Goal: Transaction & Acquisition: Purchase product/service

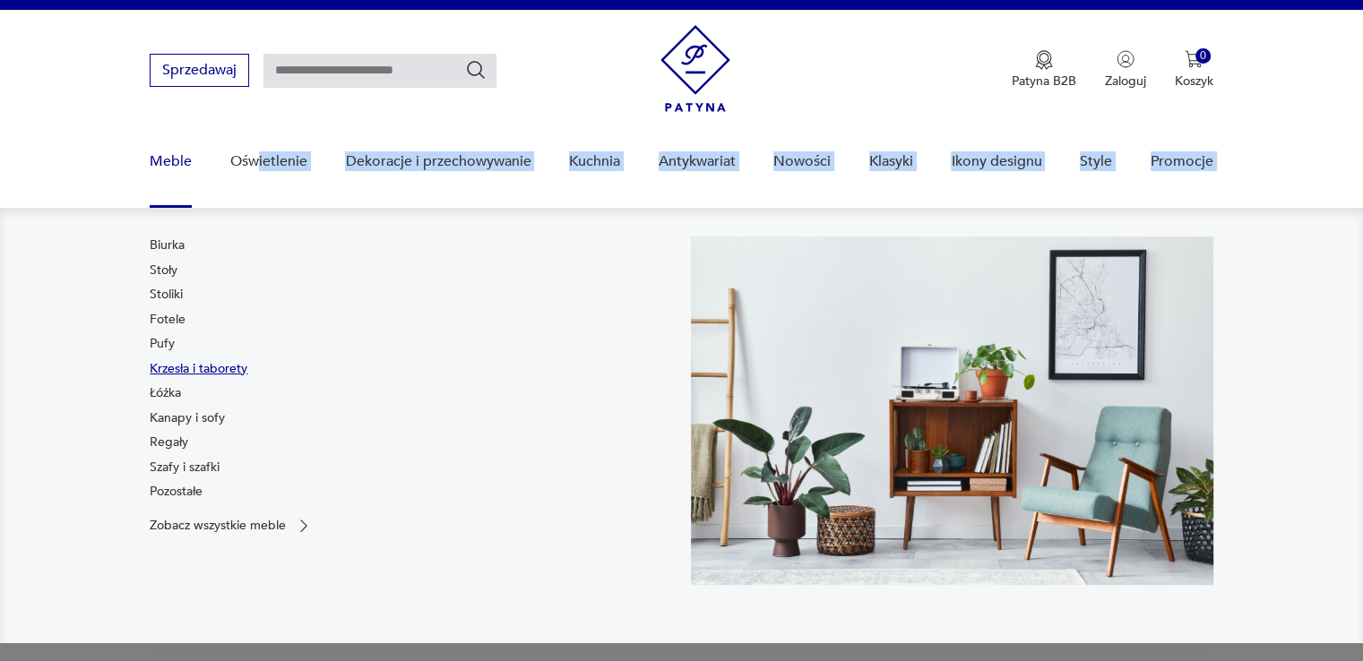
click at [170, 366] on link "Krzesła i taborety" at bounding box center [199, 369] width 98 height 18
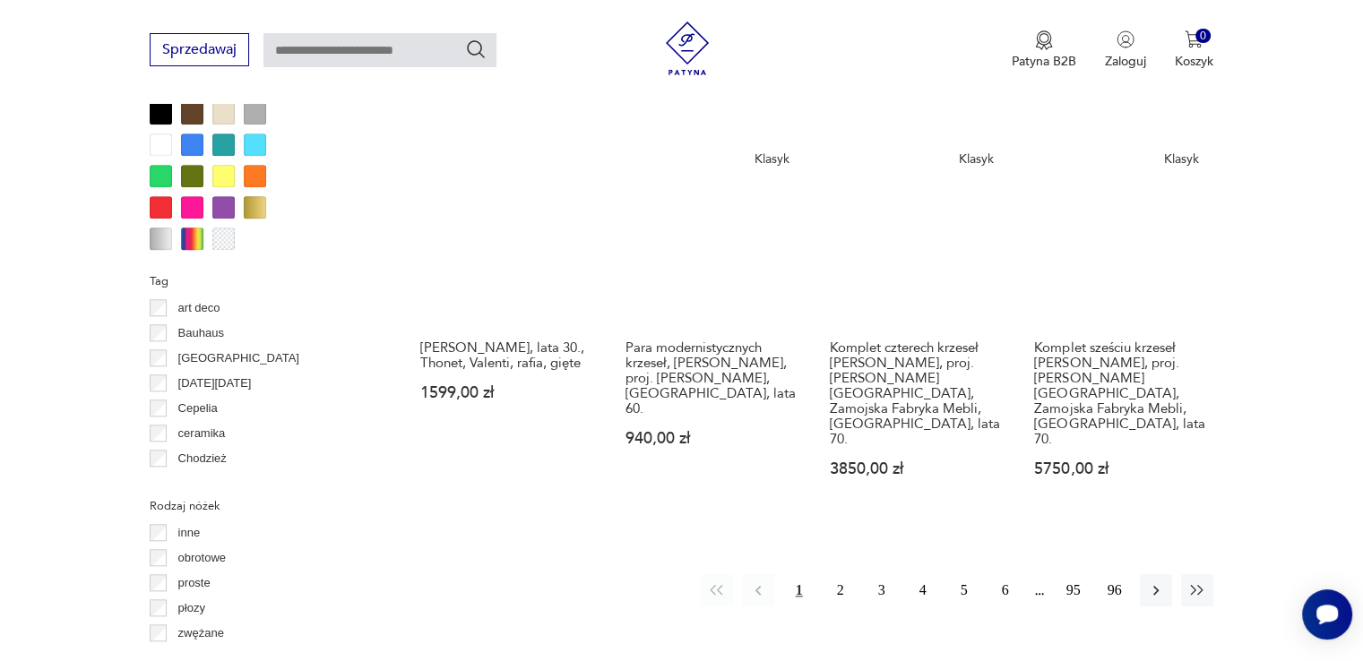
scroll to position [1766, 0]
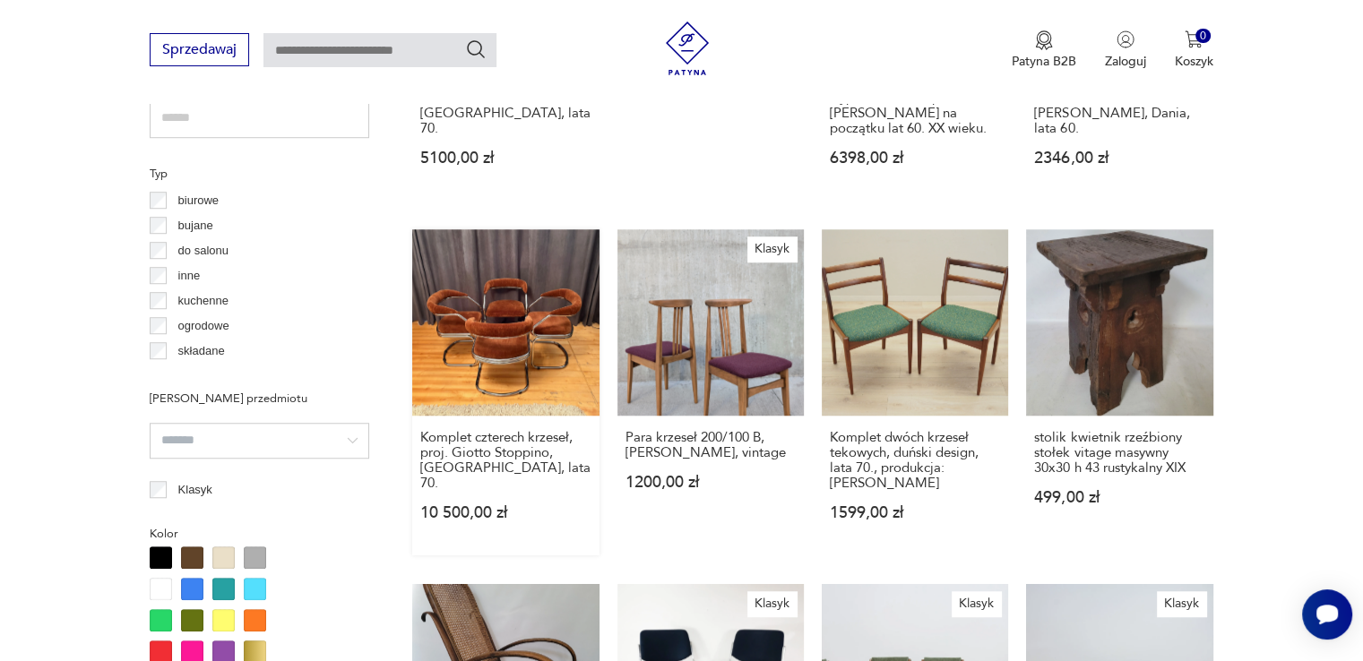
click at [466, 297] on link "Komplet czterech krzeseł, proj. Giotto Stoppino, Włochy, lata 70. 10 500,00 zł" at bounding box center [505, 392] width 186 height 326
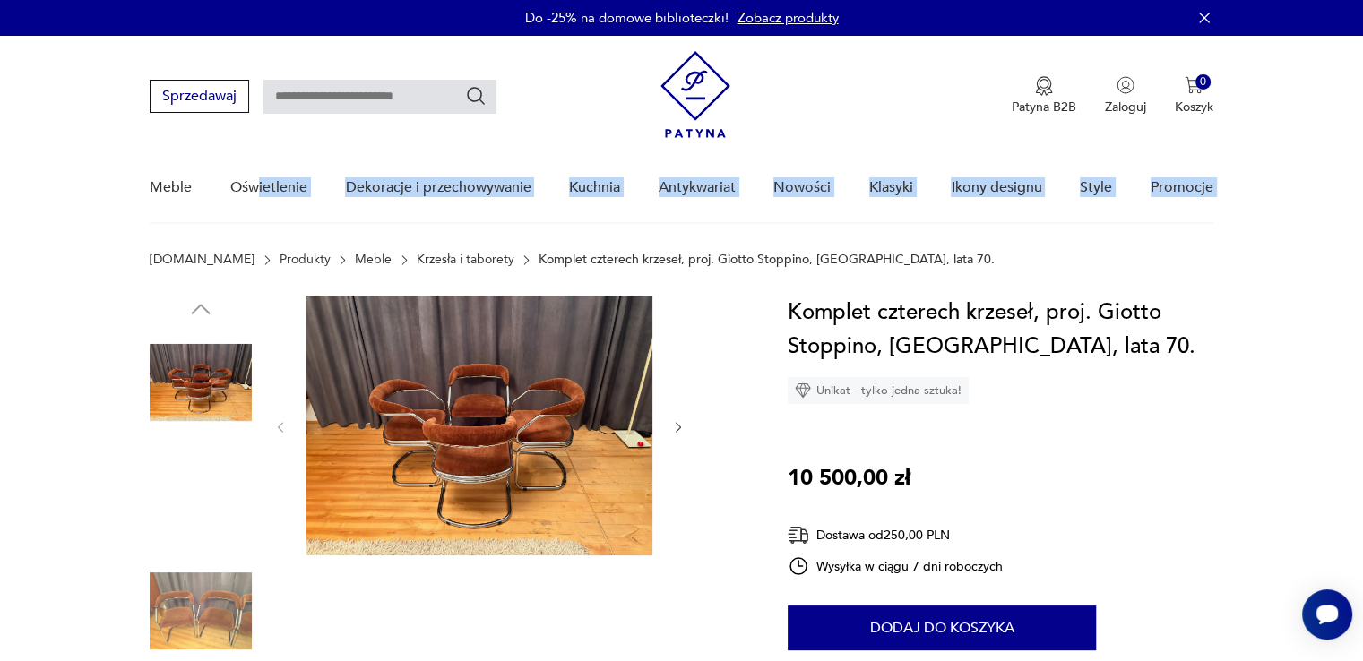
click at [520, 393] on img at bounding box center [479, 426] width 346 height 260
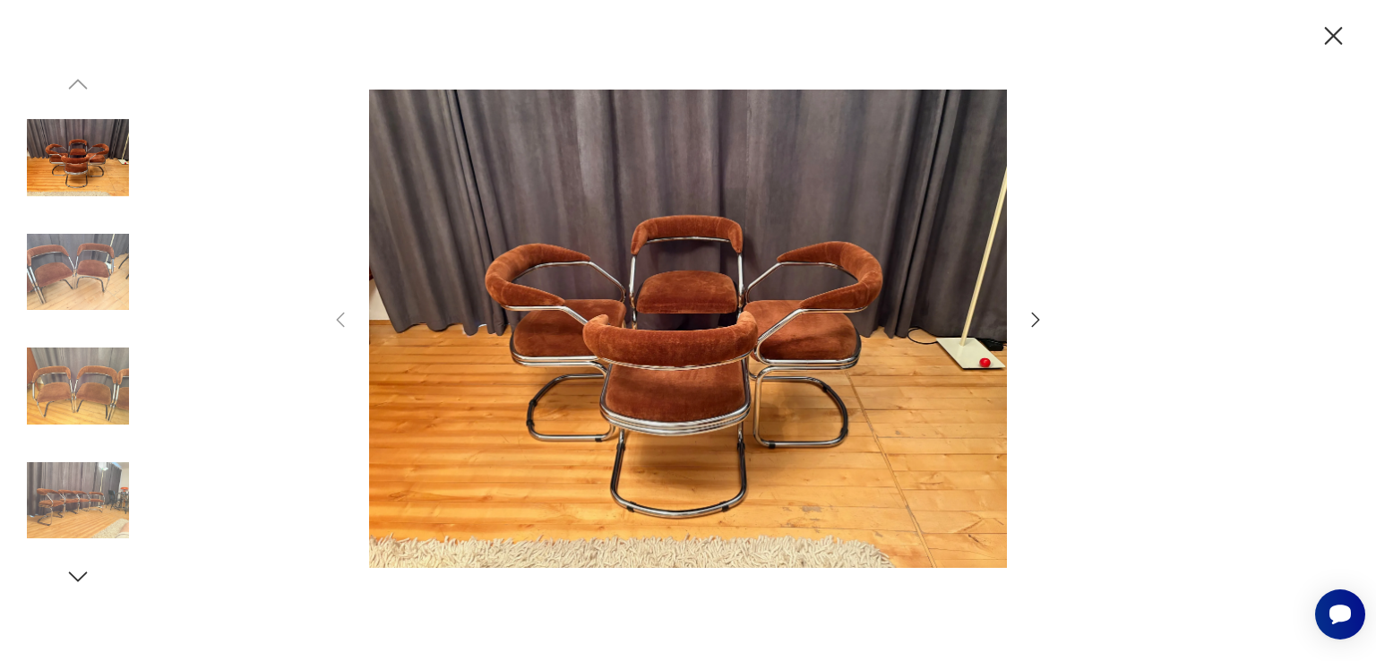
click at [1036, 323] on icon "button" at bounding box center [1036, 320] width 22 height 22
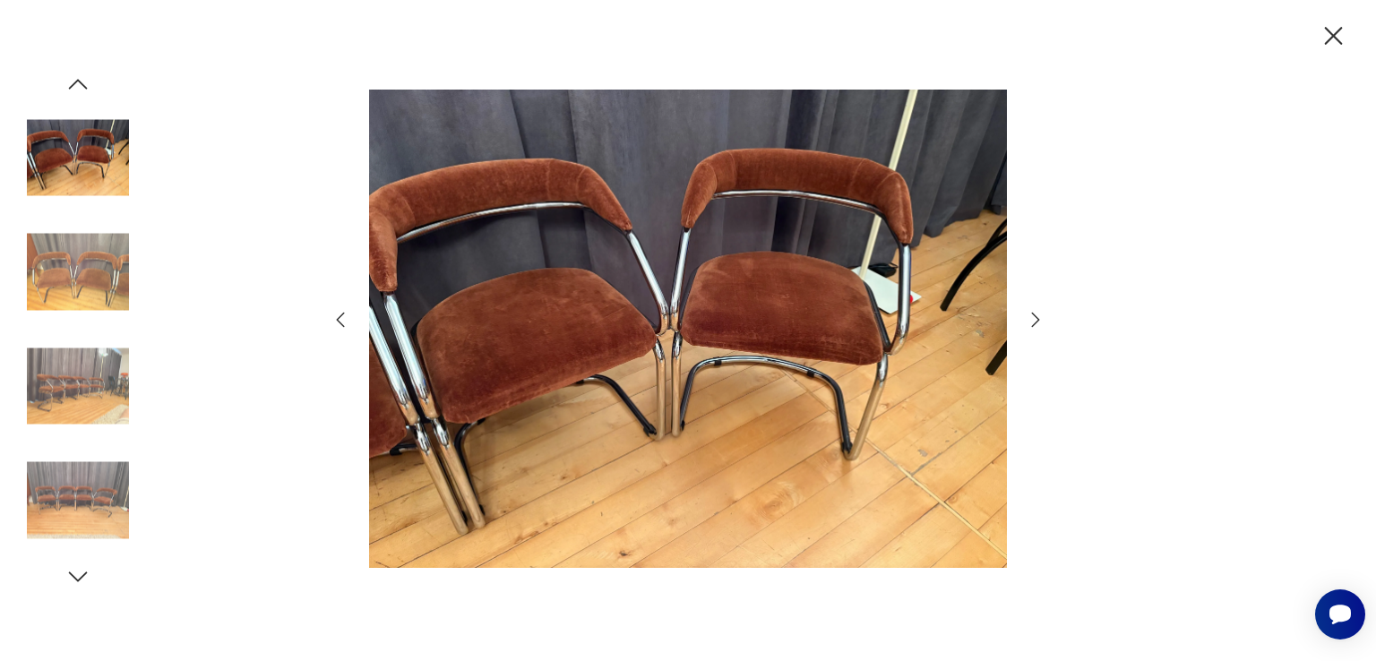
click at [1035, 321] on icon "button" at bounding box center [1036, 320] width 22 height 22
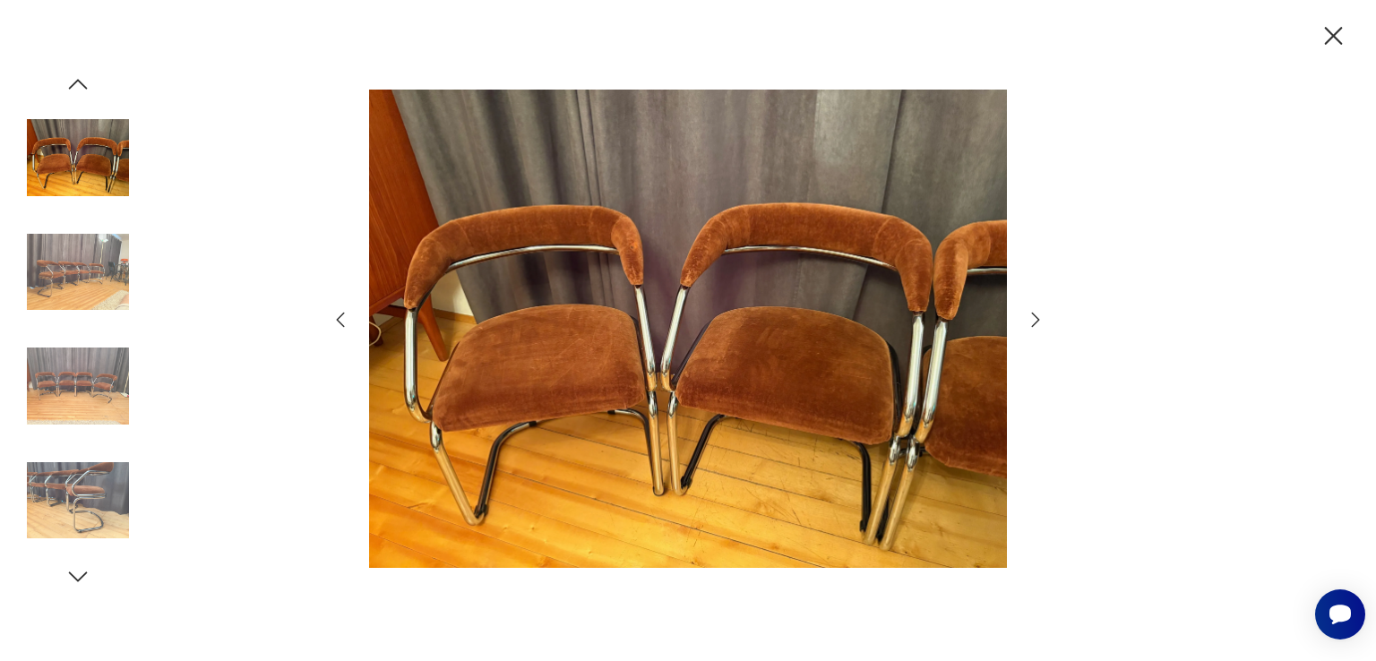
click at [1035, 321] on icon "button" at bounding box center [1036, 320] width 22 height 22
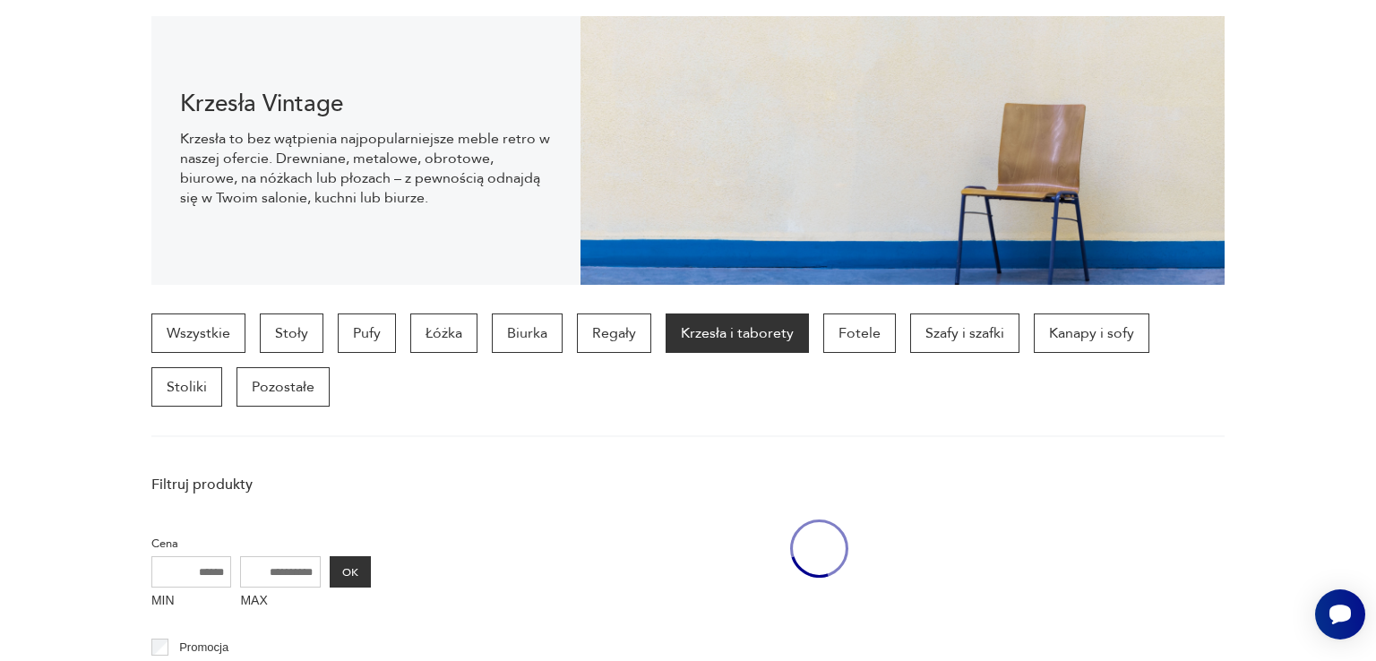
scroll to position [3386, 0]
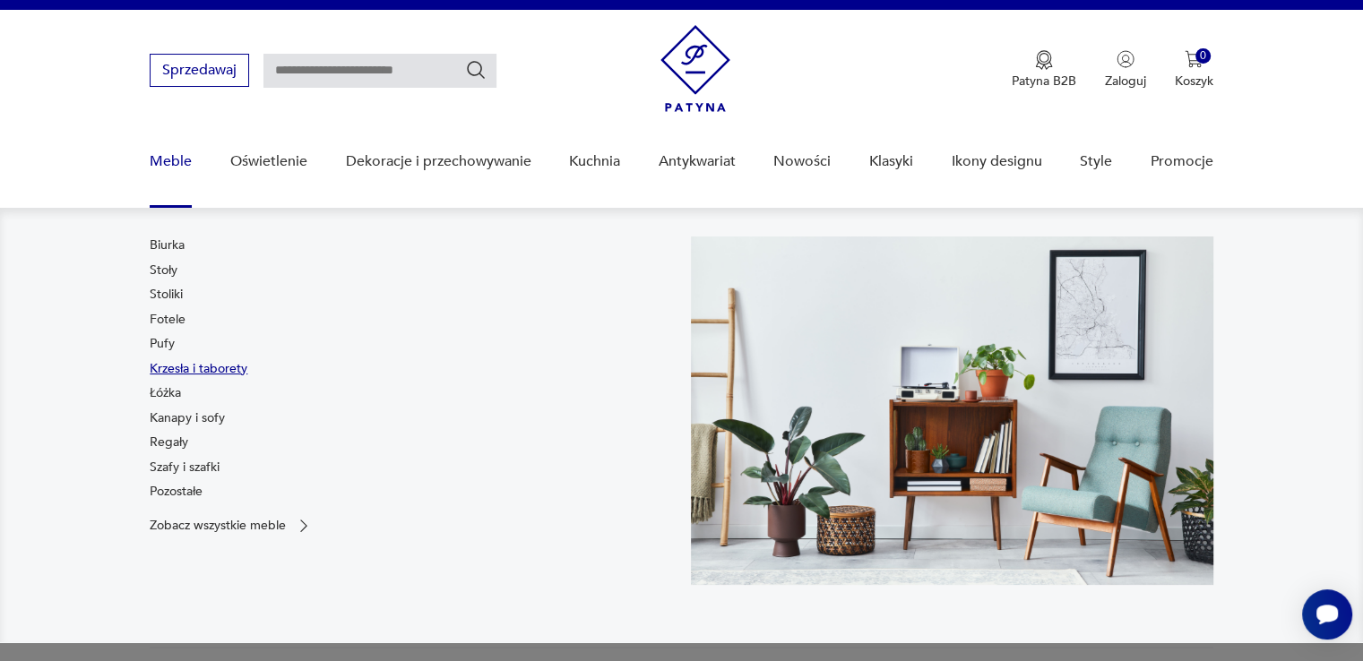
click at [159, 372] on link "Krzesła i taborety" at bounding box center [199, 369] width 98 height 18
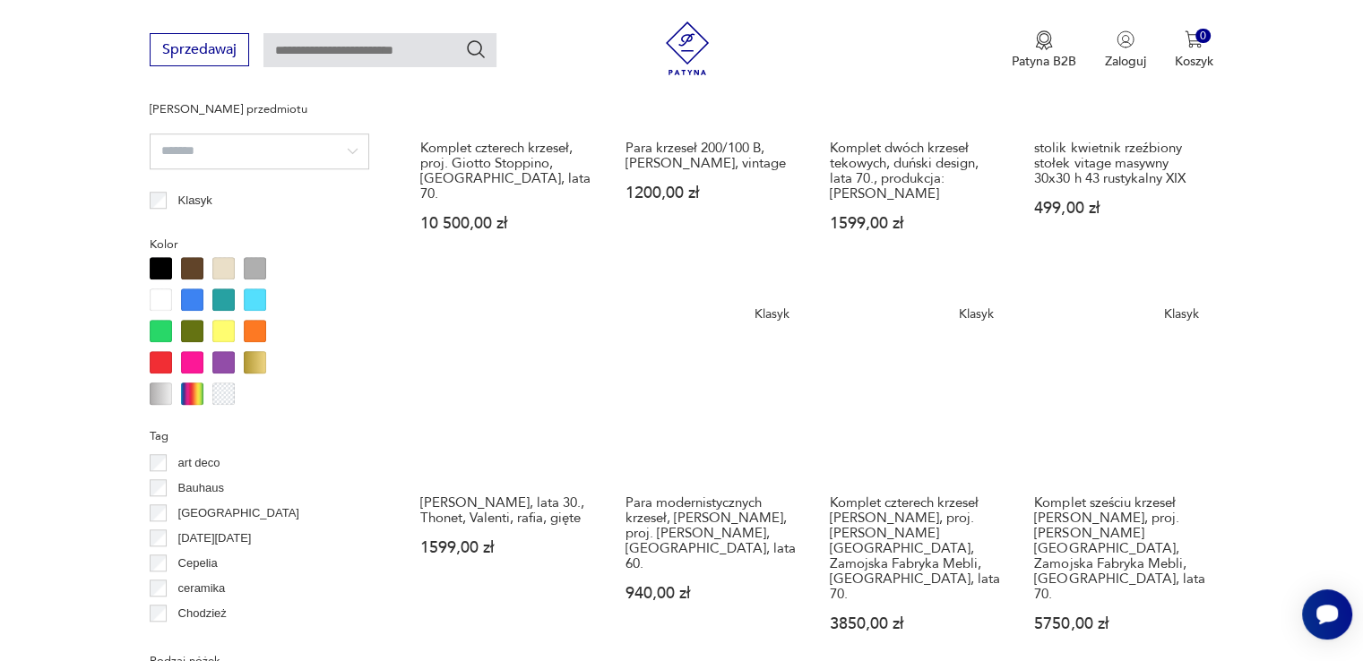
scroll to position [1676, 0]
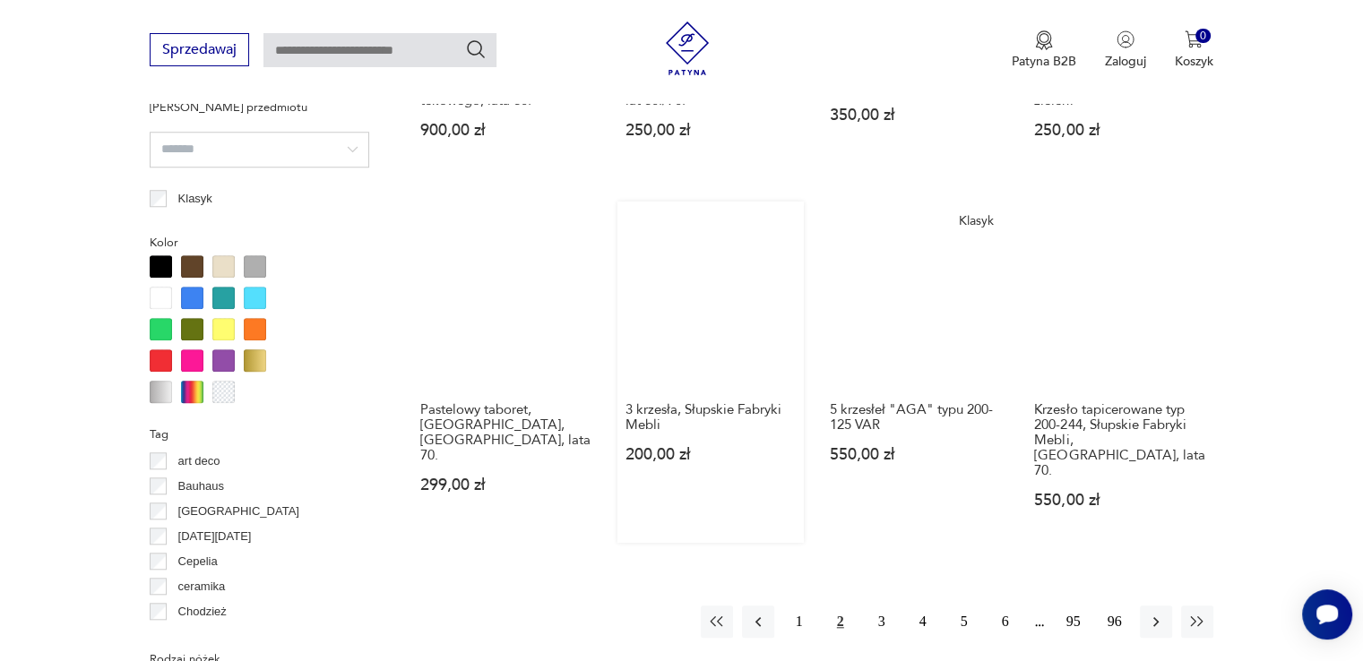
scroll to position [1640, 0]
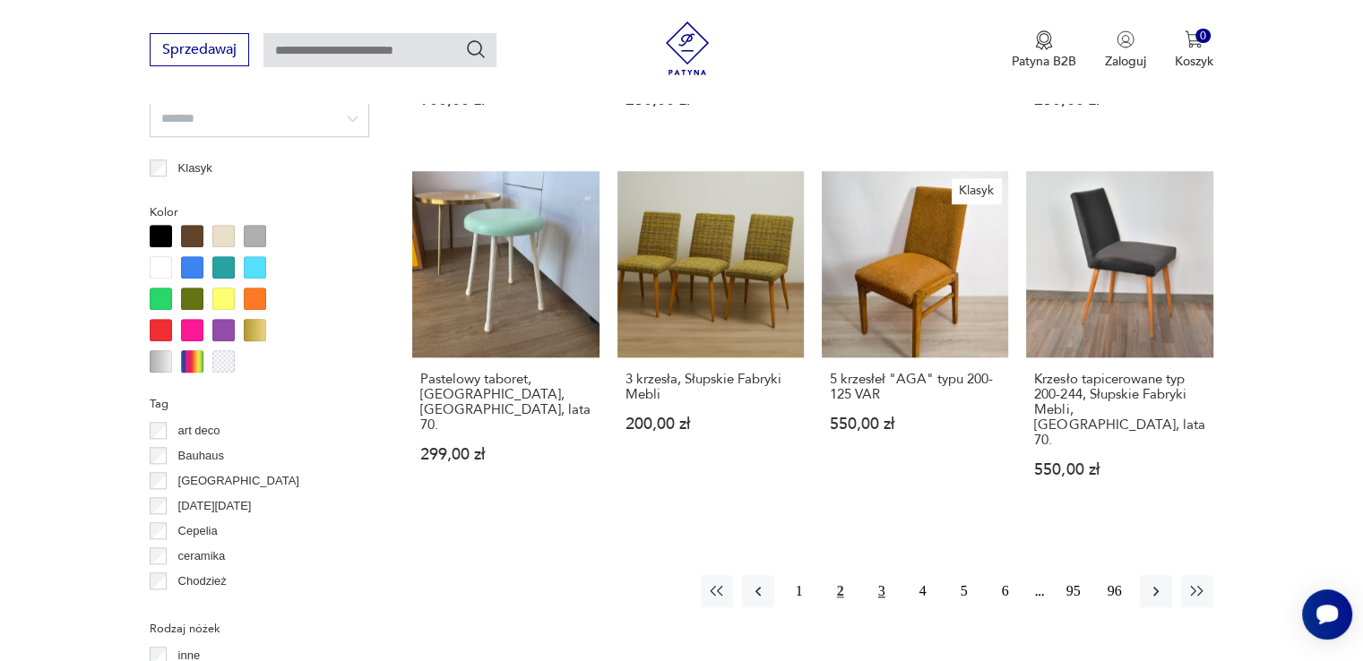
click at [877, 575] on button "3" at bounding box center [882, 591] width 32 height 32
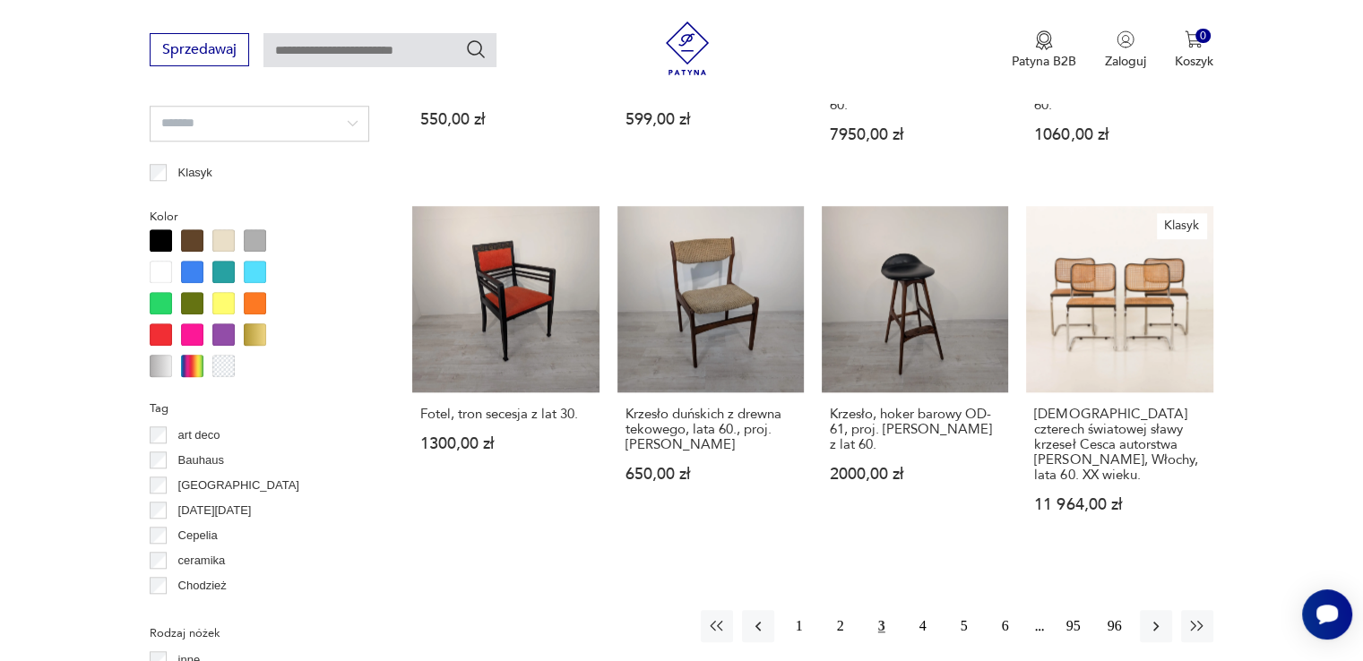
scroll to position [1640, 0]
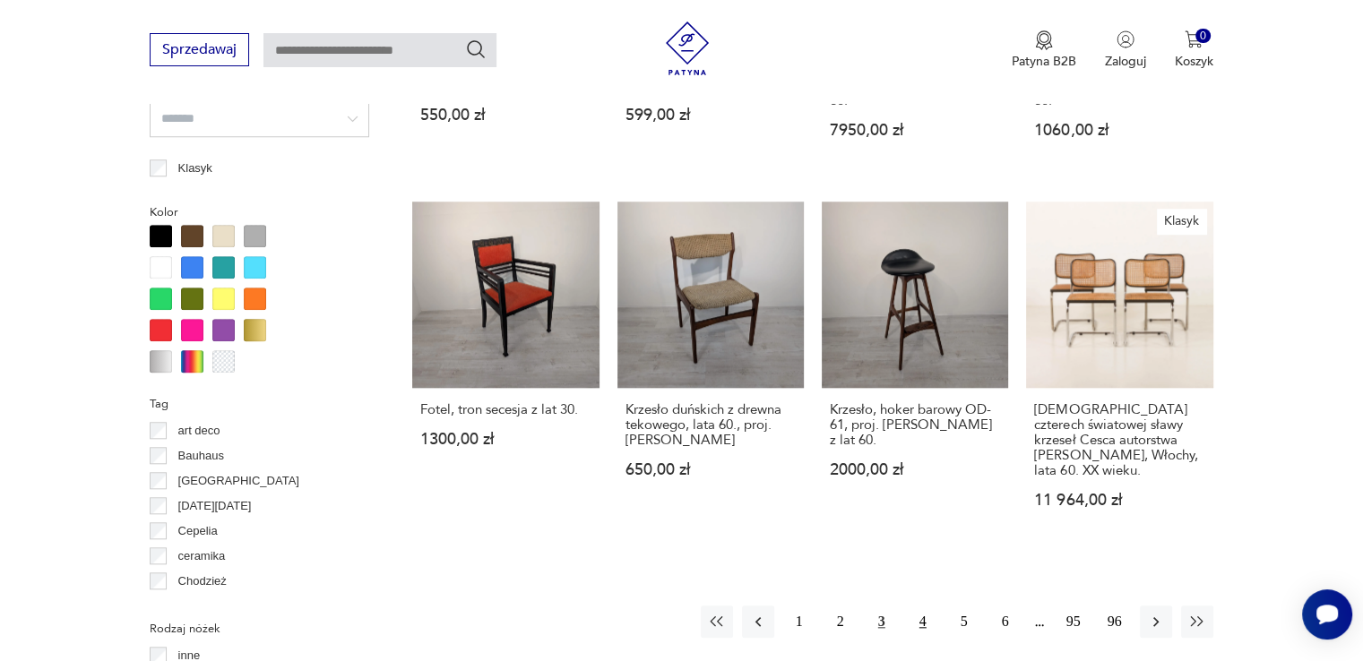
click at [922, 606] on button "4" at bounding box center [923, 622] width 32 height 32
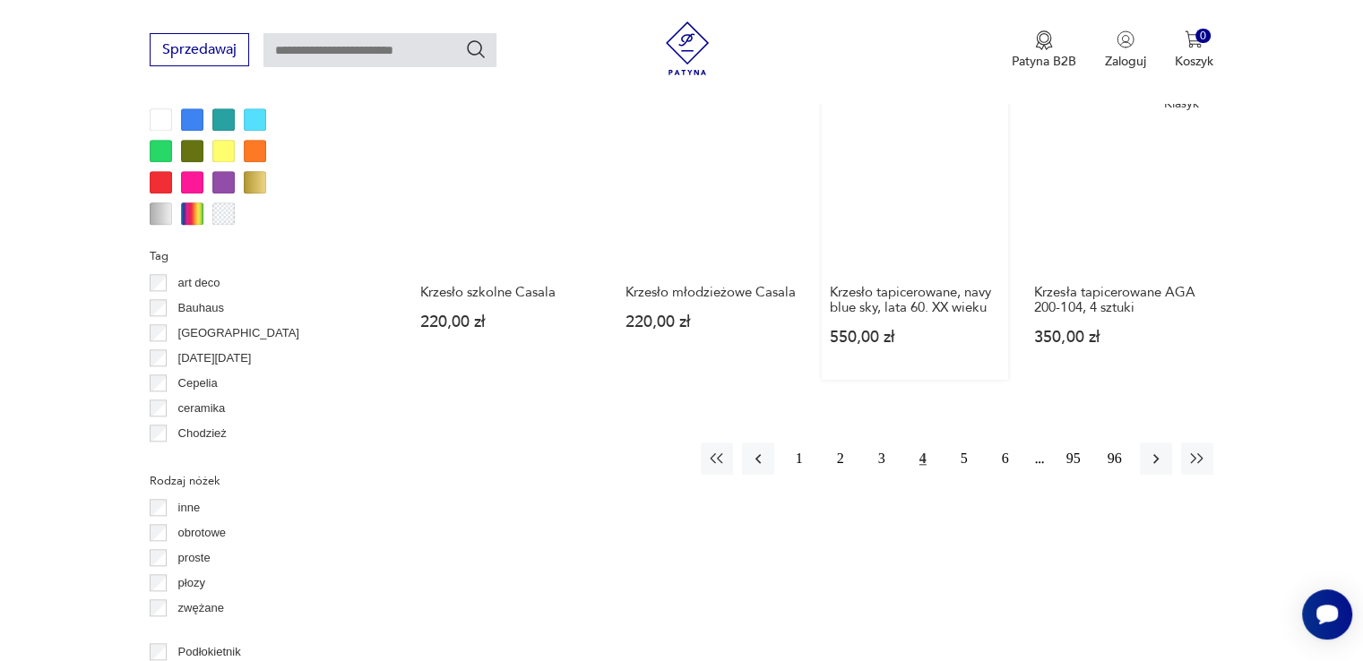
scroll to position [1819, 0]
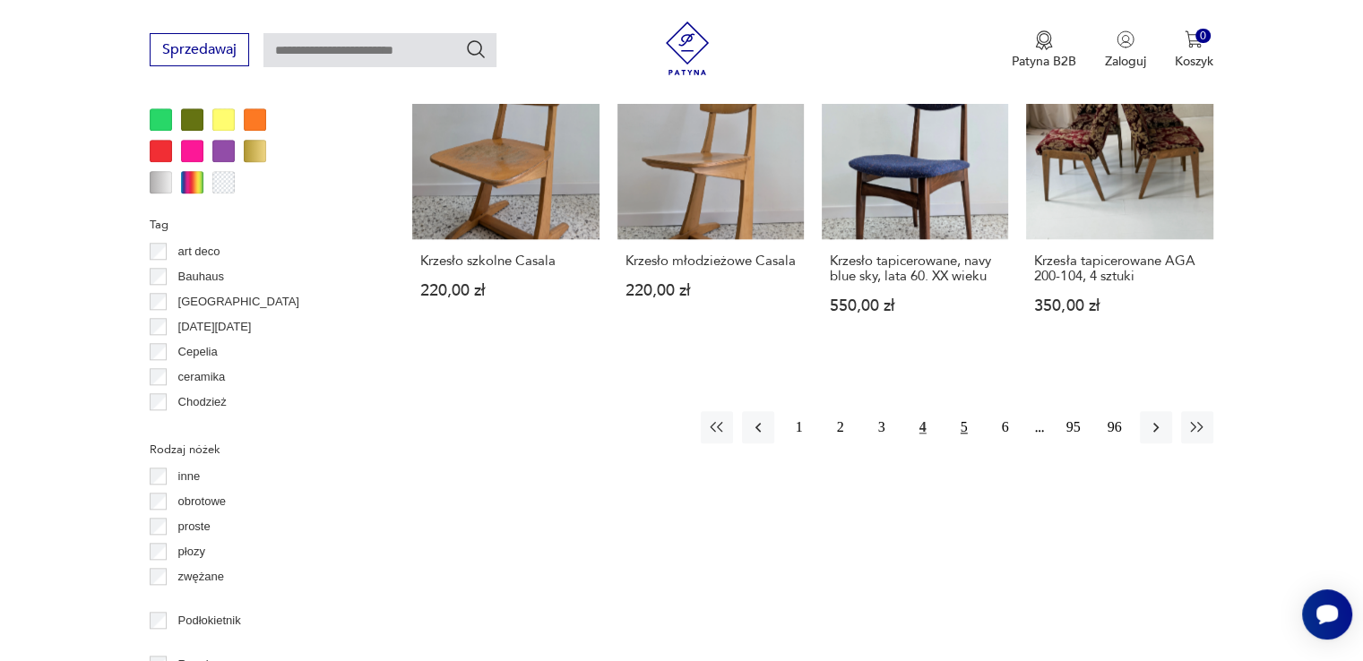
click at [960, 411] on button "5" at bounding box center [964, 427] width 32 height 32
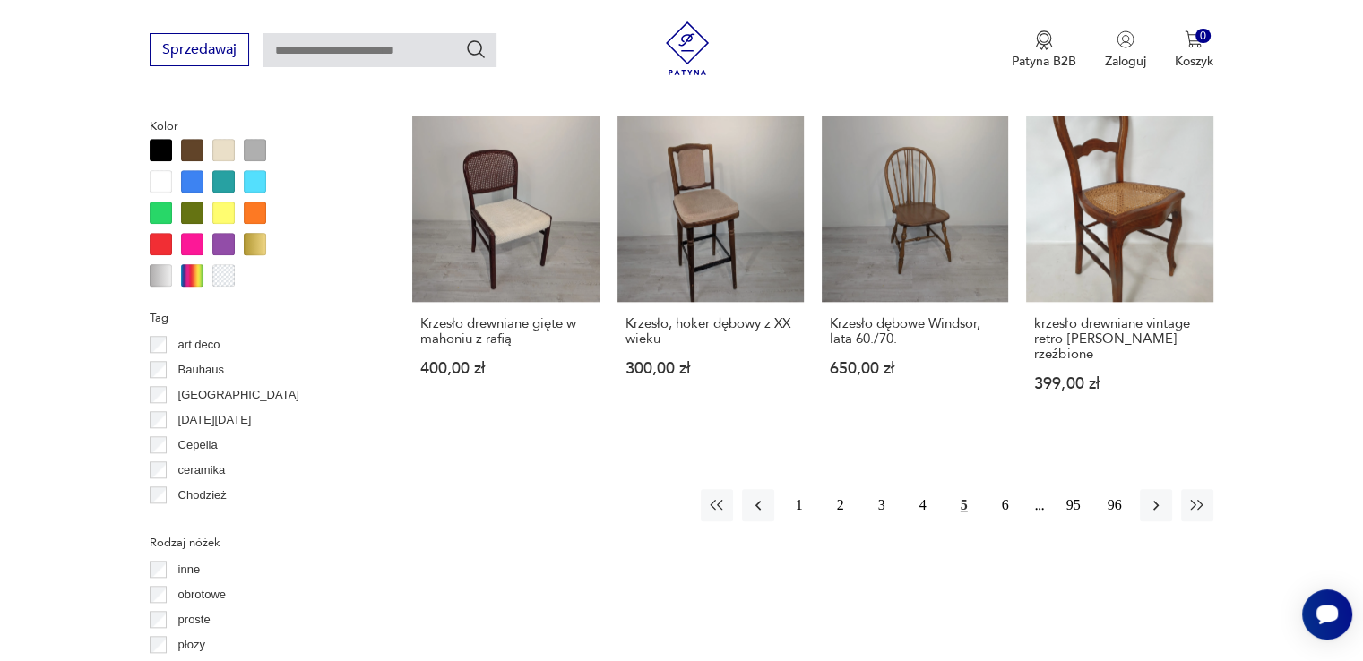
scroll to position [1729, 0]
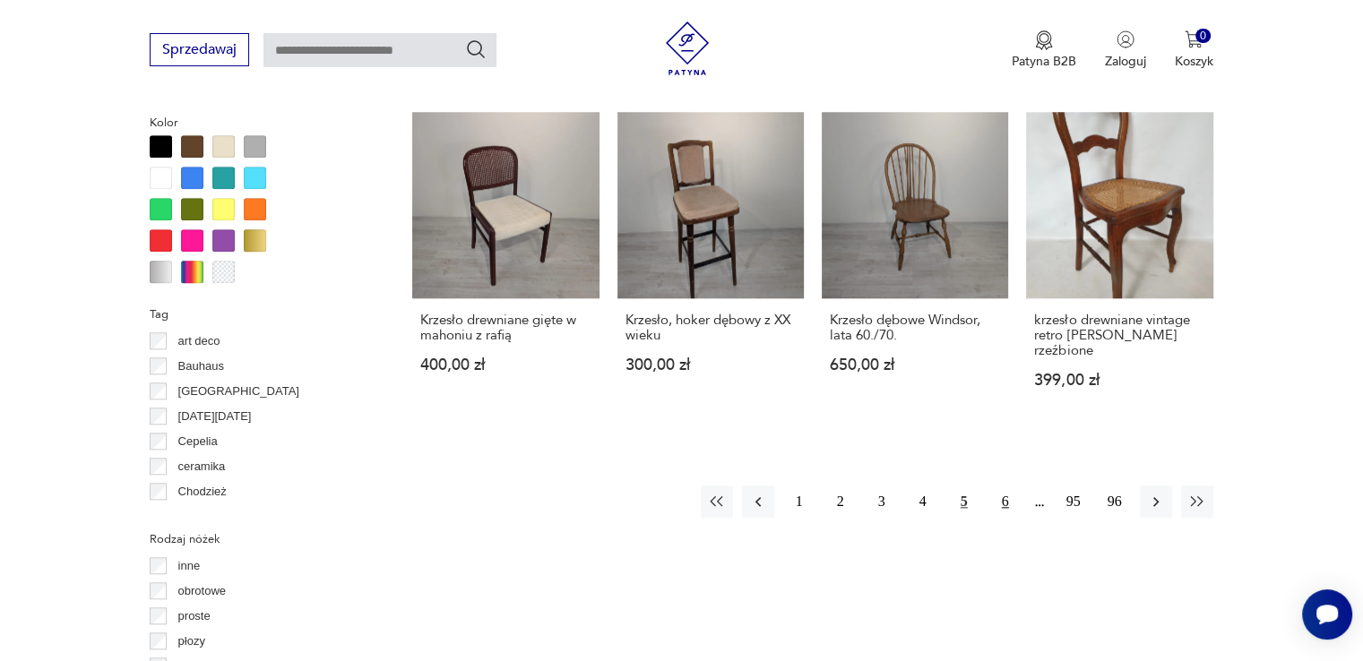
click at [1009, 486] on button "6" at bounding box center [1005, 502] width 32 height 32
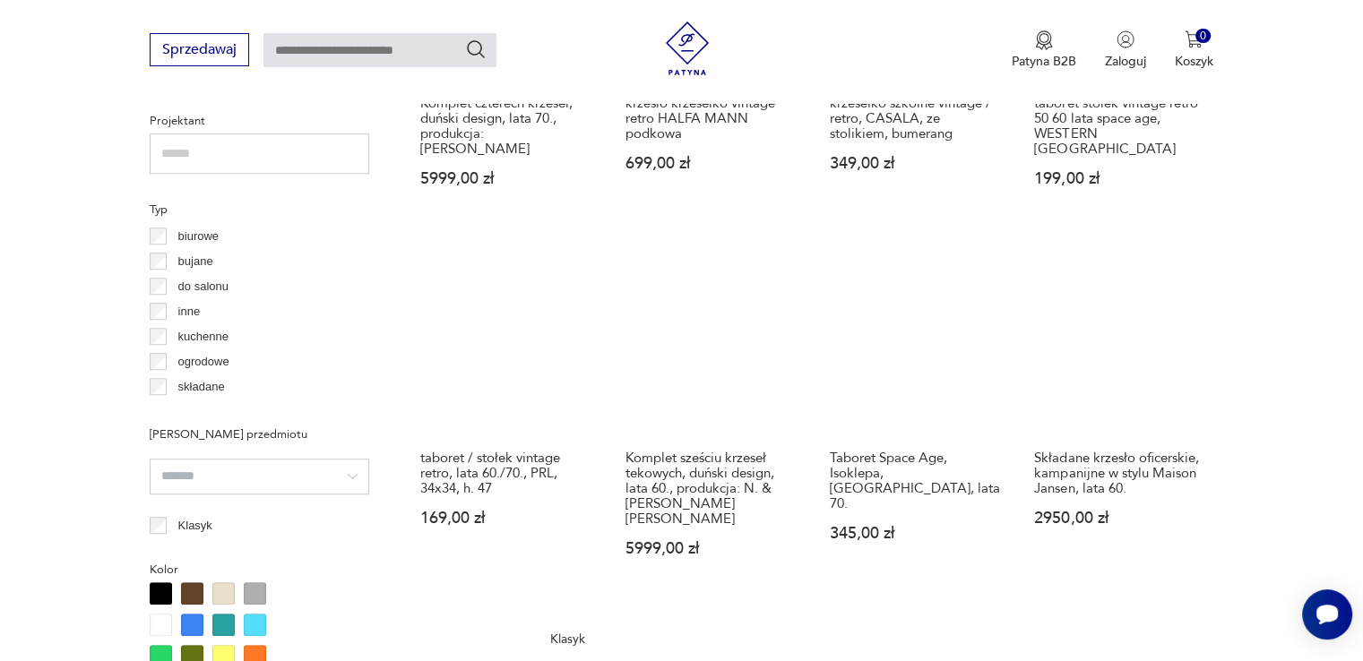
scroll to position [1281, 0]
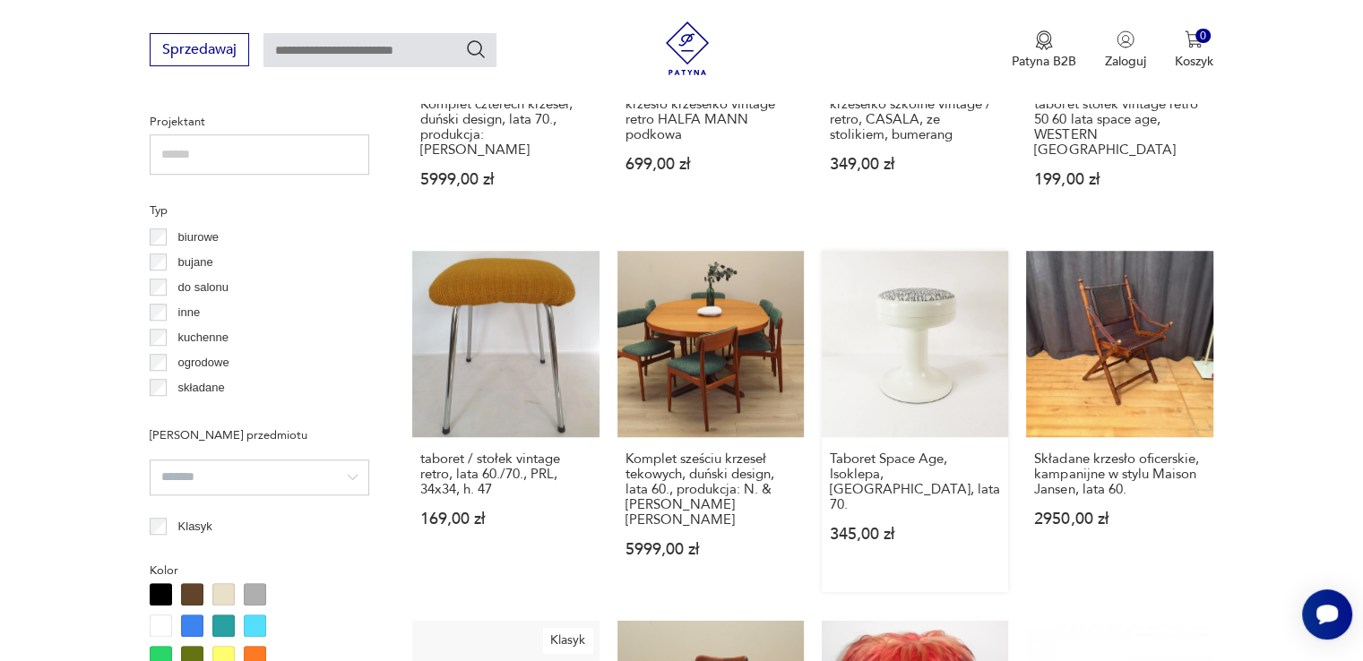
click at [942, 340] on link "Taboret Space Age, Isoklepa, Niemcy, lata 70. 345,00 zł" at bounding box center [915, 421] width 186 height 341
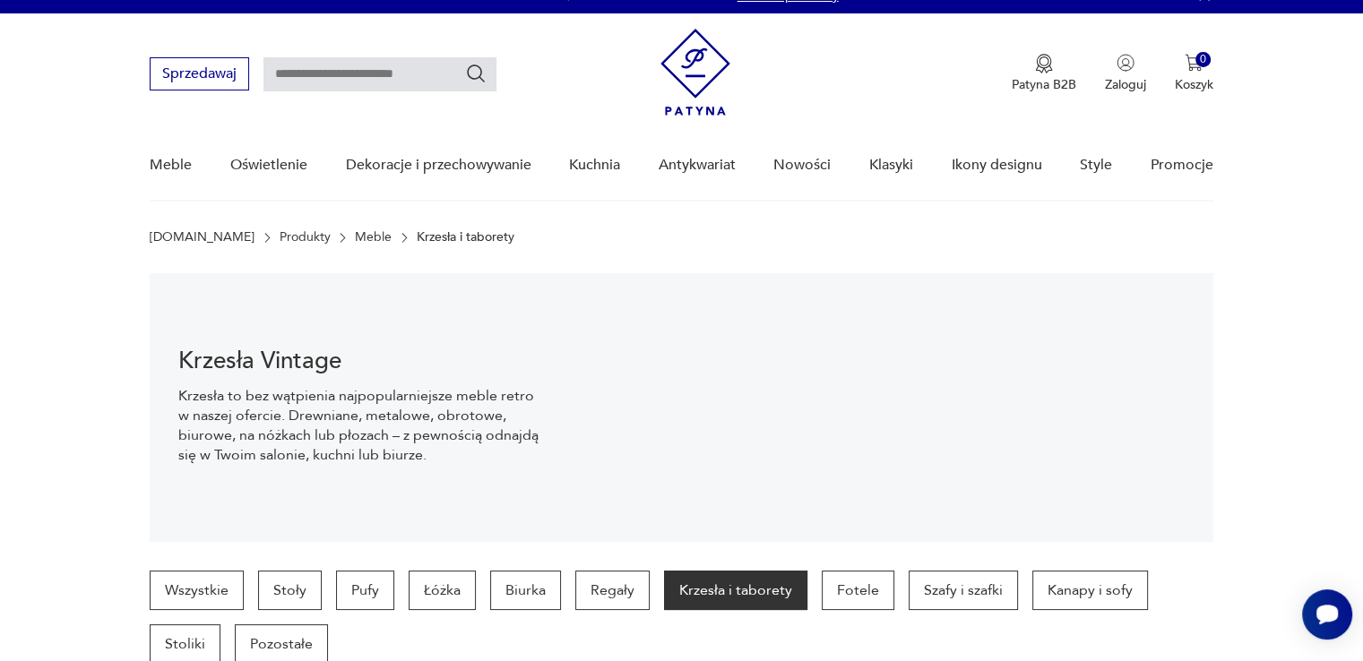
scroll to position [0, 0]
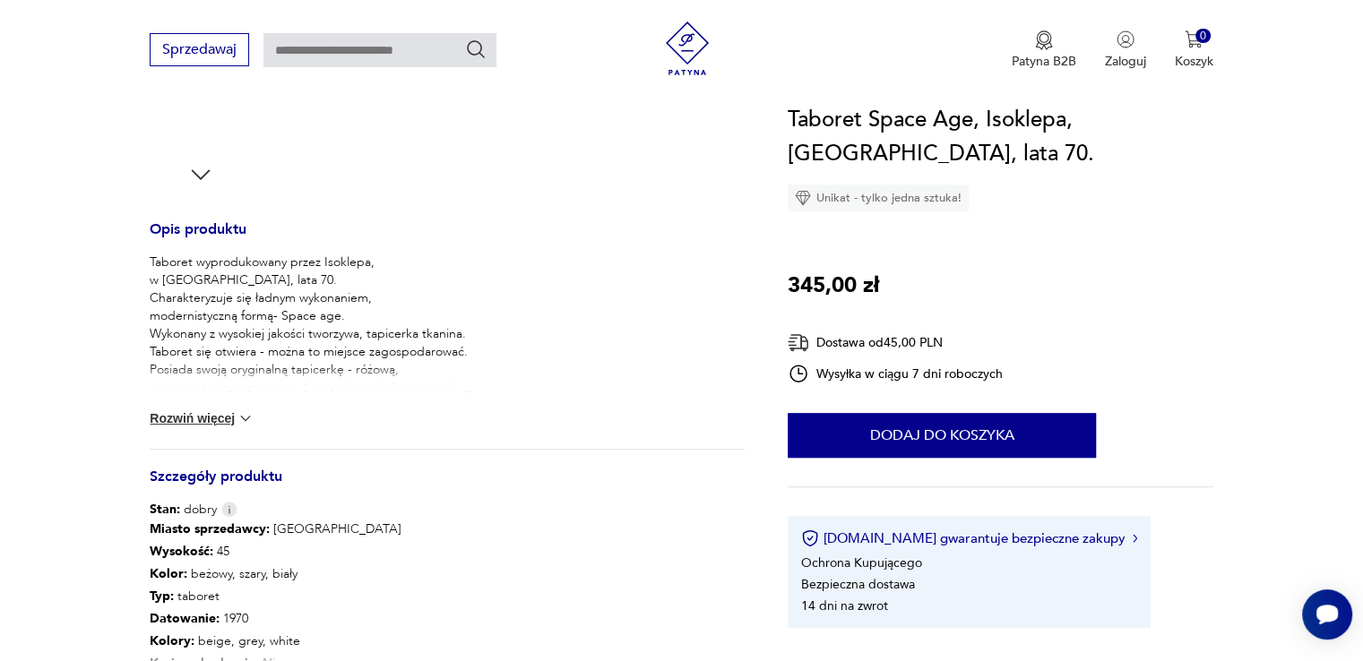
scroll to position [448, 0]
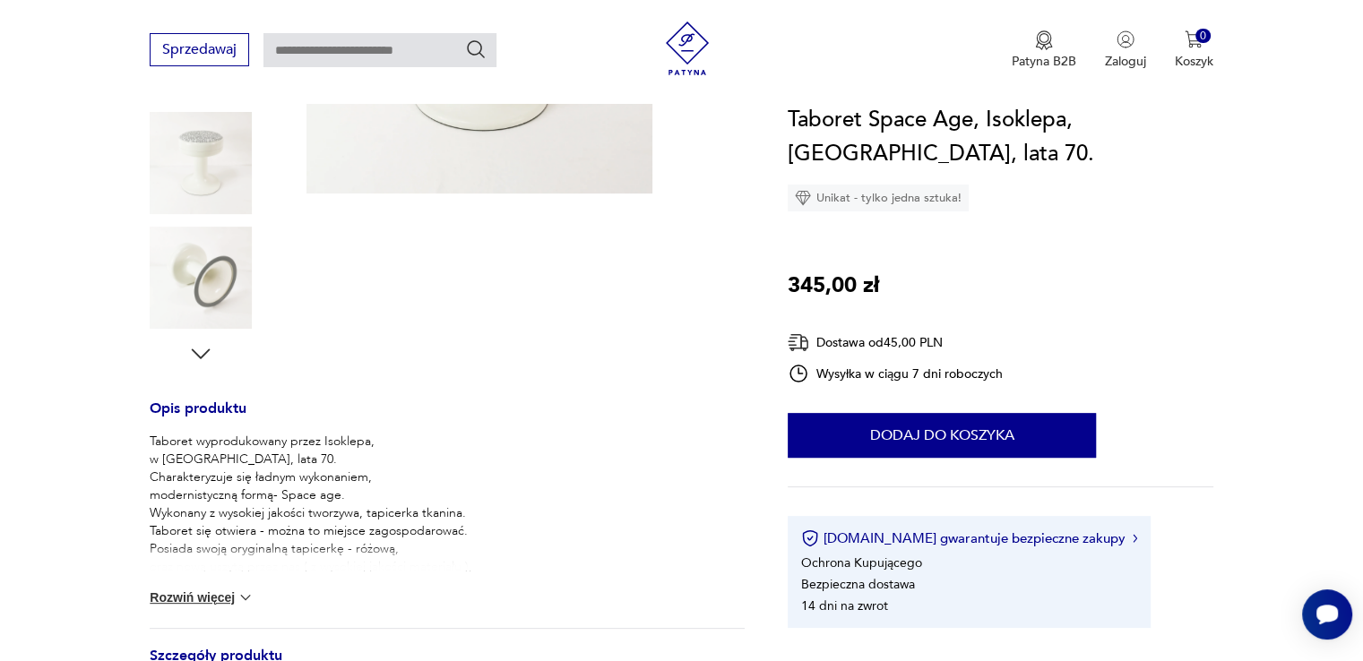
click at [192, 273] on img at bounding box center [201, 278] width 102 height 102
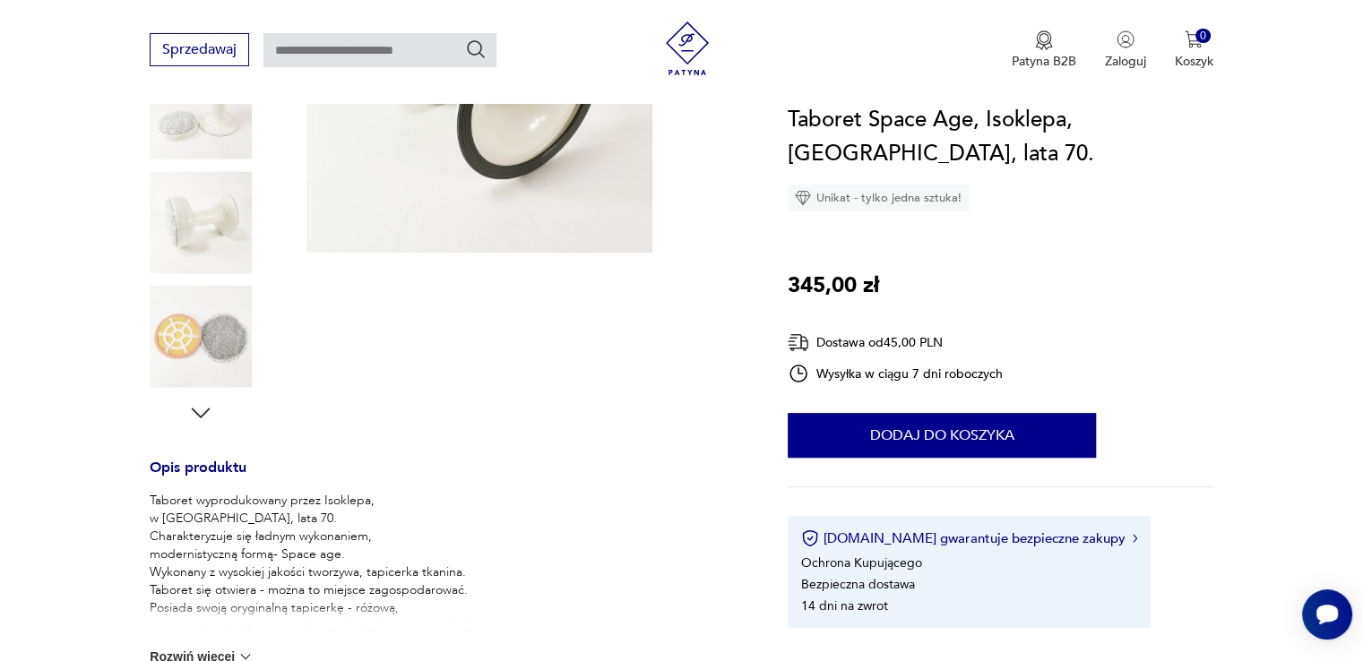
scroll to position [358, 0]
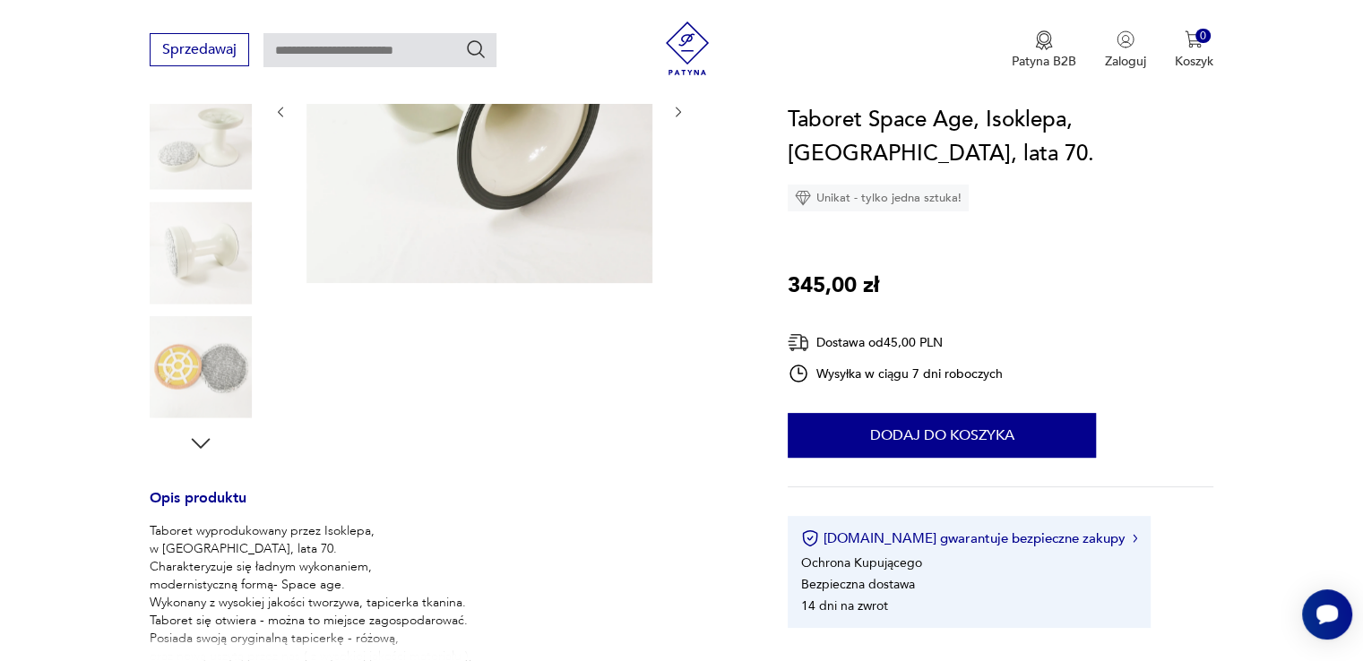
click at [222, 320] on img at bounding box center [201, 367] width 102 height 102
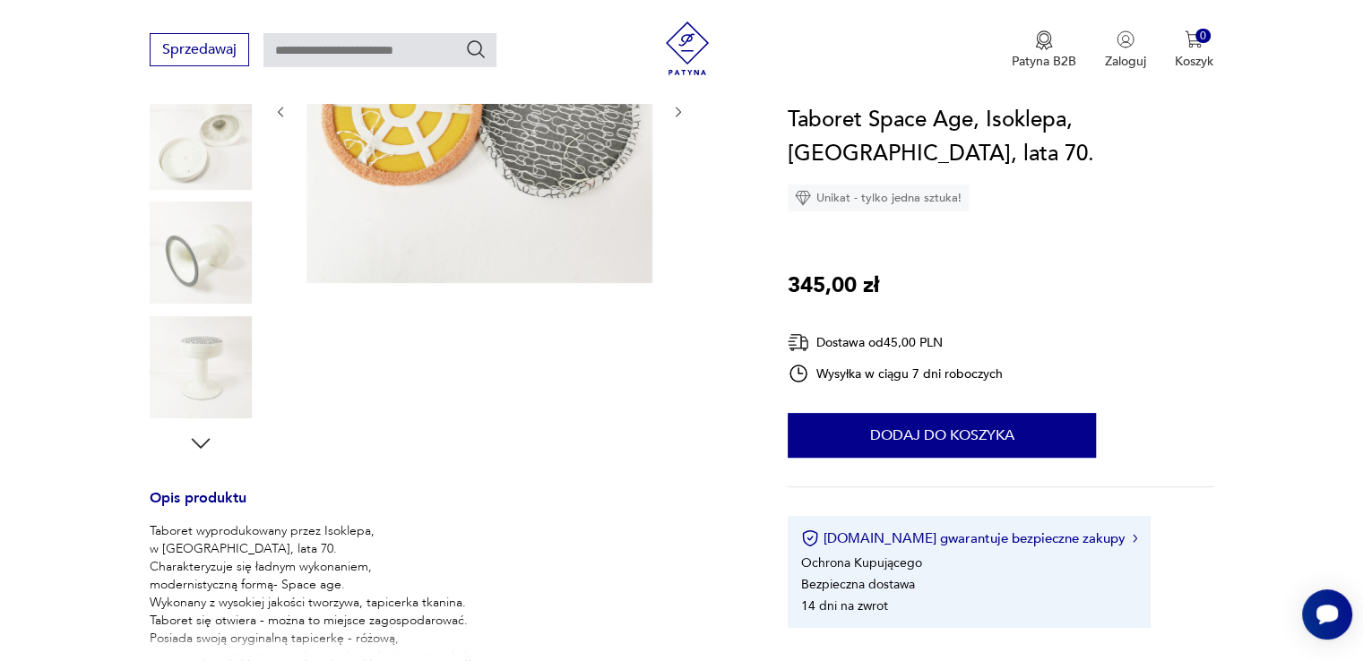
scroll to position [90, 0]
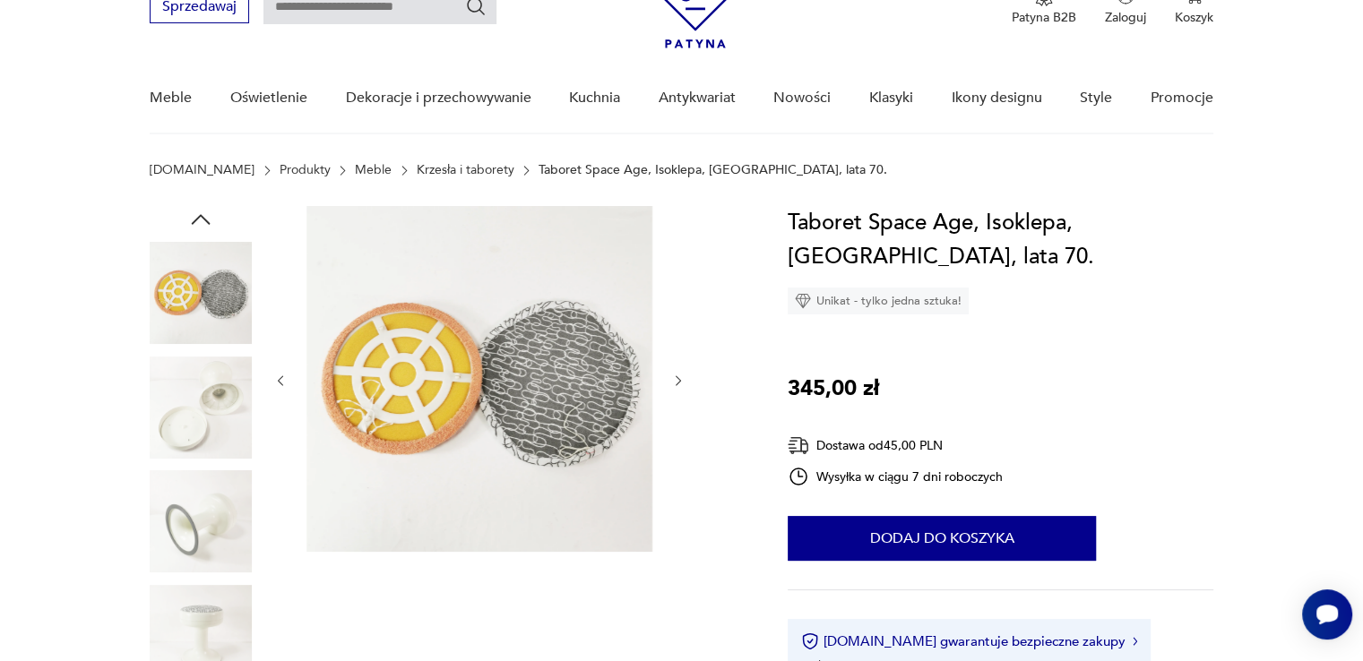
click at [215, 489] on img at bounding box center [201, 521] width 102 height 102
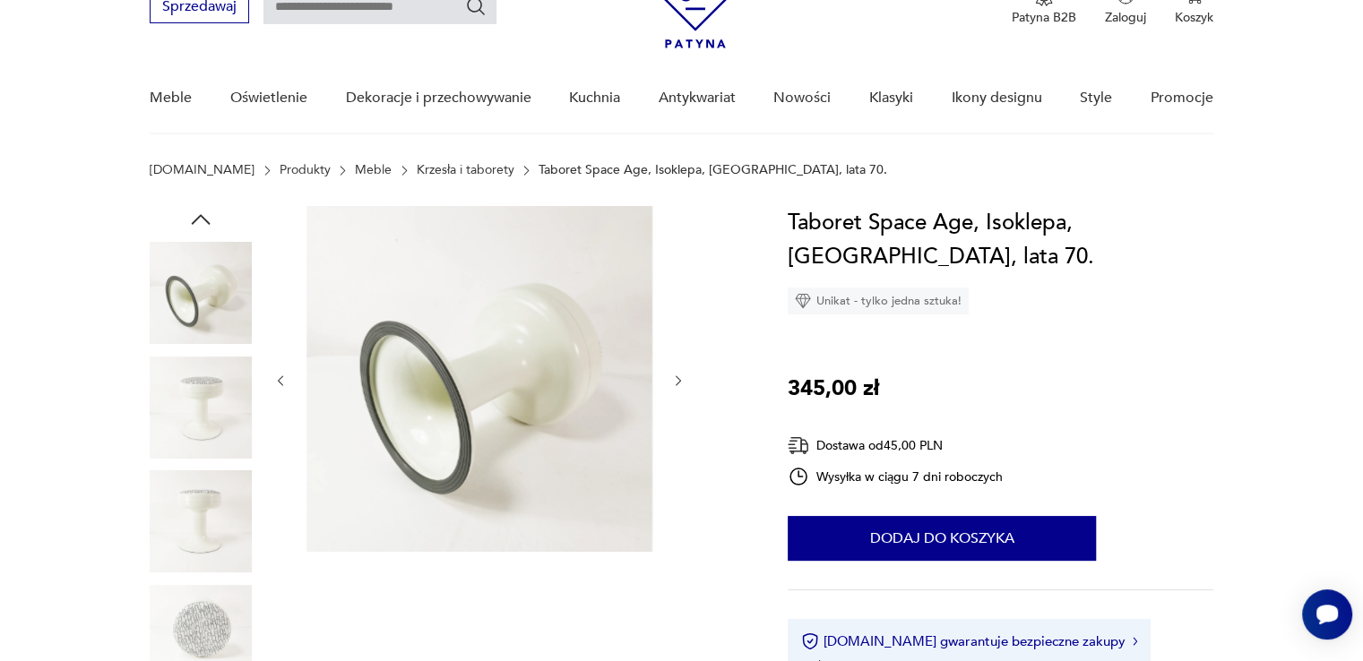
click at [221, 381] on img at bounding box center [201, 408] width 102 height 102
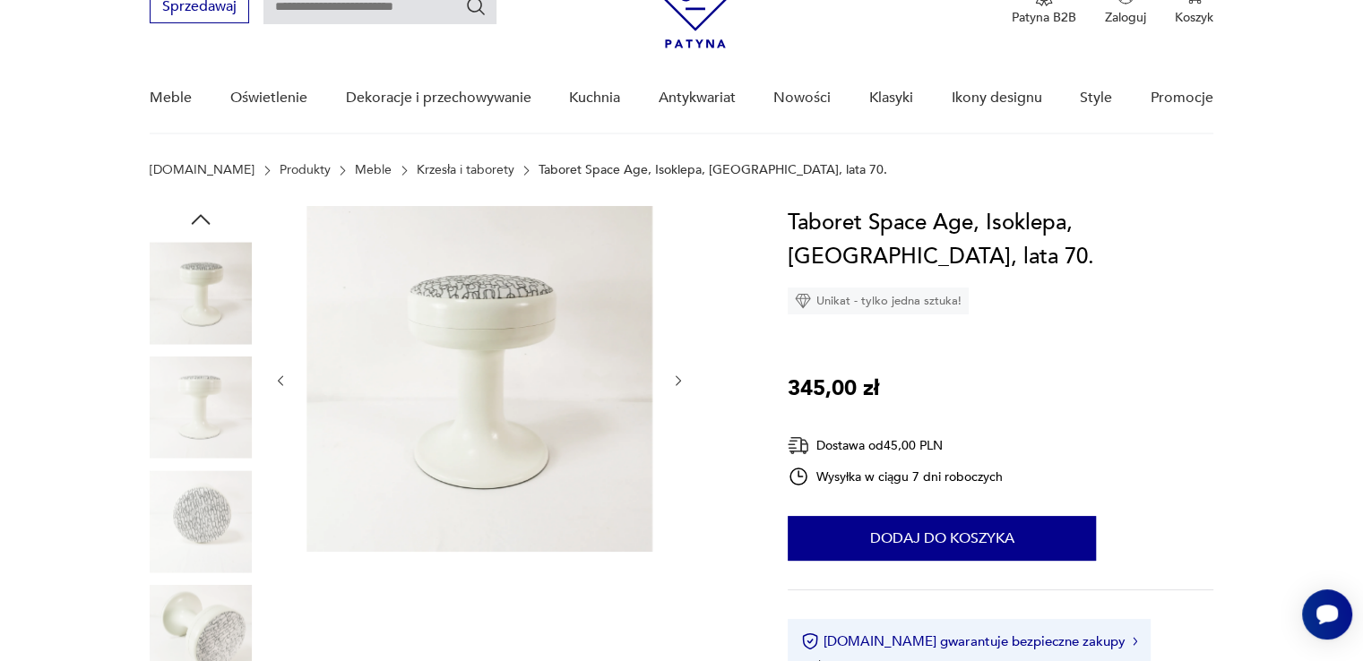
click at [214, 306] on img at bounding box center [201, 293] width 102 height 102
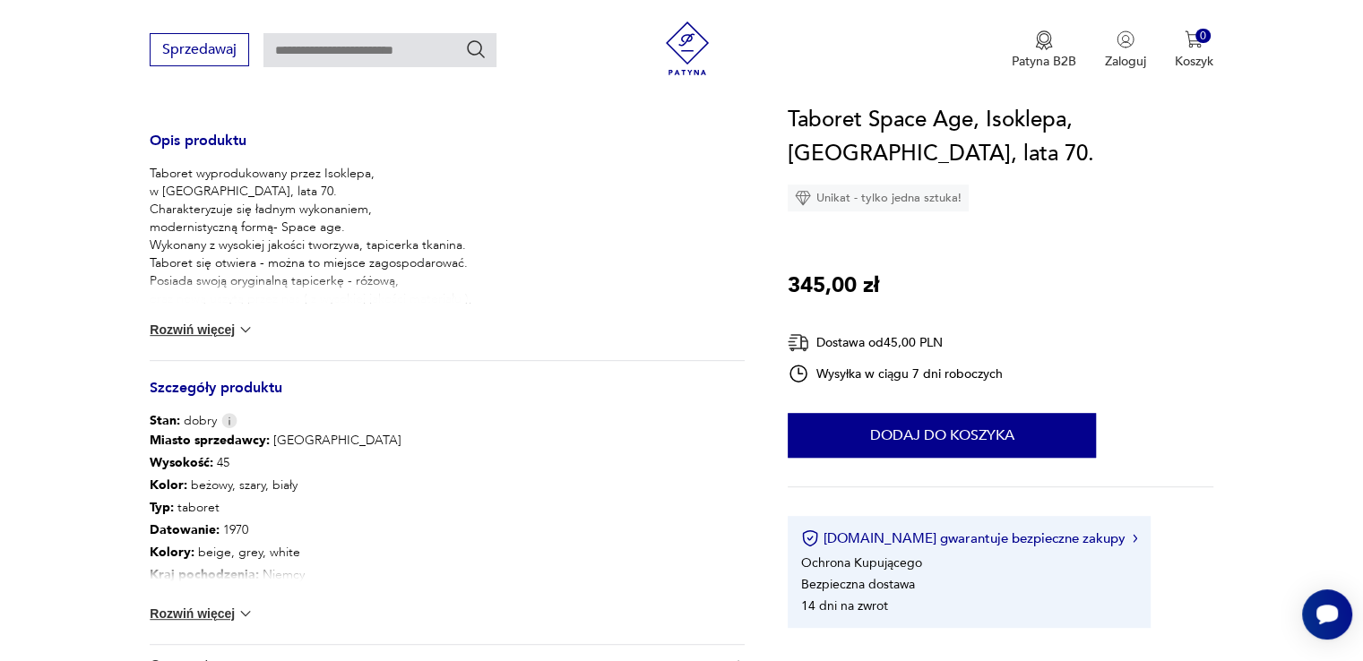
scroll to position [717, 0]
click at [244, 328] on img at bounding box center [246, 329] width 18 height 18
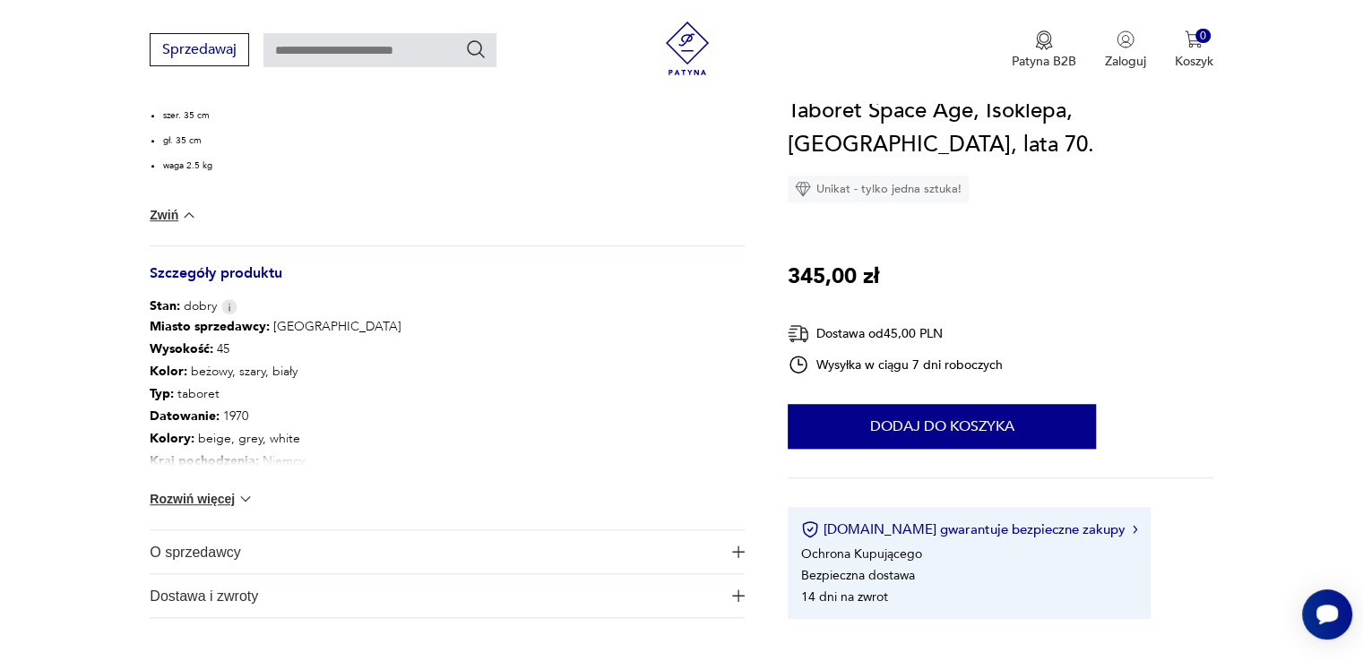
scroll to position [1075, 0]
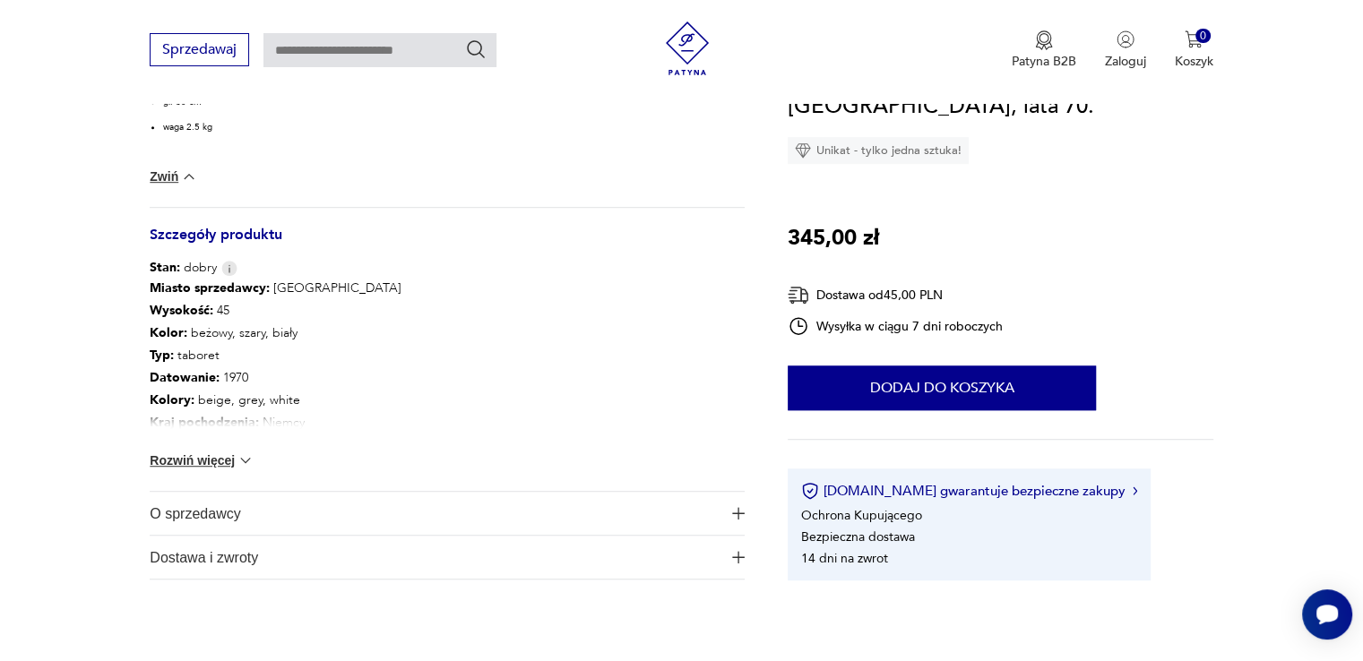
click at [244, 452] on img at bounding box center [246, 461] width 18 height 18
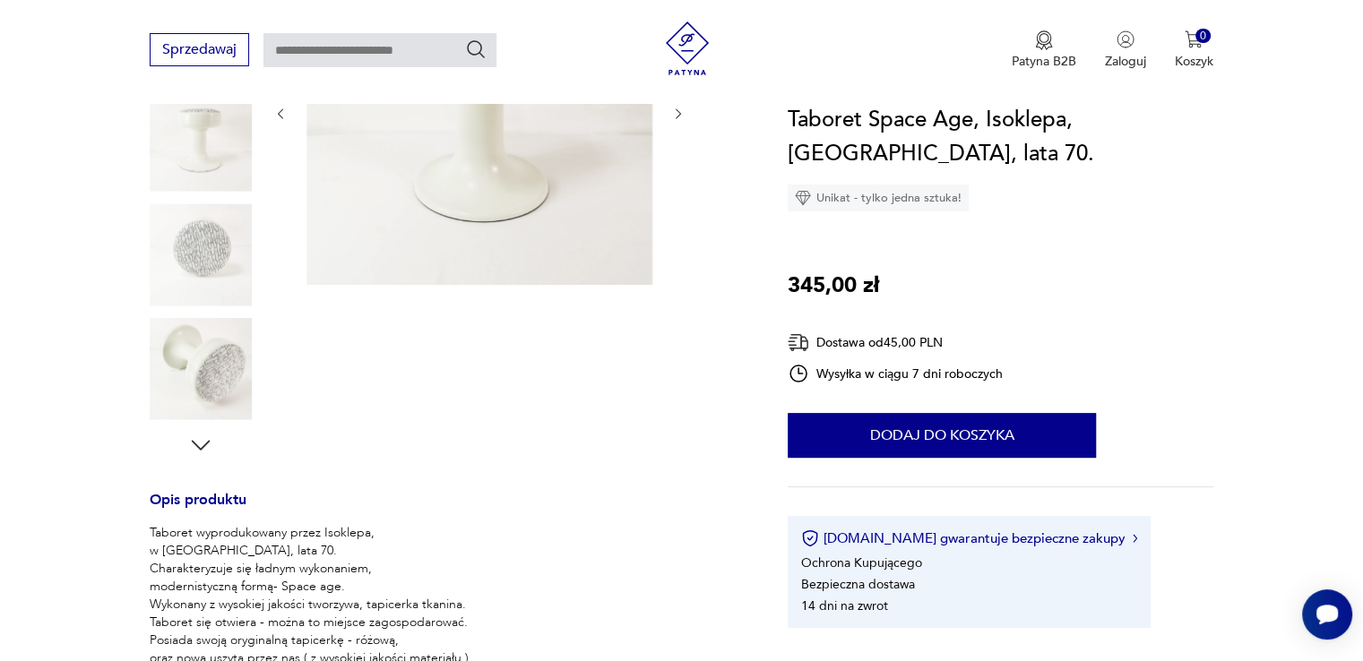
scroll to position [0, 0]
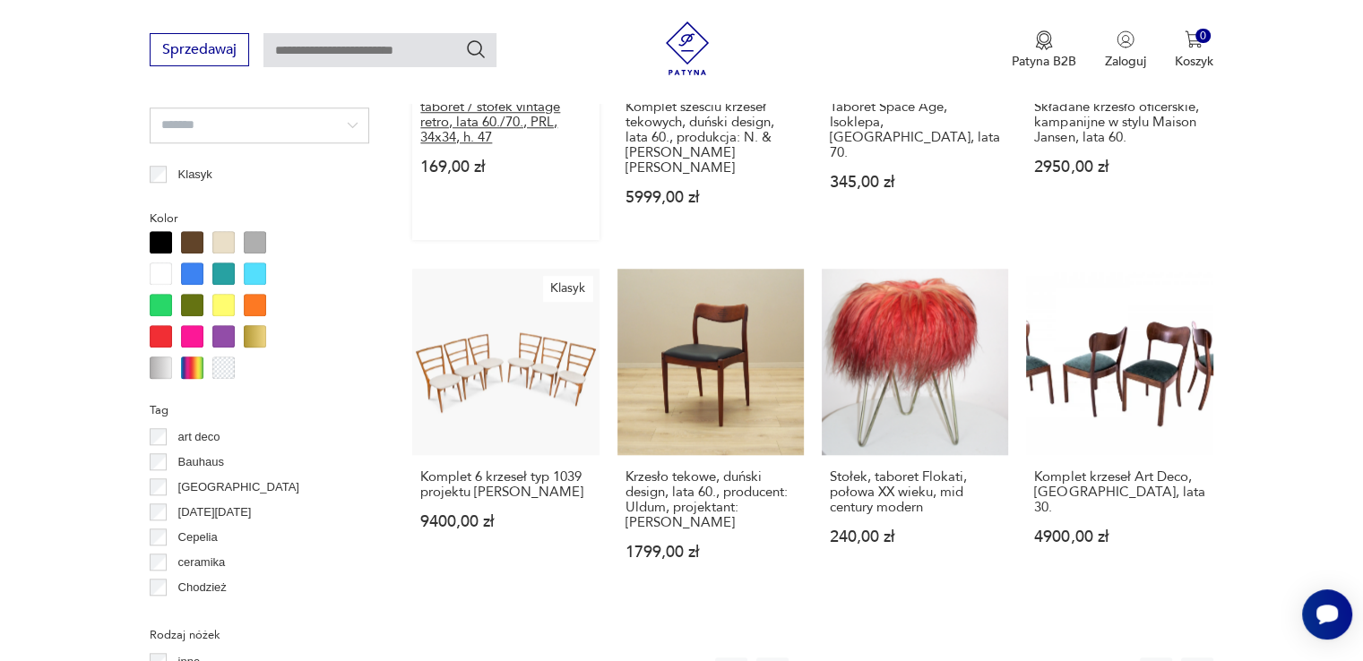
scroll to position [1792, 0]
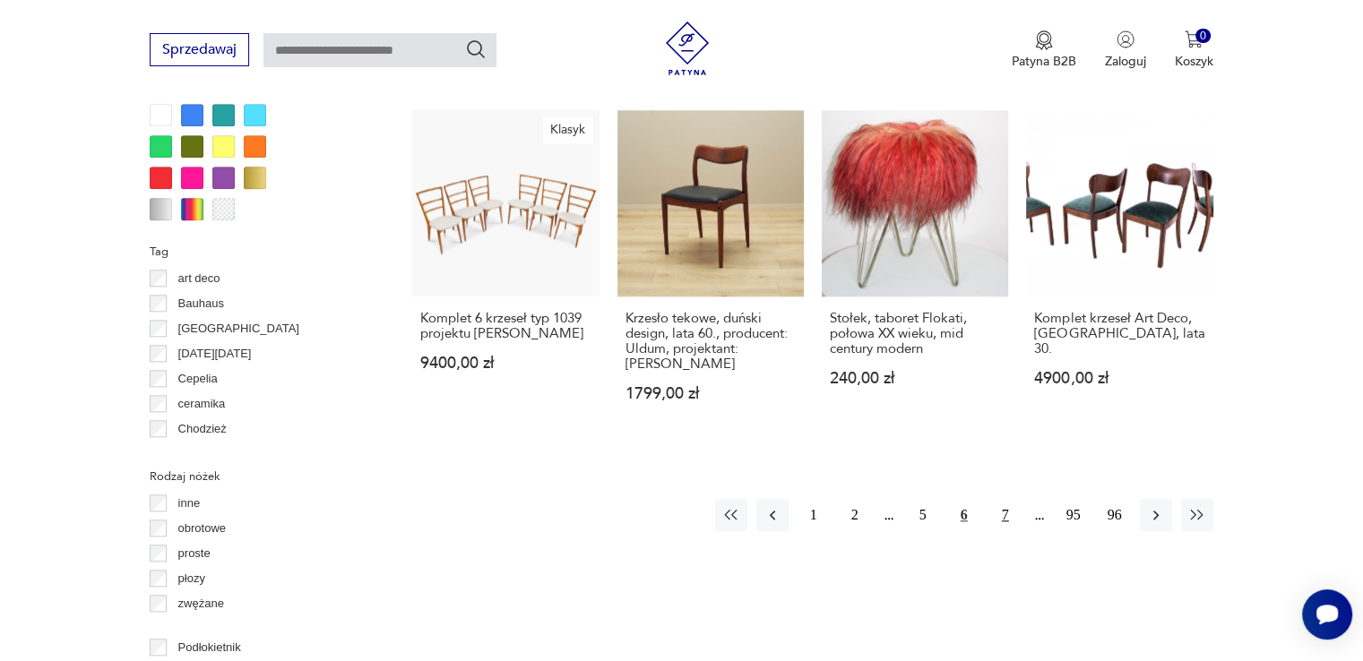
click at [1007, 499] on button "7" at bounding box center [1005, 515] width 32 height 32
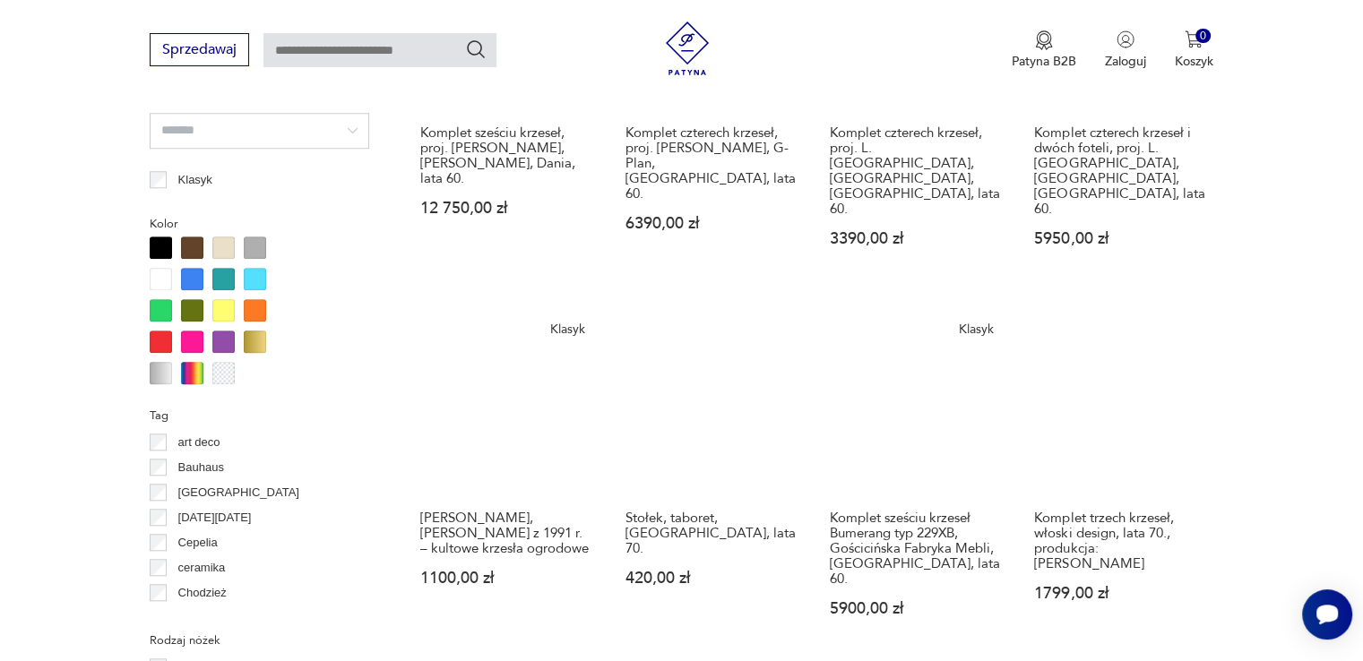
scroll to position [1640, 0]
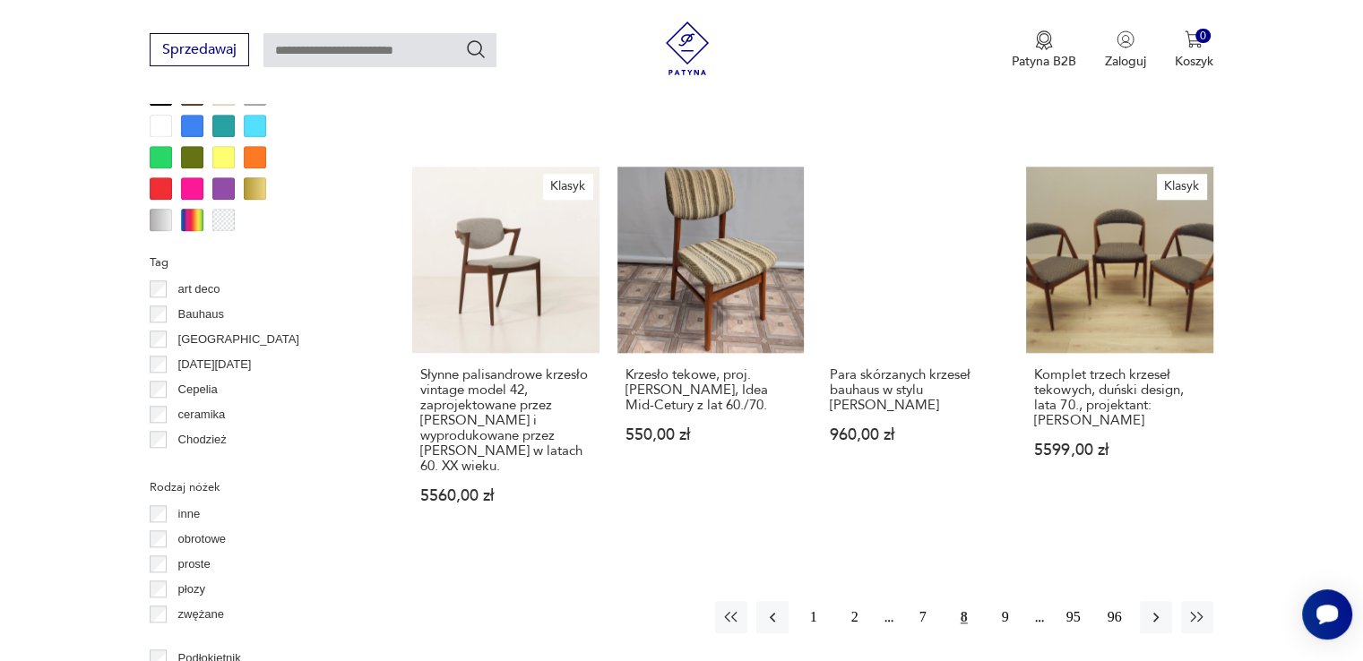
scroll to position [1819, 0]
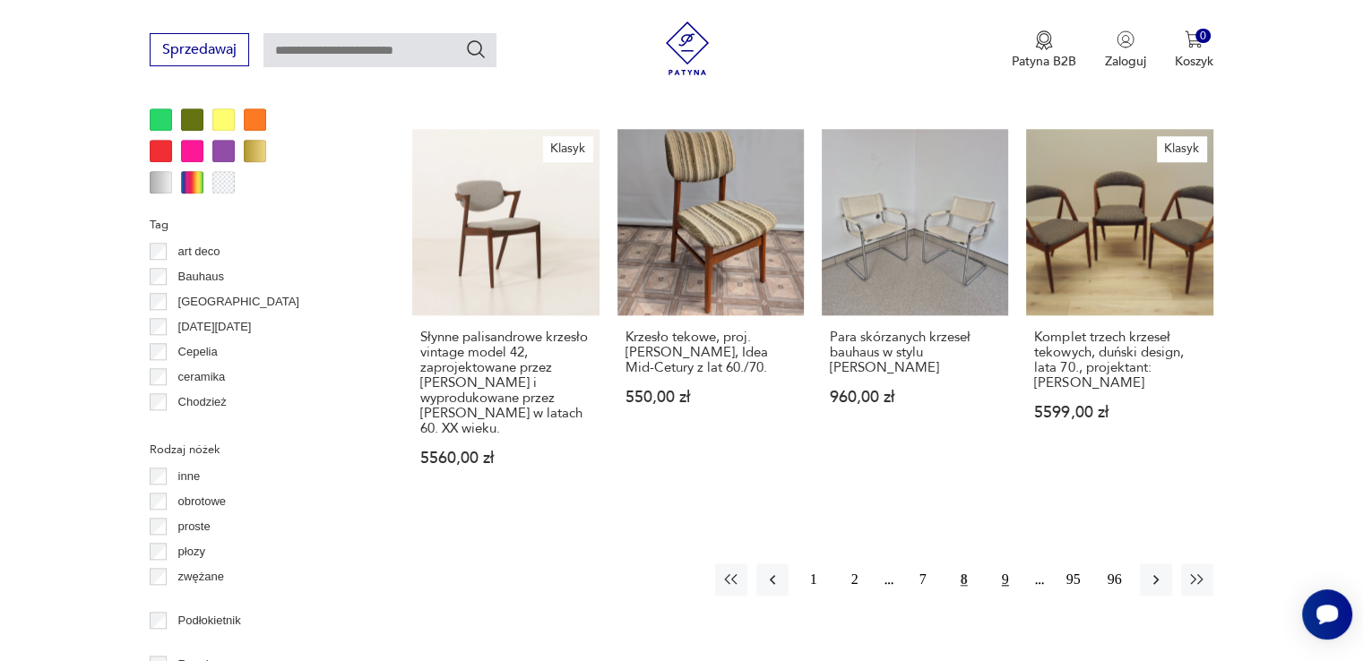
click at [1000, 564] on button "9" at bounding box center [1005, 580] width 32 height 32
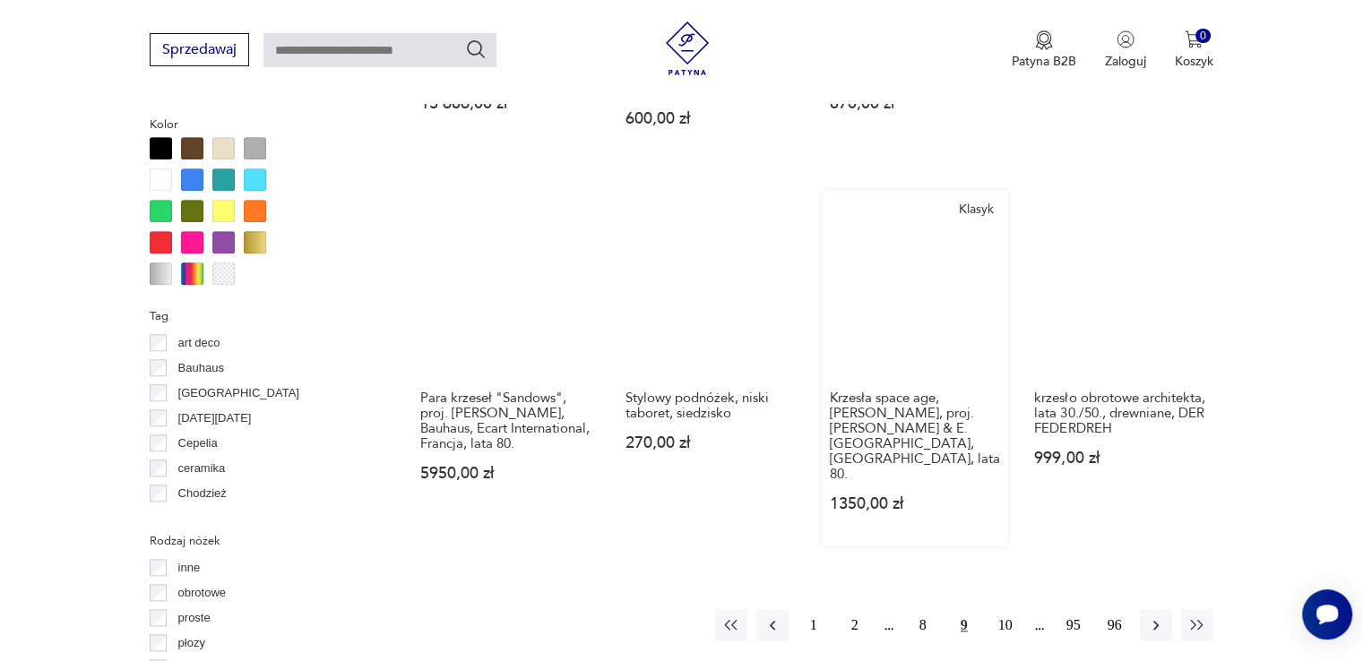
scroll to position [1729, 0]
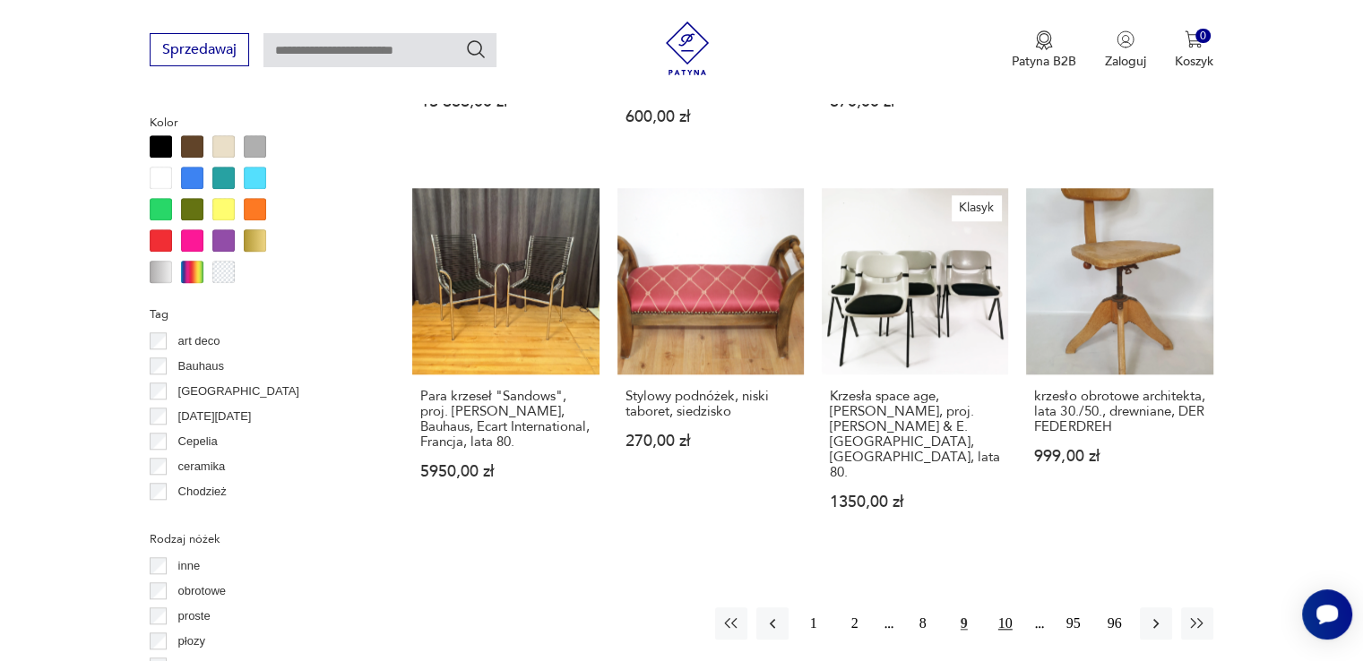
click at [1001, 608] on button "10" at bounding box center [1005, 624] width 32 height 32
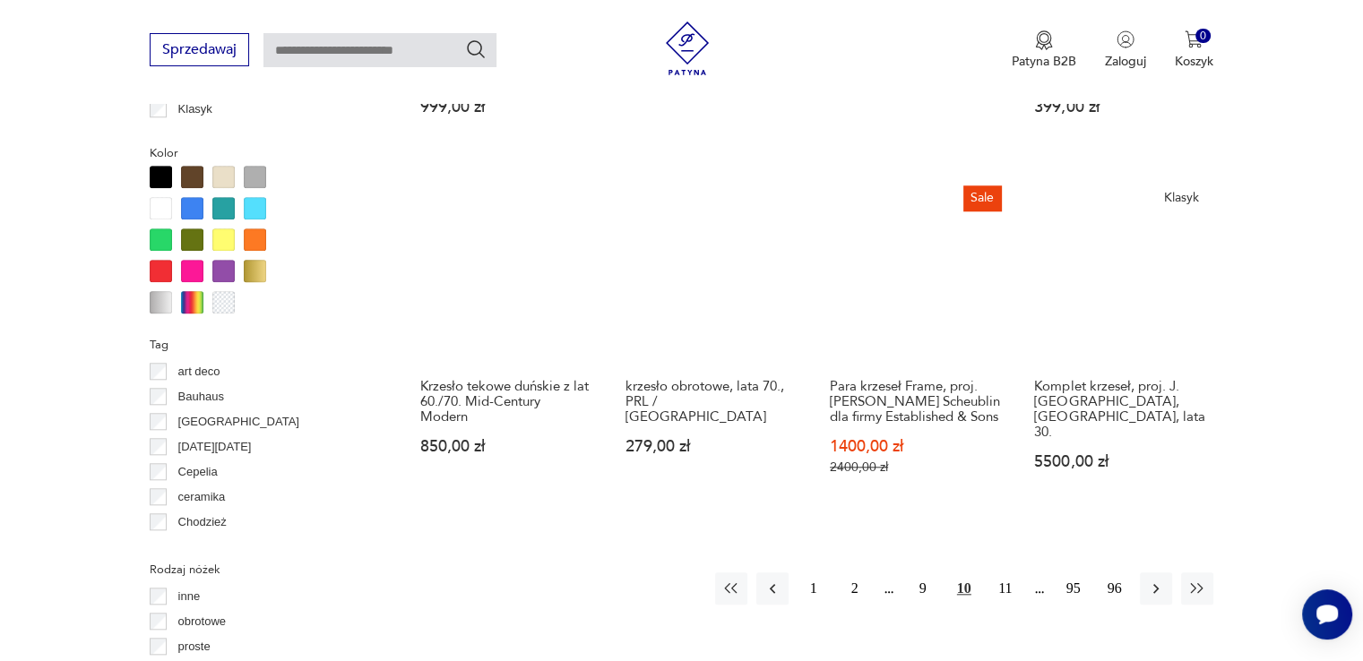
scroll to position [1819, 0]
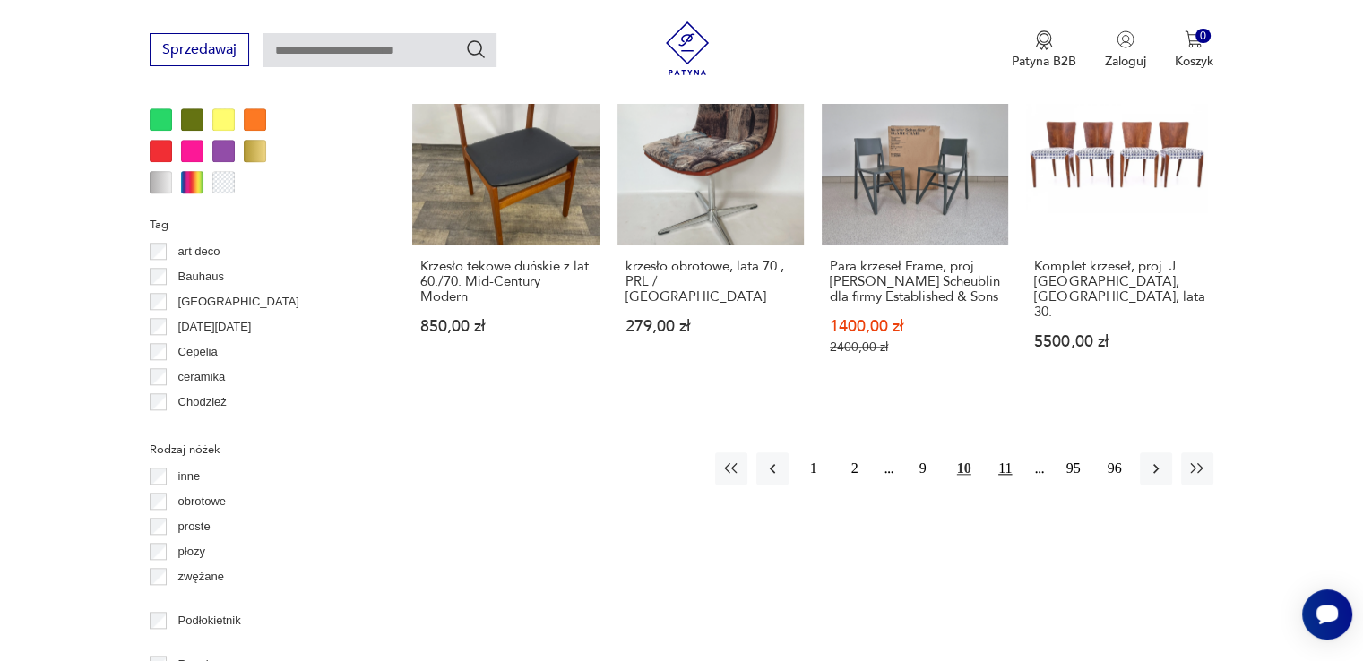
click at [1004, 461] on button "11" at bounding box center [1005, 468] width 32 height 32
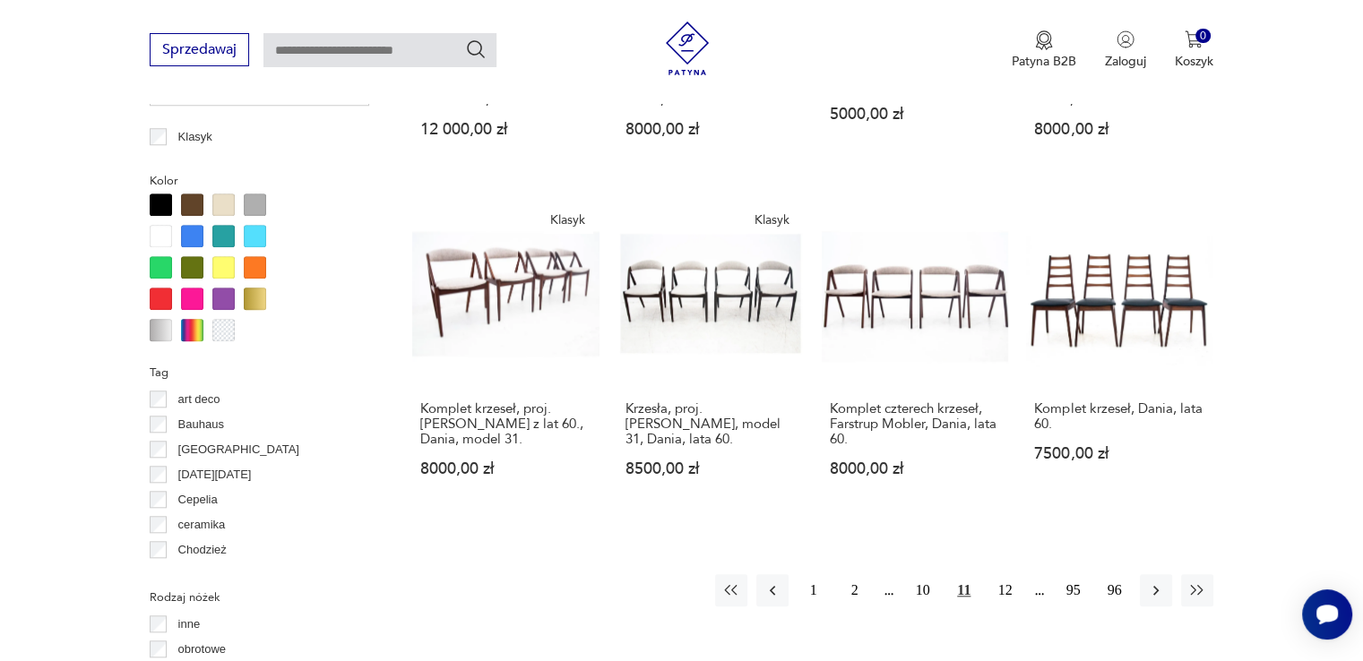
scroll to position [1819, 0]
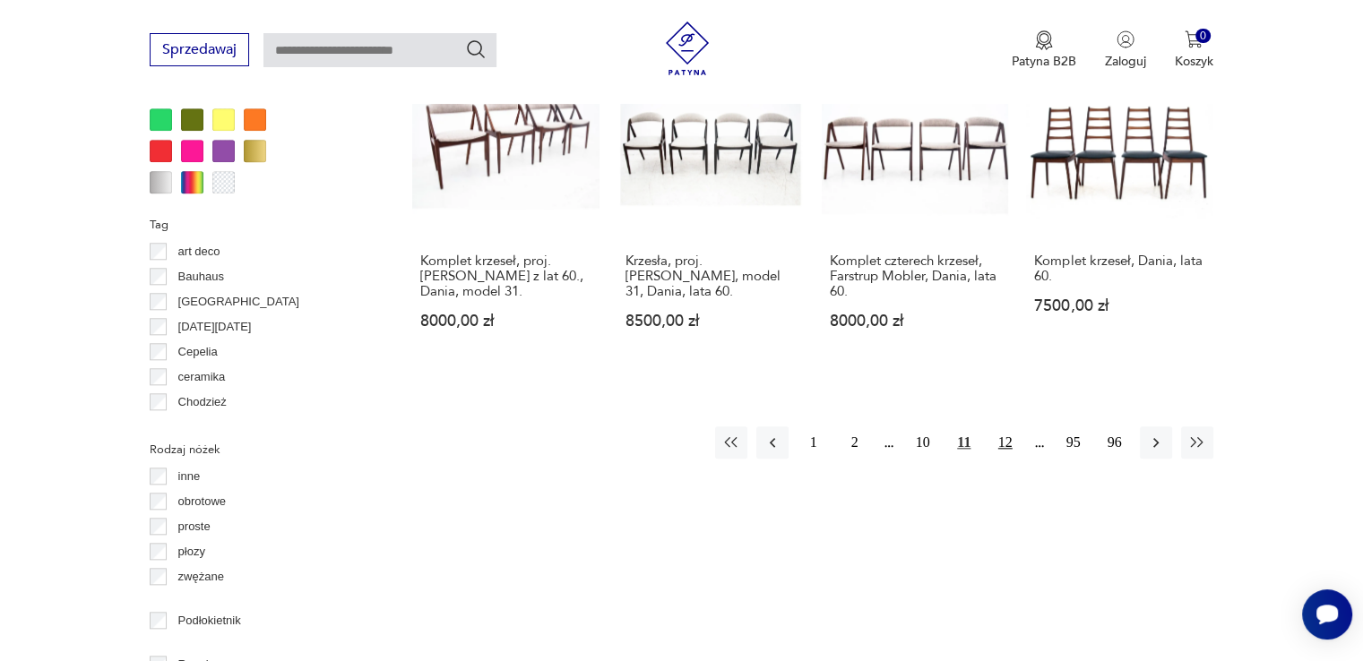
click at [1012, 427] on button "12" at bounding box center [1005, 443] width 32 height 32
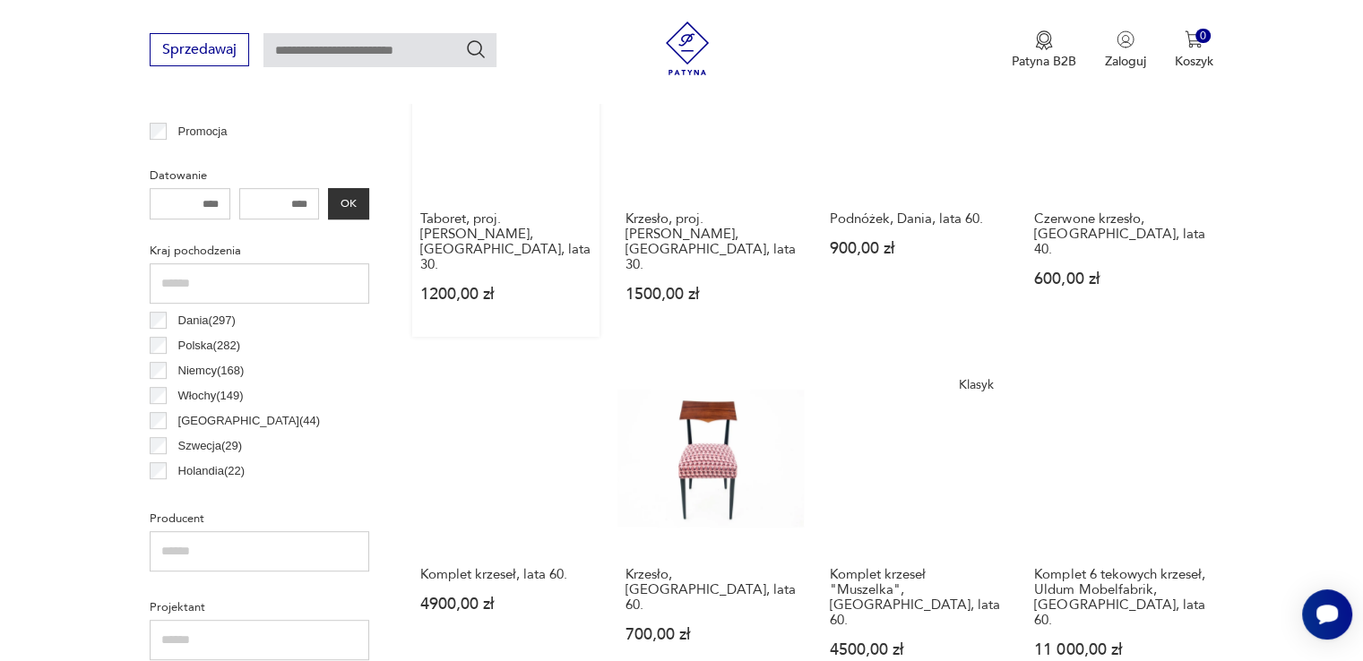
scroll to position [654, 0]
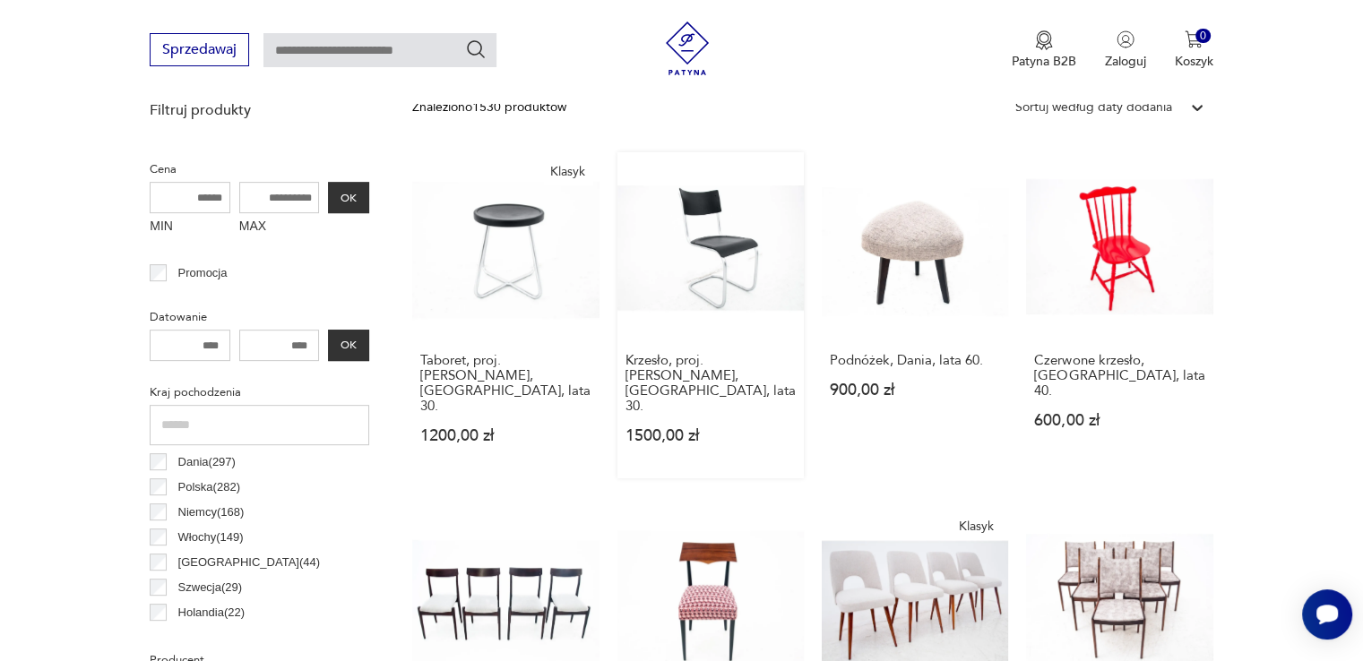
click at [738, 230] on link "Krzesło, proj. Marta Stama, Polska, lata 30. 1500,00 zł" at bounding box center [710, 315] width 186 height 326
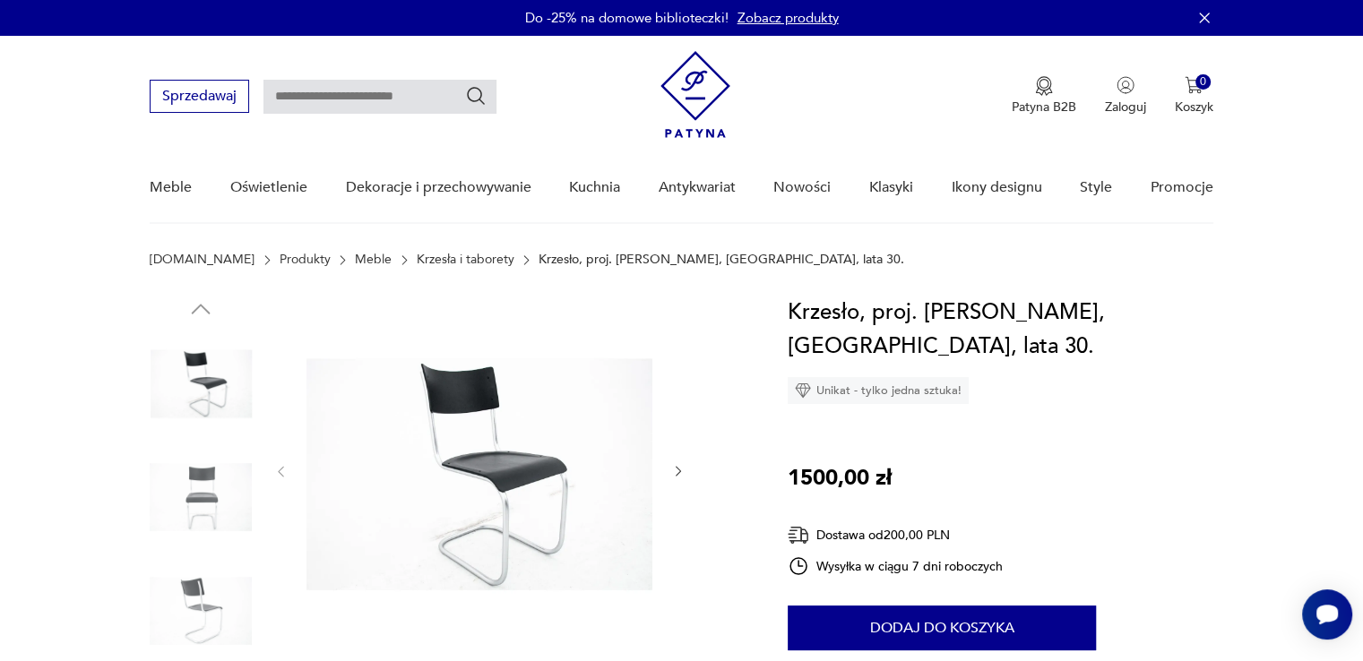
click at [498, 465] on img at bounding box center [479, 470] width 346 height 349
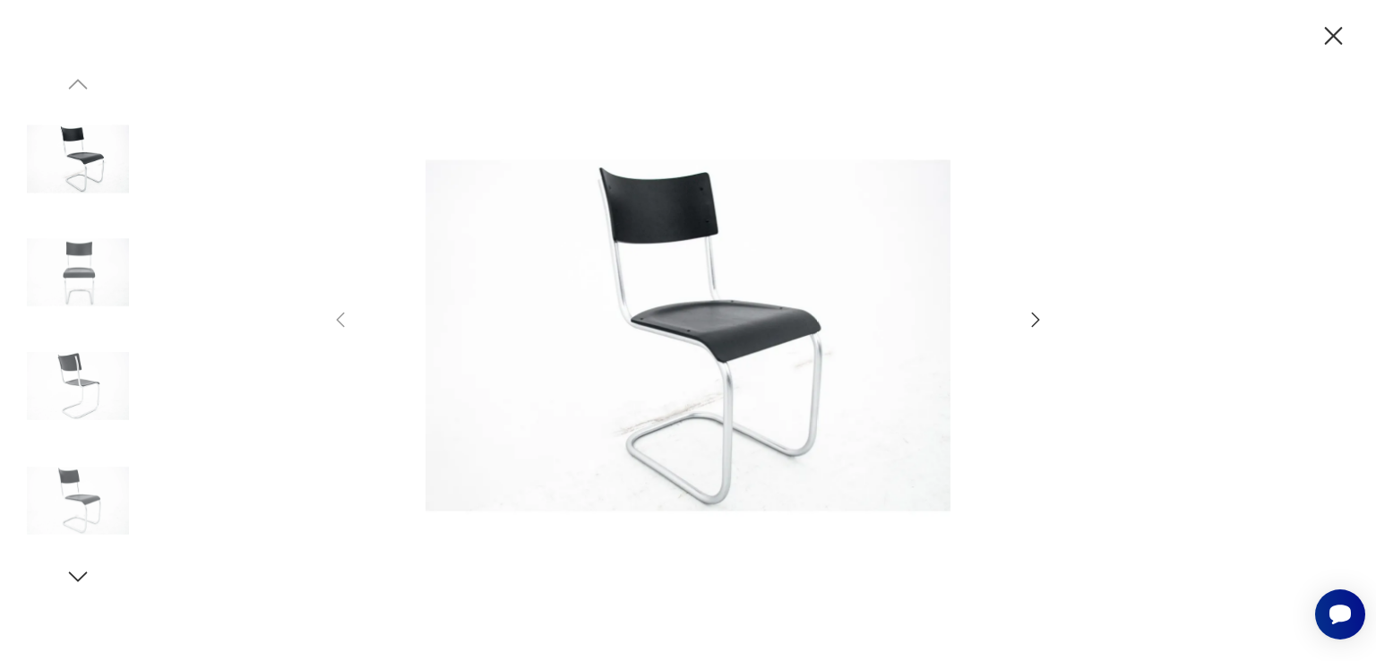
click at [1032, 329] on icon "button" at bounding box center [1036, 320] width 22 height 22
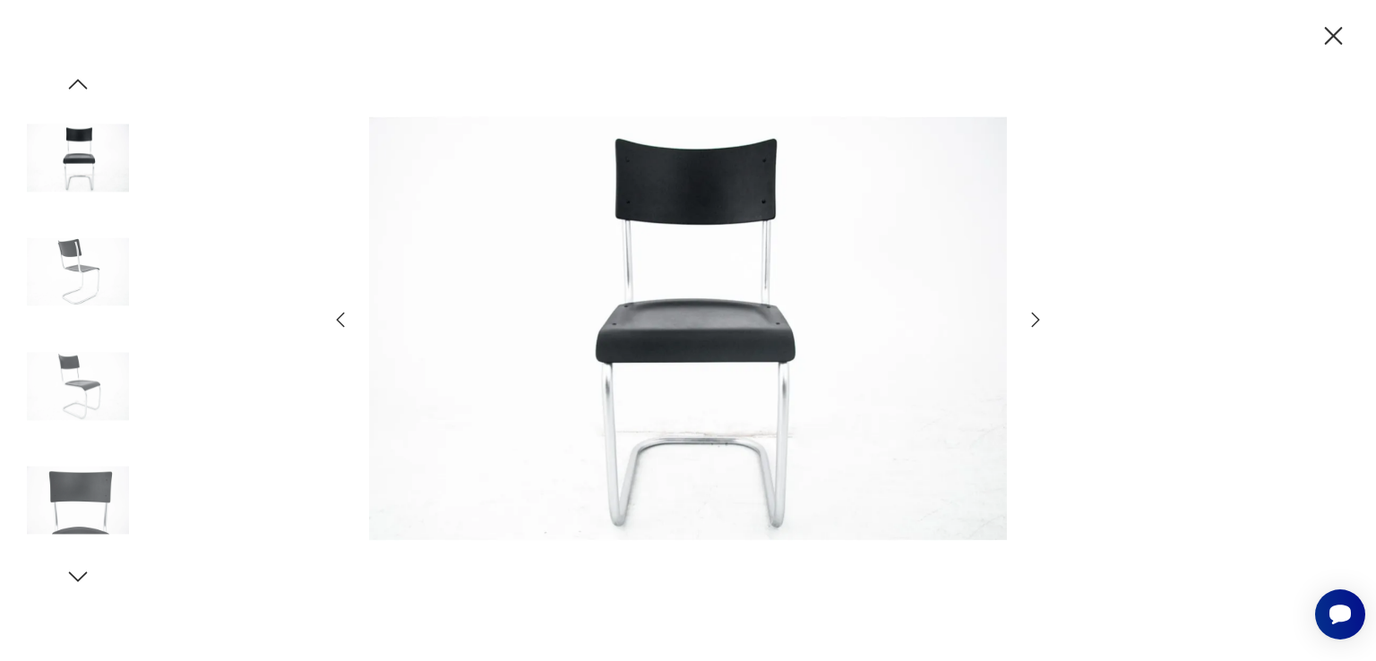
click at [1032, 329] on icon "button" at bounding box center [1036, 320] width 22 height 22
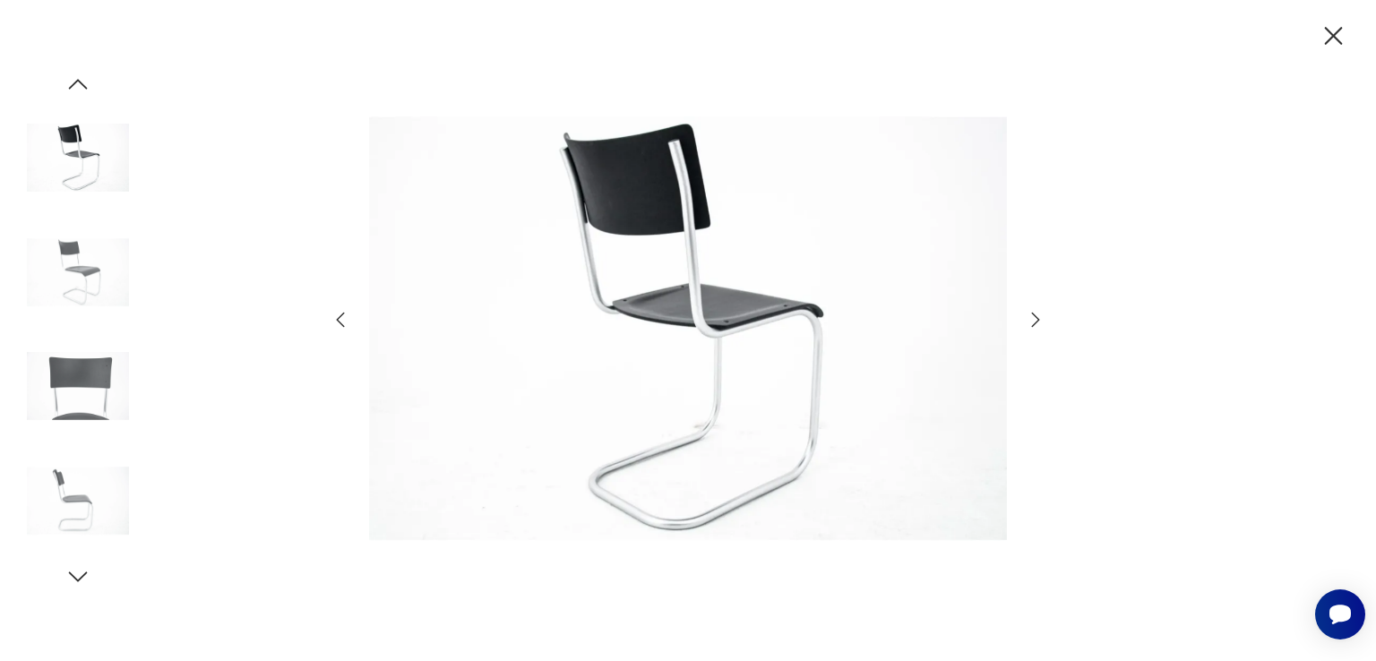
click at [1032, 329] on icon "button" at bounding box center [1036, 320] width 22 height 22
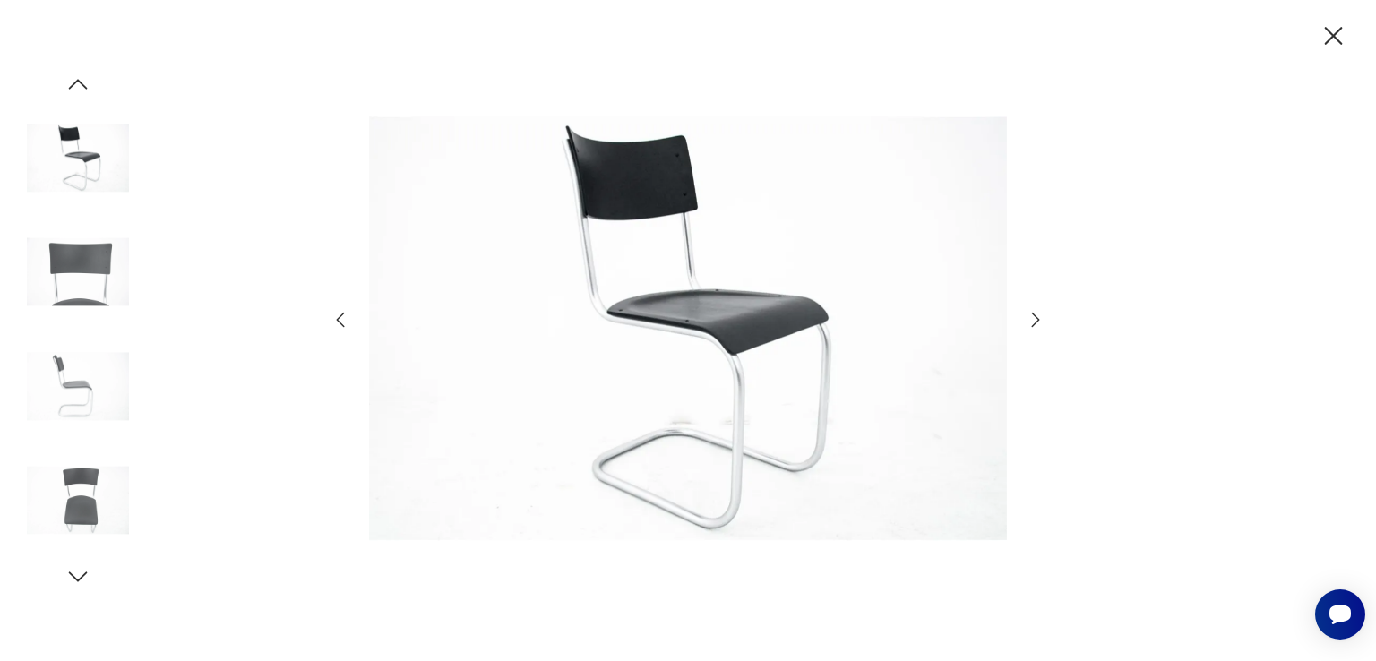
click at [1032, 329] on icon "button" at bounding box center [1036, 320] width 22 height 22
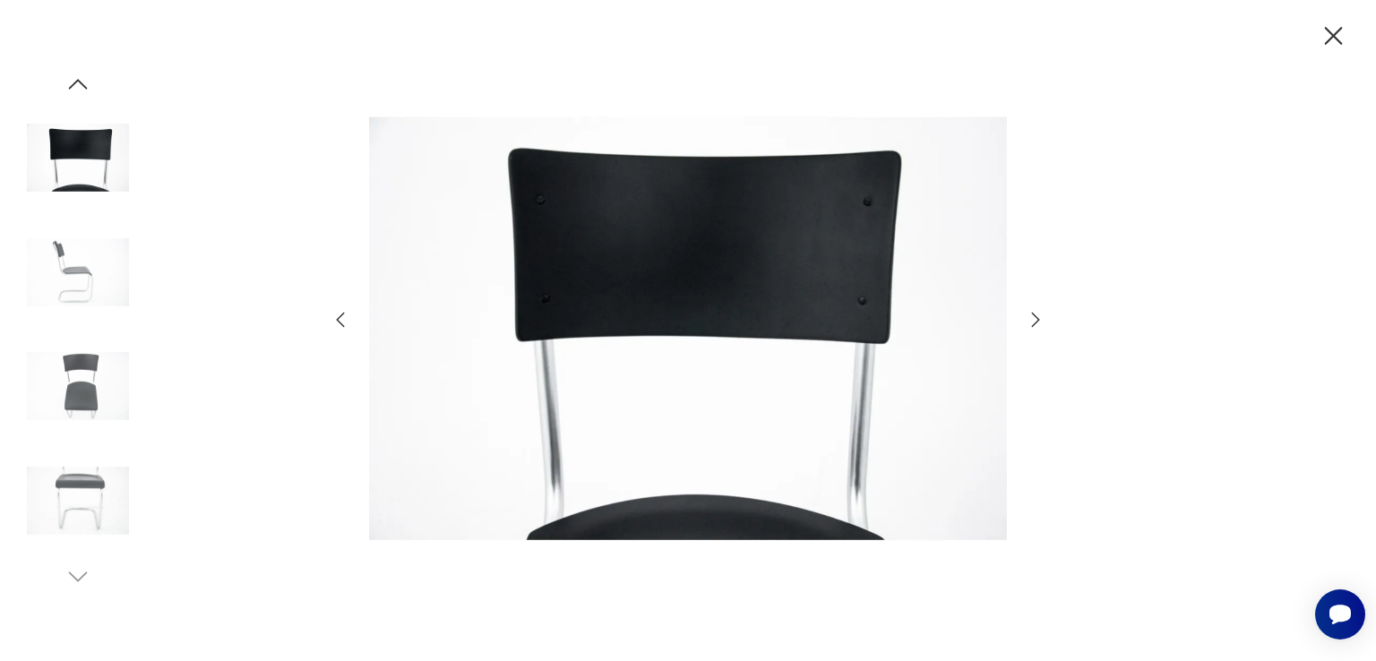
click at [1032, 329] on icon "button" at bounding box center [1036, 320] width 22 height 22
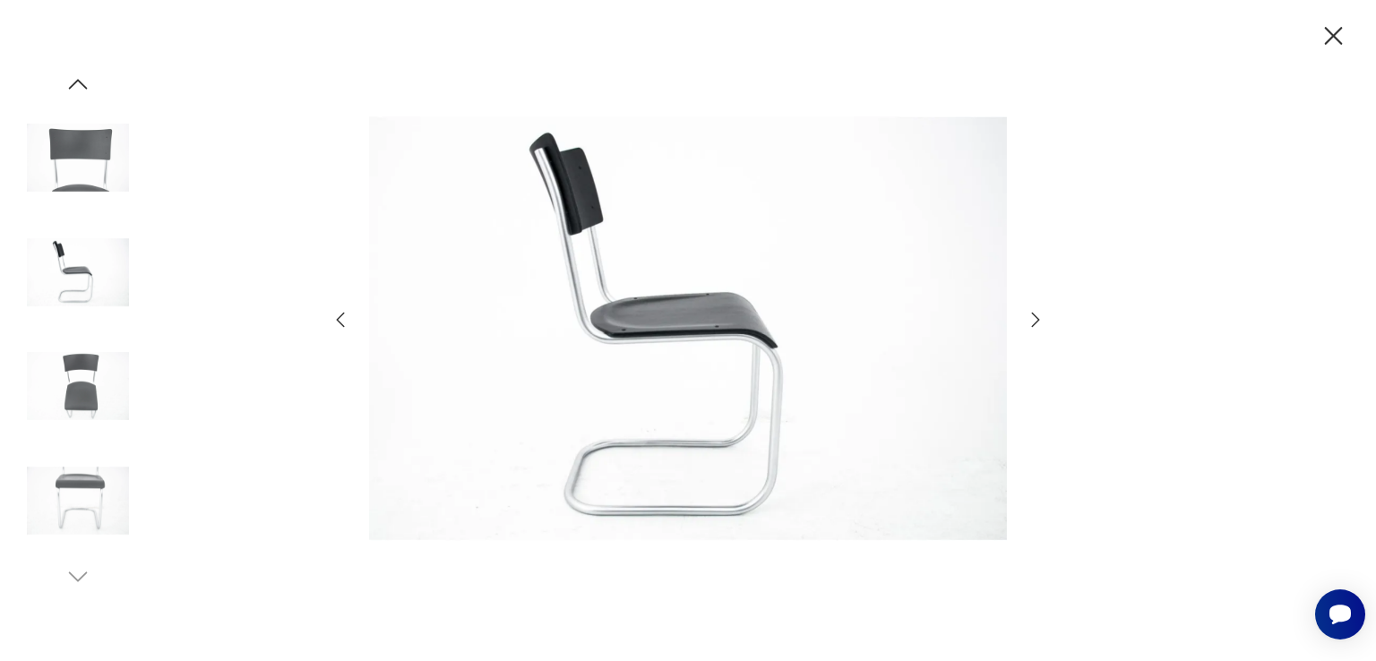
click at [1032, 329] on icon "button" at bounding box center [1036, 320] width 22 height 22
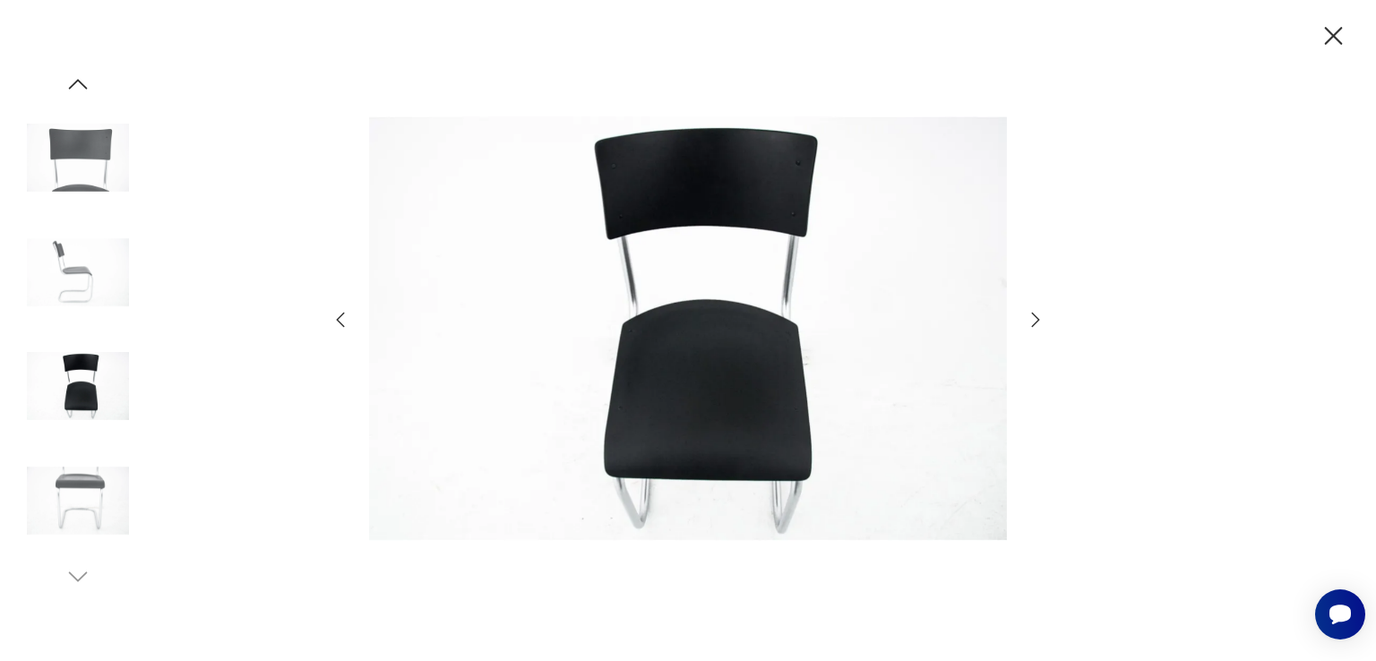
click at [1032, 329] on icon "button" at bounding box center [1036, 320] width 22 height 22
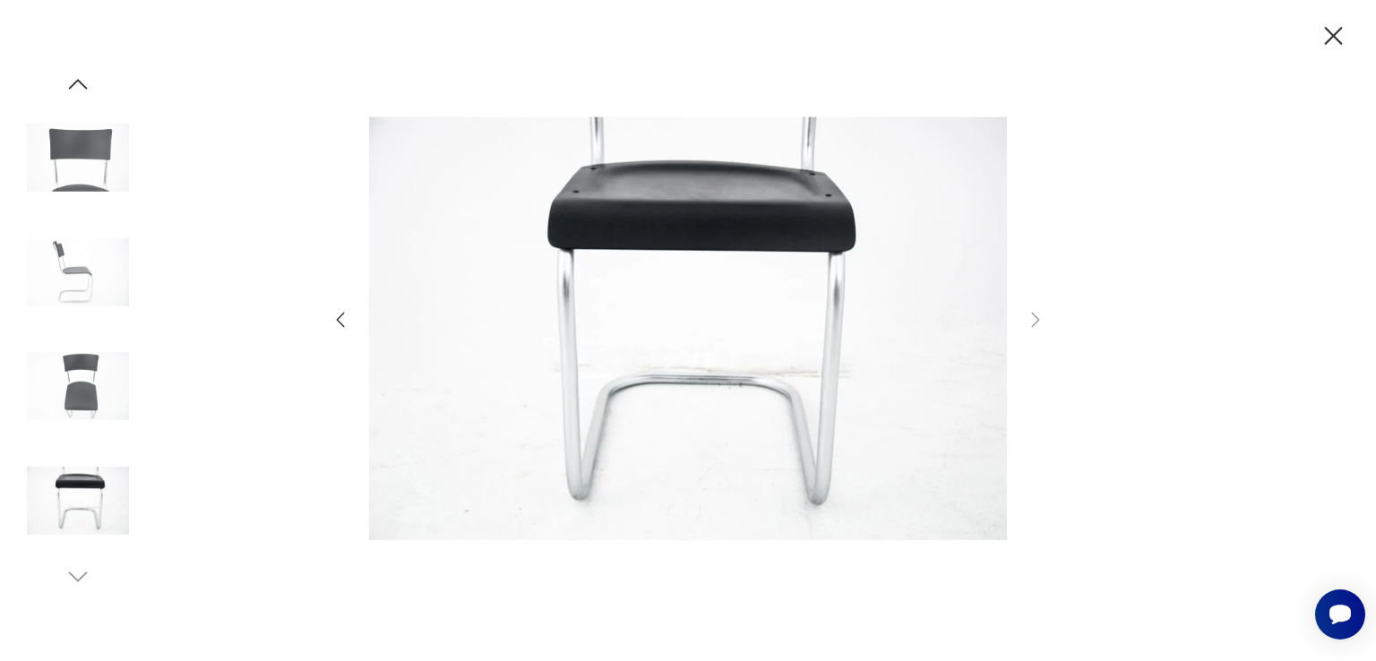
click at [54, 571] on div at bounding box center [78, 331] width 102 height 520
click at [1340, 38] on icon "button" at bounding box center [1333, 36] width 31 height 31
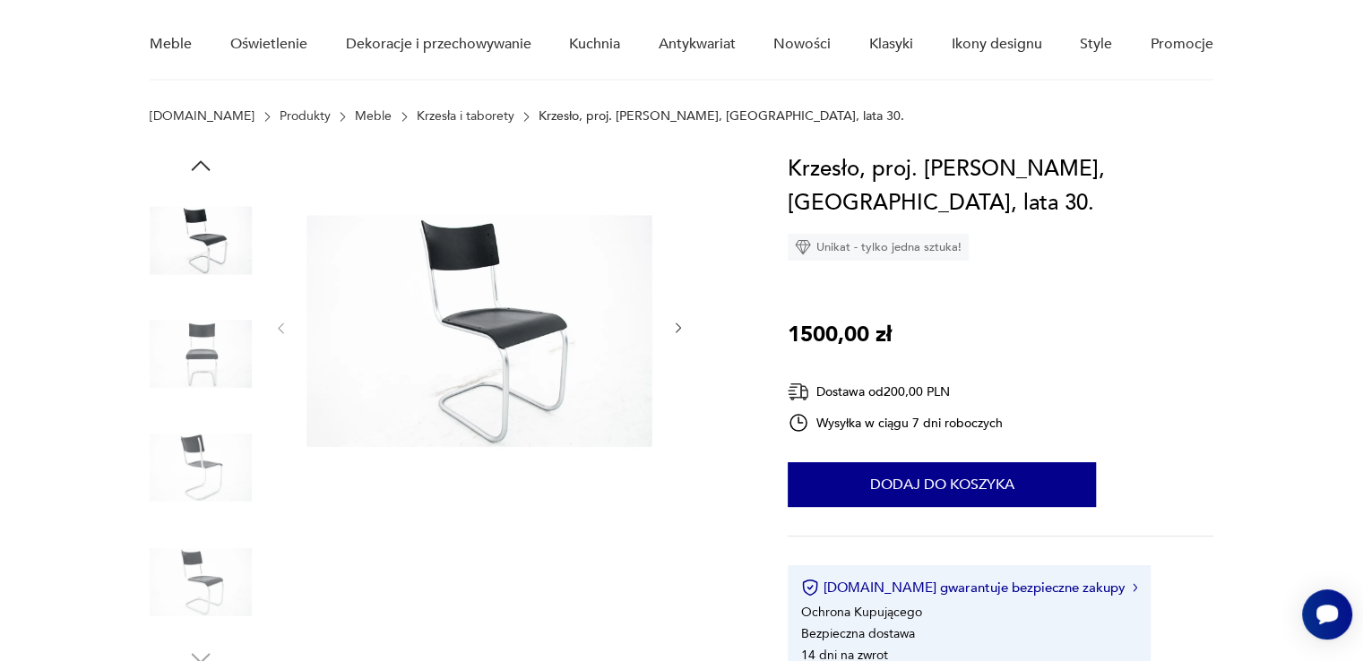
scroll to position [448, 0]
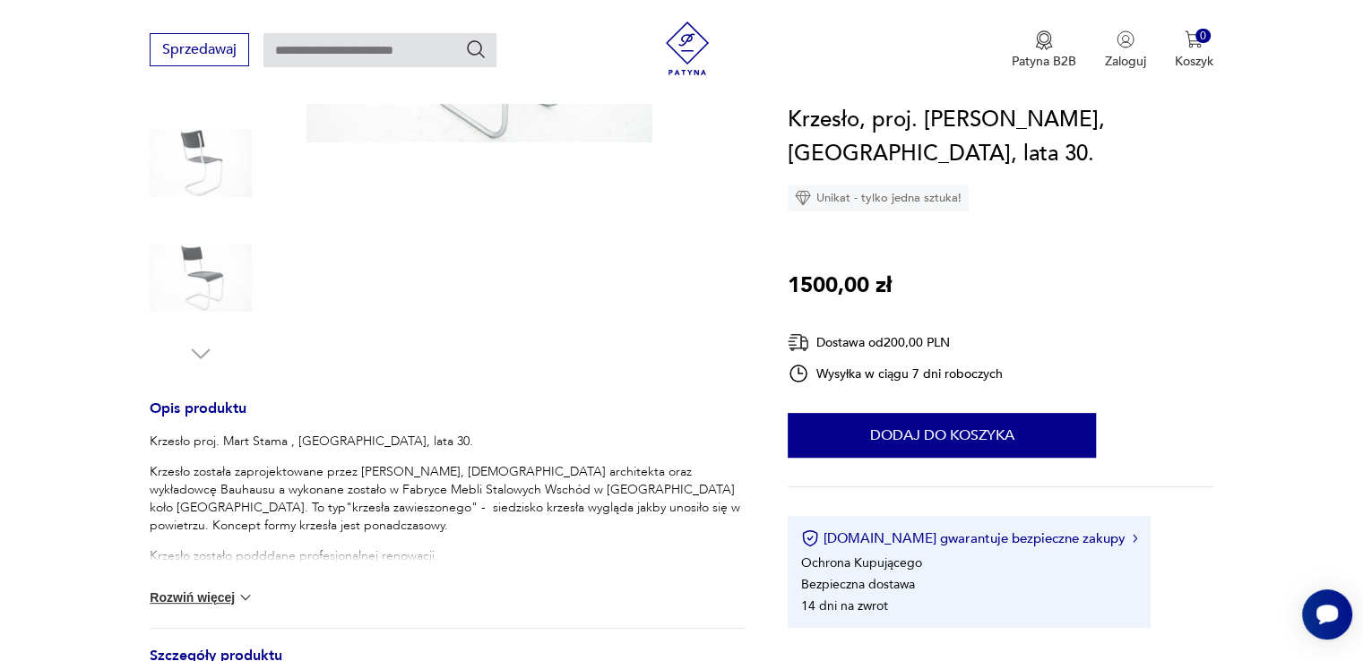
click at [241, 601] on img at bounding box center [246, 598] width 18 height 18
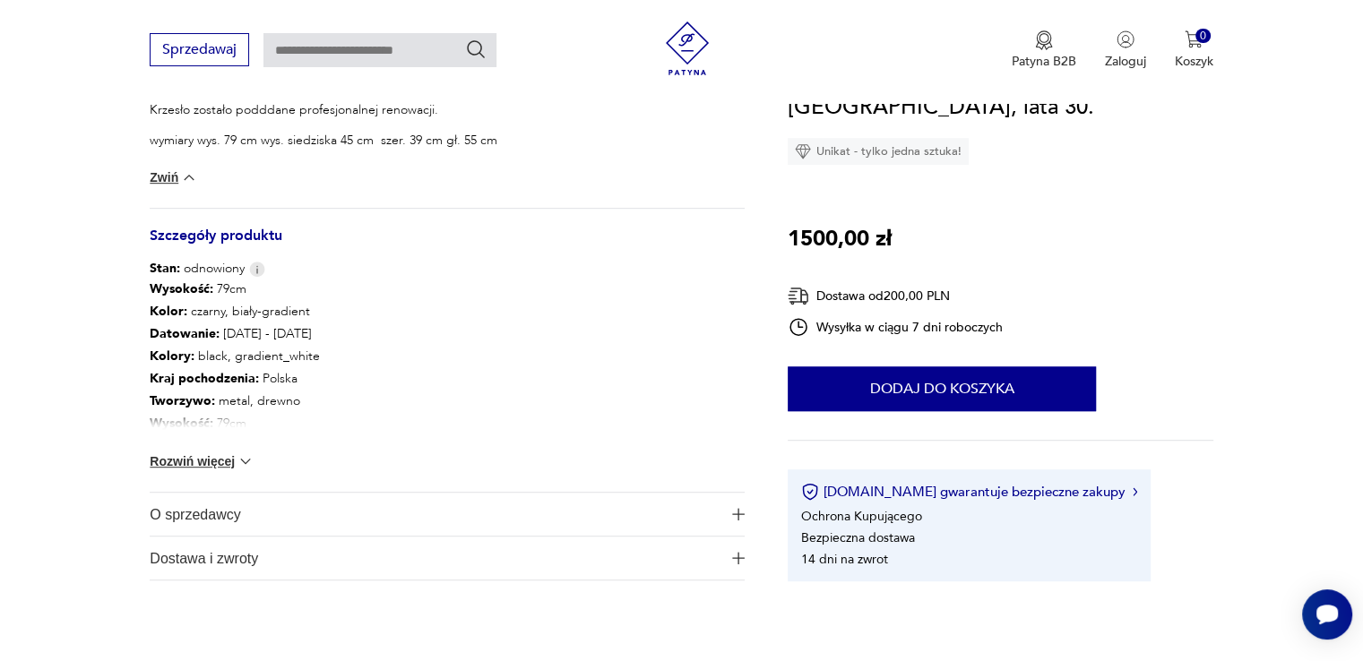
scroll to position [896, 0]
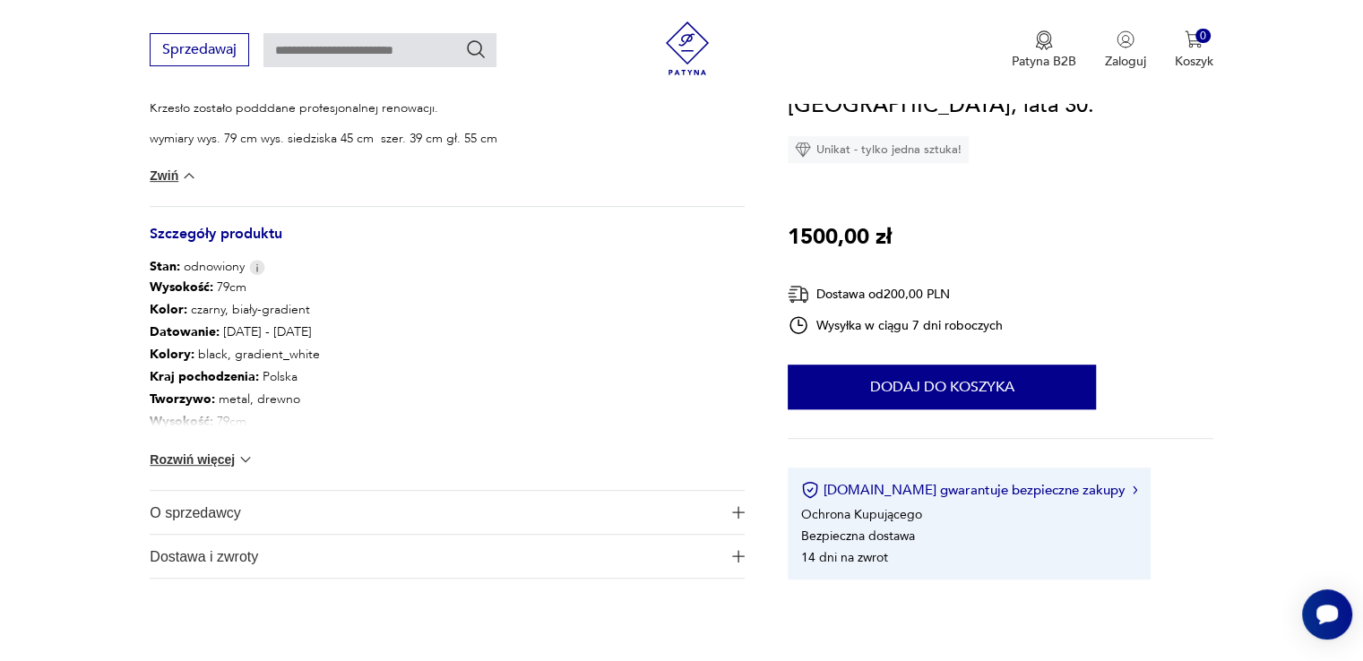
click at [237, 462] on img at bounding box center [246, 460] width 18 height 18
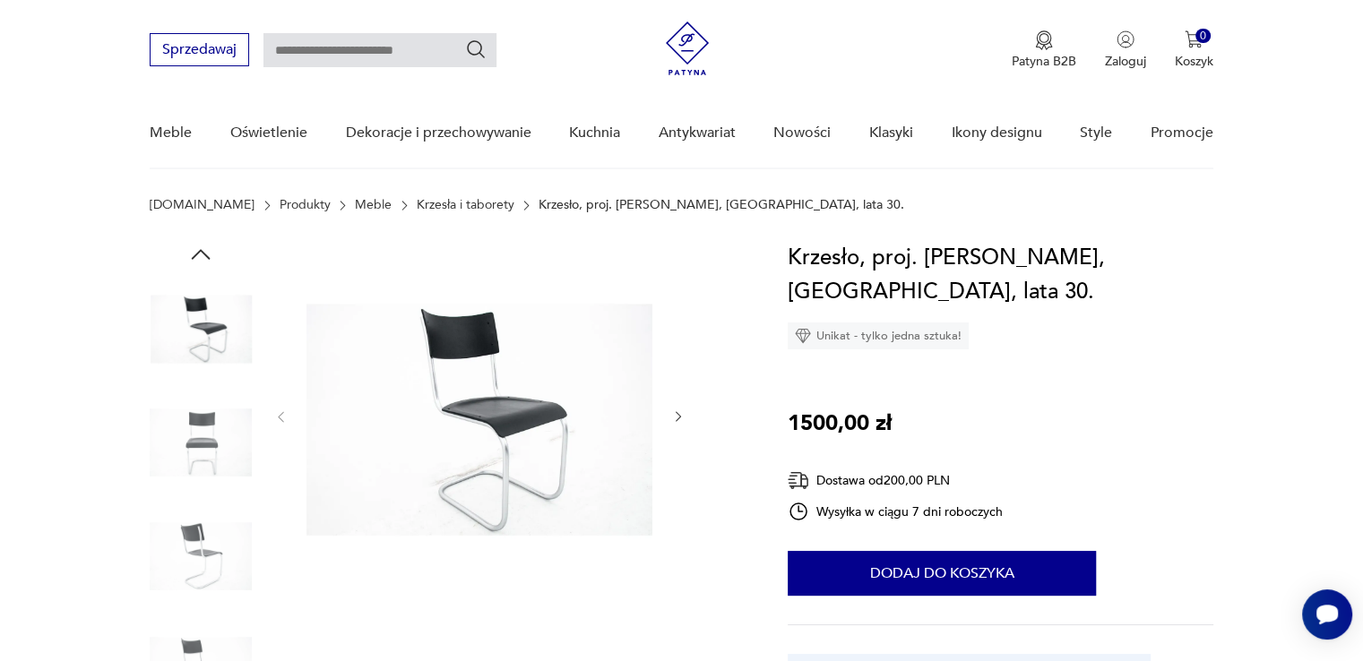
scroll to position [0, 0]
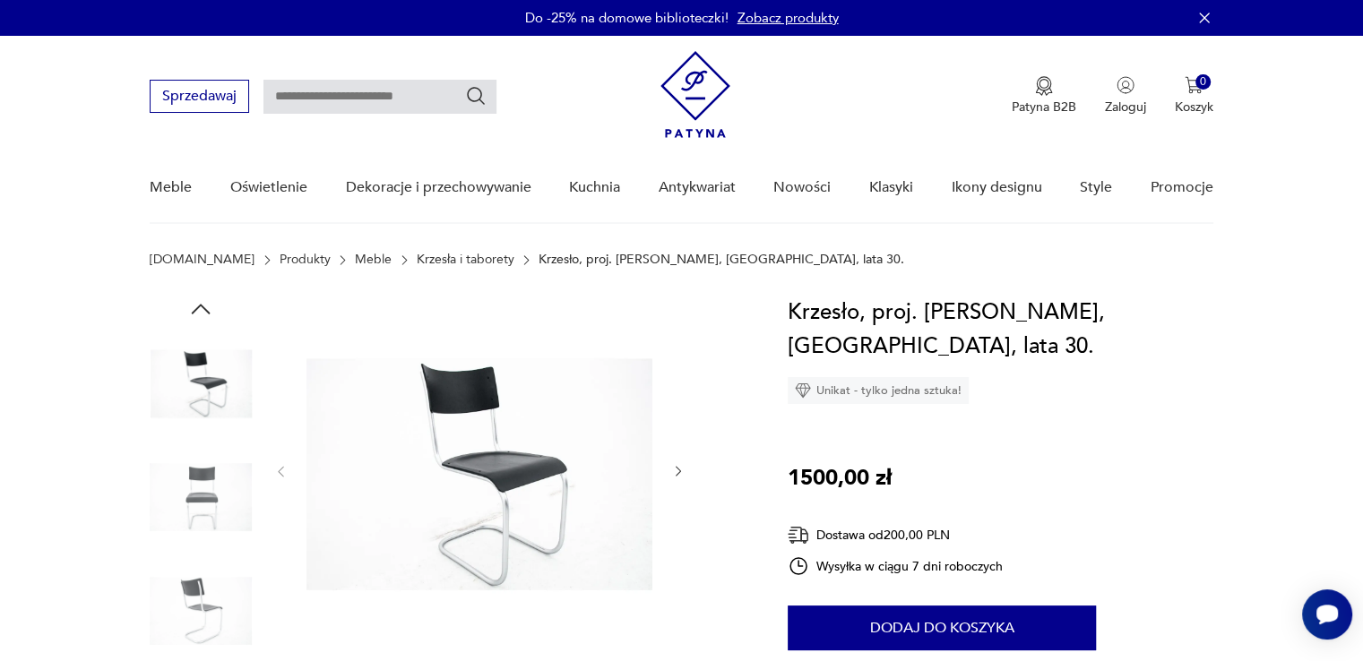
click at [237, 395] on img at bounding box center [201, 383] width 102 height 102
click at [226, 485] on img at bounding box center [201, 497] width 102 height 102
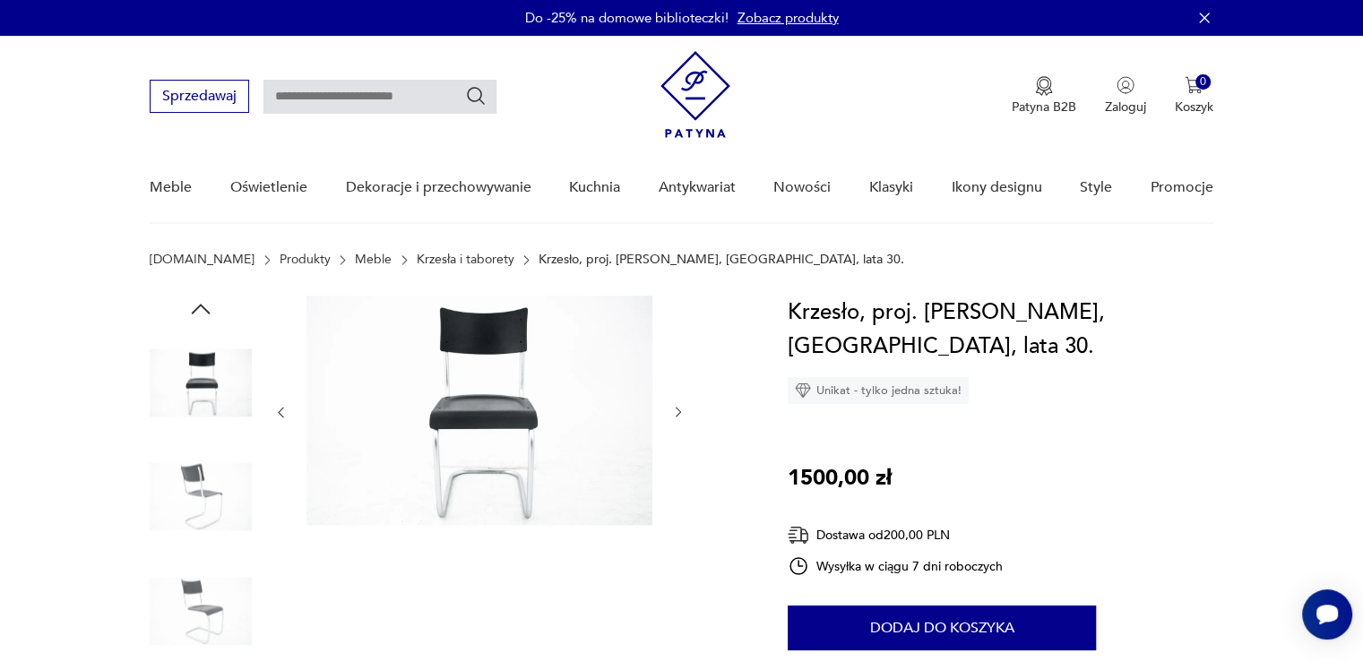
click at [226, 485] on img at bounding box center [201, 497] width 102 height 102
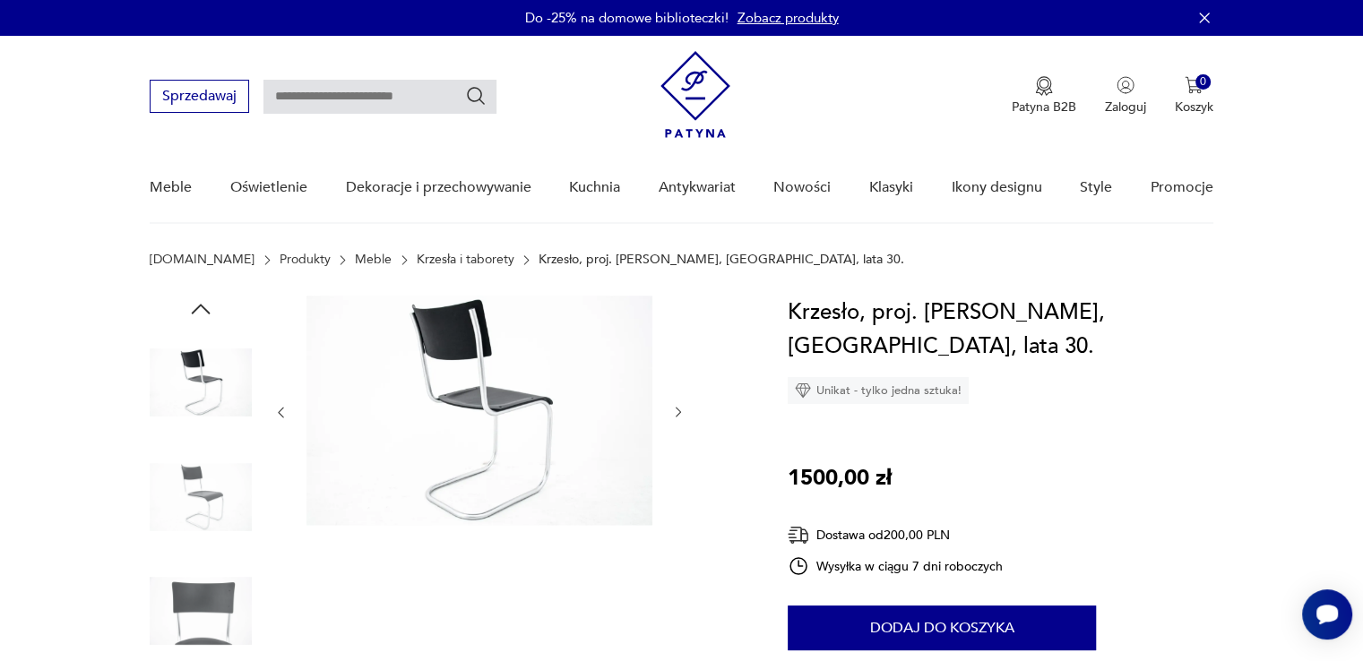
click at [236, 599] on img at bounding box center [201, 611] width 102 height 102
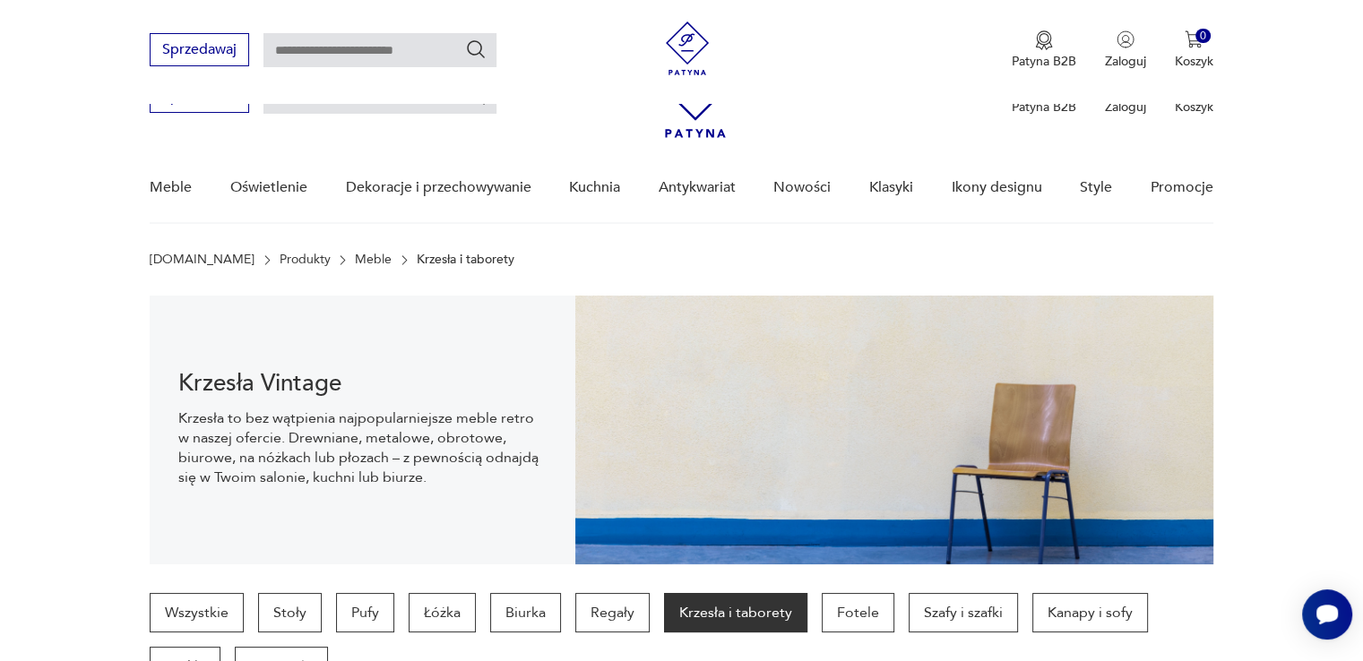
scroll to position [652, 0]
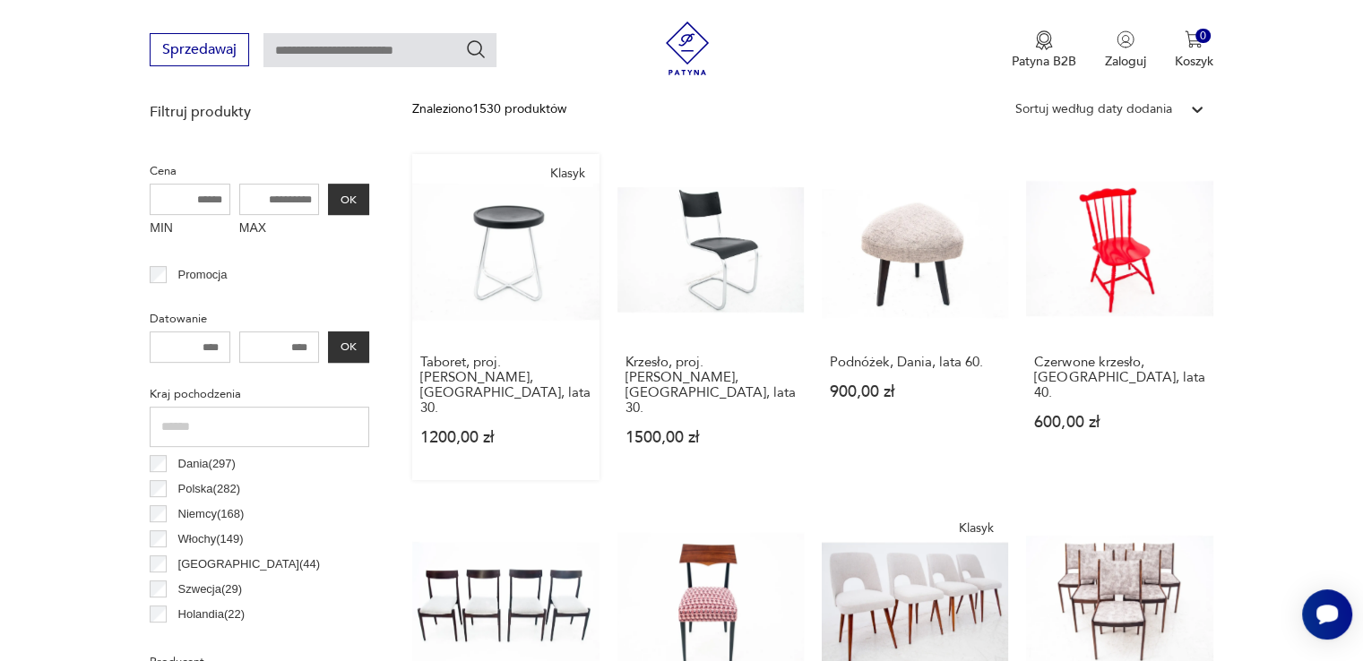
click at [500, 275] on link "Klasyk Taboret, proj. Mart Stam, Polska, lata 30. 1200,00 zł" at bounding box center [505, 317] width 186 height 326
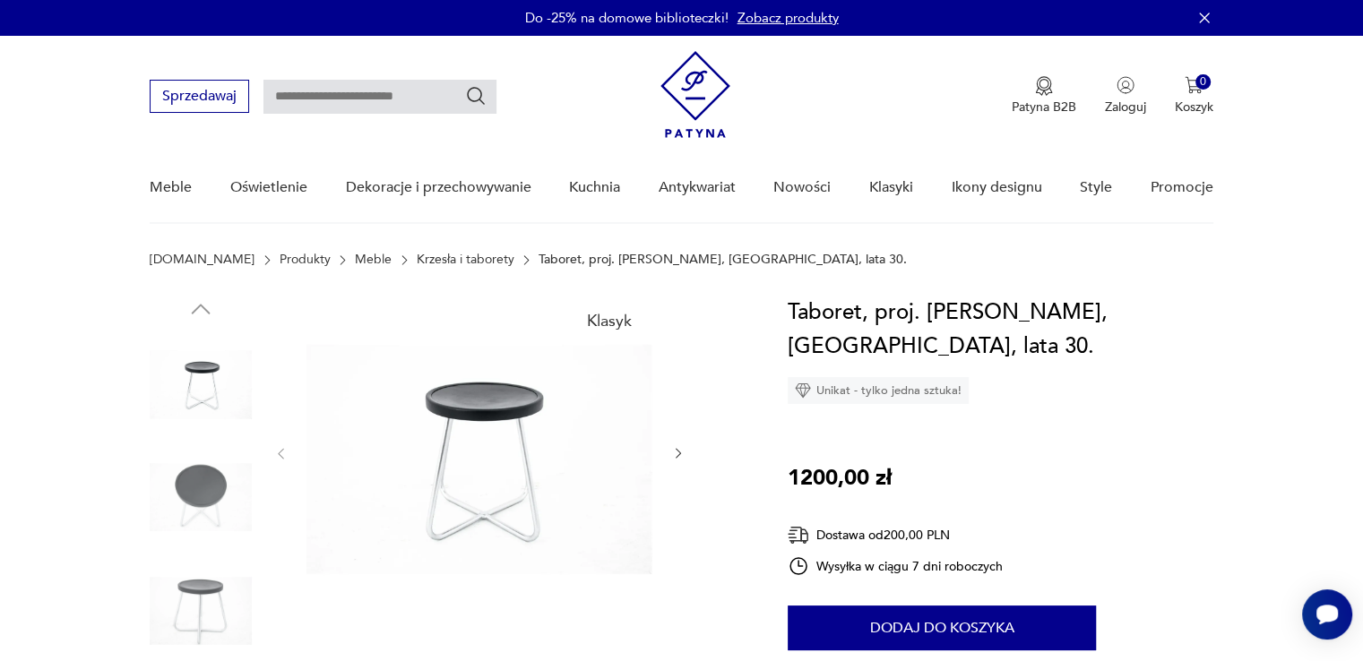
click at [211, 481] on img at bounding box center [201, 497] width 102 height 102
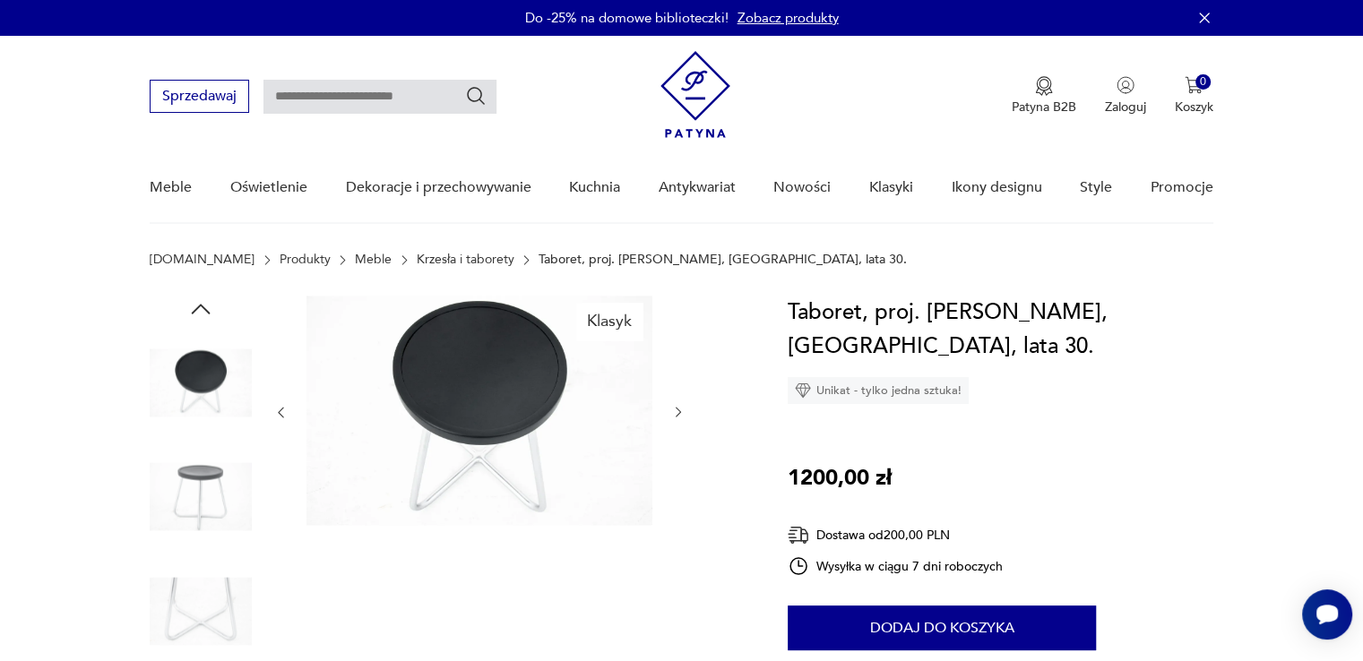
click at [204, 575] on img at bounding box center [201, 611] width 102 height 102
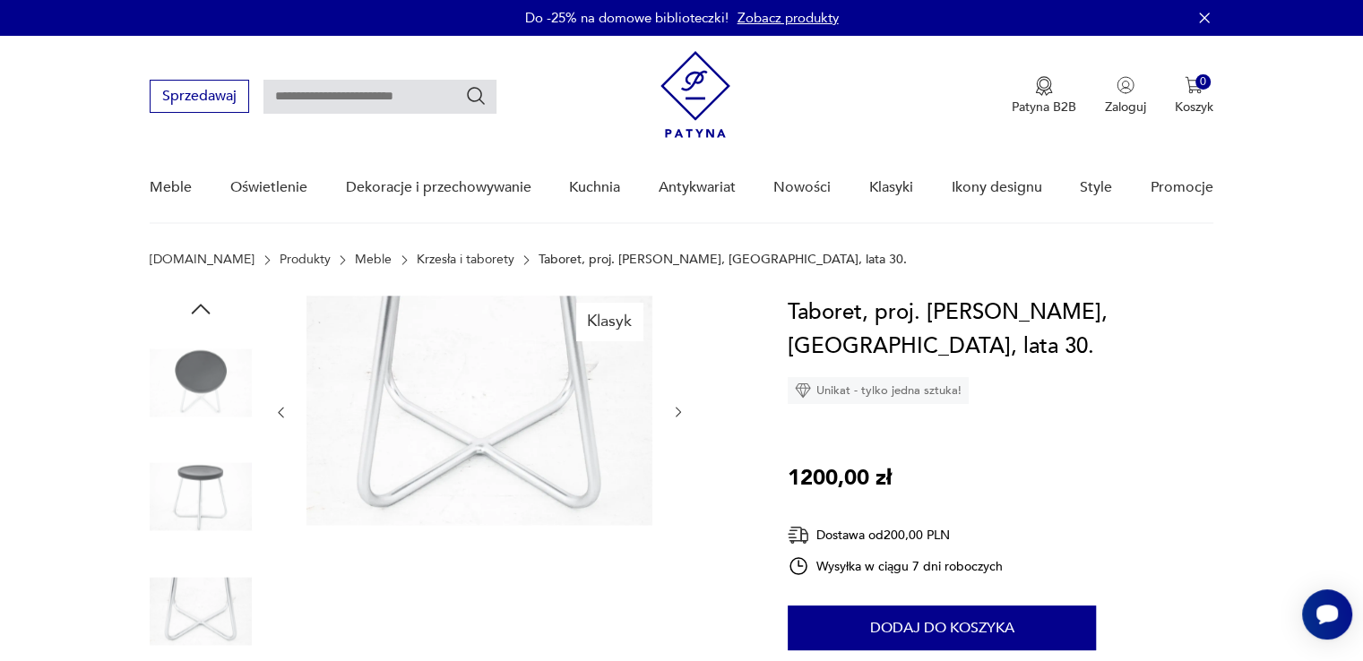
click at [655, 417] on div at bounding box center [479, 413] width 412 height 234
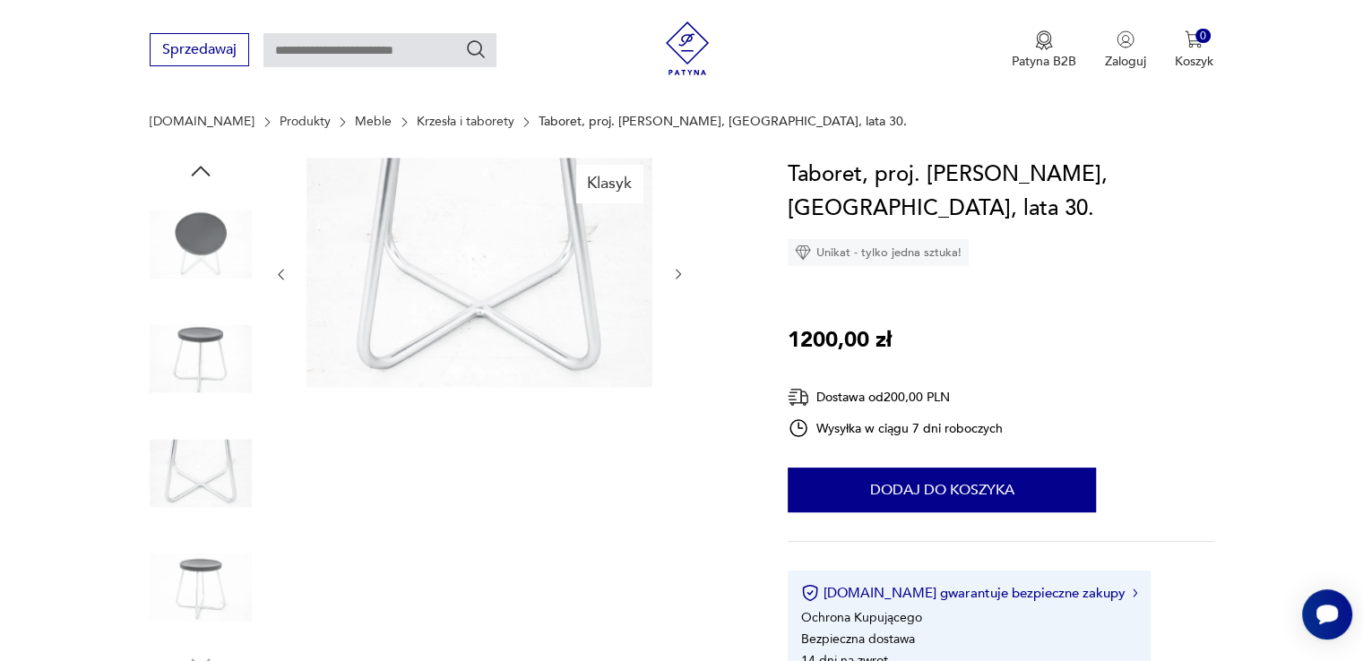
scroll to position [448, 0]
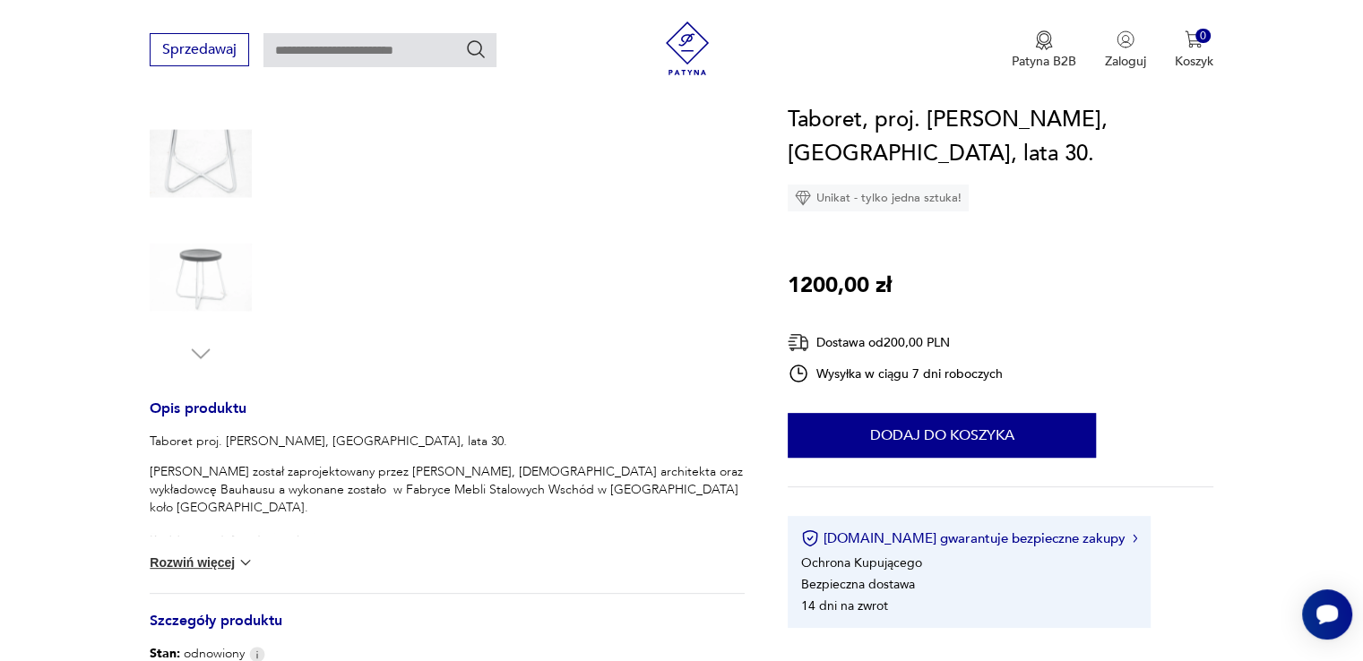
click at [218, 291] on img at bounding box center [201, 278] width 102 height 102
click at [246, 564] on img at bounding box center [246, 563] width 18 height 18
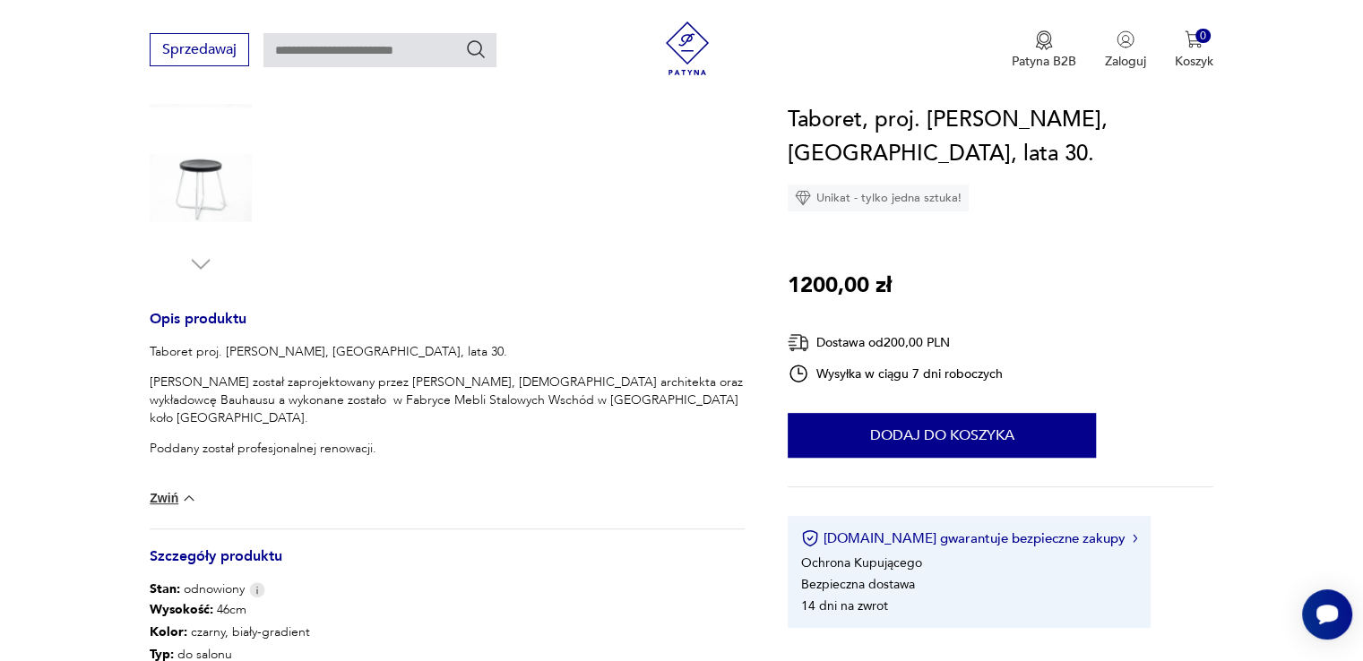
scroll to position [717, 0]
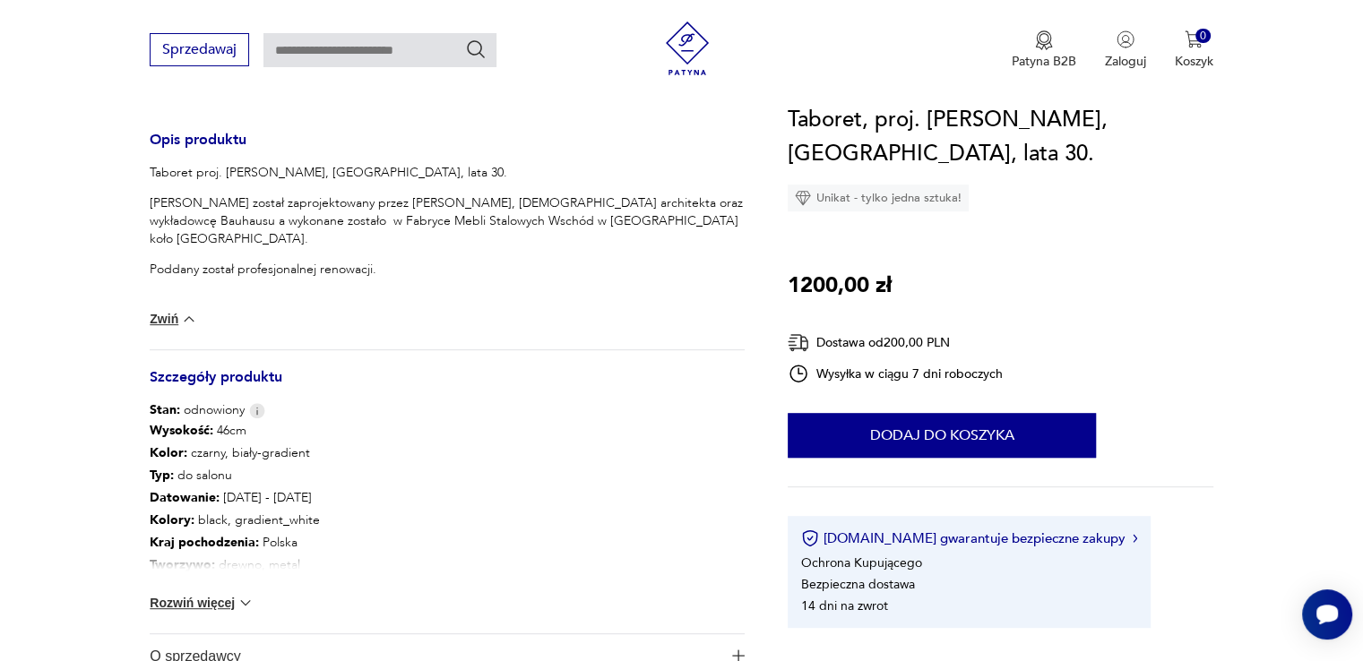
click at [243, 607] on img at bounding box center [246, 603] width 18 height 18
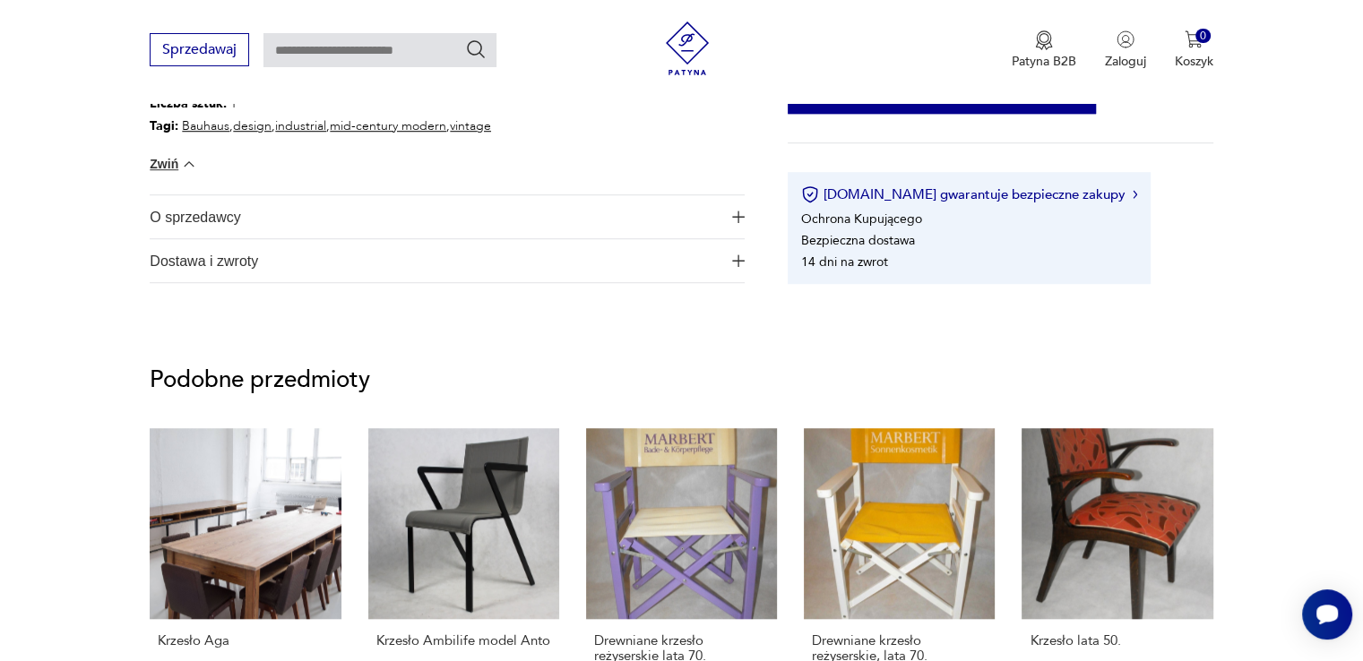
scroll to position [1434, 0]
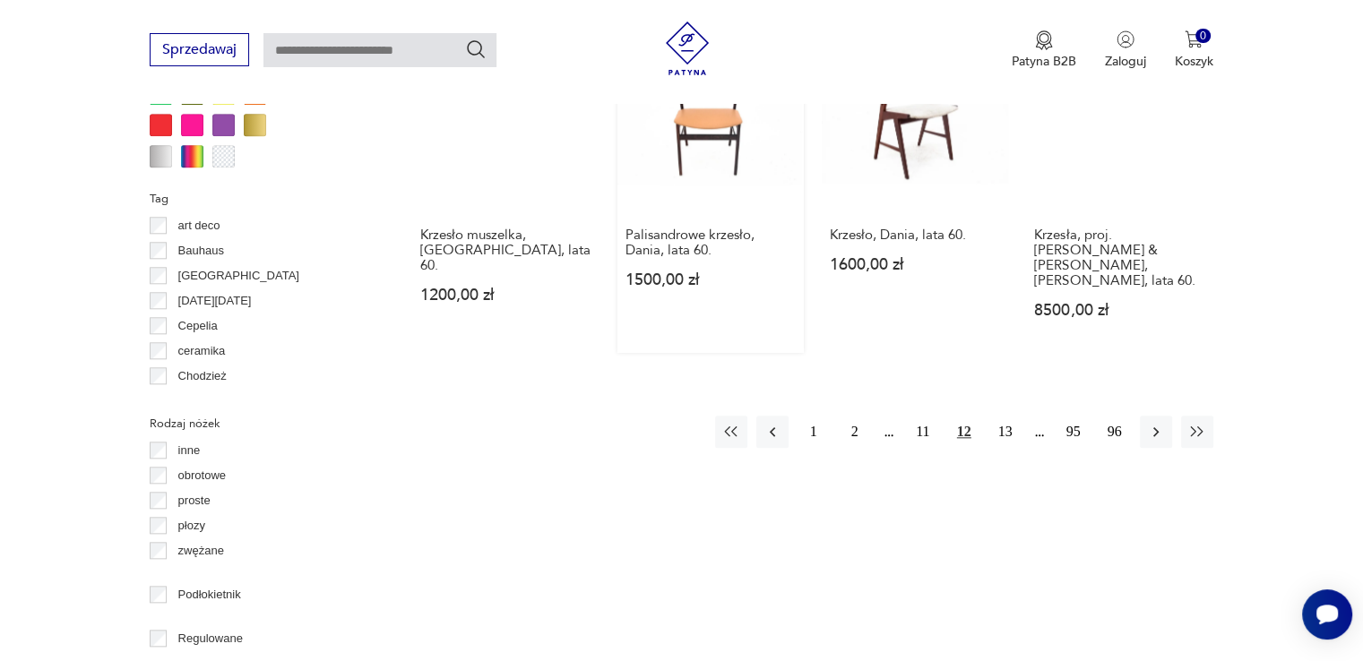
scroll to position [1894, 0]
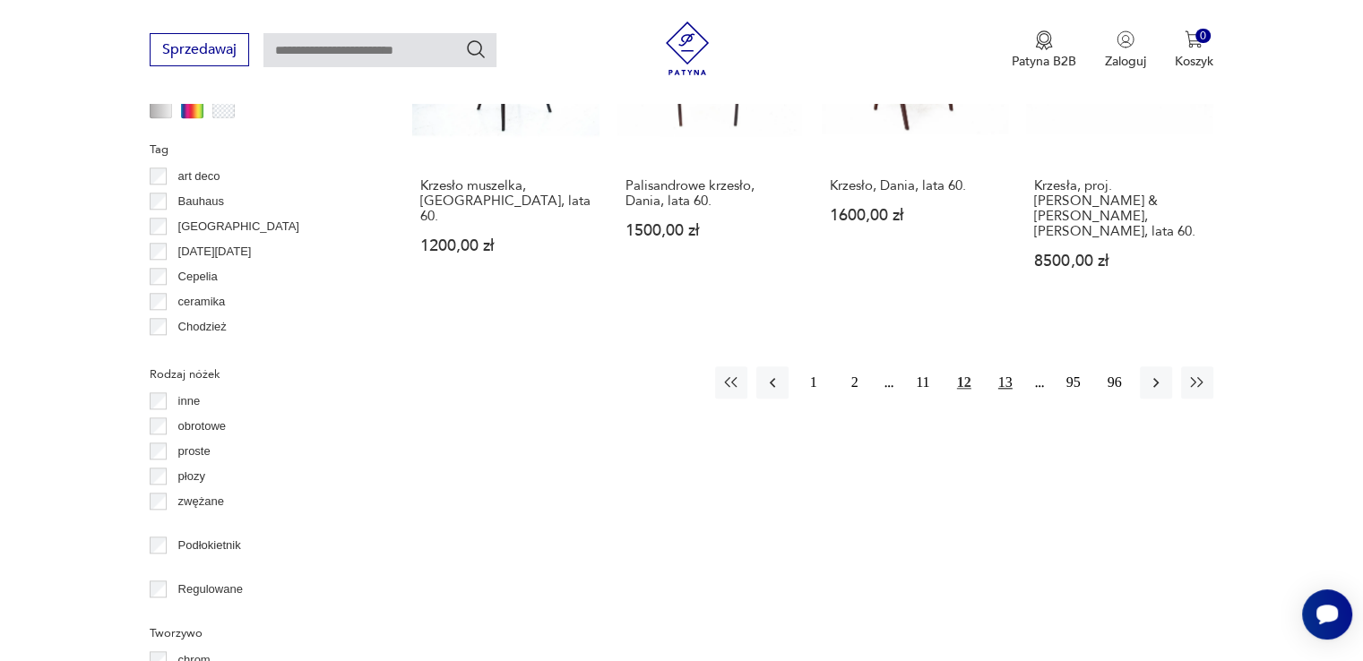
click at [1006, 366] on button "13" at bounding box center [1005, 382] width 32 height 32
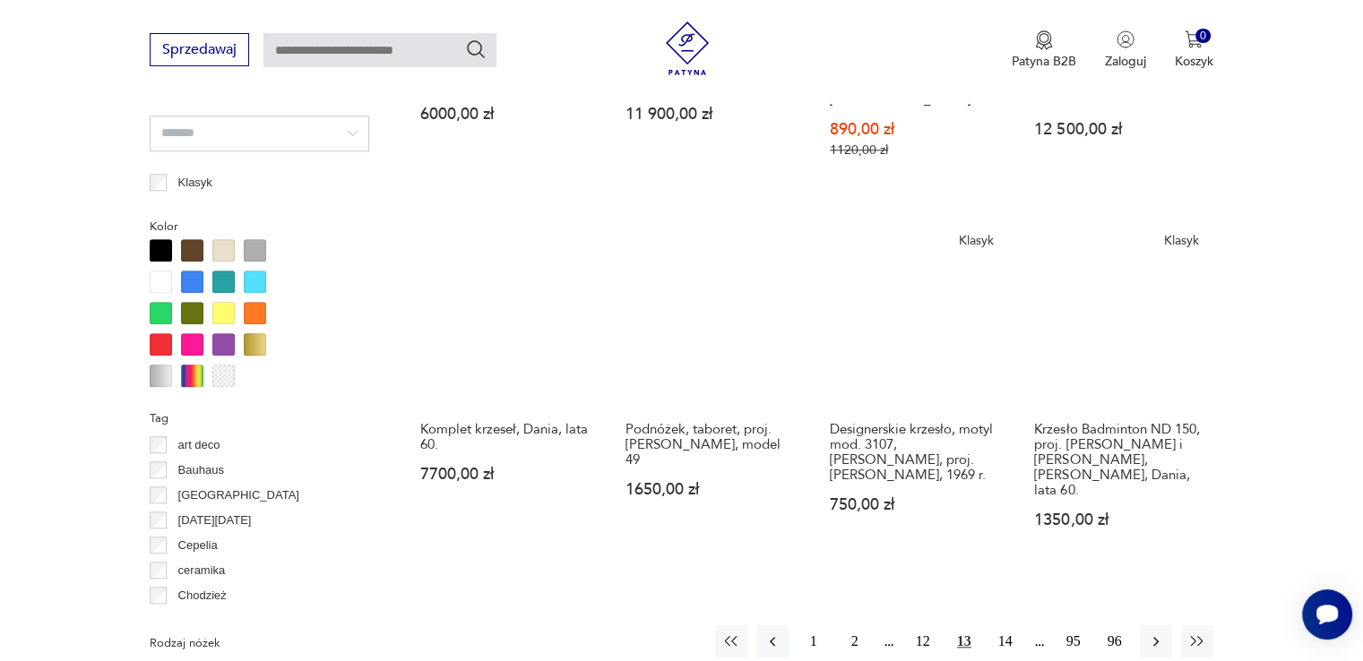
scroll to position [1729, 0]
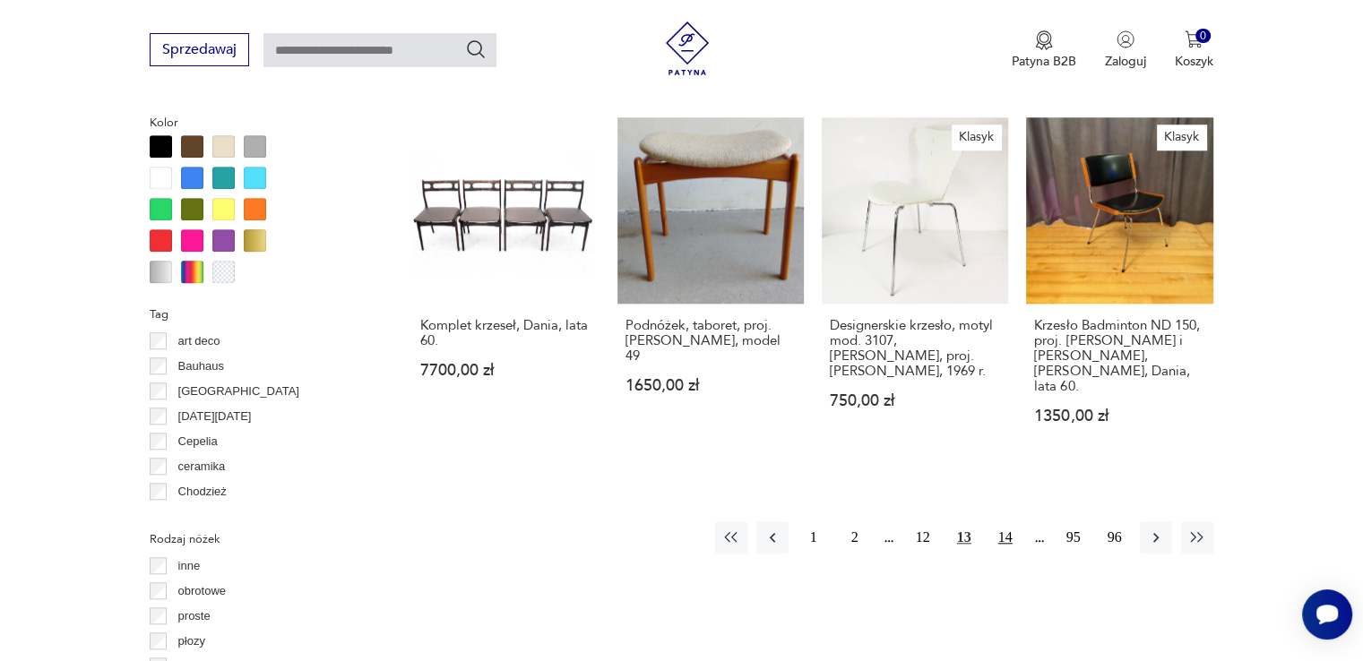
click at [998, 524] on button "14" at bounding box center [1005, 537] width 32 height 32
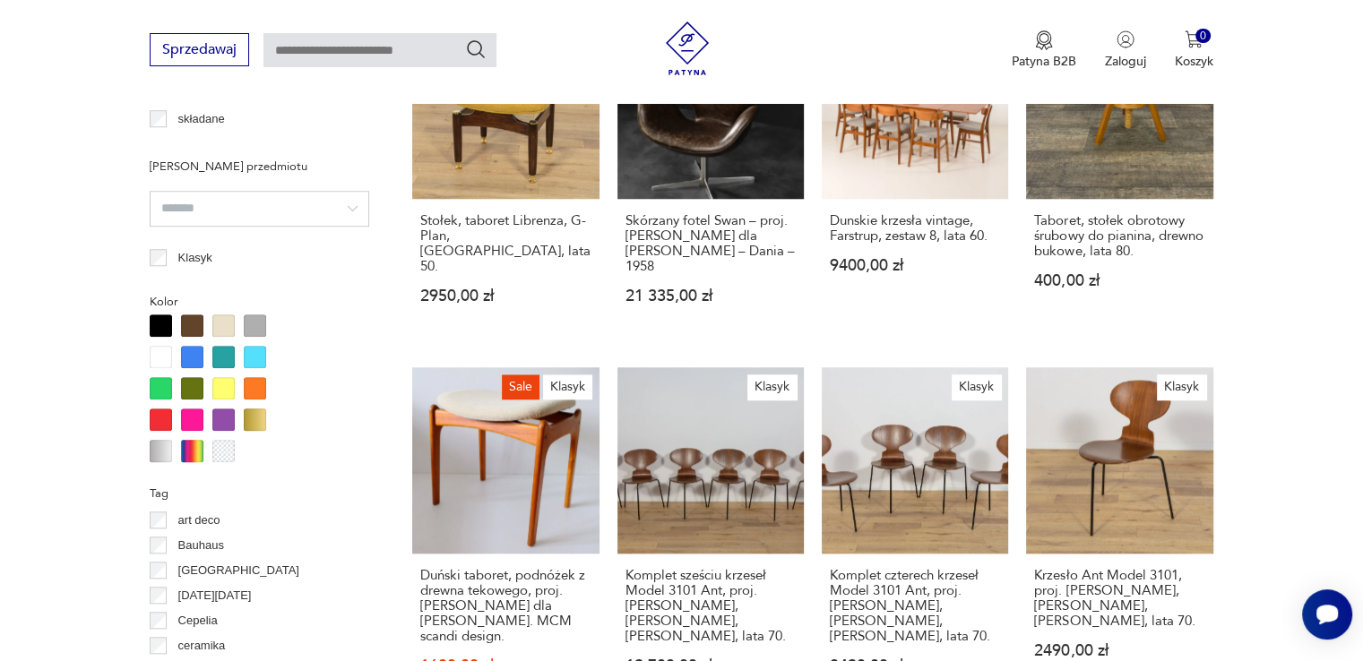
scroll to position [1640, 0]
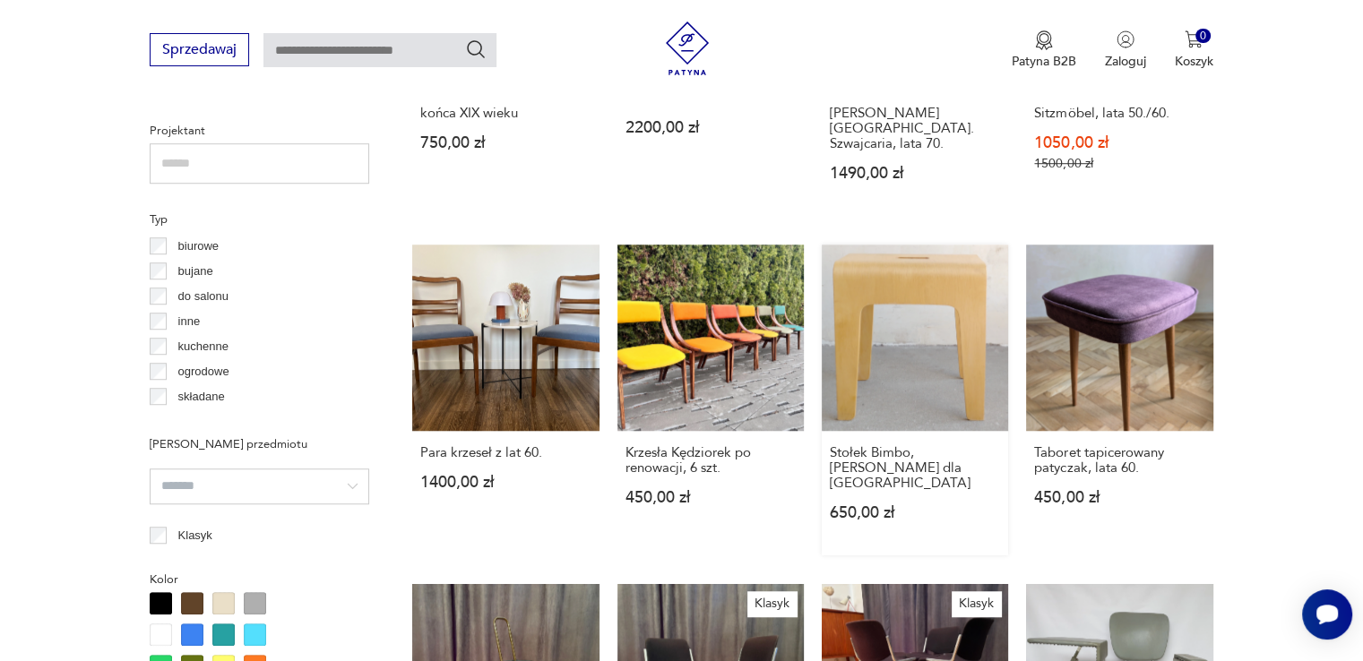
scroll to position [1281, 0]
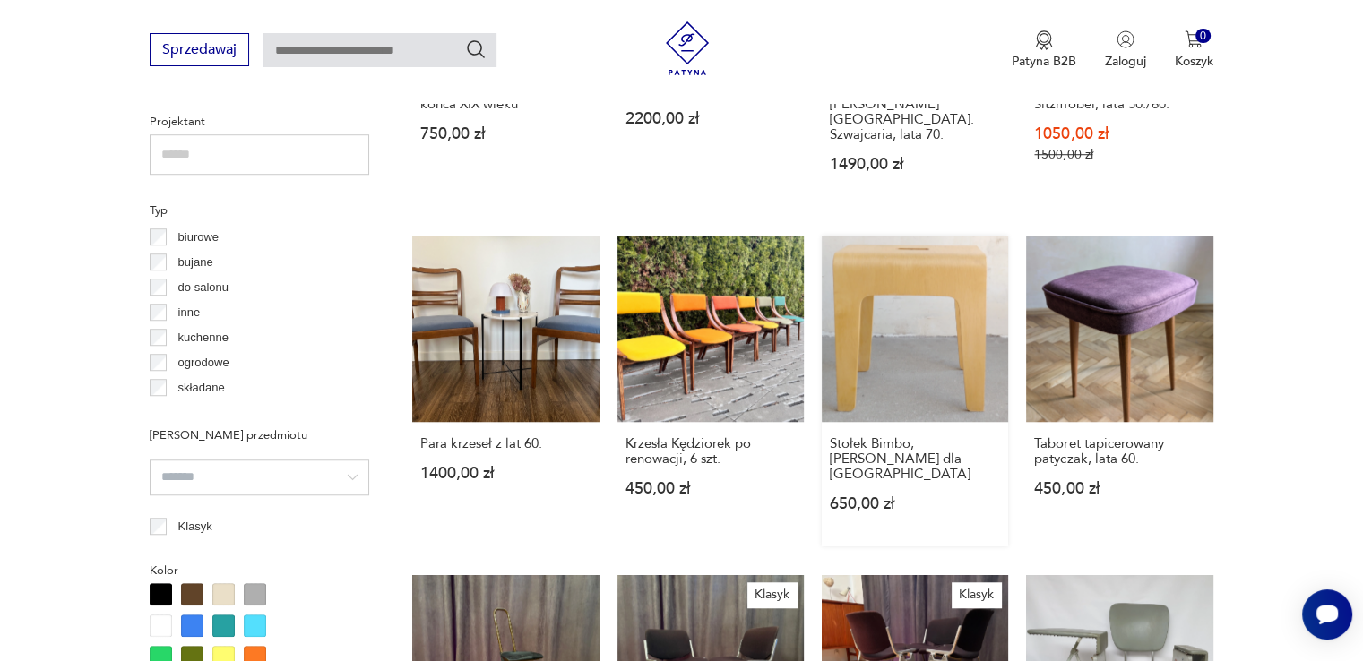
click at [927, 273] on link "Stołek Bimbo,Peter Brandt dla Biå Station 650,00 zł" at bounding box center [915, 391] width 186 height 311
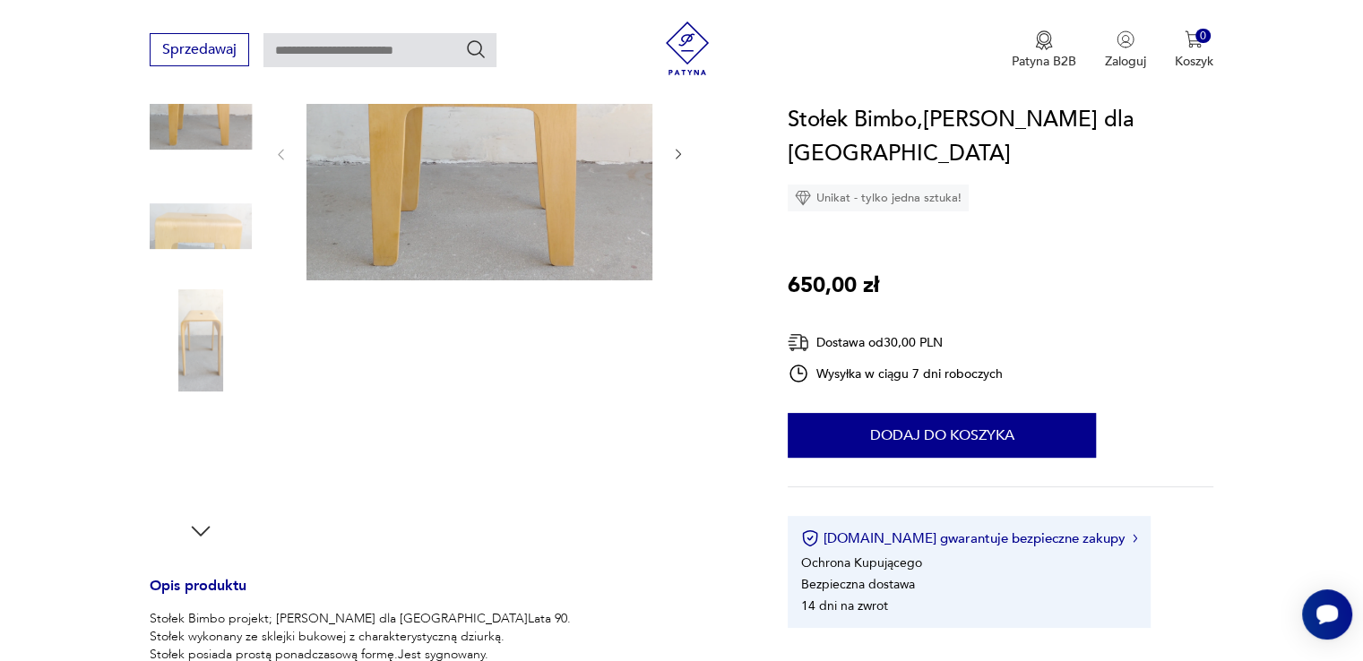
scroll to position [269, 0]
click at [216, 362] on img at bounding box center [201, 342] width 102 height 102
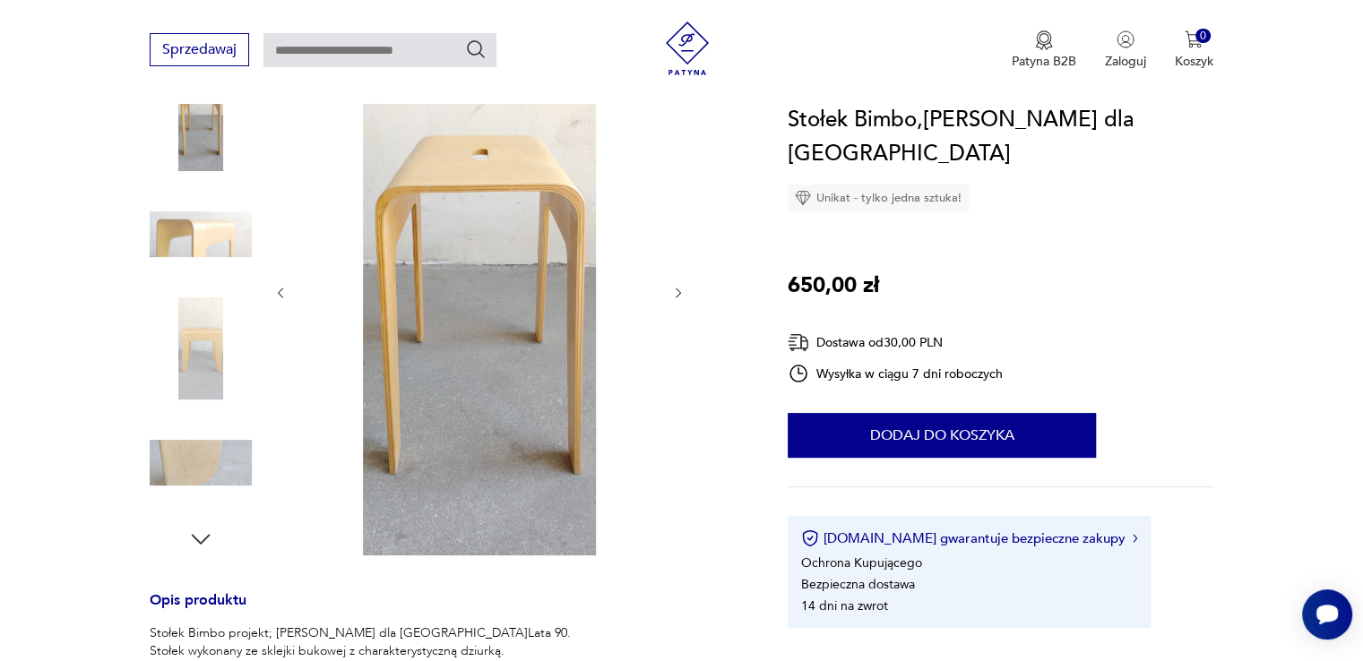
click at [681, 298] on icon "button" at bounding box center [678, 293] width 15 height 15
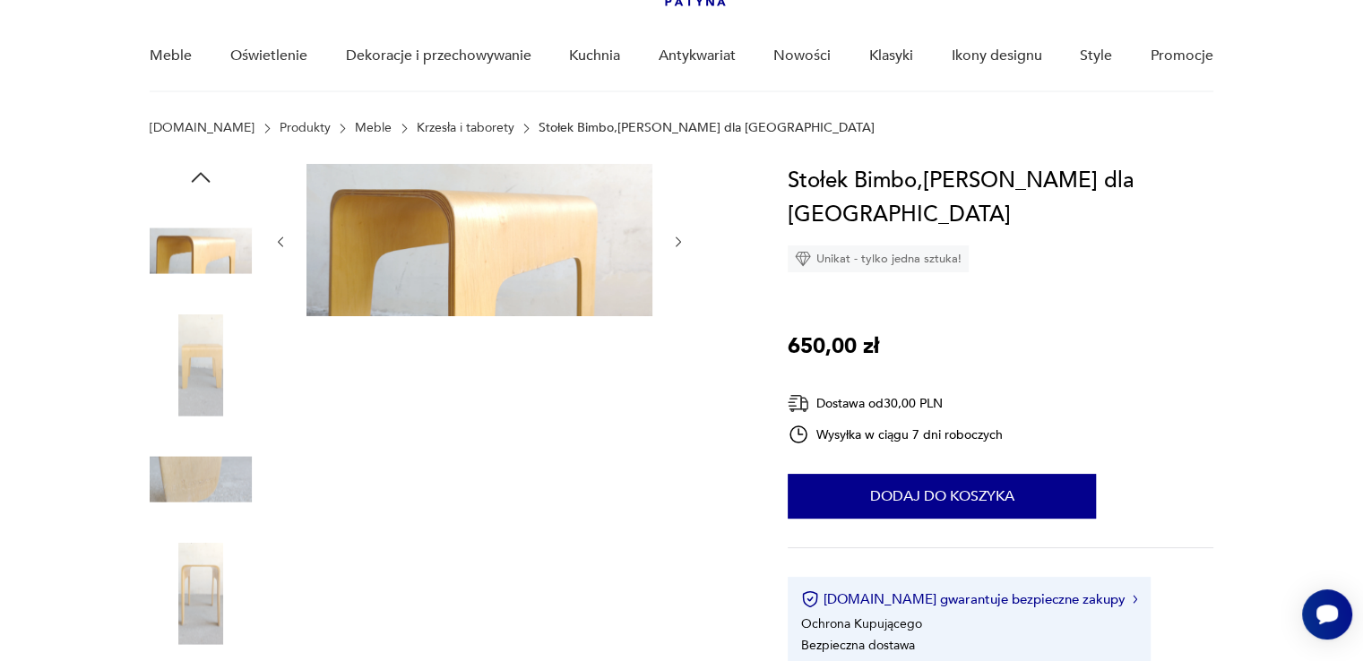
scroll to position [0, 0]
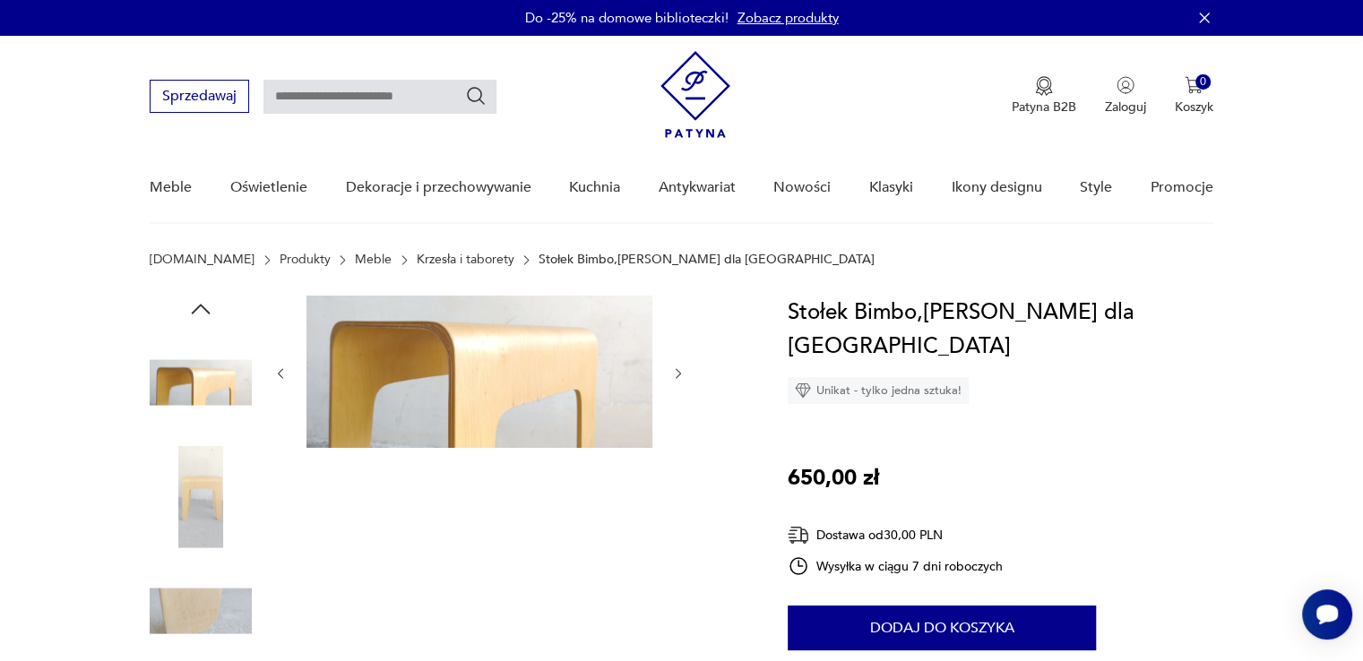
click at [232, 456] on img at bounding box center [201, 497] width 102 height 102
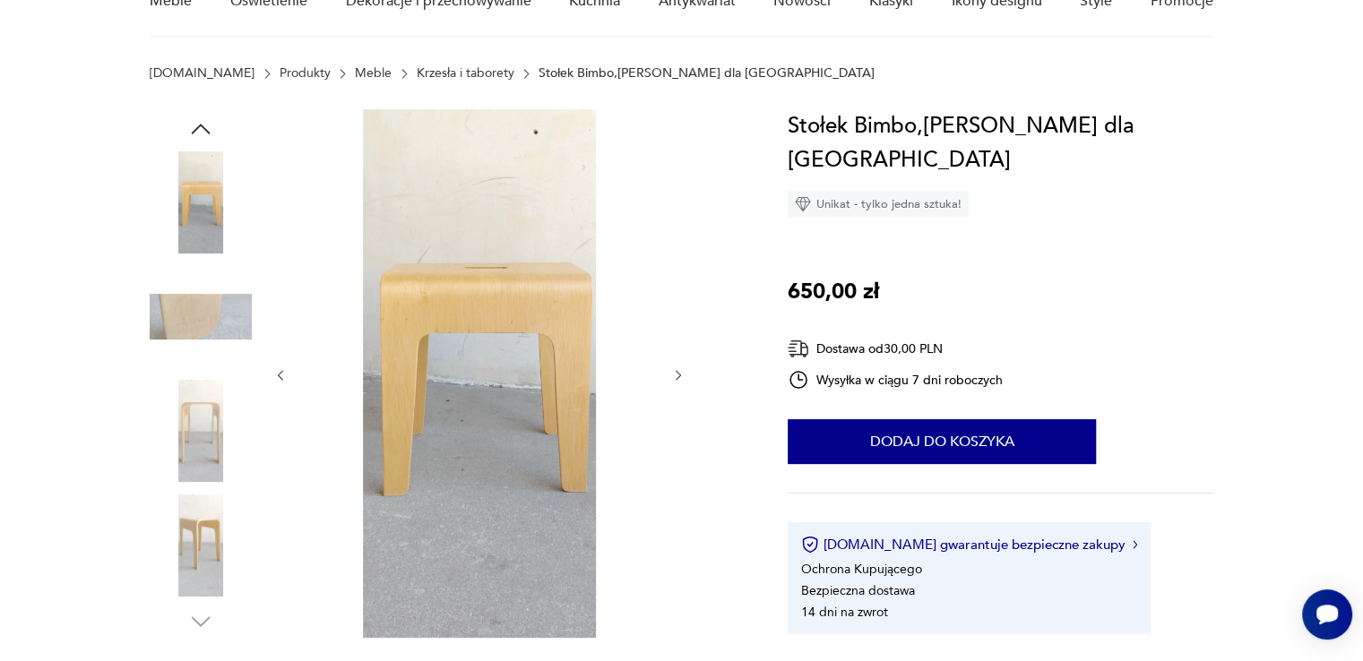
scroll to position [269, 0]
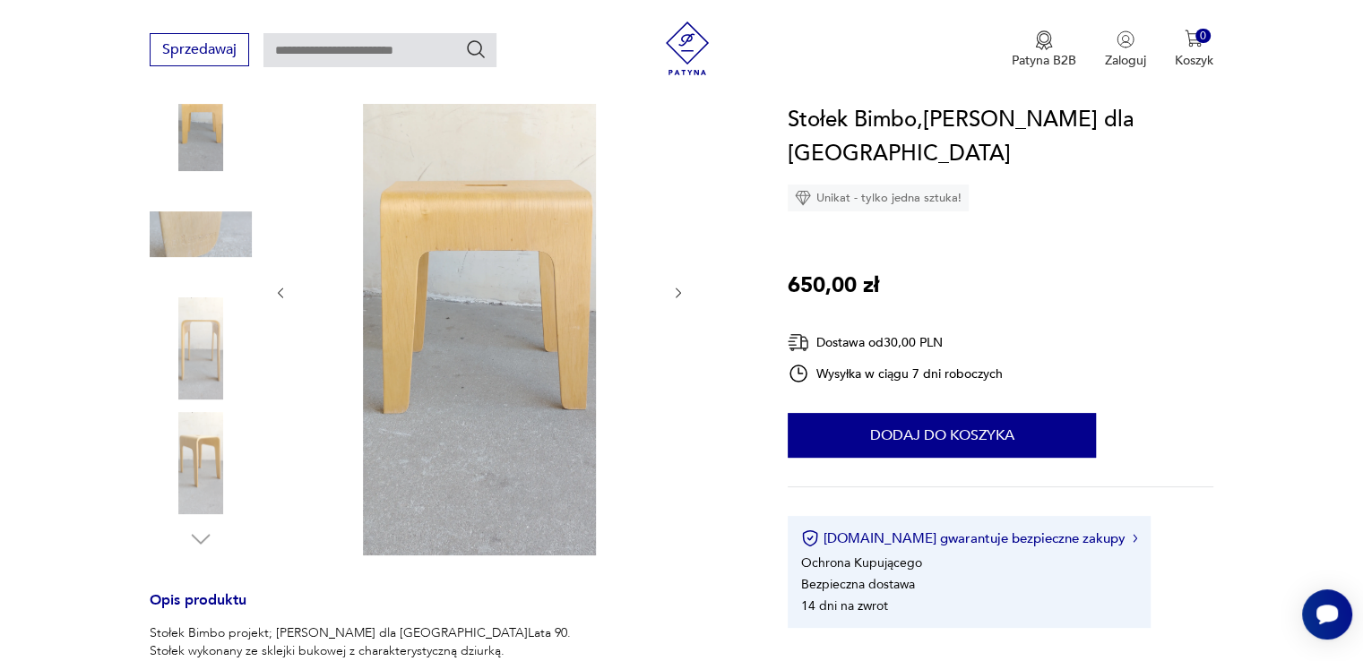
click at [217, 351] on img at bounding box center [201, 348] width 102 height 102
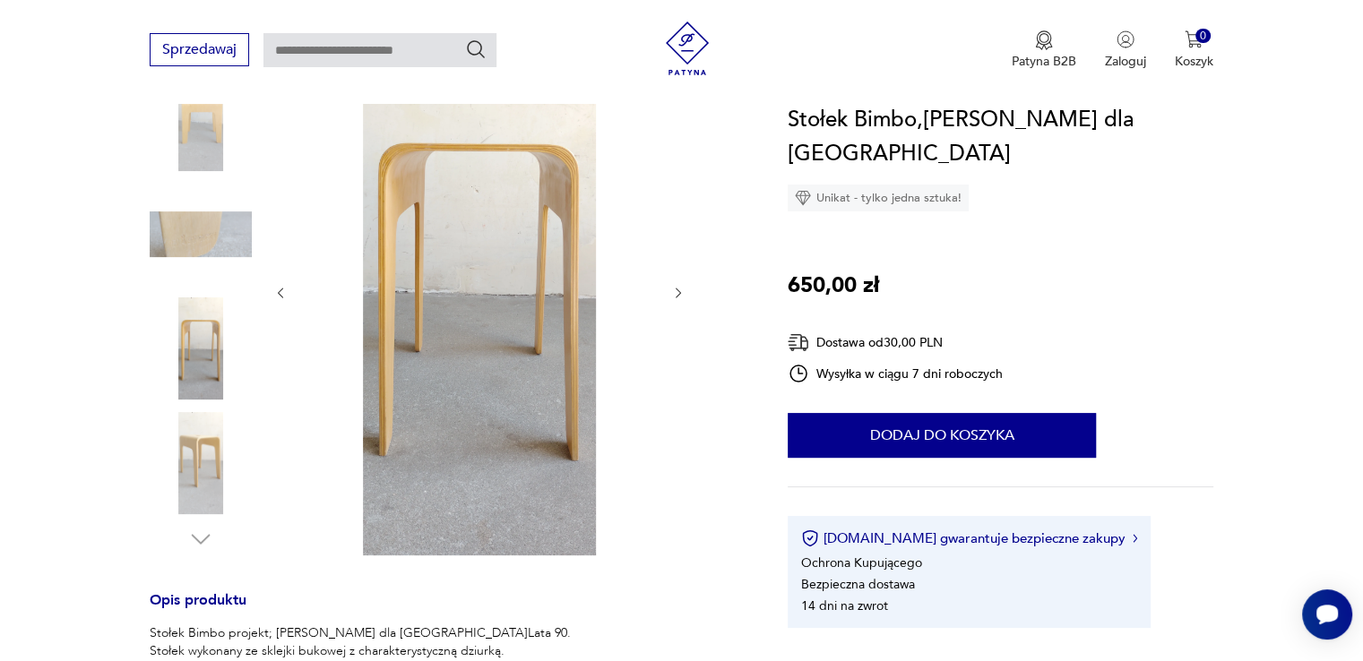
click at [215, 452] on img at bounding box center [201, 463] width 102 height 102
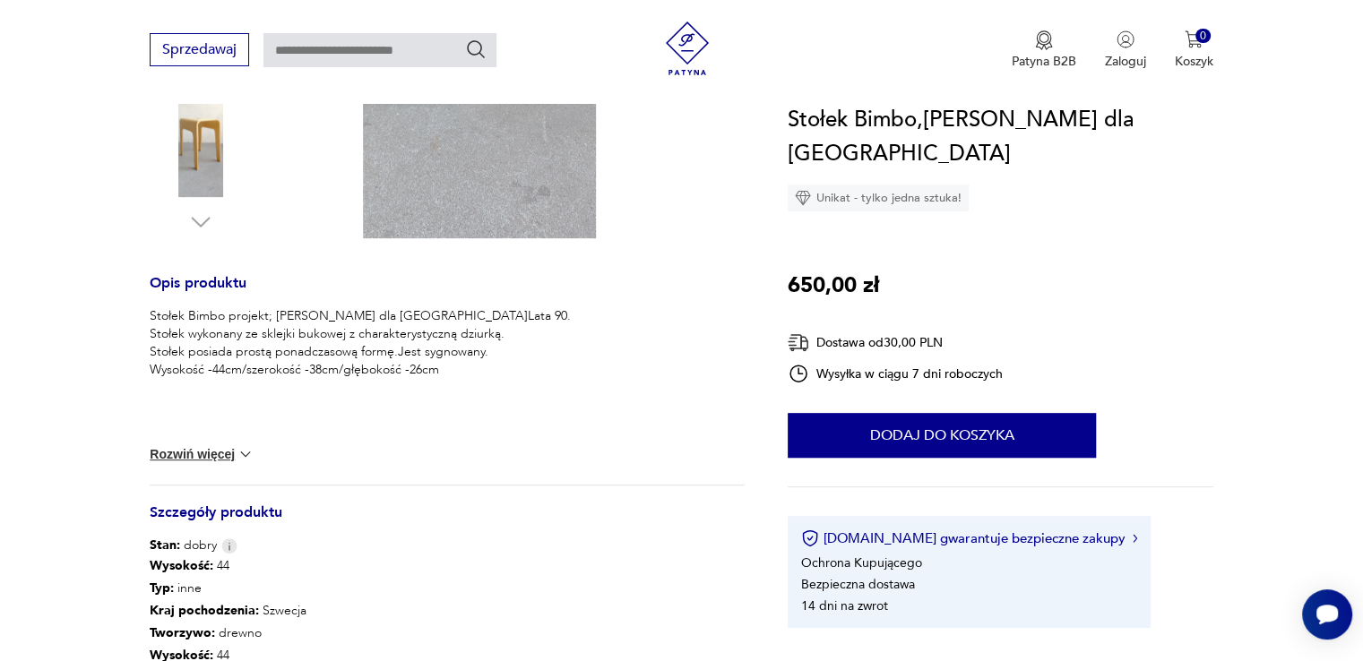
scroll to position [627, 0]
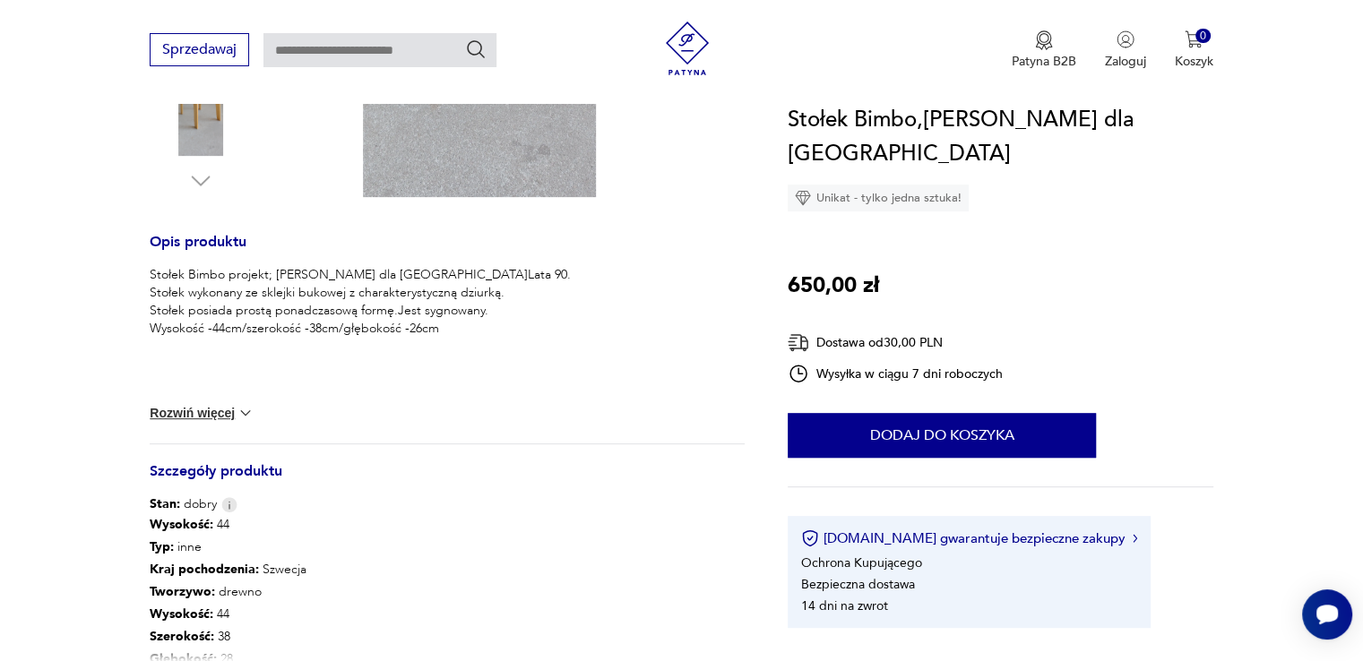
click at [246, 417] on img at bounding box center [246, 413] width 18 height 18
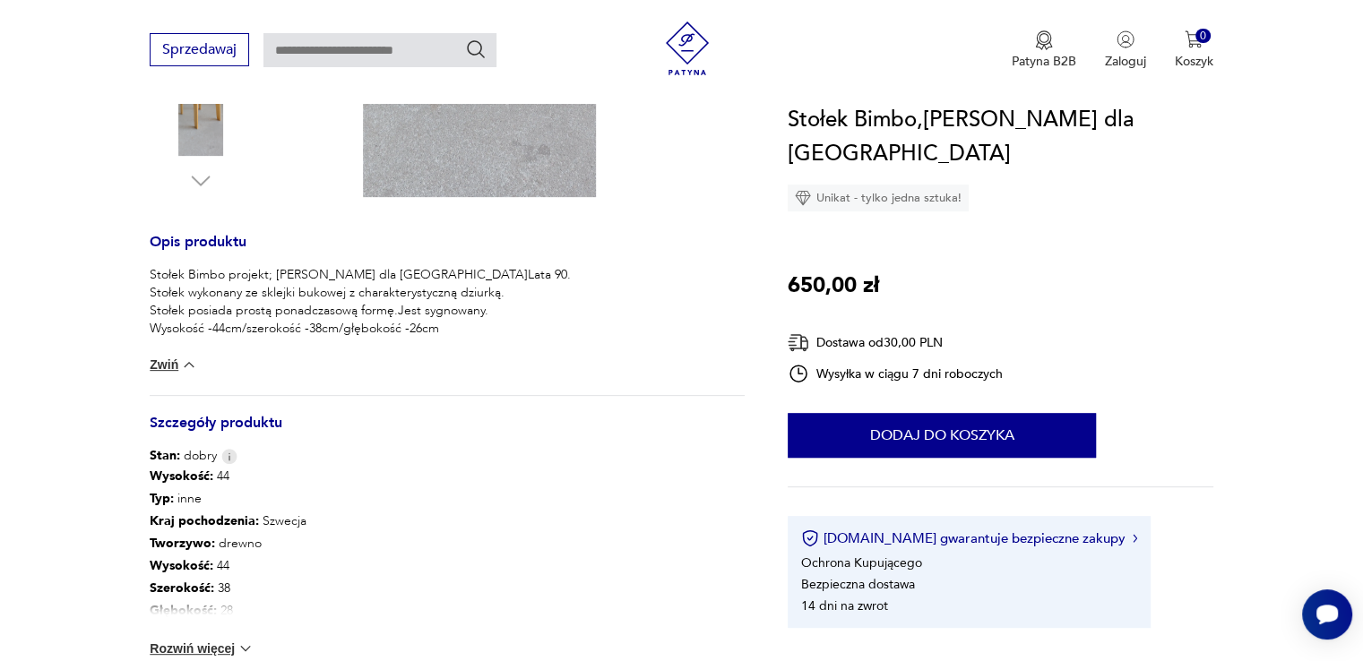
click at [194, 366] on img at bounding box center [189, 365] width 18 height 18
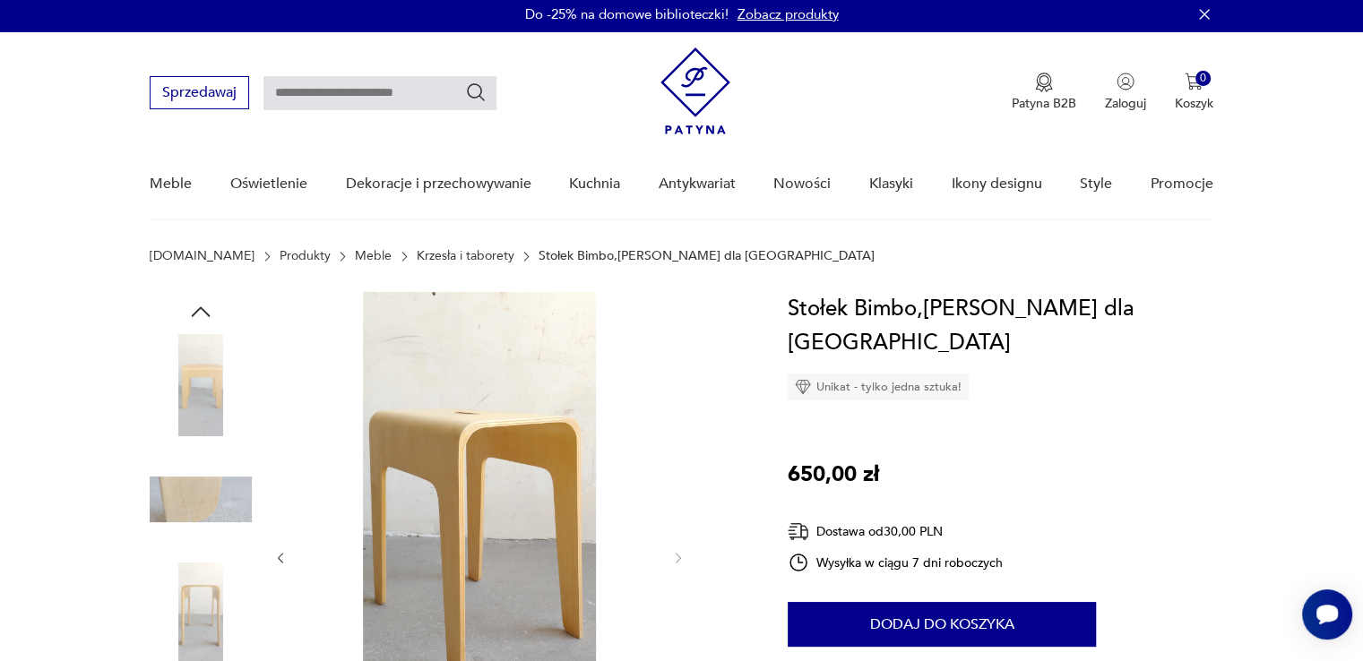
scroll to position [0, 0]
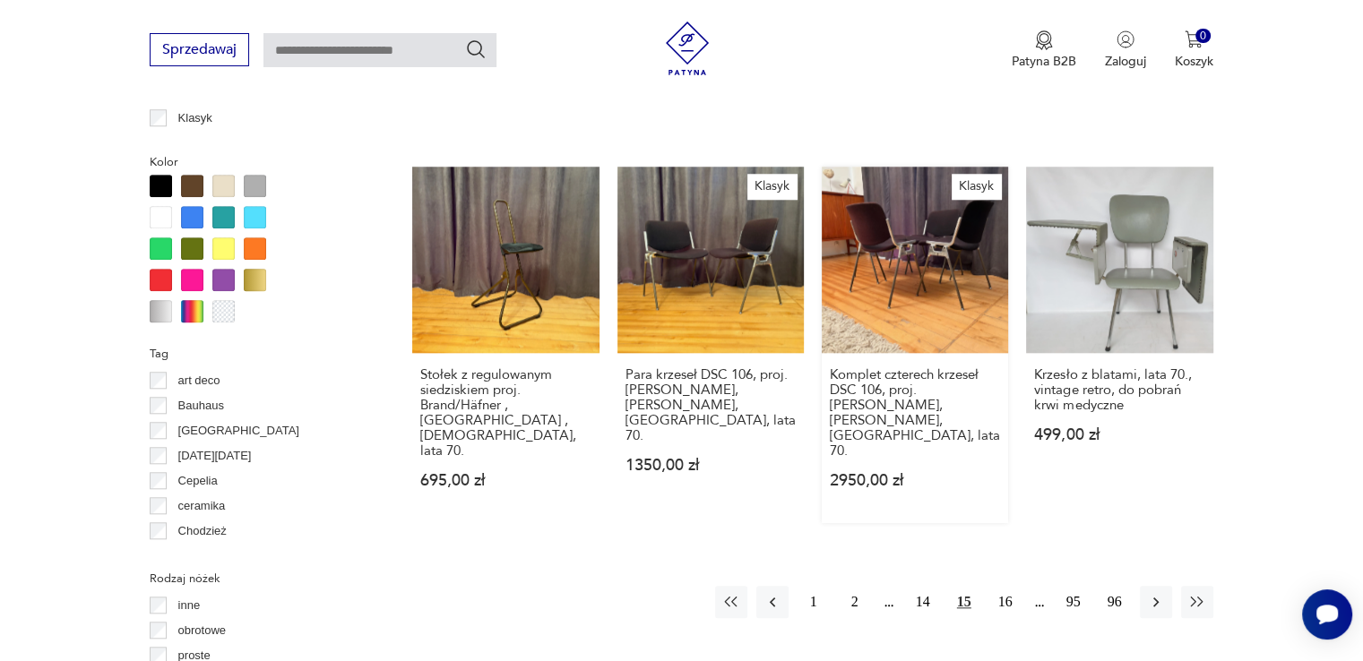
scroll to position [1799, 0]
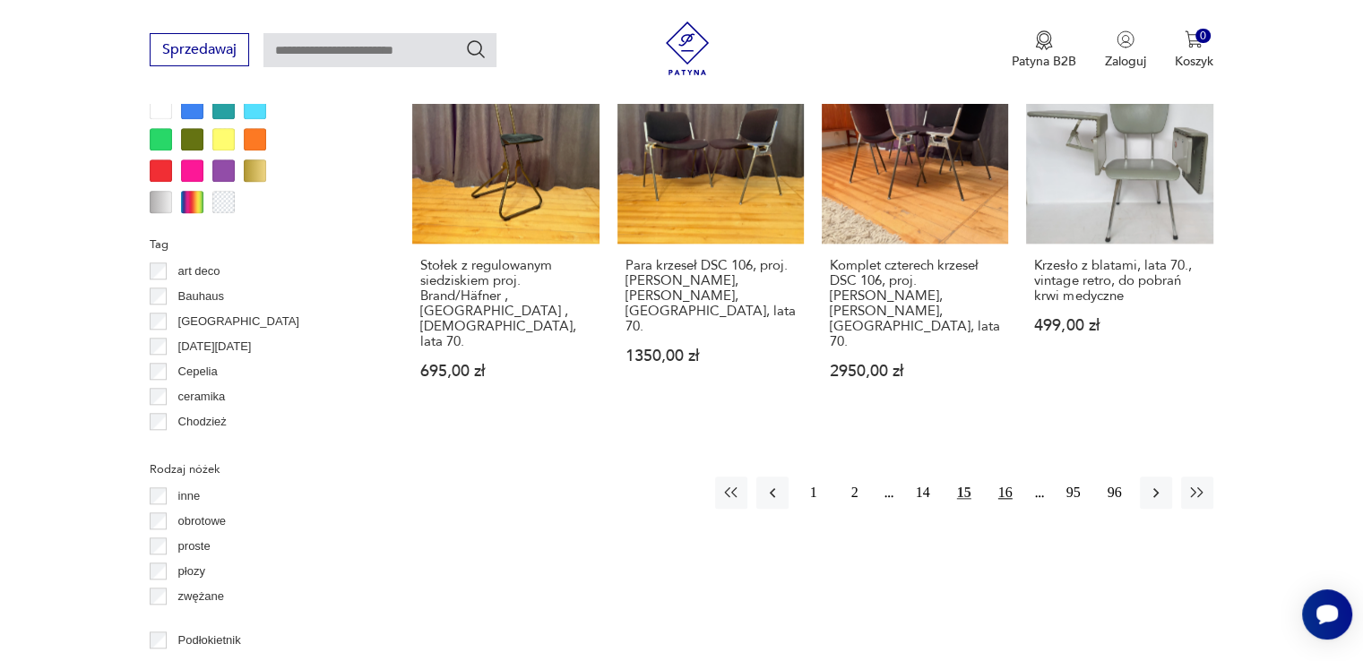
click at [1001, 477] on button "16" at bounding box center [1005, 493] width 32 height 32
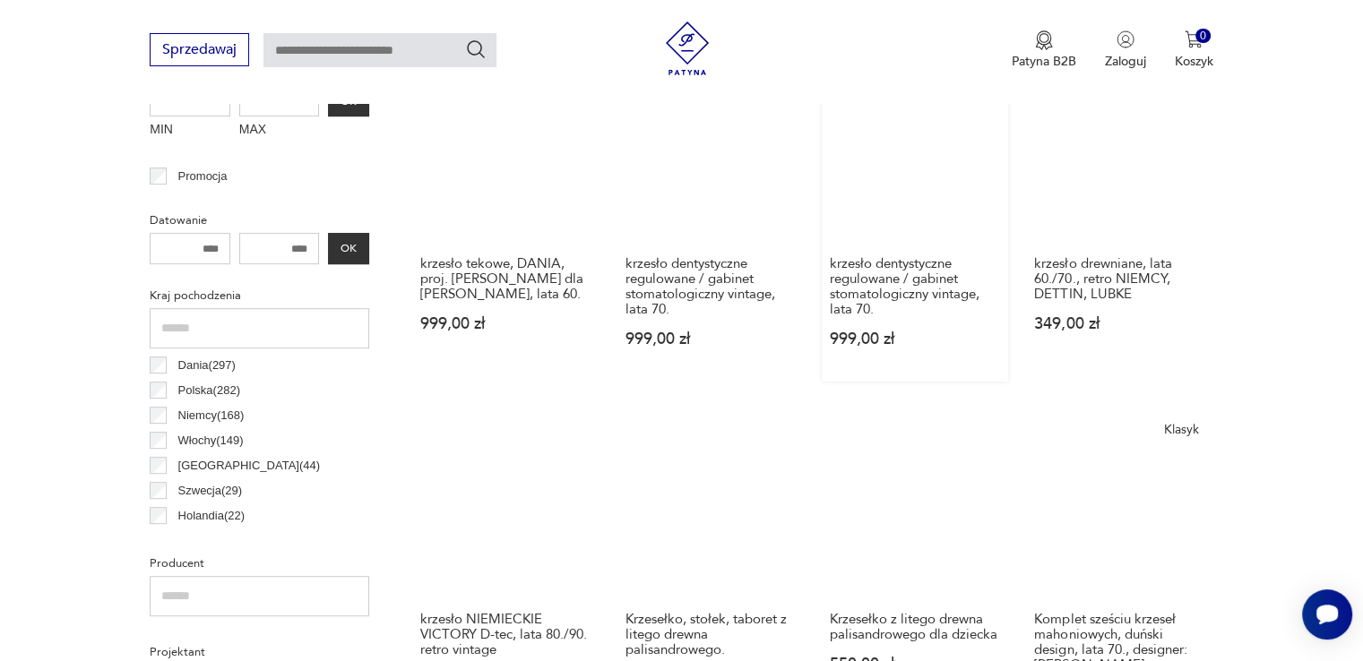
scroll to position [833, 0]
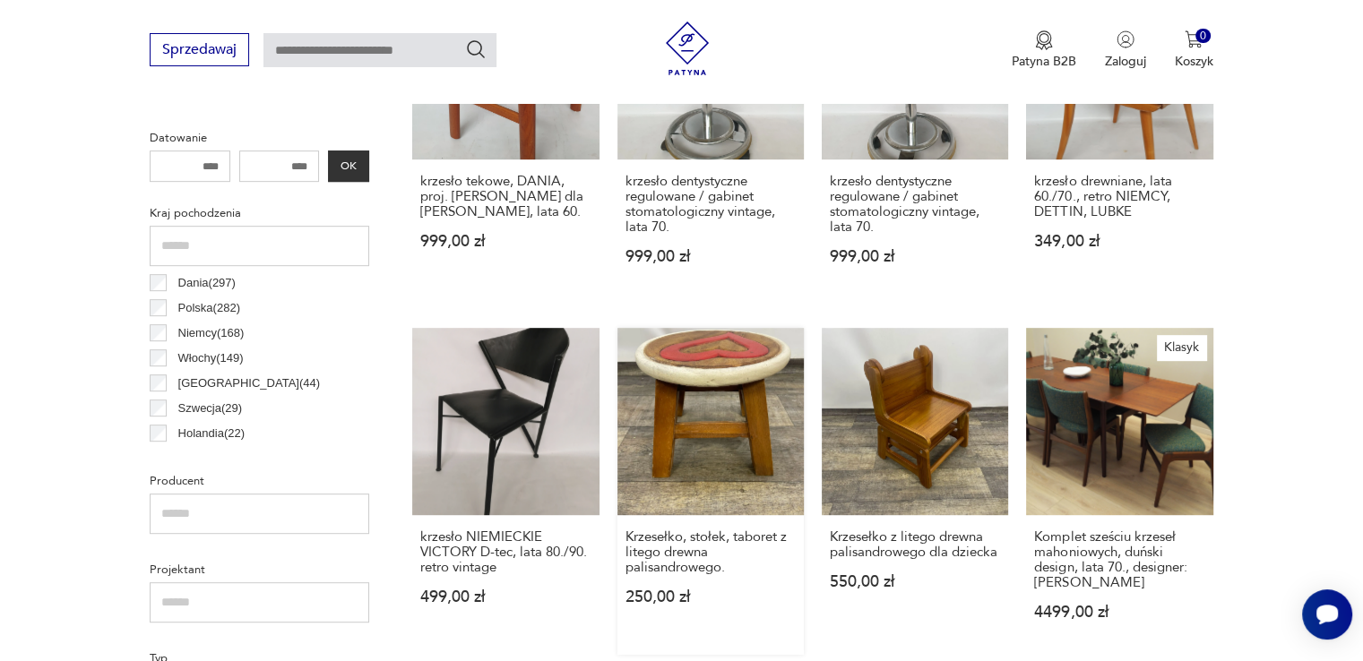
click at [677, 352] on link "Krzesełko, stołek, taboret z litego drewna palisandrowego. 250,00 zł" at bounding box center [710, 491] width 186 height 326
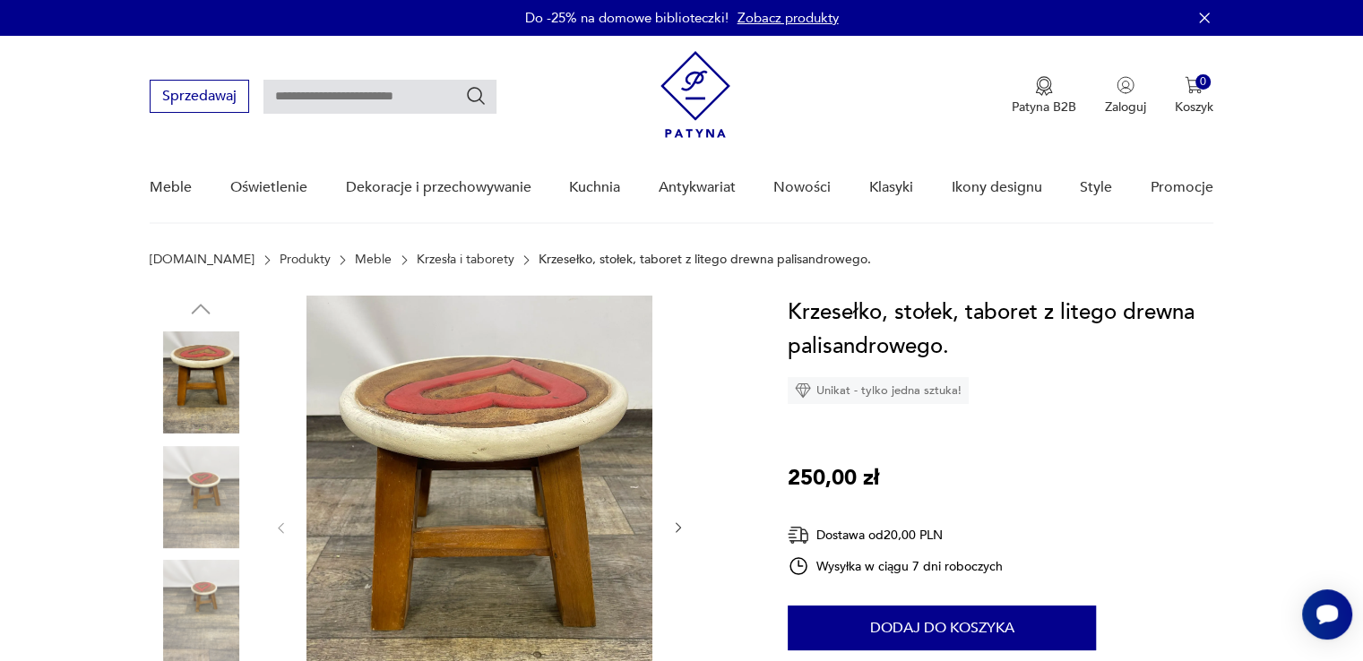
click at [218, 475] on img at bounding box center [201, 497] width 102 height 102
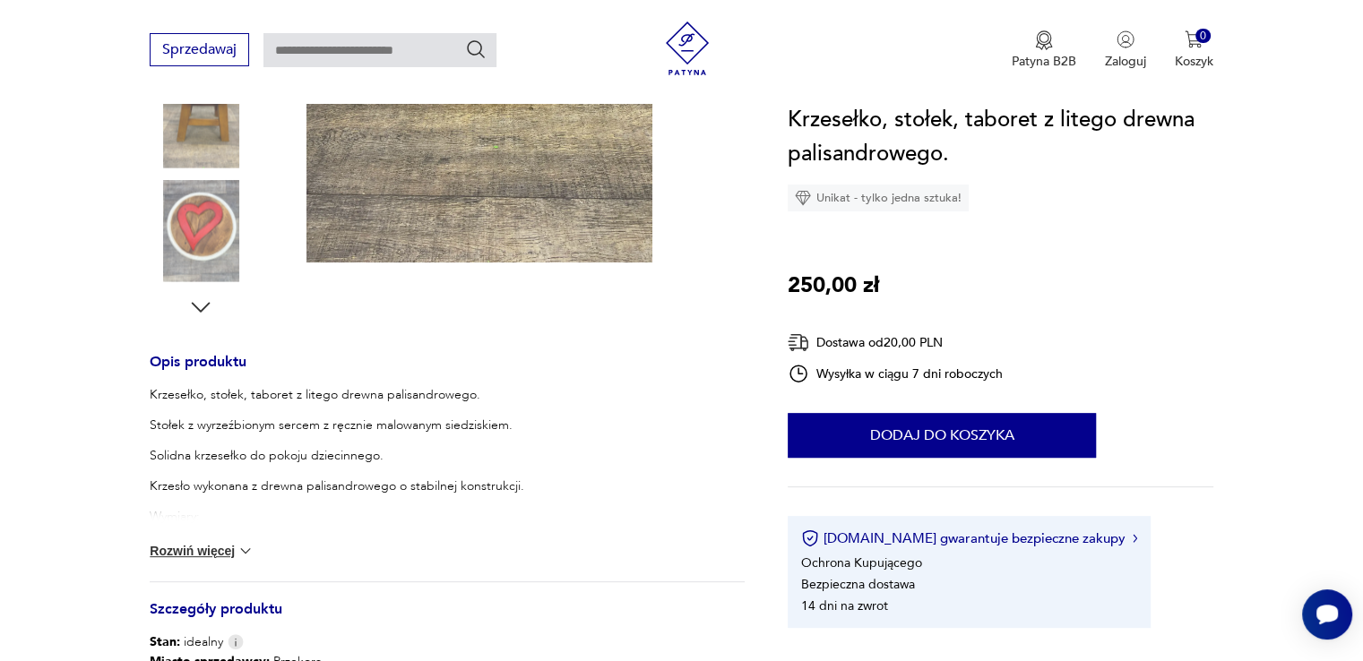
scroll to position [627, 0]
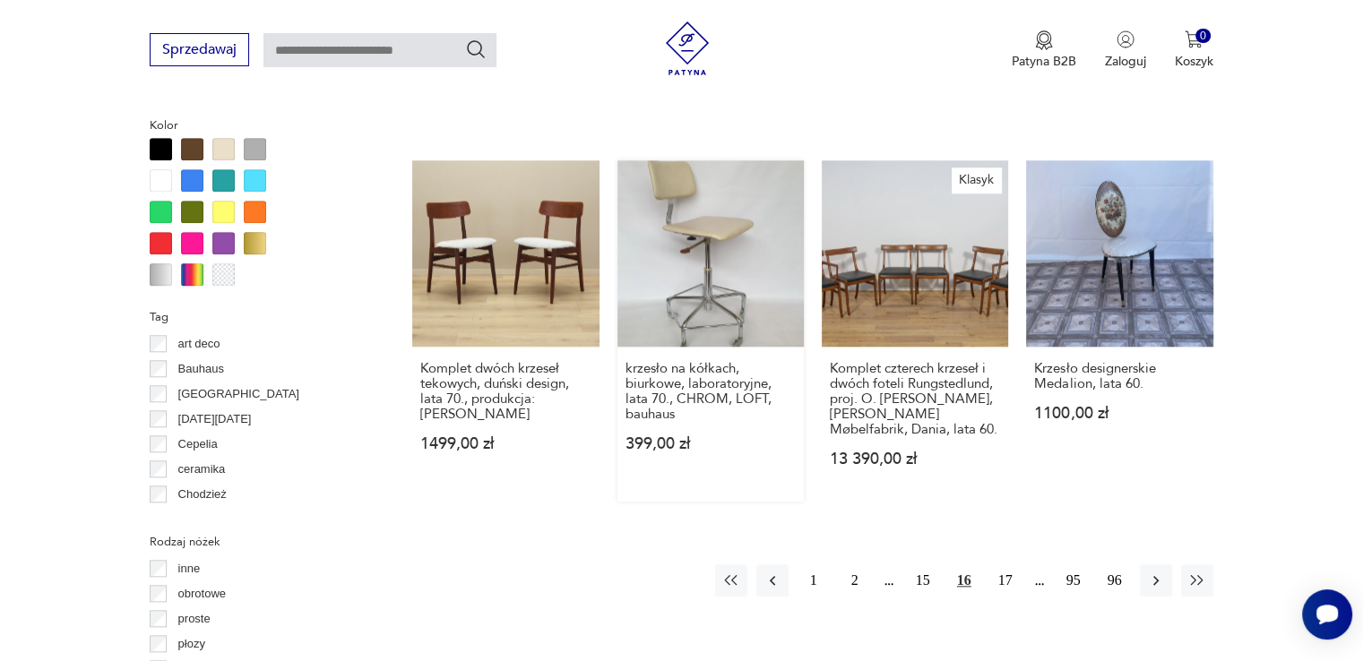
scroll to position [1638, 0]
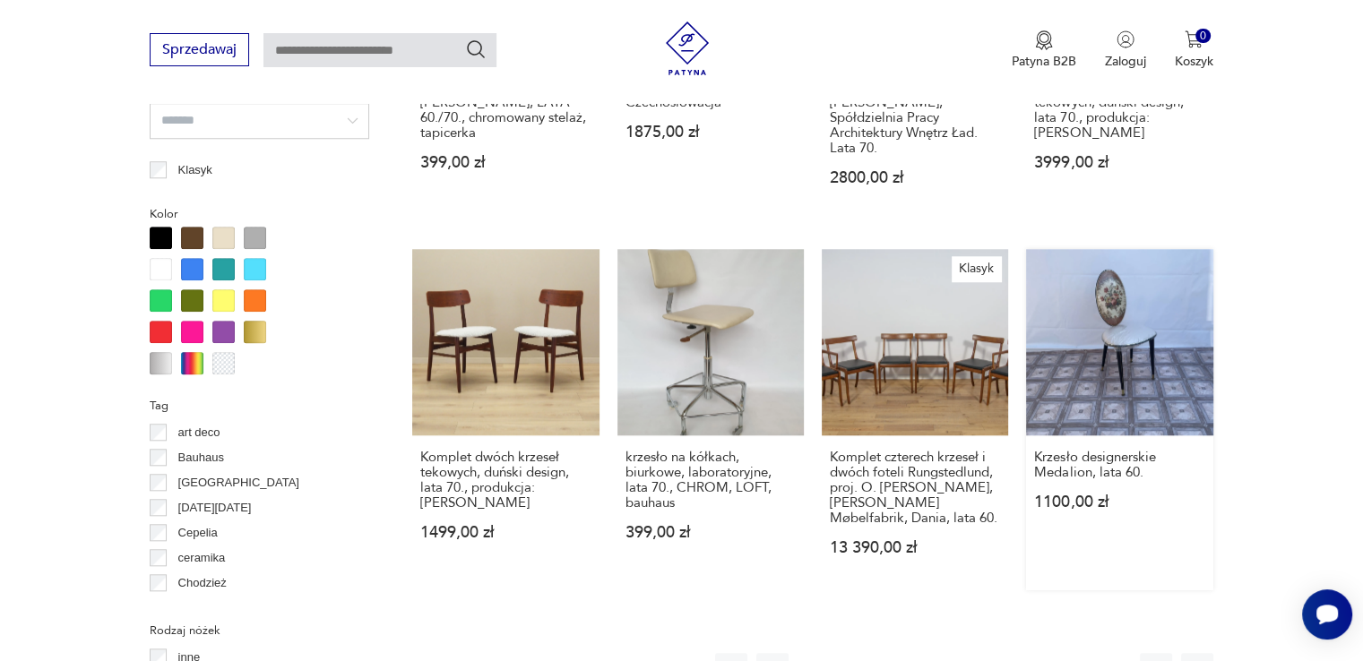
click at [1167, 324] on link "Krzesło designerskie Medalion, lata 60. 1100,00 zł" at bounding box center [1119, 419] width 186 height 341
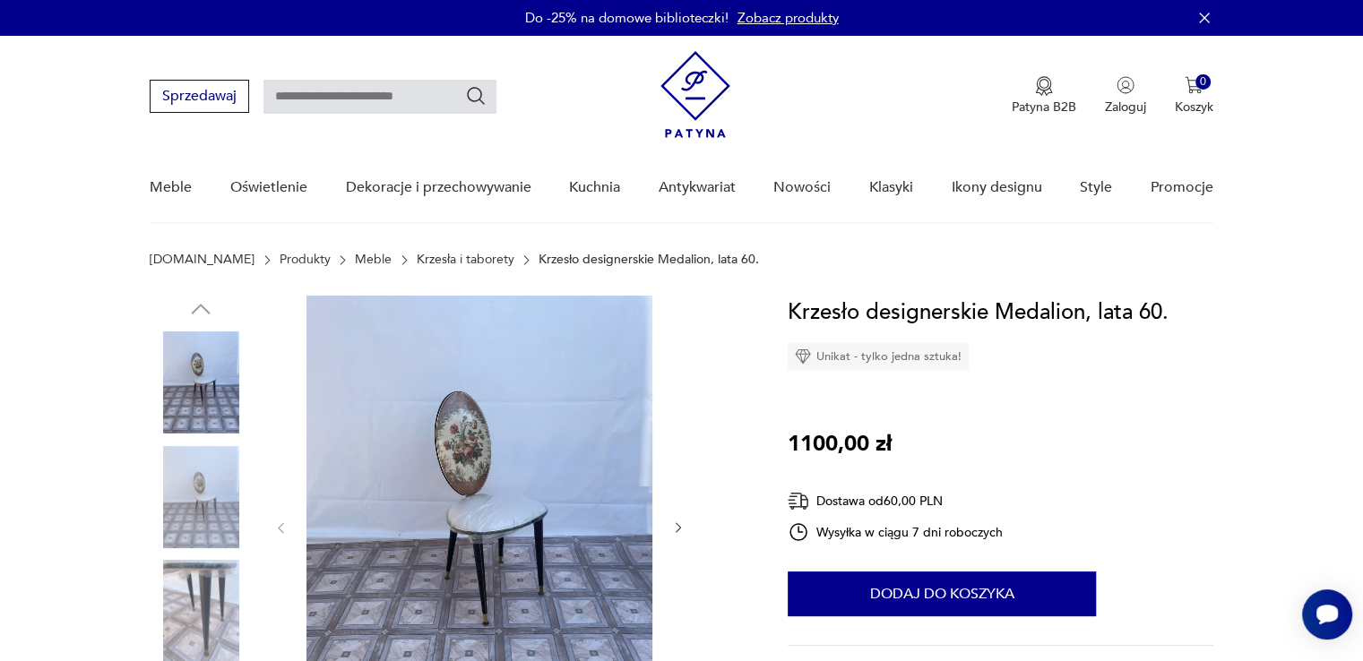
click at [206, 481] on img at bounding box center [201, 497] width 102 height 102
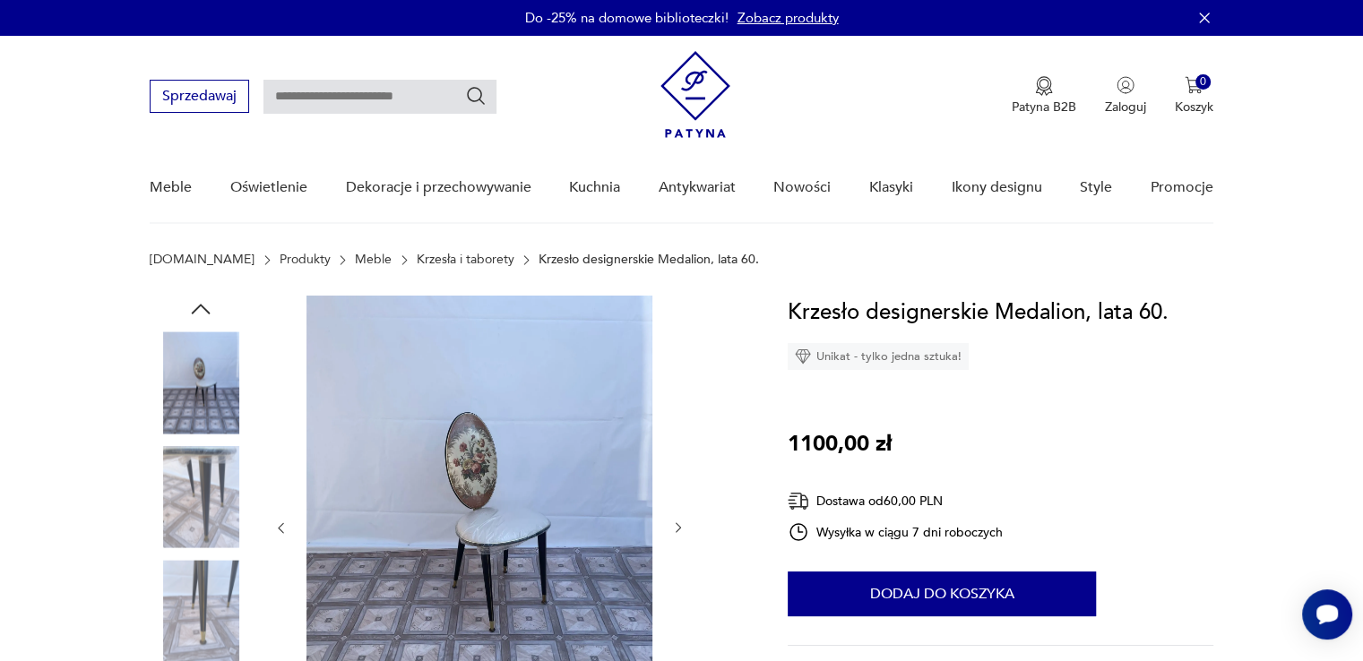
click at [192, 591] on img at bounding box center [201, 611] width 102 height 102
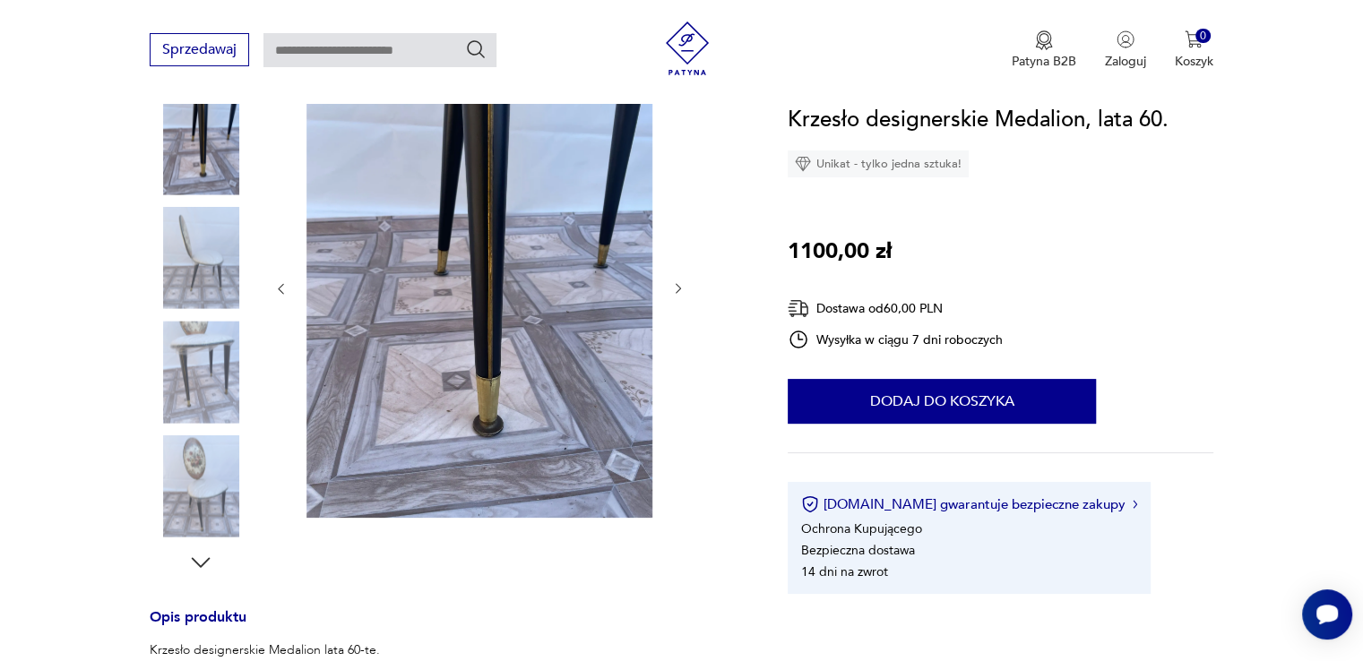
scroll to position [269, 0]
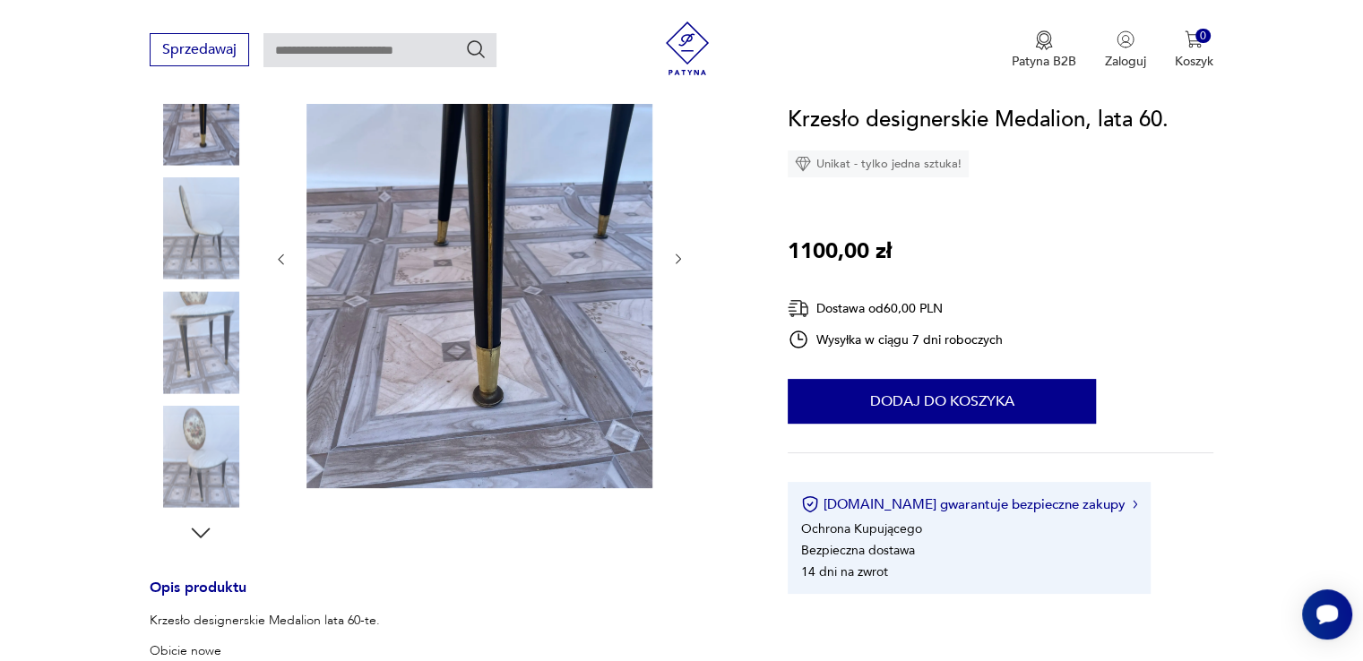
click at [204, 546] on div "Opis produktu Krzesło designerskie Medalion lata 60-te. Obicie nowe Wymiary: wy…" at bounding box center [447, 603] width 595 height 1153
click at [201, 532] on icon "button" at bounding box center [200, 533] width 27 height 27
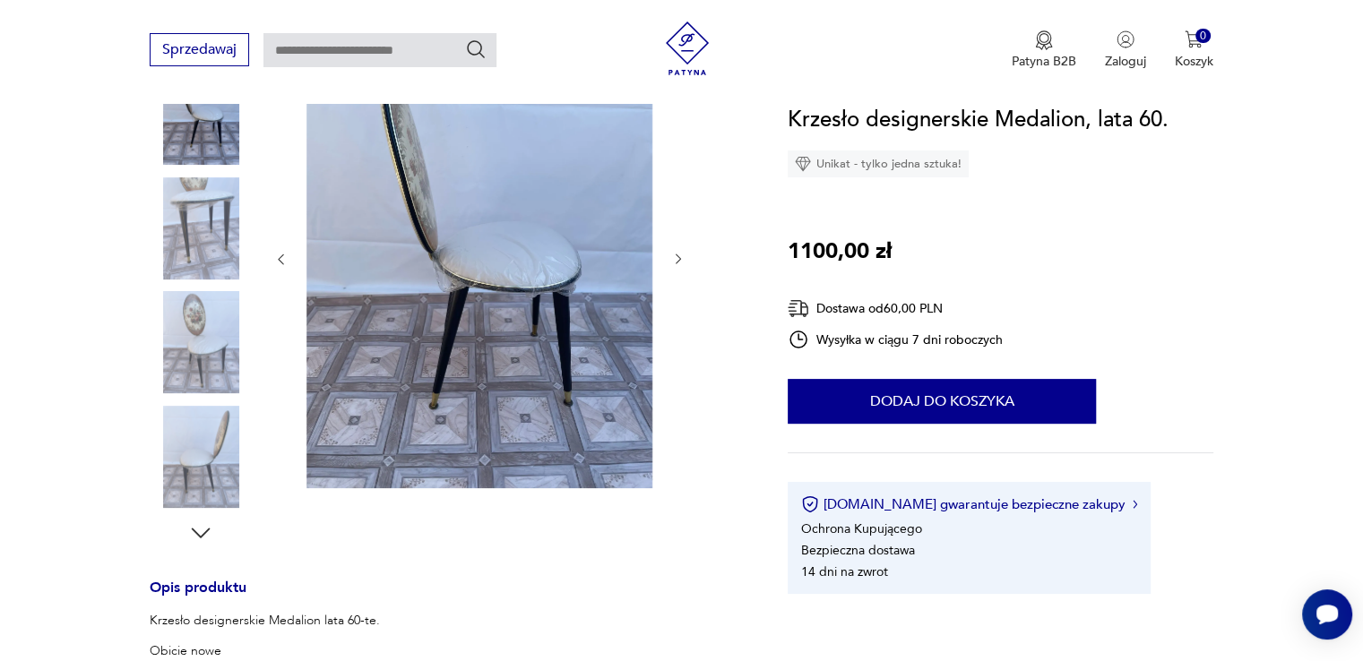
click at [215, 470] on img at bounding box center [201, 457] width 102 height 102
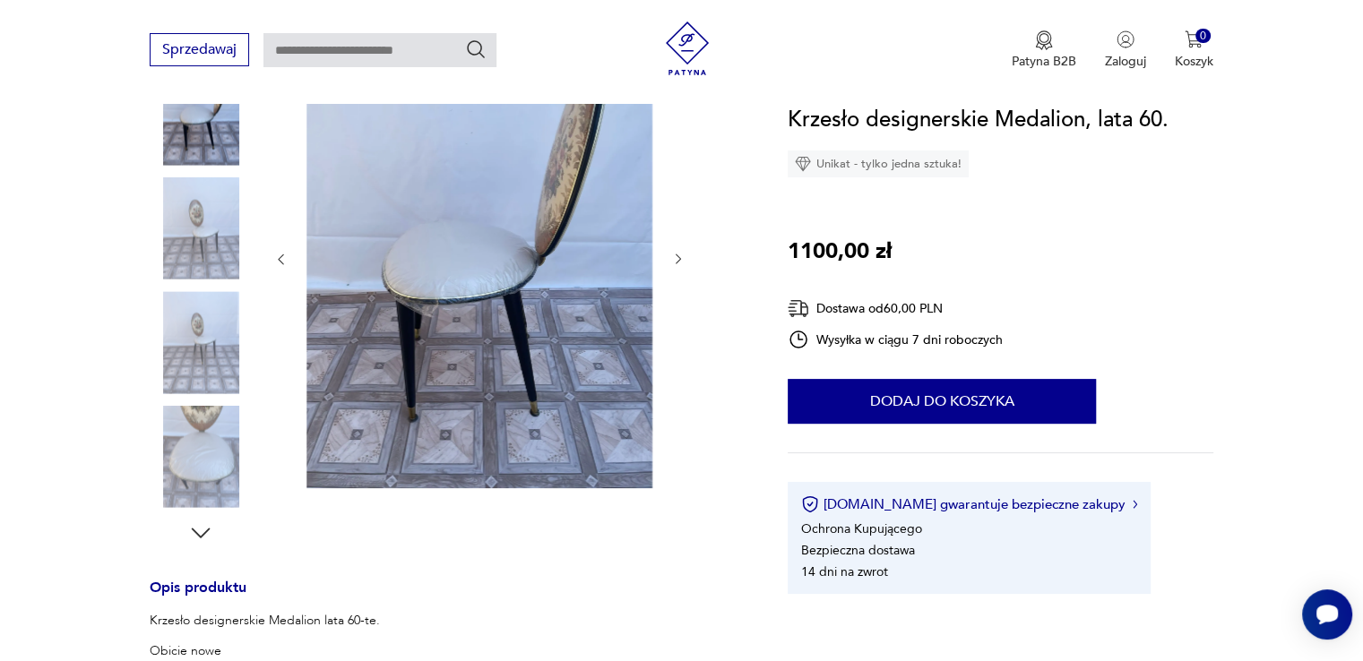
click at [201, 366] on img at bounding box center [201, 342] width 102 height 102
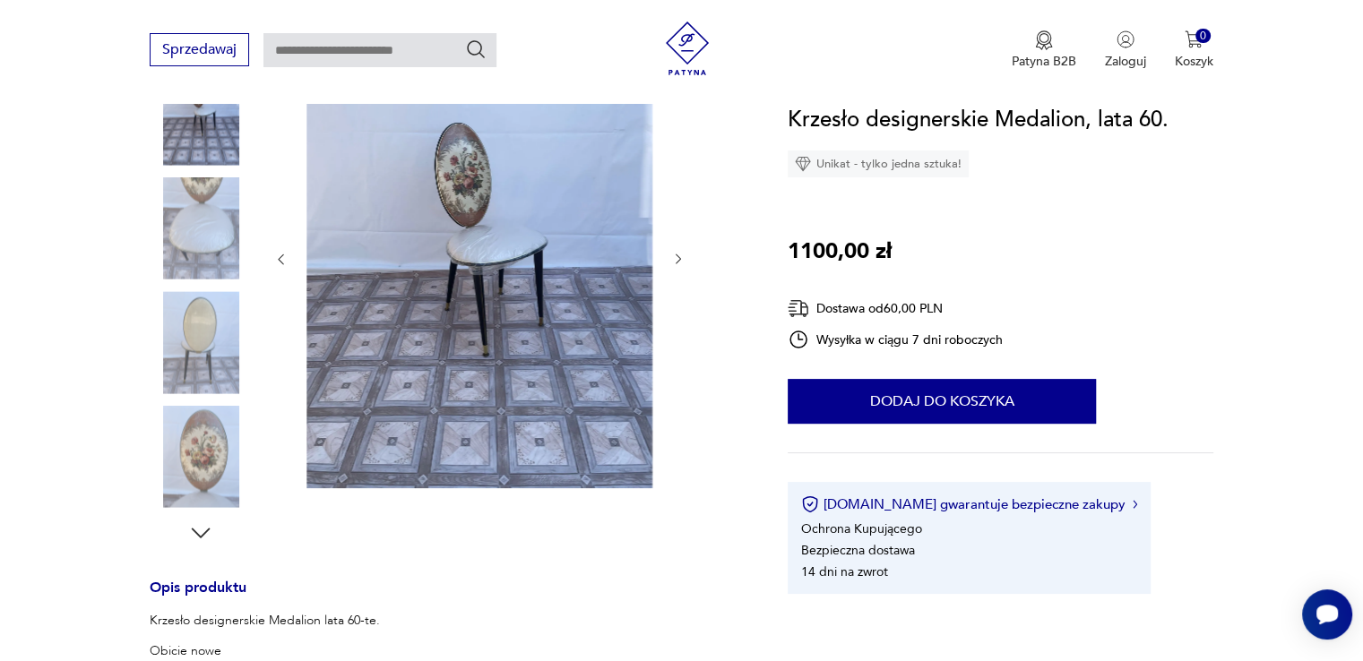
click at [209, 334] on img at bounding box center [201, 342] width 102 height 102
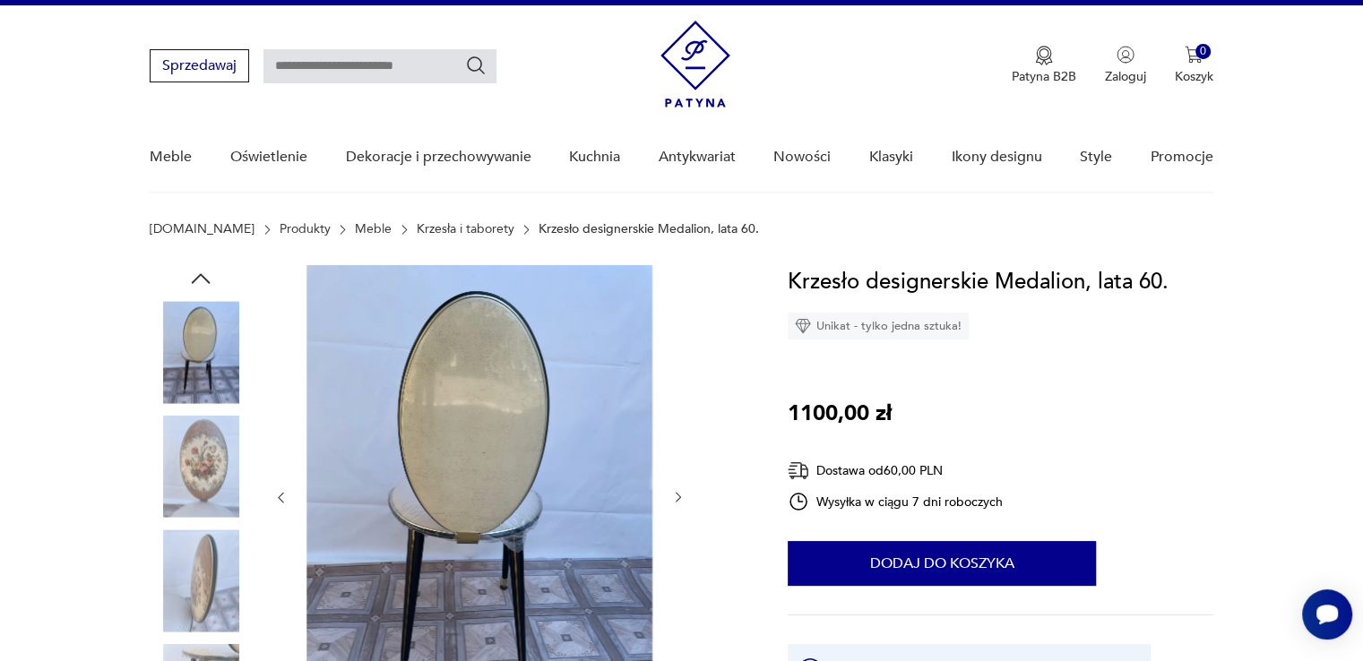
scroll to position [0, 0]
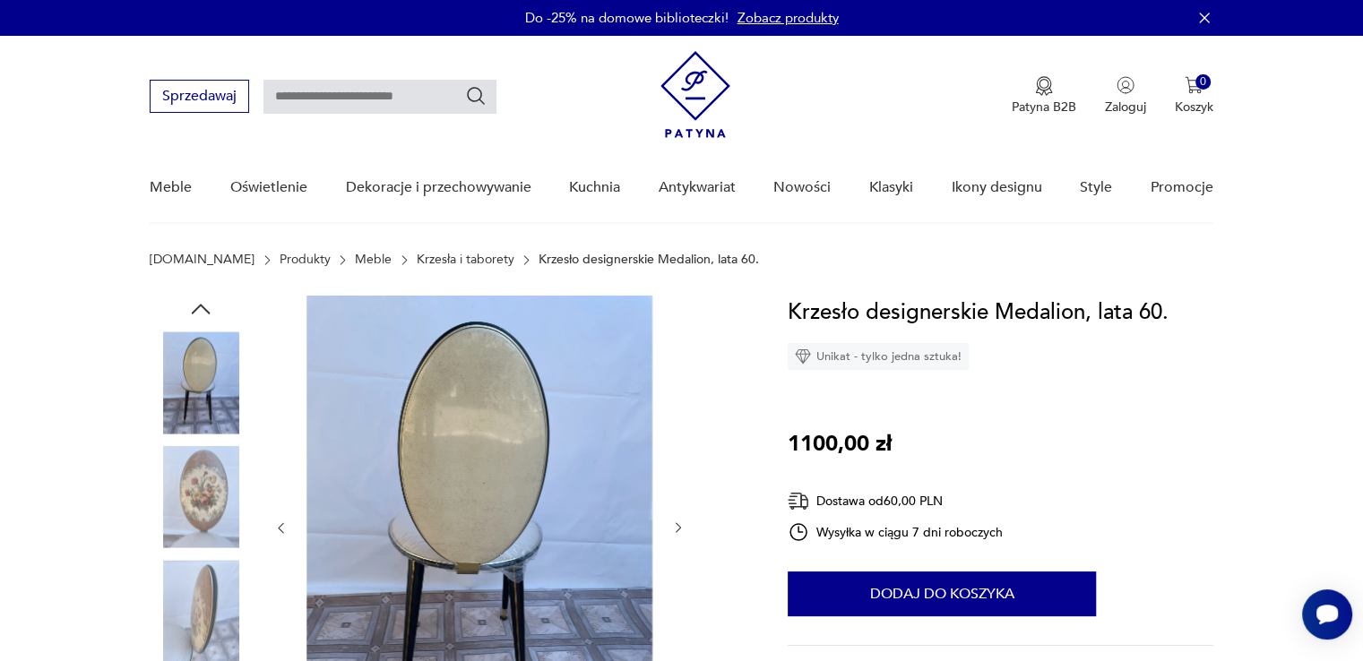
click at [203, 336] on img at bounding box center [201, 383] width 102 height 102
click at [209, 456] on img at bounding box center [201, 497] width 102 height 102
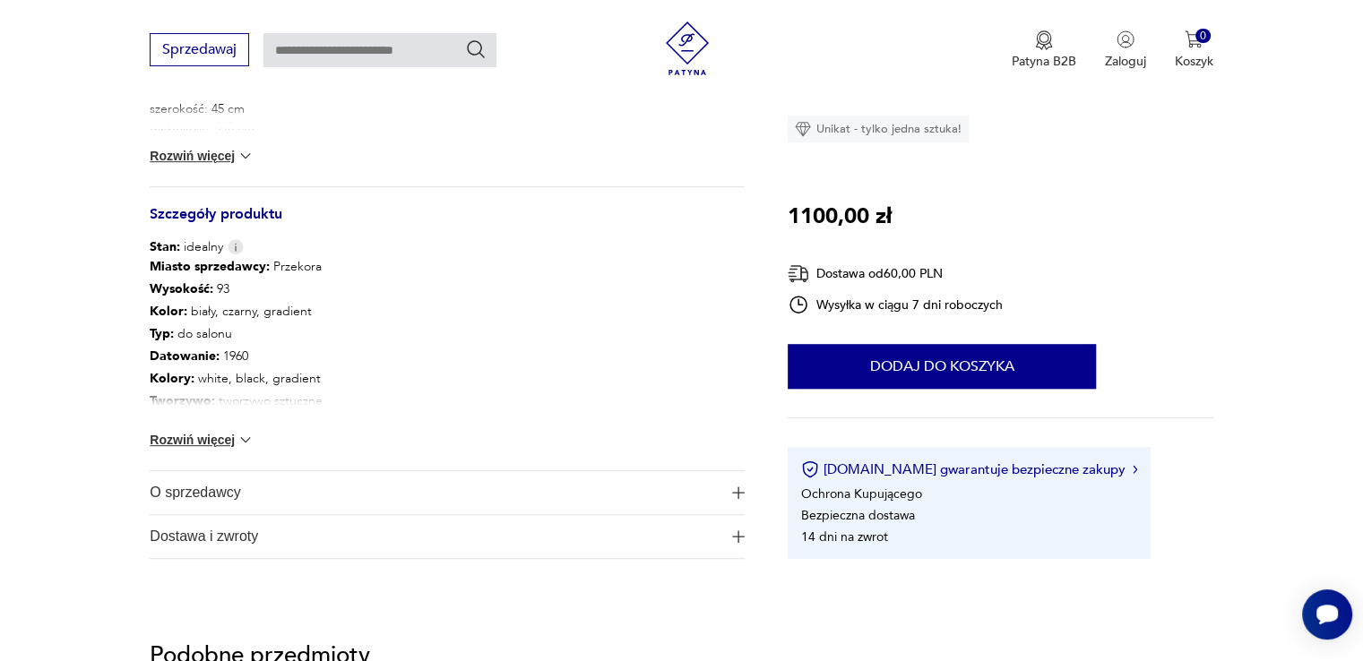
scroll to position [896, 0]
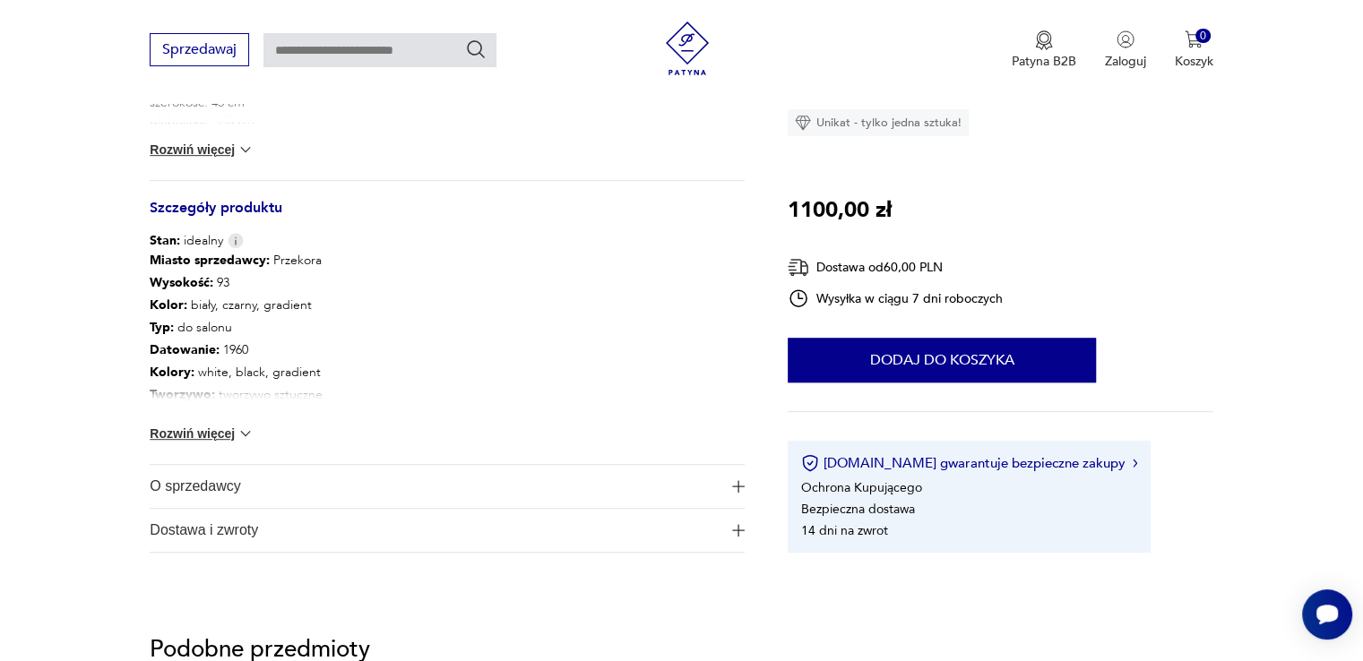
click at [222, 431] on button "Rozwiń więcej" at bounding box center [202, 434] width 104 height 18
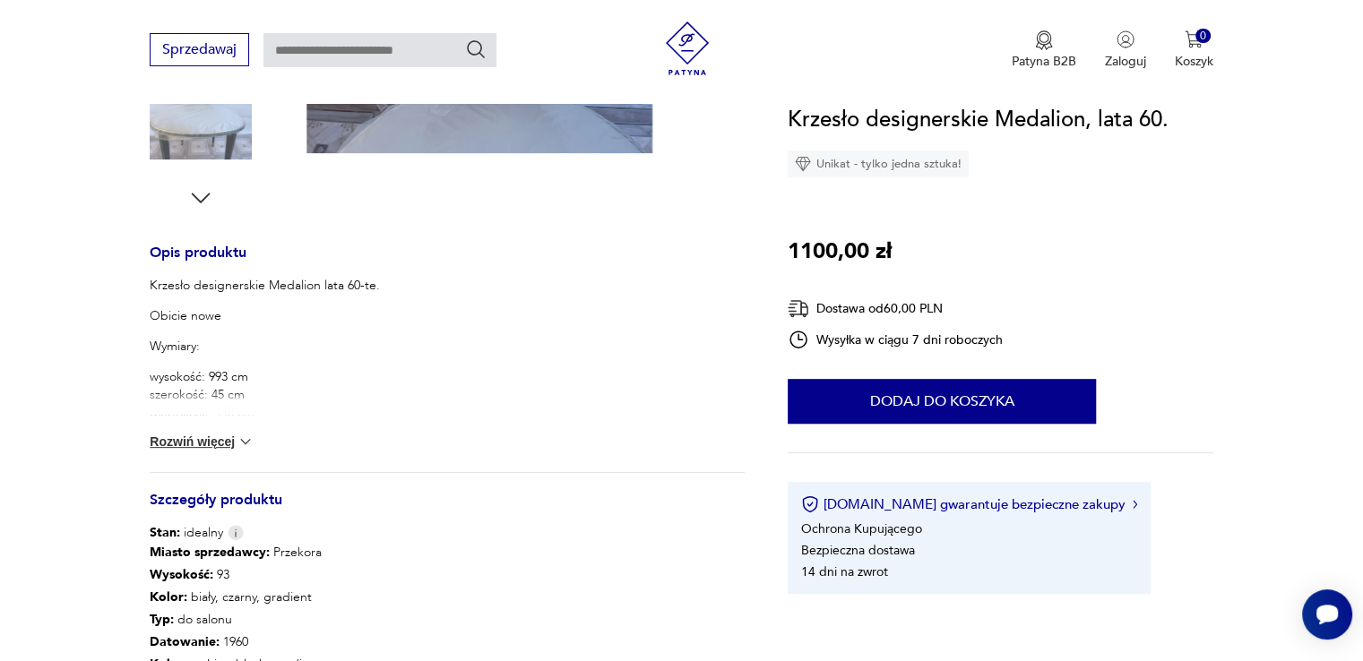
scroll to position [538, 0]
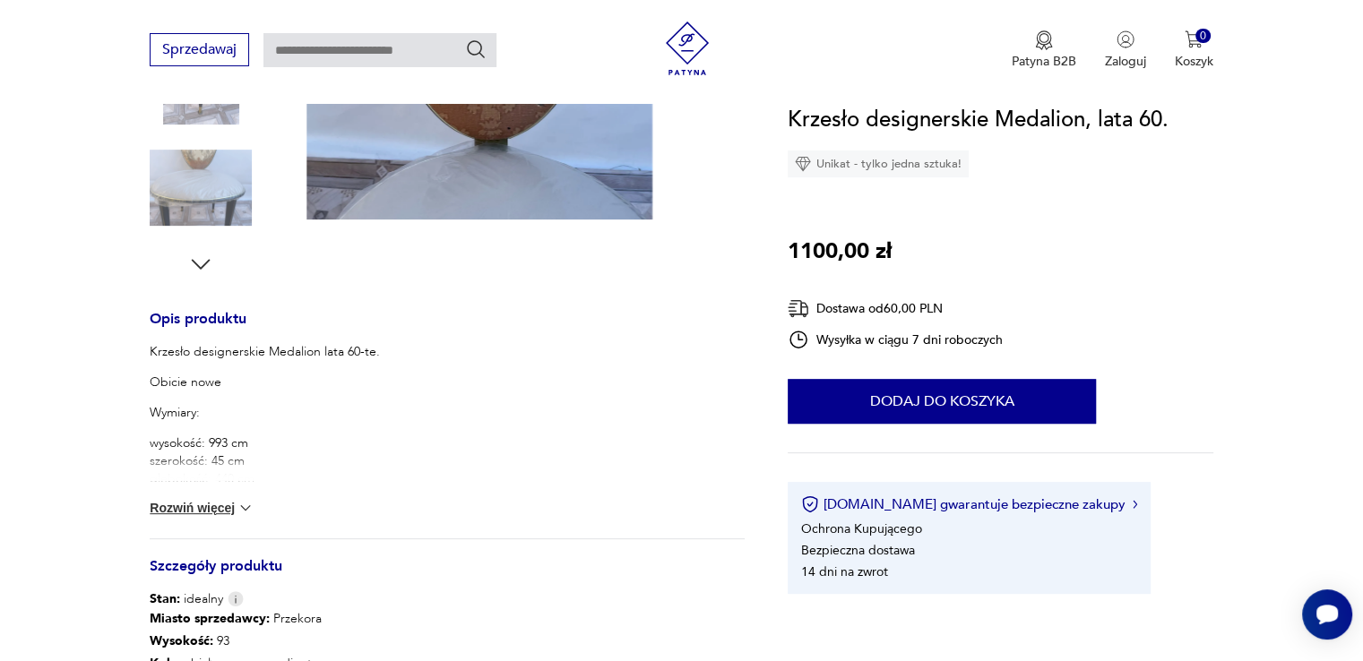
click at [239, 508] on img at bounding box center [246, 508] width 18 height 18
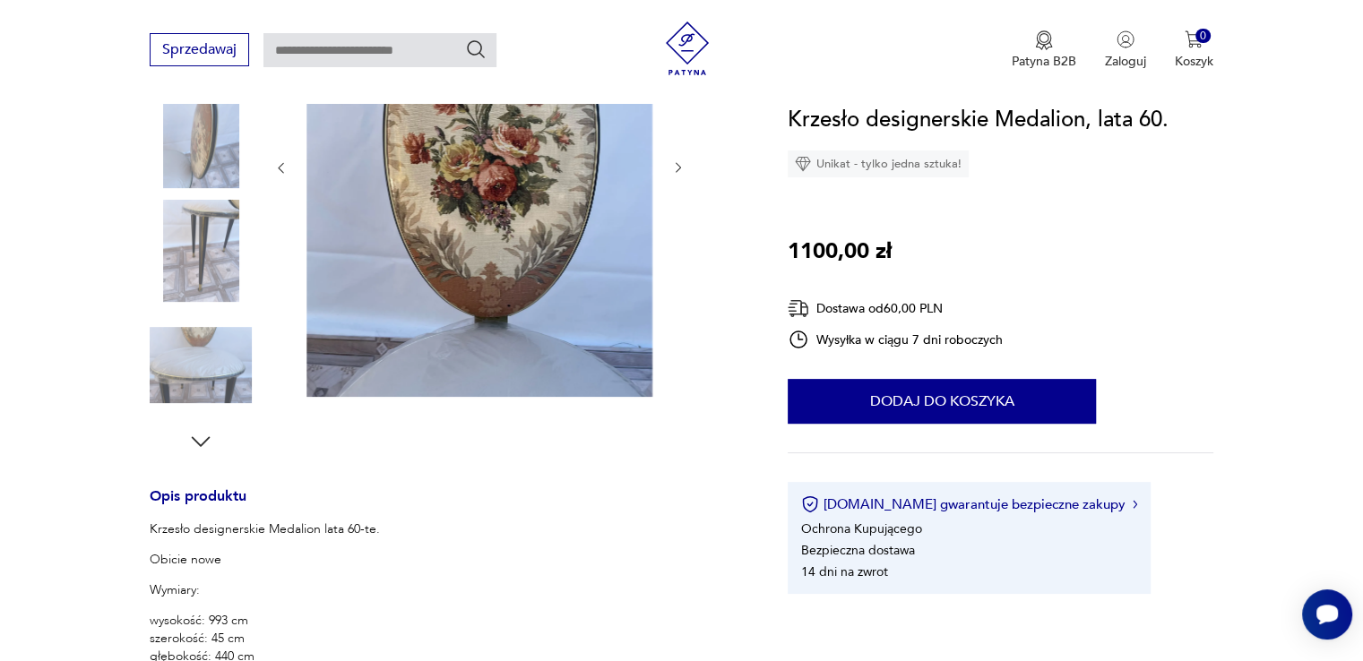
scroll to position [358, 0]
click at [200, 448] on icon "button" at bounding box center [200, 443] width 27 height 27
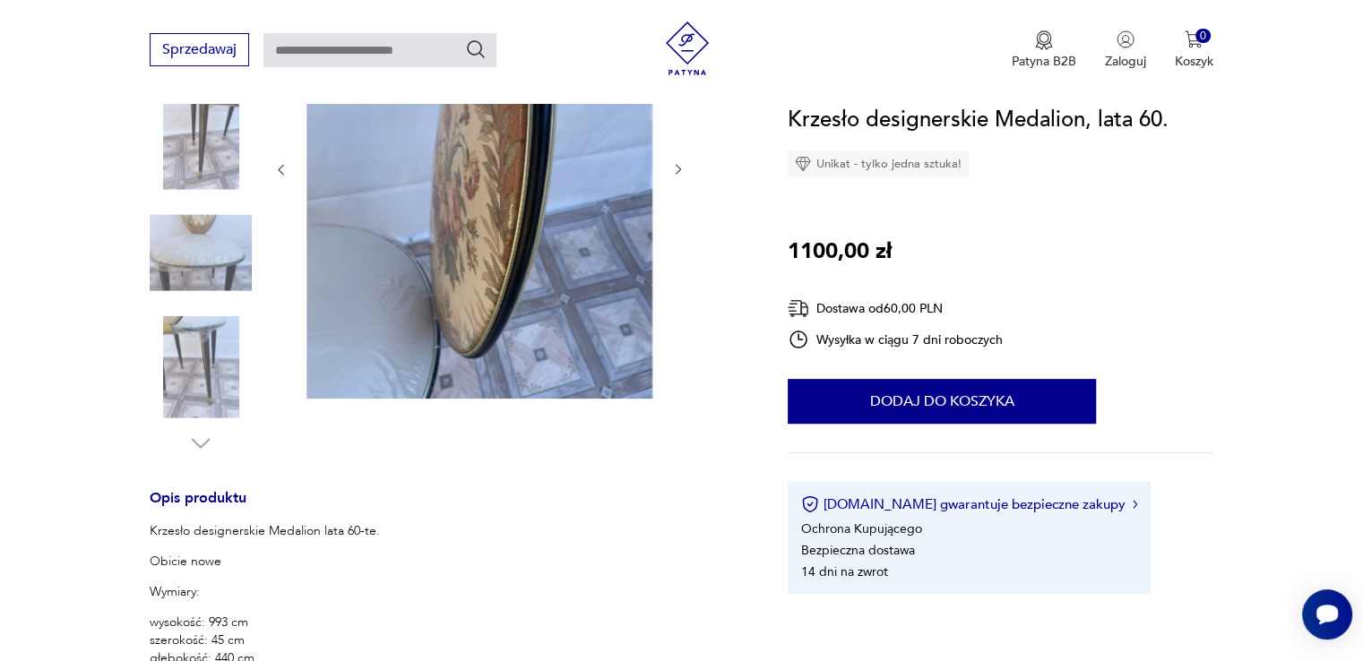
click at [196, 375] on img at bounding box center [201, 367] width 102 height 102
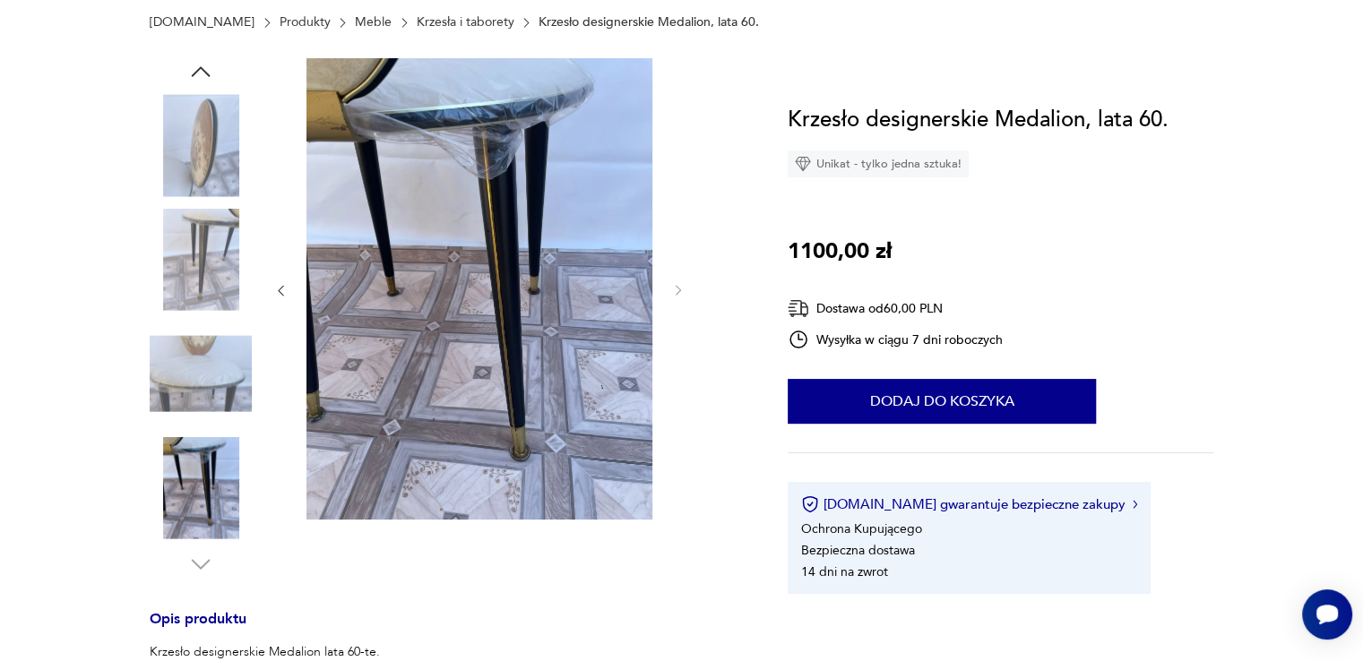
scroll to position [90, 0]
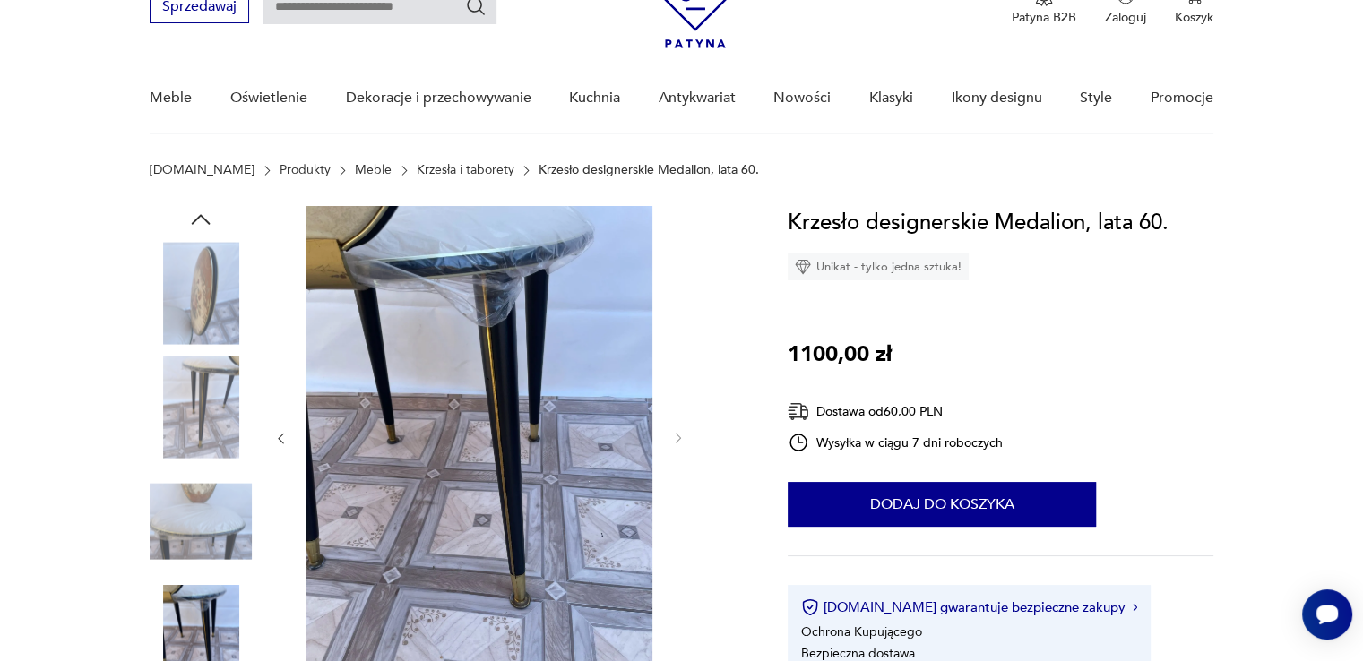
click at [196, 510] on img at bounding box center [201, 521] width 102 height 102
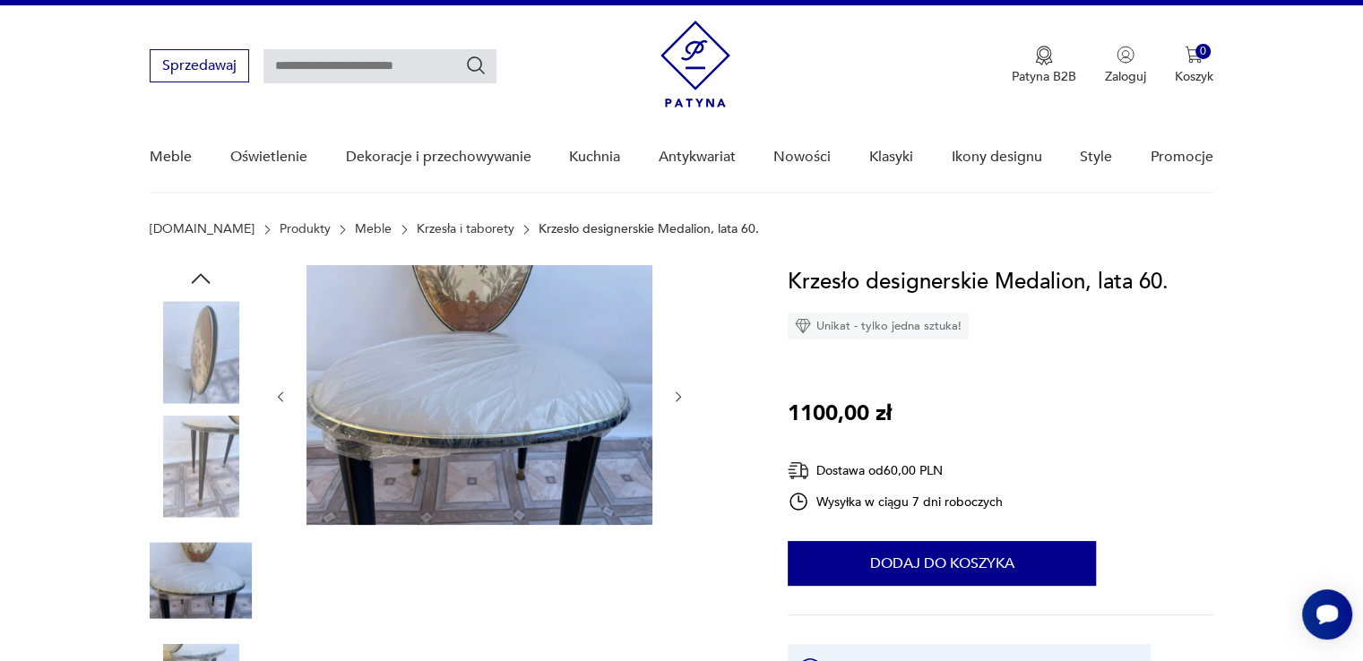
scroll to position [0, 0]
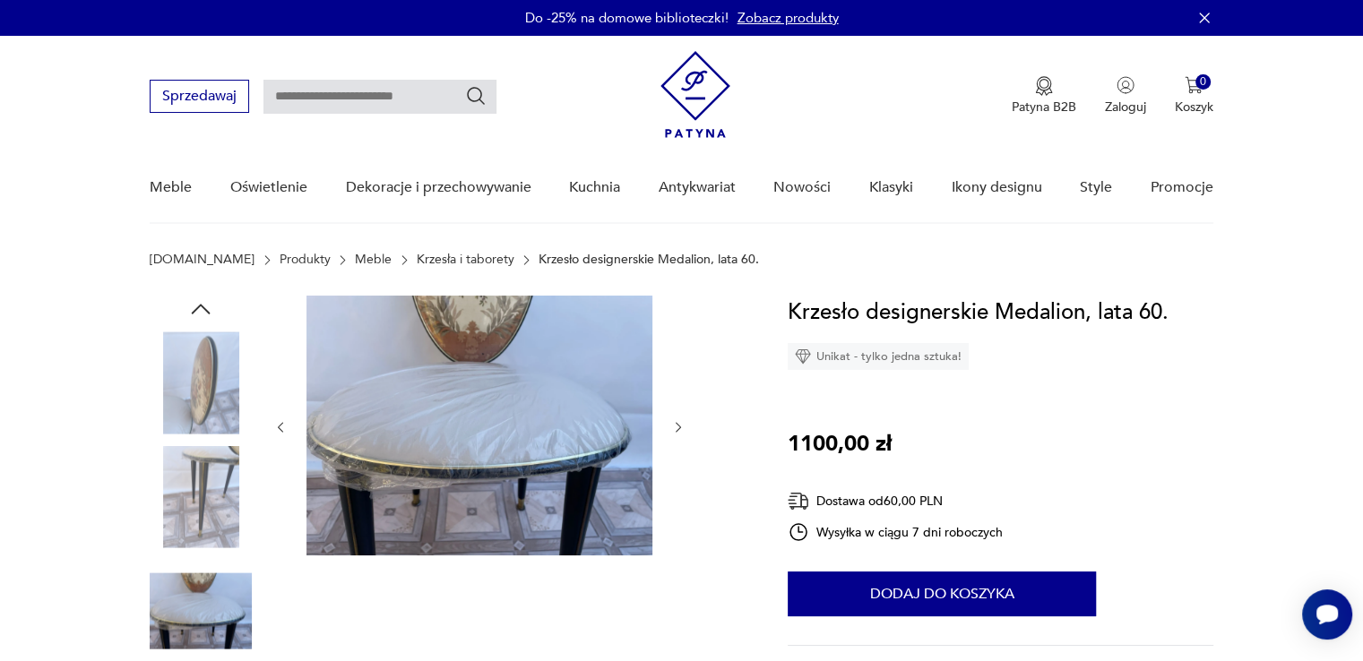
click at [215, 506] on img at bounding box center [201, 497] width 102 height 102
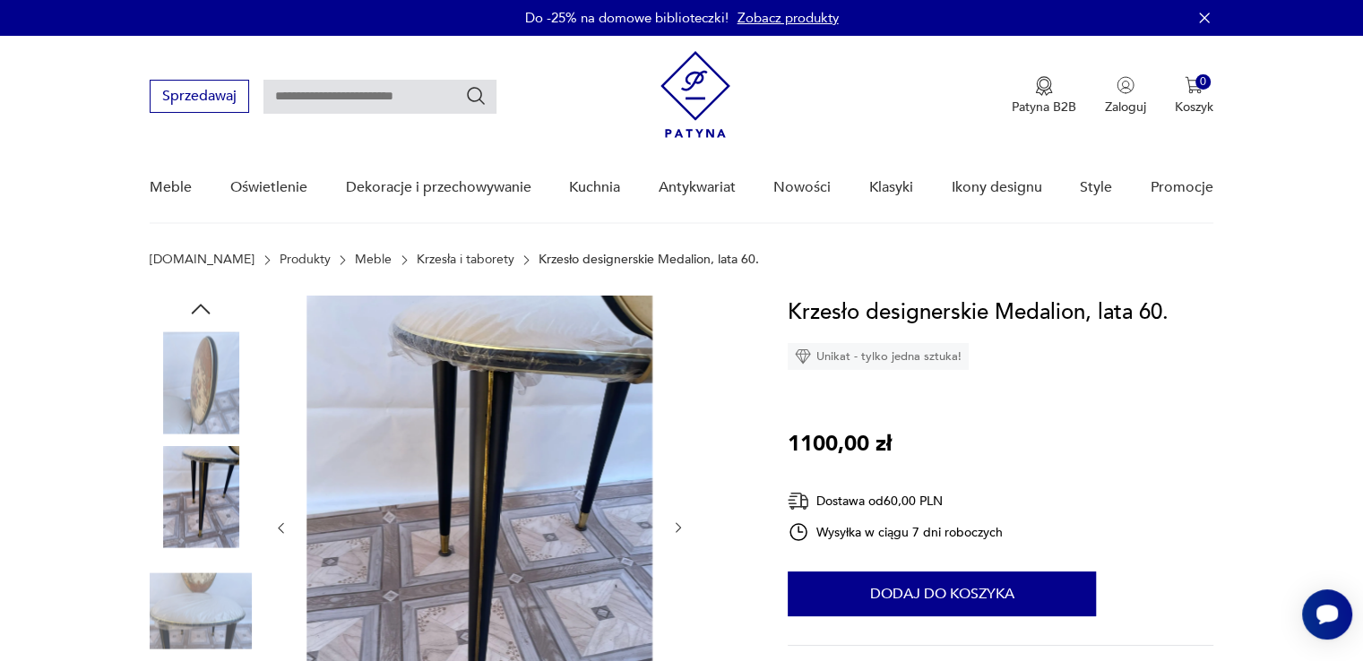
click at [201, 376] on img at bounding box center [201, 383] width 102 height 102
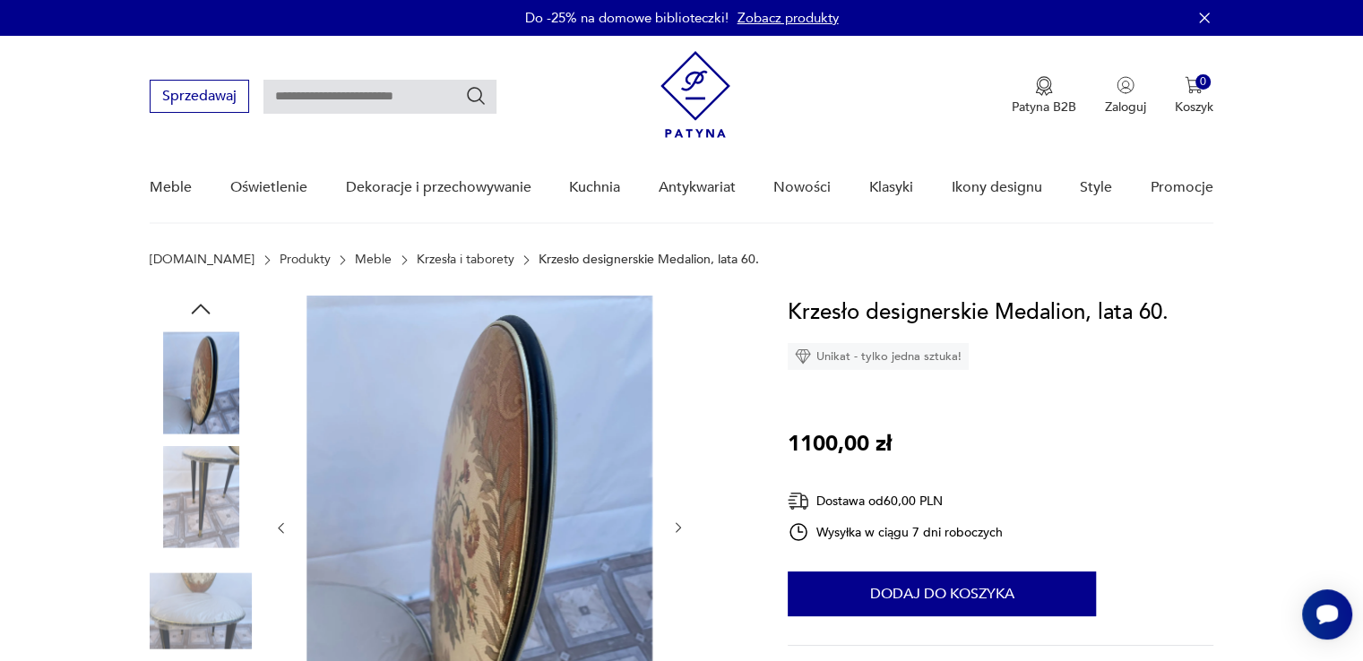
click at [209, 314] on icon "button" at bounding box center [200, 309] width 27 height 27
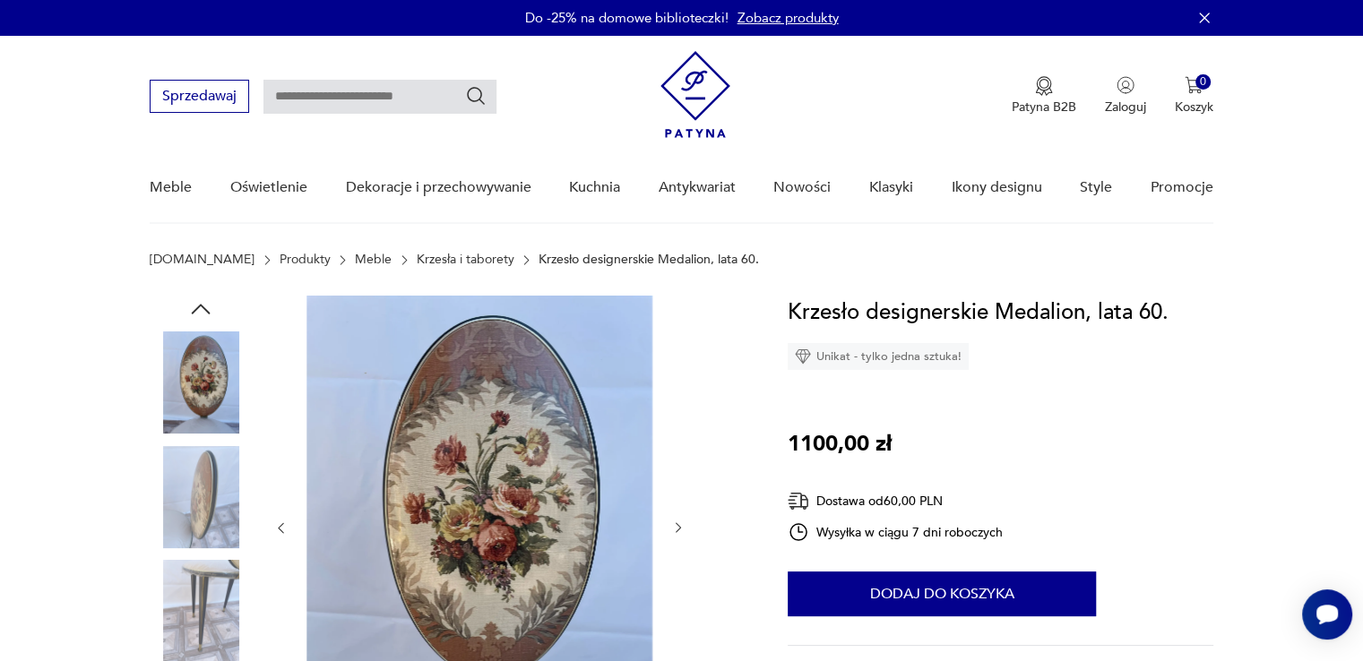
click at [220, 378] on img at bounding box center [201, 383] width 102 height 102
click at [205, 315] on icon "button" at bounding box center [200, 309] width 27 height 27
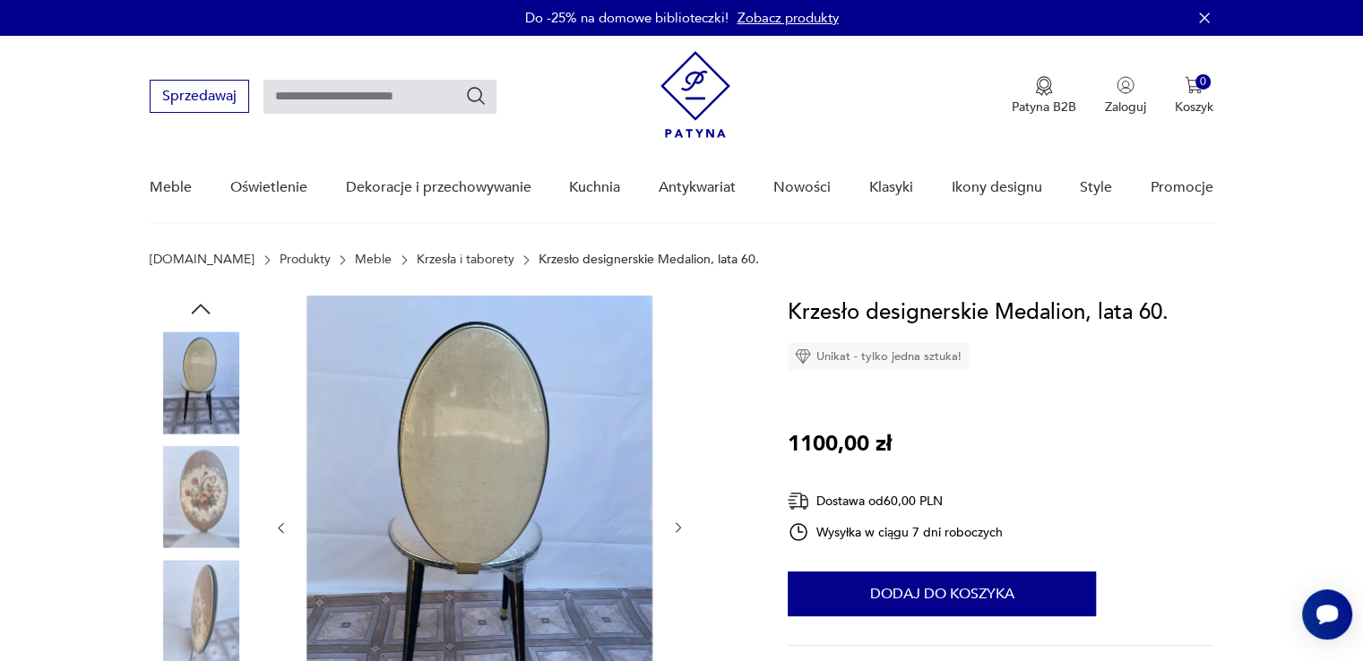
click at [211, 359] on img at bounding box center [201, 383] width 102 height 102
click at [207, 306] on icon "button" at bounding box center [200, 309] width 27 height 27
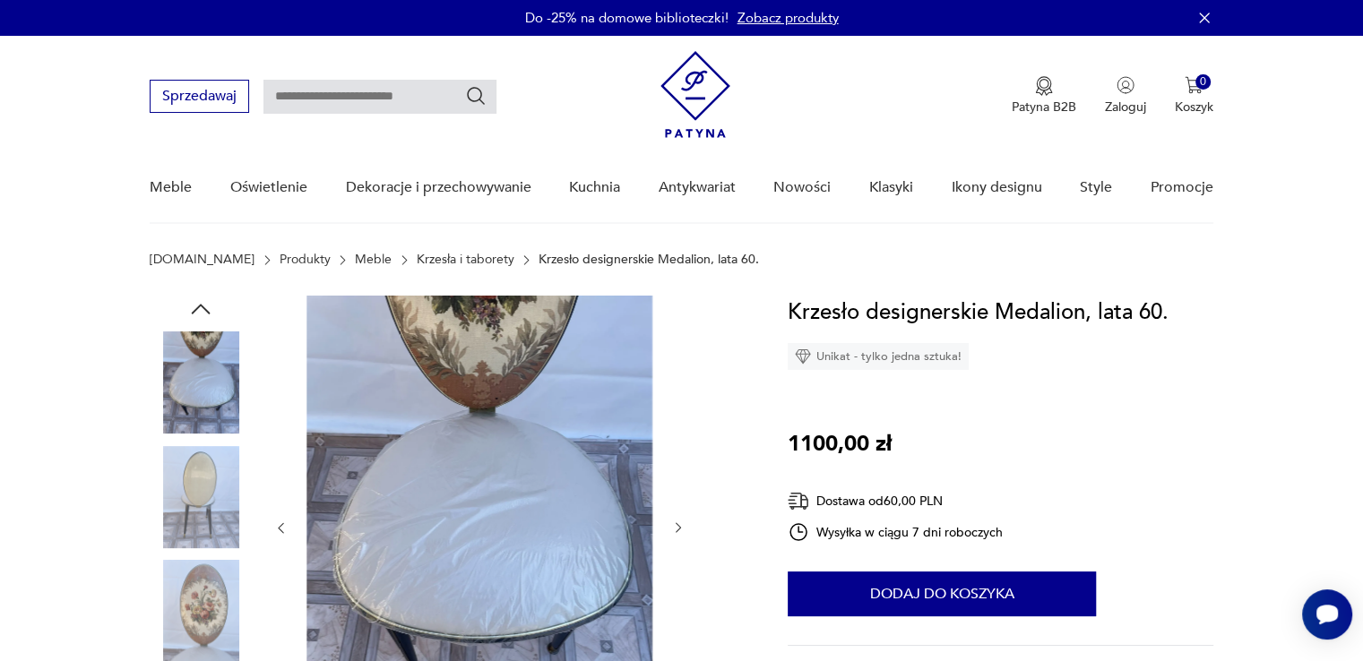
click at [219, 372] on img at bounding box center [201, 383] width 102 height 102
click at [193, 298] on icon "button" at bounding box center [200, 309] width 27 height 27
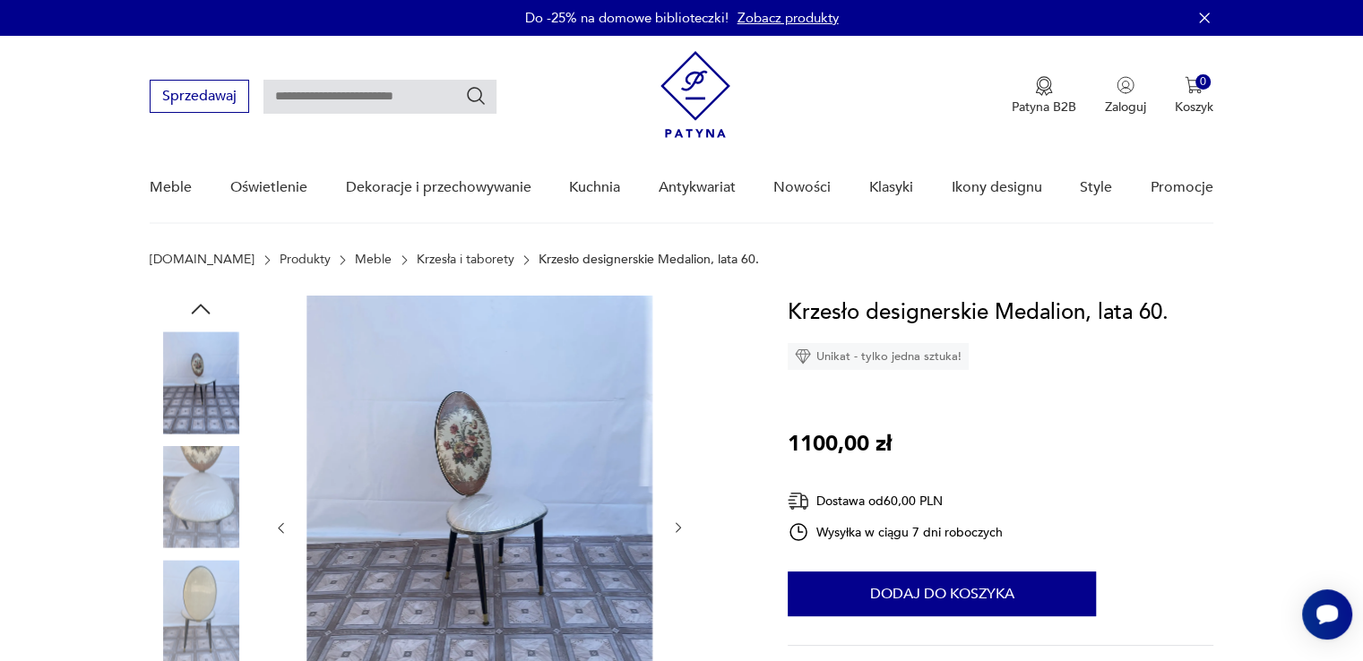
click at [216, 388] on img at bounding box center [201, 383] width 102 height 102
click at [519, 470] on img at bounding box center [479, 526] width 346 height 461
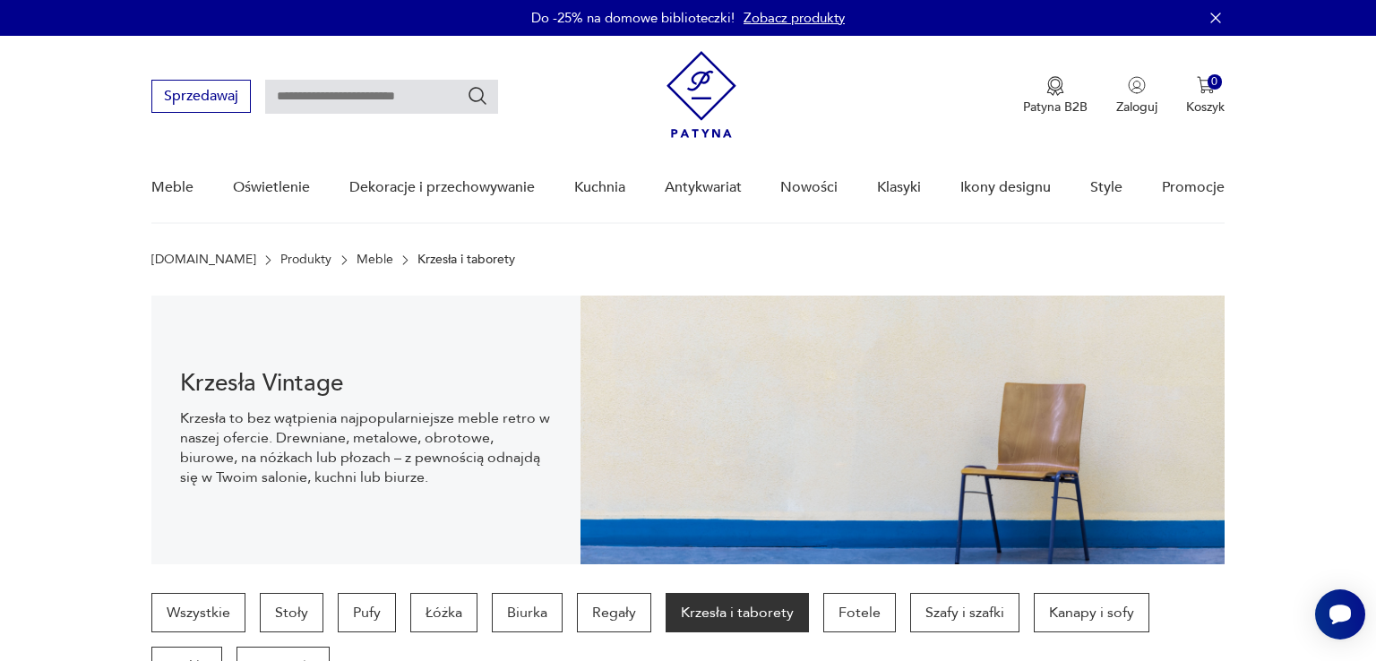
scroll to position [1796, 0]
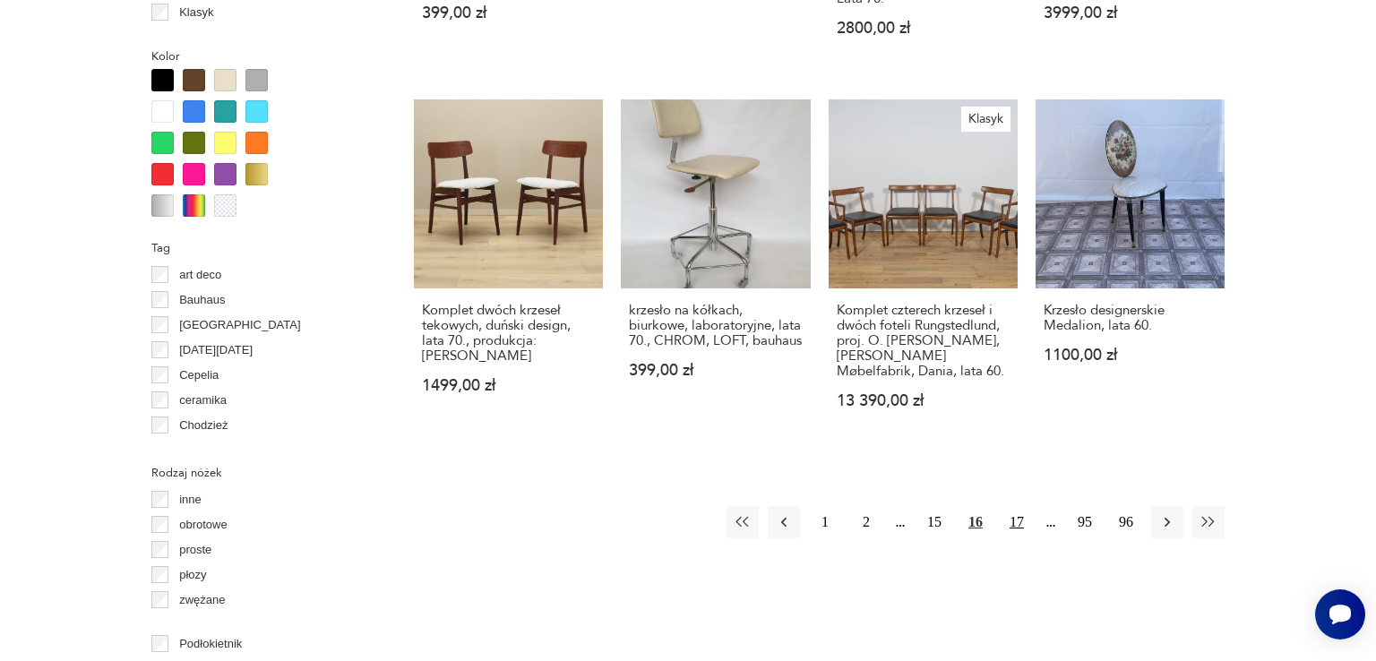
click at [1013, 506] on button "17" at bounding box center [1017, 522] width 32 height 32
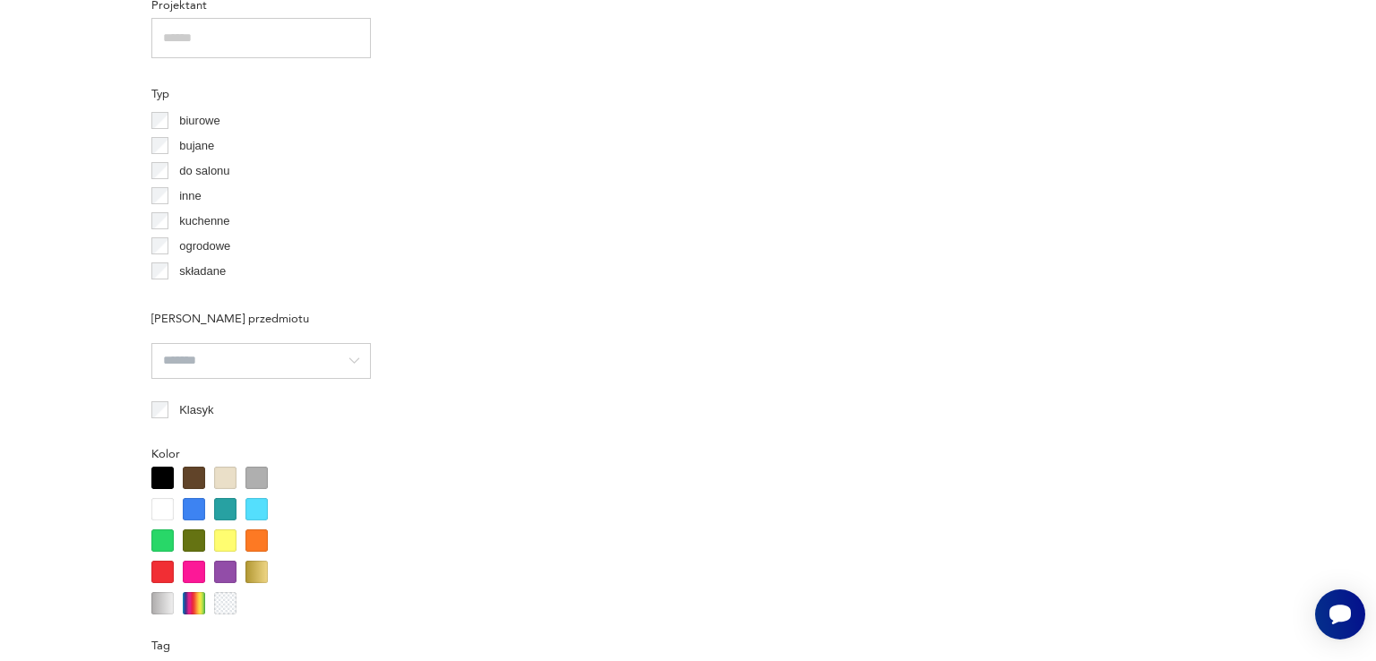
scroll to position [475, 0]
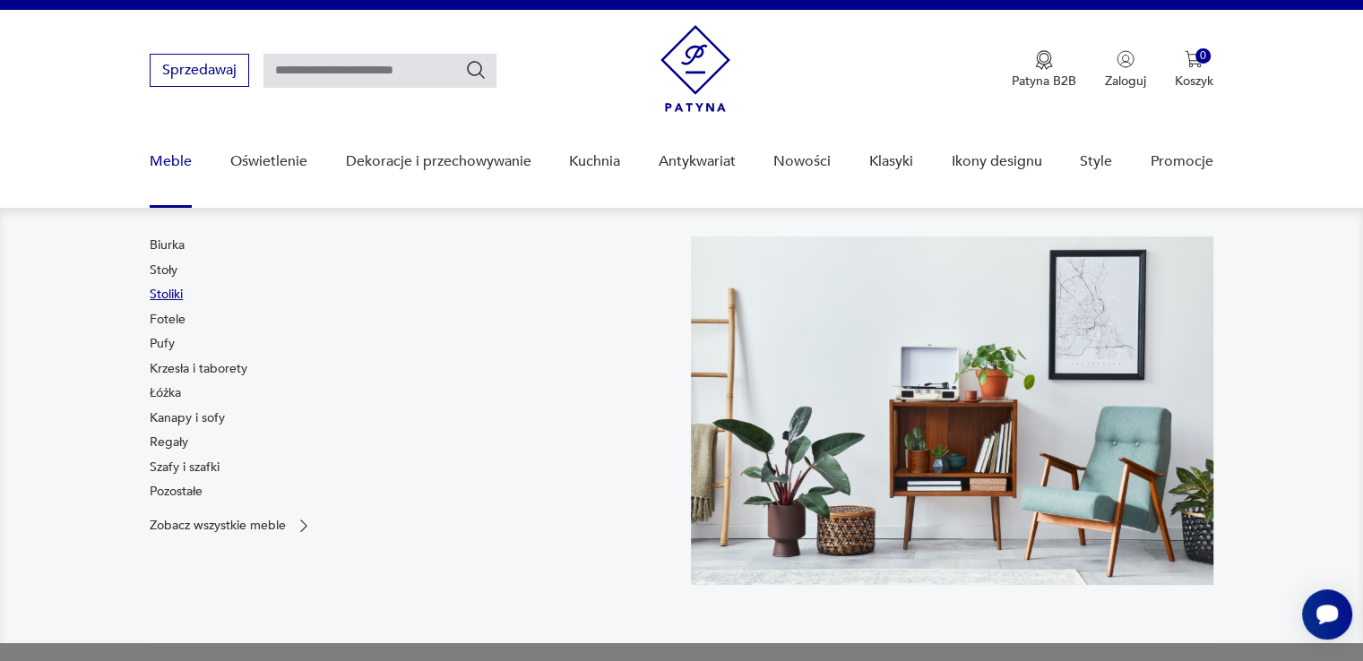
click at [165, 291] on link "Stoliki" at bounding box center [166, 295] width 33 height 18
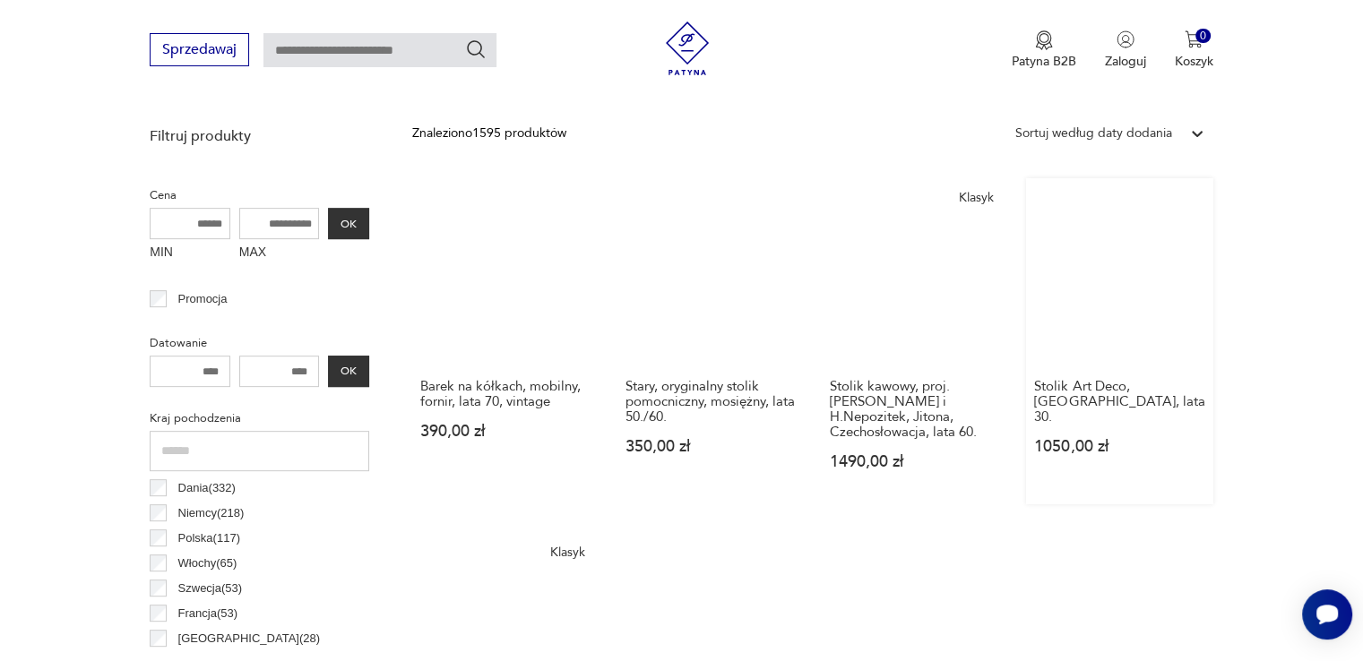
scroll to position [870, 0]
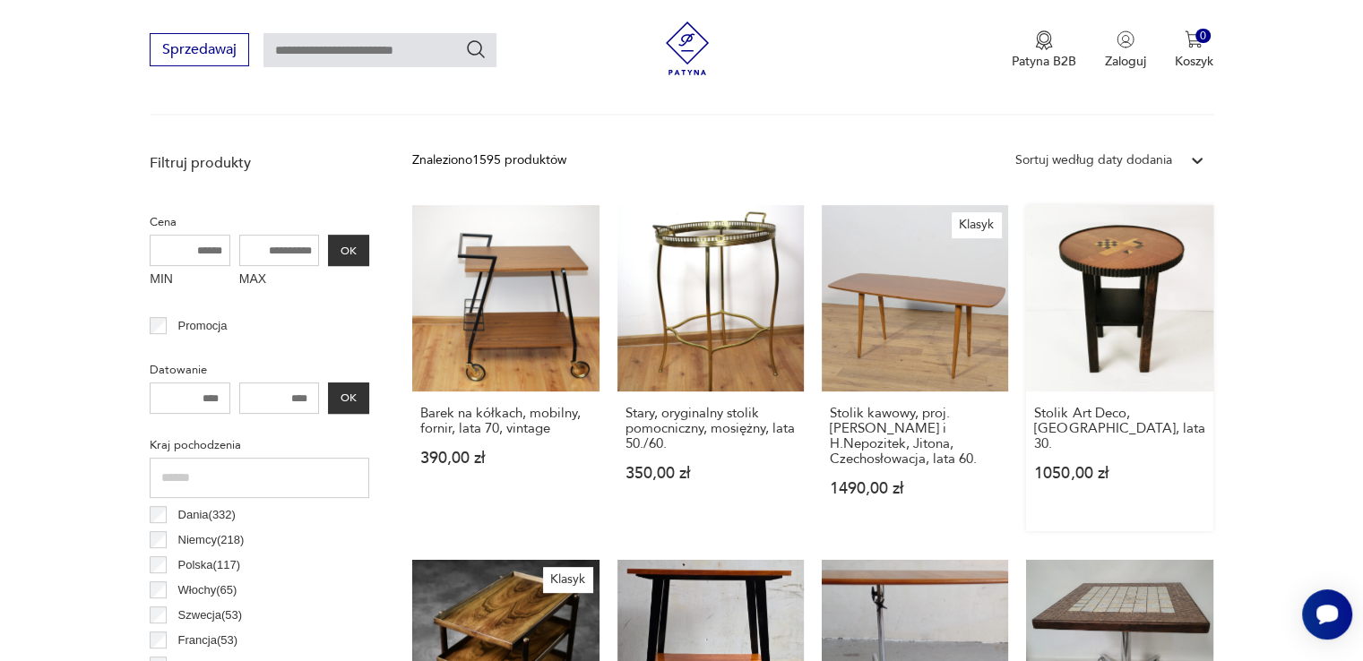
click at [1143, 303] on link "Stolik Art Deco, [GEOGRAPHIC_DATA], lata 30. 1050,00 zł" at bounding box center [1119, 368] width 186 height 326
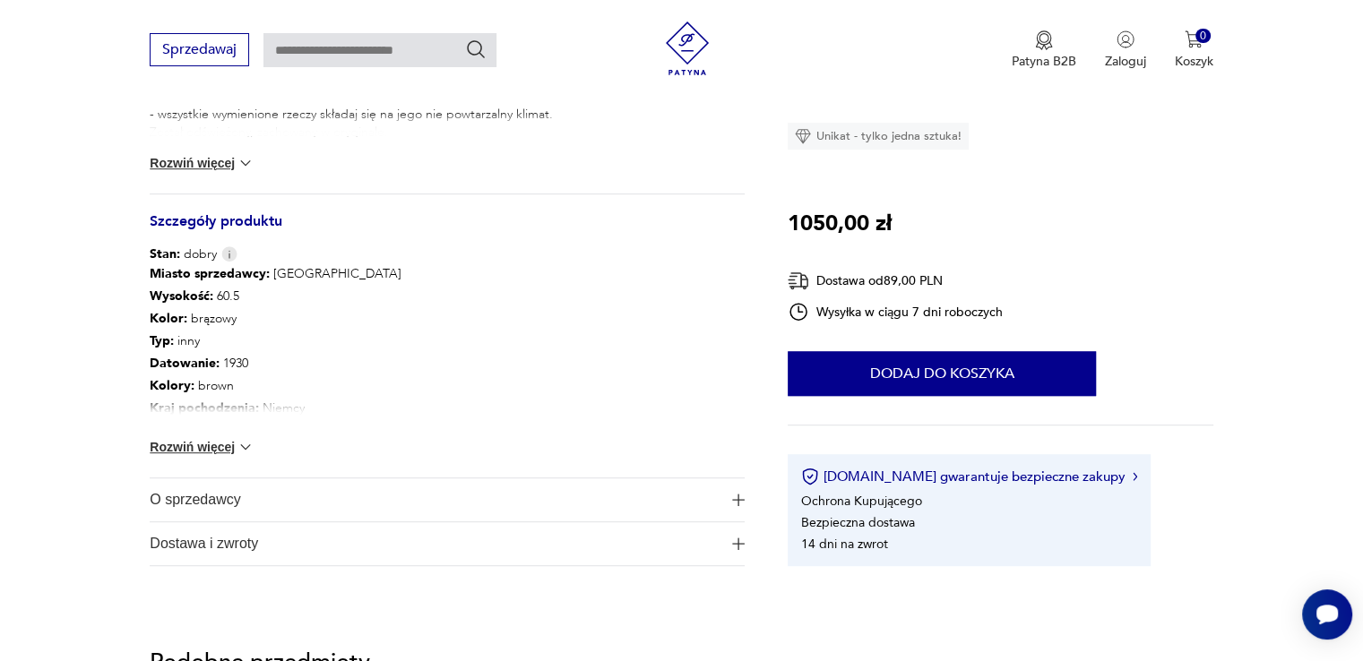
scroll to position [896, 0]
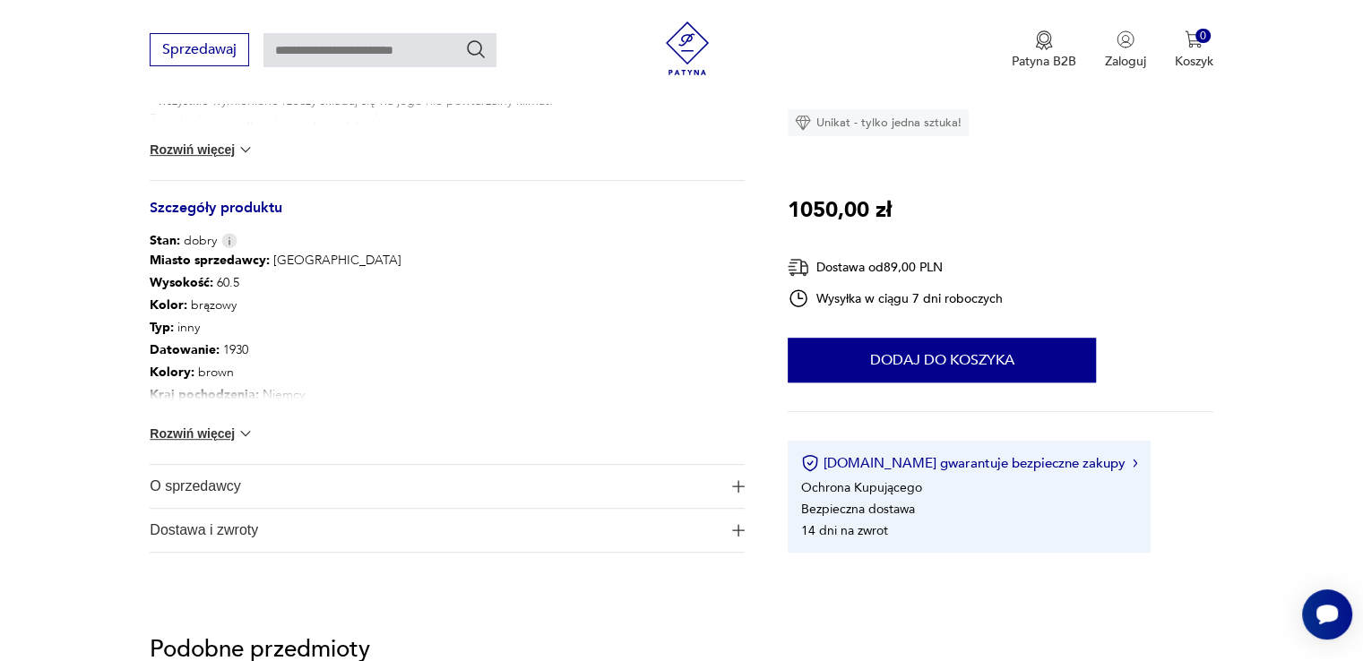
click at [248, 432] on img at bounding box center [246, 434] width 18 height 18
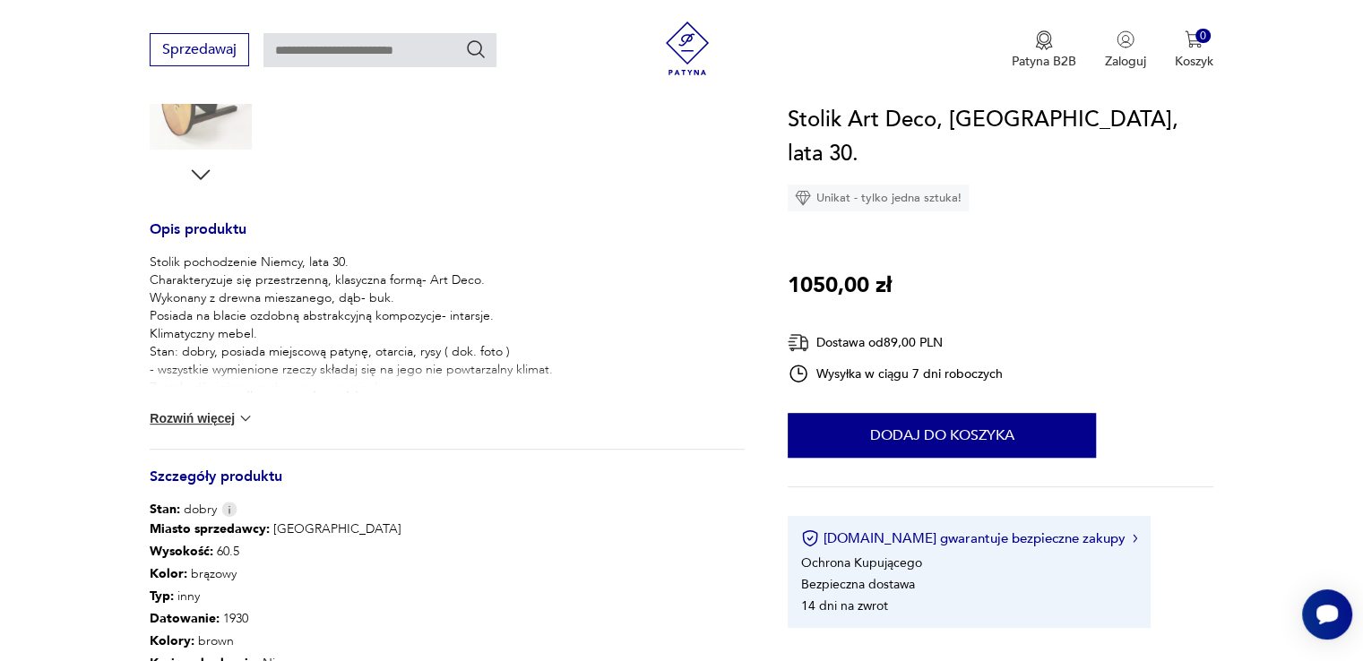
scroll to position [179, 0]
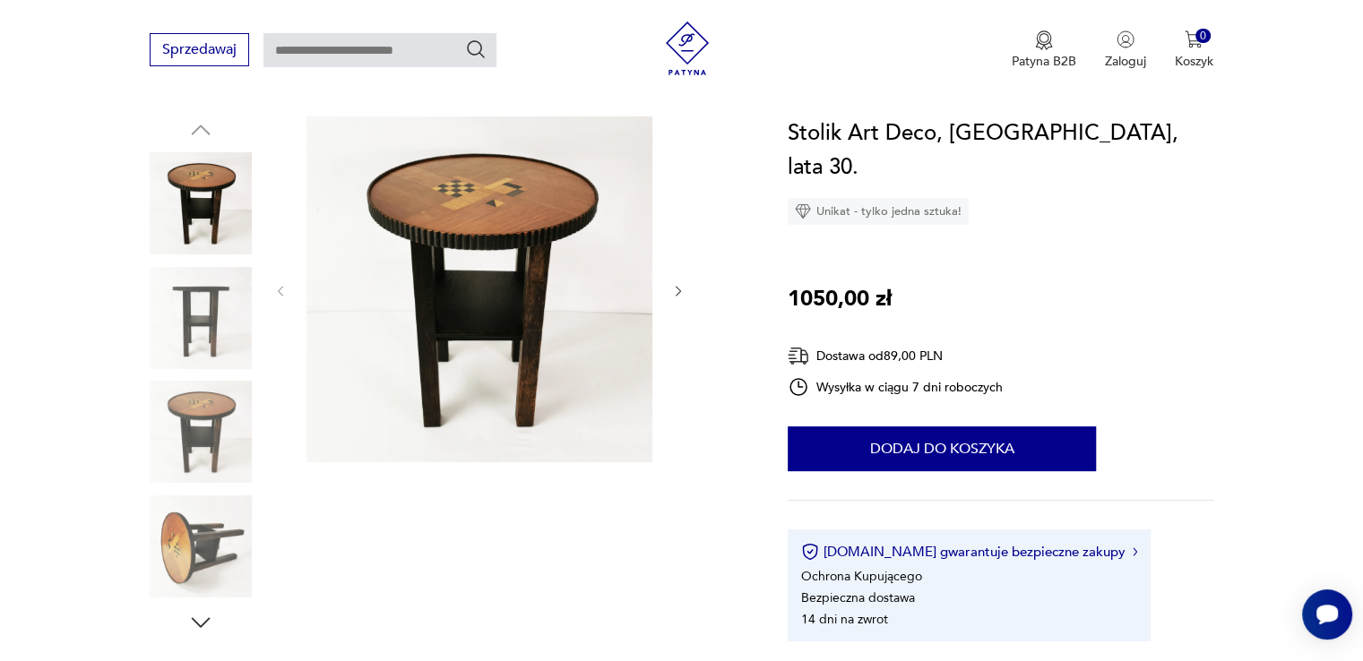
click at [176, 527] on img at bounding box center [201, 547] width 102 height 102
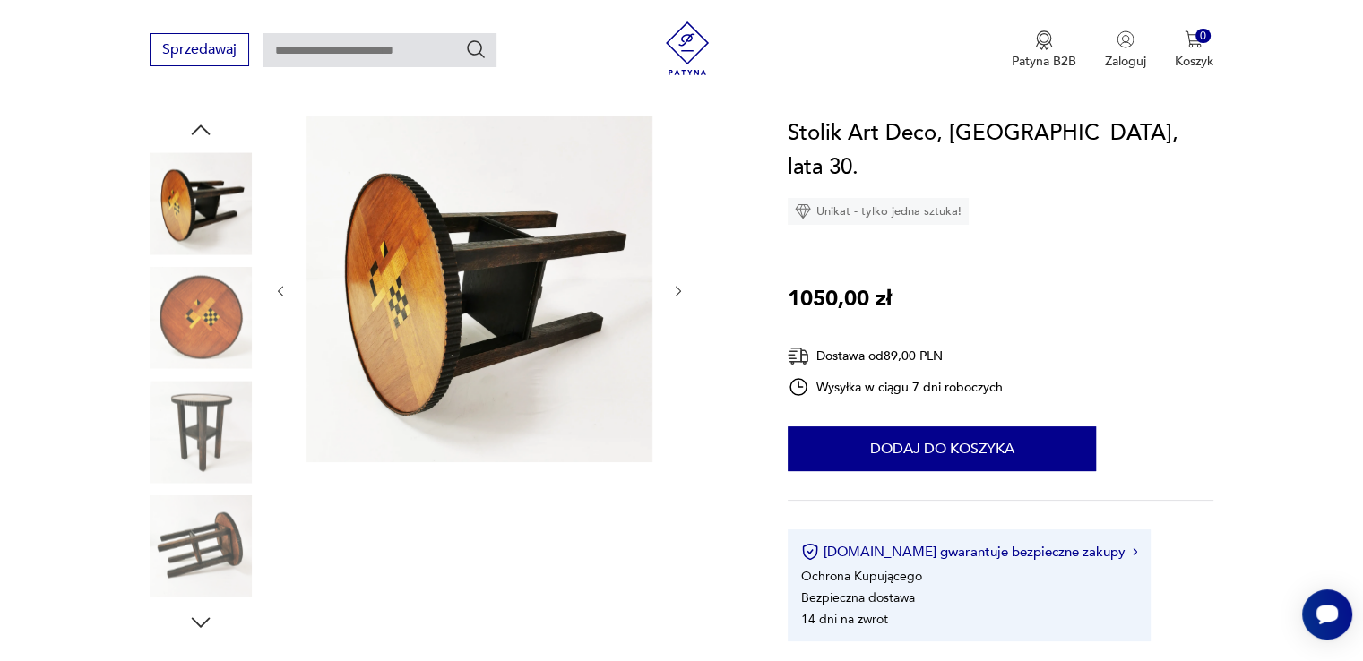
click at [179, 536] on img at bounding box center [201, 547] width 102 height 102
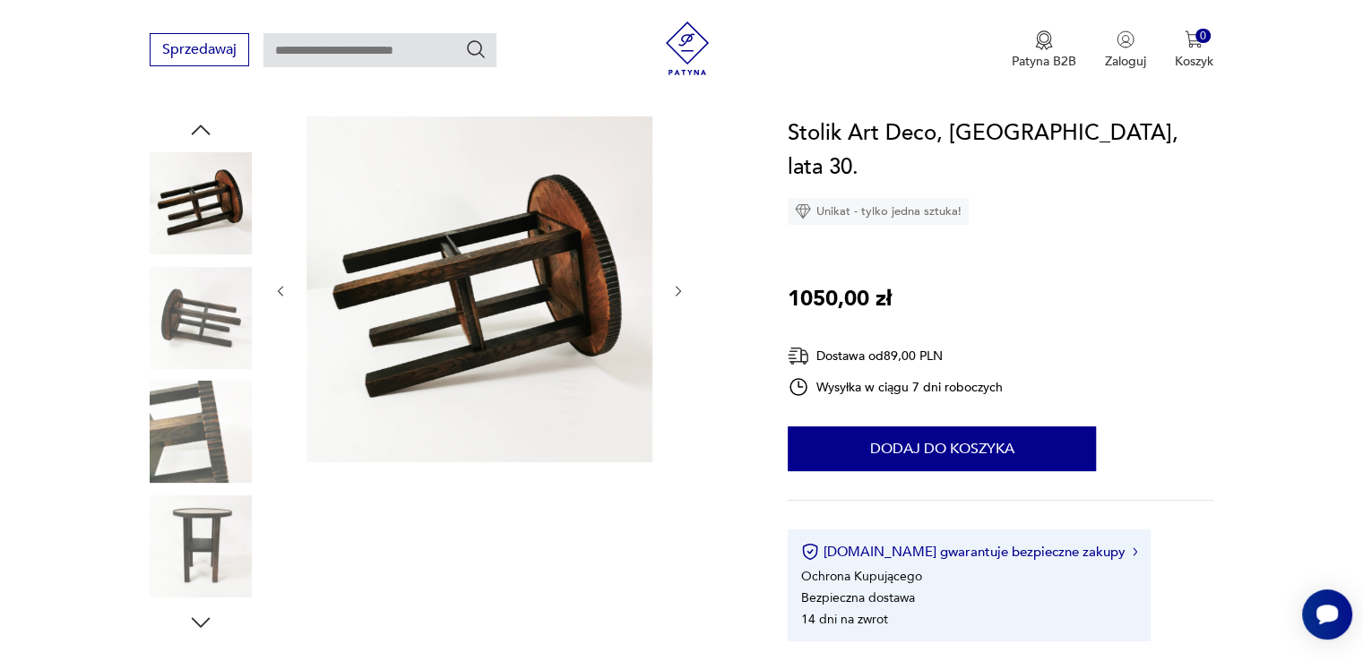
click at [194, 405] on img at bounding box center [201, 432] width 102 height 102
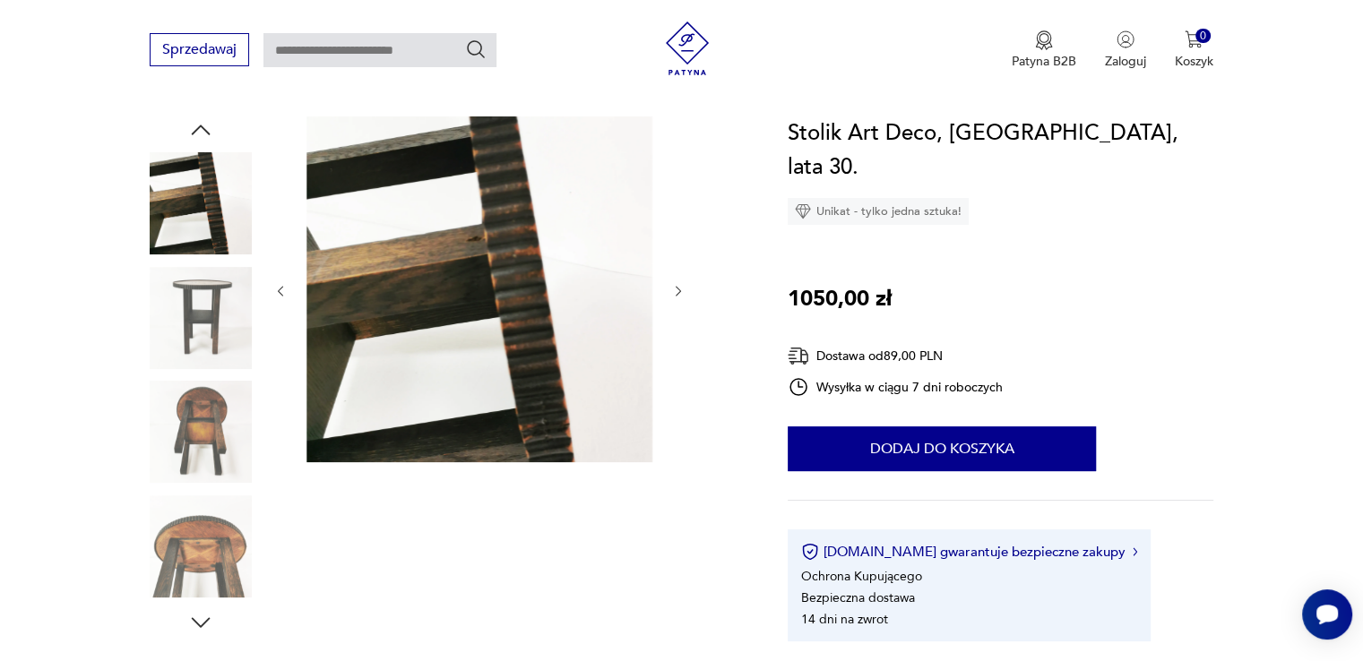
click at [194, 308] on img at bounding box center [201, 318] width 102 height 102
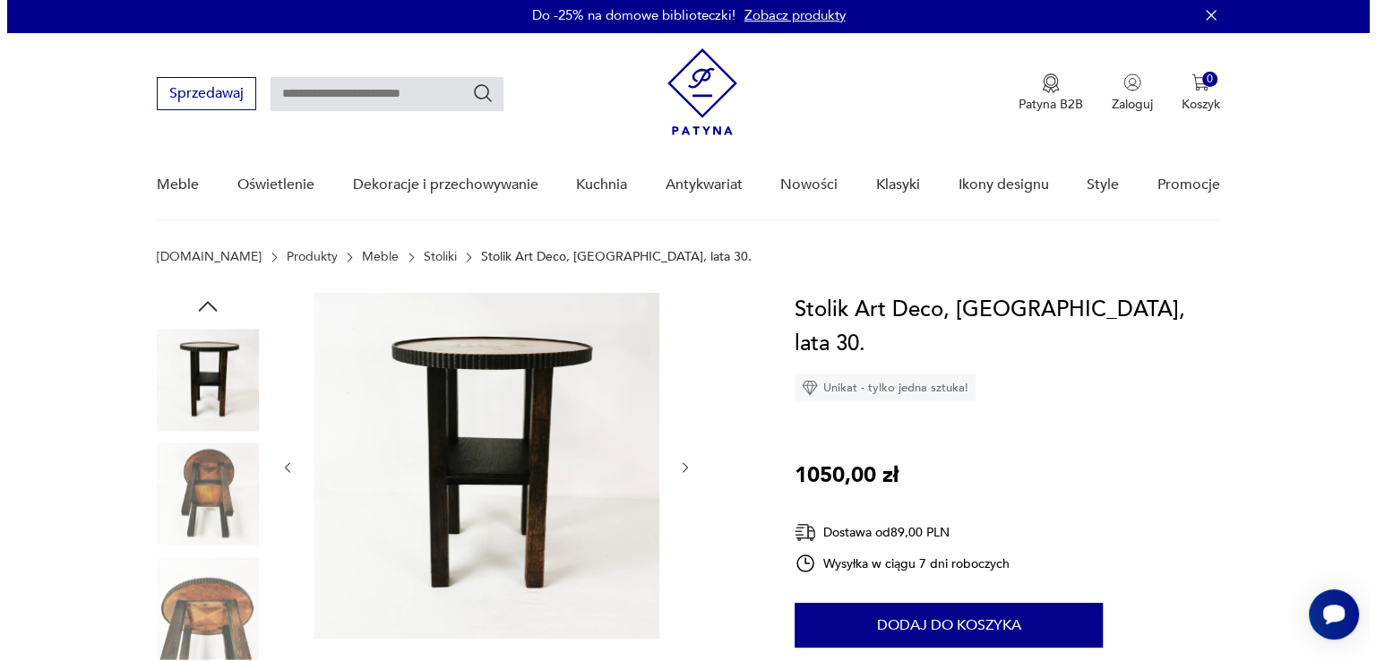
scroll to position [0, 0]
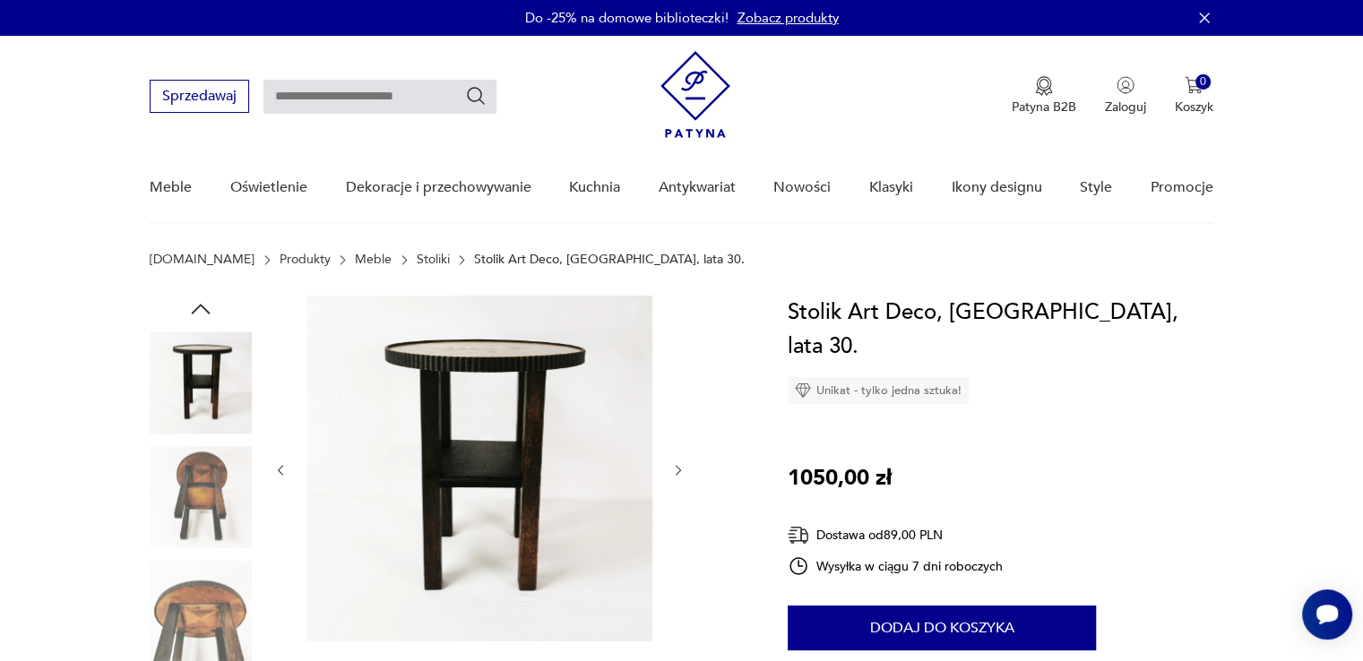
click at [193, 302] on icon "button" at bounding box center [200, 309] width 27 height 27
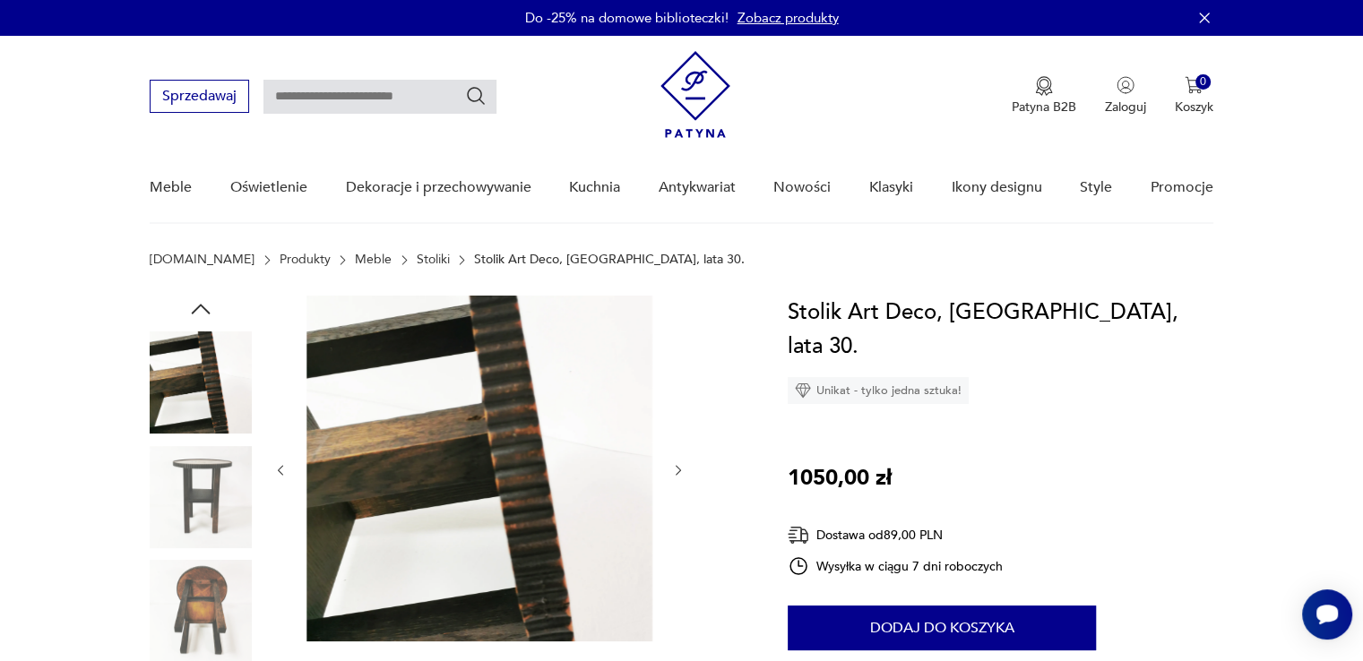
click at [193, 306] on icon "button" at bounding box center [200, 309] width 27 height 27
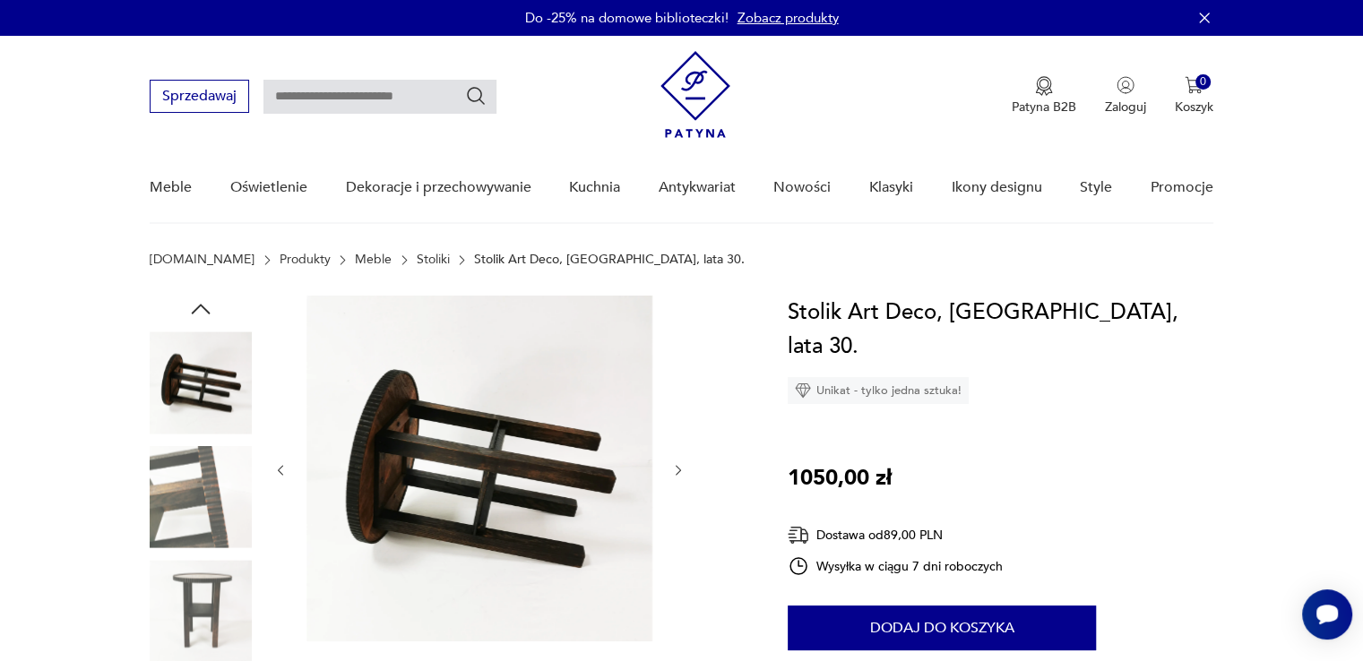
click at [203, 375] on img at bounding box center [201, 383] width 102 height 102
click at [201, 302] on icon "button" at bounding box center [200, 309] width 27 height 27
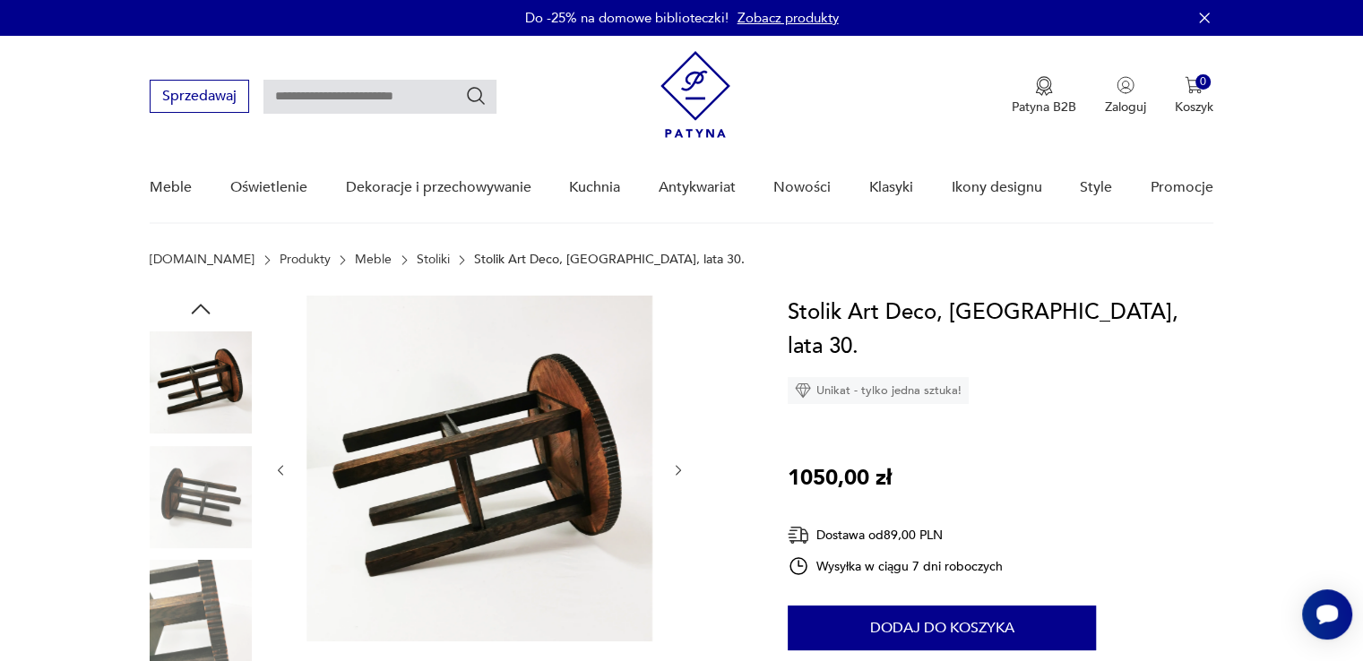
click at [219, 369] on img at bounding box center [201, 383] width 102 height 102
click at [209, 306] on icon "button" at bounding box center [200, 309] width 27 height 27
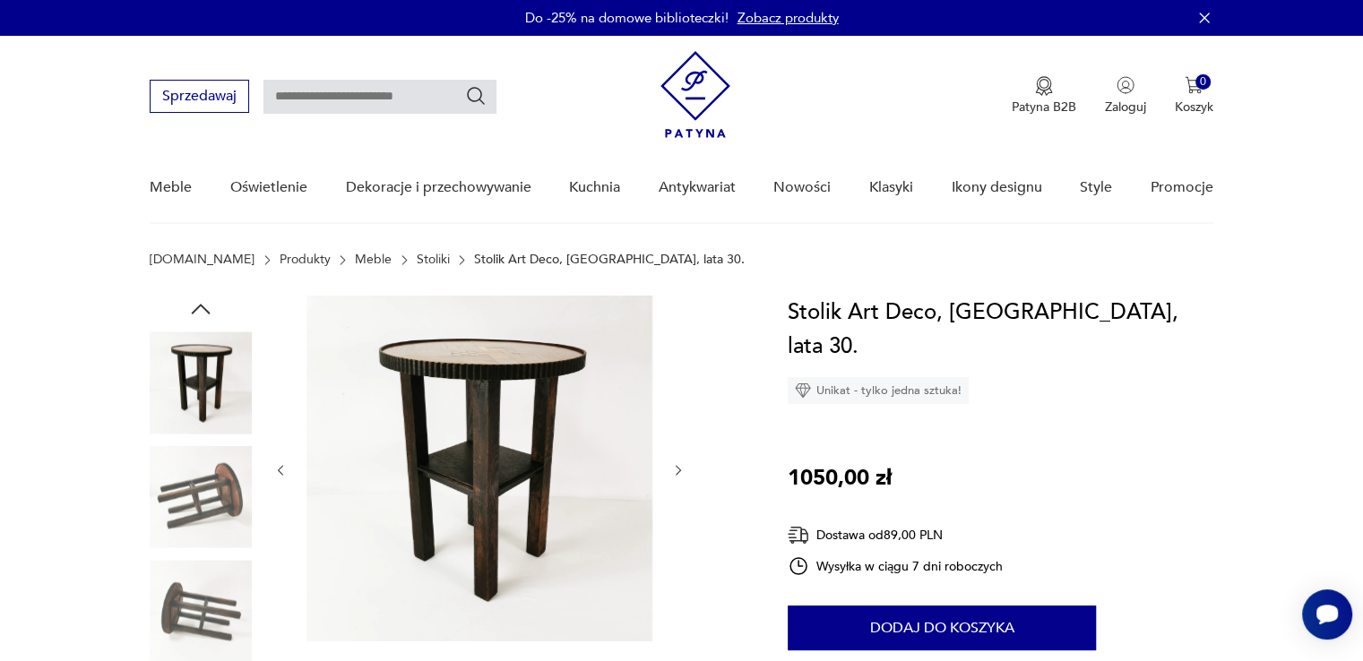
click at [215, 348] on img at bounding box center [201, 383] width 102 height 102
click at [197, 306] on icon "button" at bounding box center [200, 309] width 27 height 27
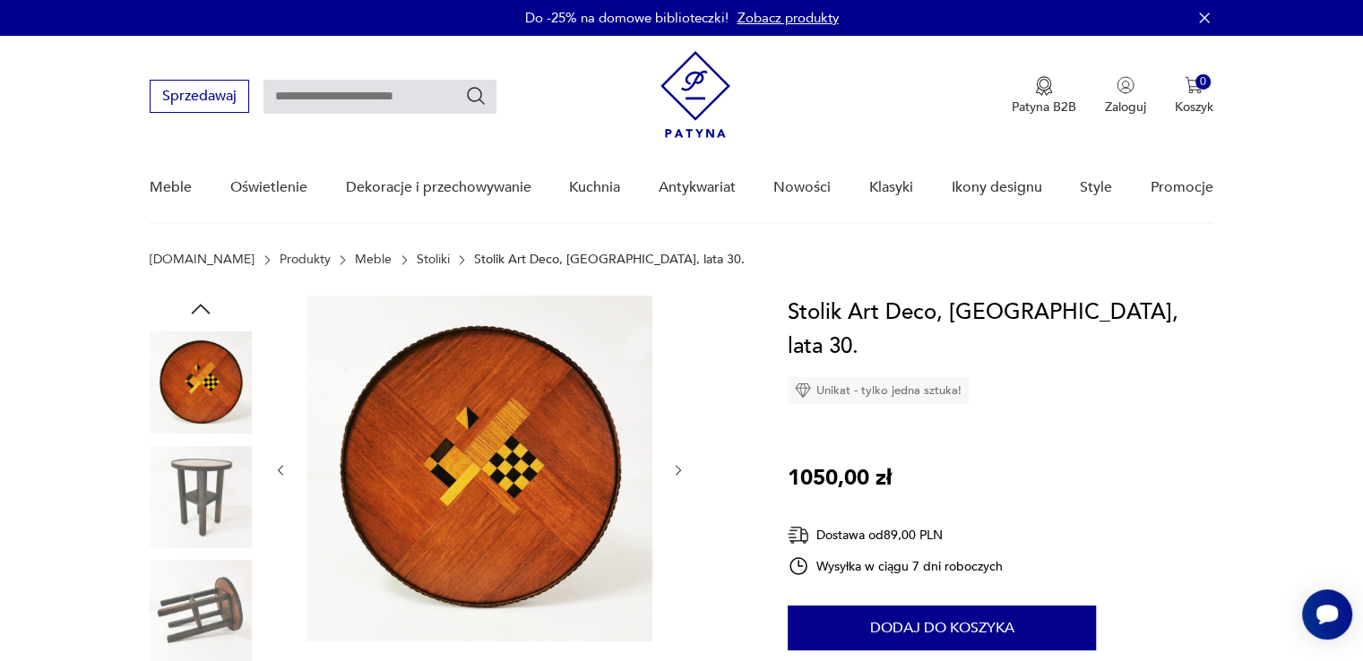
click at [239, 376] on img at bounding box center [201, 383] width 102 height 102
click at [476, 460] on img at bounding box center [479, 469] width 346 height 346
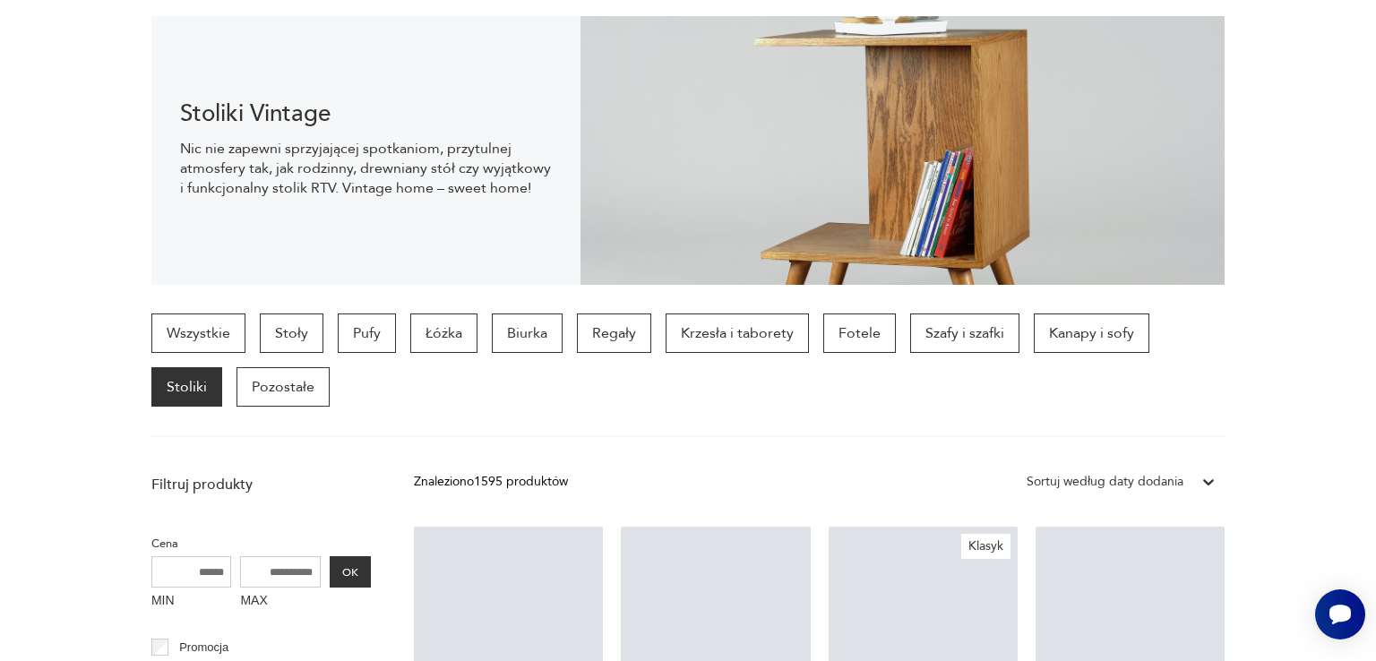
scroll to position [3573, 0]
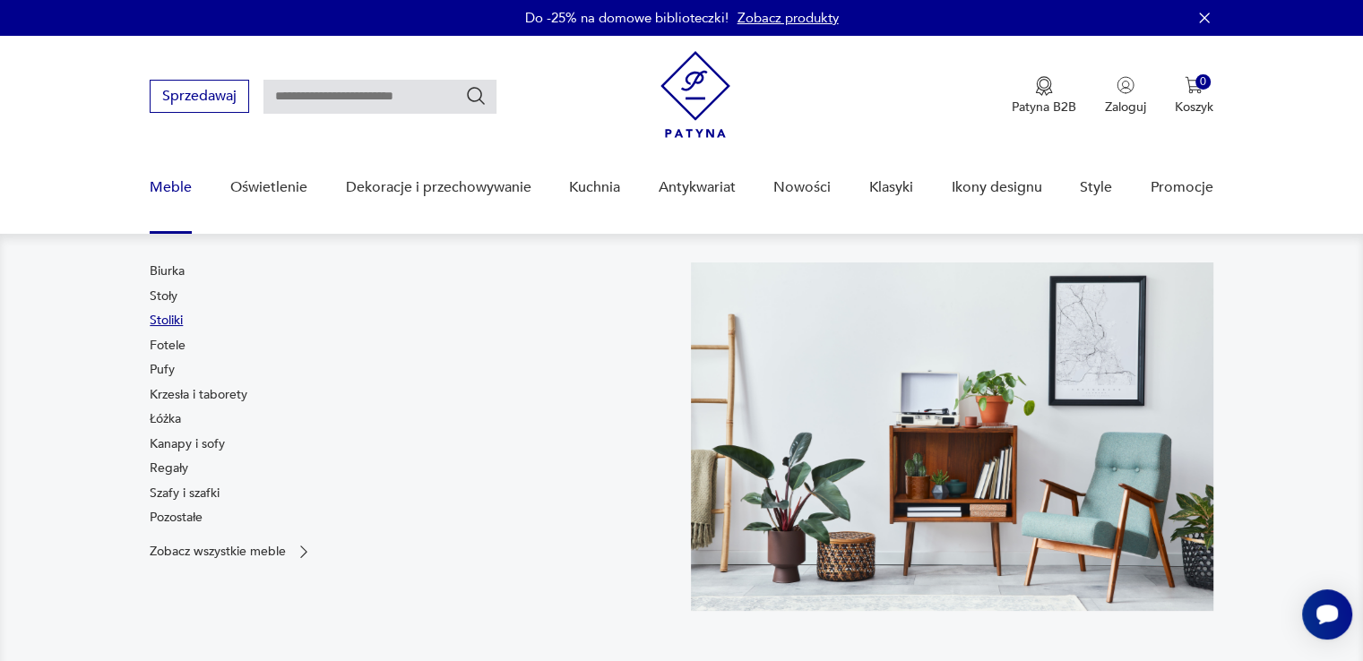
click at [164, 316] on link "Stoliki" at bounding box center [166, 321] width 33 height 18
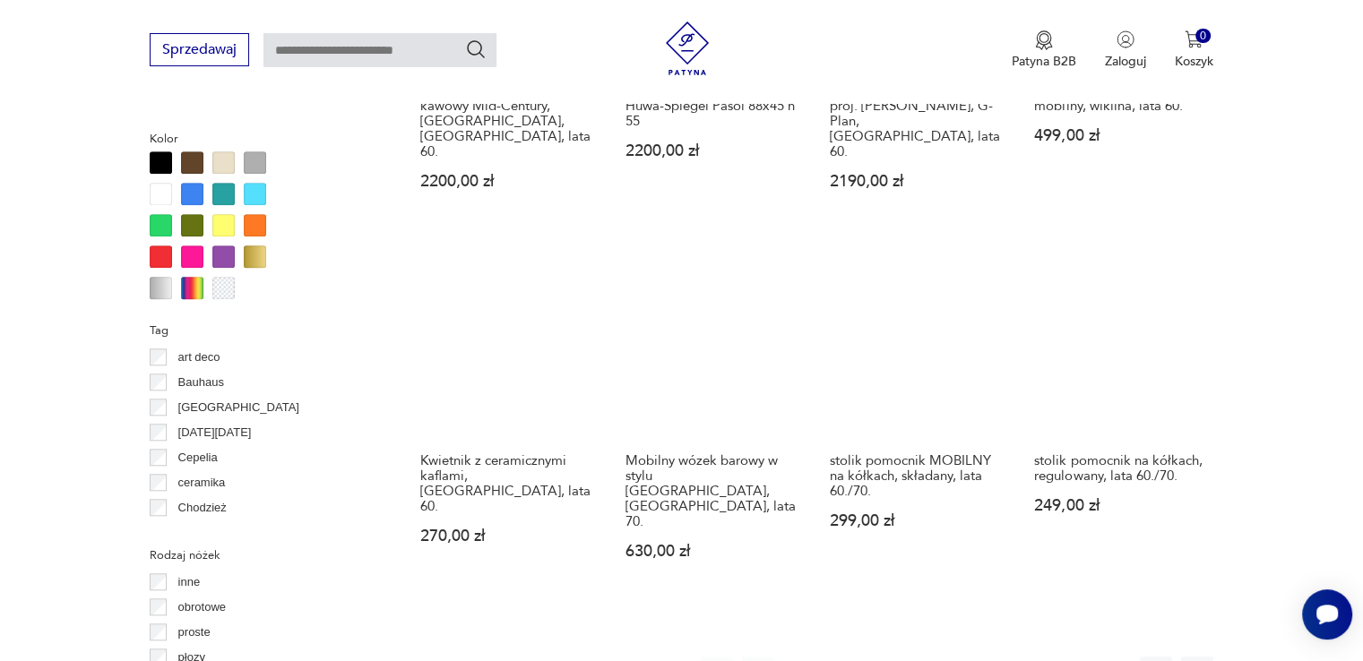
scroll to position [1639, 0]
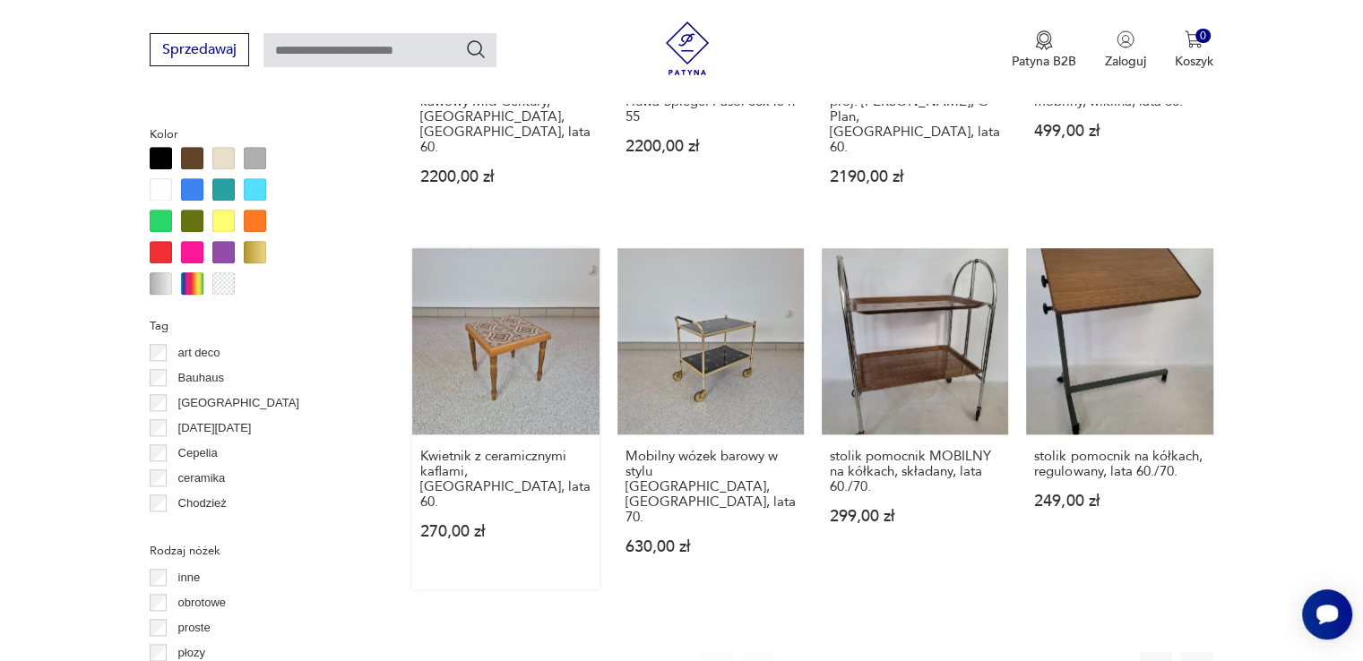
click at [507, 355] on link "Kwietnik z ceramicznymi kaflami, Niemcy, lata 60. 270,00 zł" at bounding box center [505, 418] width 186 height 341
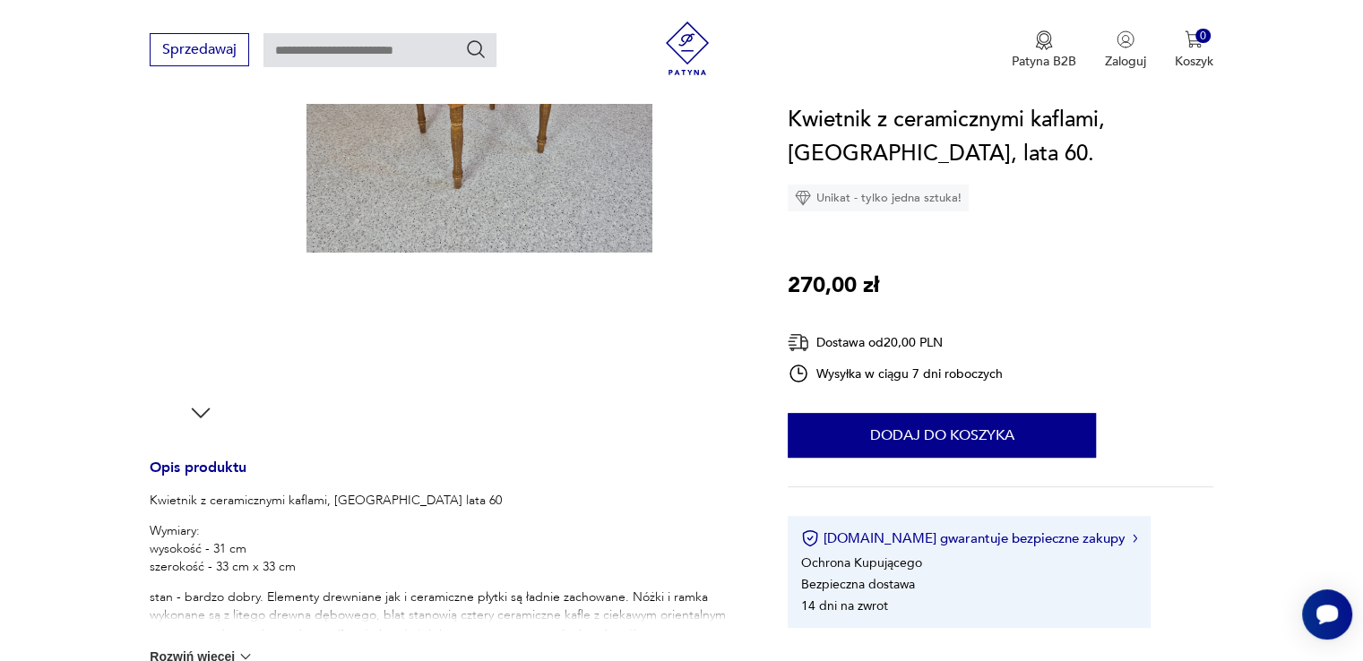
scroll to position [538, 0]
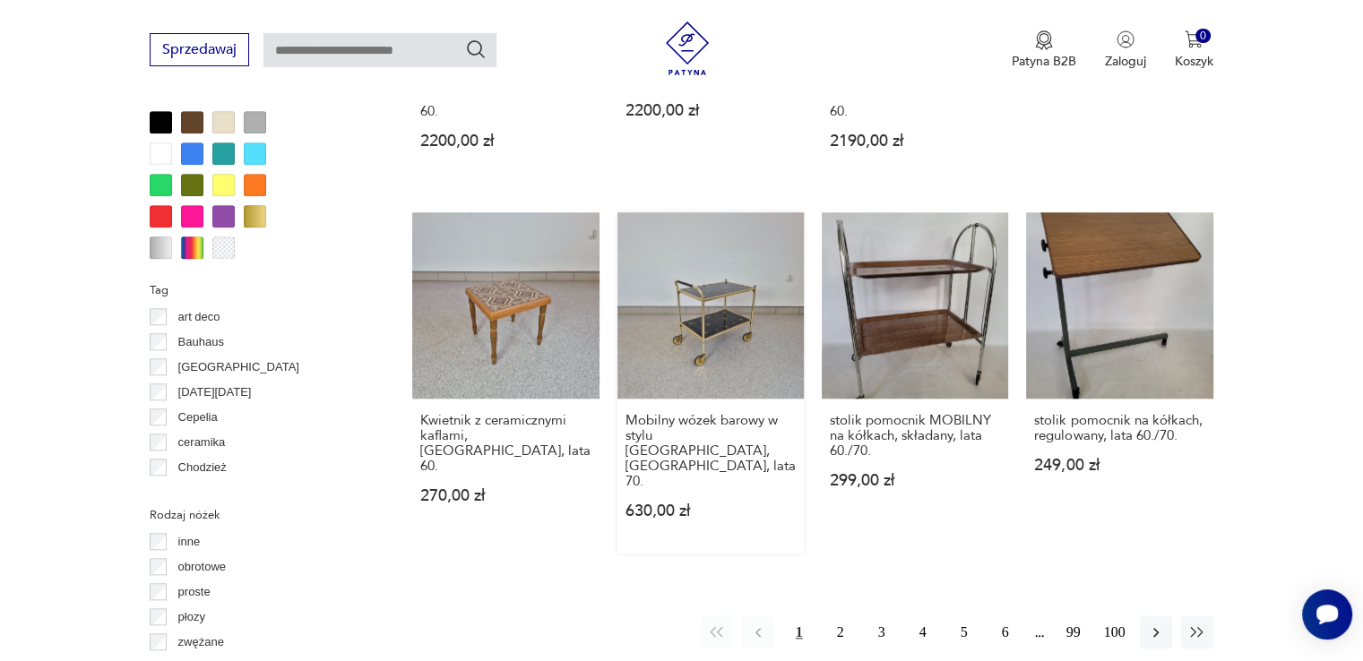
scroll to position [1792, 0]
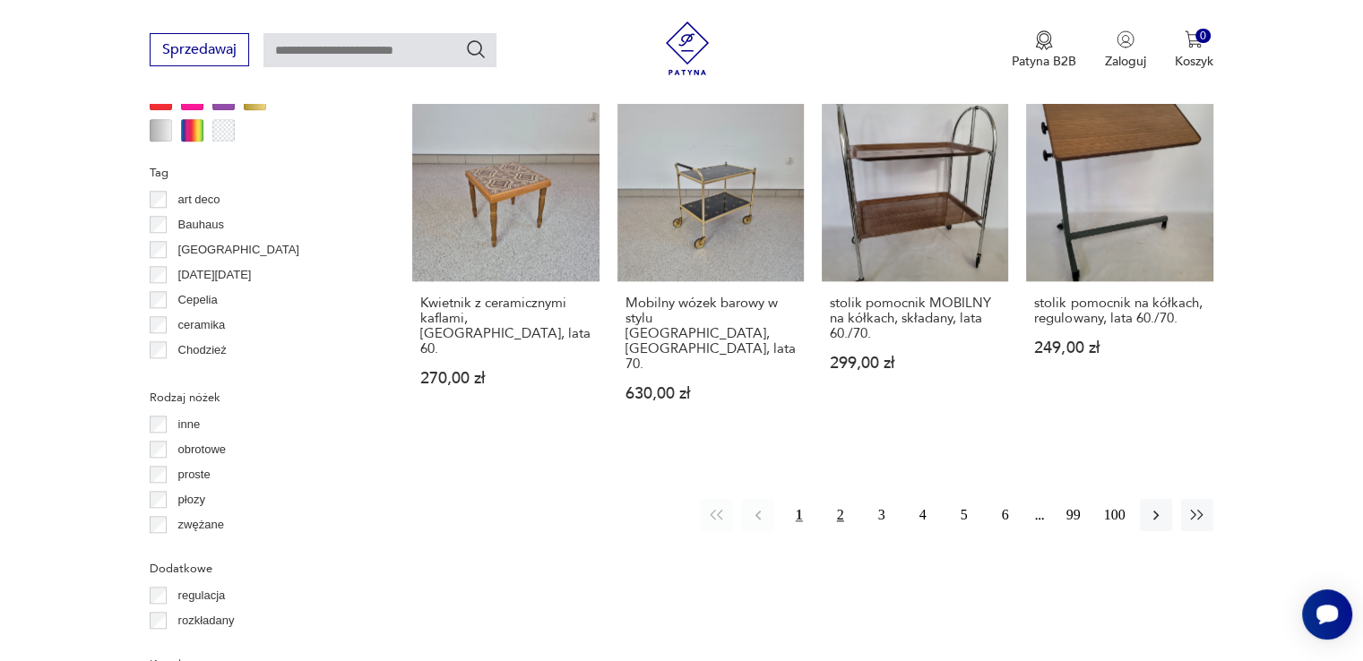
click at [839, 499] on button "2" at bounding box center [840, 515] width 32 height 32
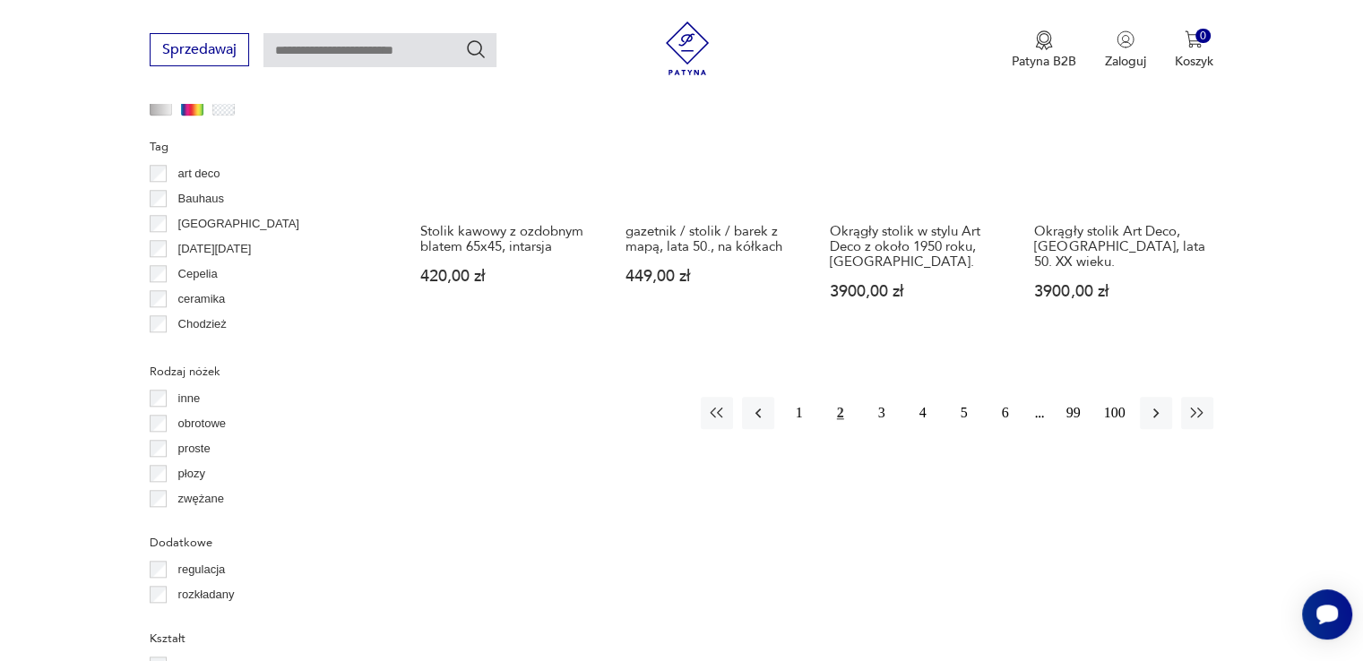
scroll to position [1819, 0]
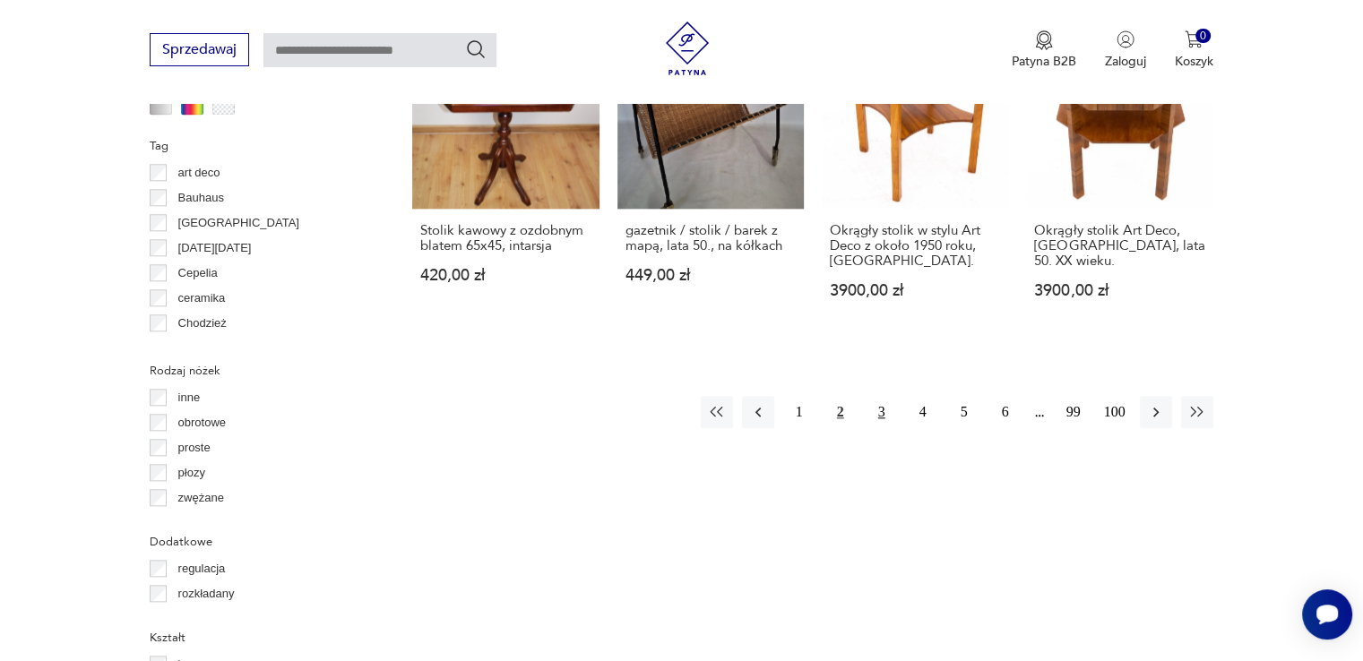
click at [883, 396] on button "3" at bounding box center [882, 412] width 32 height 32
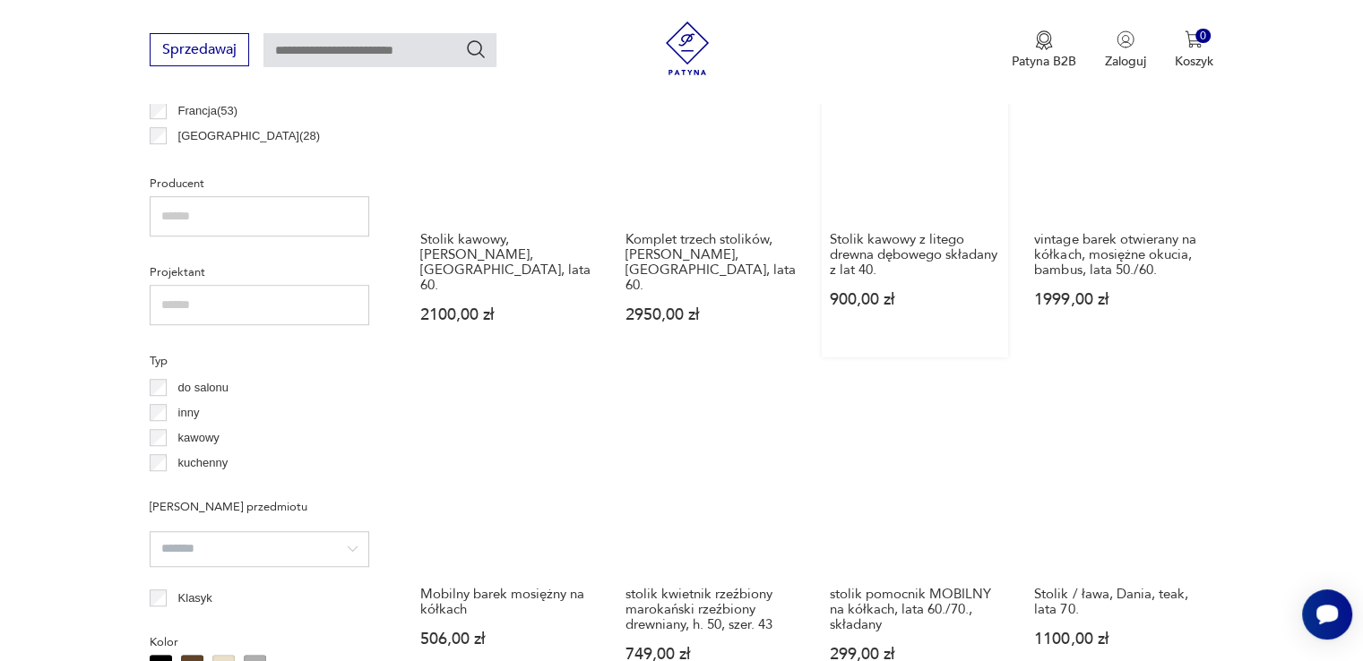
scroll to position [1192, 0]
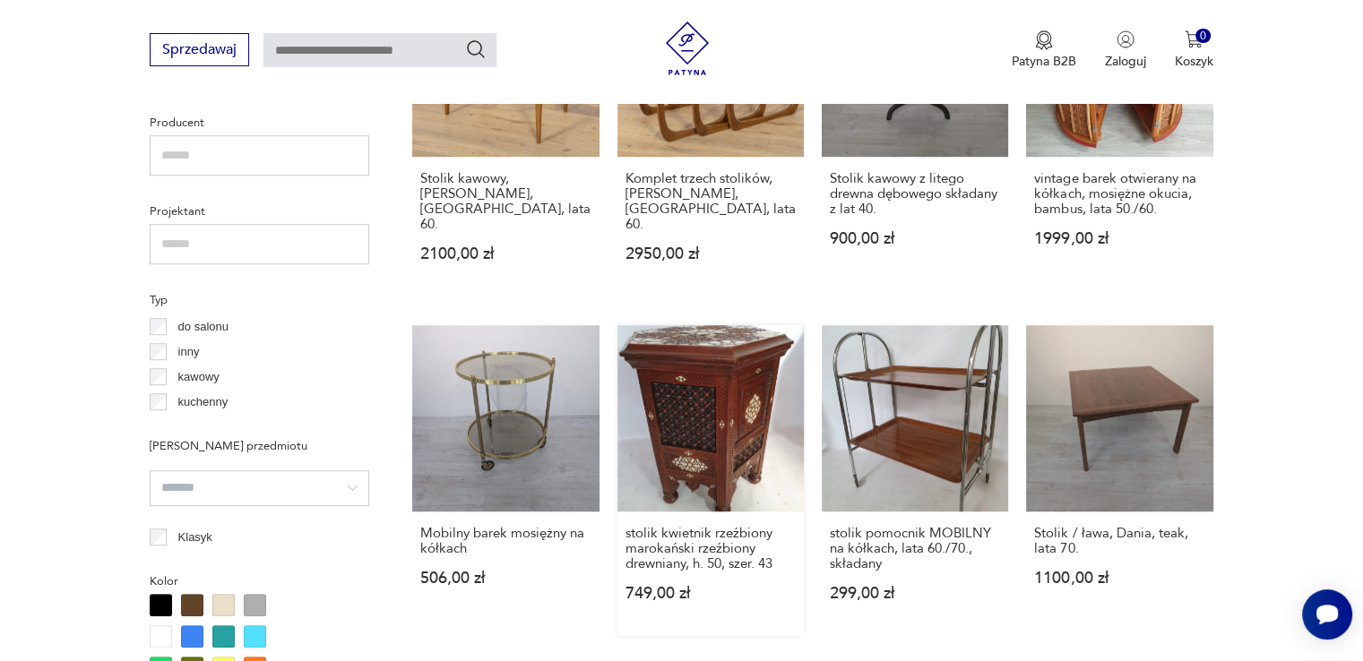
click at [693, 359] on link "stolik kwietnik rzeźbiony marokański rzeźbiony drewniany, h. 50, szer. 43 749,0…" at bounding box center [710, 480] width 186 height 311
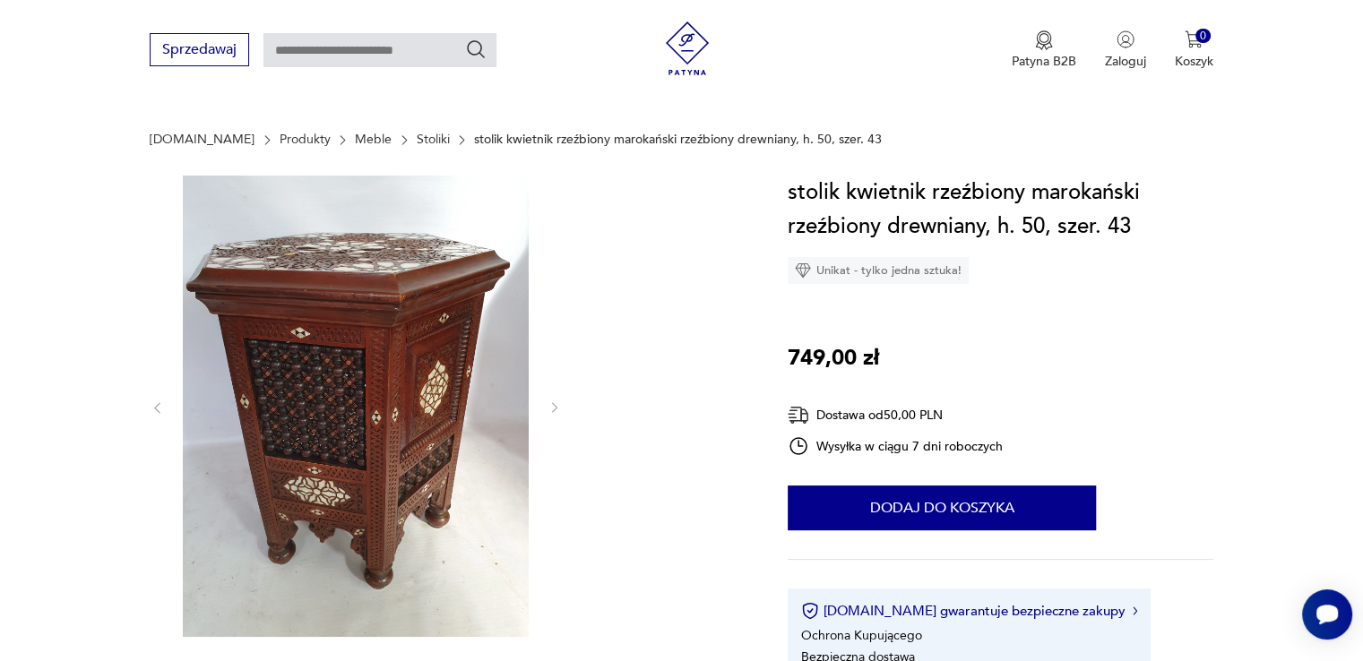
scroll to position [358, 0]
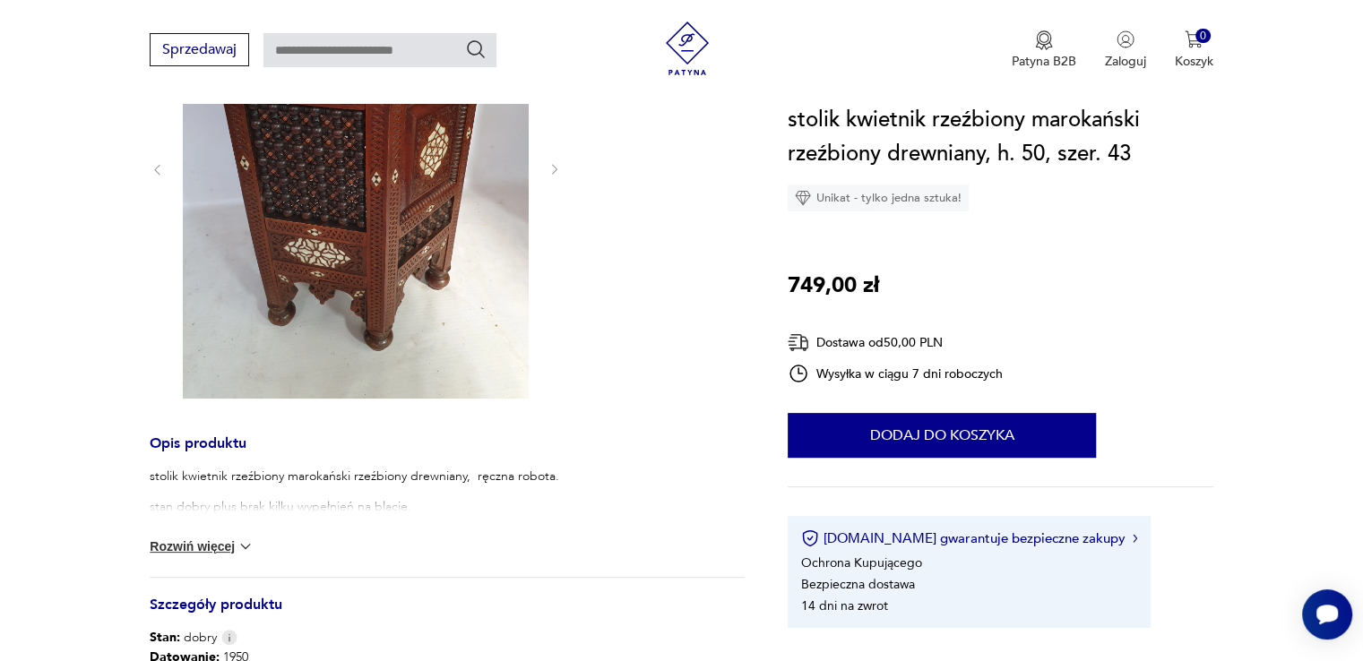
click at [242, 549] on img at bounding box center [246, 547] width 18 height 18
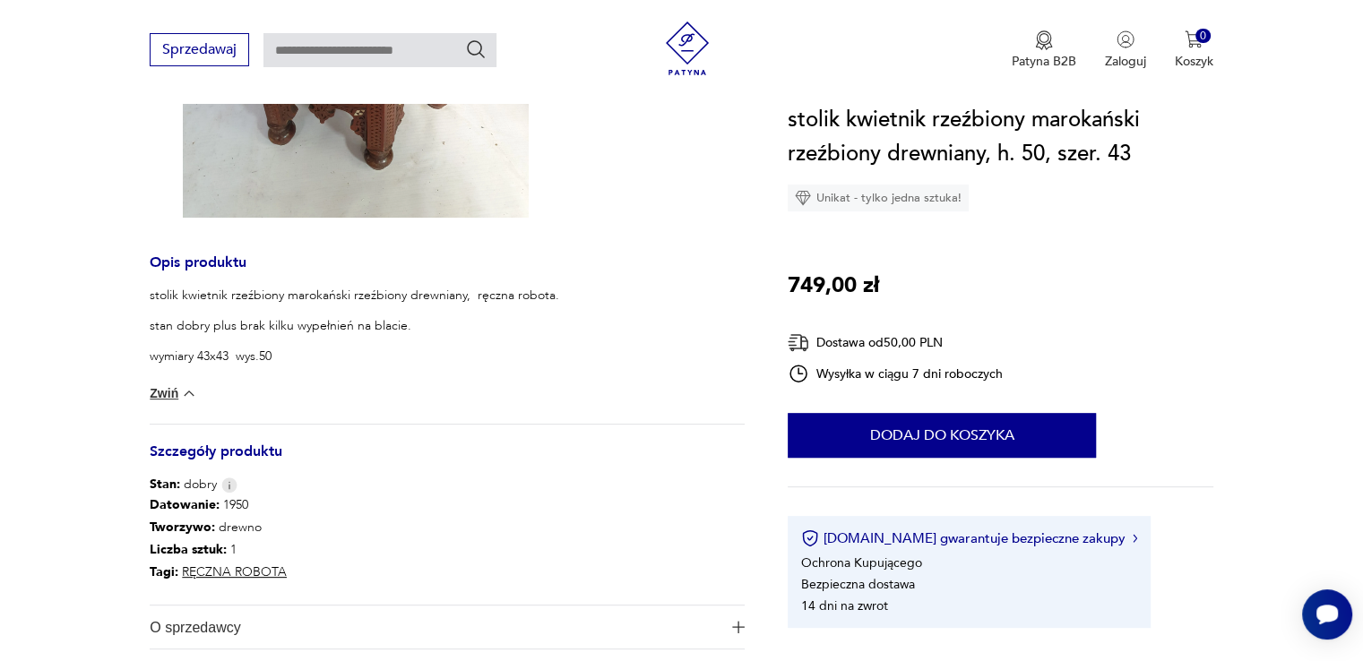
scroll to position [627, 0]
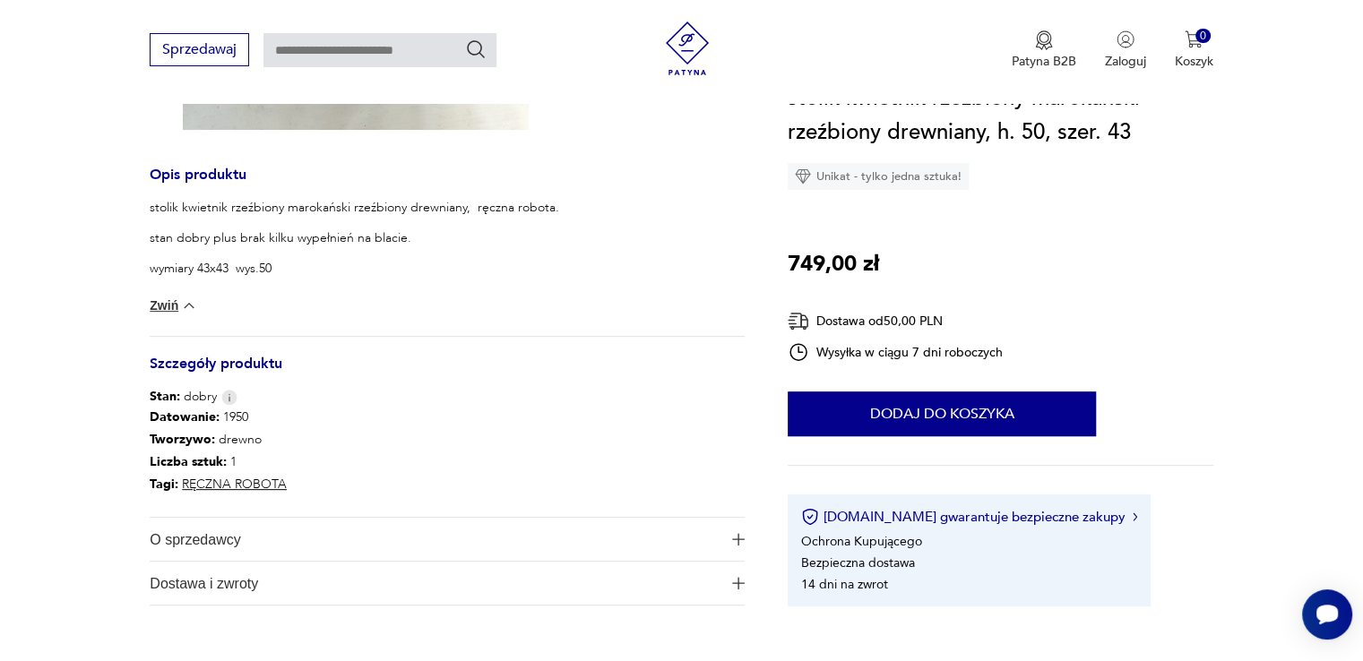
click at [186, 309] on img at bounding box center [189, 306] width 18 height 18
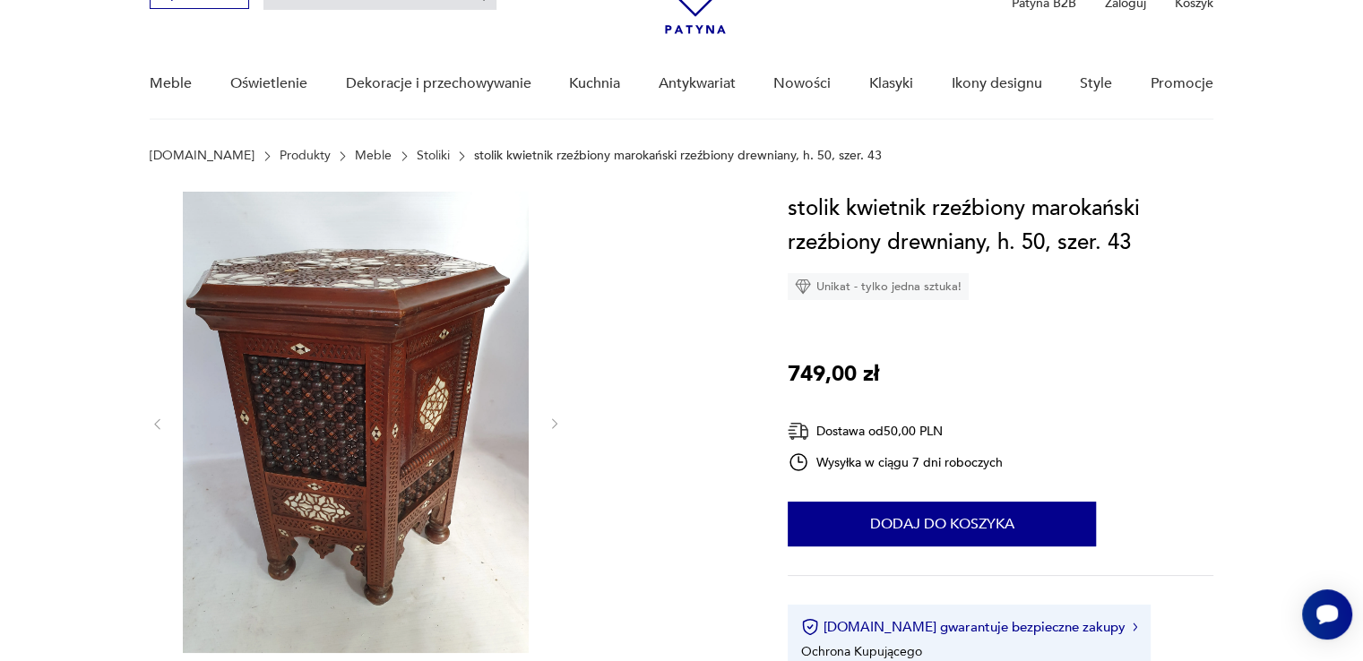
scroll to position [90, 0]
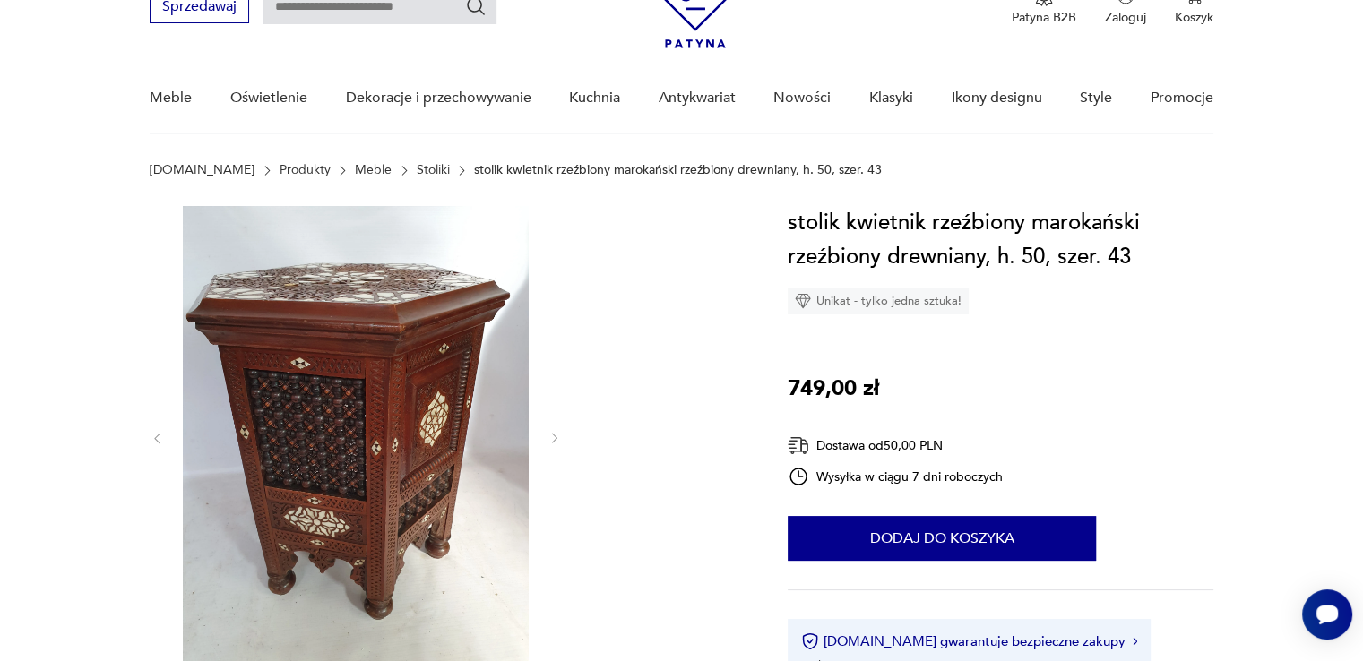
click at [546, 438] on div at bounding box center [356, 438] width 412 height 465
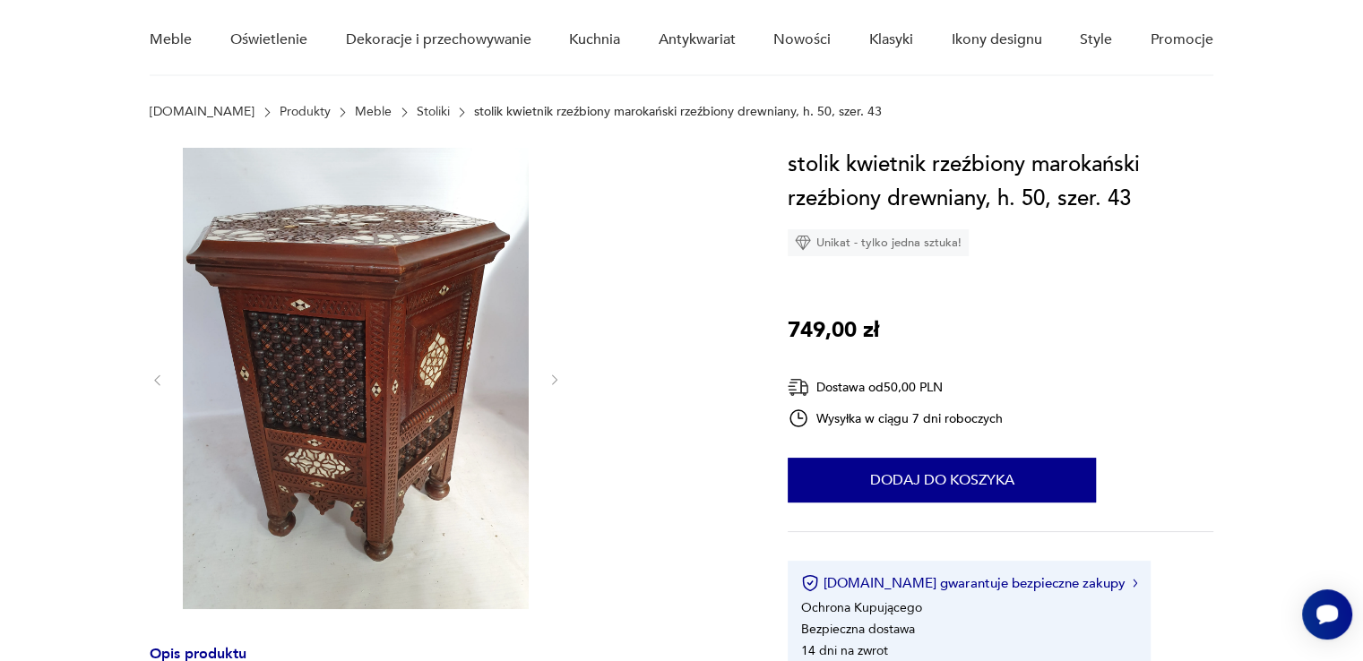
scroll to position [179, 0]
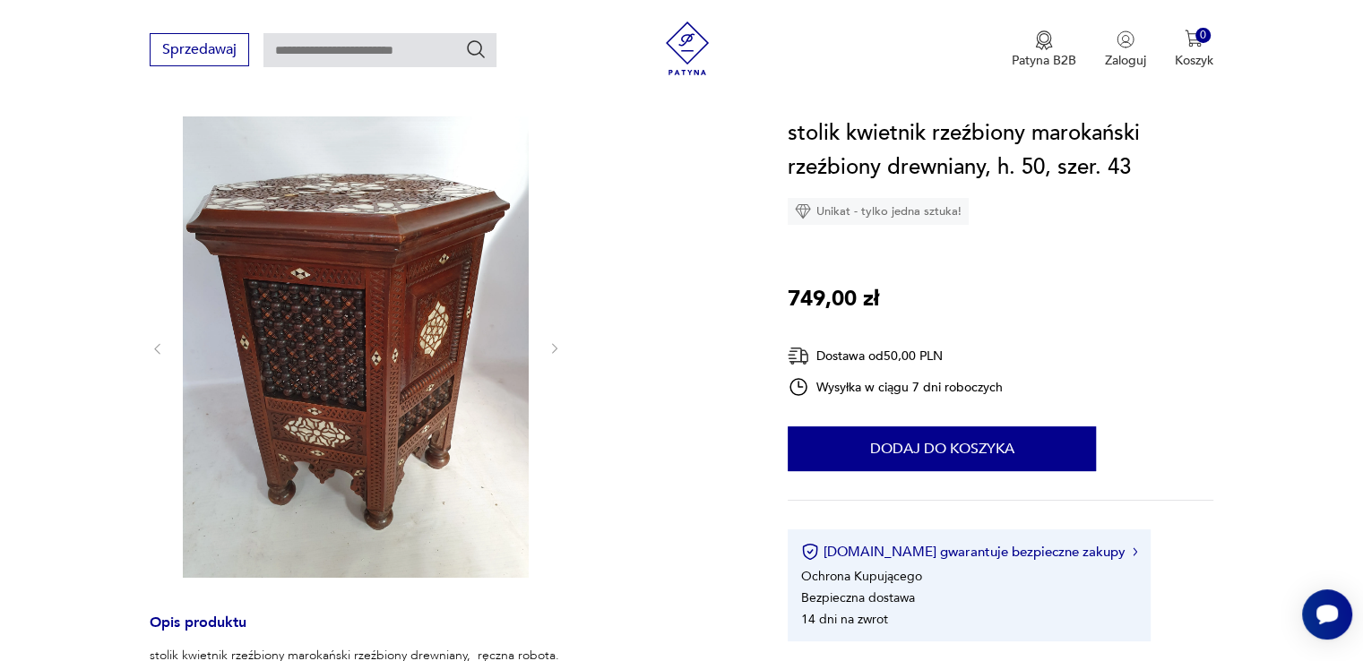
click at [280, 288] on img at bounding box center [356, 346] width 346 height 461
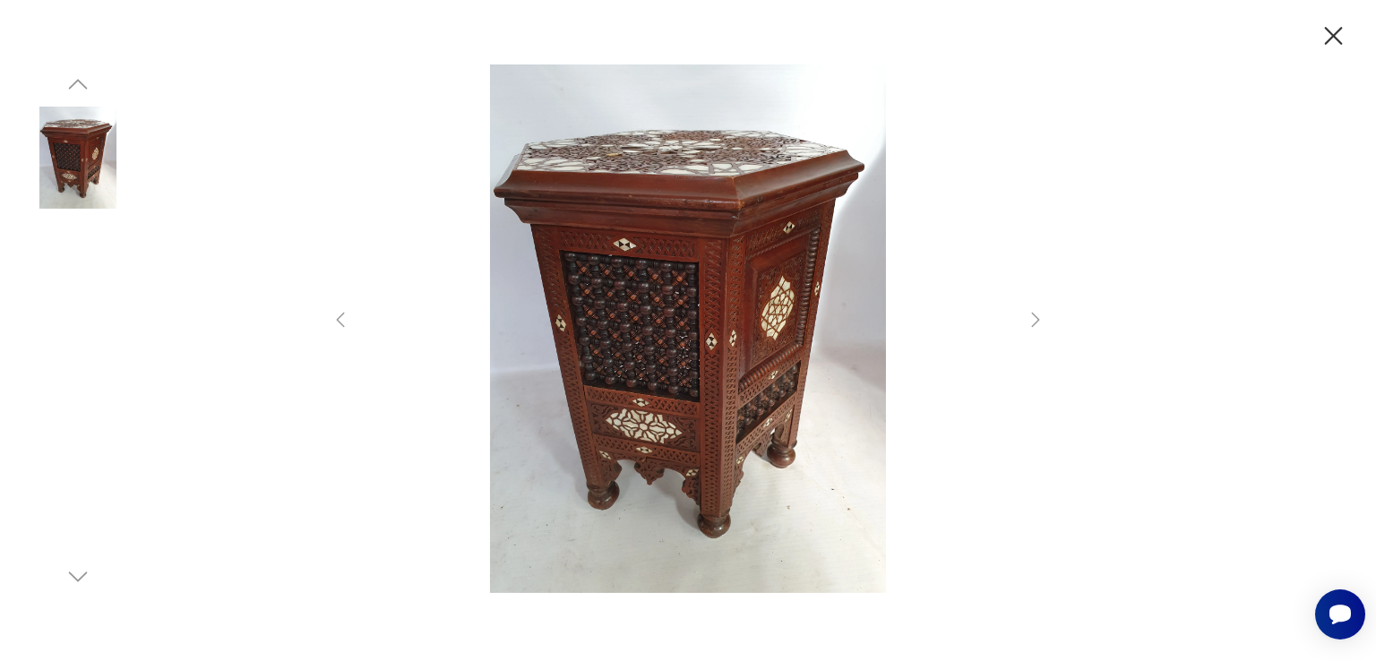
drag, startPoint x: 1340, startPoint y: 39, endPoint x: 1272, endPoint y: 40, distance: 68.1
click at [1340, 40] on icon "button" at bounding box center [1333, 36] width 31 height 31
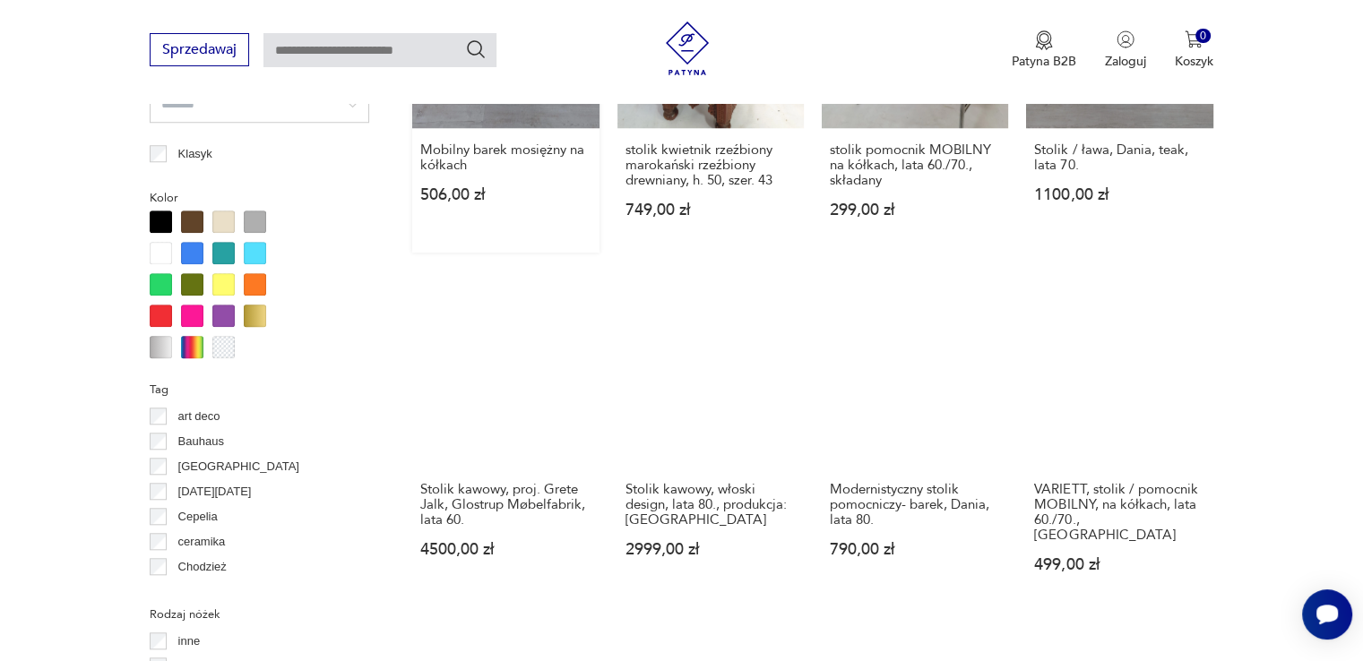
scroll to position [1620, 0]
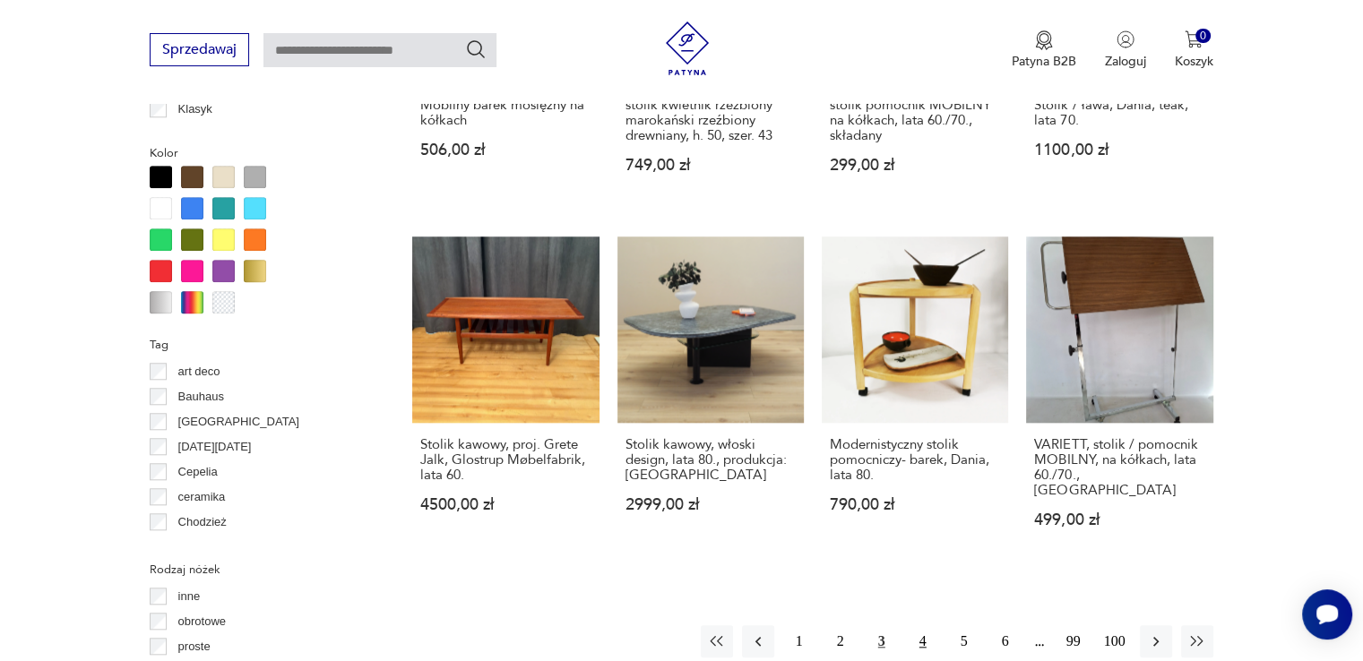
click at [918, 625] on button "4" at bounding box center [923, 641] width 32 height 32
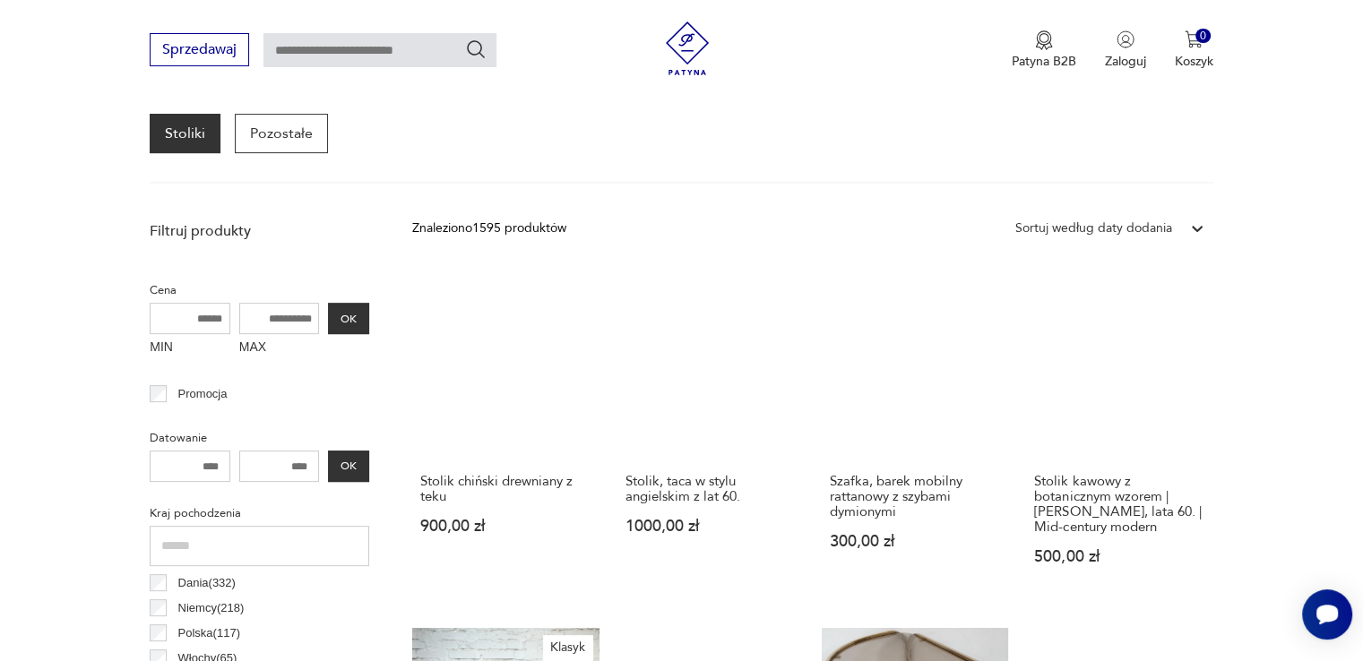
scroll to position [565, 0]
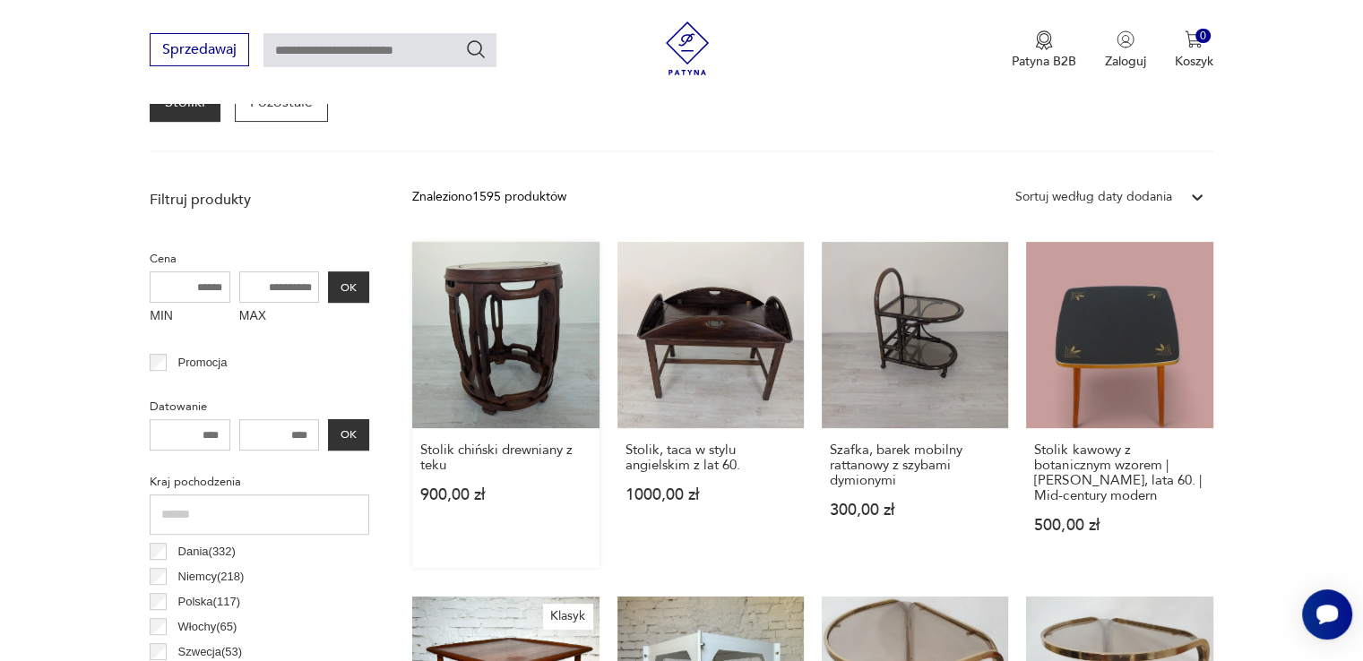
click at [517, 366] on link "Stolik chiński drewniany z teku 900,00 zł" at bounding box center [505, 405] width 186 height 326
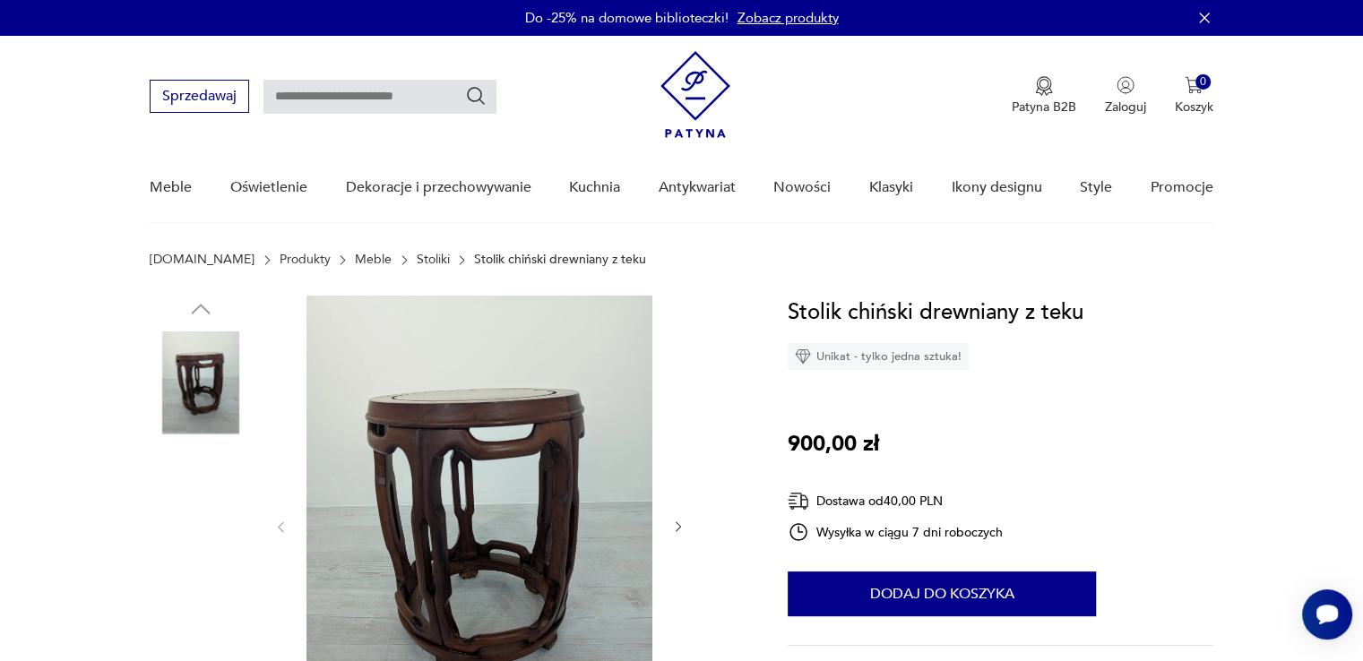
click at [196, 585] on img at bounding box center [201, 611] width 102 height 102
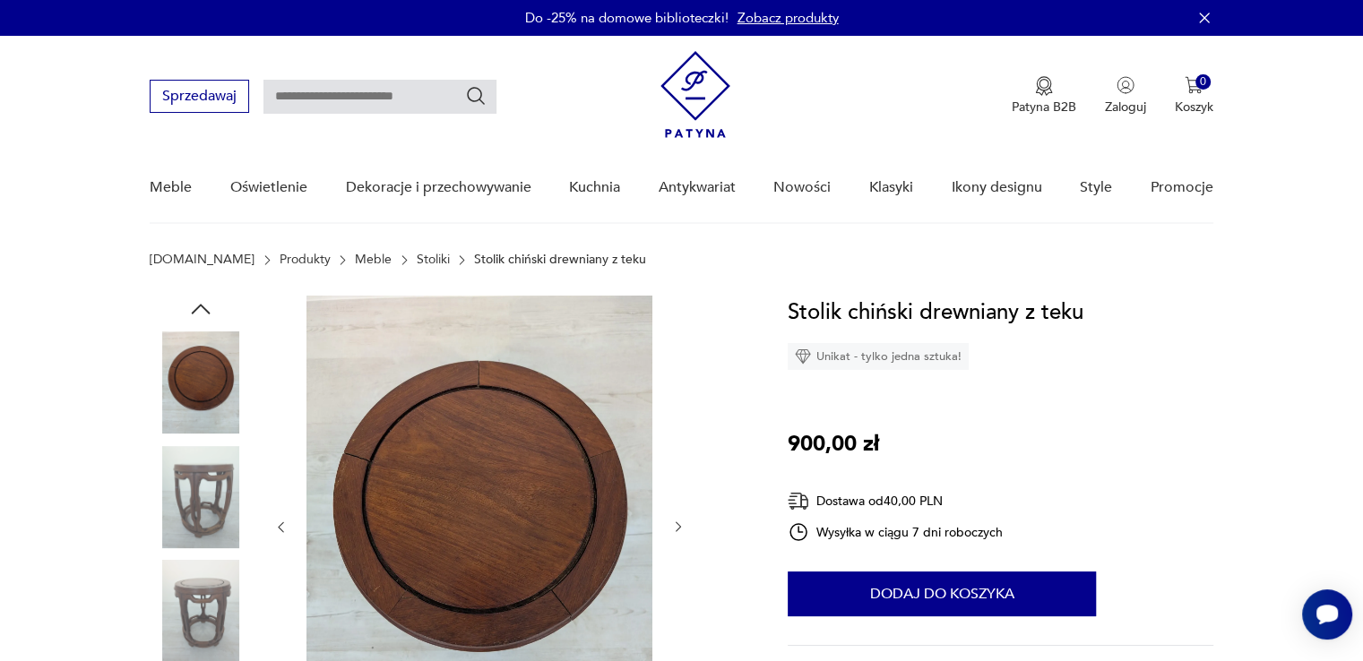
click at [201, 486] on img at bounding box center [201, 497] width 102 height 102
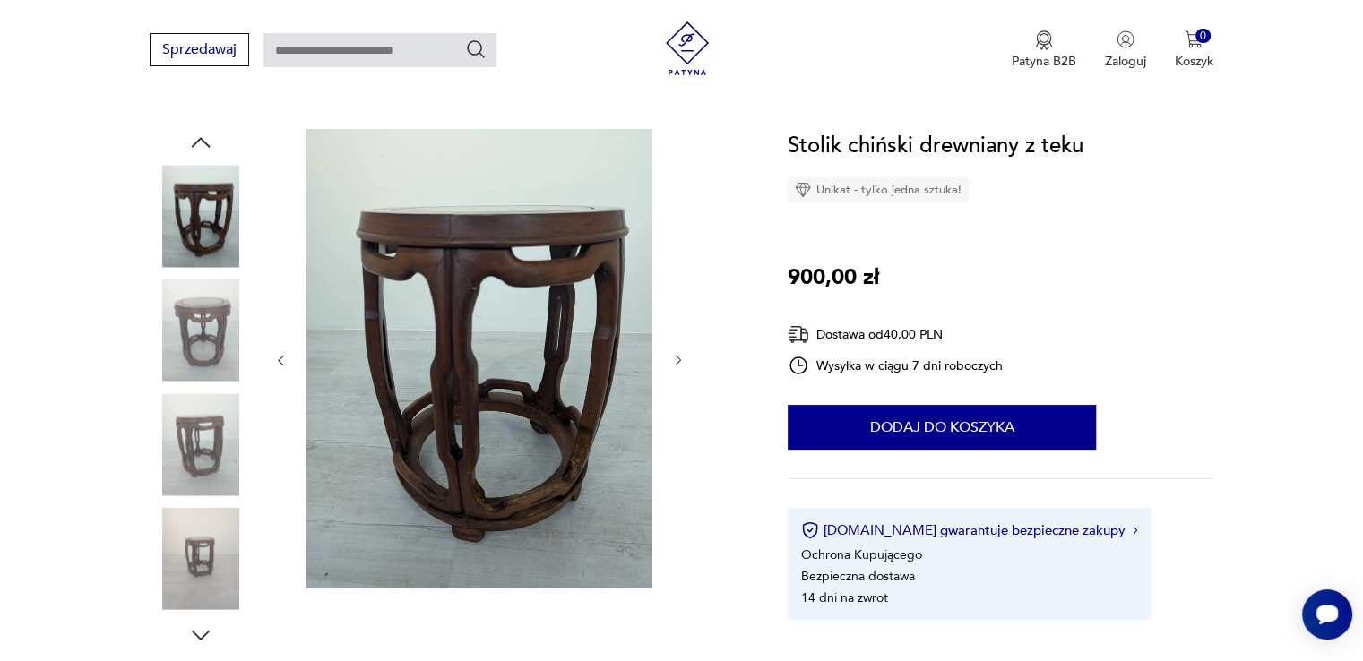
scroll to position [90, 0]
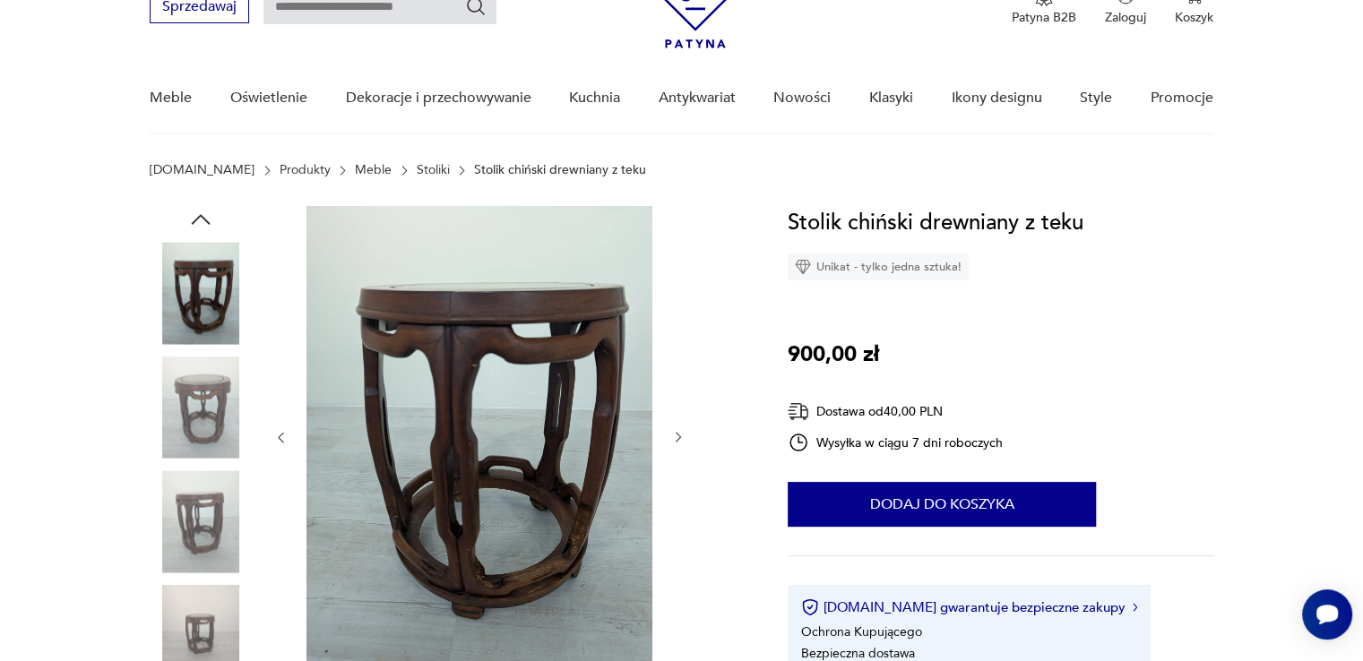
click at [208, 328] on img at bounding box center [201, 293] width 102 height 102
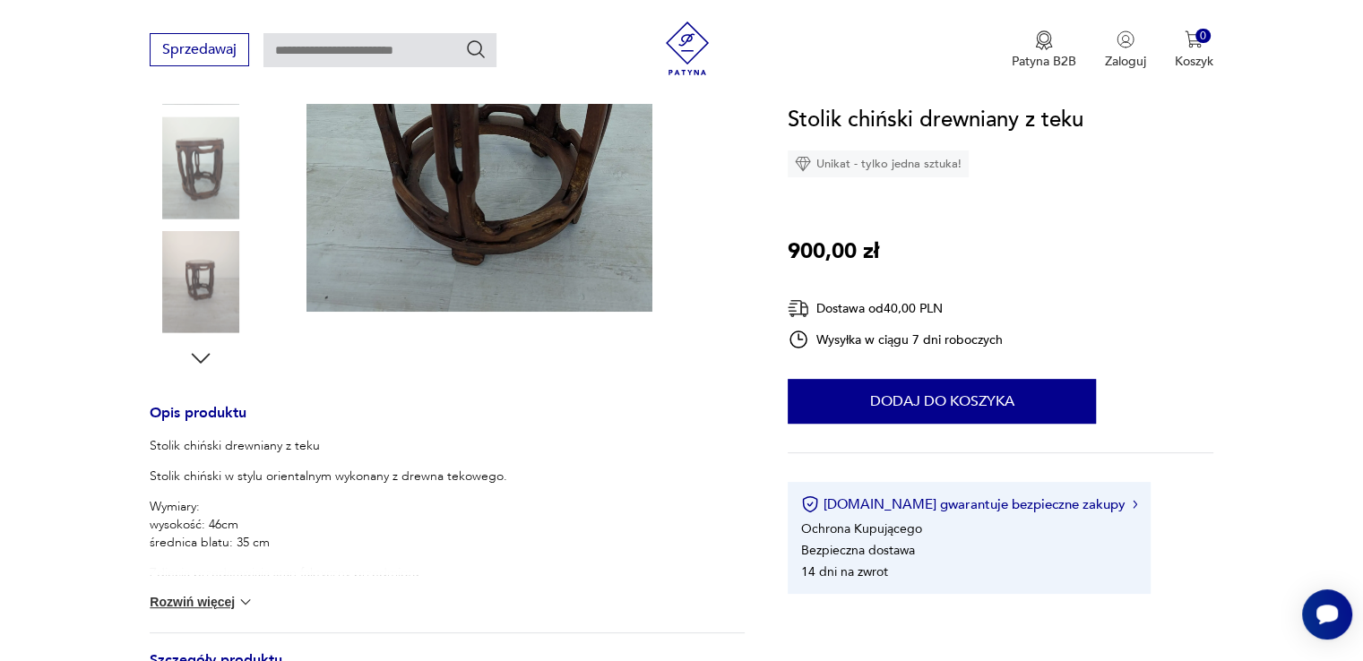
scroll to position [448, 0]
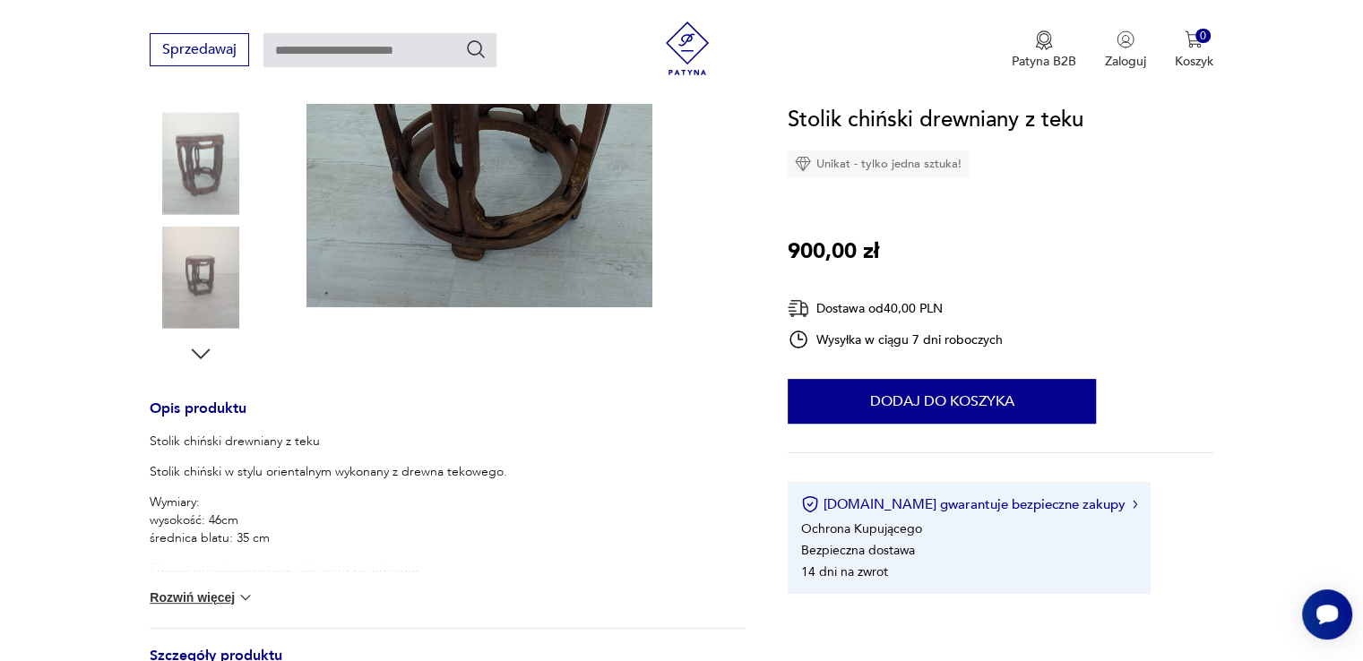
click at [237, 598] on img at bounding box center [246, 598] width 18 height 18
click at [237, 598] on div "Stolik chiński drewniany z teku Stolik chiński w stylu orientalnym wykonany z d…" at bounding box center [447, 530] width 595 height 195
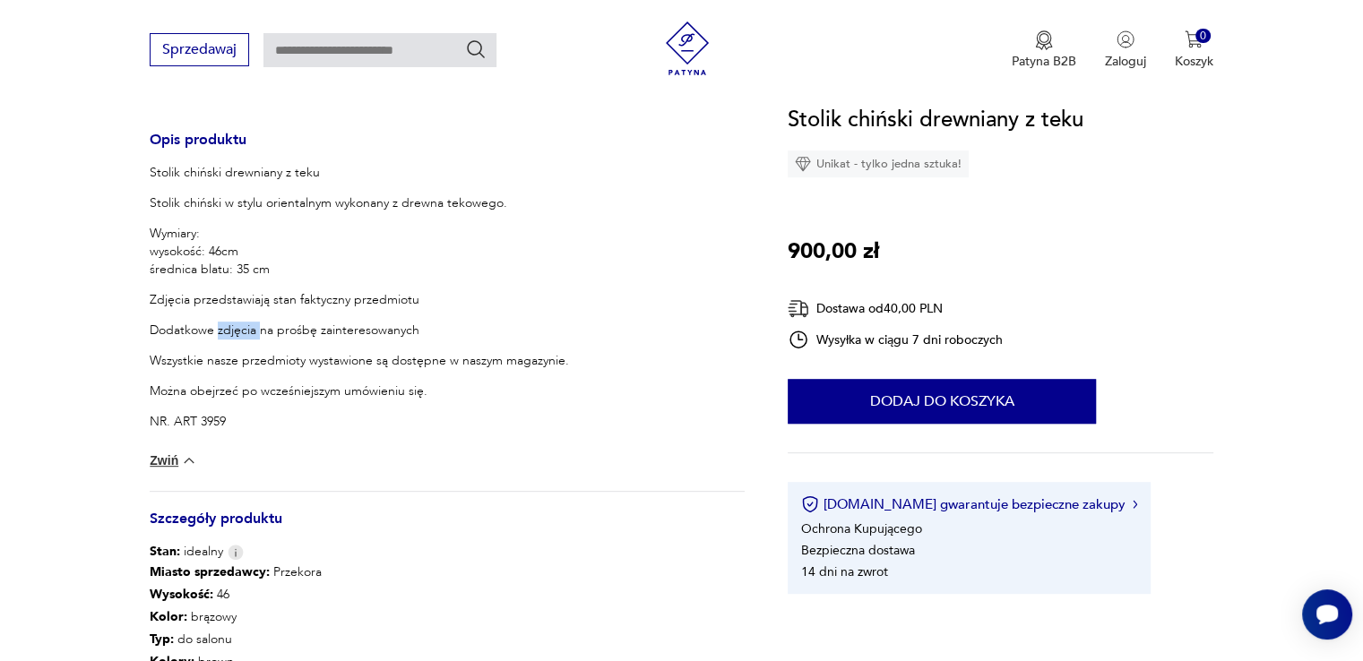
scroll to position [358, 0]
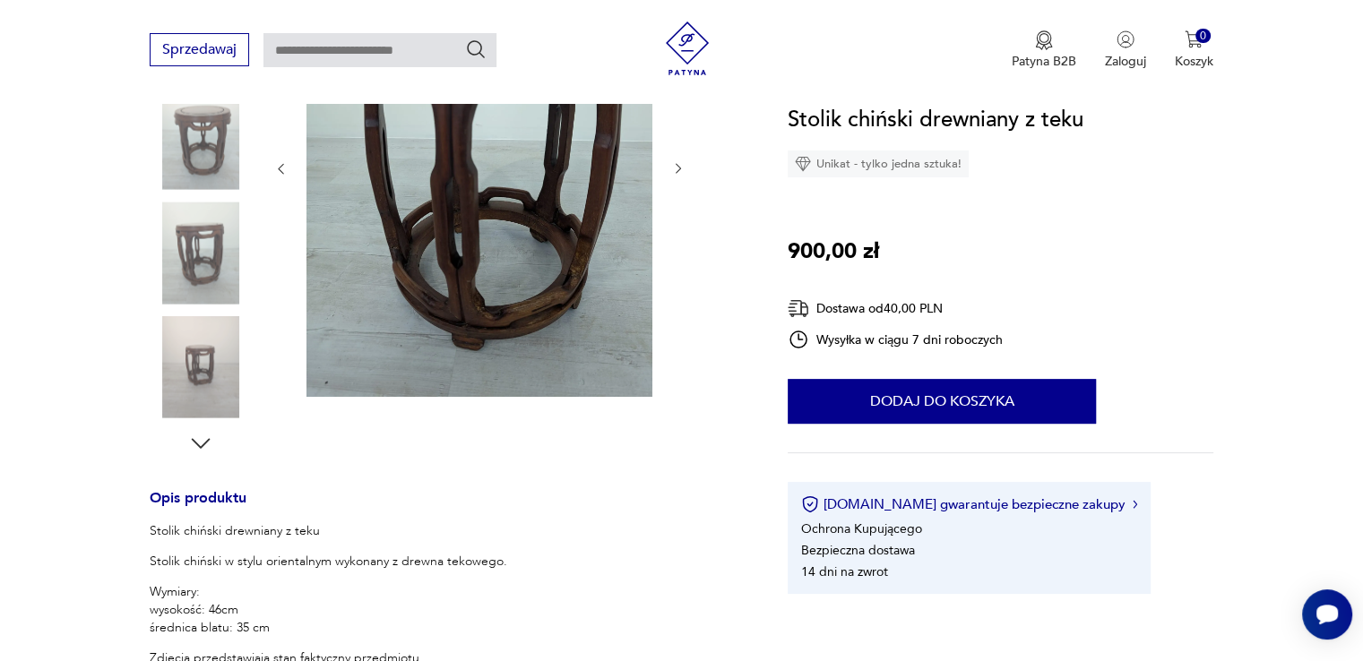
click at [181, 375] on img at bounding box center [201, 367] width 102 height 102
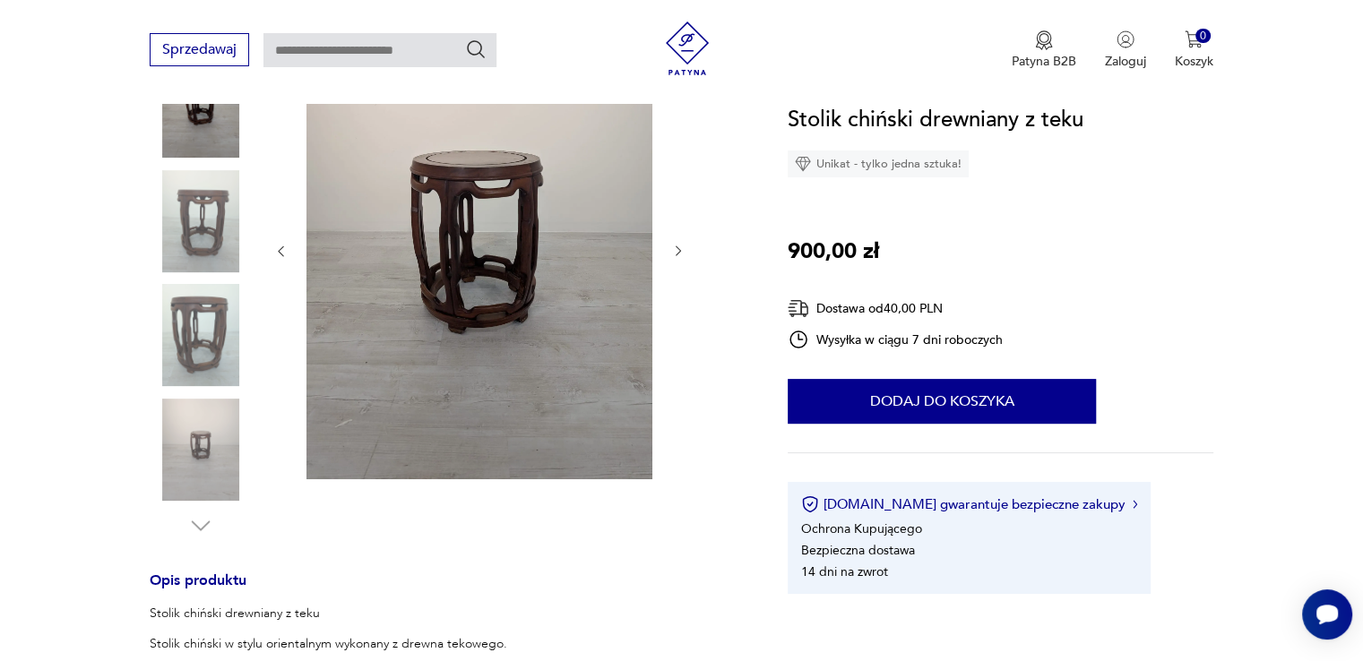
scroll to position [179, 0]
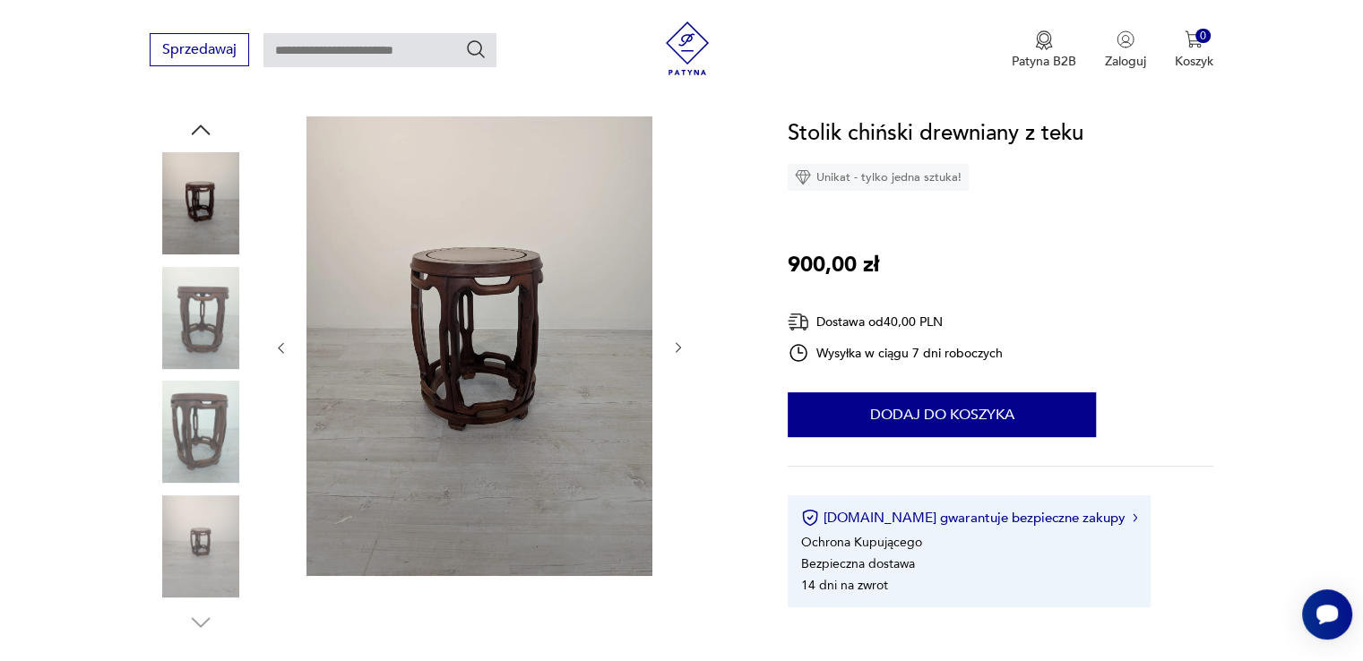
click at [220, 430] on img at bounding box center [201, 432] width 102 height 102
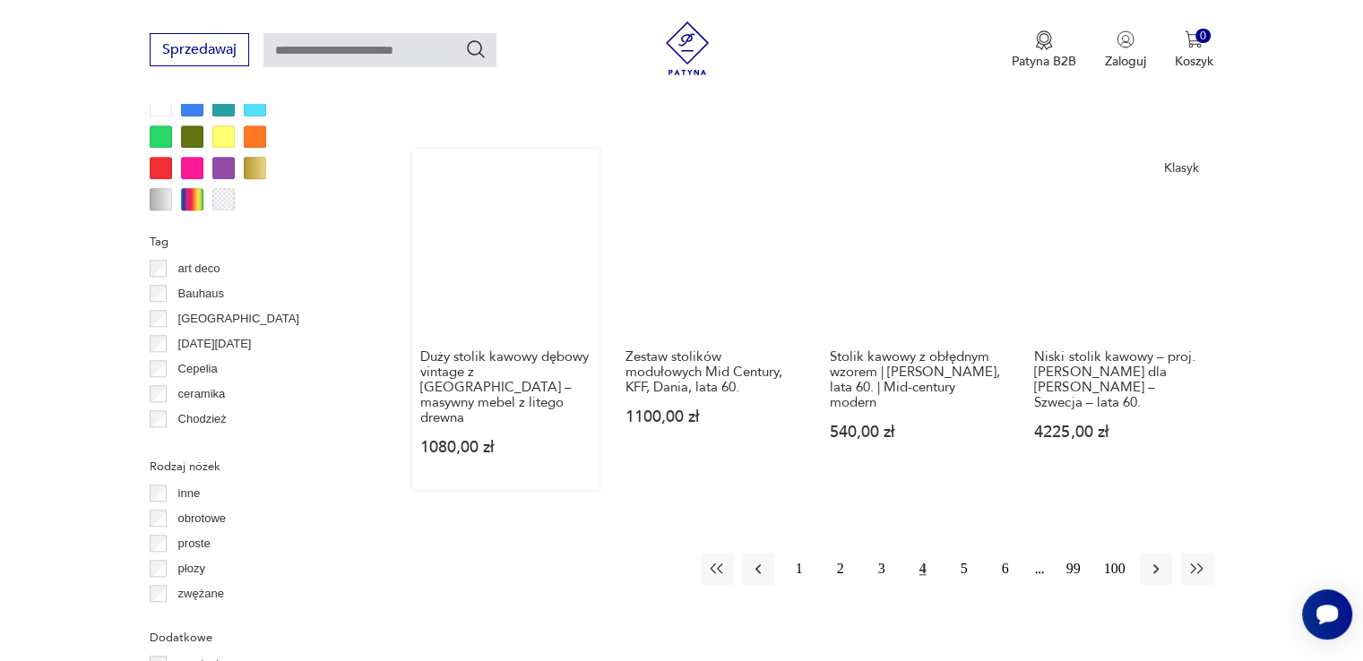
scroll to position [1724, 0]
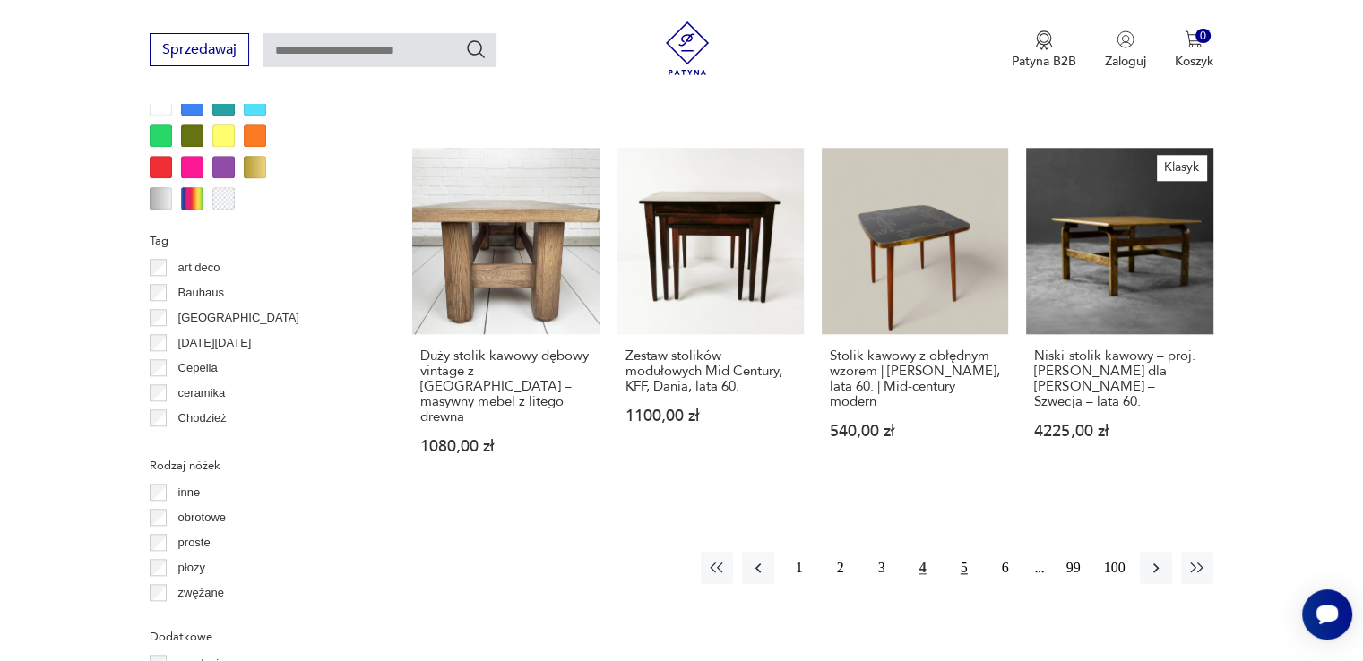
click at [959, 553] on button "5" at bounding box center [964, 568] width 32 height 32
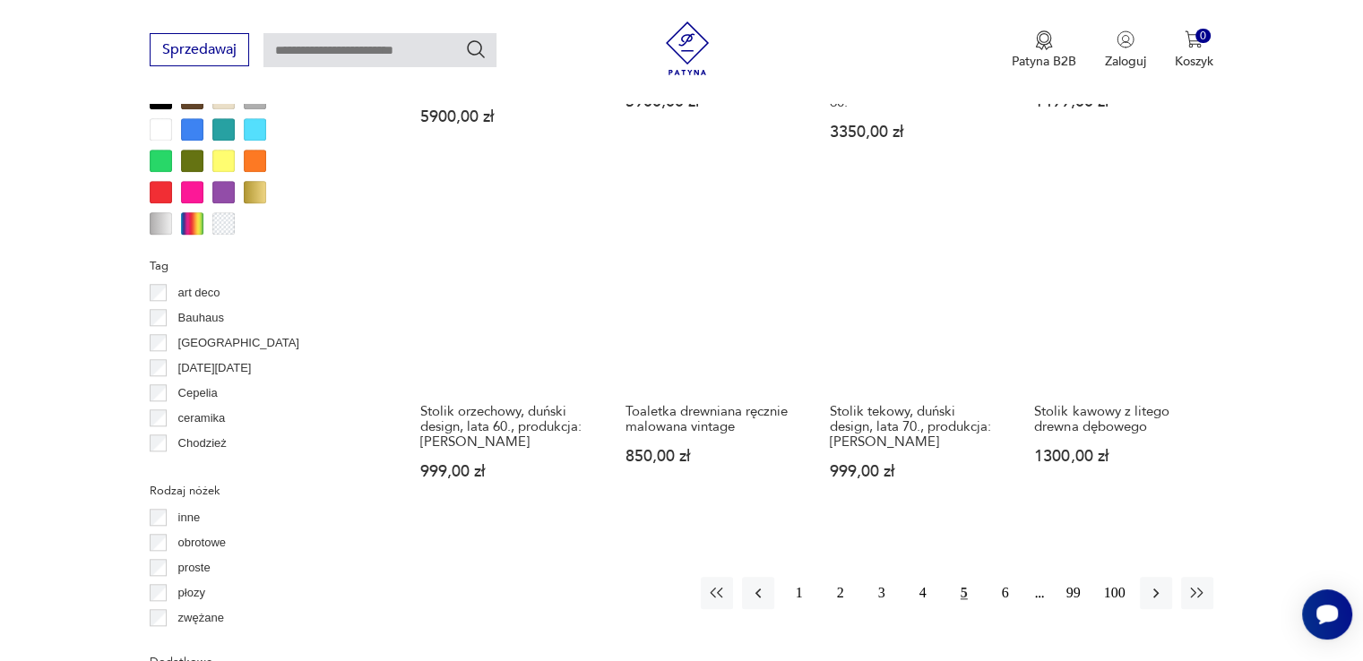
scroll to position [1729, 0]
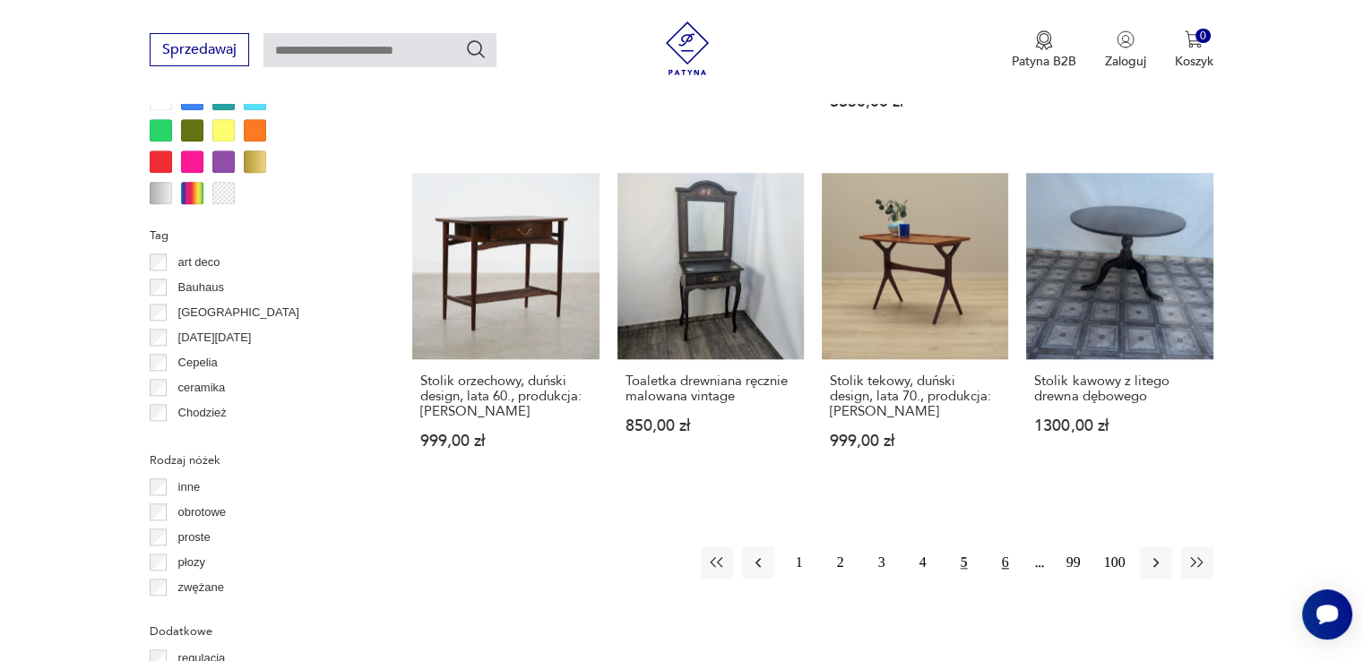
click at [1000, 547] on button "6" at bounding box center [1005, 563] width 32 height 32
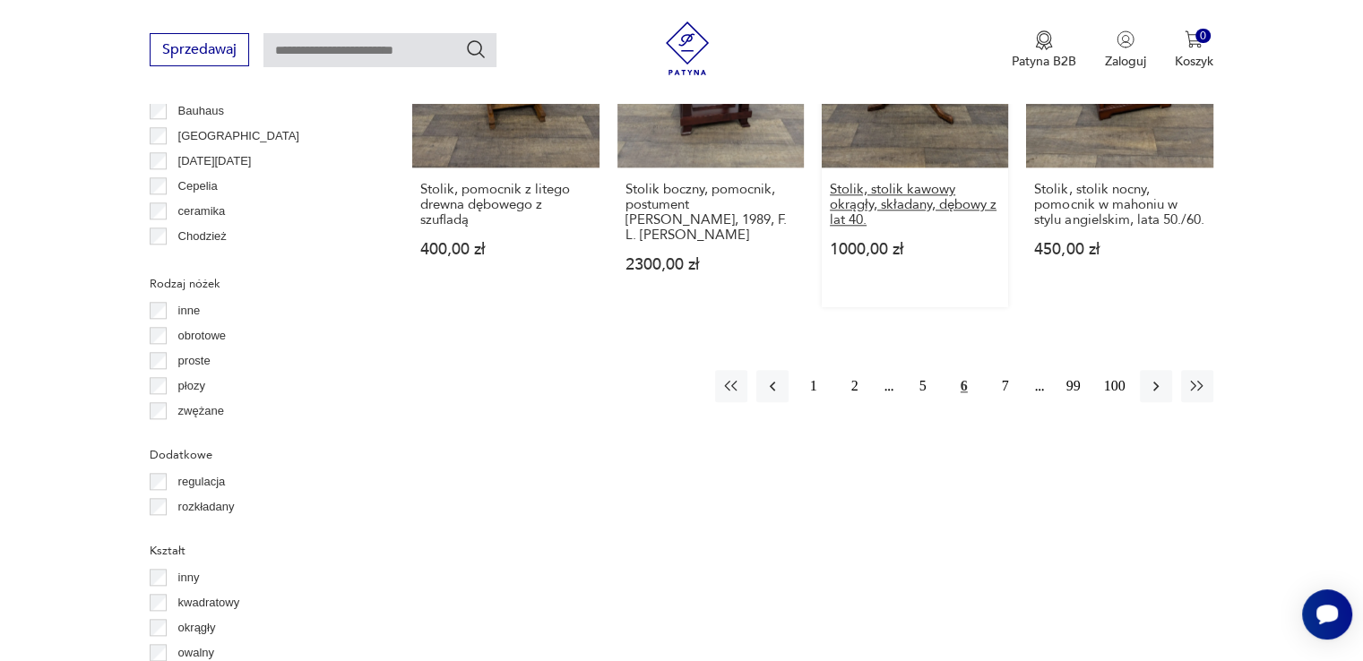
scroll to position [1909, 0]
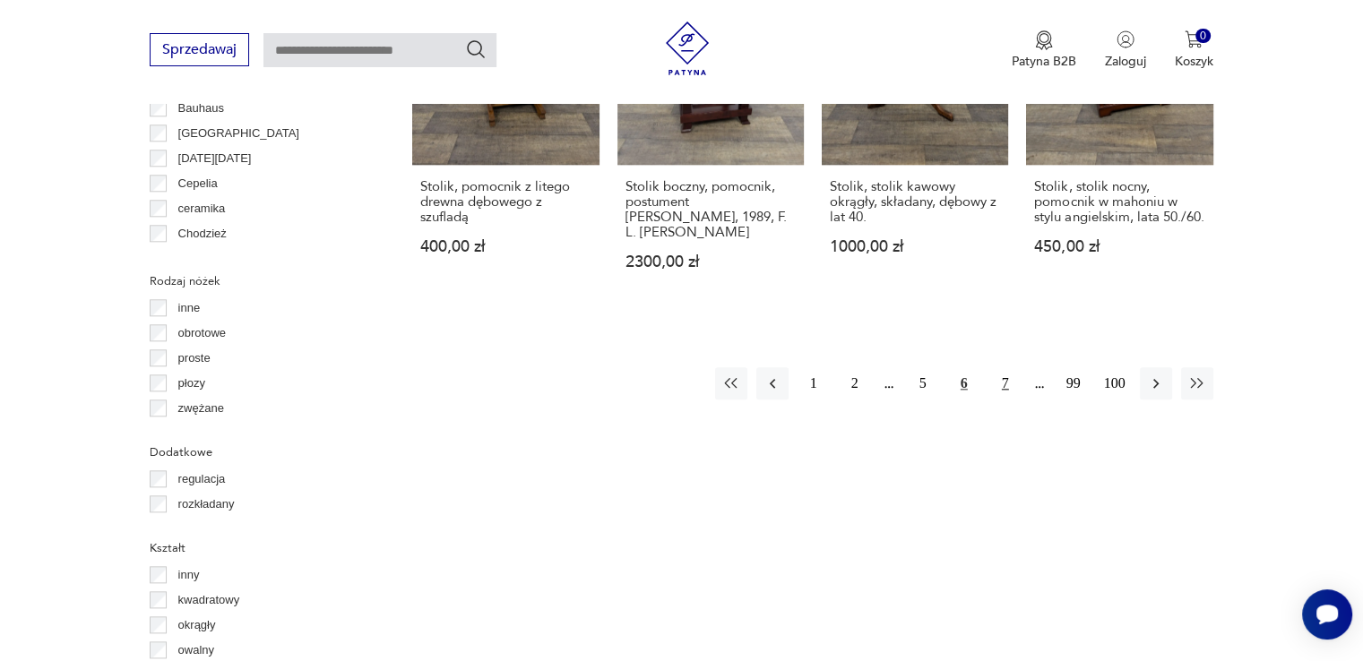
click at [1000, 367] on button "7" at bounding box center [1005, 383] width 32 height 32
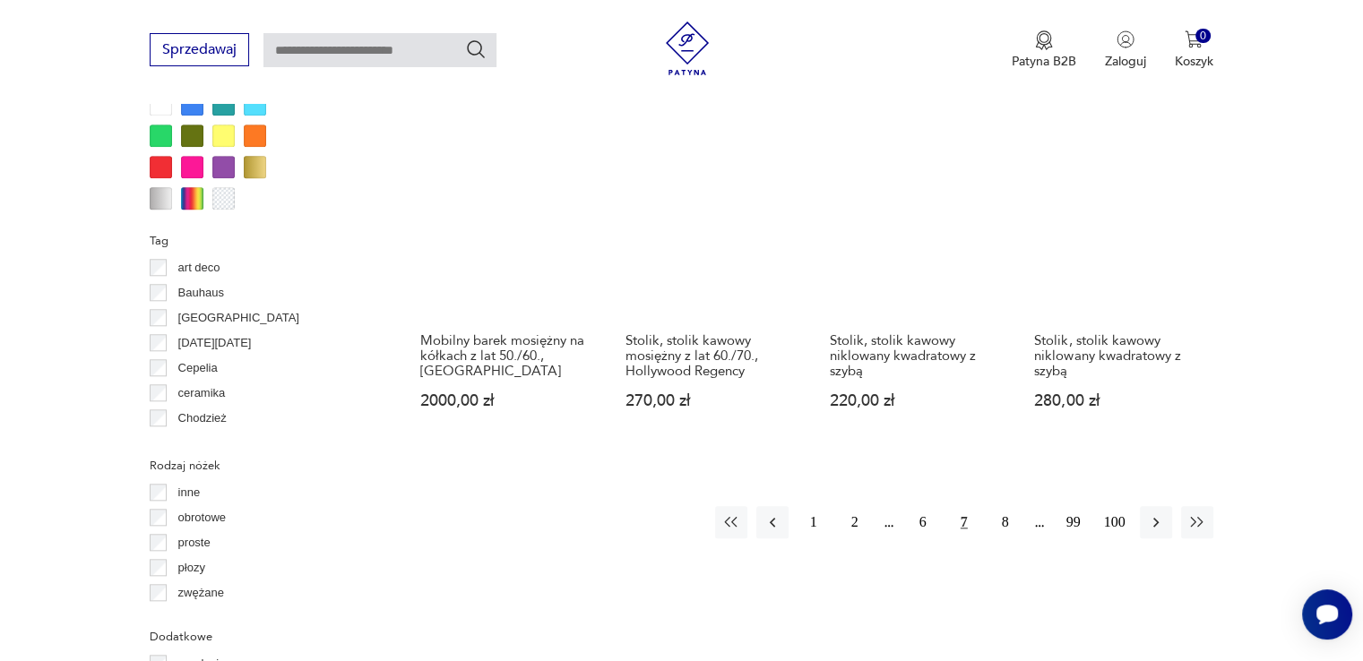
scroll to position [1729, 0]
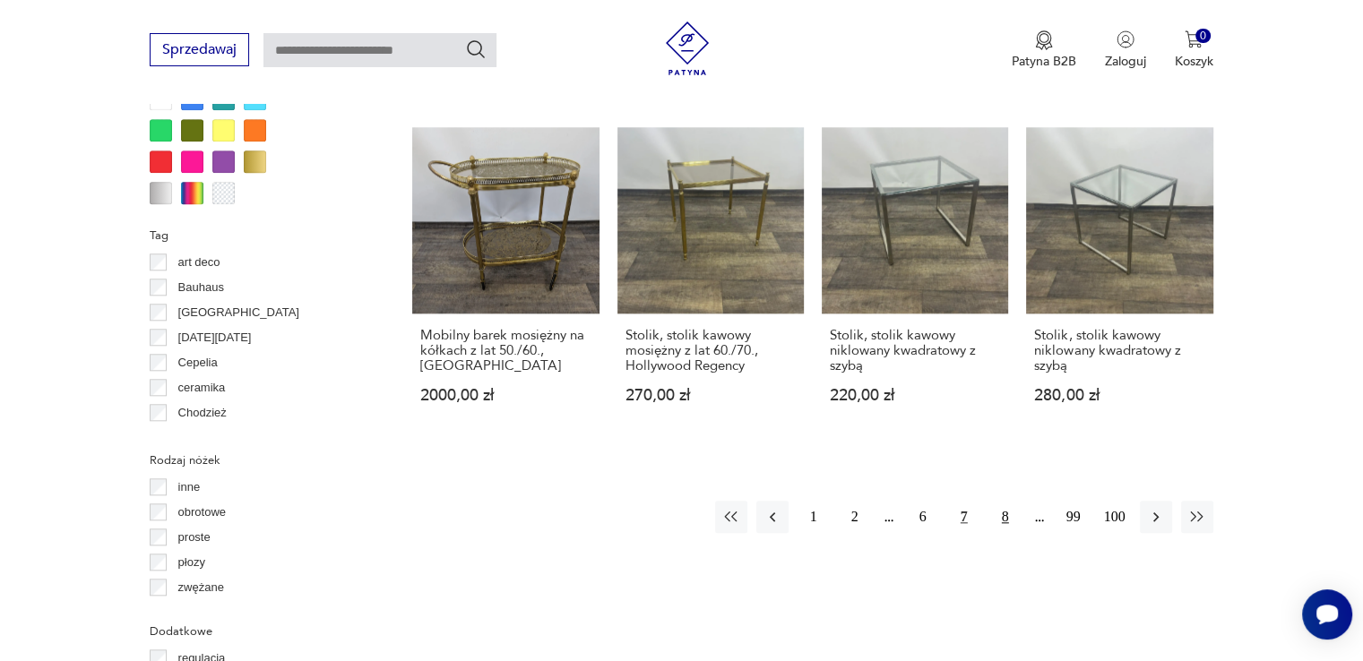
click at [996, 501] on button "8" at bounding box center [1005, 517] width 32 height 32
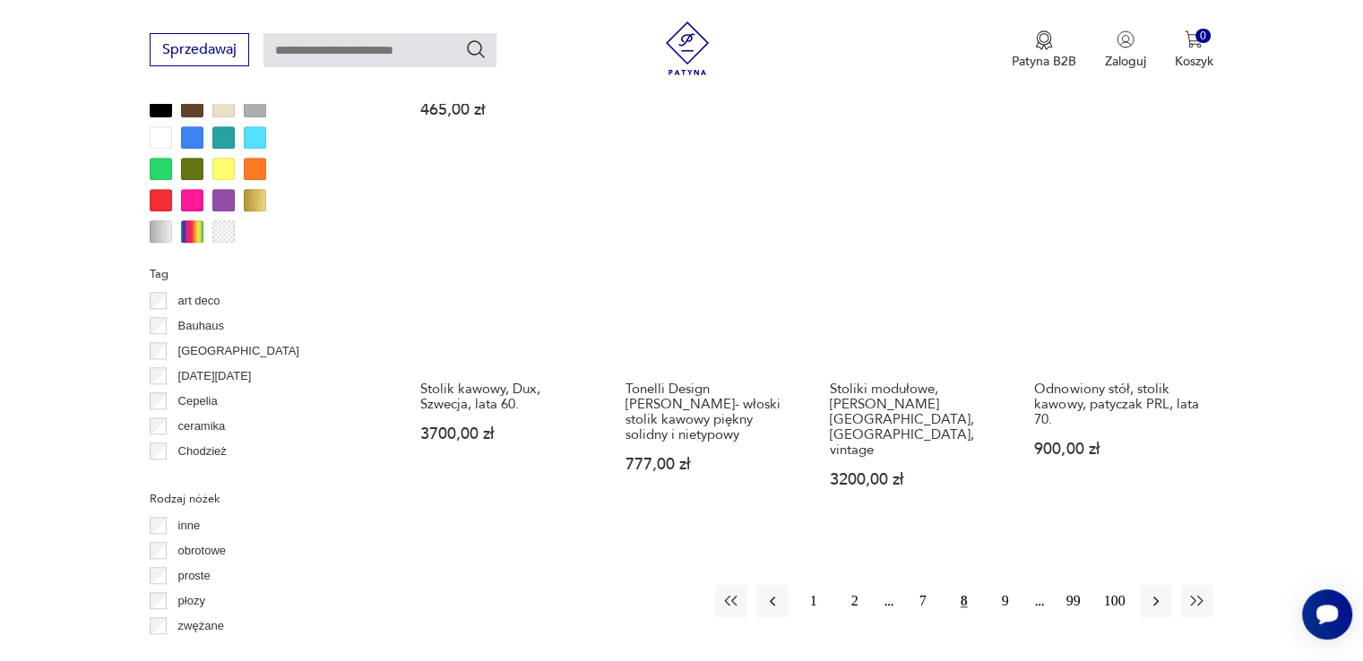
scroll to position [1729, 0]
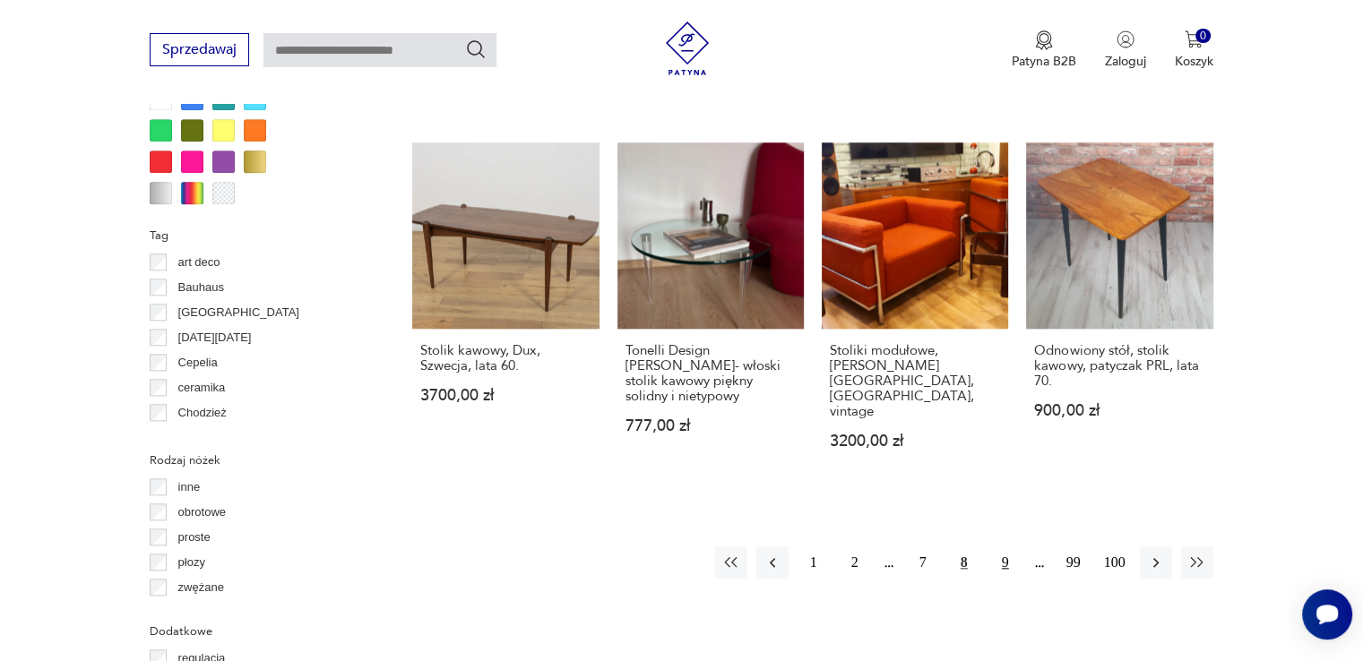
click at [1004, 547] on button "9" at bounding box center [1005, 563] width 32 height 32
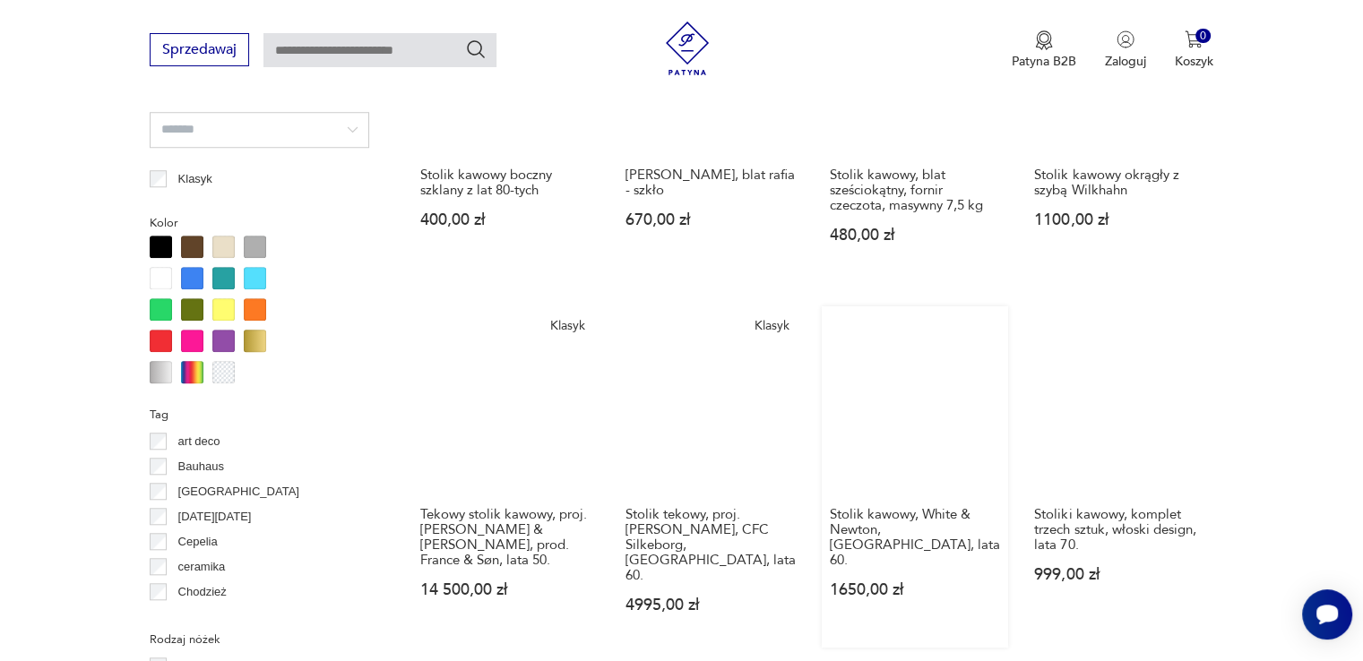
scroll to position [1729, 0]
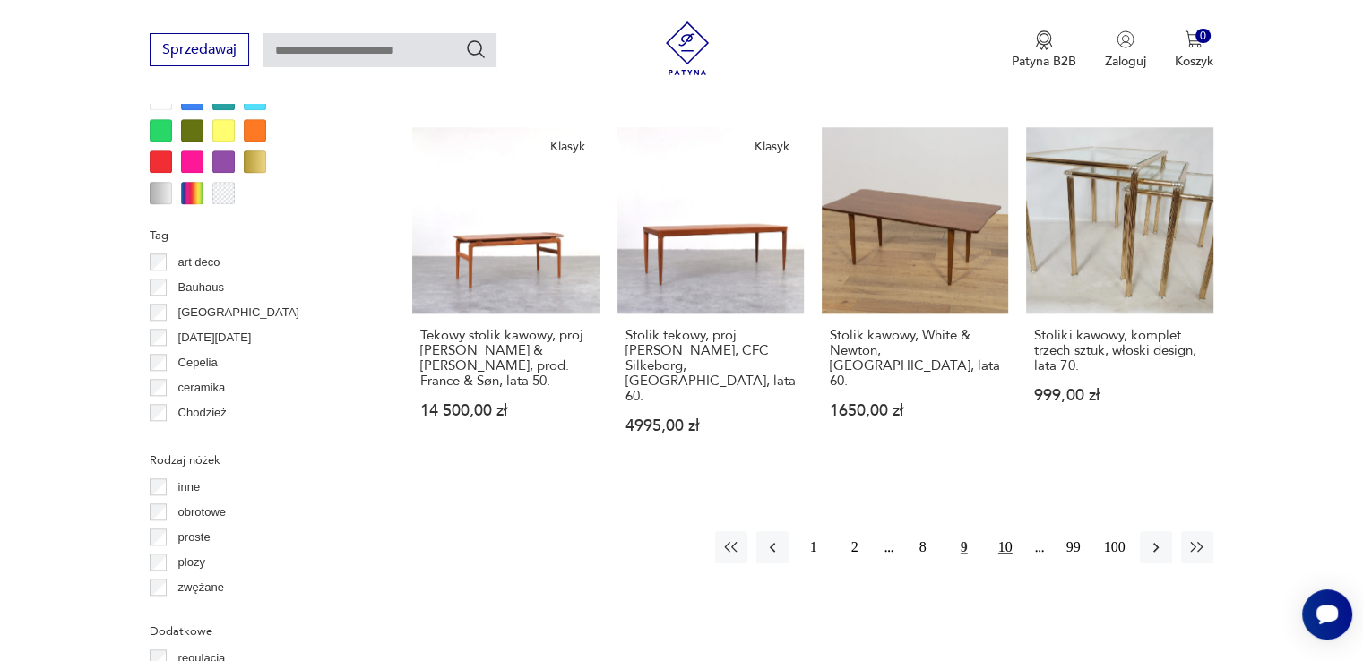
click at [1004, 531] on button "10" at bounding box center [1005, 547] width 32 height 32
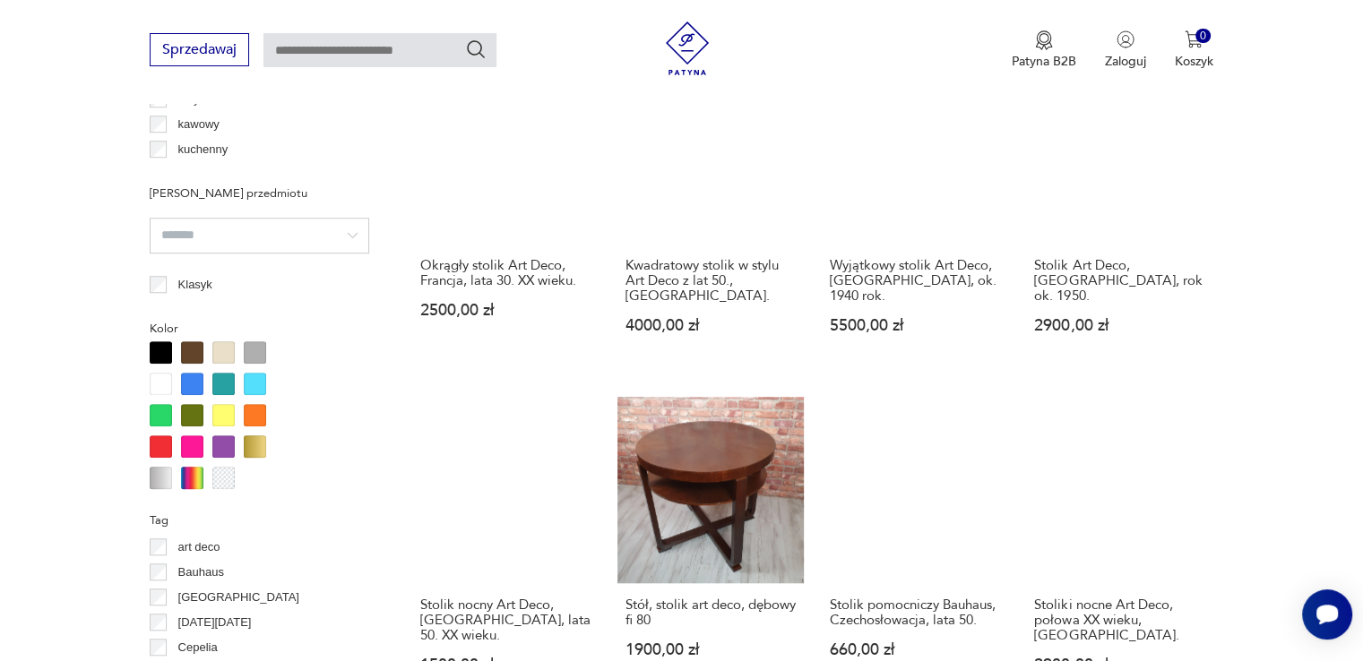
scroll to position [1550, 0]
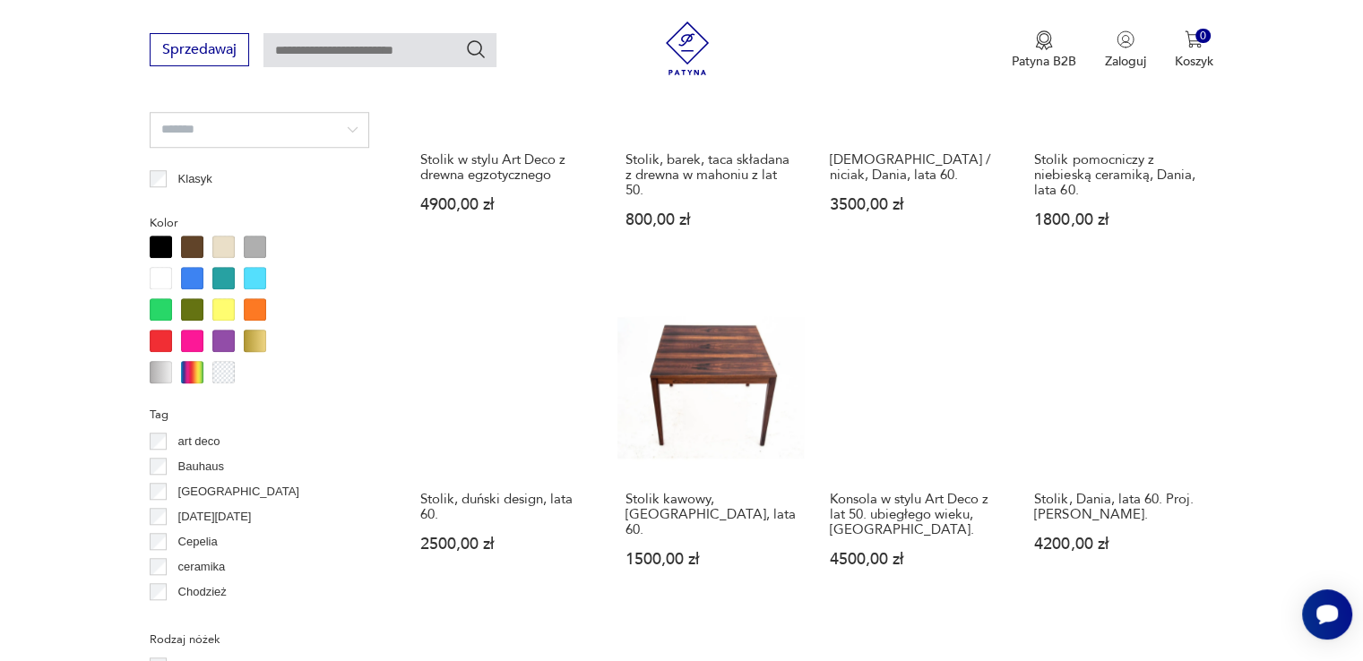
scroll to position [1729, 0]
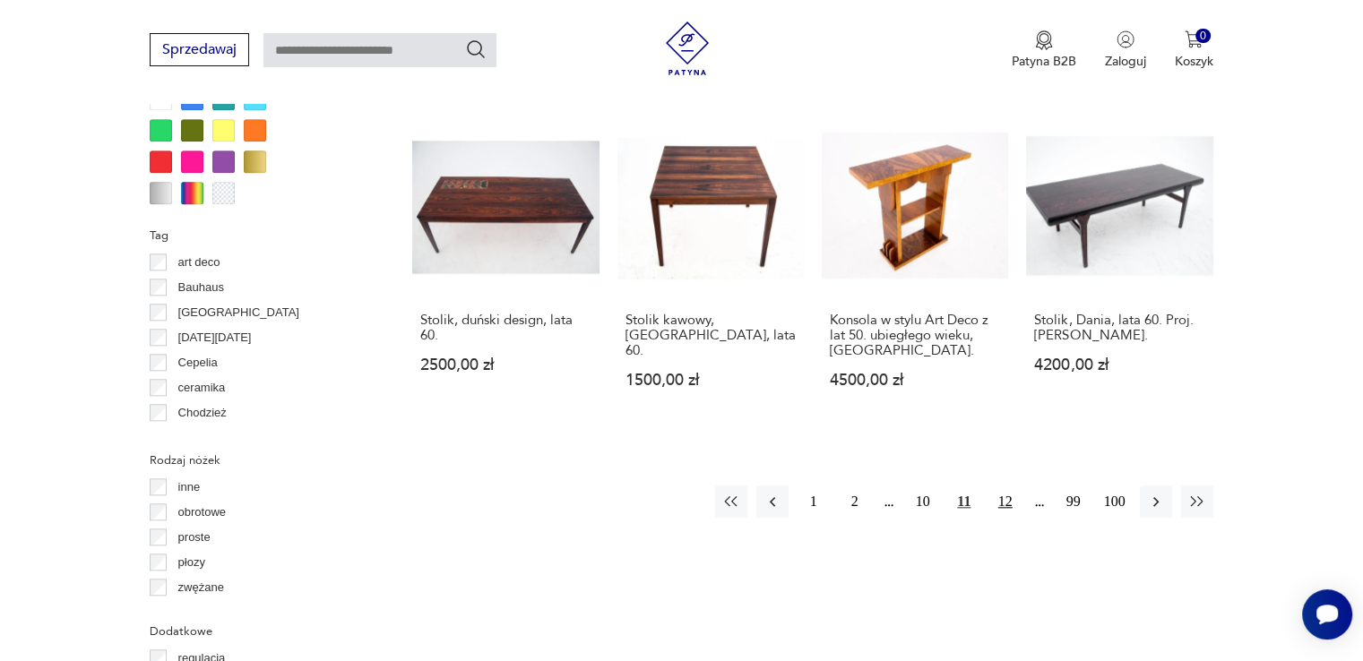
click at [1010, 486] on button "12" at bounding box center [1005, 502] width 32 height 32
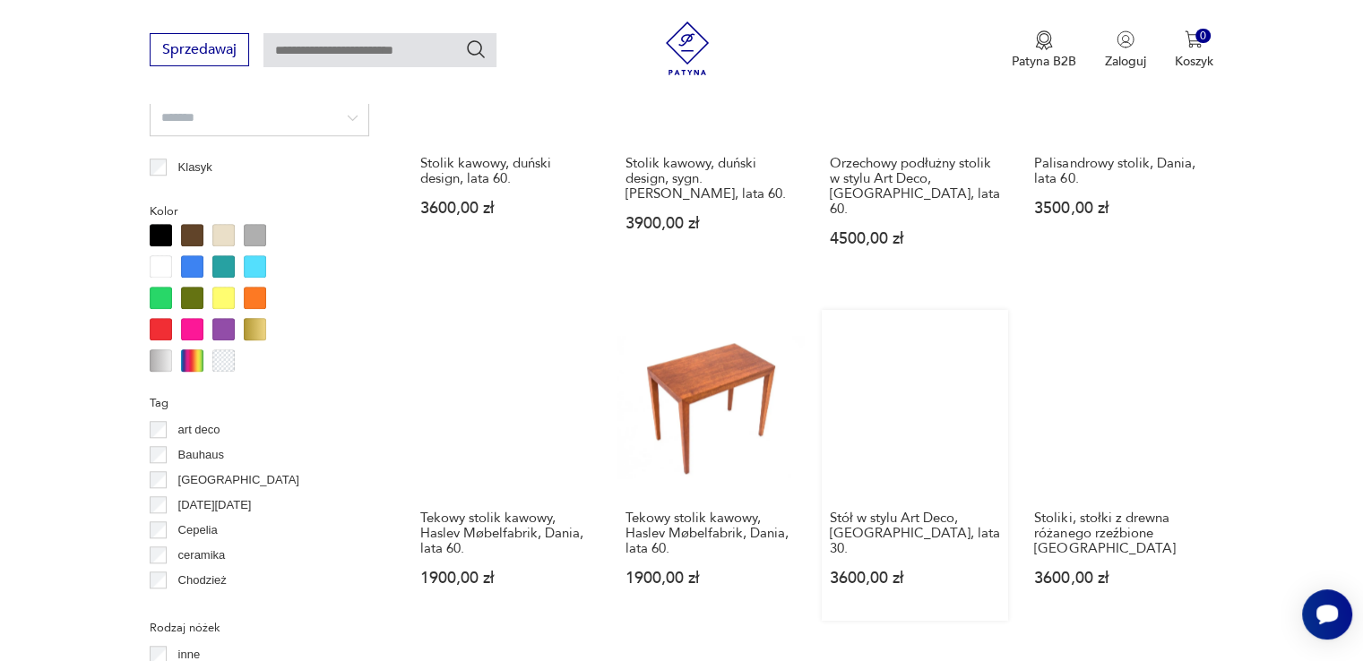
scroll to position [1819, 0]
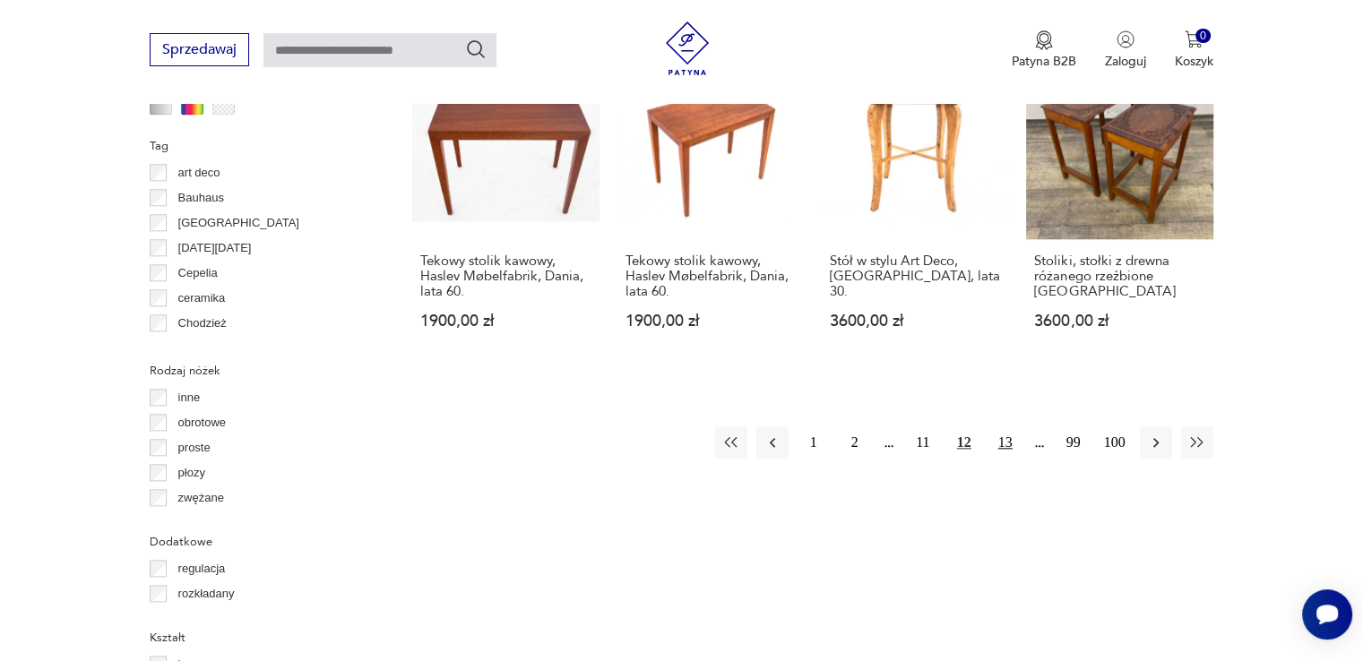
click at [994, 427] on button "13" at bounding box center [1005, 443] width 32 height 32
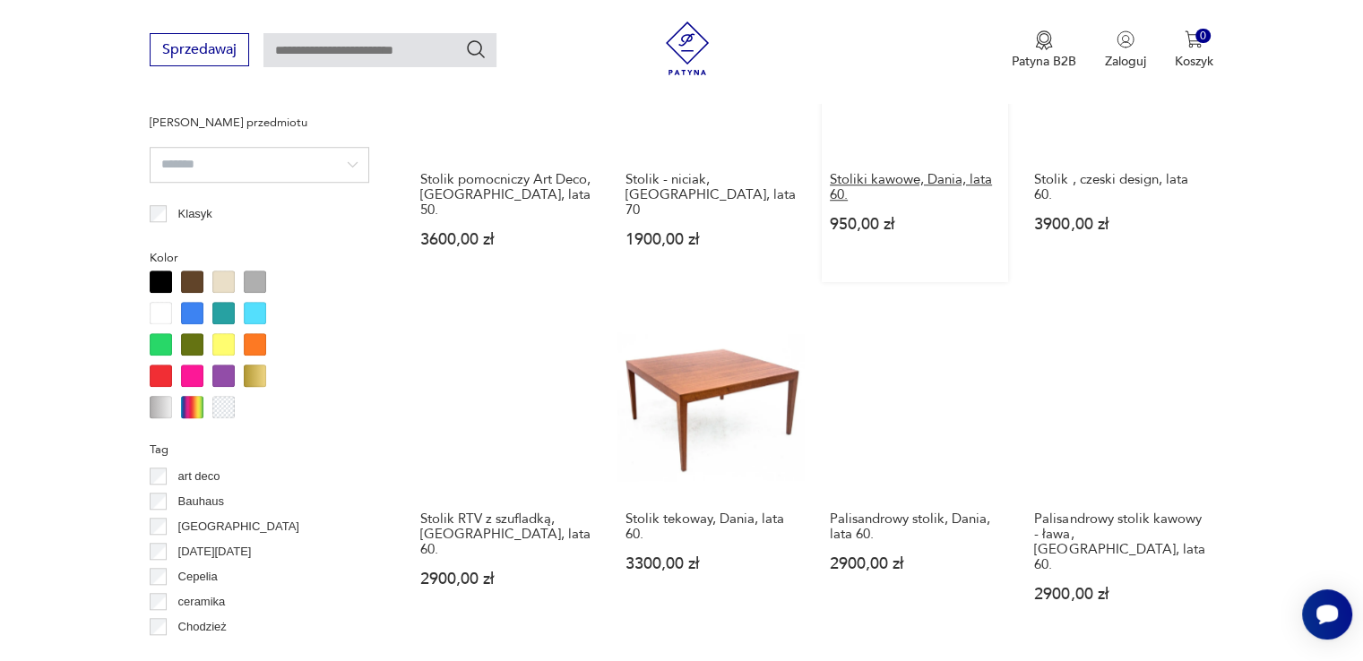
scroll to position [1550, 0]
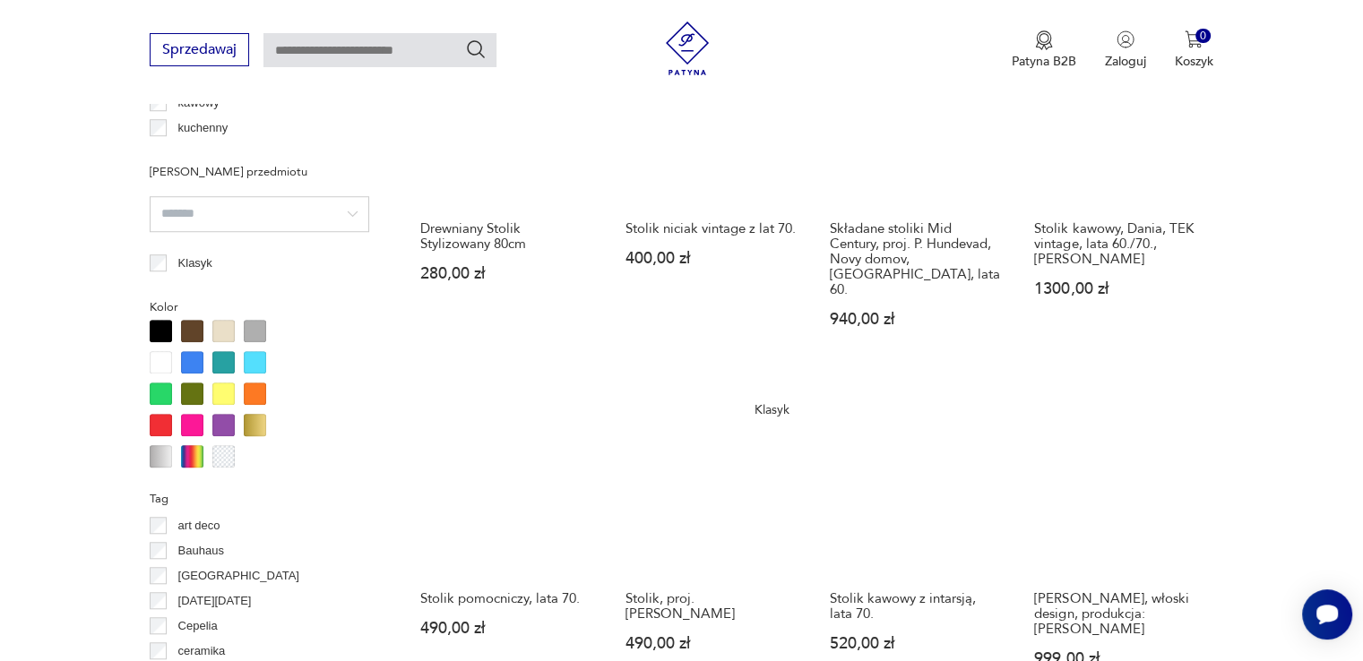
scroll to position [1550, 0]
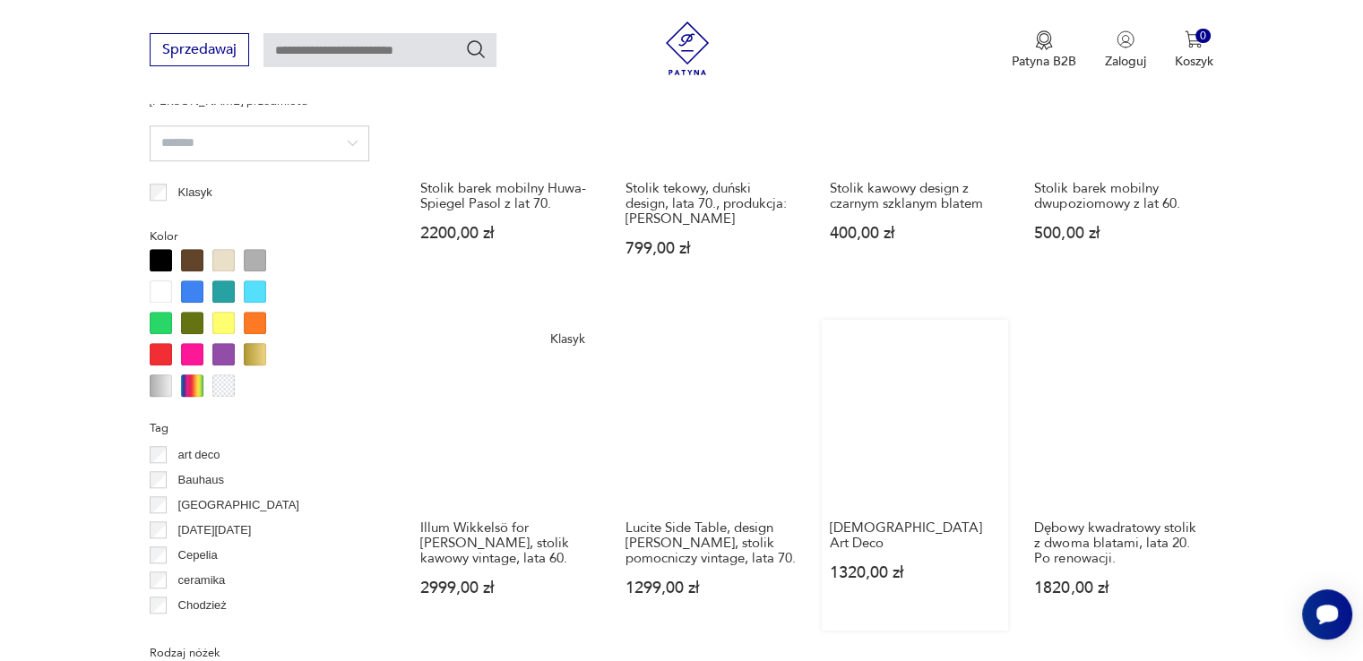
scroll to position [1640, 0]
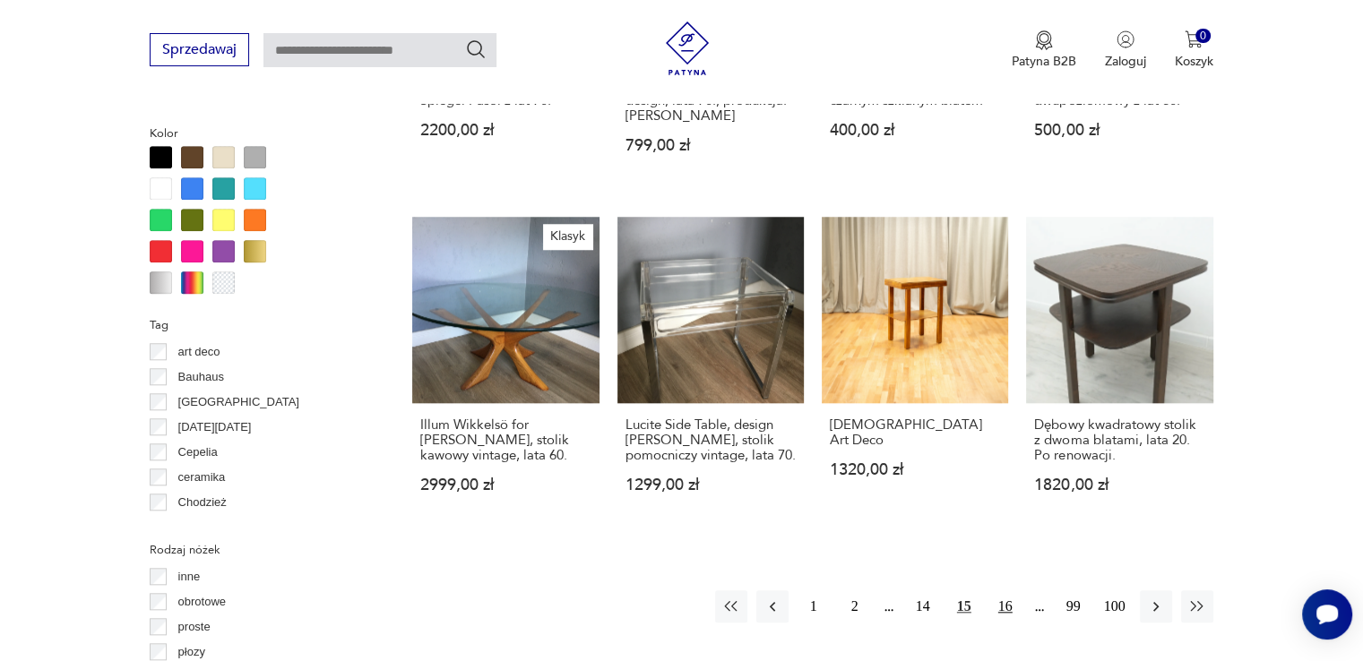
click at [1006, 596] on button "16" at bounding box center [1005, 606] width 32 height 32
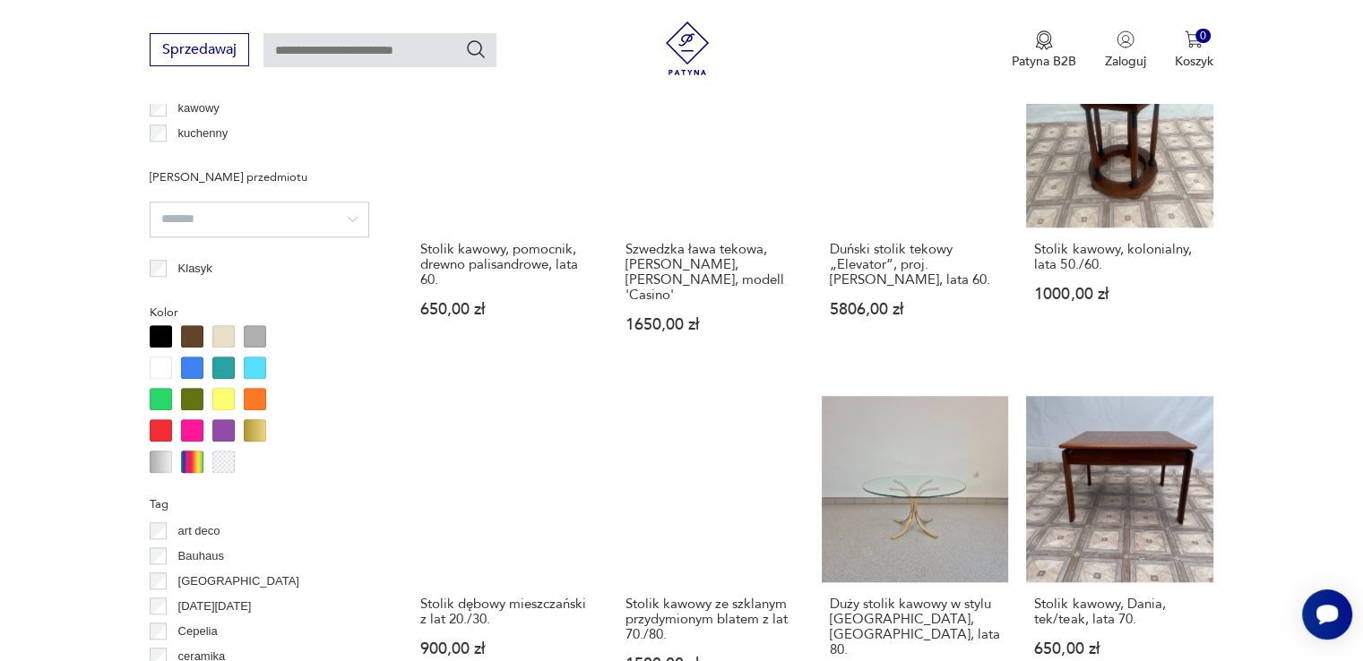
scroll to position [1729, 0]
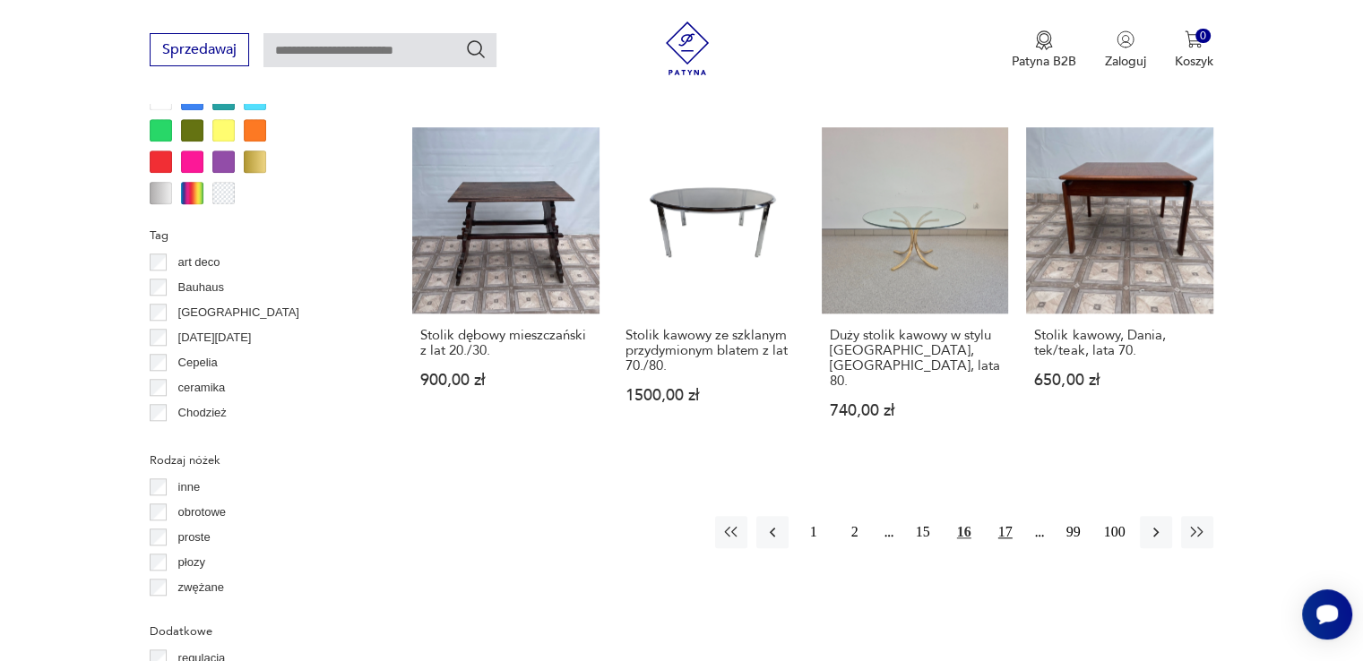
click at [998, 516] on button "17" at bounding box center [1005, 532] width 32 height 32
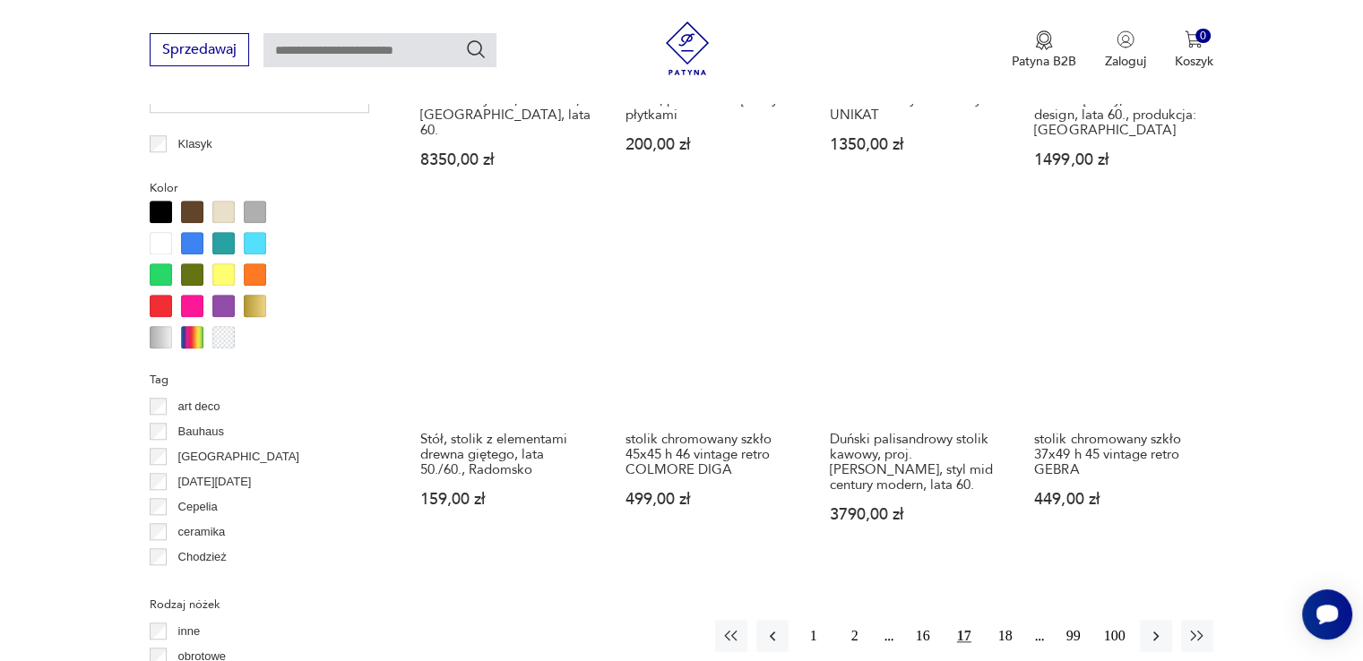
scroll to position [1640, 0]
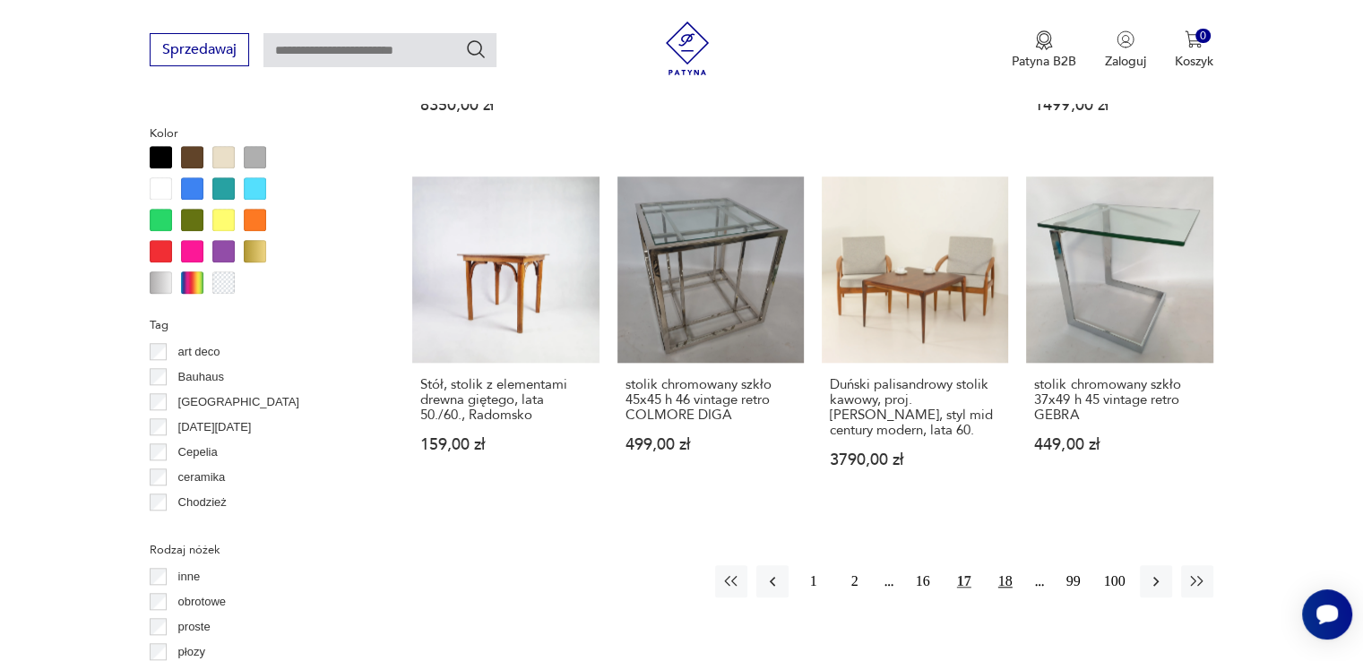
click at [1004, 574] on button "18" at bounding box center [1005, 581] width 32 height 32
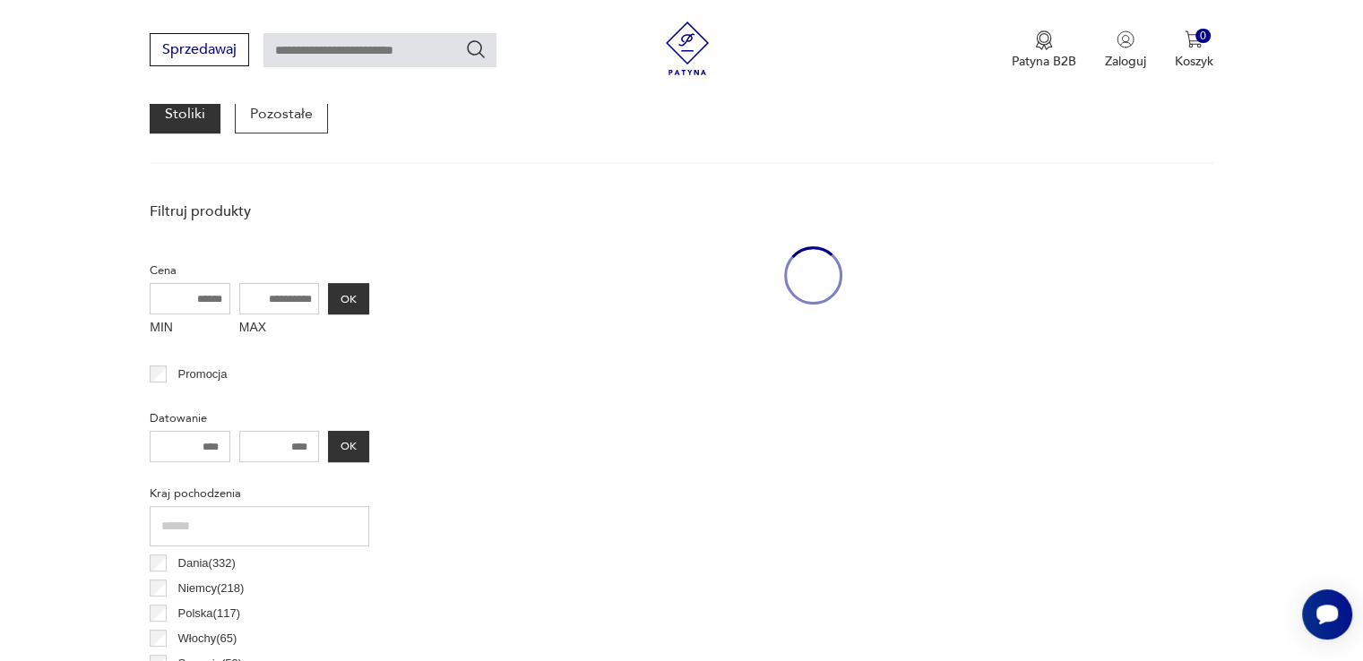
scroll to position [475, 0]
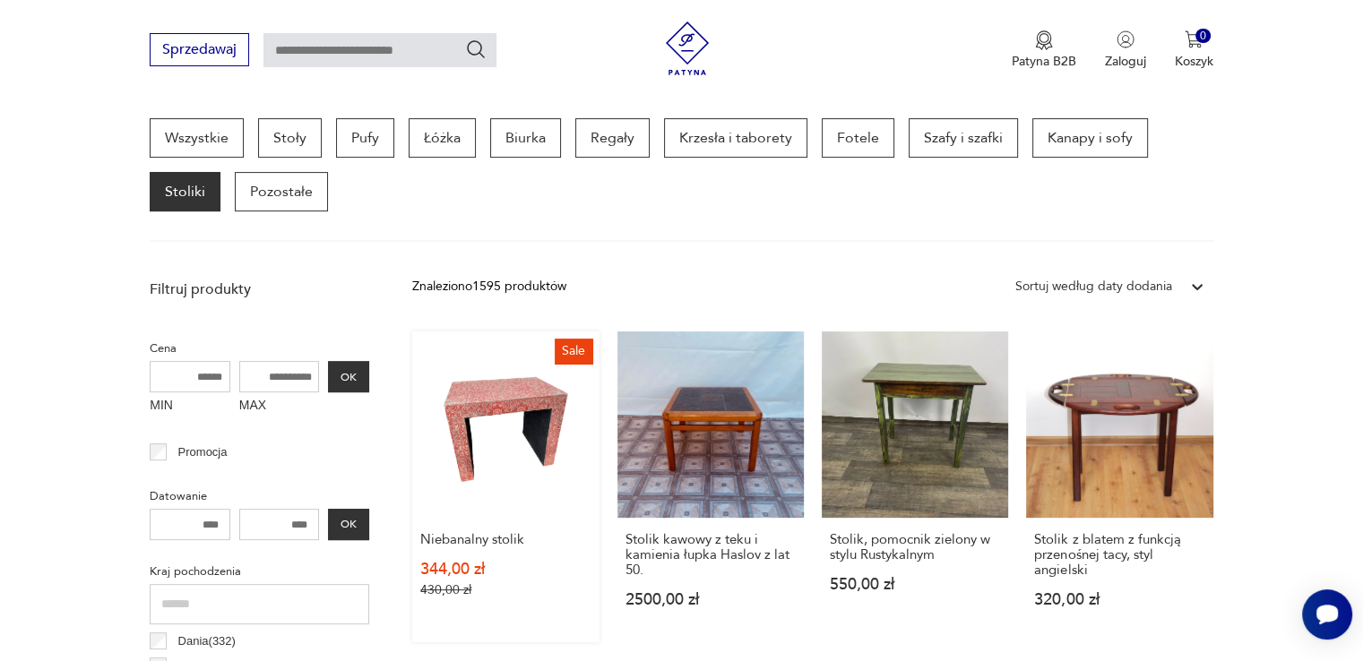
click at [505, 409] on link "Sale Niebanalny stolik 344,00 zł 430,00 zł" at bounding box center [505, 487] width 186 height 311
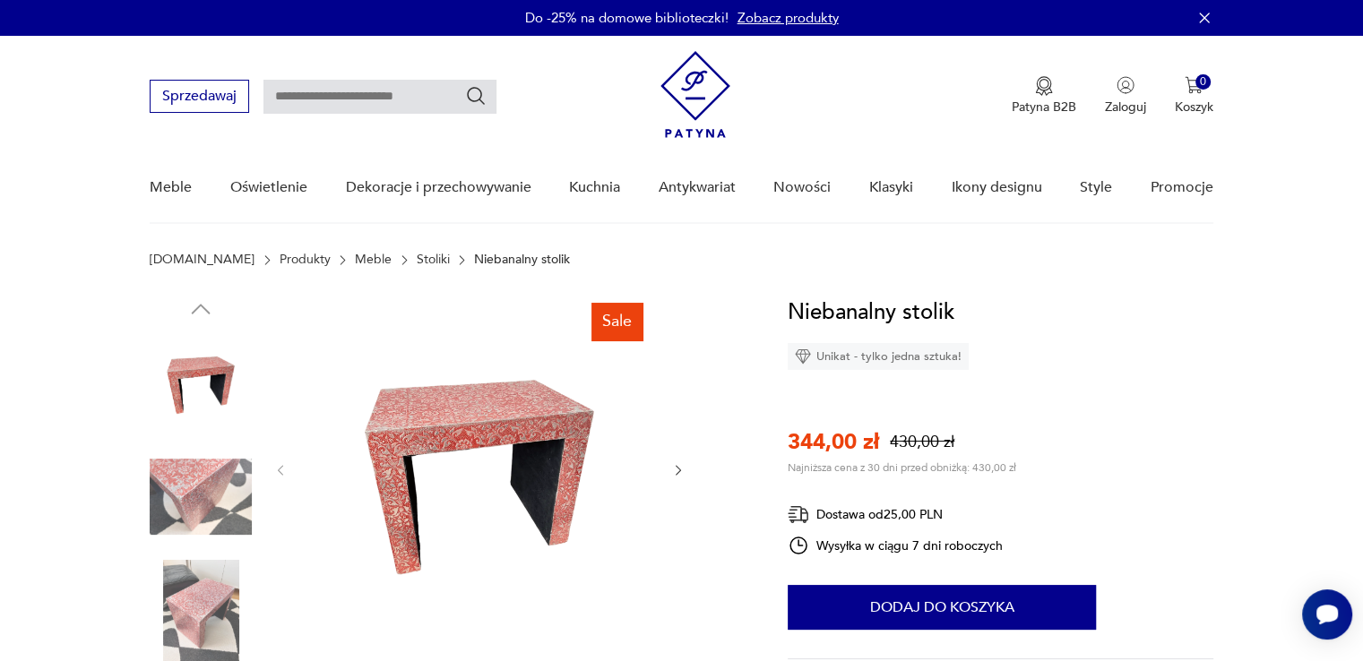
click at [206, 585] on img at bounding box center [201, 611] width 102 height 102
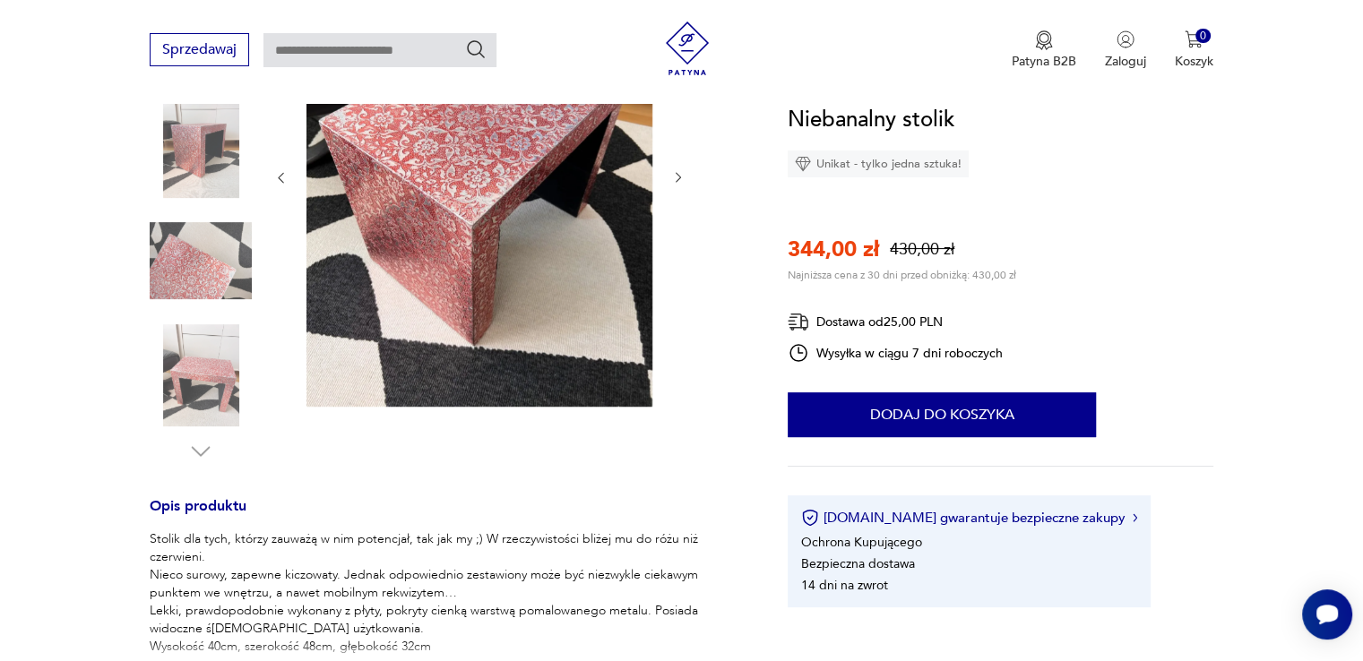
scroll to position [538, 0]
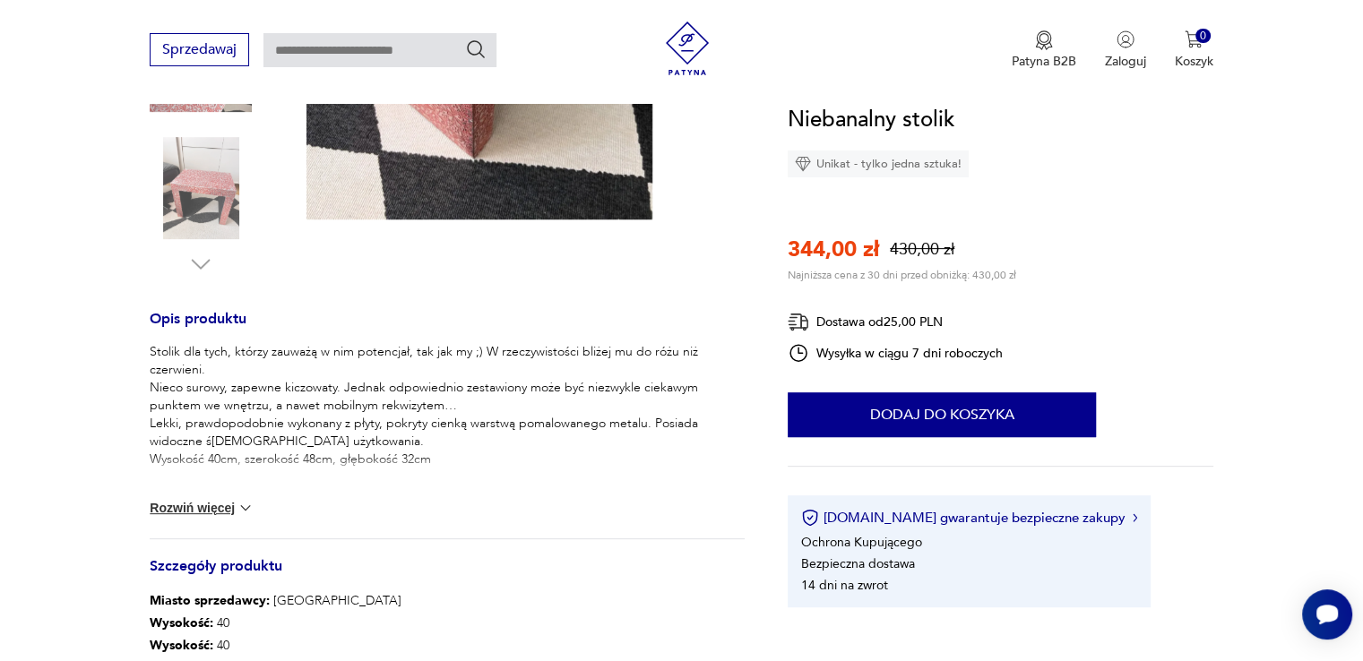
click at [240, 504] on img at bounding box center [246, 508] width 18 height 18
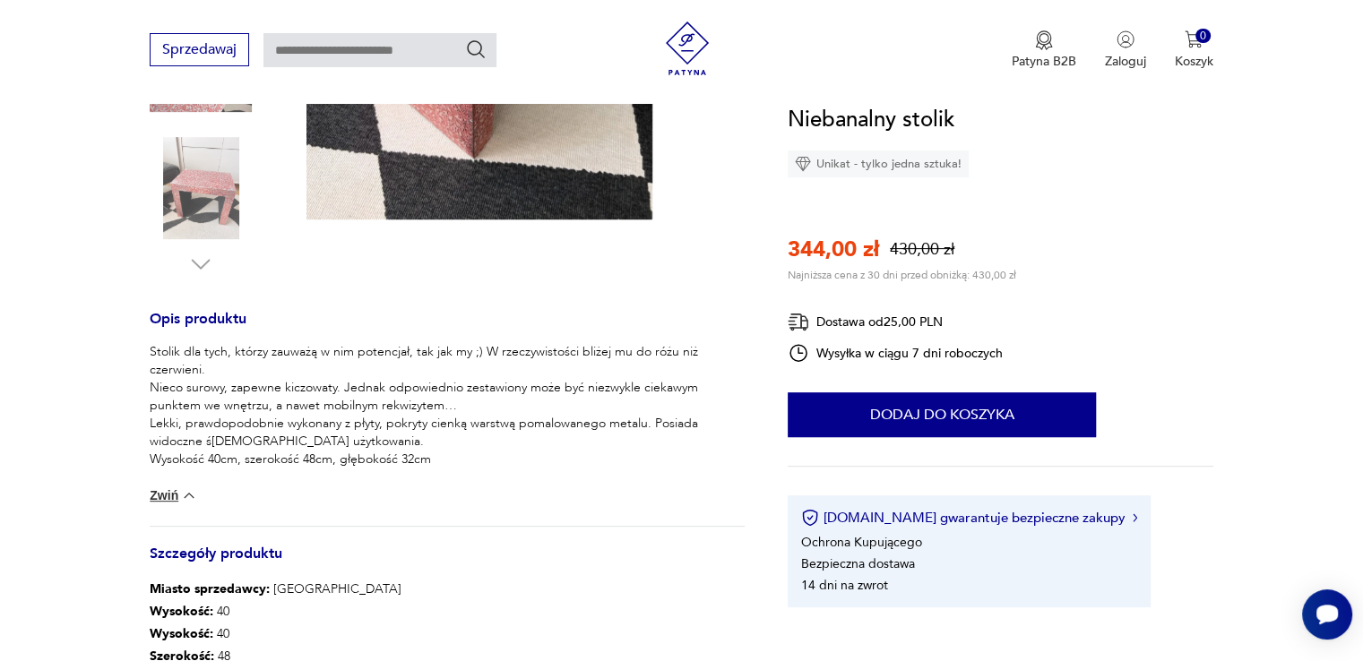
click at [187, 489] on img at bounding box center [189, 496] width 18 height 18
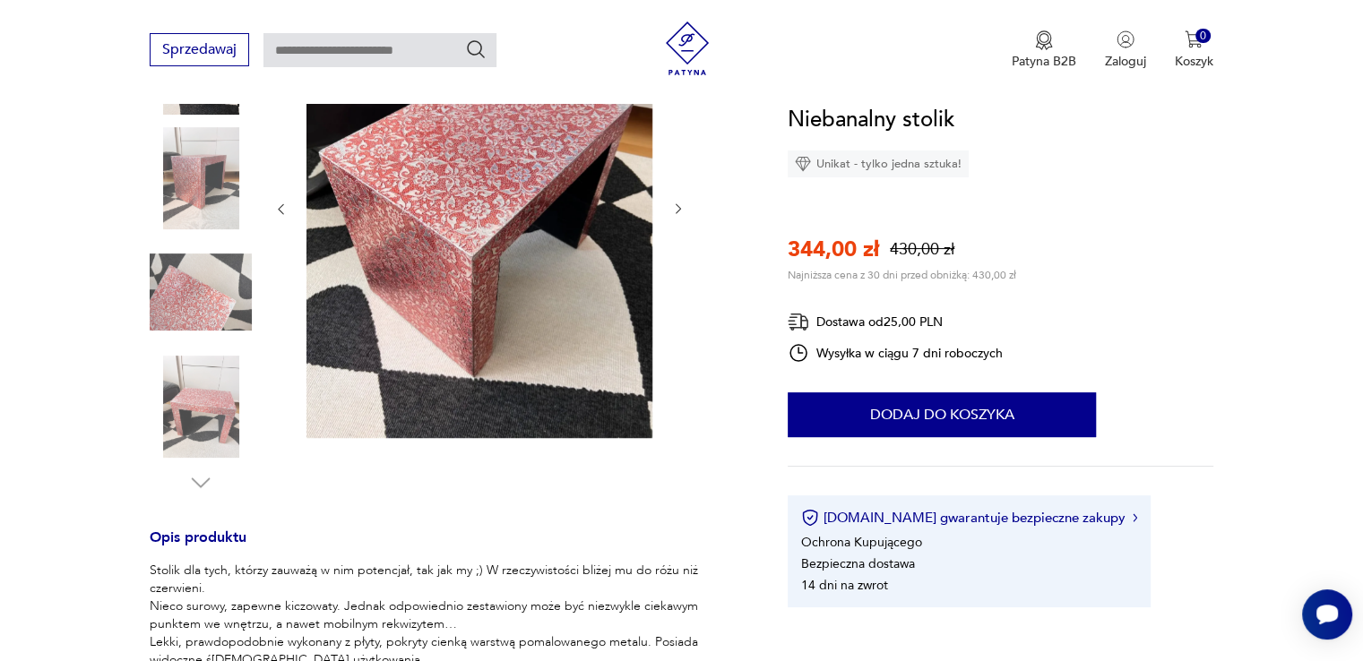
scroll to position [90, 0]
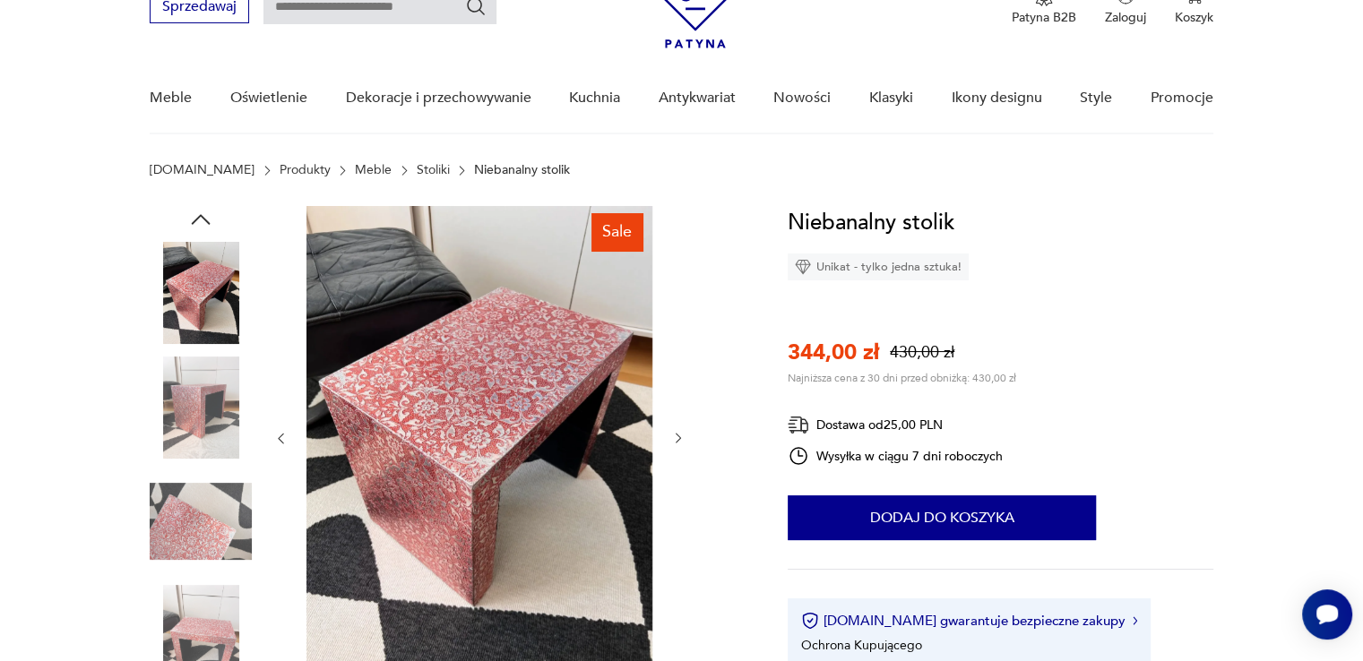
click at [194, 621] on img at bounding box center [201, 636] width 102 height 102
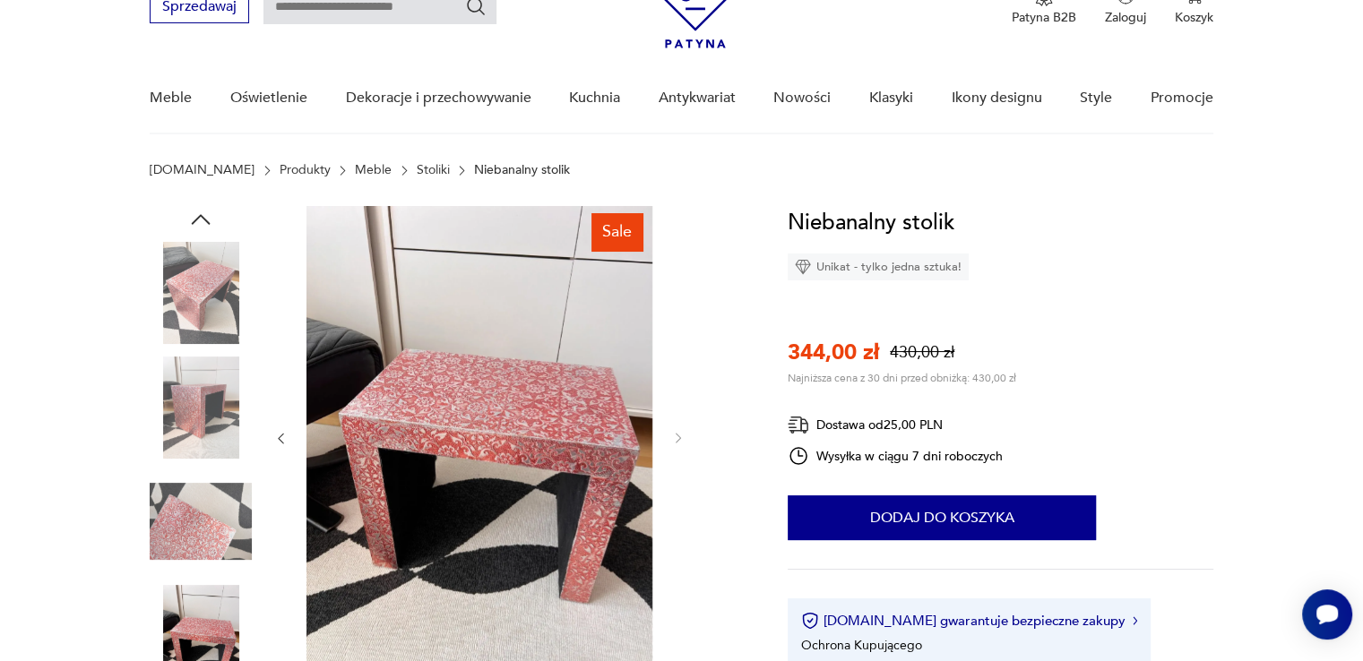
click at [180, 539] on img at bounding box center [201, 521] width 102 height 102
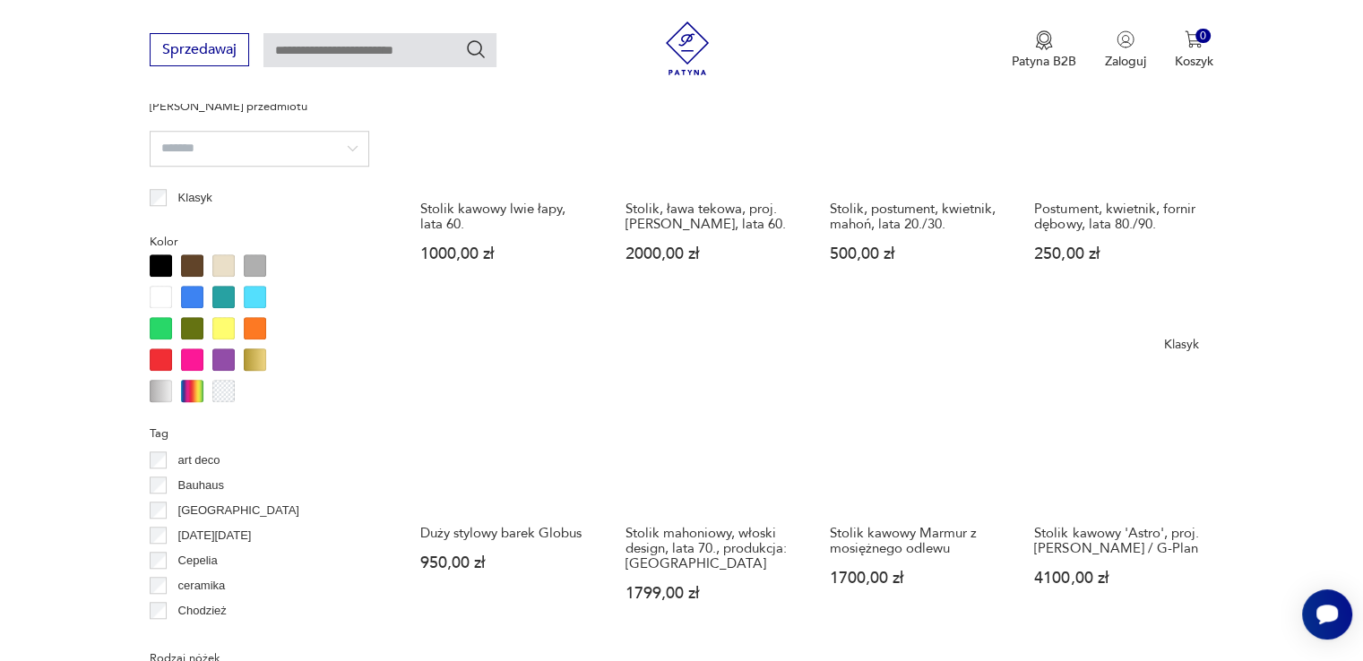
scroll to position [1550, 0]
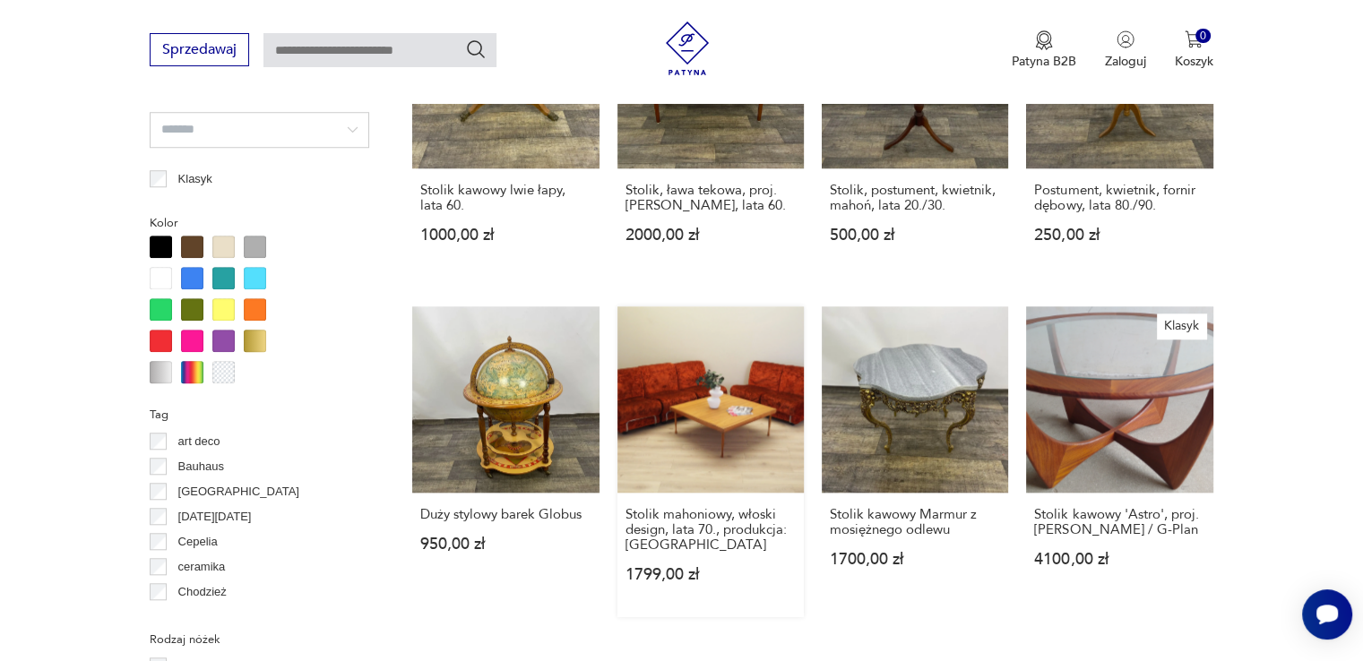
click at [691, 402] on link "Stolik mahoniowy, włoski design, lata 70., produkcja: Włochy 1799,00 zł" at bounding box center [710, 461] width 186 height 311
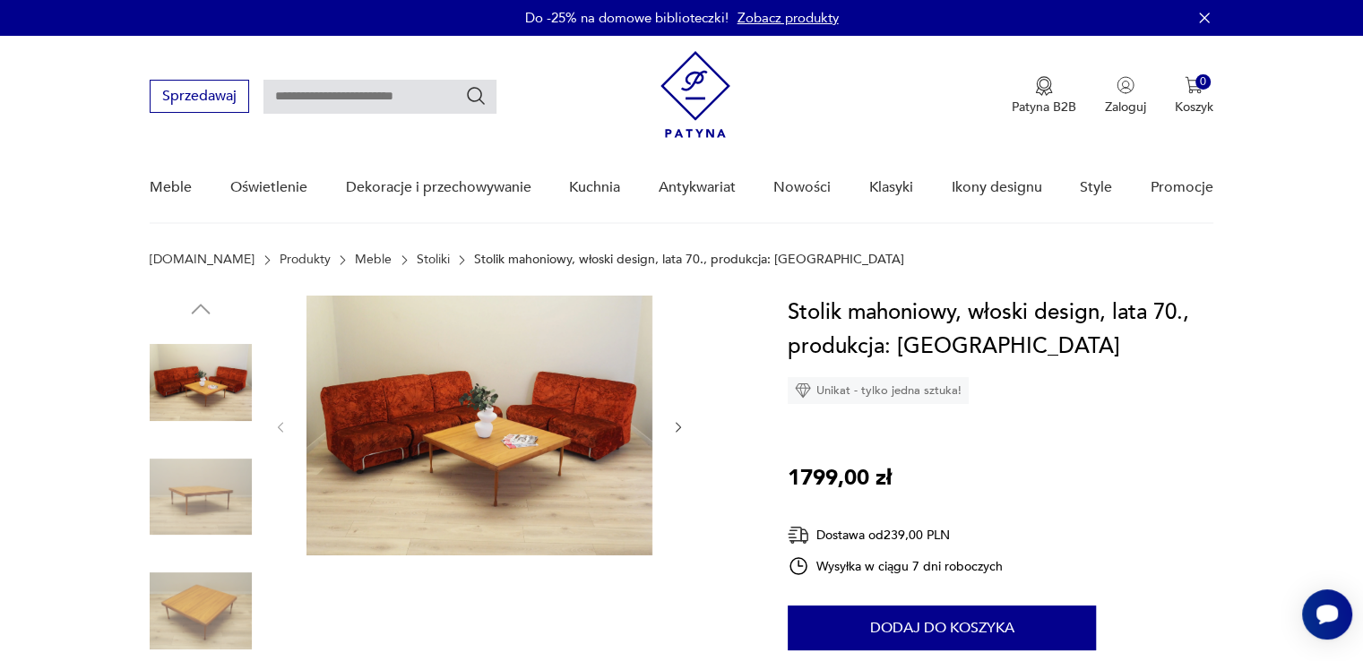
click at [210, 590] on img at bounding box center [201, 611] width 102 height 102
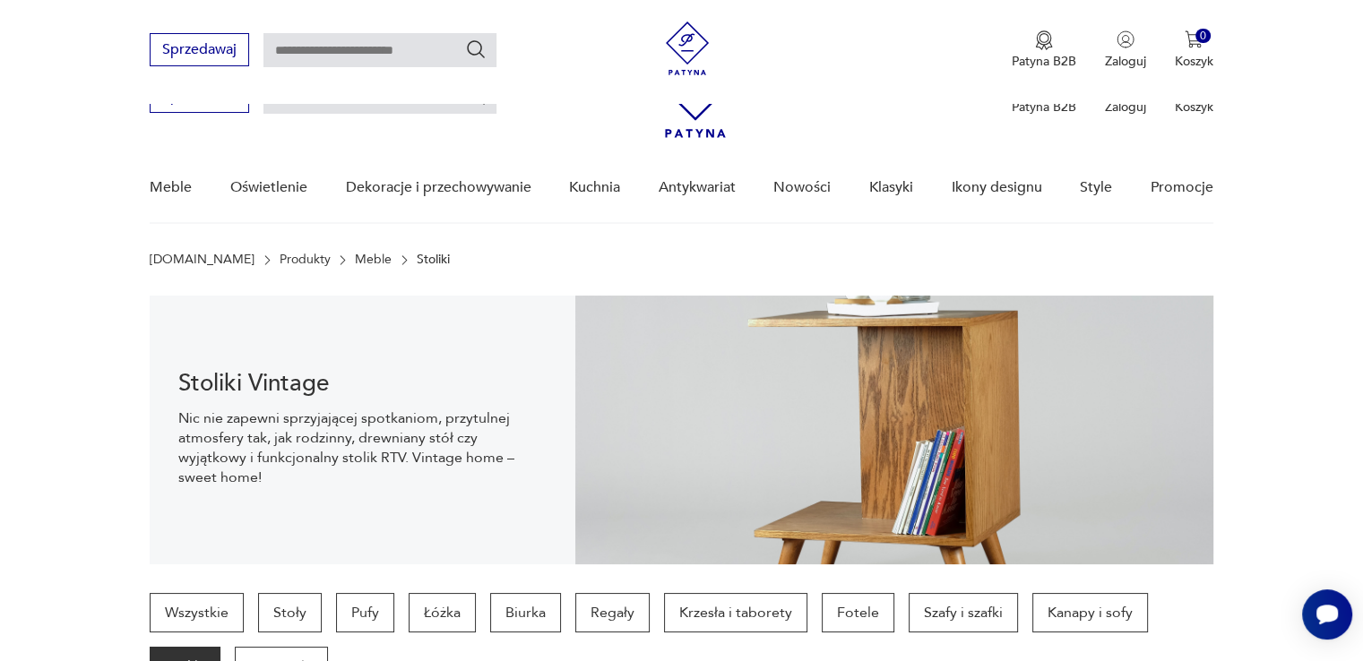
scroll to position [1713, 0]
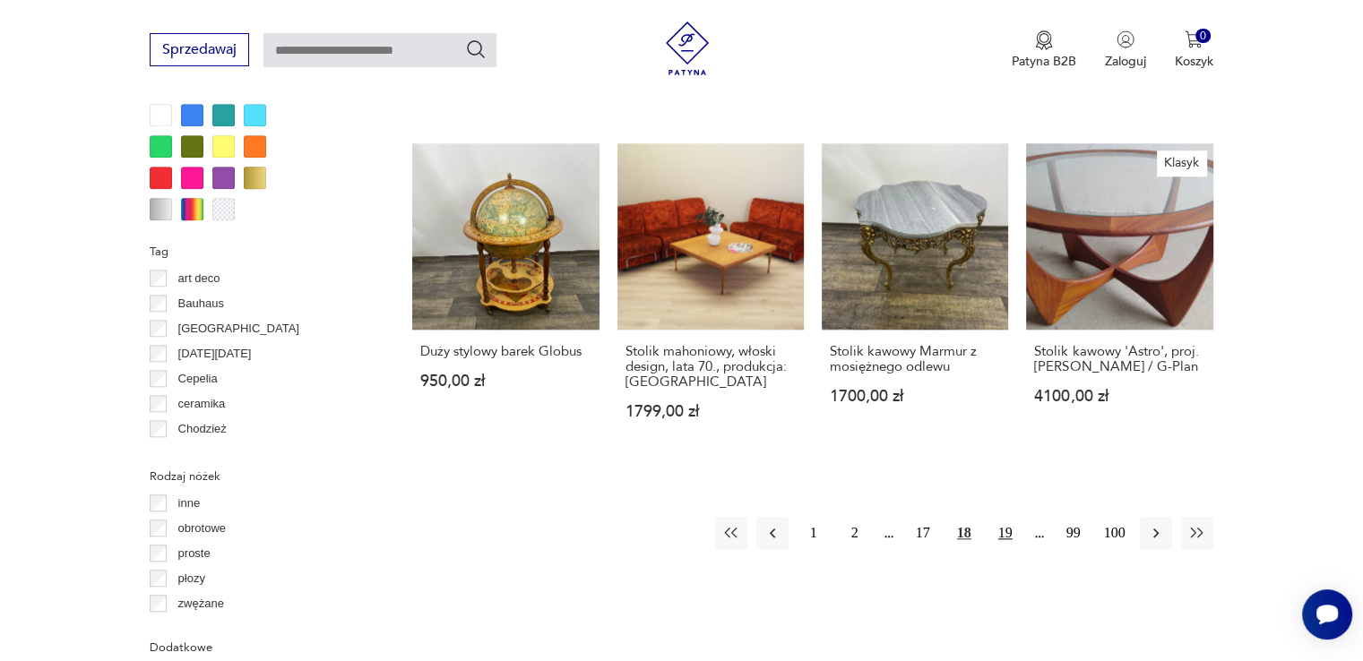
click at [1007, 517] on button "19" at bounding box center [1005, 533] width 32 height 32
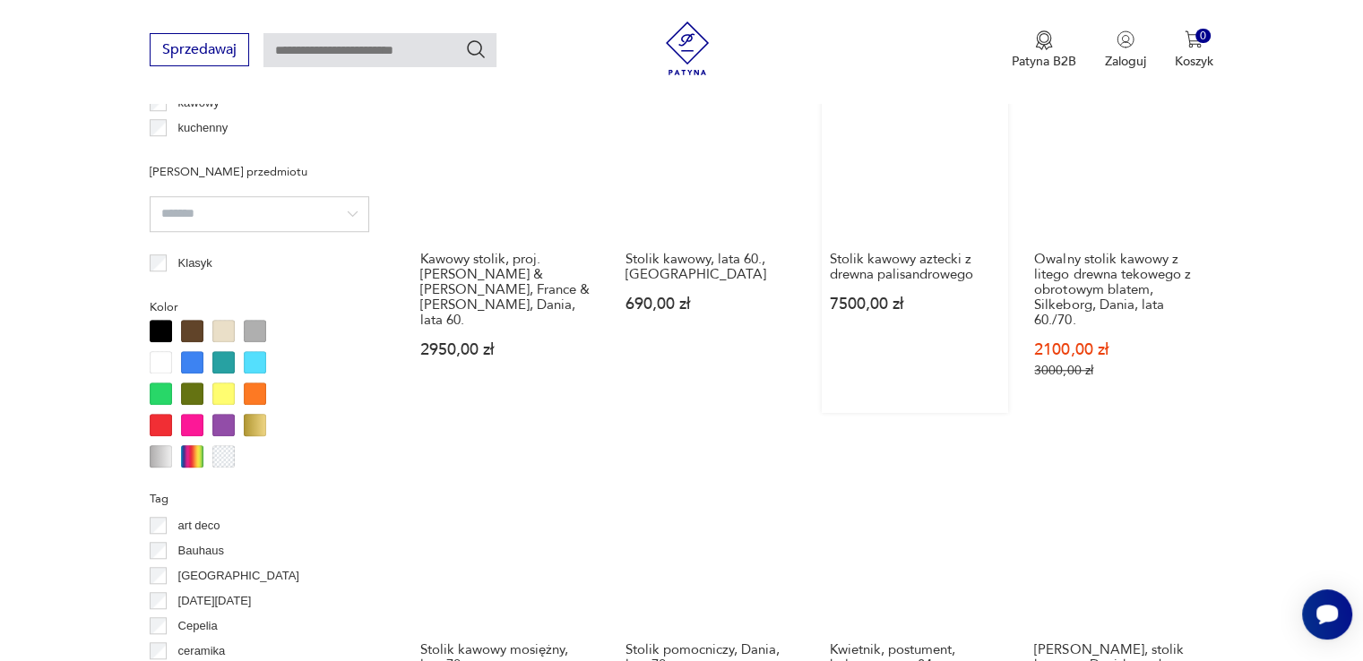
scroll to position [1550, 0]
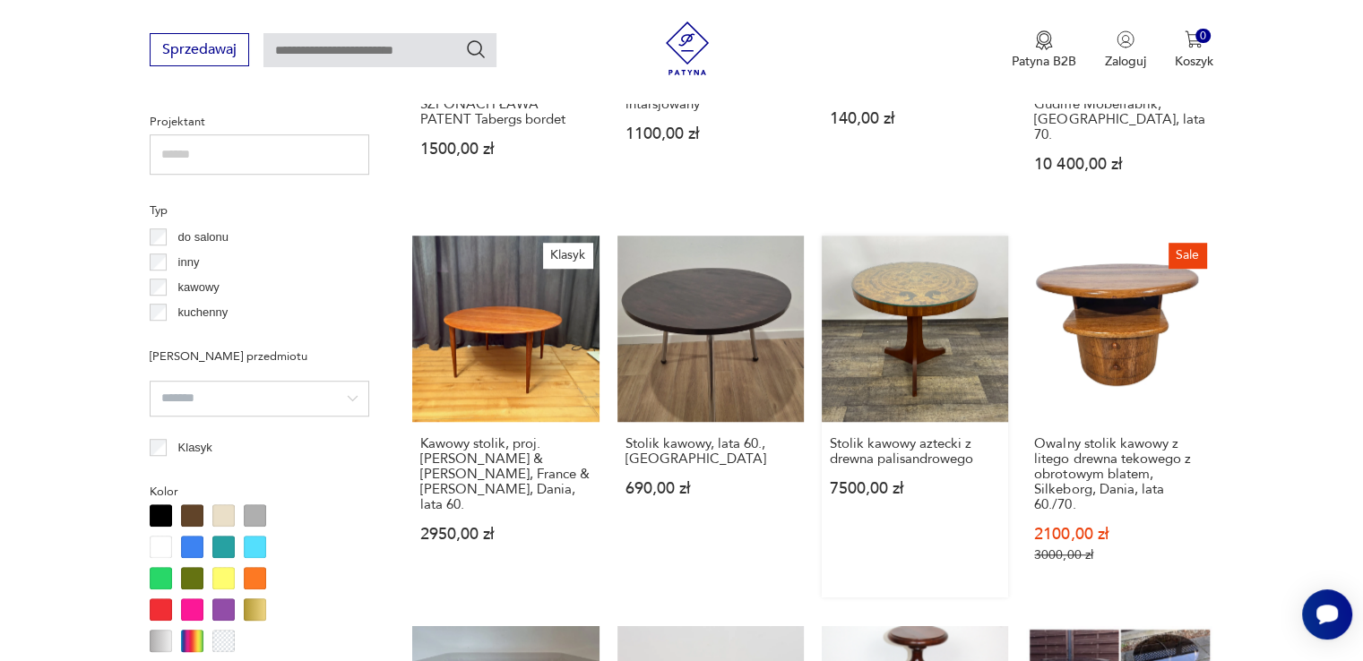
click at [933, 365] on link "Stolik kawowy aztecki z drewna palisandrowego 7500,00 zł" at bounding box center [915, 417] width 186 height 362
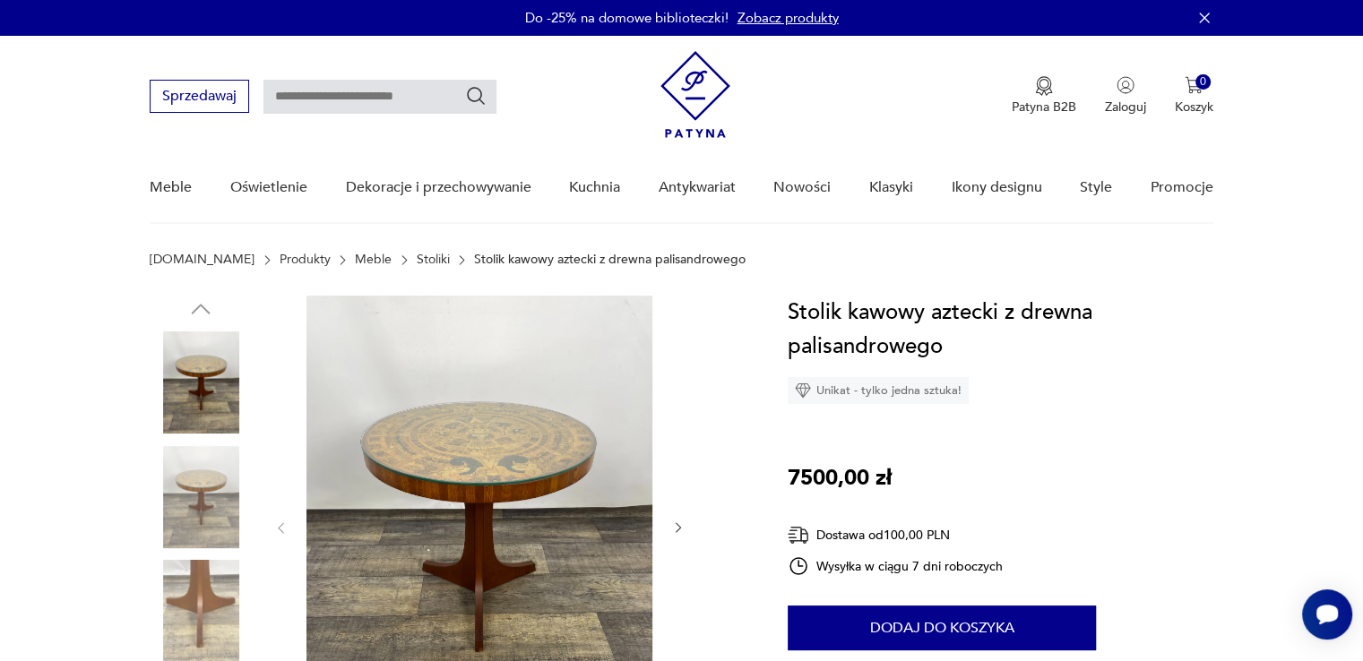
click at [197, 590] on img at bounding box center [201, 611] width 102 height 102
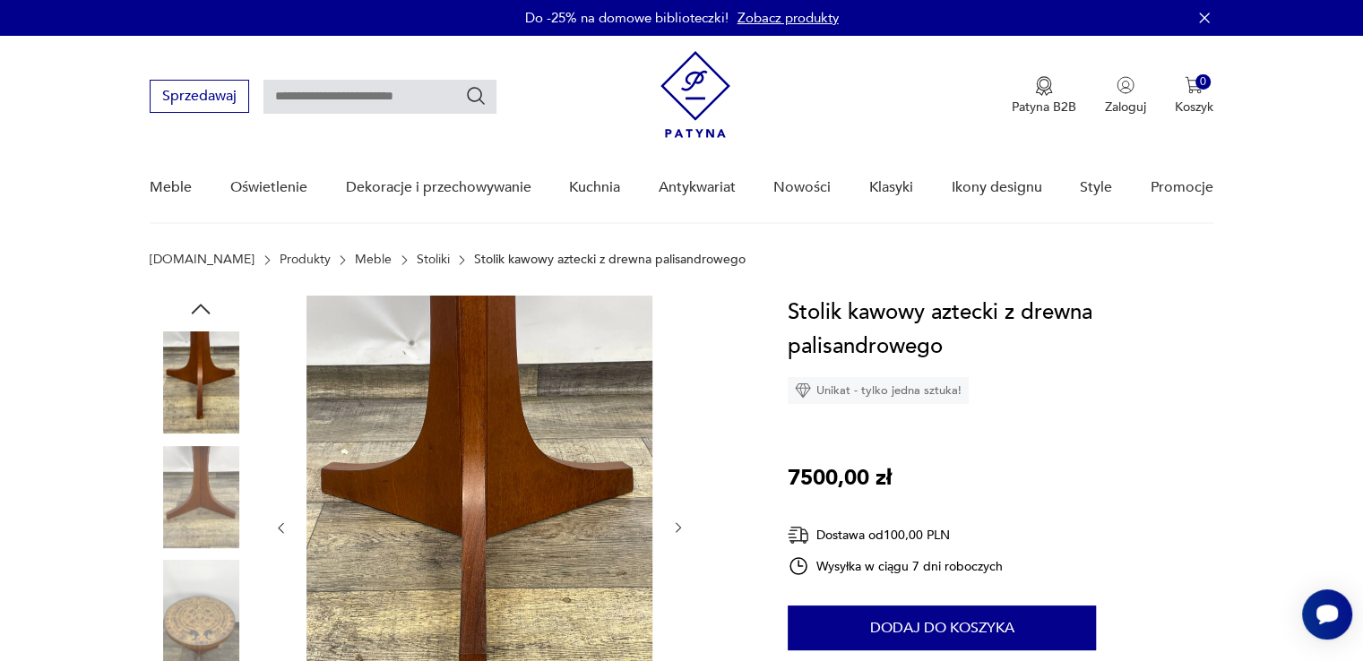
click at [198, 507] on img at bounding box center [201, 497] width 102 height 102
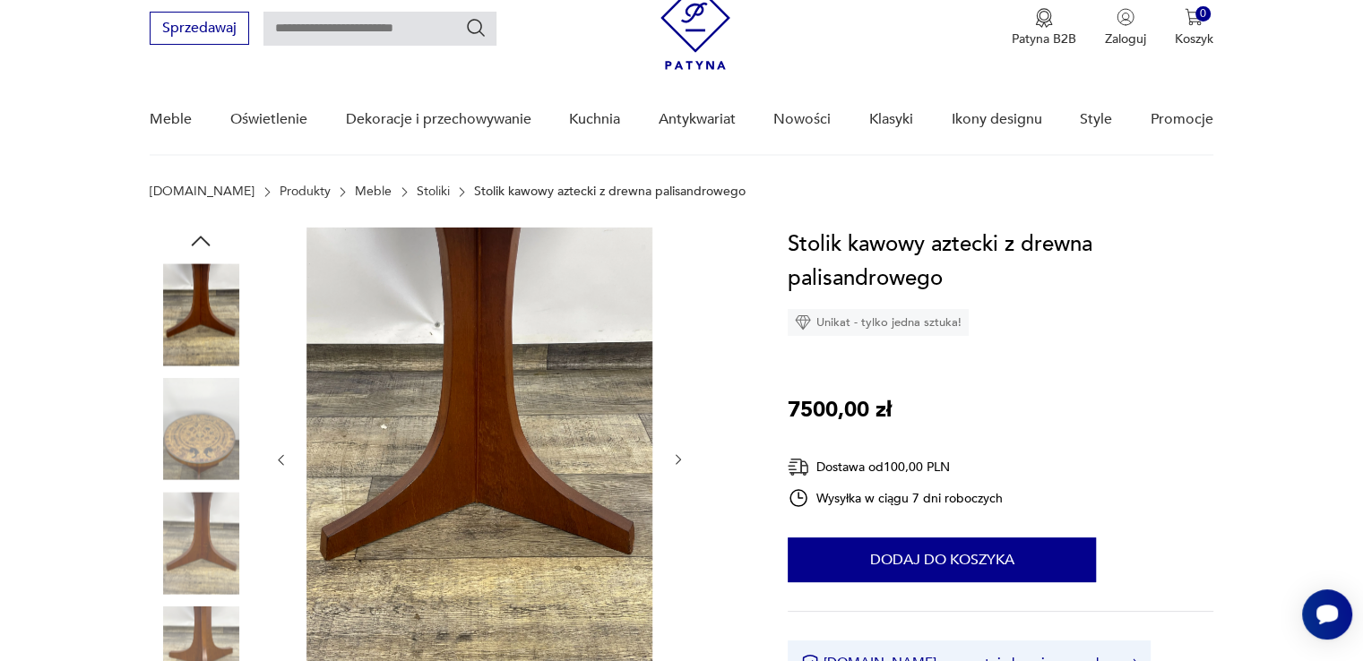
scroll to position [179, 0]
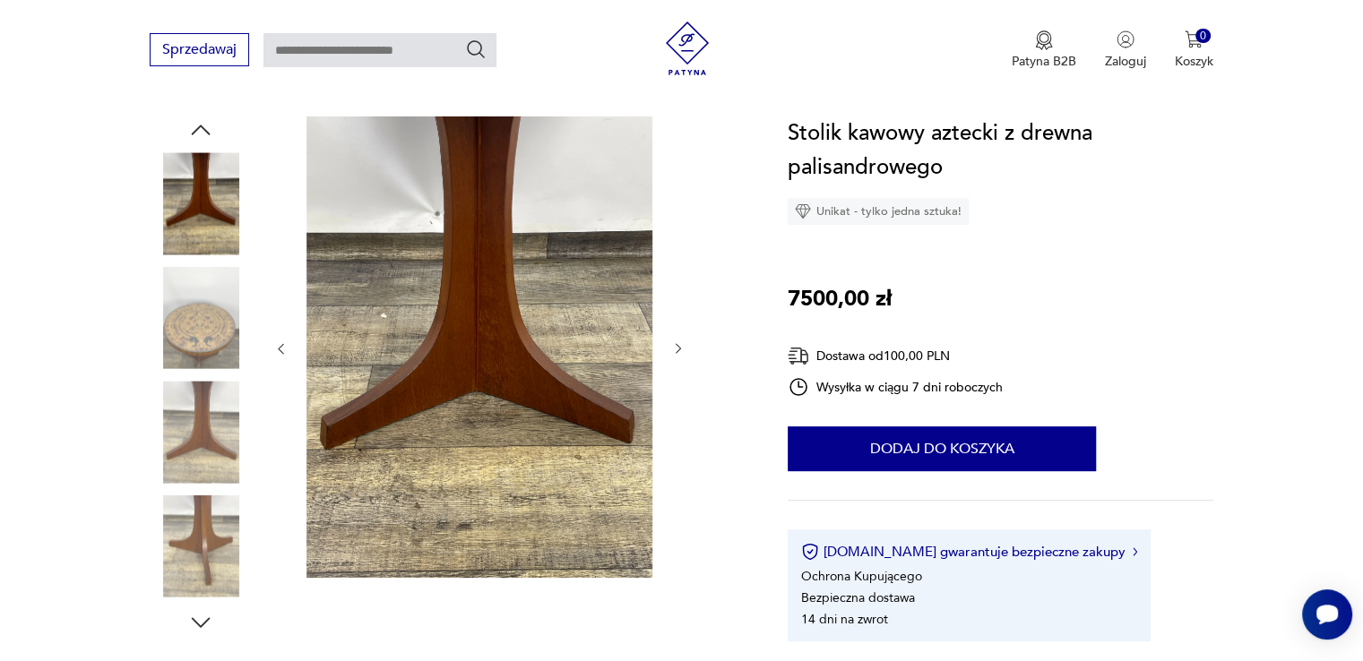
click at [197, 517] on img at bounding box center [201, 547] width 102 height 102
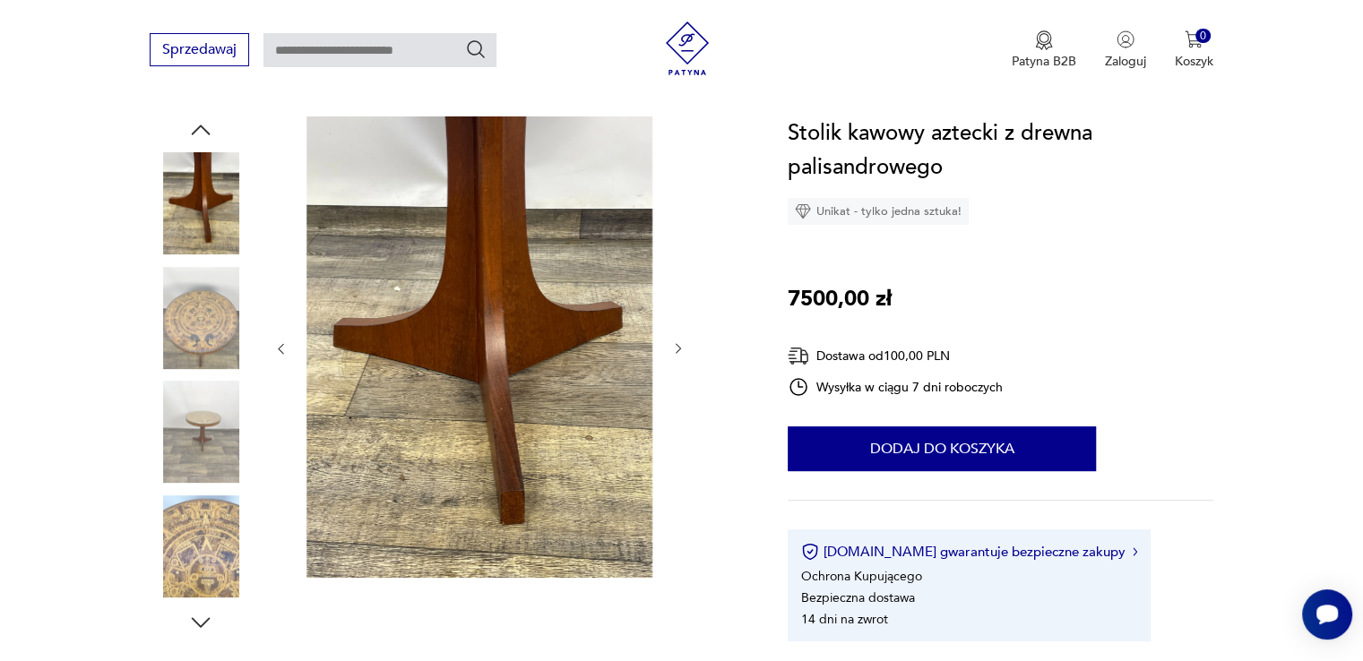
click at [197, 548] on img at bounding box center [201, 547] width 102 height 102
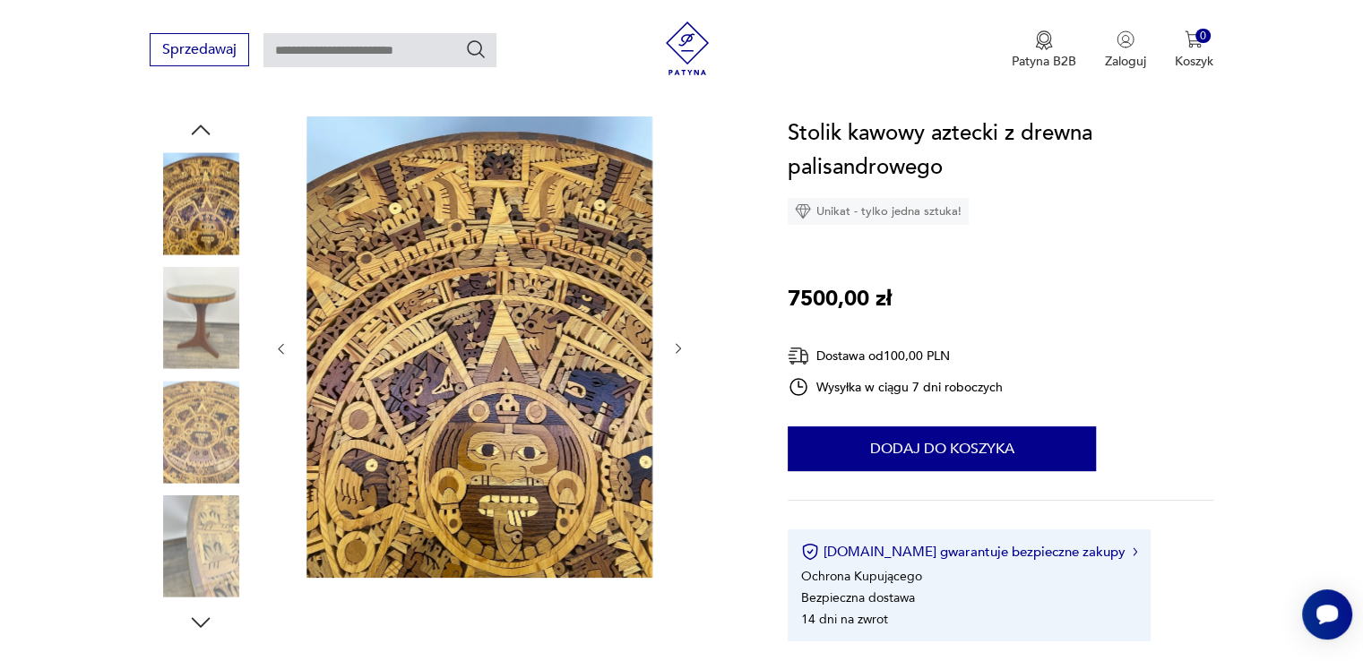
click at [425, 409] on img at bounding box center [479, 346] width 346 height 461
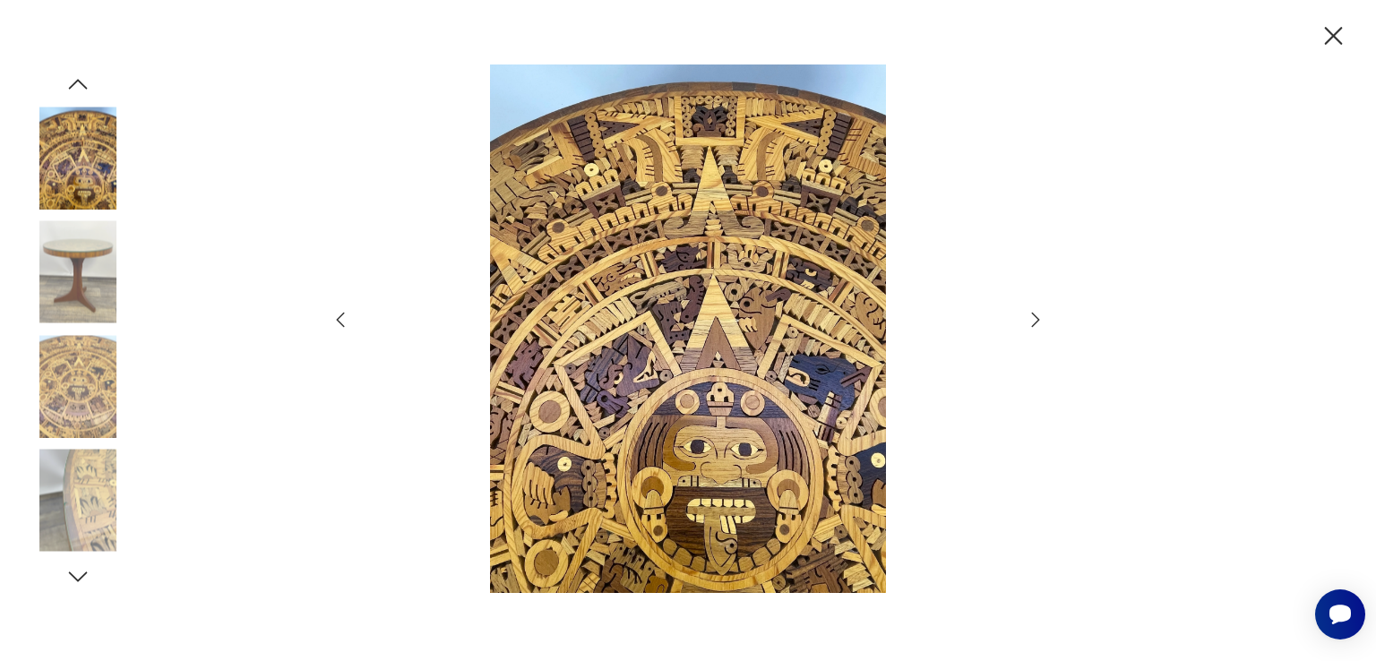
click at [88, 564] on icon "button" at bounding box center [78, 577] width 27 height 27
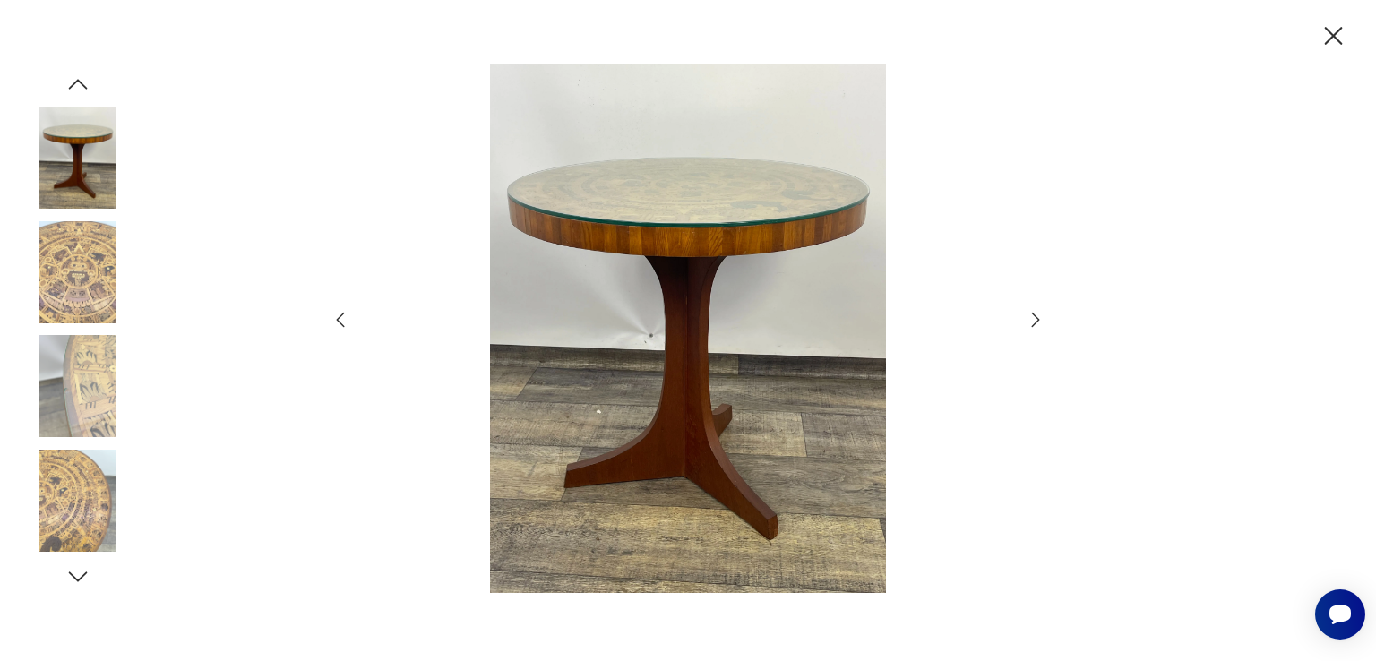
click at [83, 572] on icon "button" at bounding box center [78, 577] width 27 height 27
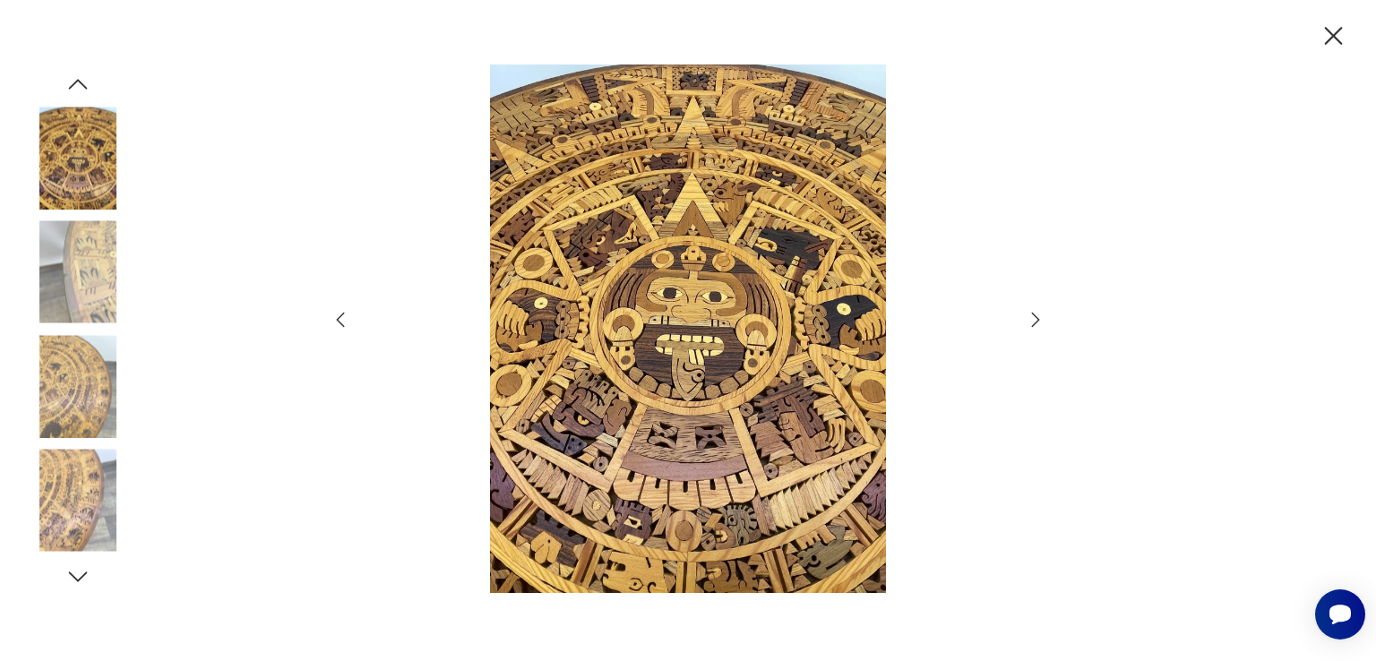
click at [1346, 25] on icon "button" at bounding box center [1333, 36] width 31 height 31
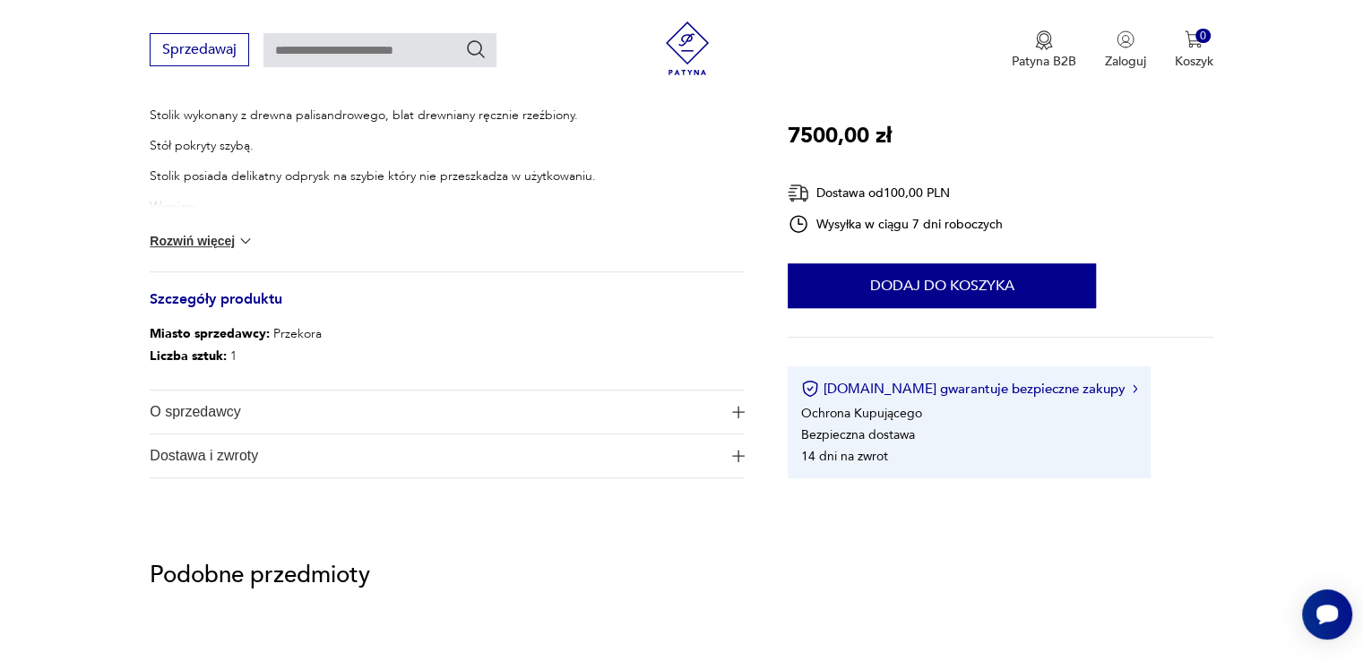
scroll to position [806, 0]
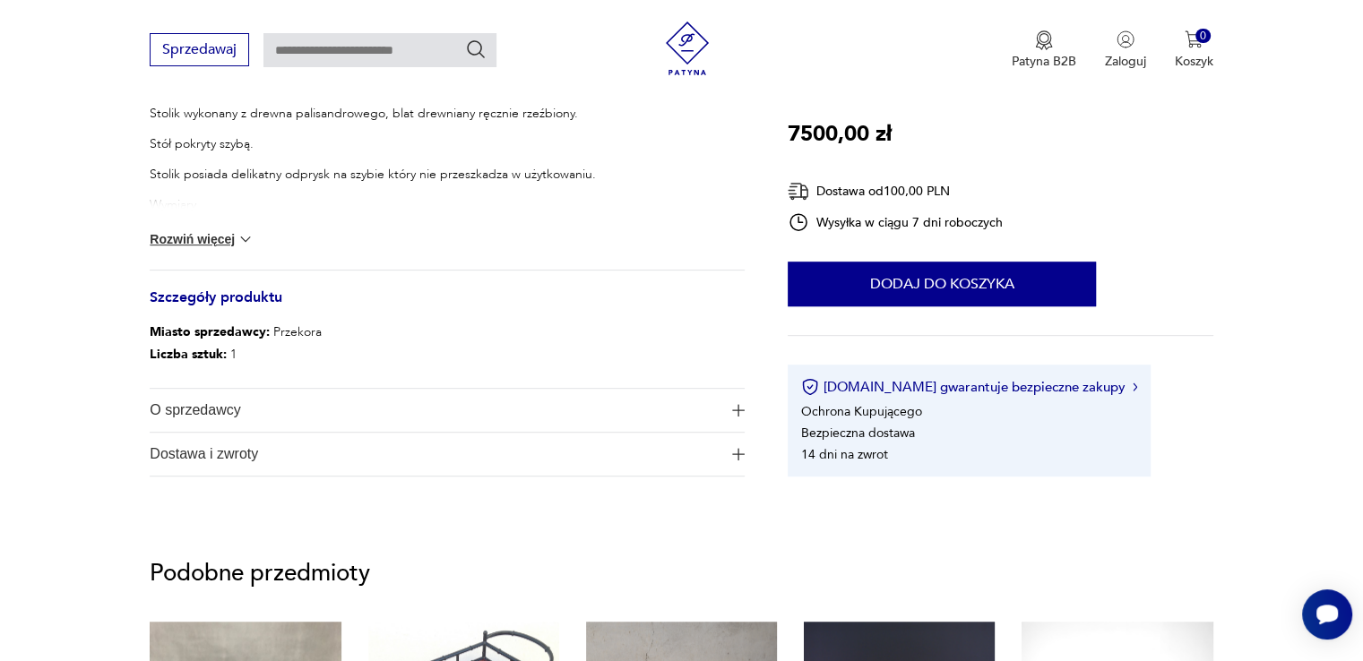
click at [247, 238] on img at bounding box center [246, 239] width 18 height 18
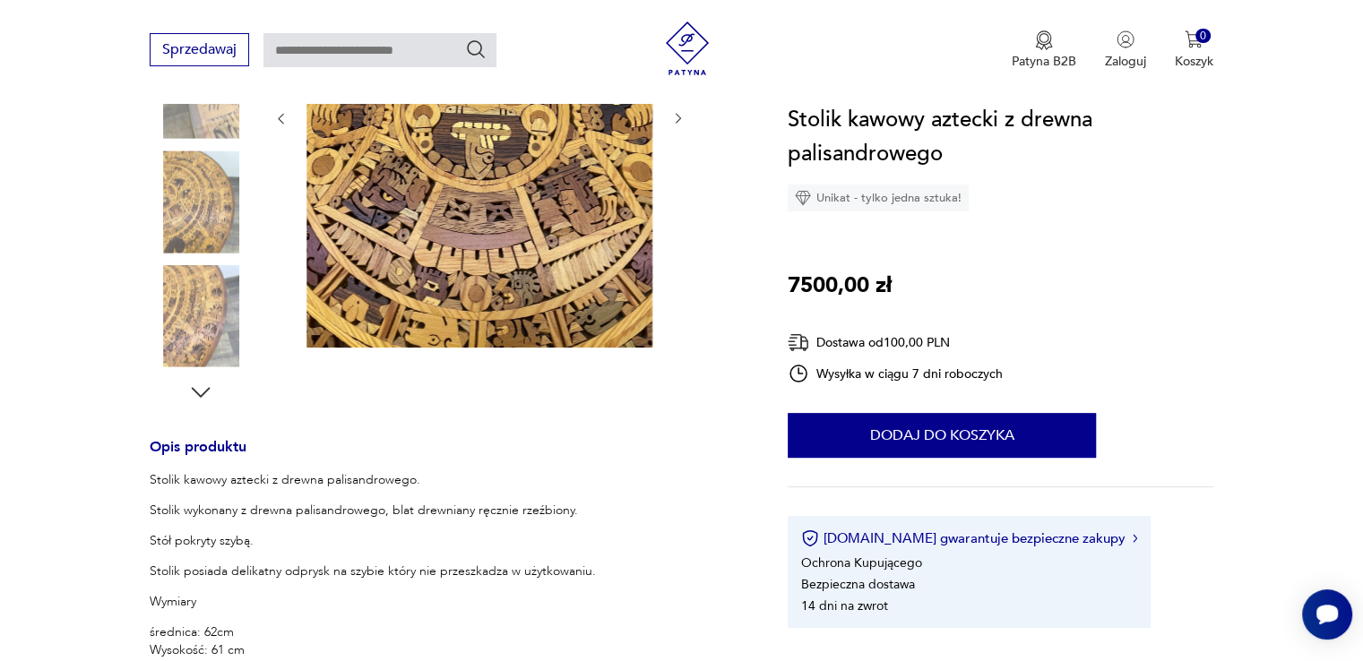
scroll to position [269, 0]
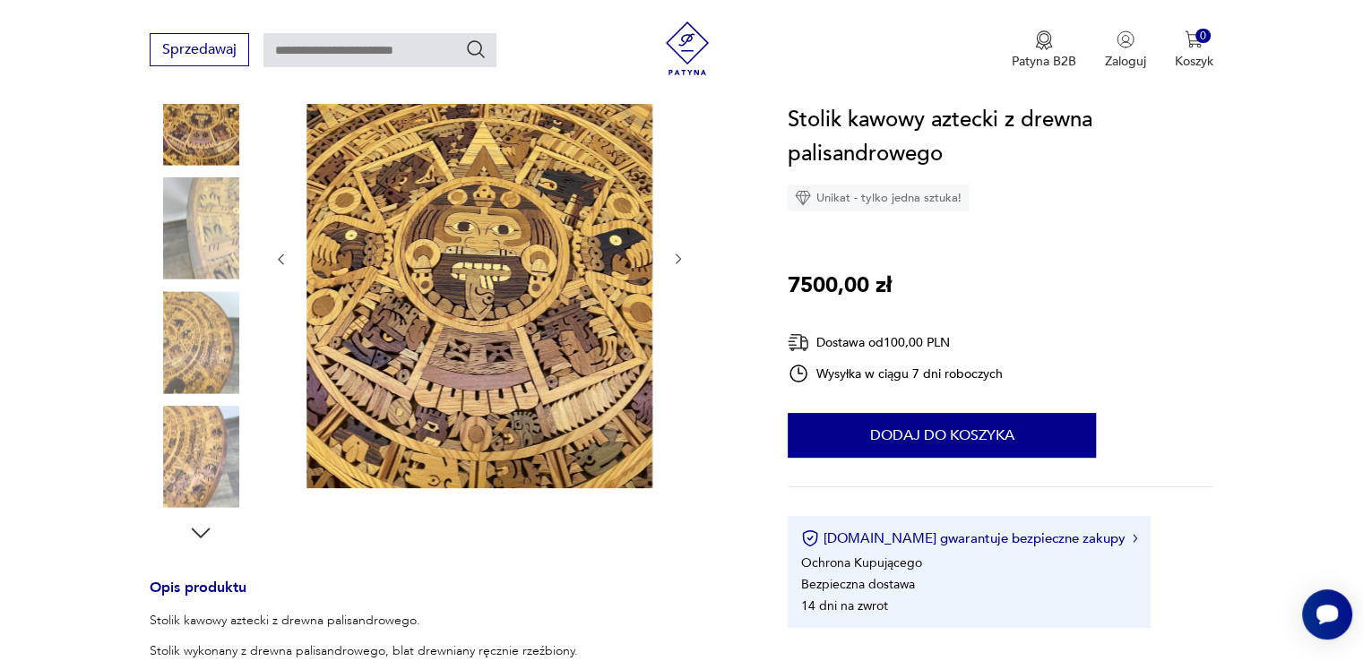
click at [186, 436] on img at bounding box center [201, 457] width 102 height 102
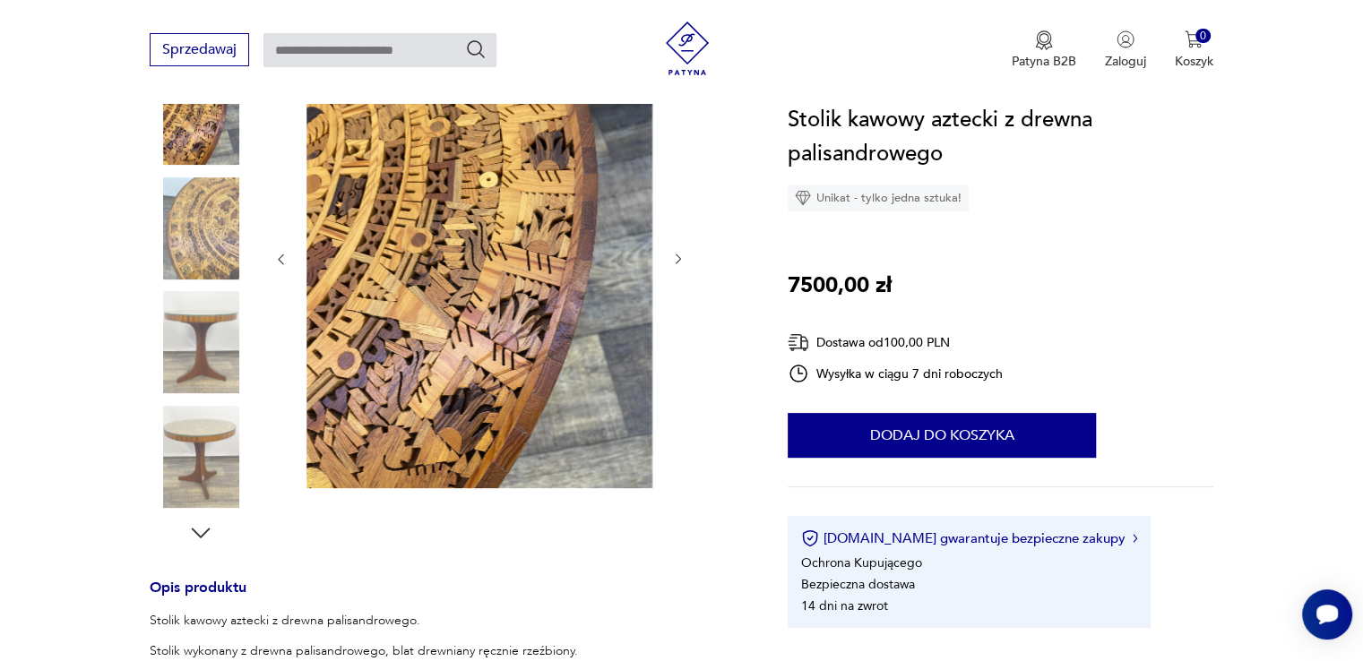
click at [209, 323] on img at bounding box center [201, 342] width 102 height 102
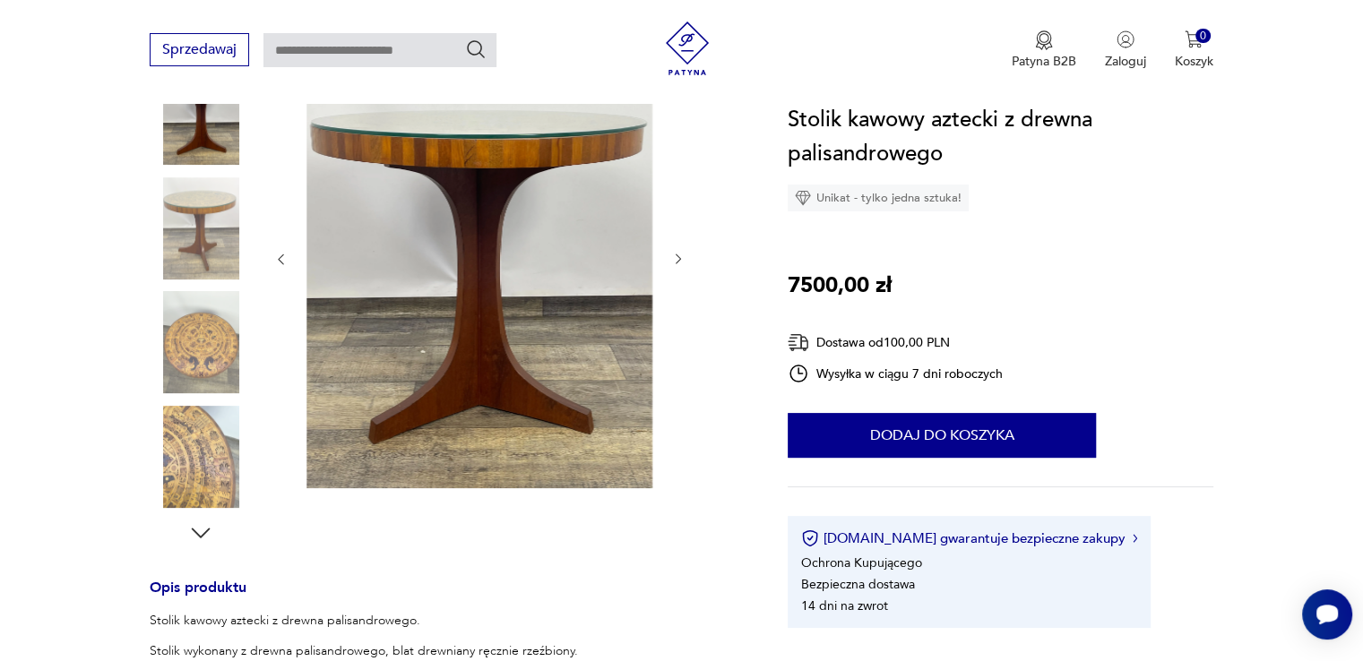
click at [222, 252] on img at bounding box center [201, 228] width 102 height 102
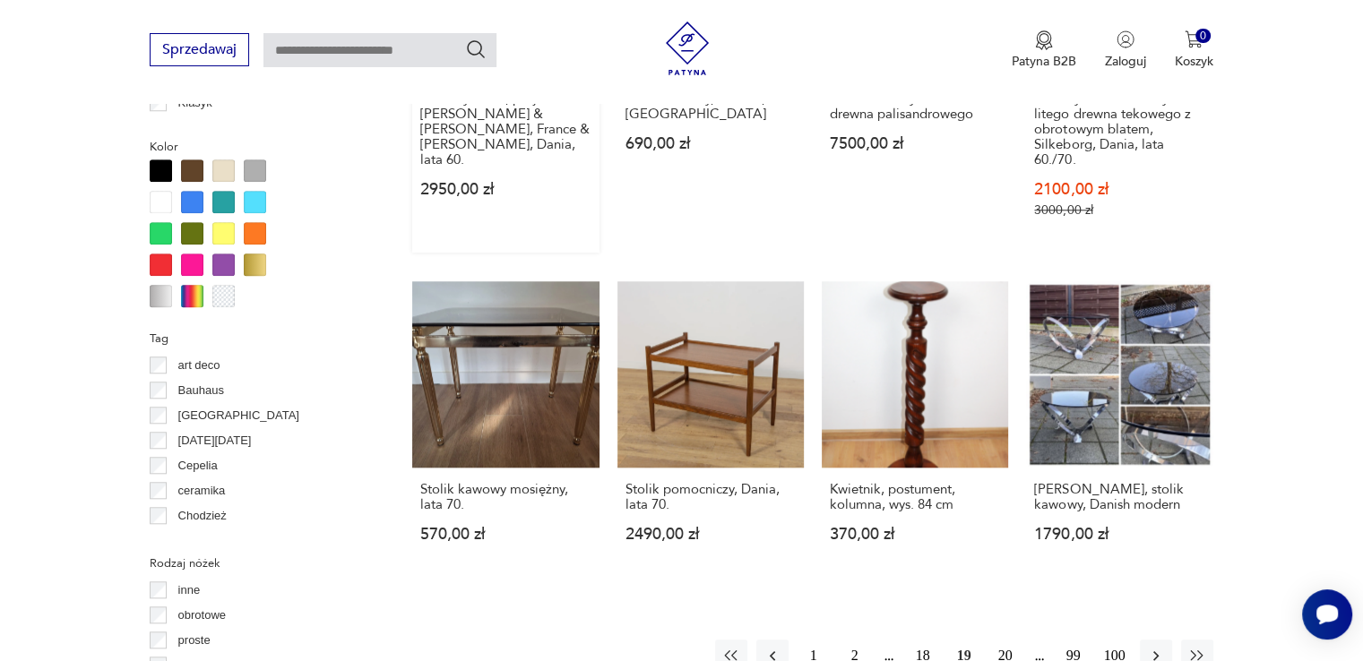
scroll to position [1702, 0]
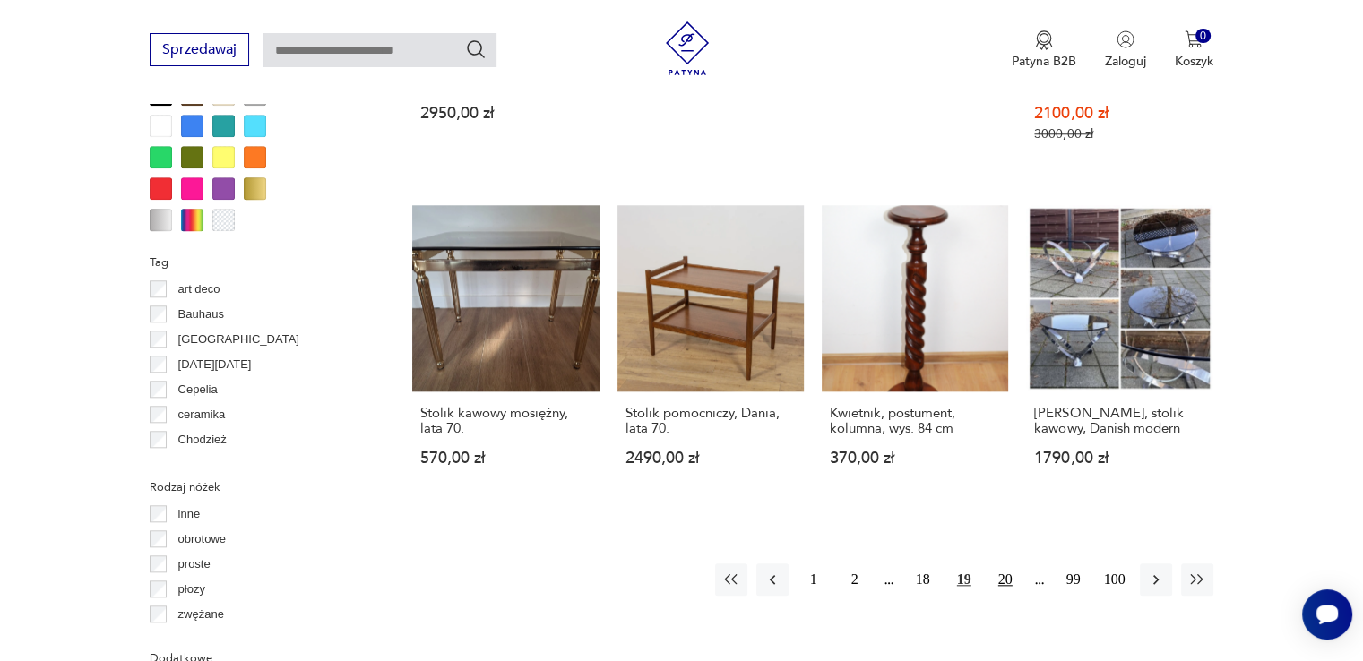
click at [1001, 564] on button "20" at bounding box center [1005, 580] width 32 height 32
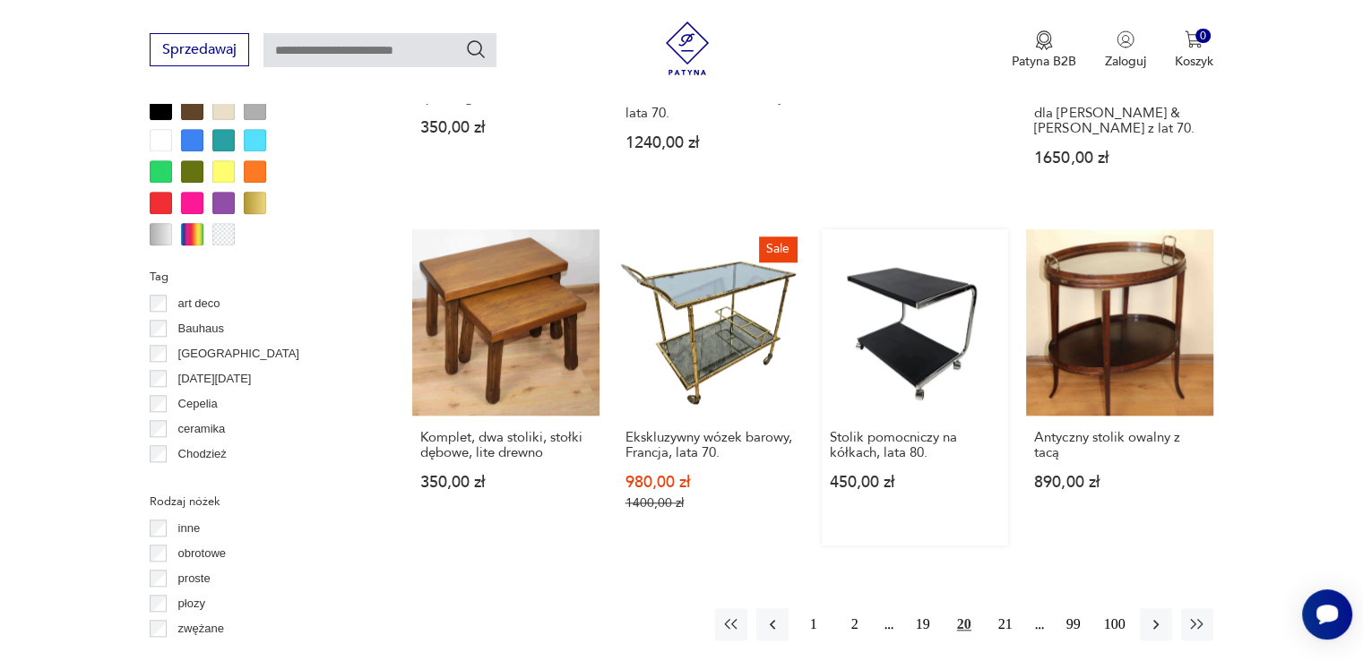
scroll to position [1729, 0]
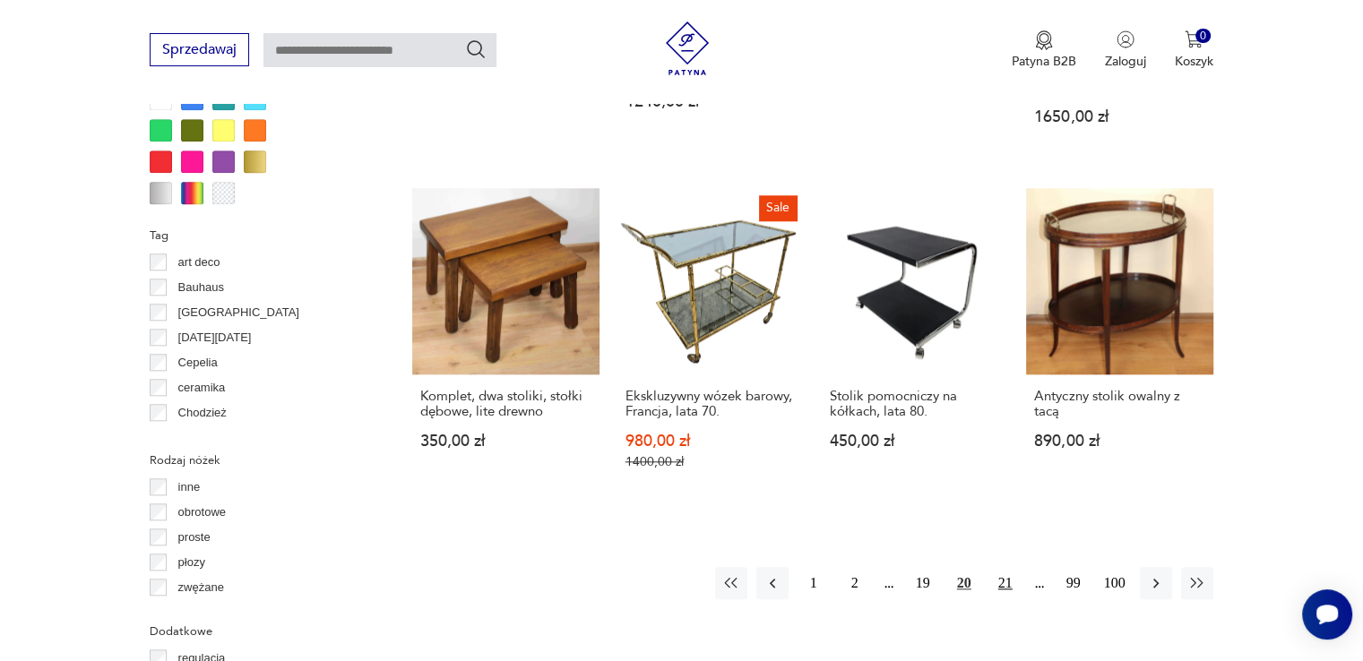
click at [1005, 567] on button "21" at bounding box center [1005, 583] width 32 height 32
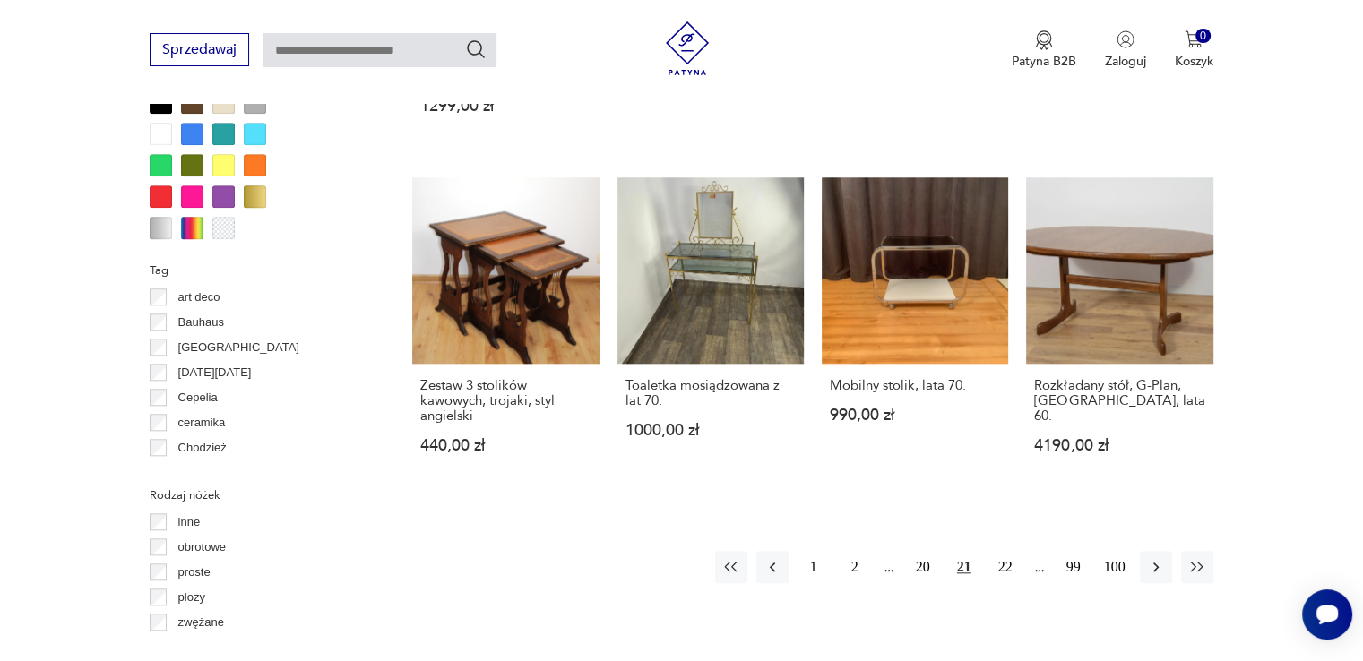
scroll to position [1729, 0]
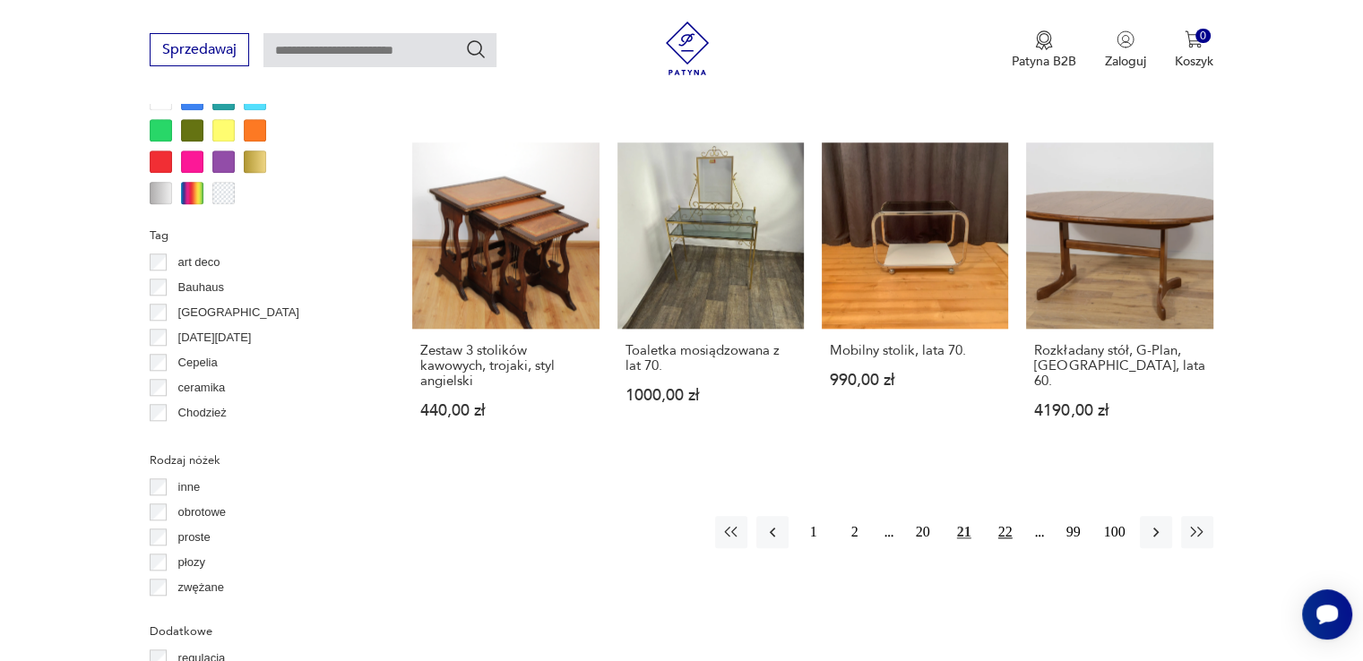
click at [1004, 516] on button "22" at bounding box center [1005, 532] width 32 height 32
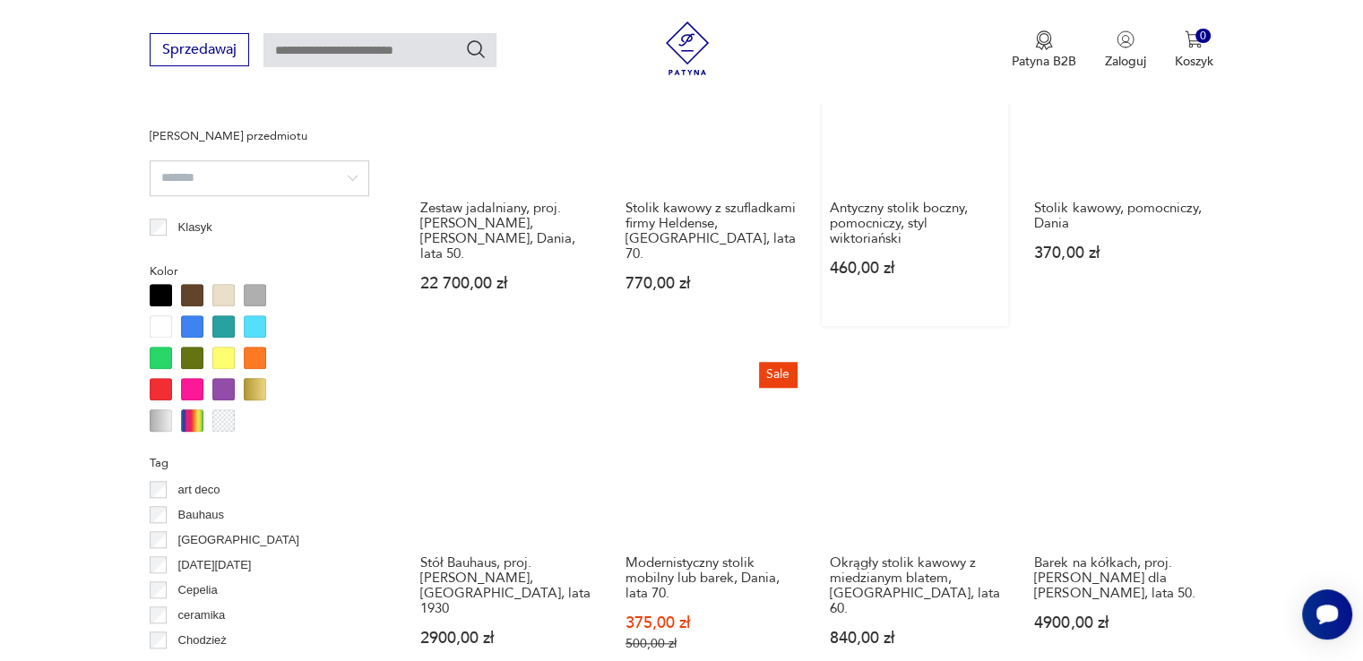
scroll to position [1550, 0]
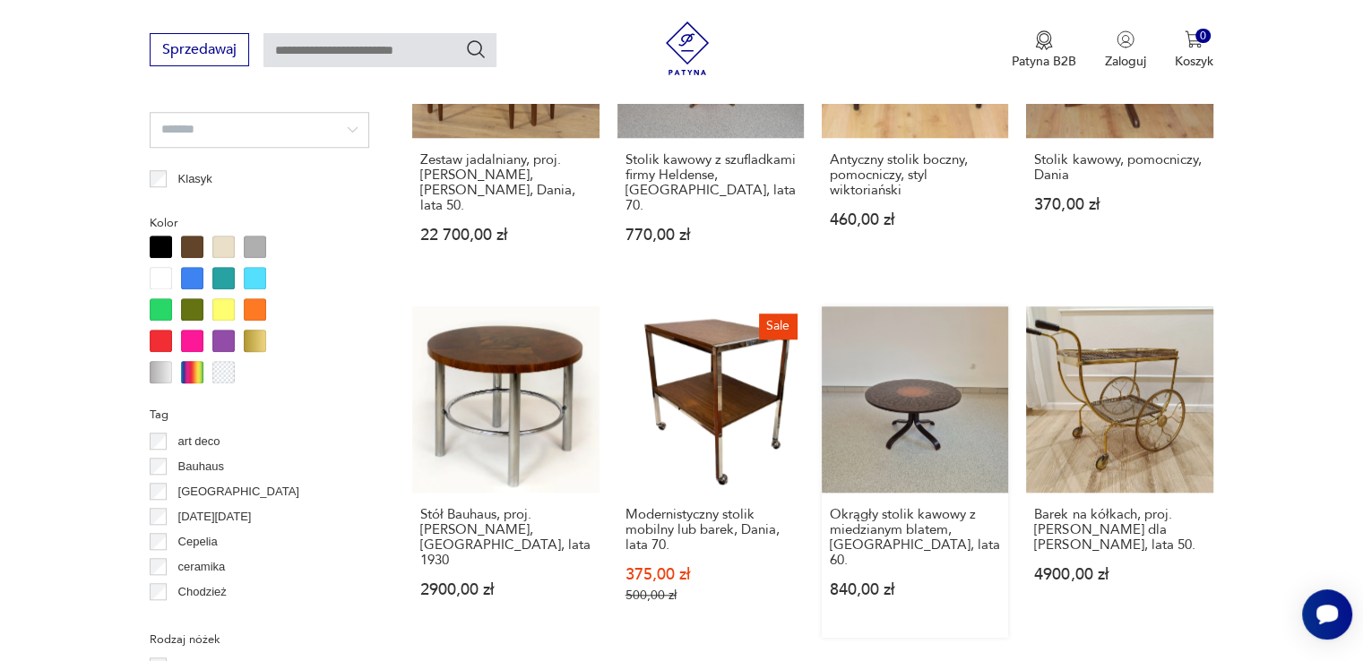
click at [905, 375] on link "Okrągły stolik kawowy z miedzianym blatem, Norwegia, lata 60. 840,00 zł" at bounding box center [915, 472] width 186 height 332
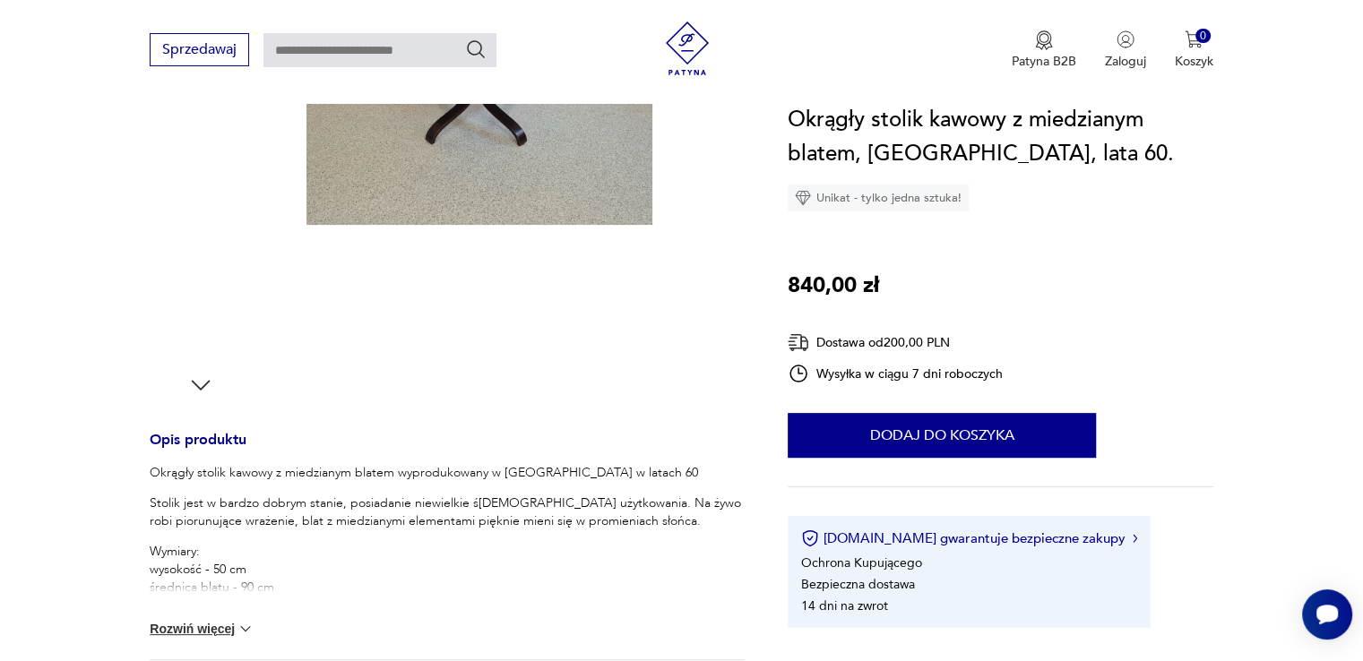
scroll to position [448, 0]
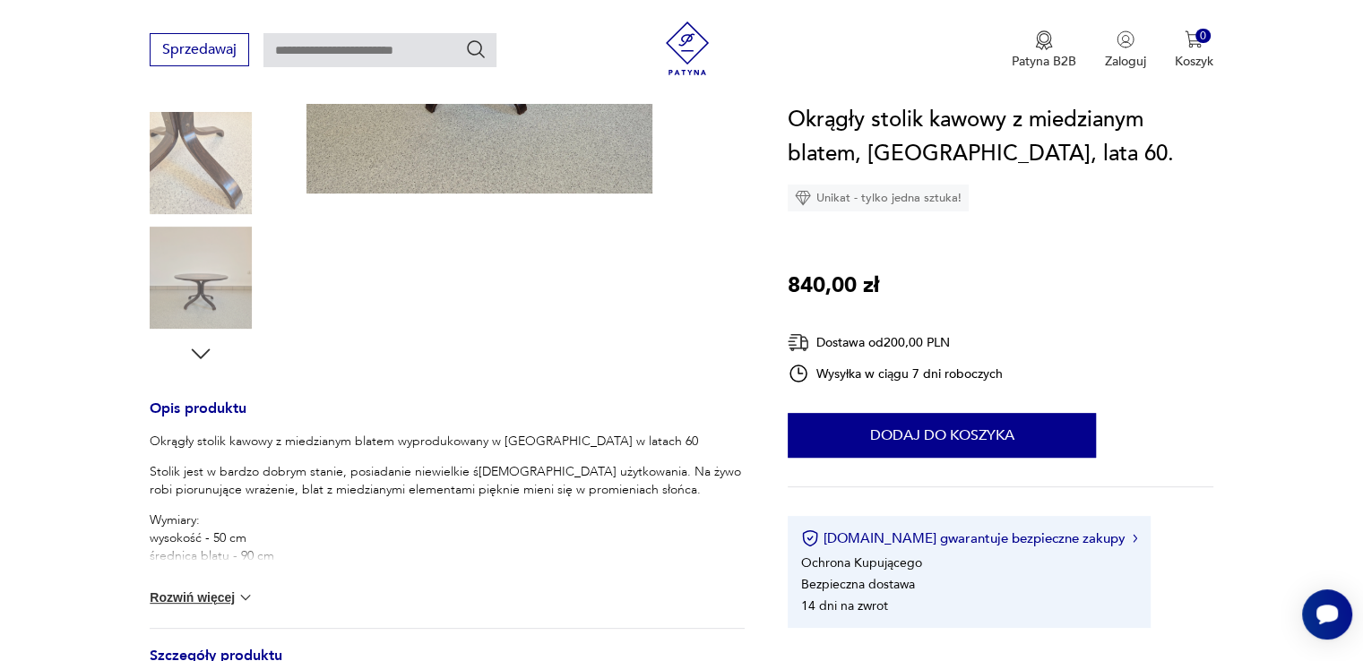
click at [240, 589] on img at bounding box center [246, 598] width 18 height 18
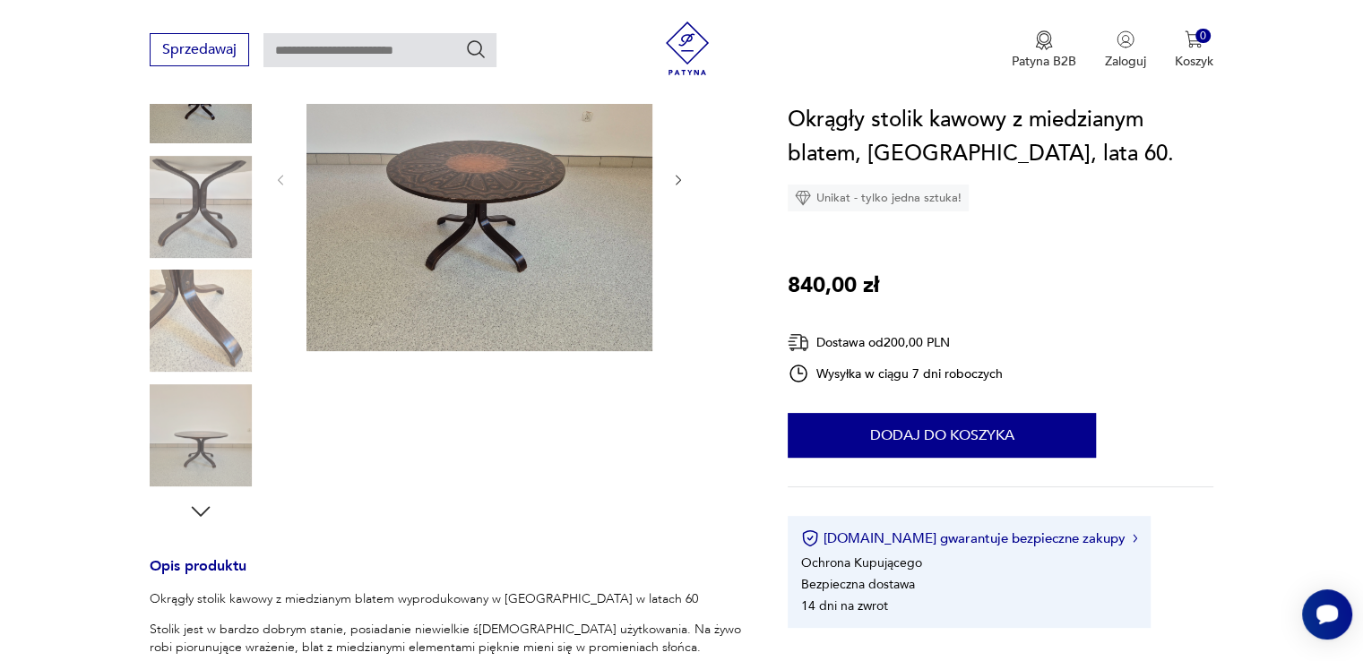
scroll to position [179, 0]
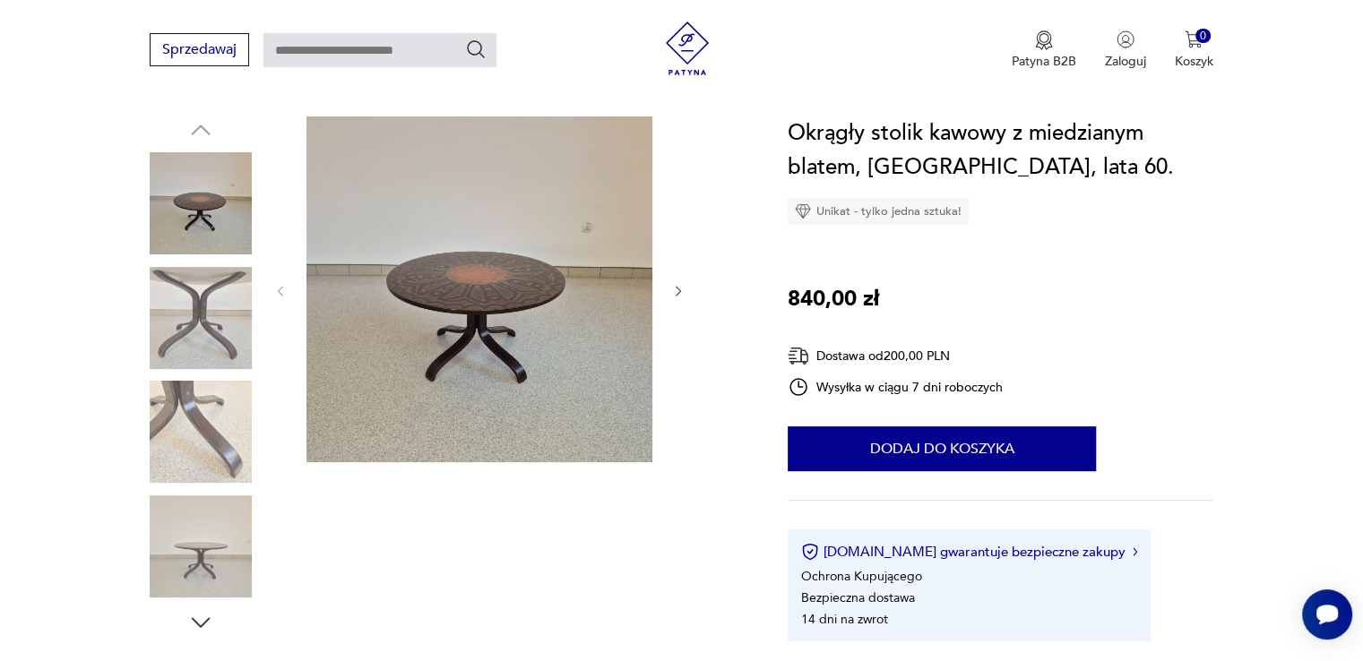
click at [357, 341] on img at bounding box center [479, 289] width 346 height 346
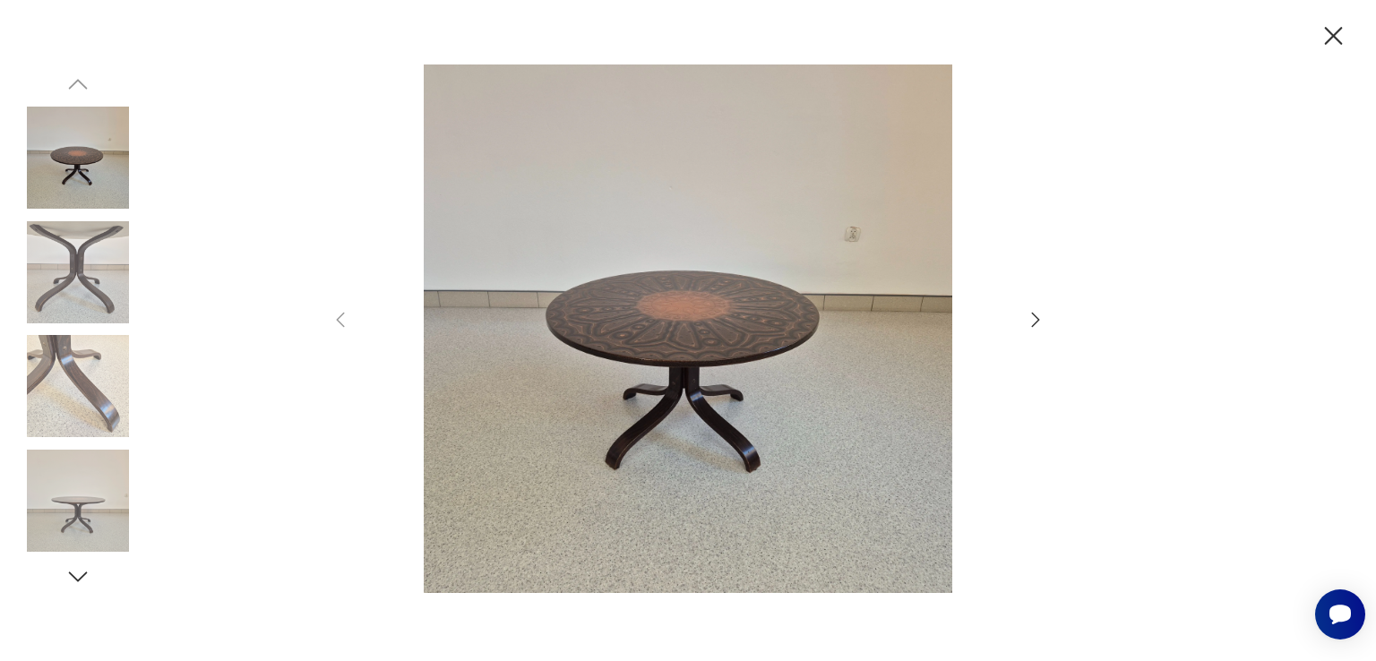
click at [56, 406] on img at bounding box center [78, 386] width 102 height 102
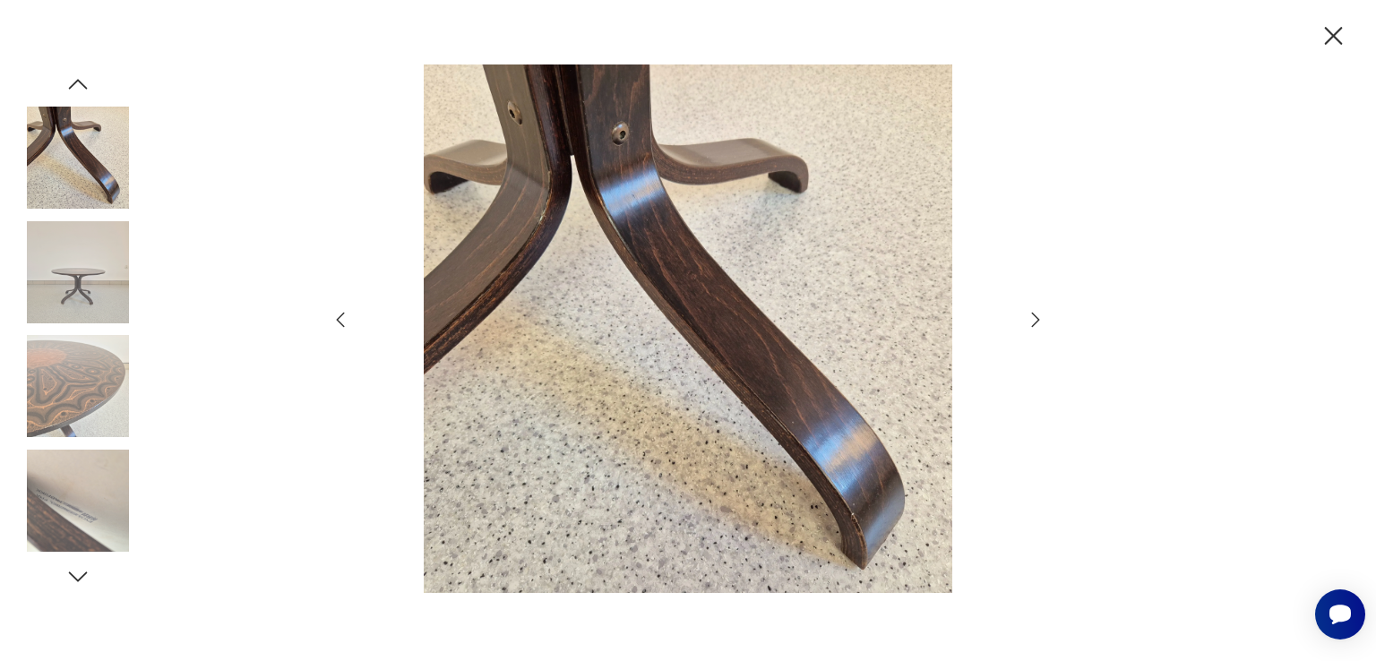
click at [73, 399] on img at bounding box center [78, 386] width 102 height 102
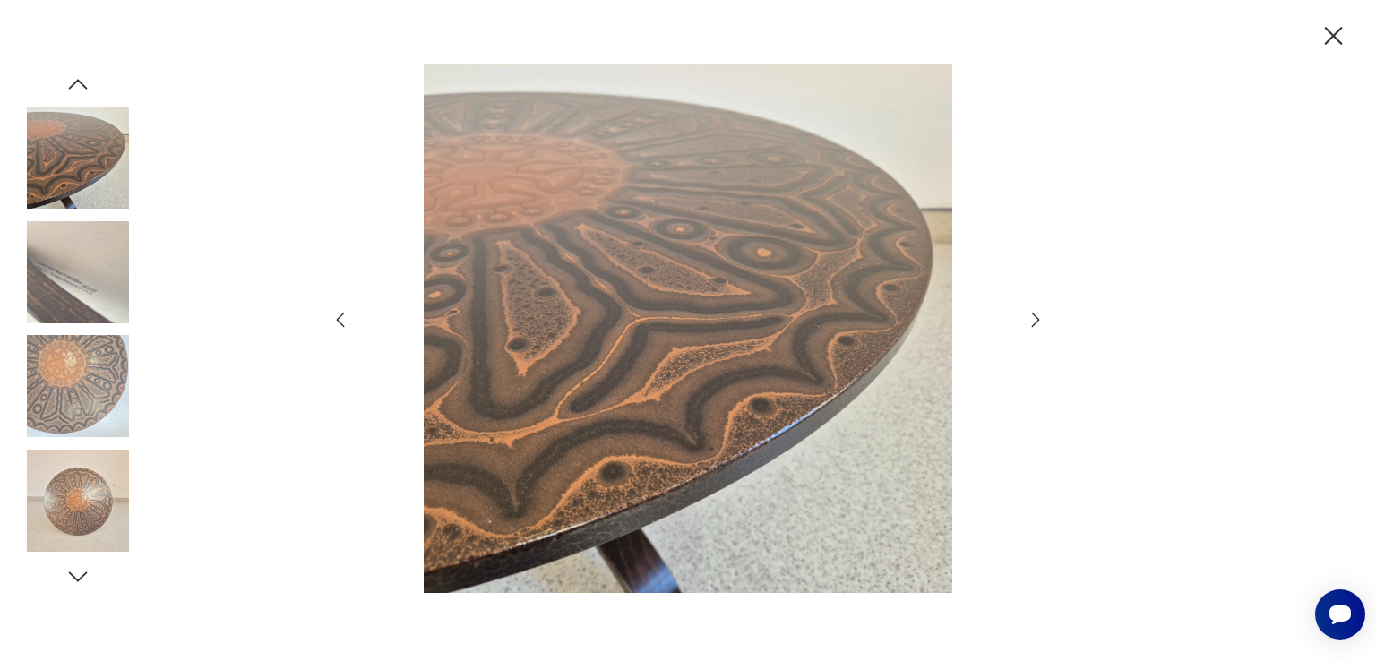
click at [111, 485] on img at bounding box center [78, 501] width 102 height 102
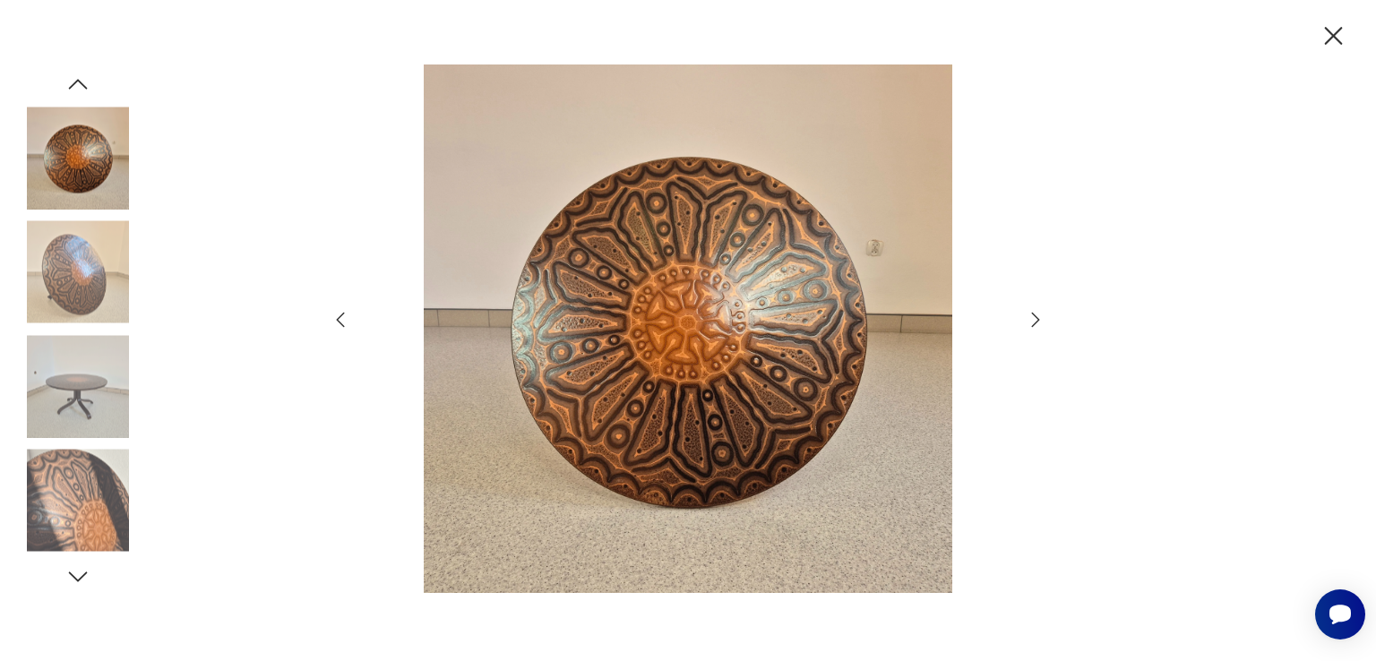
click at [90, 422] on img at bounding box center [78, 386] width 102 height 102
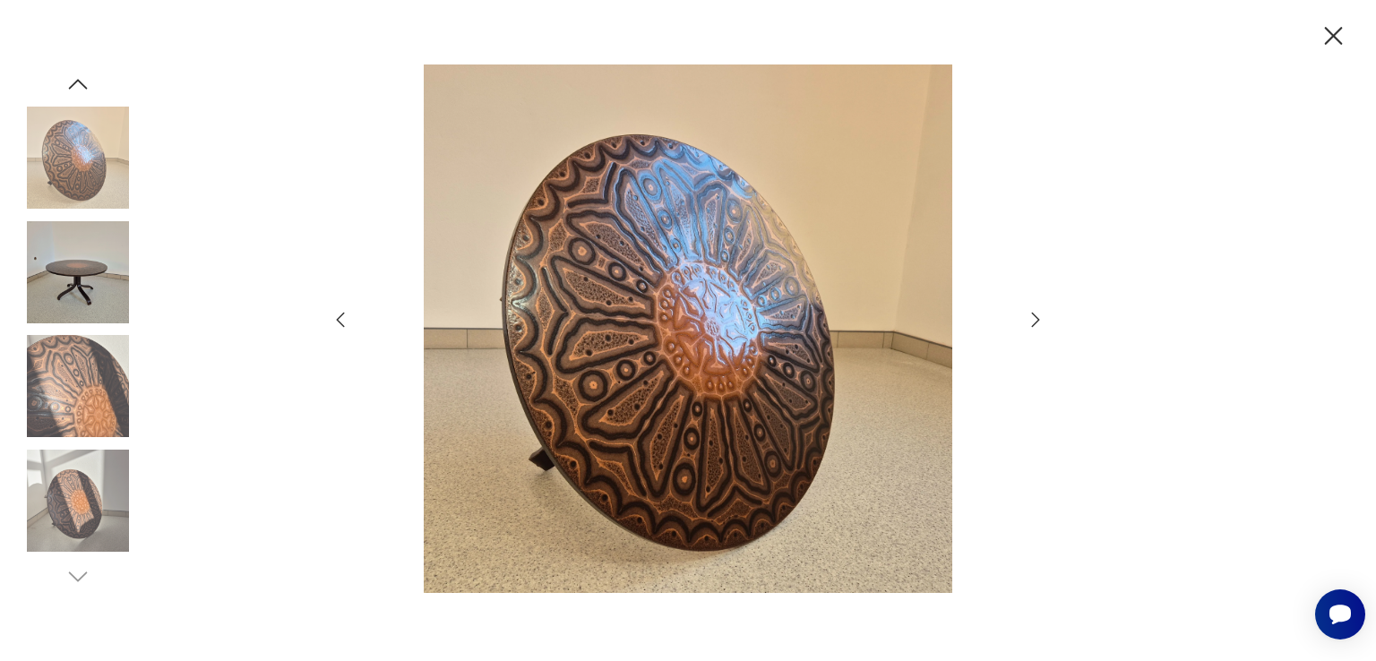
click at [90, 492] on img at bounding box center [78, 501] width 102 height 102
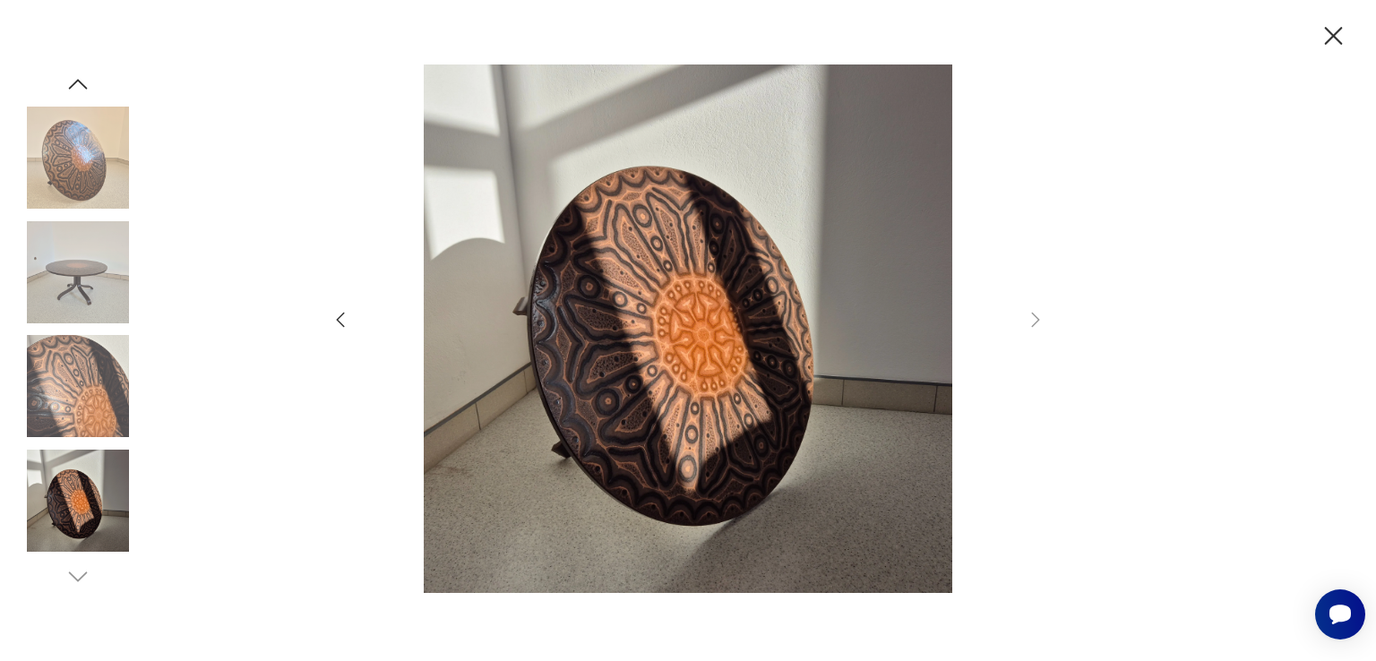
click at [93, 406] on img at bounding box center [78, 386] width 102 height 102
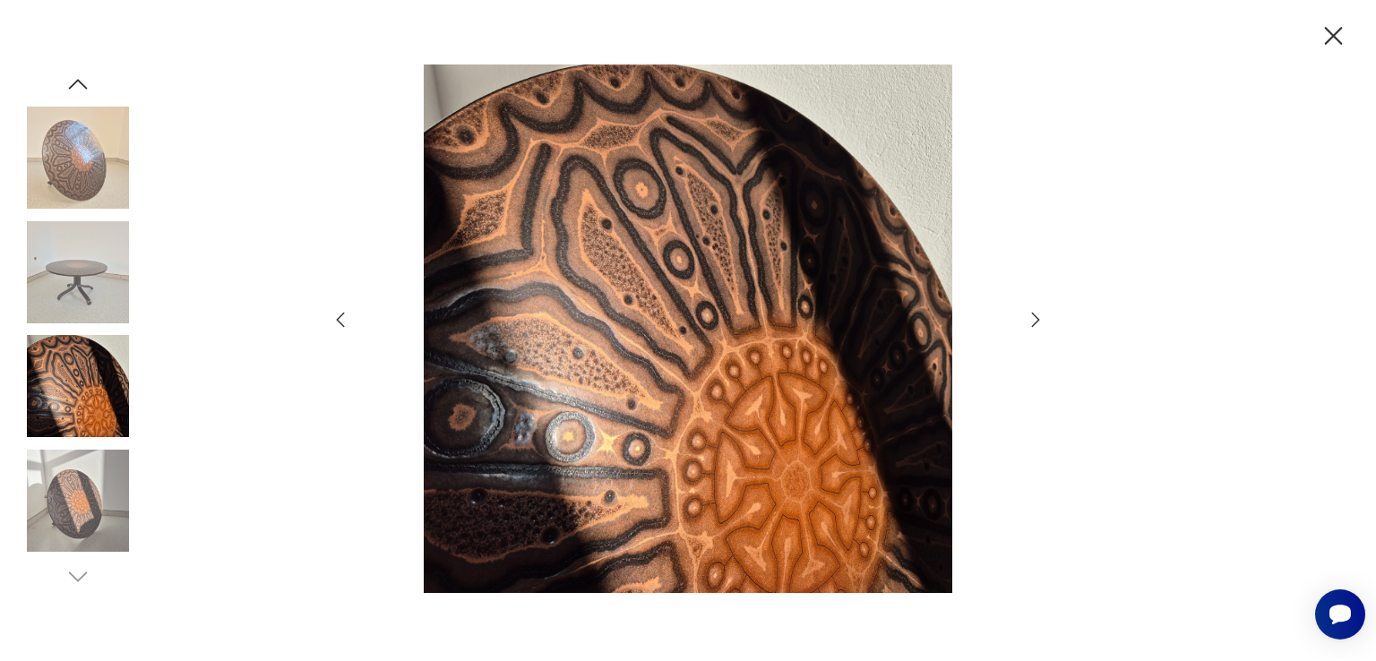
click at [93, 301] on img at bounding box center [78, 272] width 102 height 102
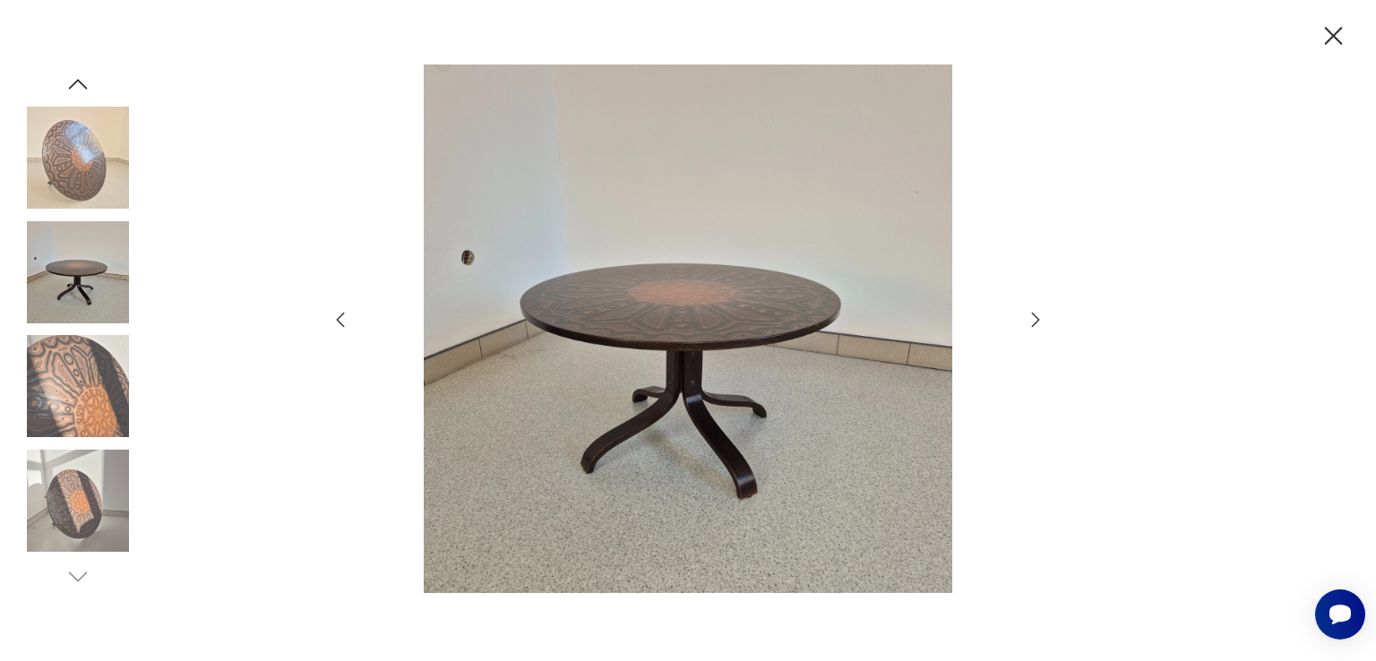
click at [81, 169] on img at bounding box center [78, 158] width 102 height 102
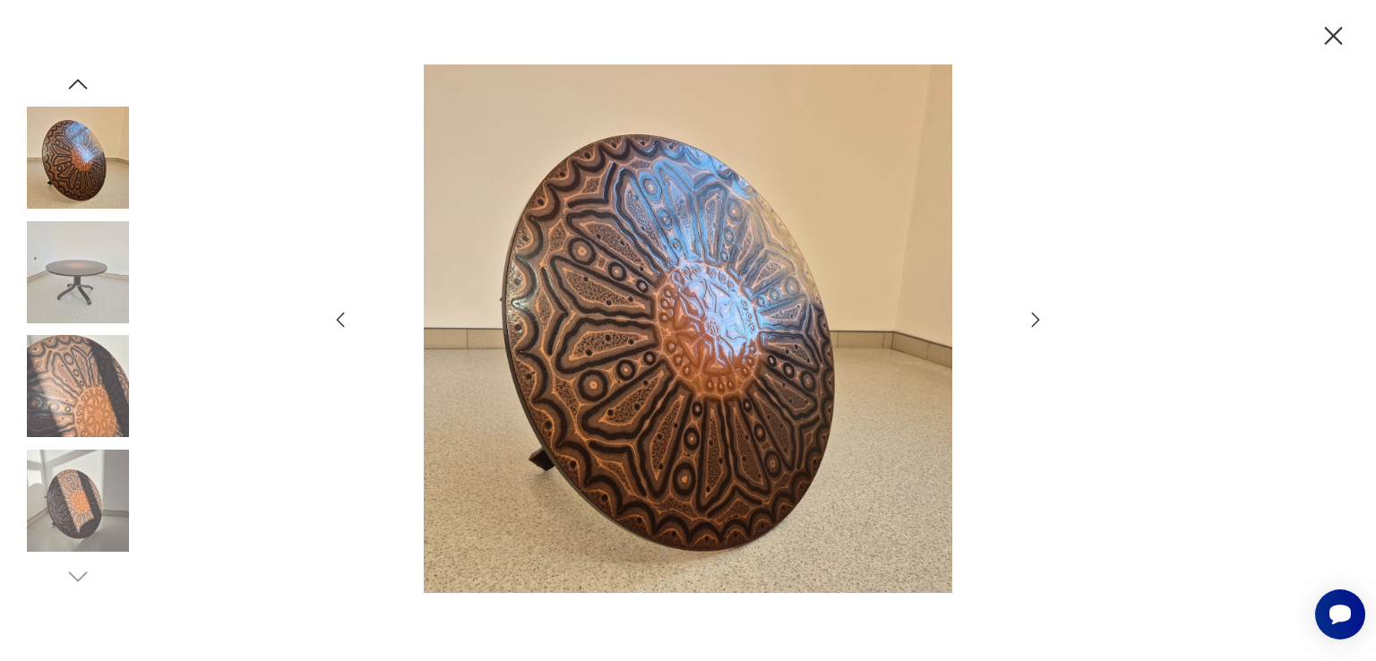
click at [82, 265] on img at bounding box center [78, 272] width 102 height 102
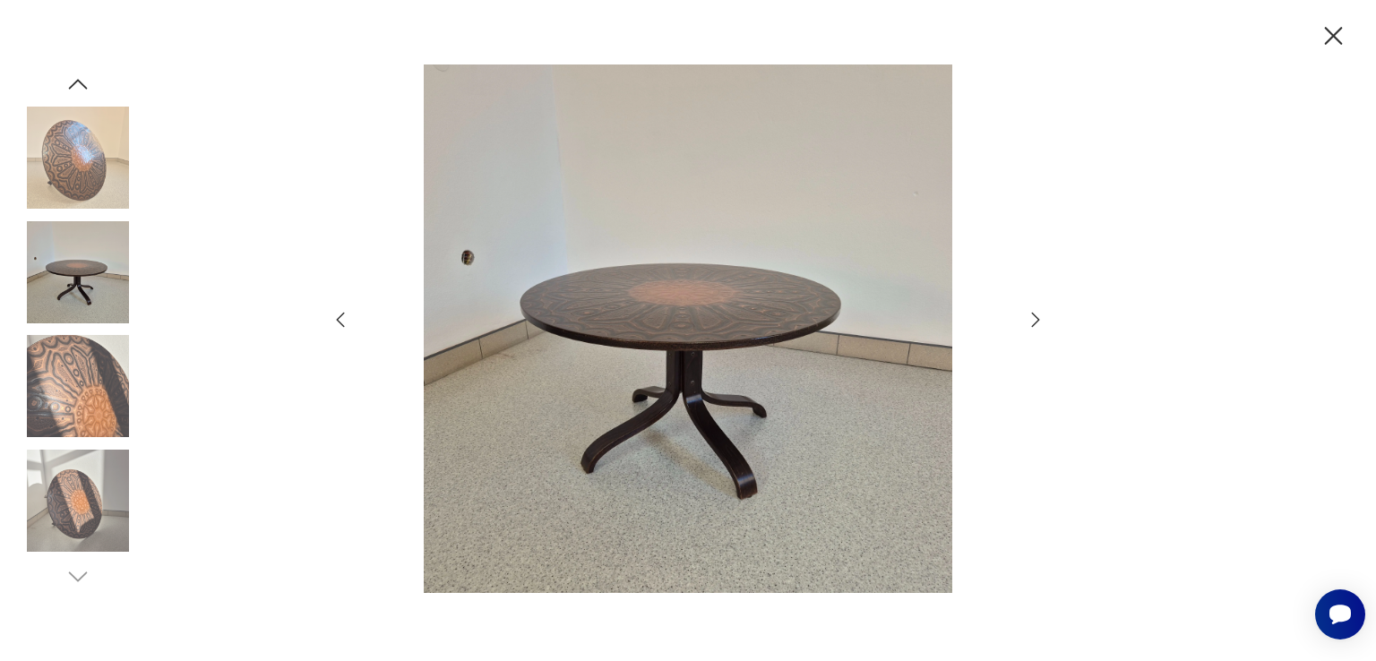
click at [93, 169] on img at bounding box center [78, 158] width 102 height 102
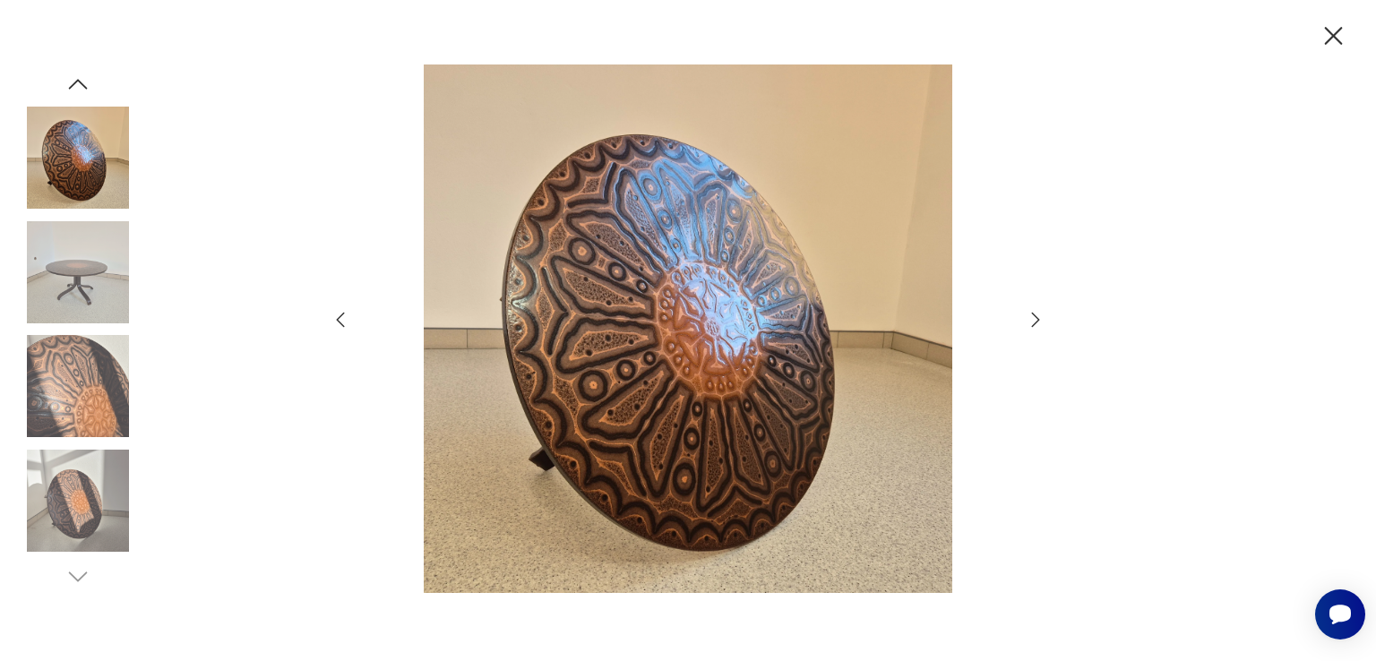
click at [73, 87] on icon "button" at bounding box center [78, 84] width 27 height 27
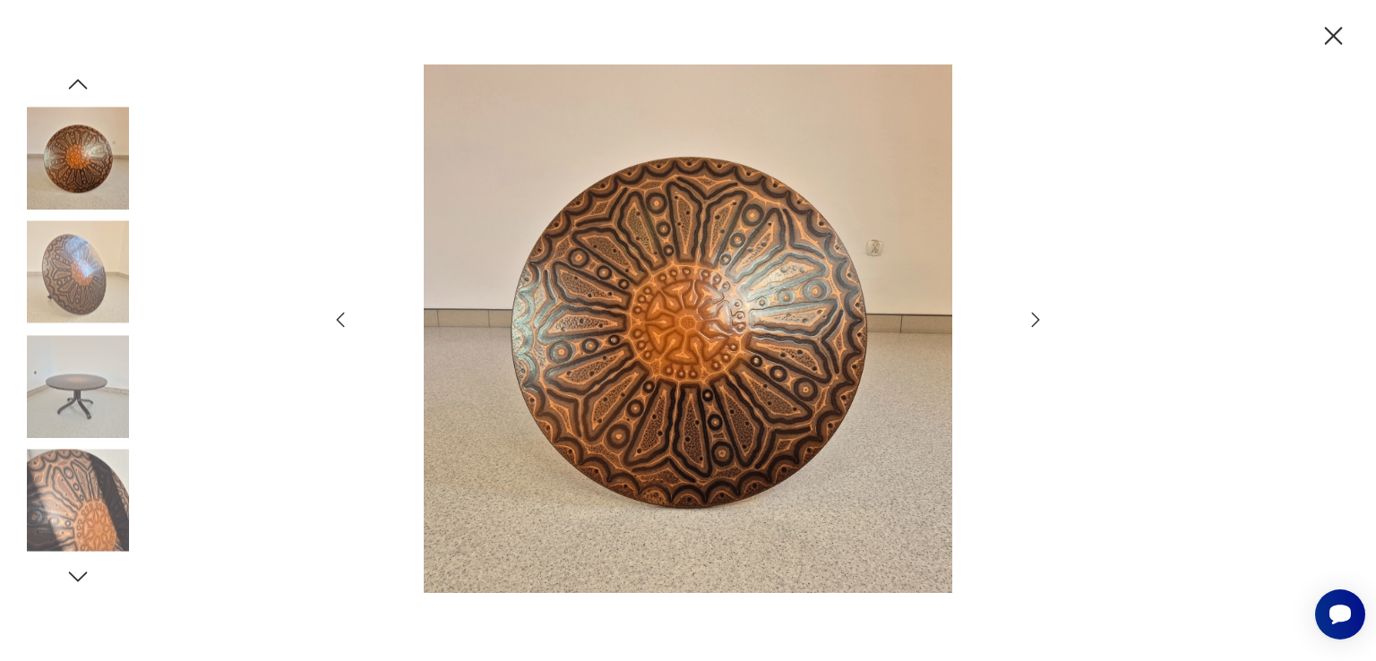
click at [90, 142] on img at bounding box center [78, 158] width 102 height 102
click at [80, 82] on icon "button" at bounding box center [78, 84] width 19 height 10
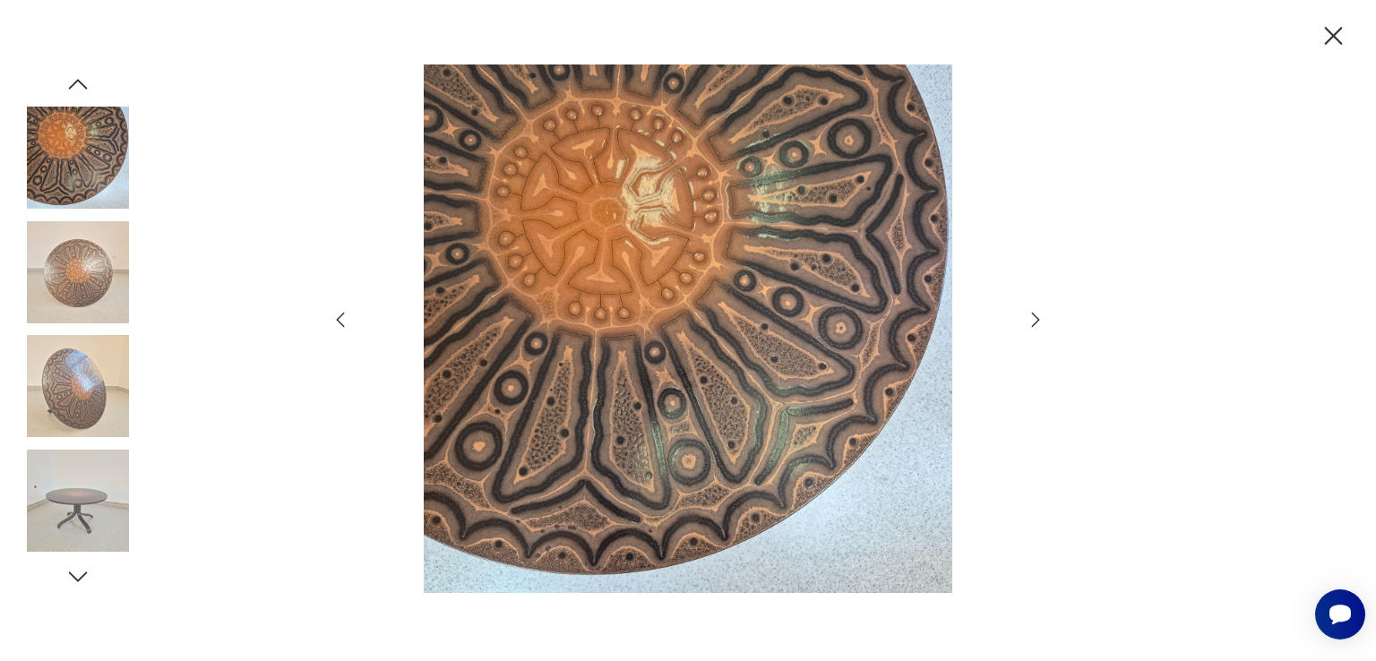
click at [97, 143] on img at bounding box center [78, 158] width 102 height 102
click at [86, 84] on icon "button" at bounding box center [78, 84] width 27 height 27
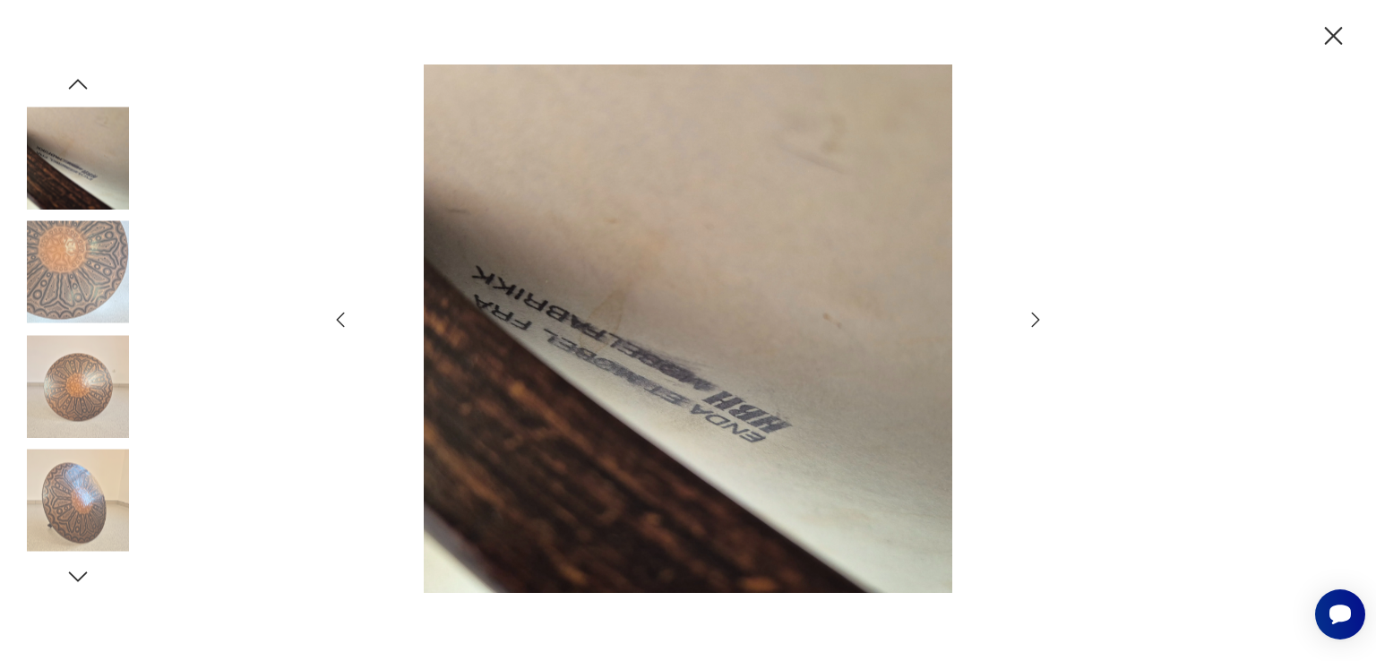
click at [90, 164] on img at bounding box center [78, 158] width 102 height 102
click at [79, 98] on div at bounding box center [78, 331] width 102 height 520
click at [75, 83] on icon "button" at bounding box center [78, 84] width 27 height 27
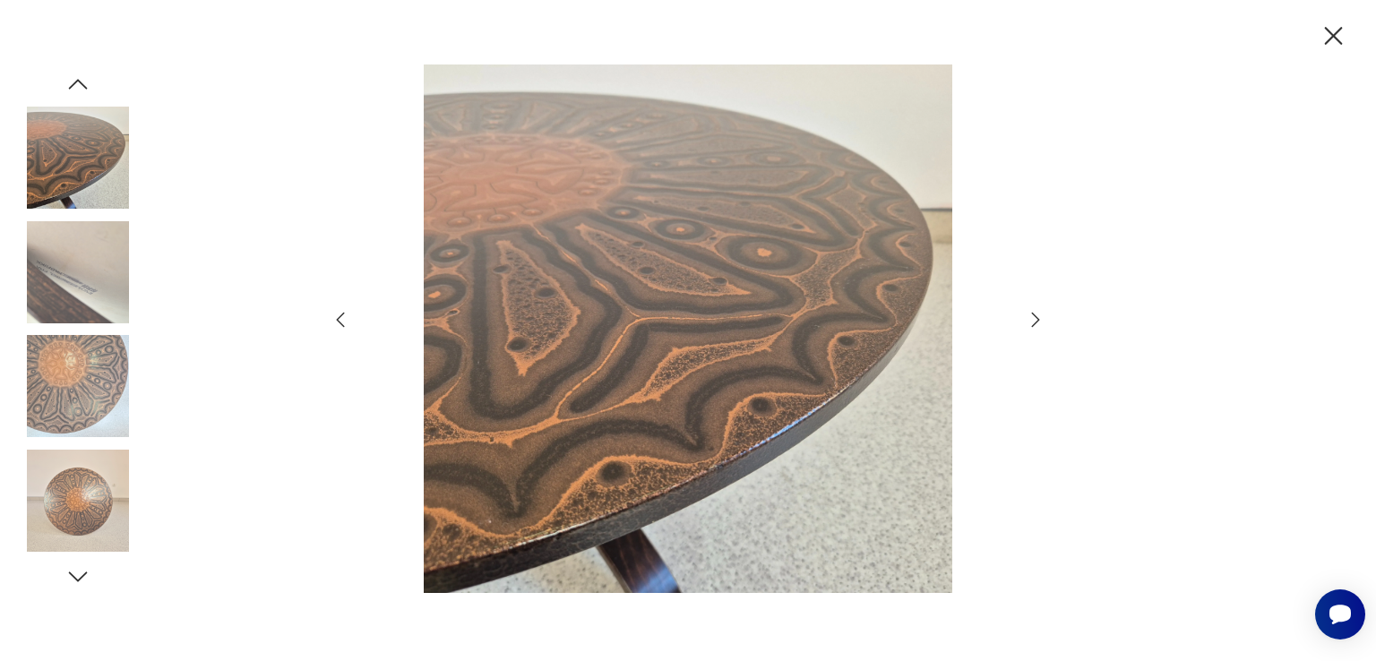
click at [86, 136] on img at bounding box center [78, 158] width 102 height 102
click at [75, 83] on icon "button" at bounding box center [78, 84] width 27 height 27
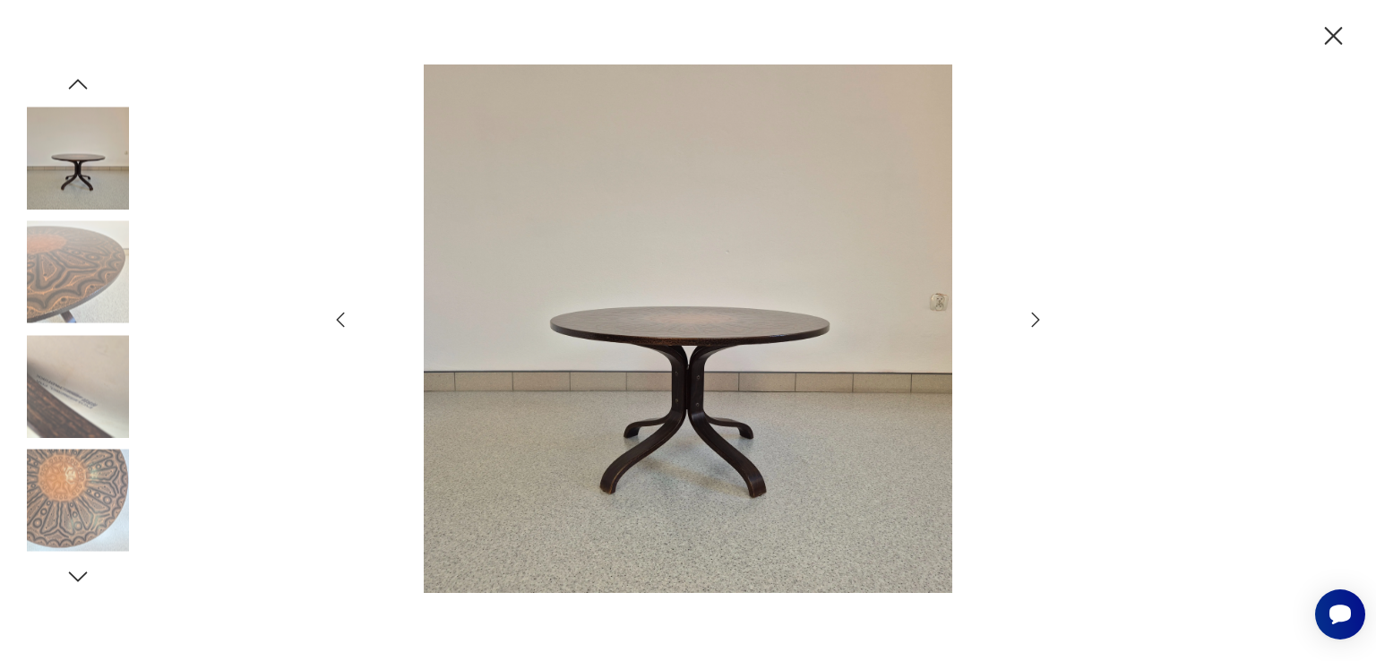
click at [1342, 33] on icon "button" at bounding box center [1333, 36] width 31 height 31
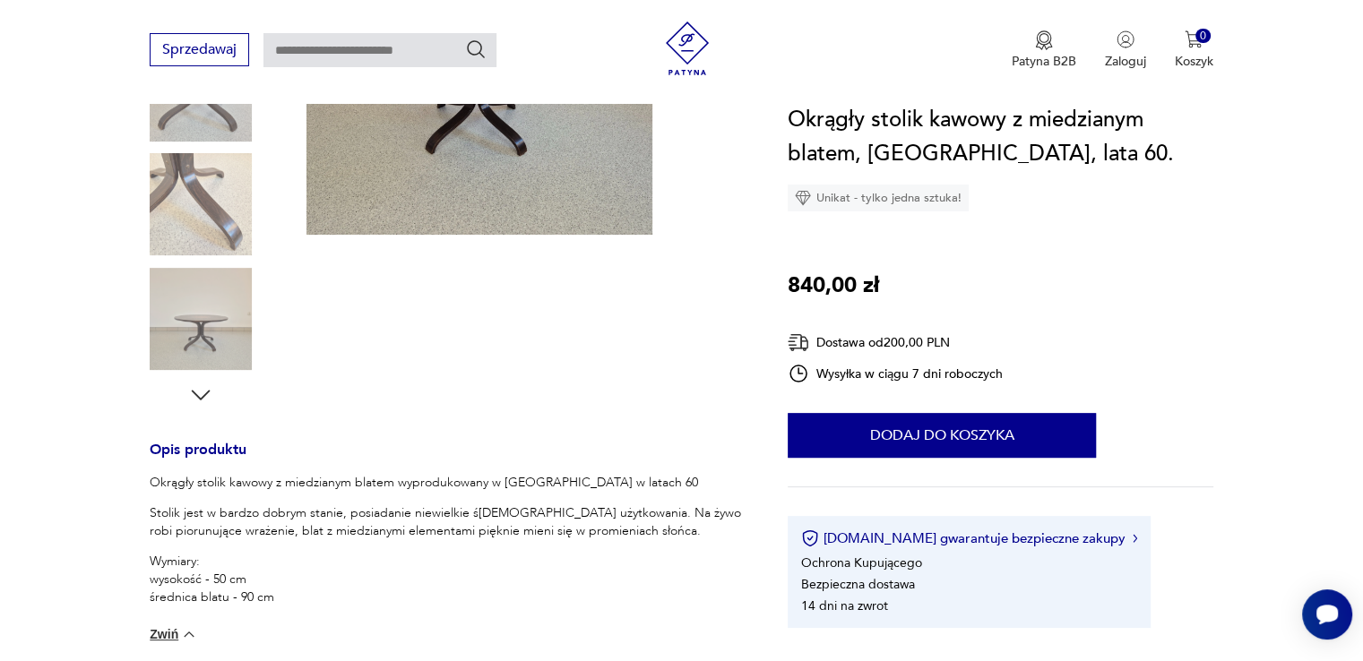
scroll to position [448, 0]
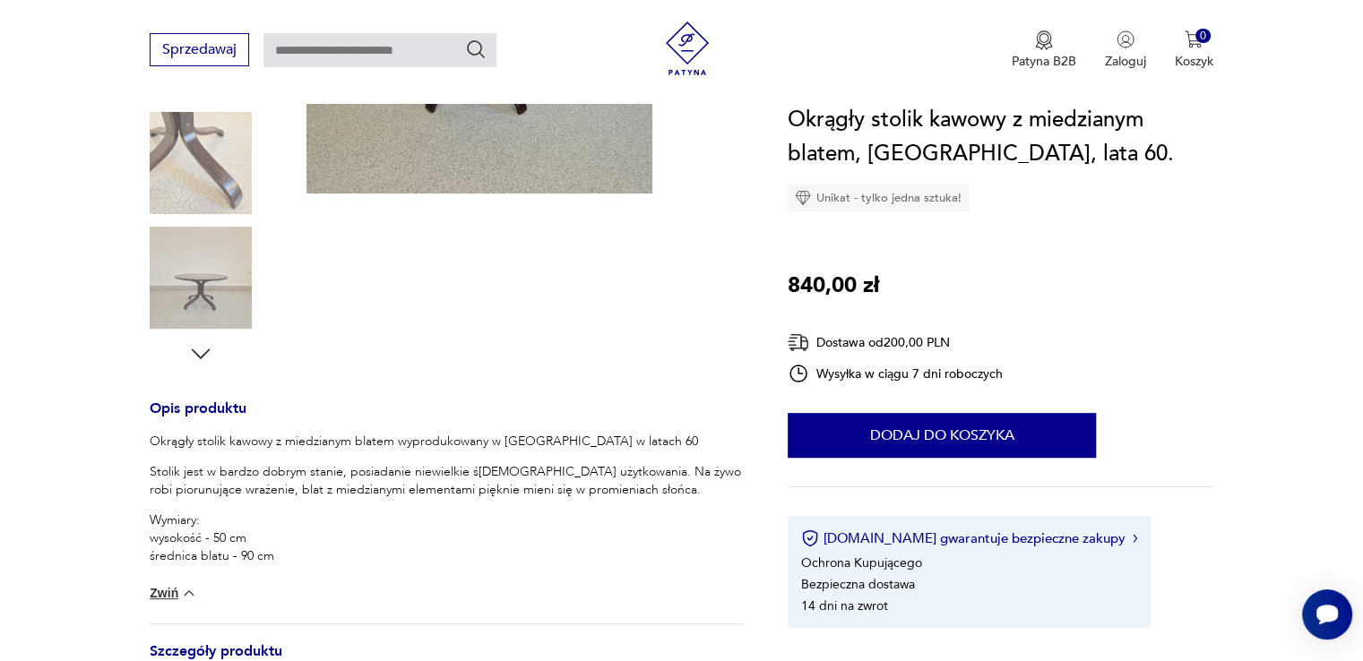
click at [191, 594] on img at bounding box center [189, 593] width 18 height 18
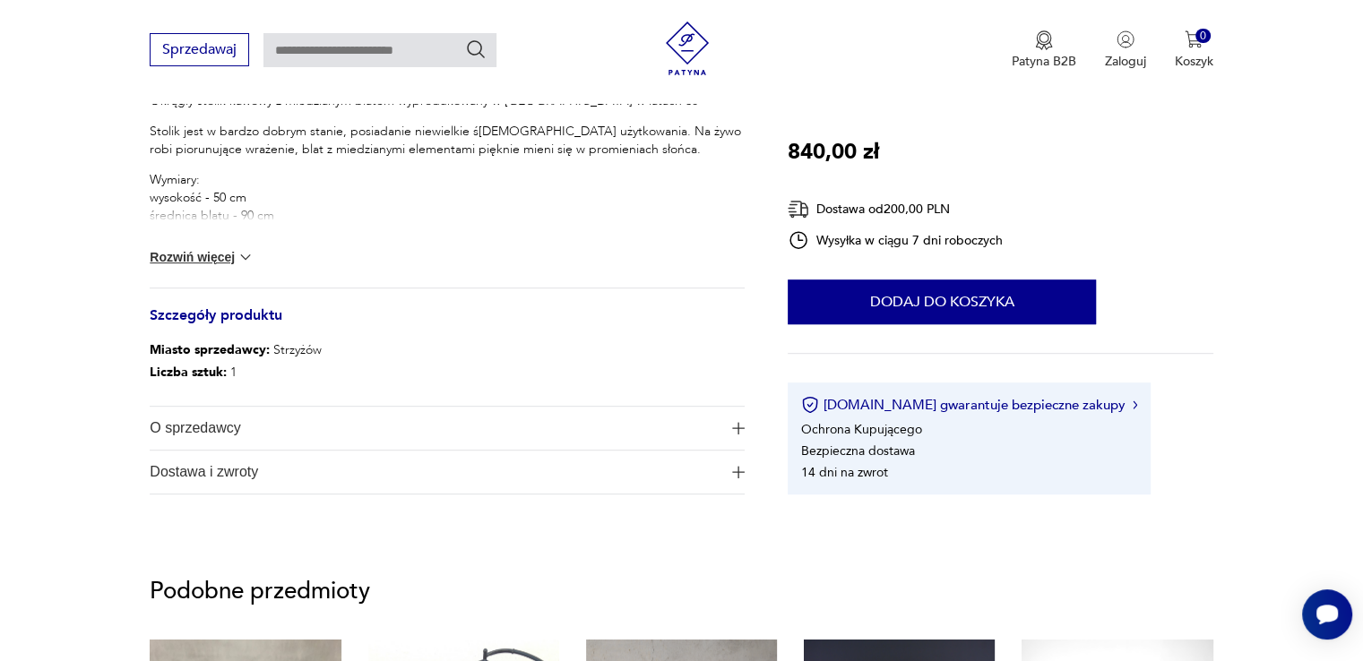
scroll to position [806, 0]
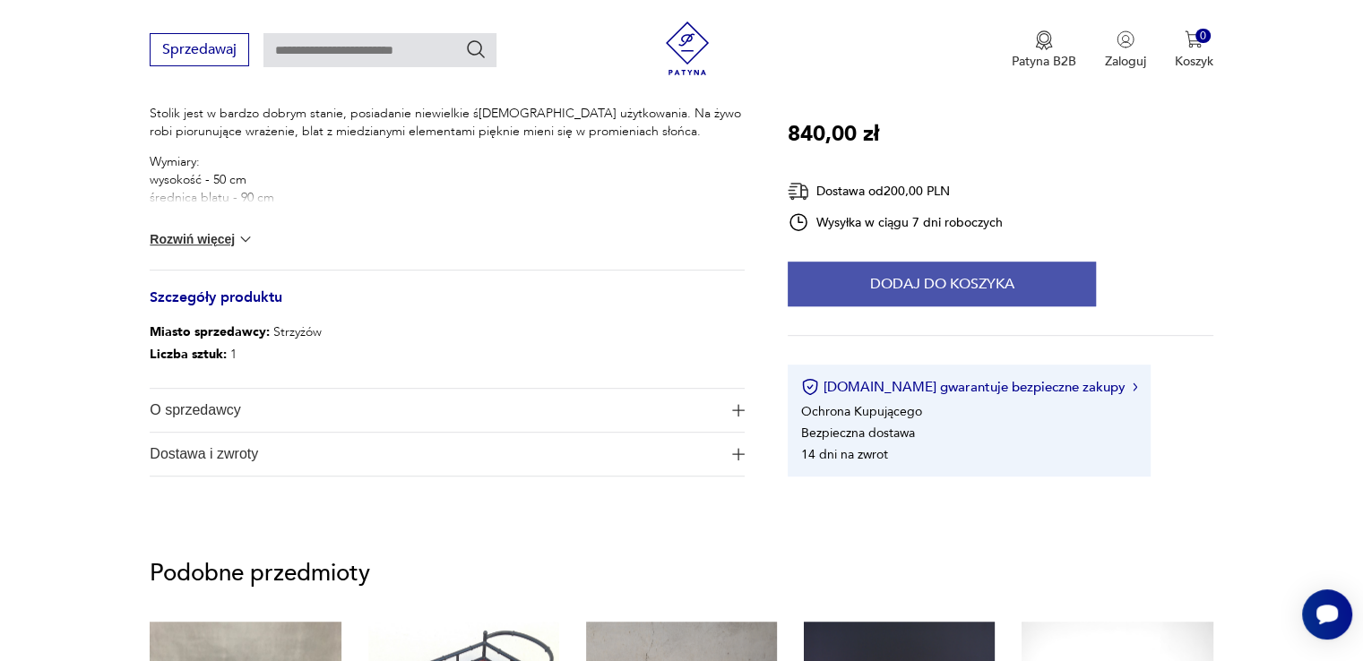
click at [959, 283] on button "Dodaj do koszyka" at bounding box center [942, 284] width 308 height 45
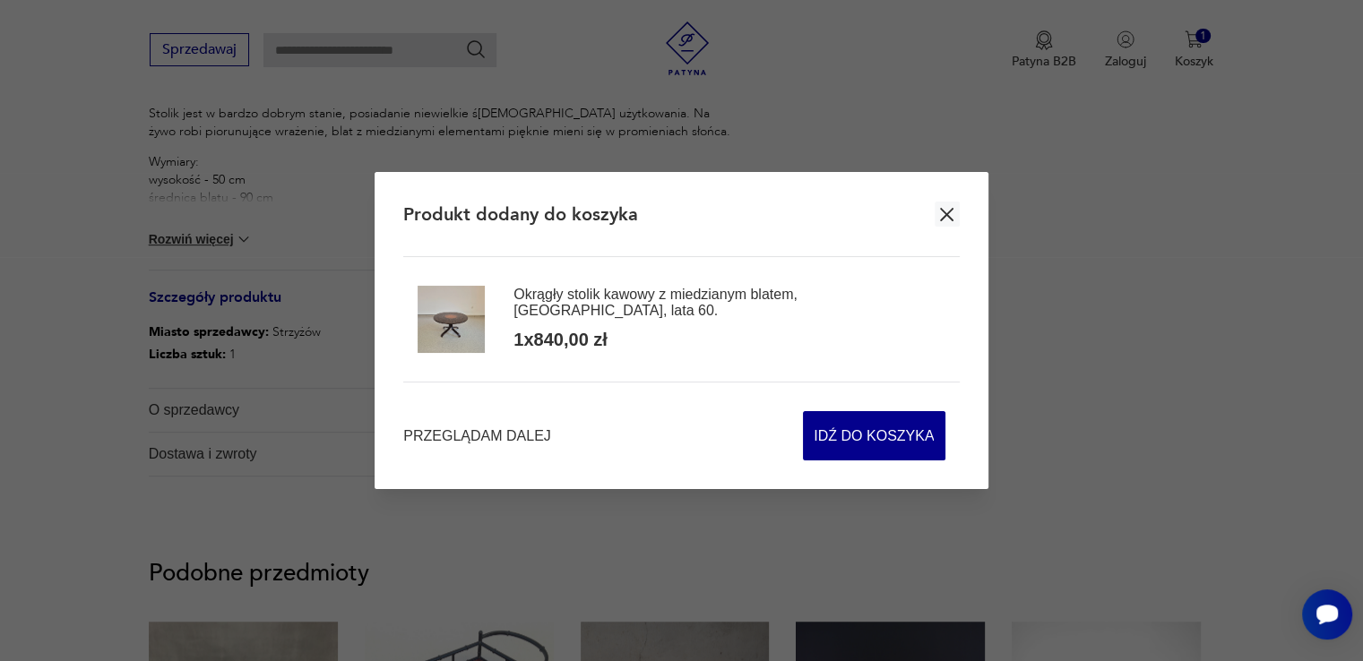
click at [952, 218] on icon "button" at bounding box center [946, 214] width 22 height 22
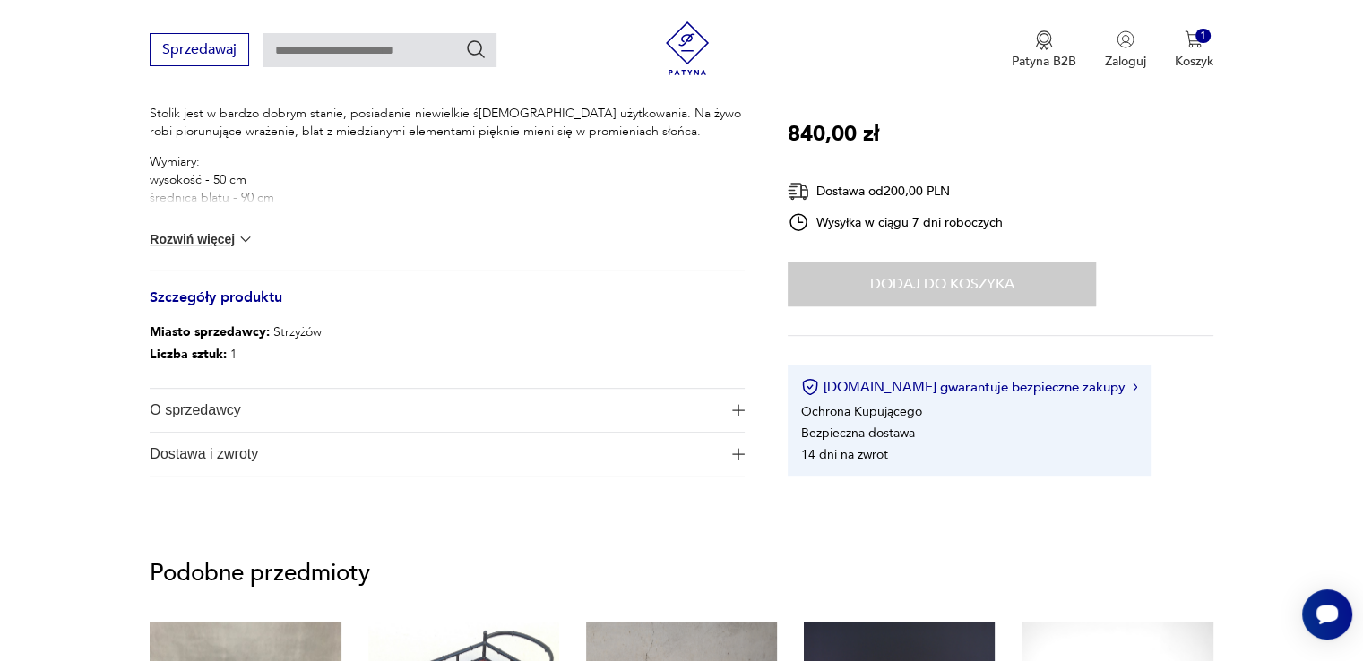
click at [736, 457] on img "button" at bounding box center [738, 454] width 13 height 13
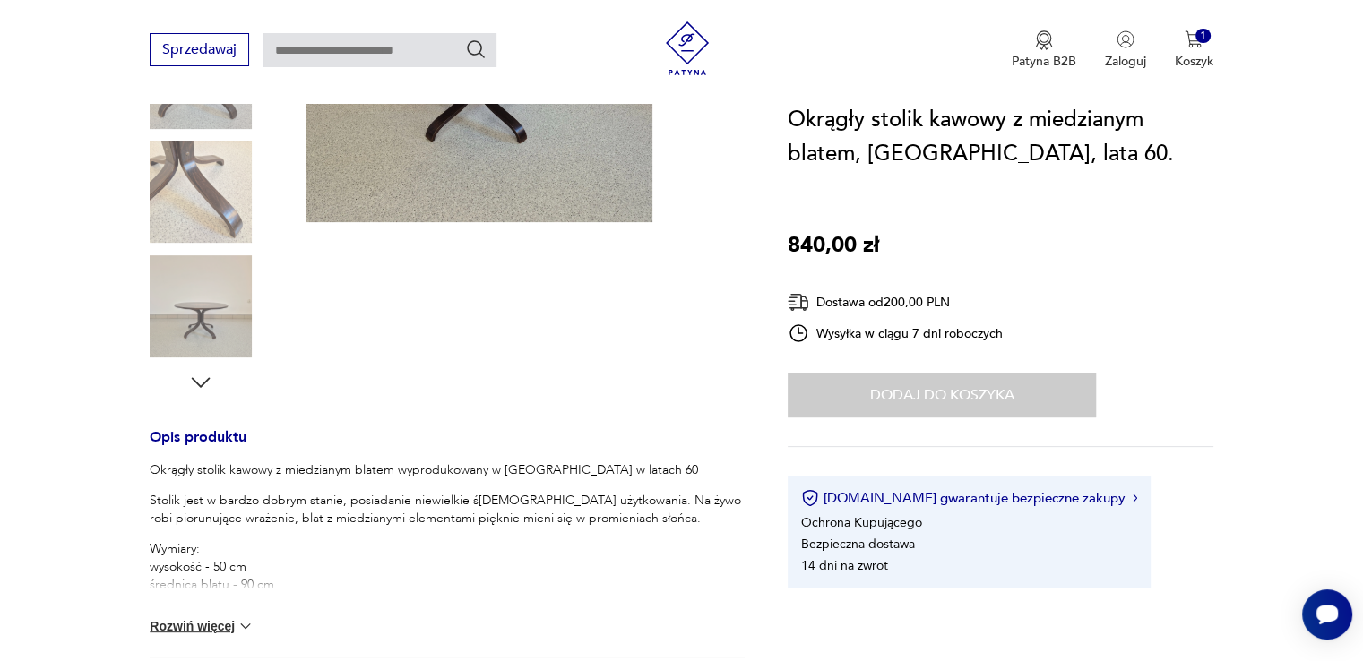
scroll to position [627, 0]
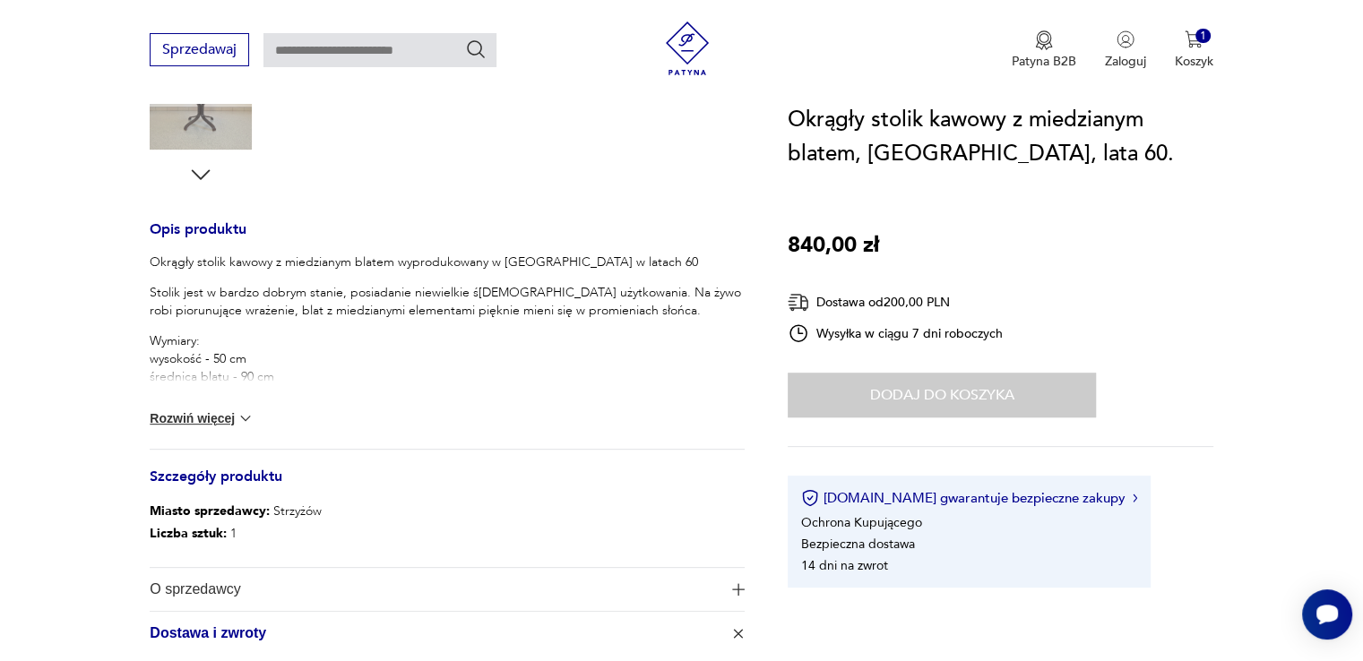
click at [243, 415] on img at bounding box center [246, 418] width 18 height 18
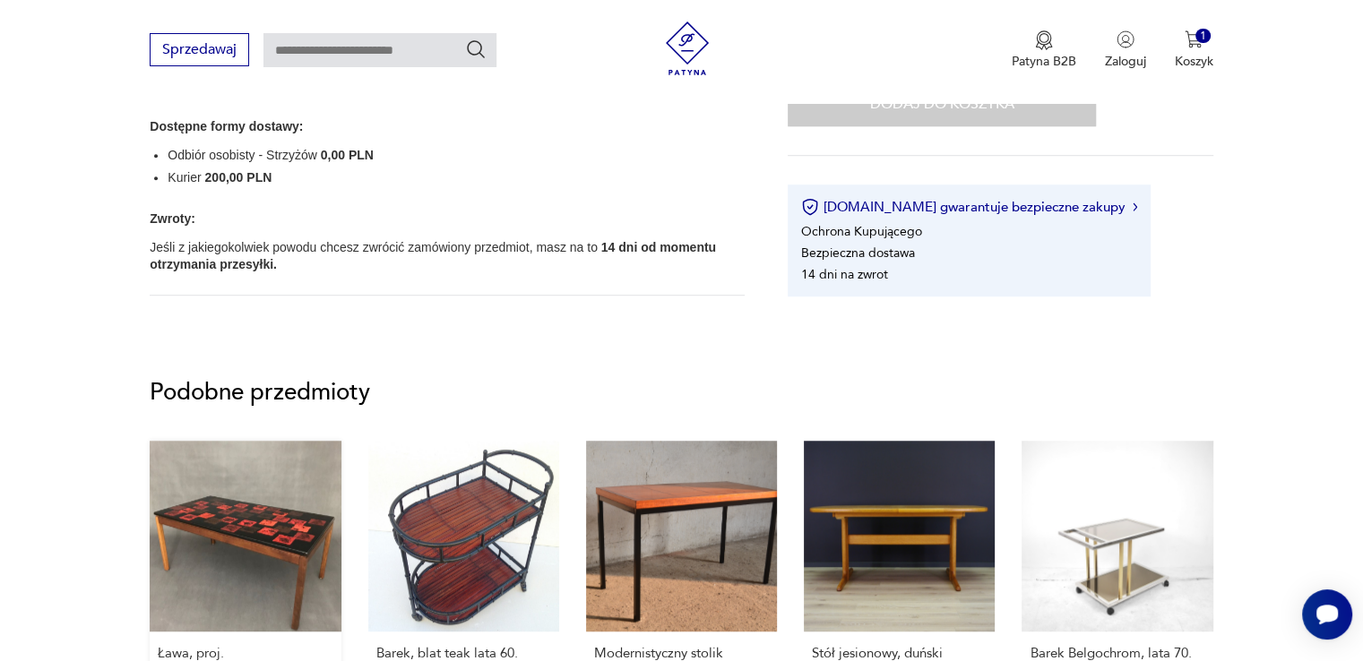
scroll to position [1434, 0]
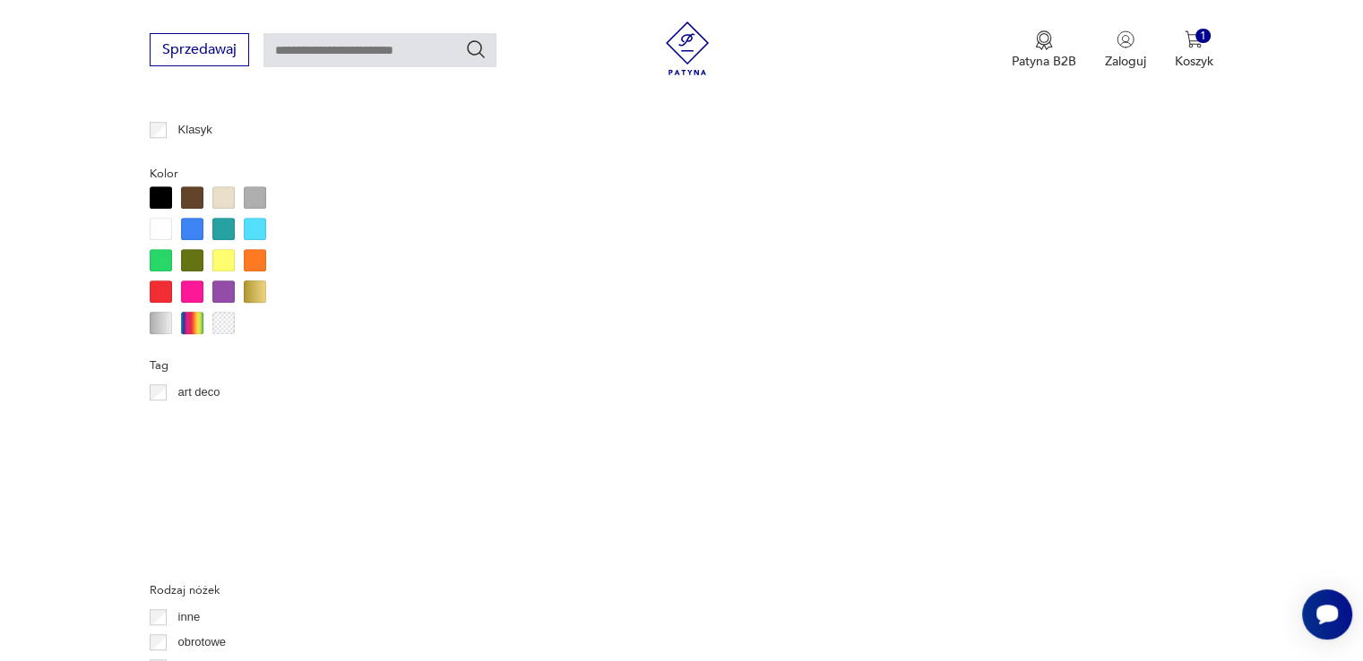
scroll to position [1713, 0]
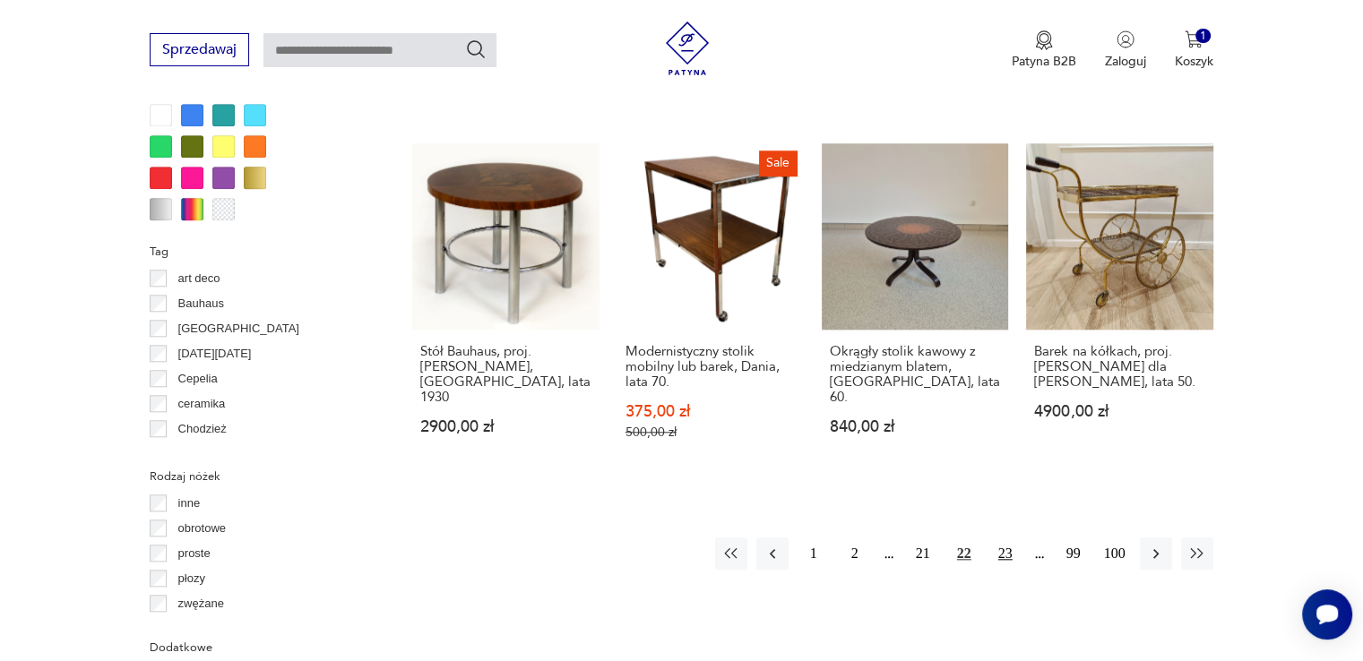
click at [1004, 538] on button "23" at bounding box center [1005, 554] width 32 height 32
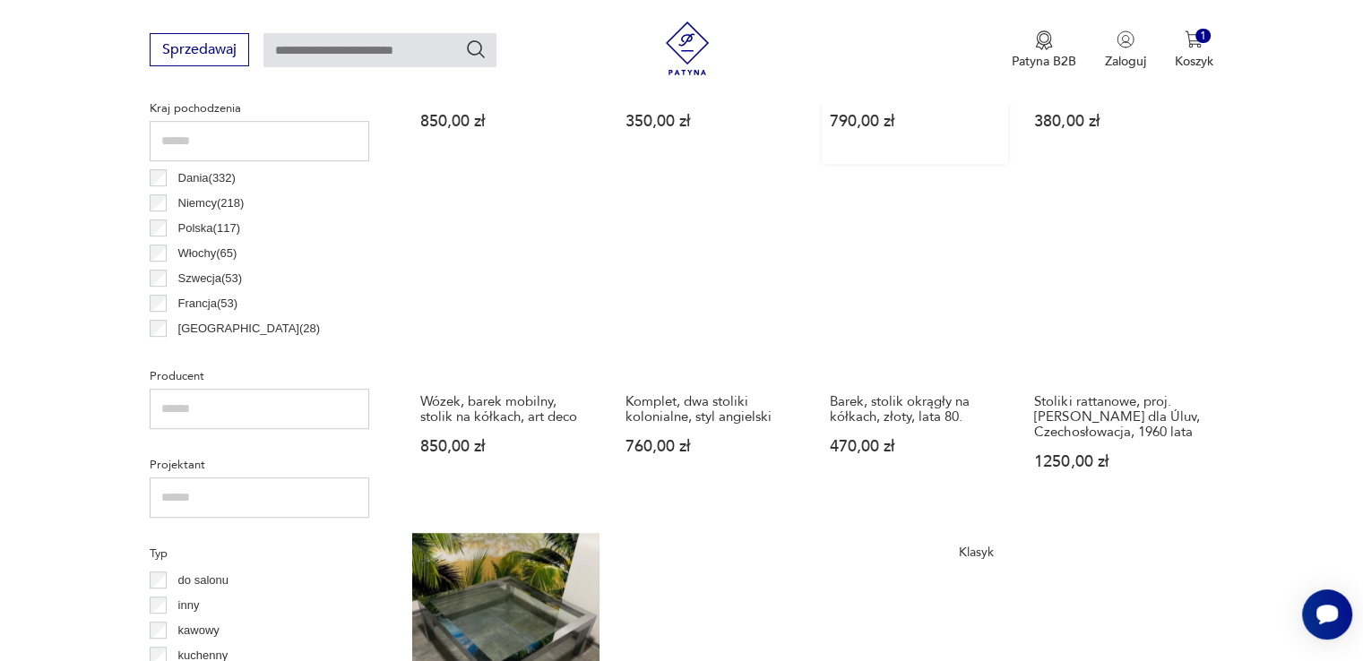
scroll to position [1013, 0]
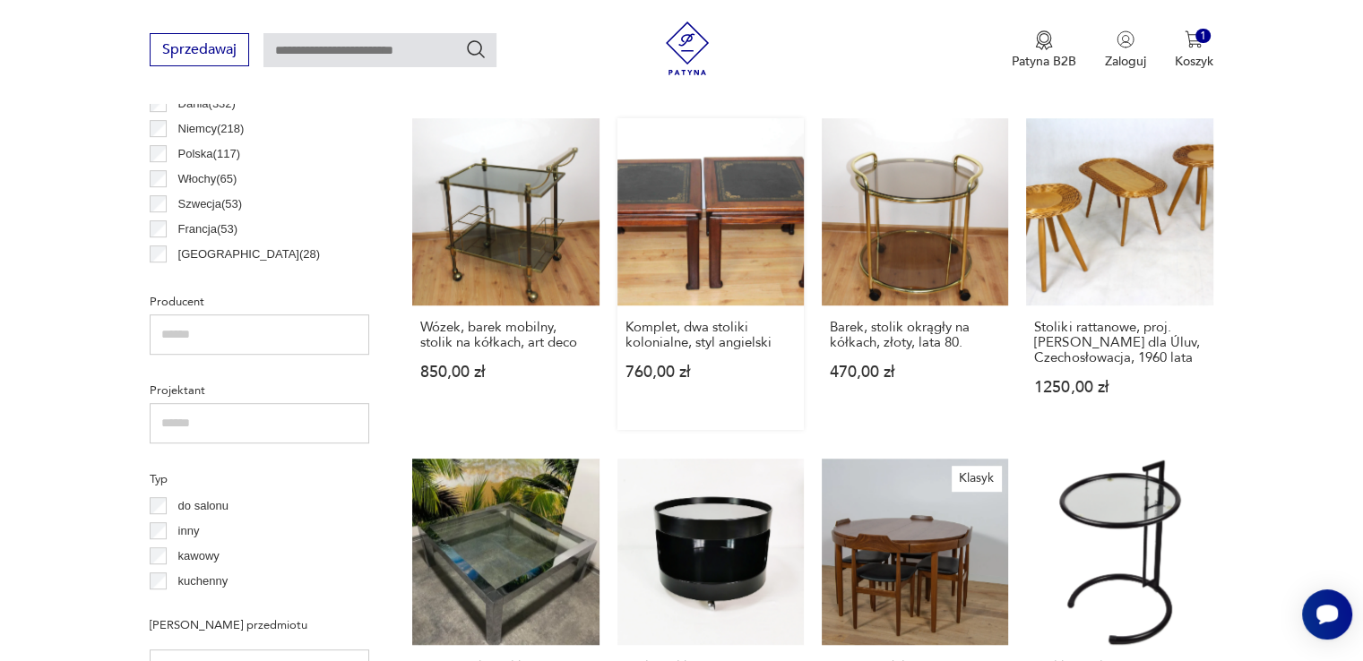
click at [720, 217] on link "Komplet, dwa stoliki kolonialne, styl angielski 760,00 zł" at bounding box center [710, 273] width 186 height 311
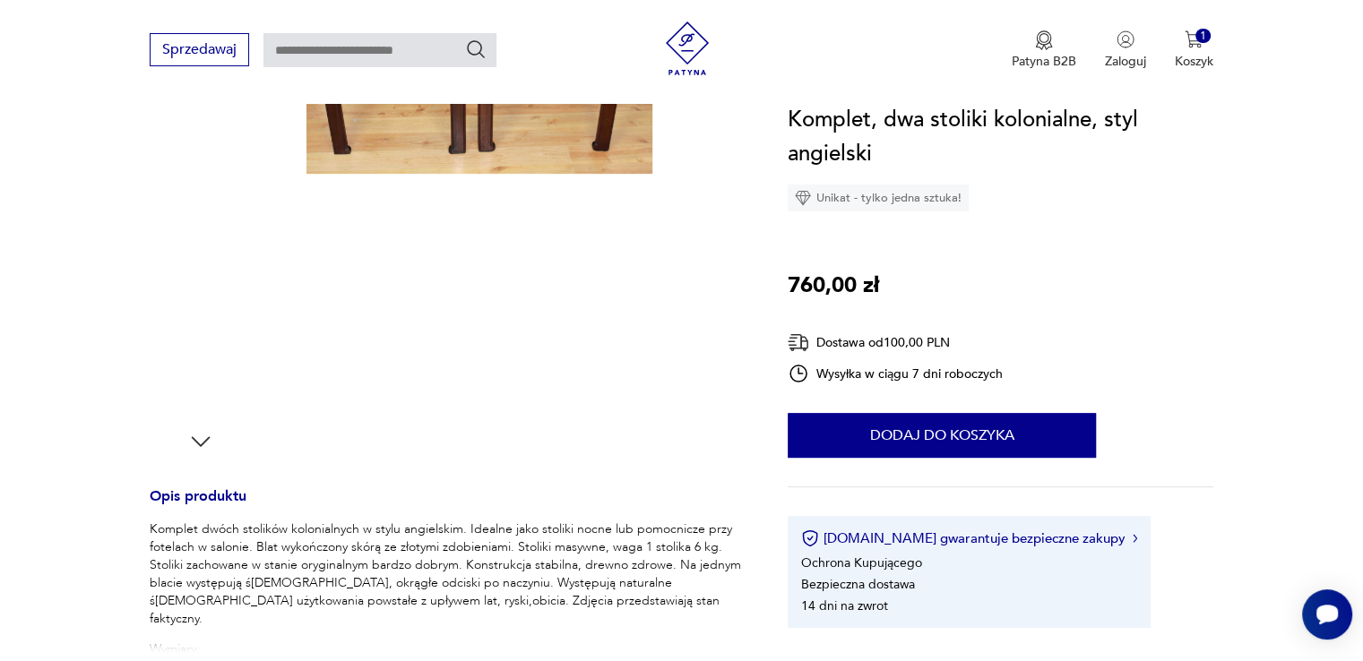
scroll to position [179, 0]
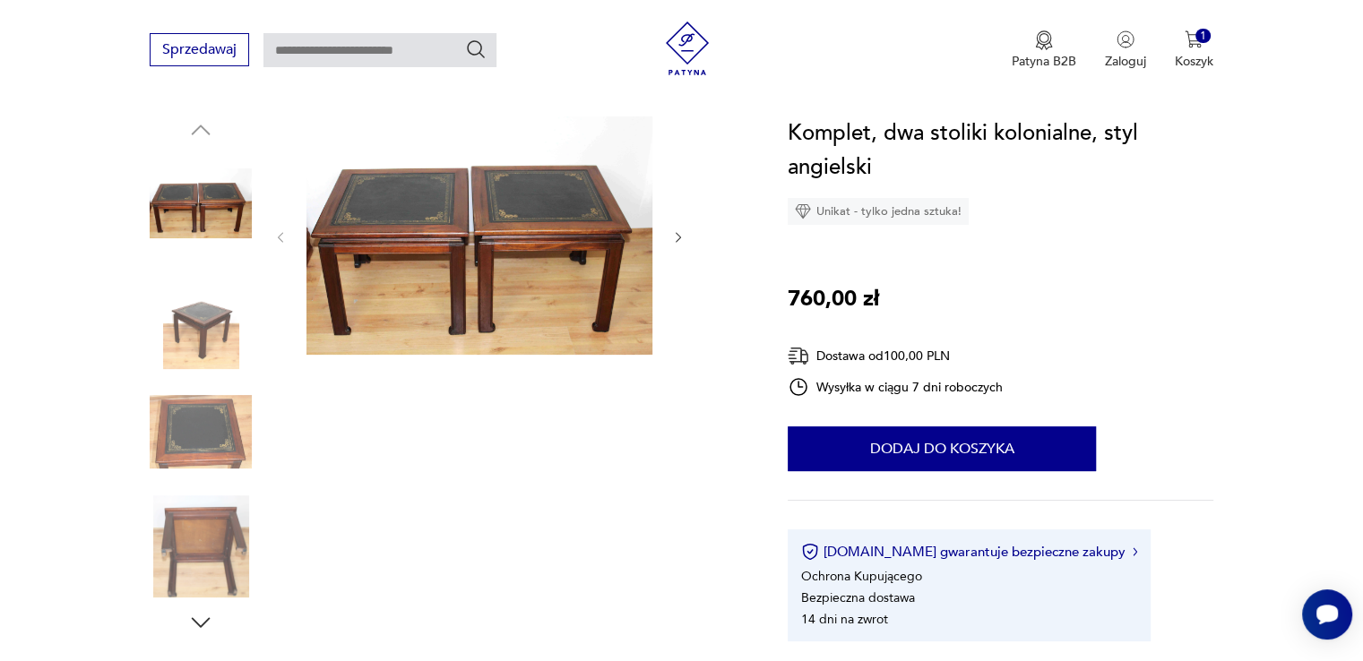
click at [197, 343] on img at bounding box center [201, 318] width 102 height 102
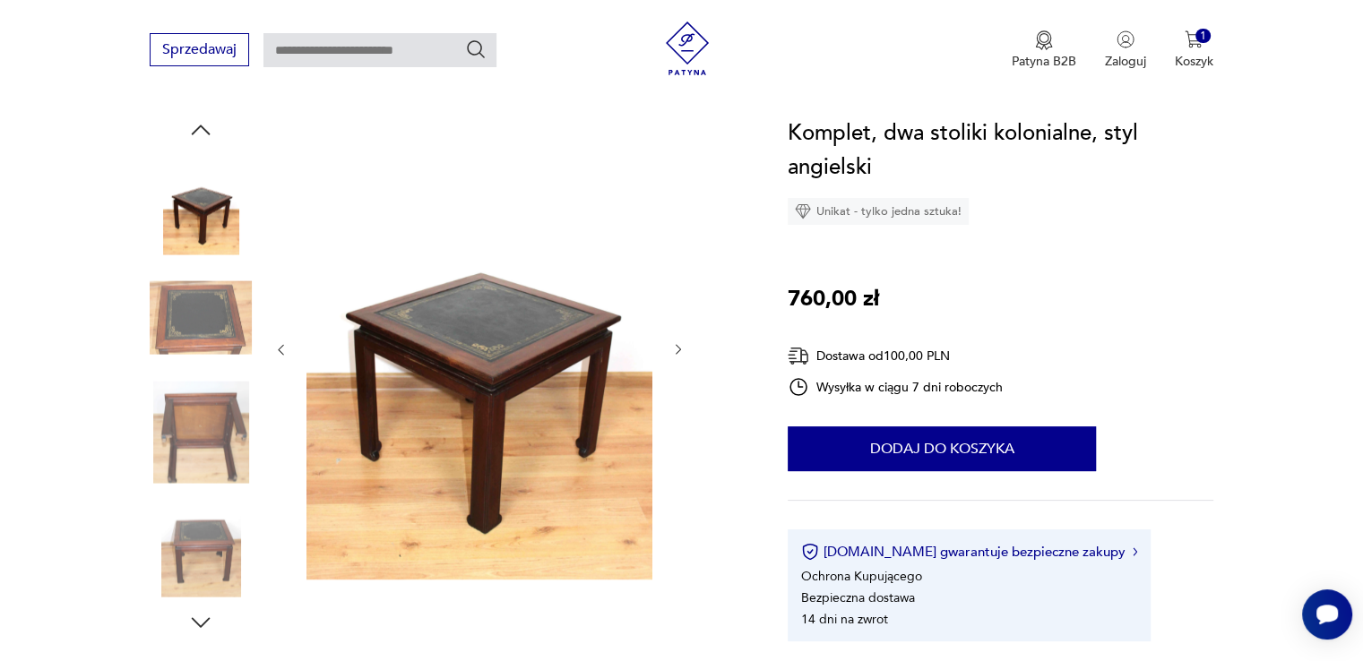
click at [220, 422] on img at bounding box center [201, 432] width 102 height 102
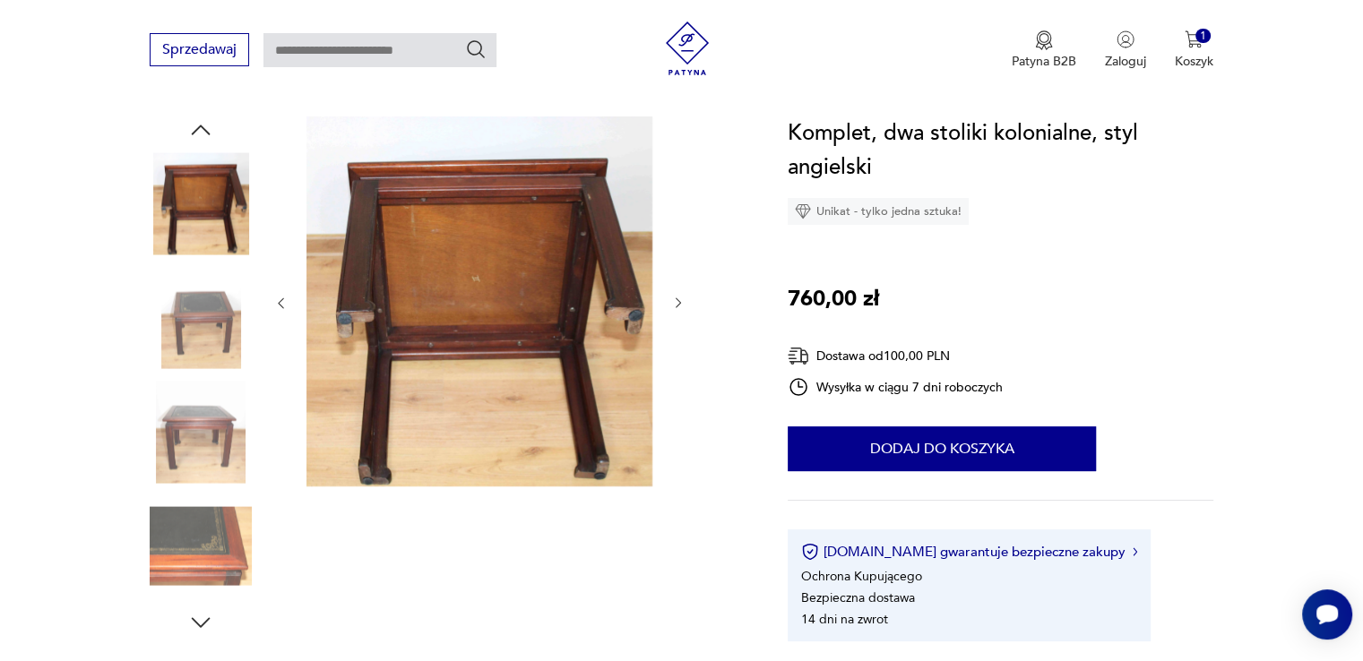
click at [206, 332] on img at bounding box center [201, 318] width 102 height 102
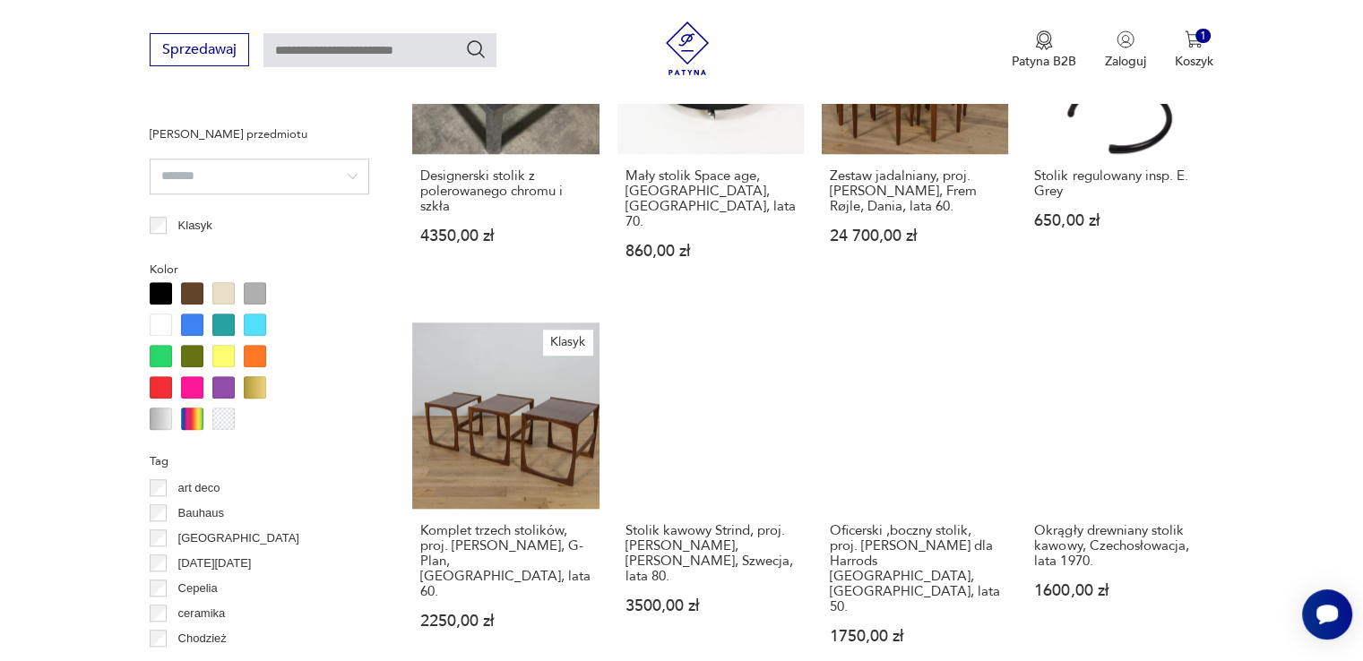
scroll to position [1634, 0]
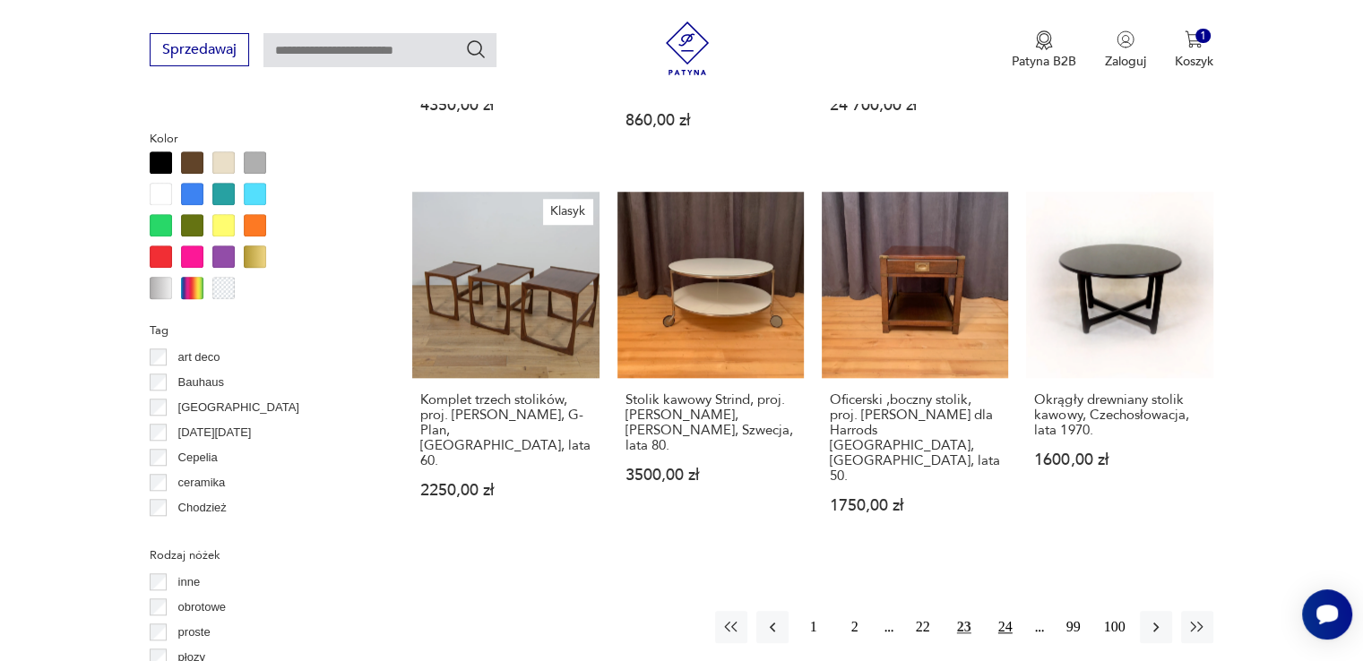
click at [996, 611] on button "24" at bounding box center [1005, 627] width 32 height 32
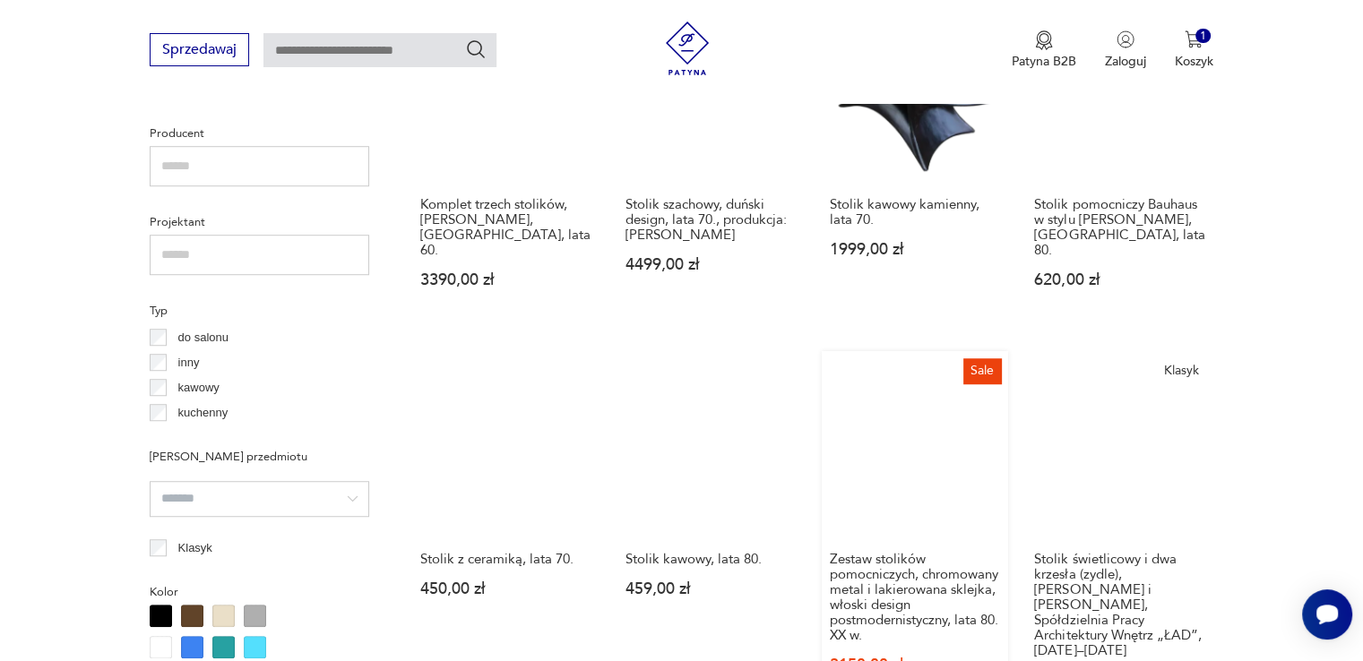
scroll to position [1281, 0]
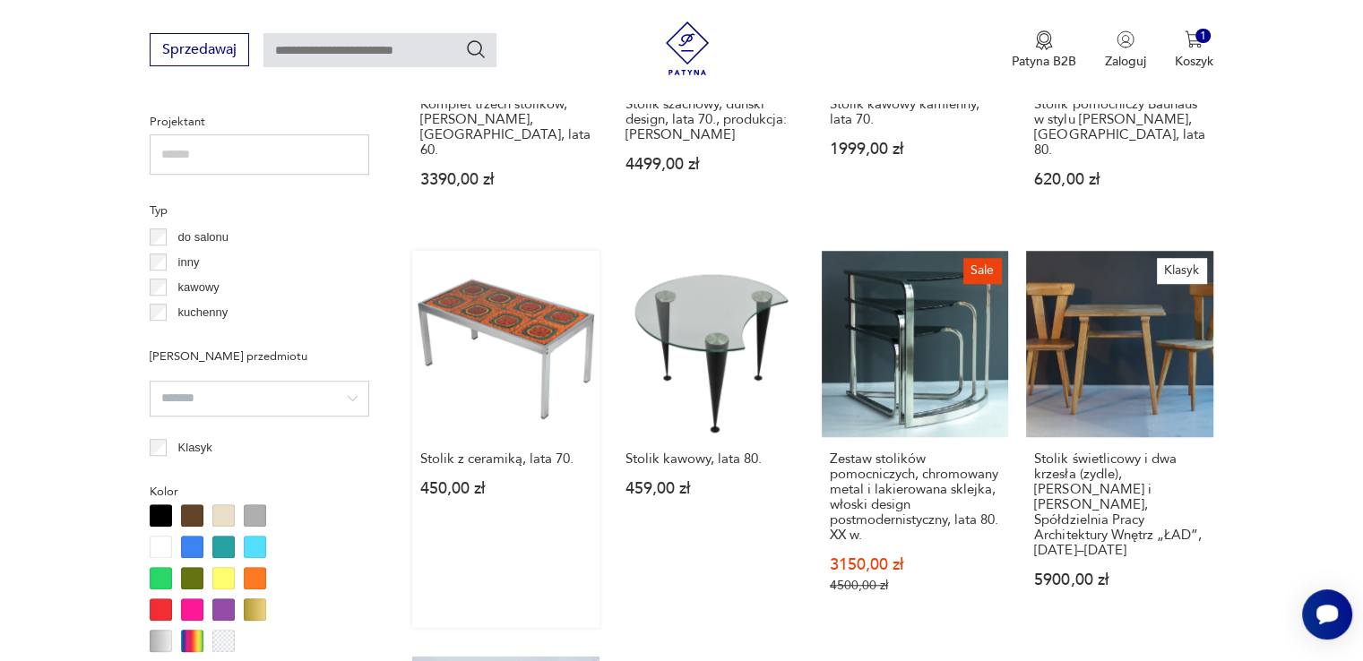
click at [556, 305] on link "Stolik z ceramiką, lata 70. 450,00 zł" at bounding box center [505, 439] width 186 height 377
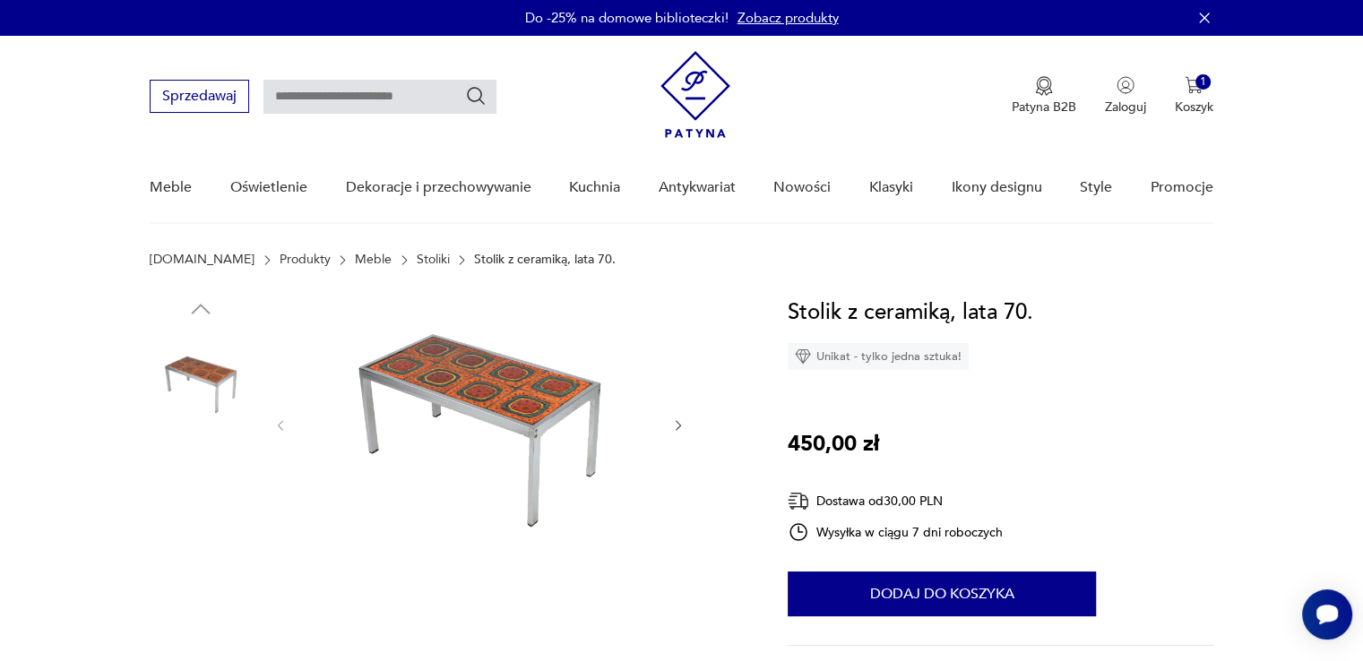
click at [240, 580] on img at bounding box center [201, 611] width 102 height 102
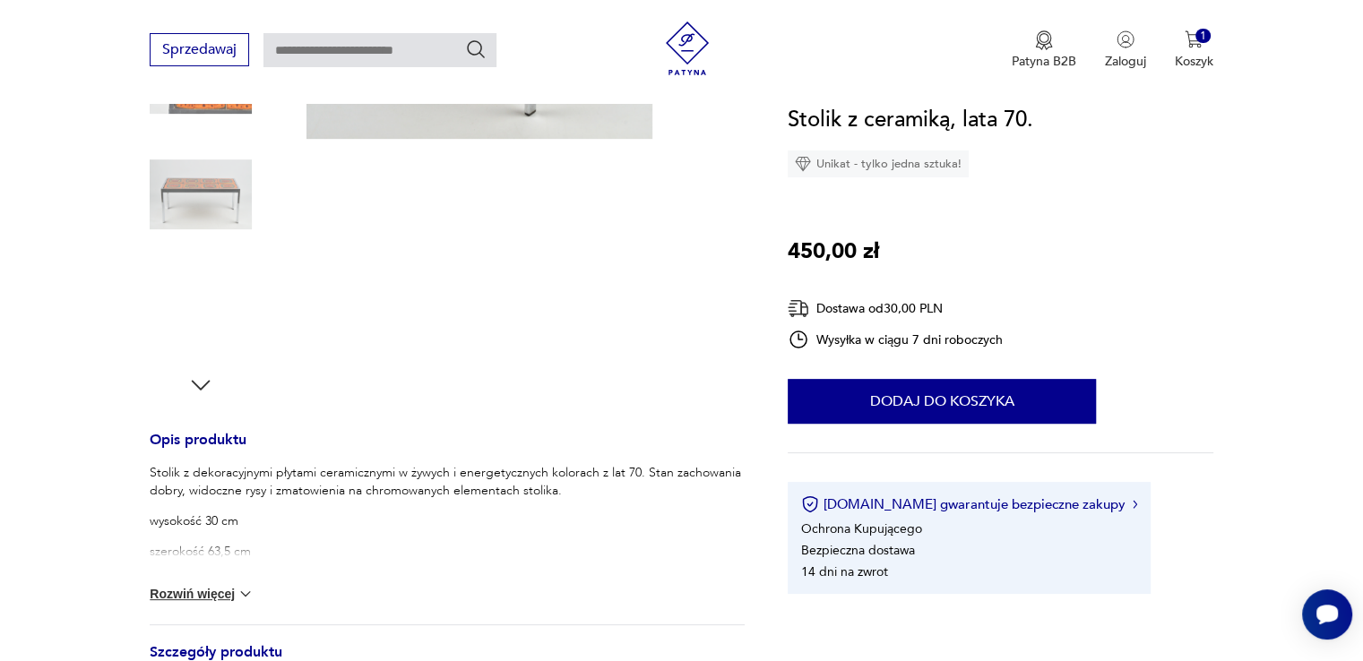
scroll to position [448, 0]
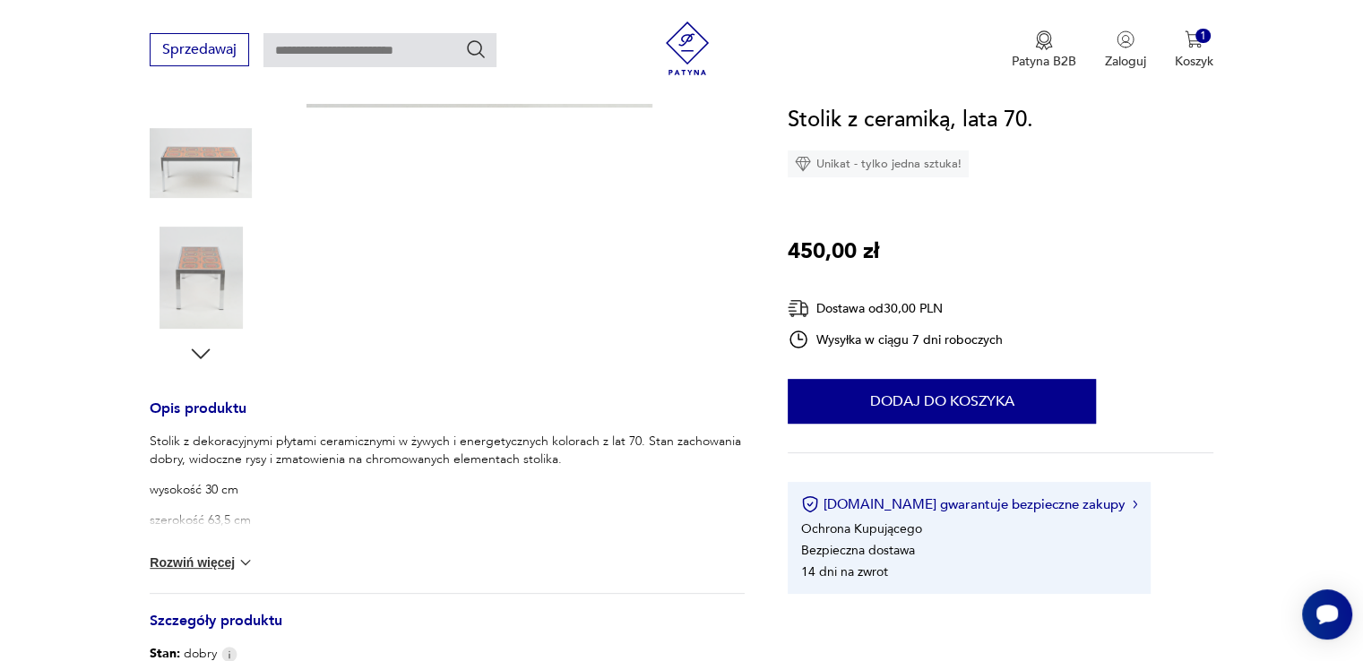
click at [248, 565] on img at bounding box center [246, 563] width 18 height 18
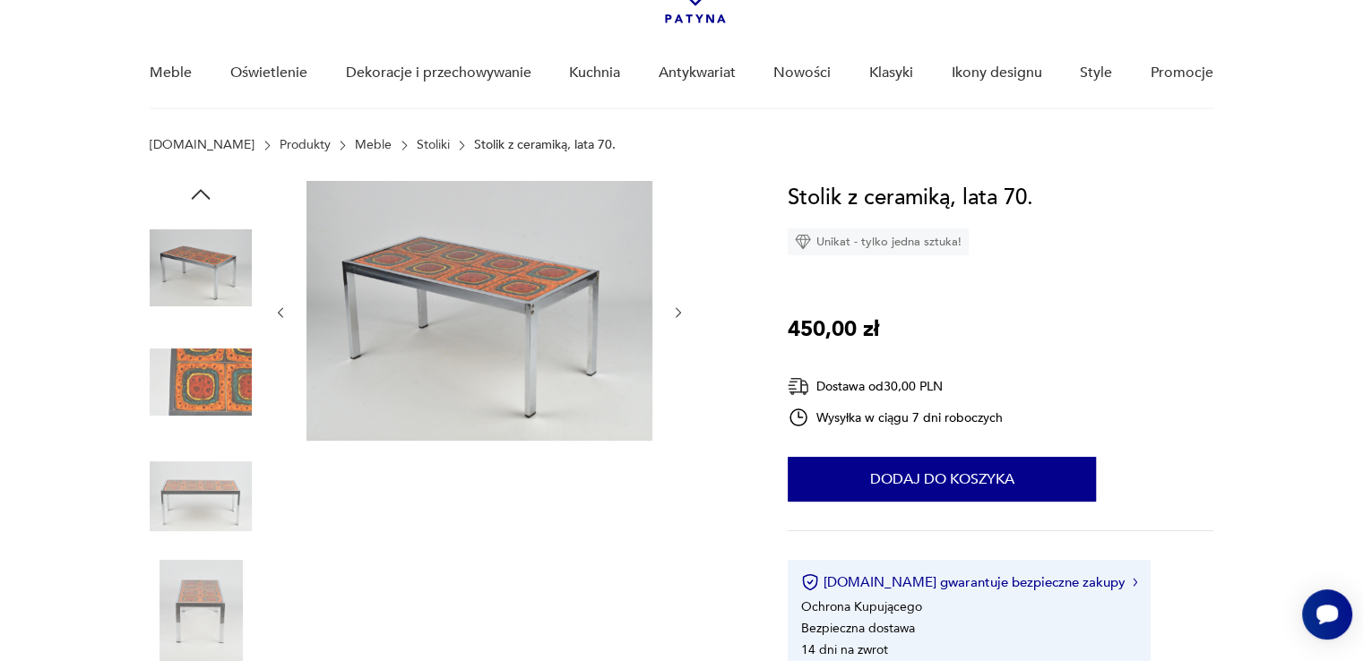
scroll to position [90, 0]
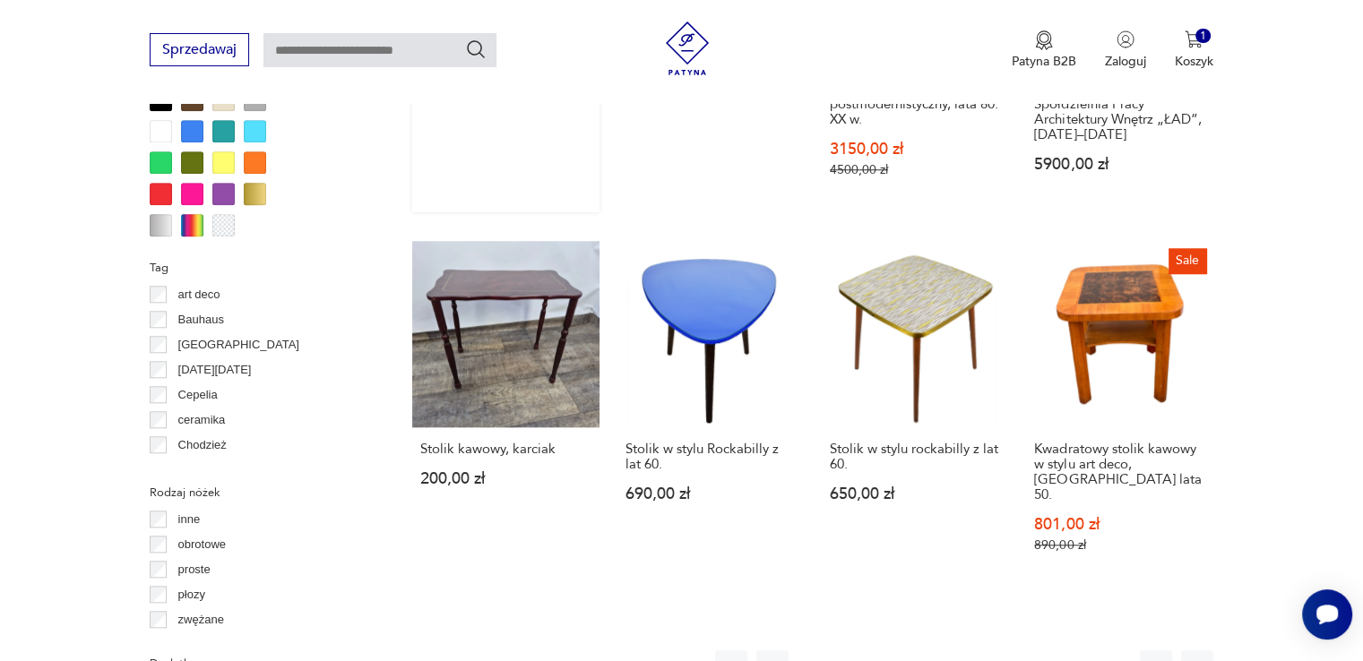
scroll to position [1710, 0]
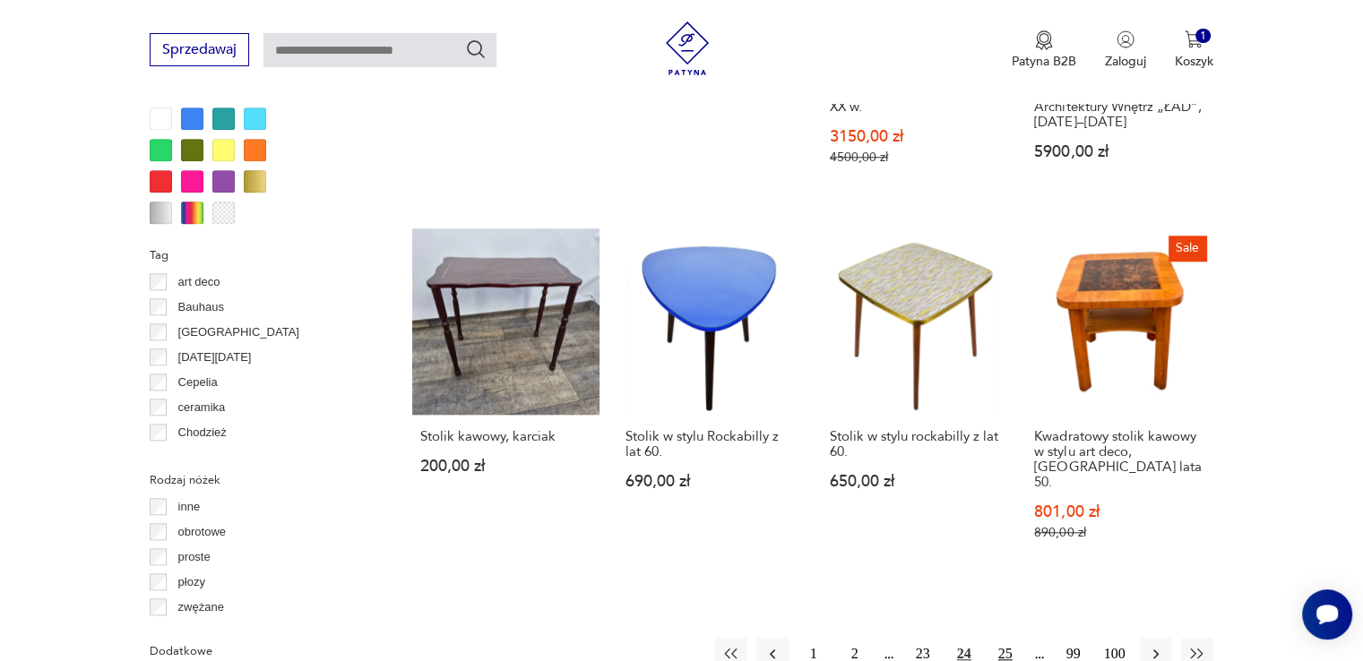
click at [1004, 638] on button "25" at bounding box center [1005, 654] width 32 height 32
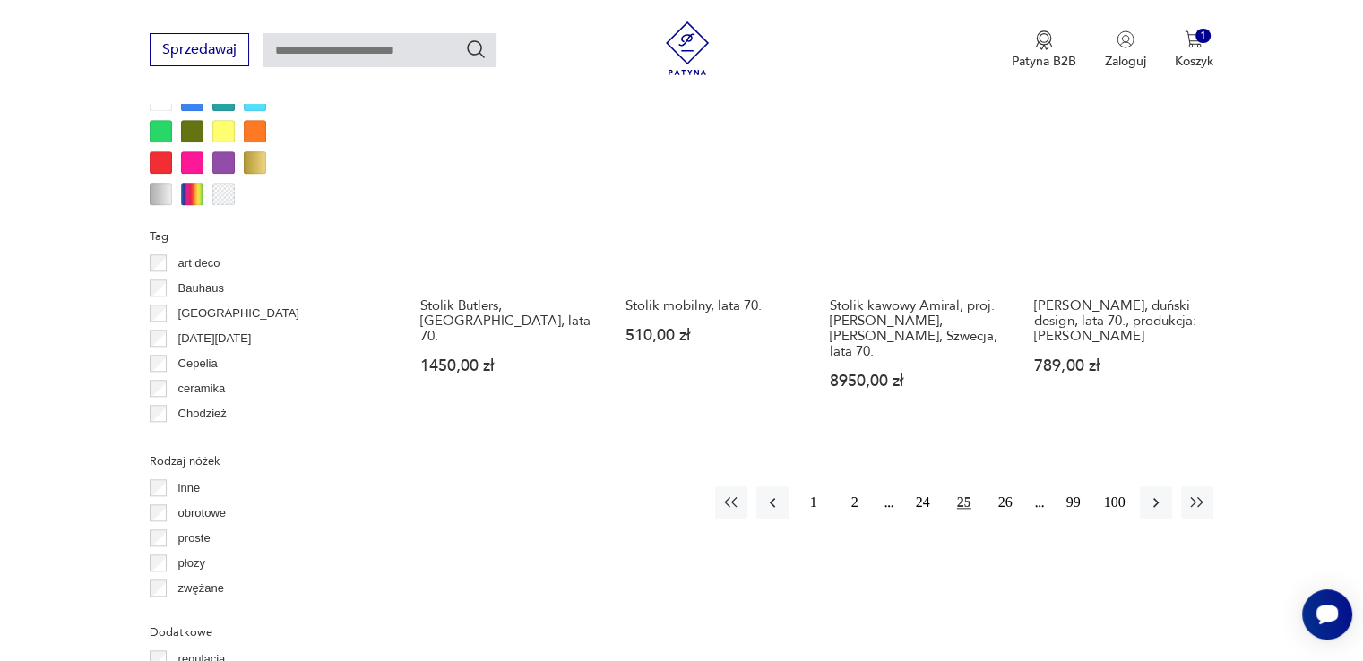
scroll to position [1729, 0]
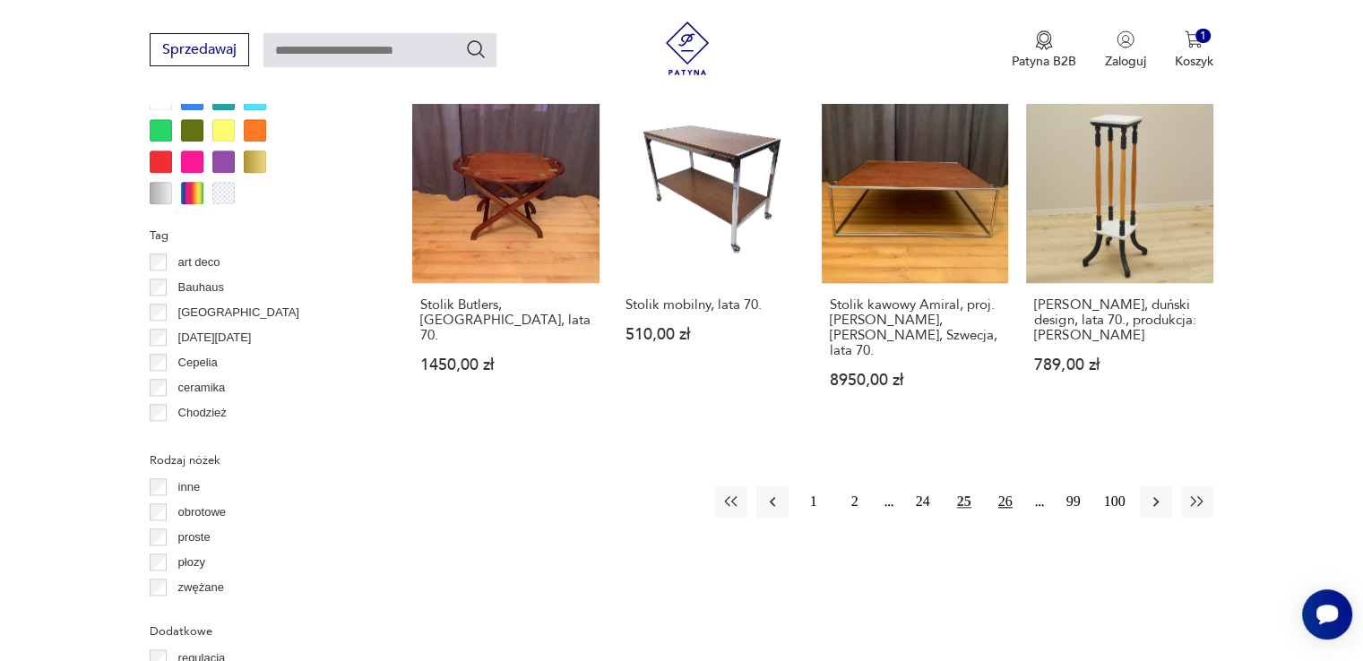
click at [999, 486] on button "26" at bounding box center [1005, 502] width 32 height 32
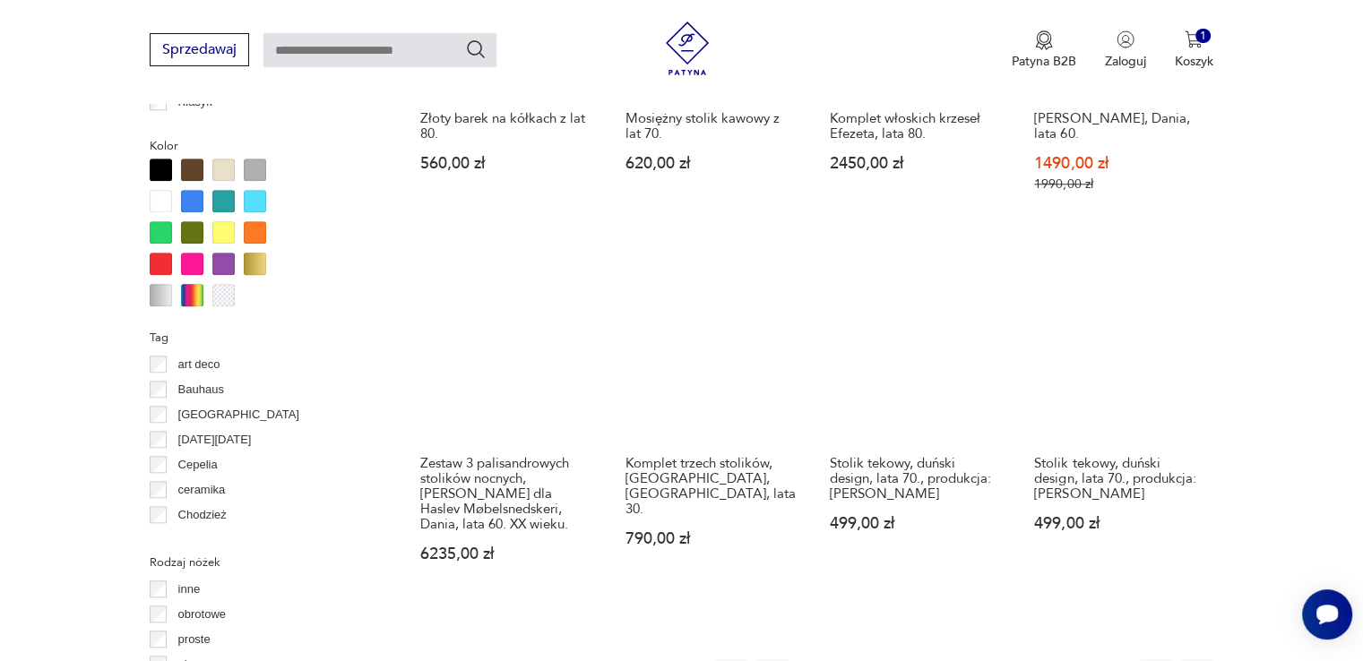
scroll to position [1640, 0]
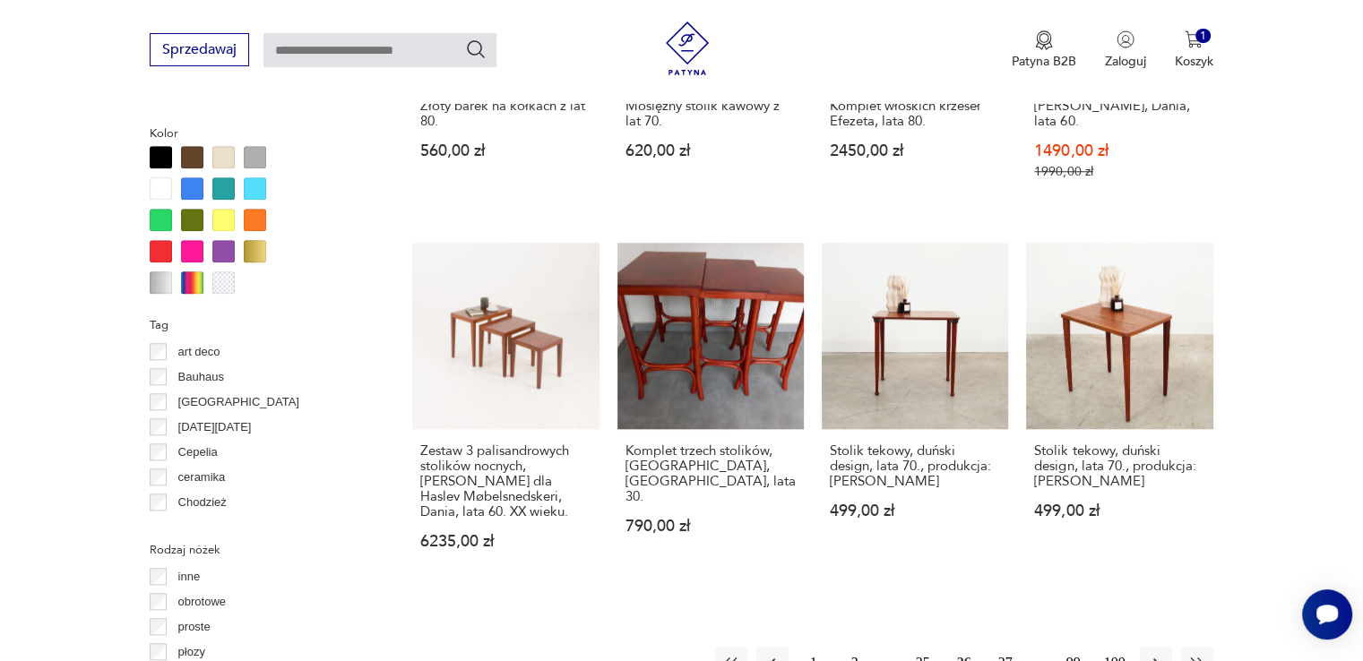
click at [1006, 647] on button "27" at bounding box center [1005, 663] width 32 height 32
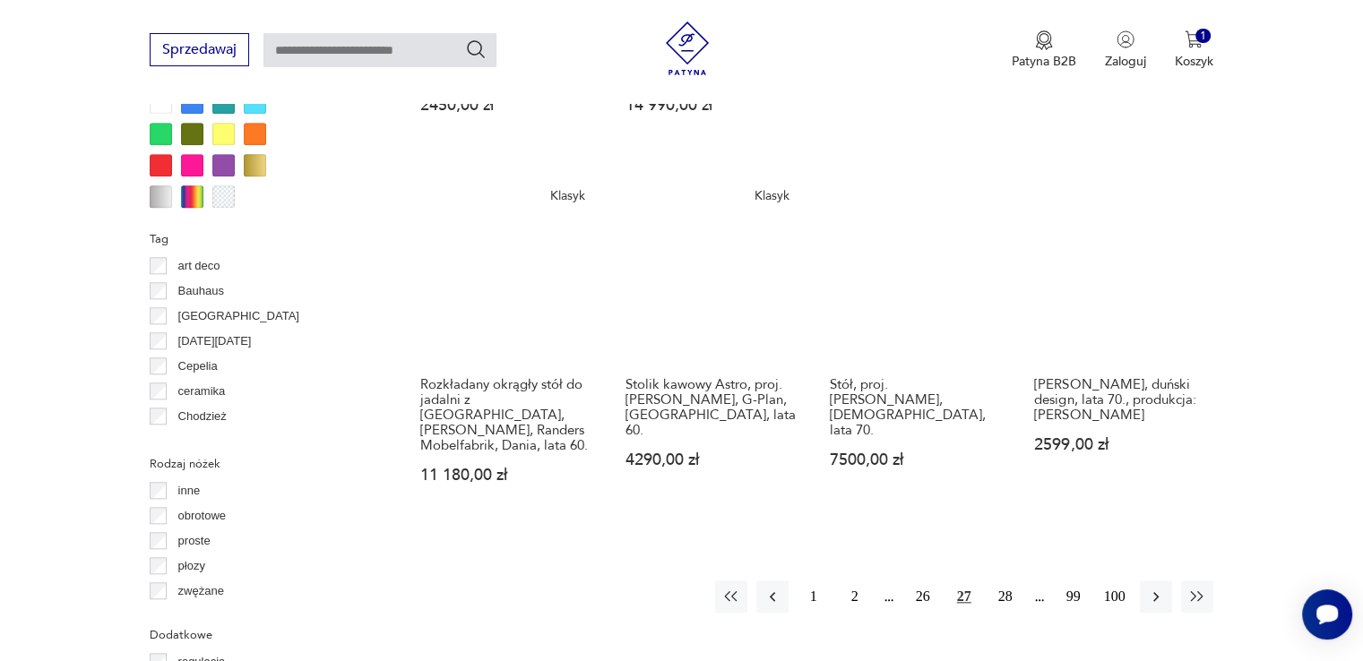
scroll to position [1729, 0]
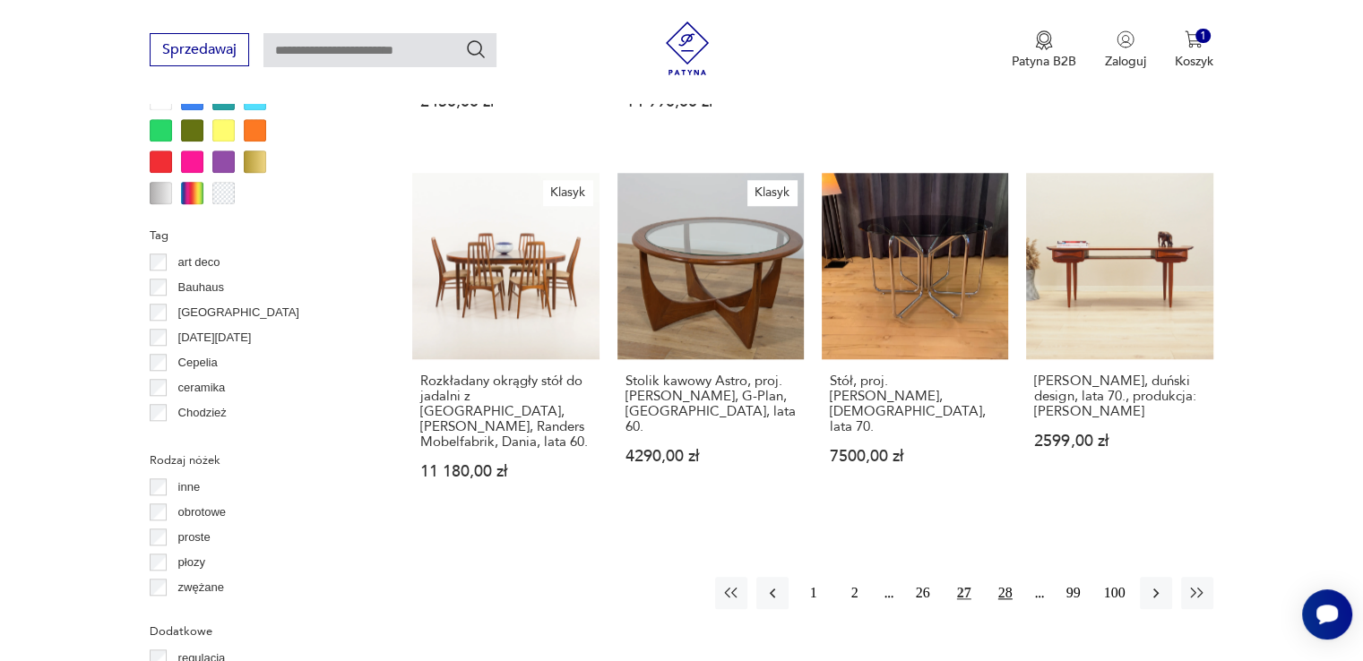
click at [999, 577] on button "28" at bounding box center [1005, 593] width 32 height 32
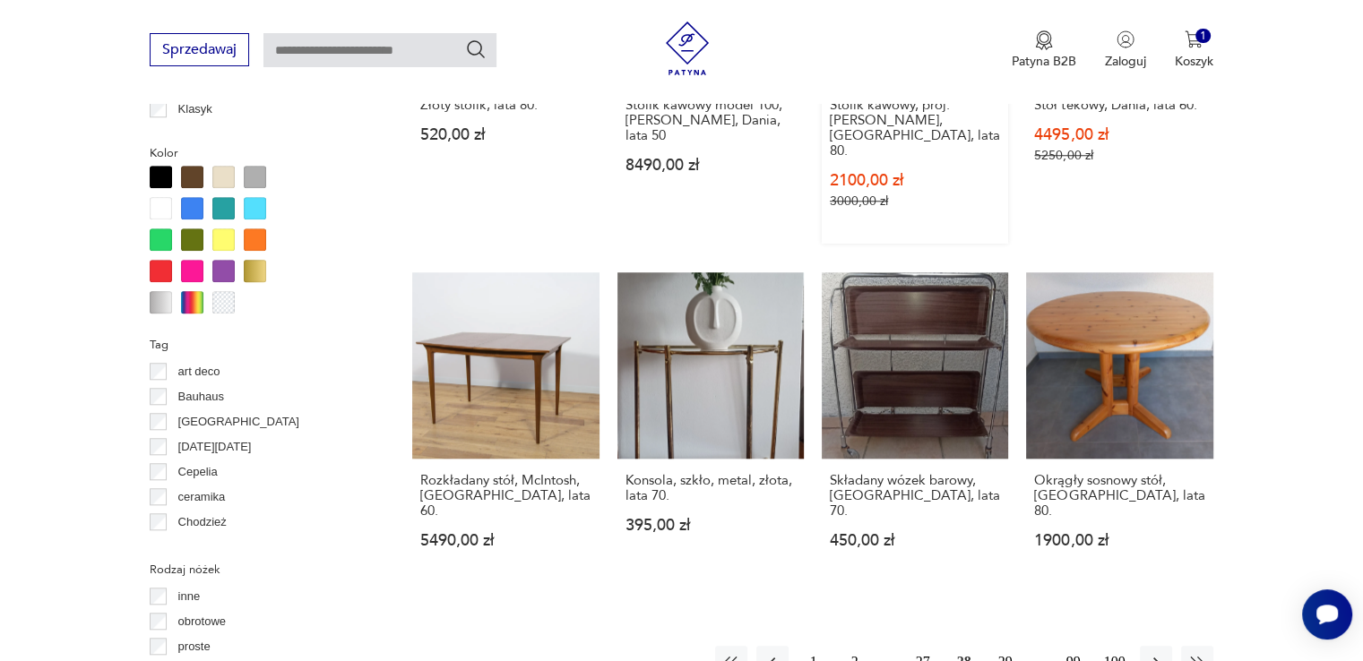
scroll to position [1729, 0]
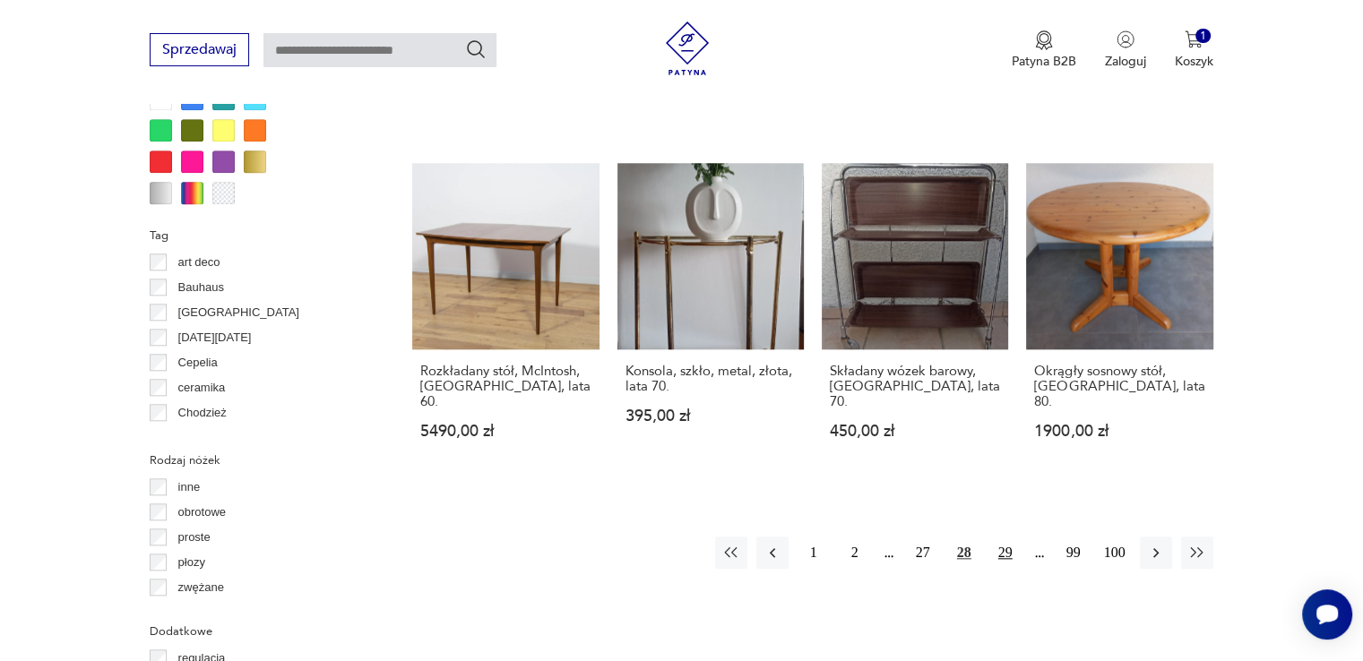
click at [996, 537] on button "29" at bounding box center [1005, 553] width 32 height 32
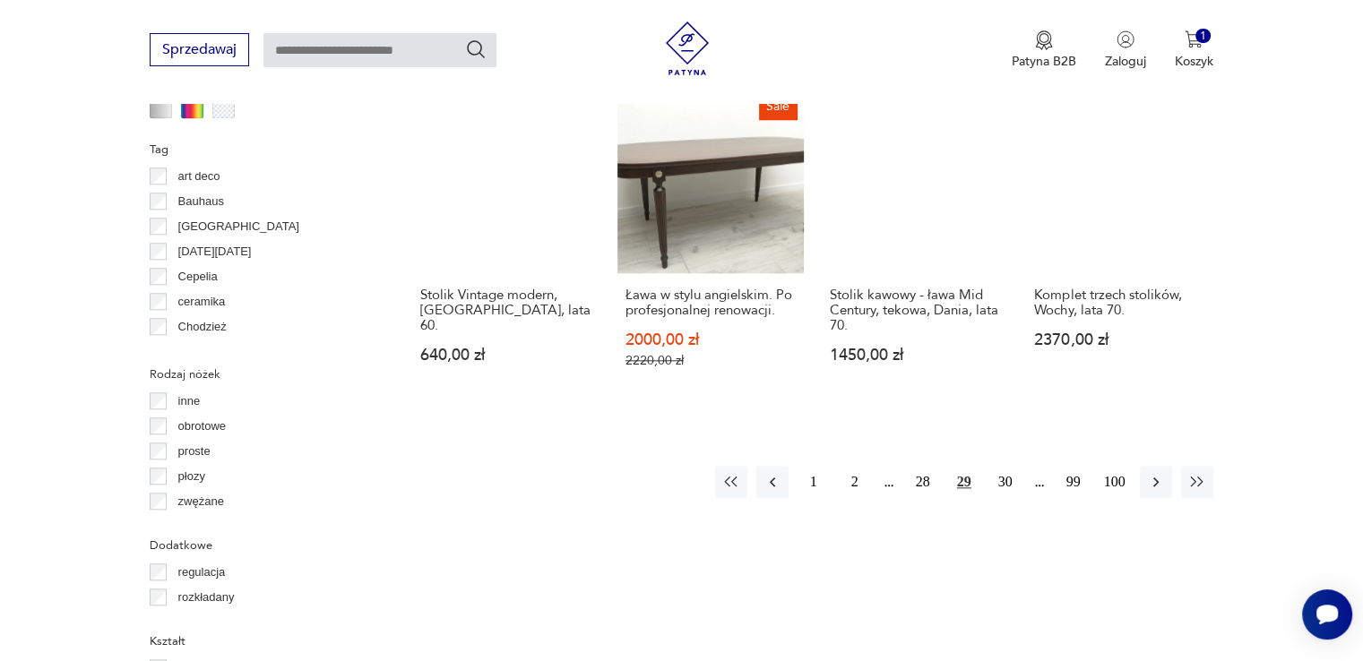
scroll to position [1819, 0]
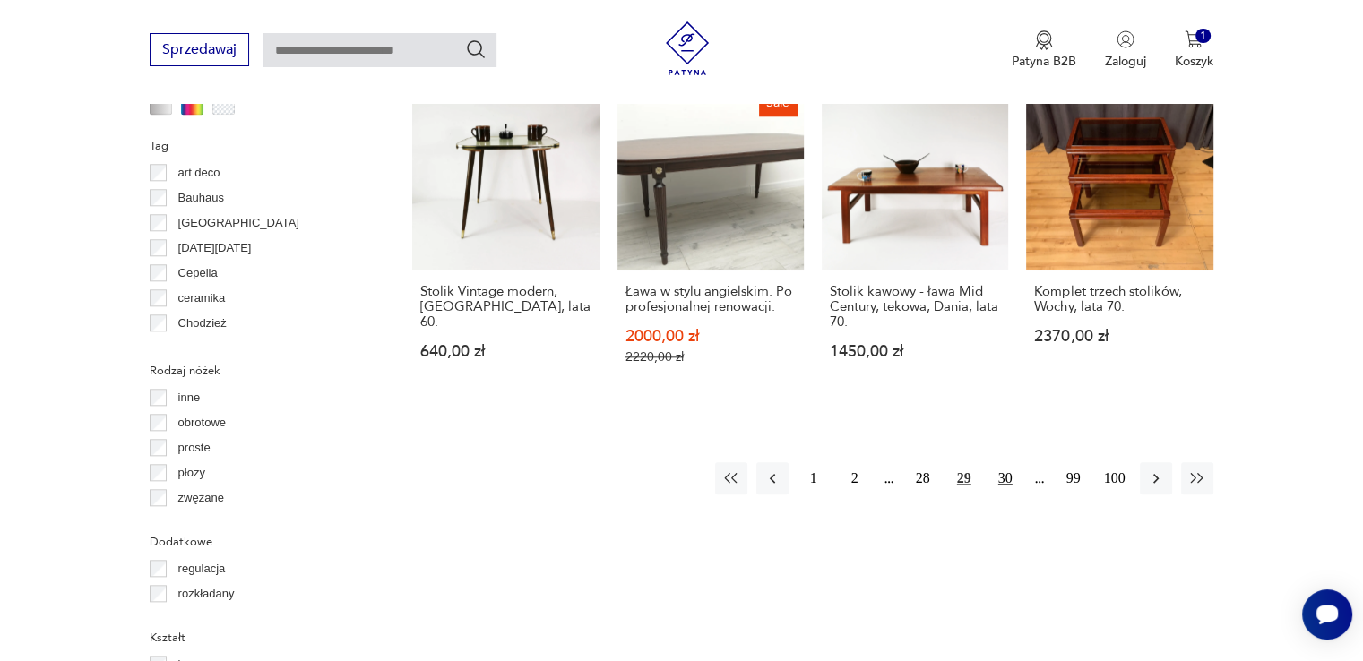
click at [1010, 462] on button "30" at bounding box center [1005, 478] width 32 height 32
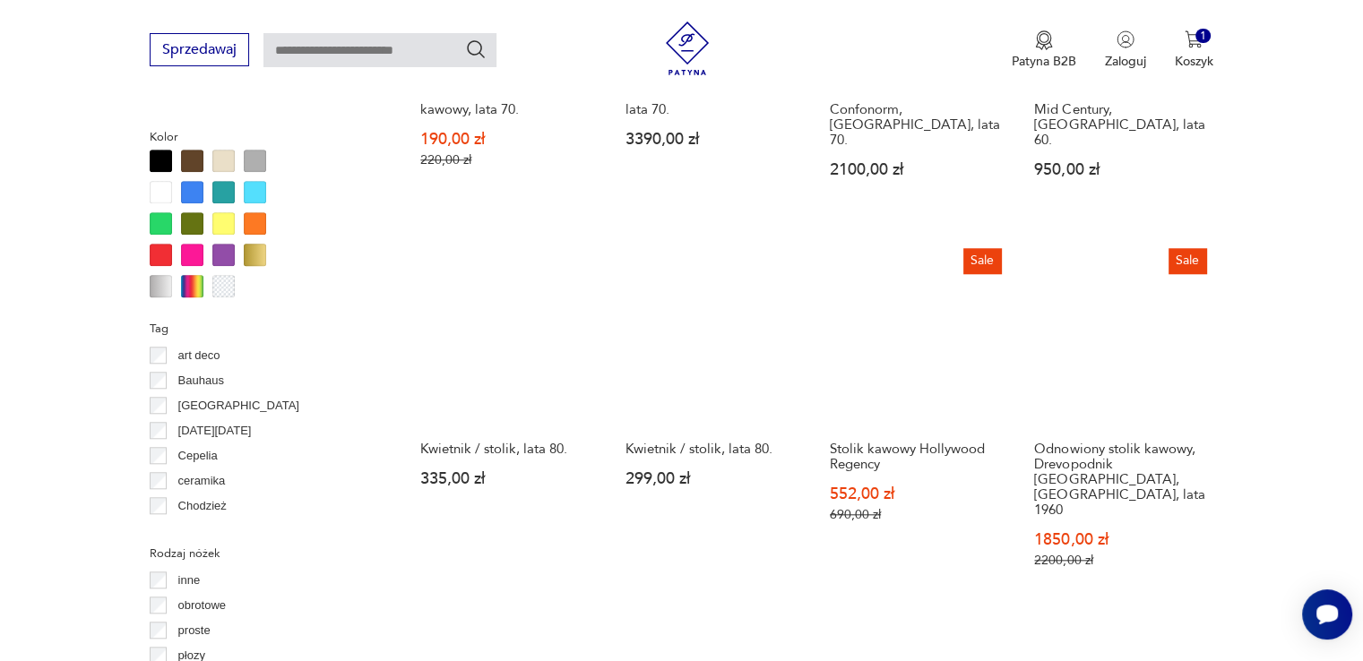
scroll to position [1729, 0]
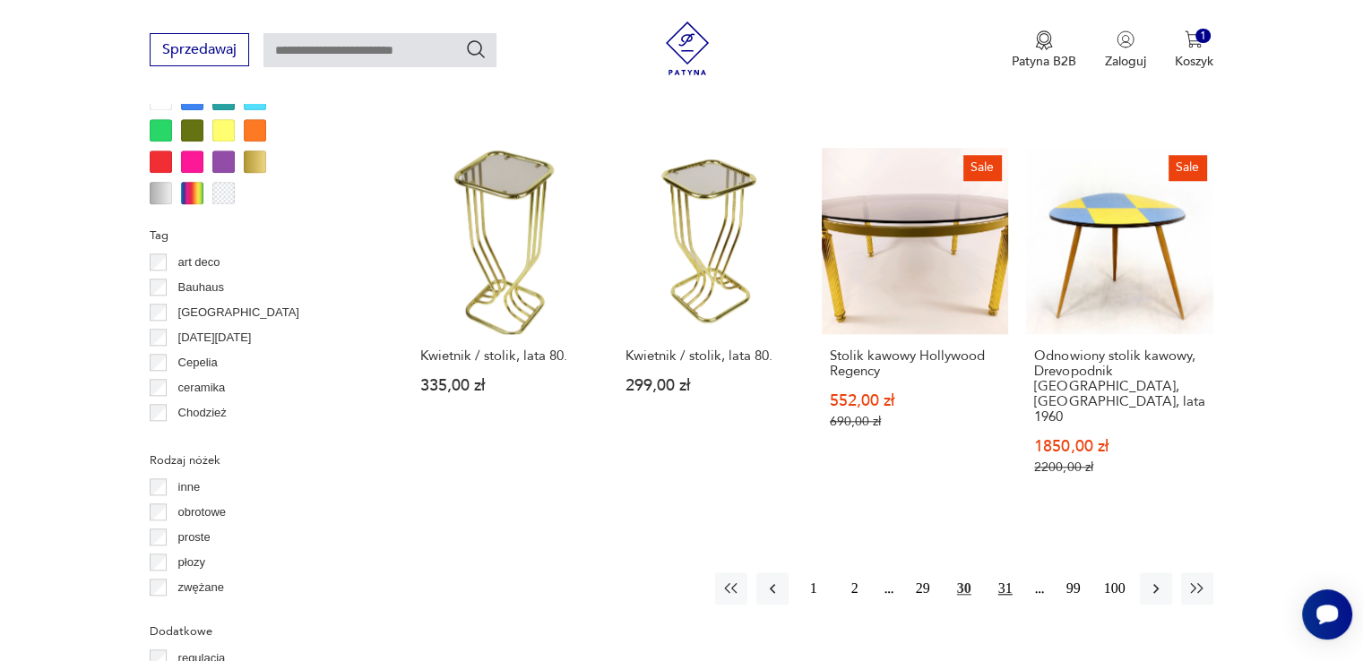
click at [1011, 573] on button "31" at bounding box center [1005, 589] width 32 height 32
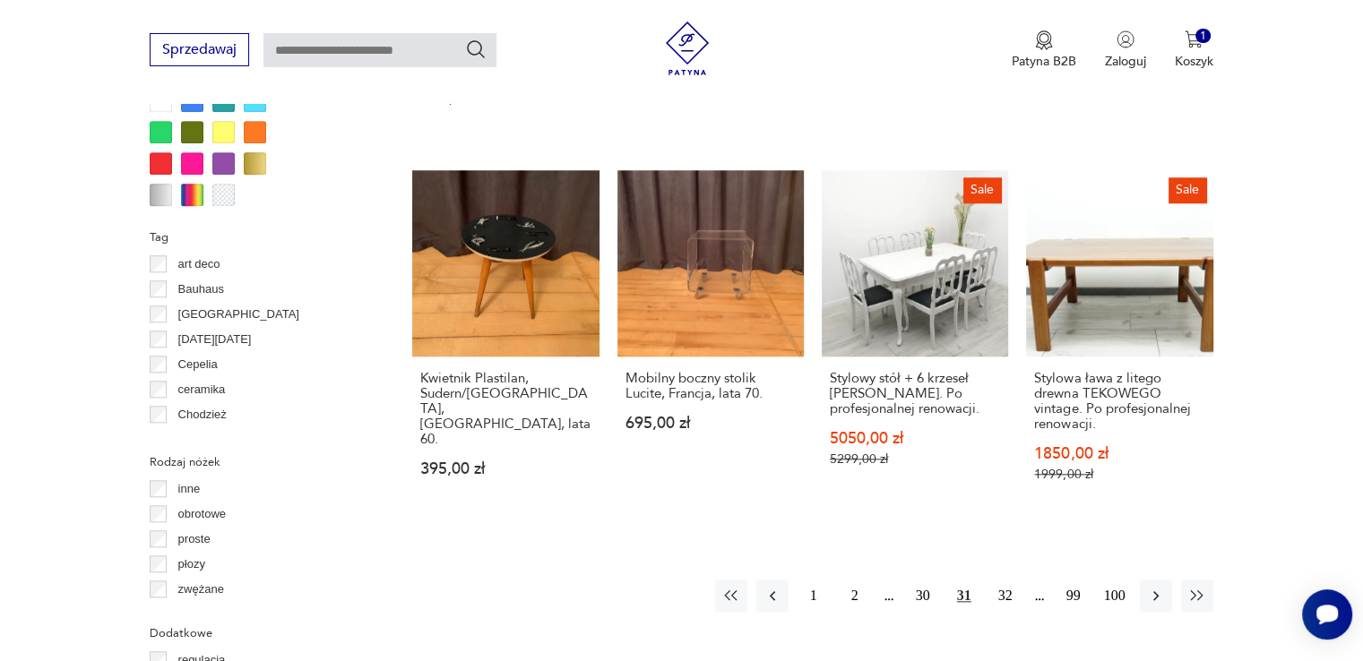
scroll to position [1729, 0]
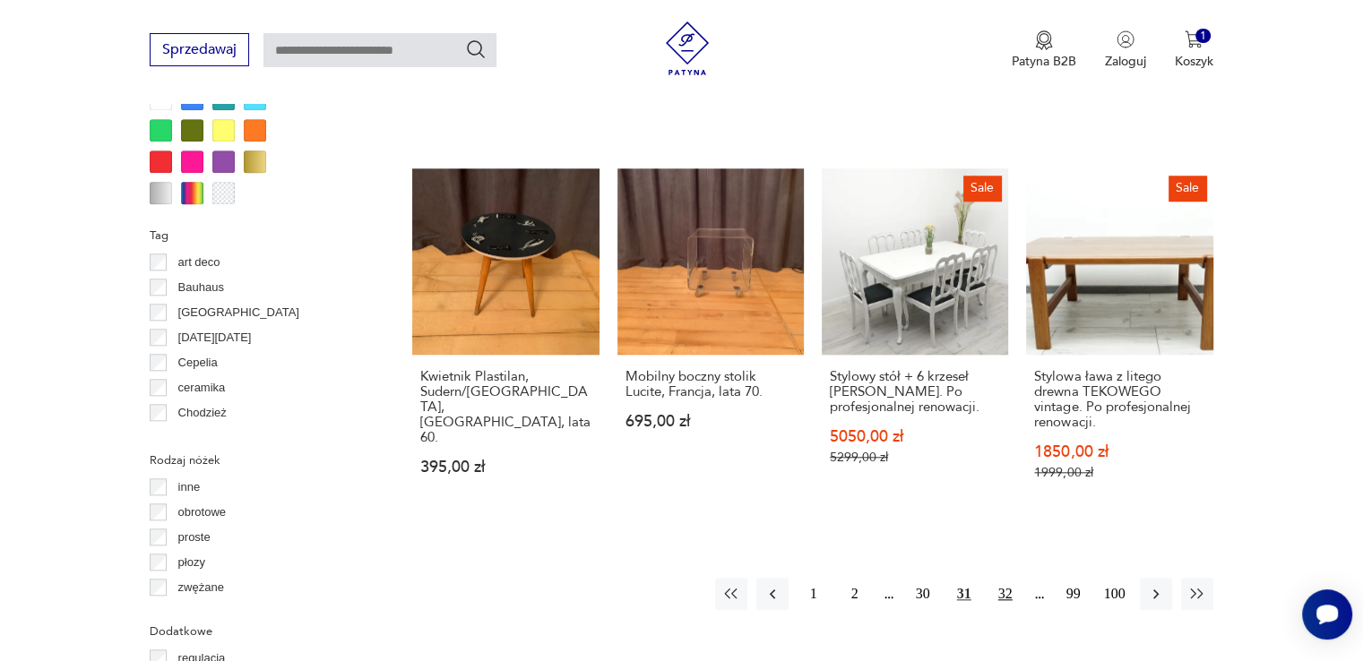
click at [1000, 578] on button "32" at bounding box center [1005, 594] width 32 height 32
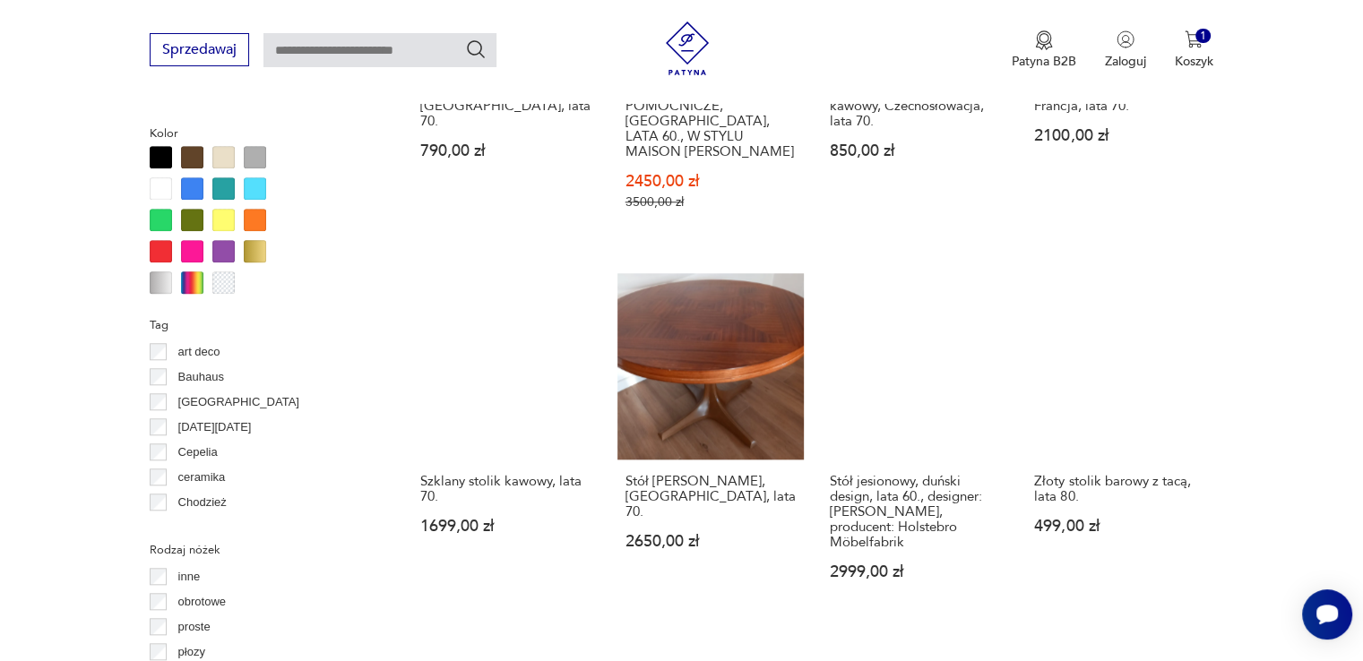
scroll to position [1909, 0]
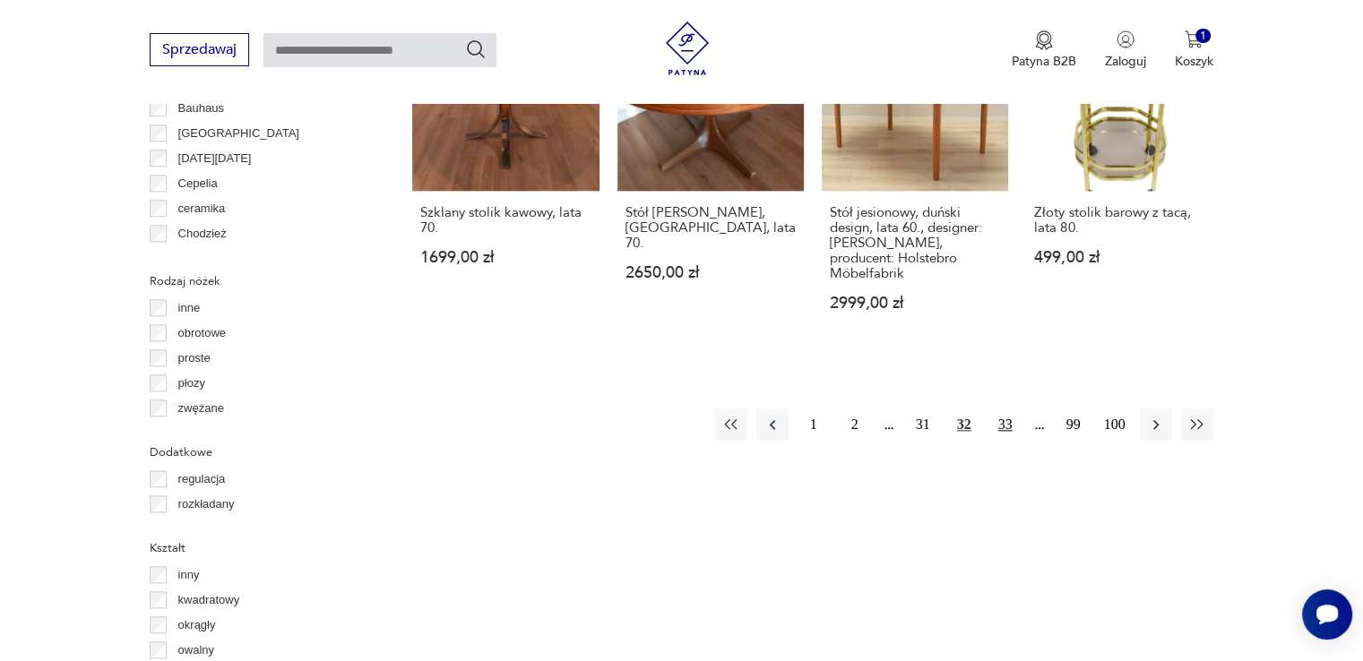
click at [997, 409] on button "33" at bounding box center [1005, 425] width 32 height 32
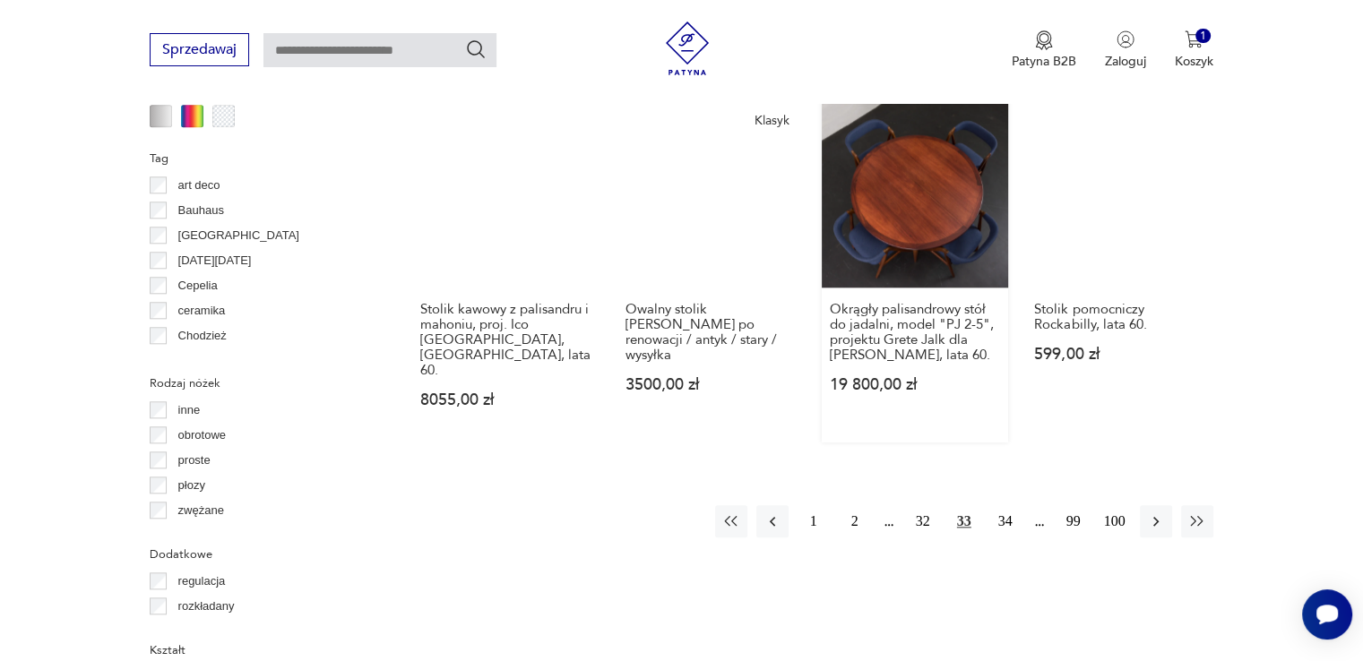
scroll to position [1819, 0]
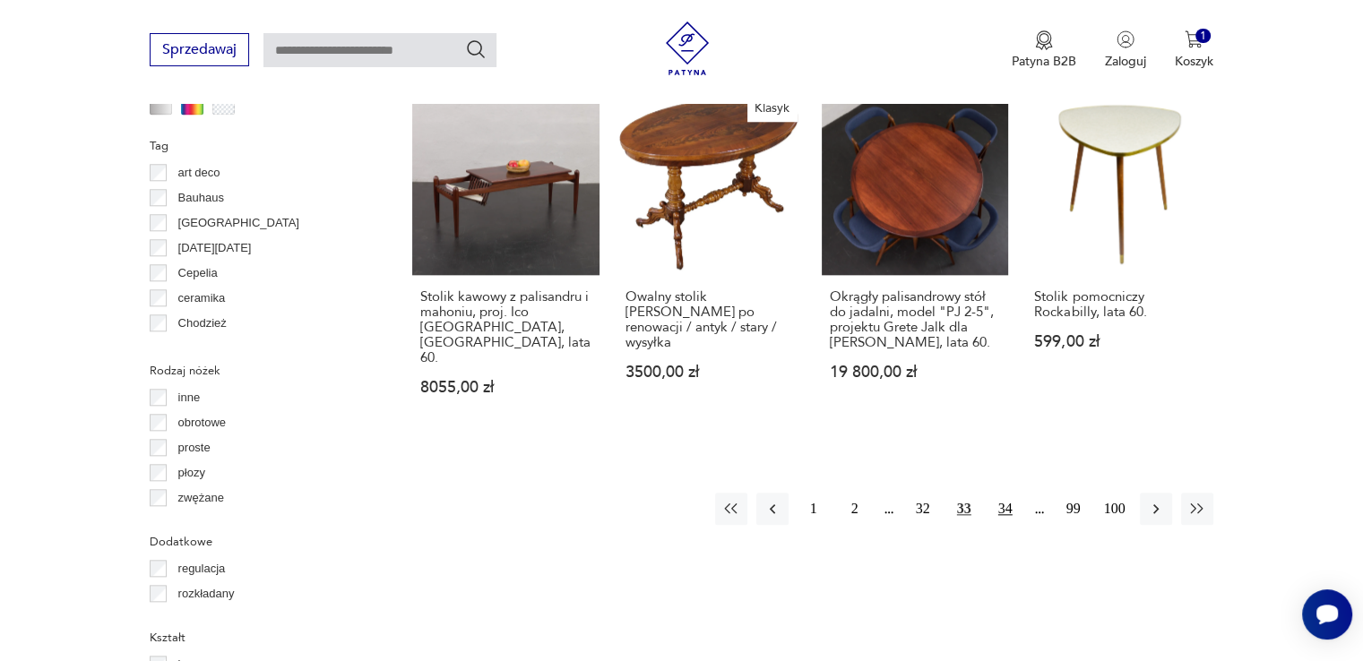
click at [1010, 493] on button "34" at bounding box center [1005, 509] width 32 height 32
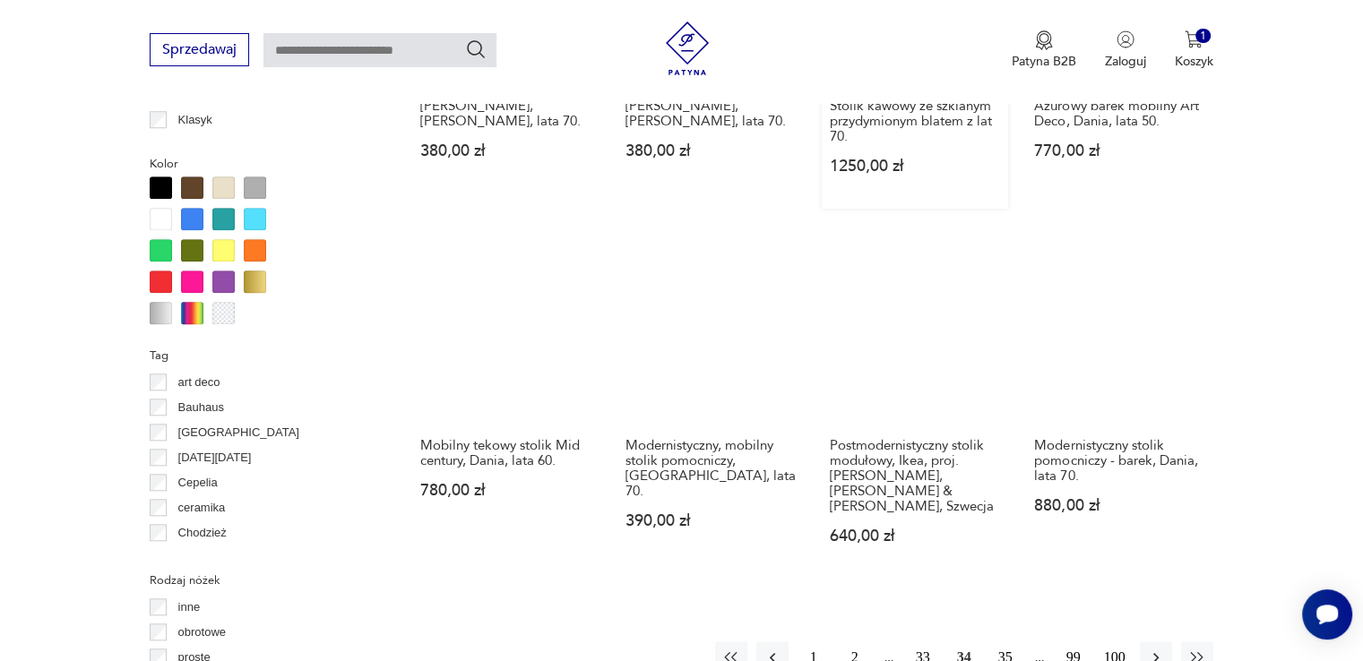
scroll to position [1640, 0]
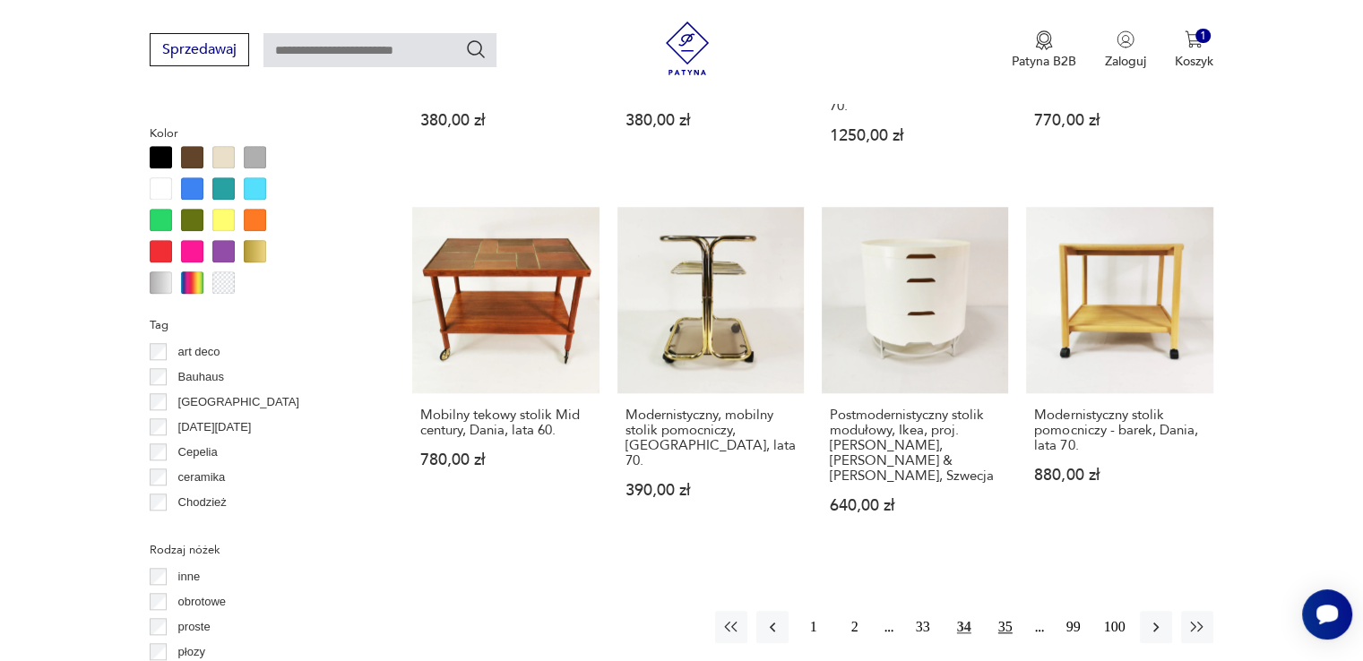
click at [995, 611] on button "35" at bounding box center [1005, 627] width 32 height 32
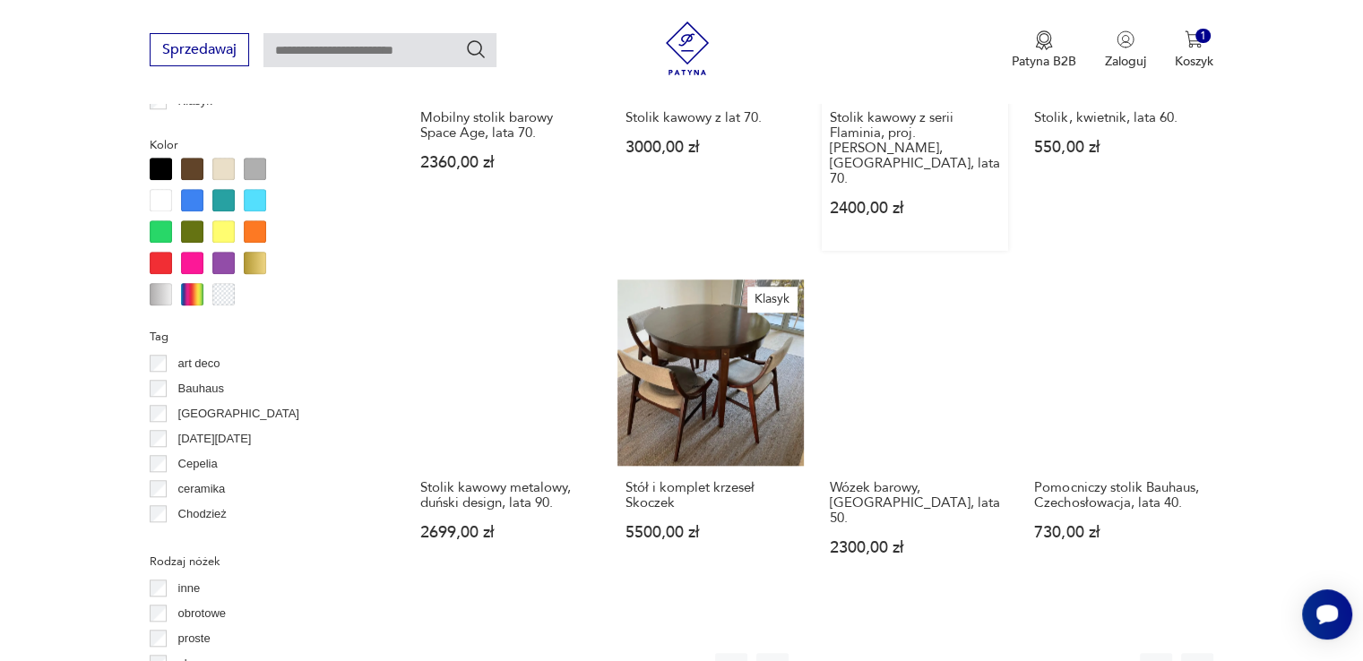
scroll to position [1640, 0]
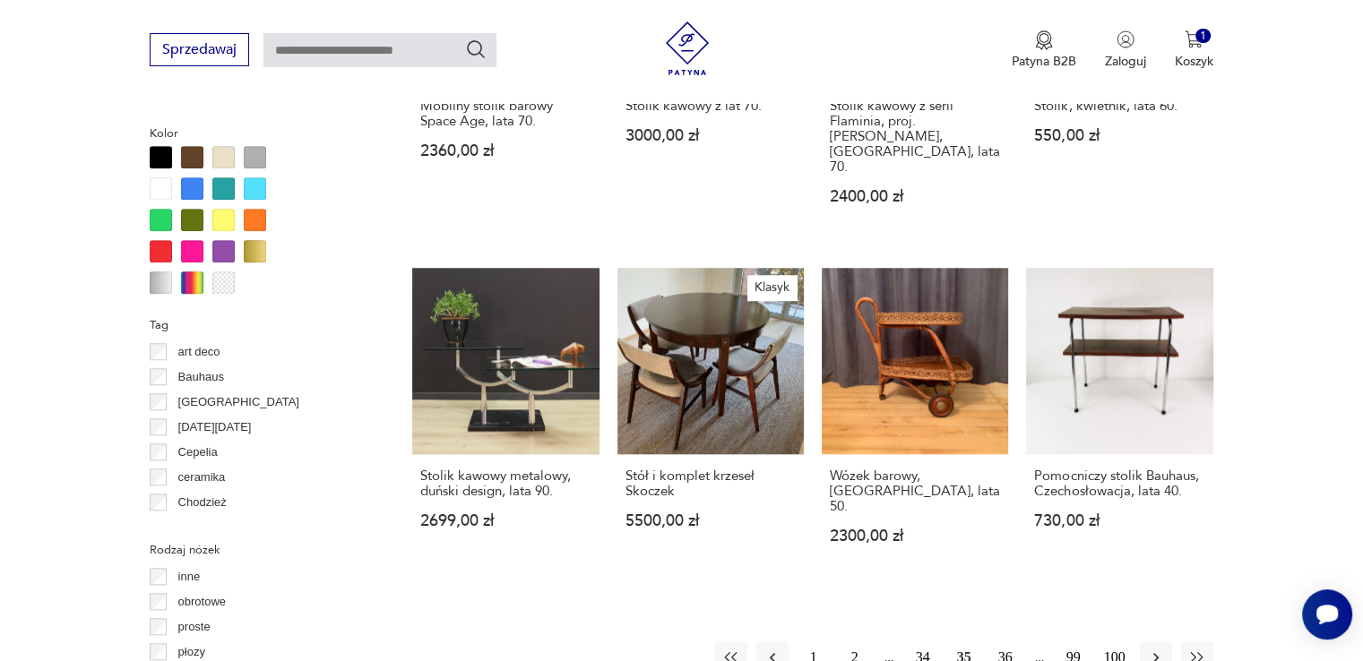
click at [995, 642] on button "36" at bounding box center [1005, 658] width 32 height 32
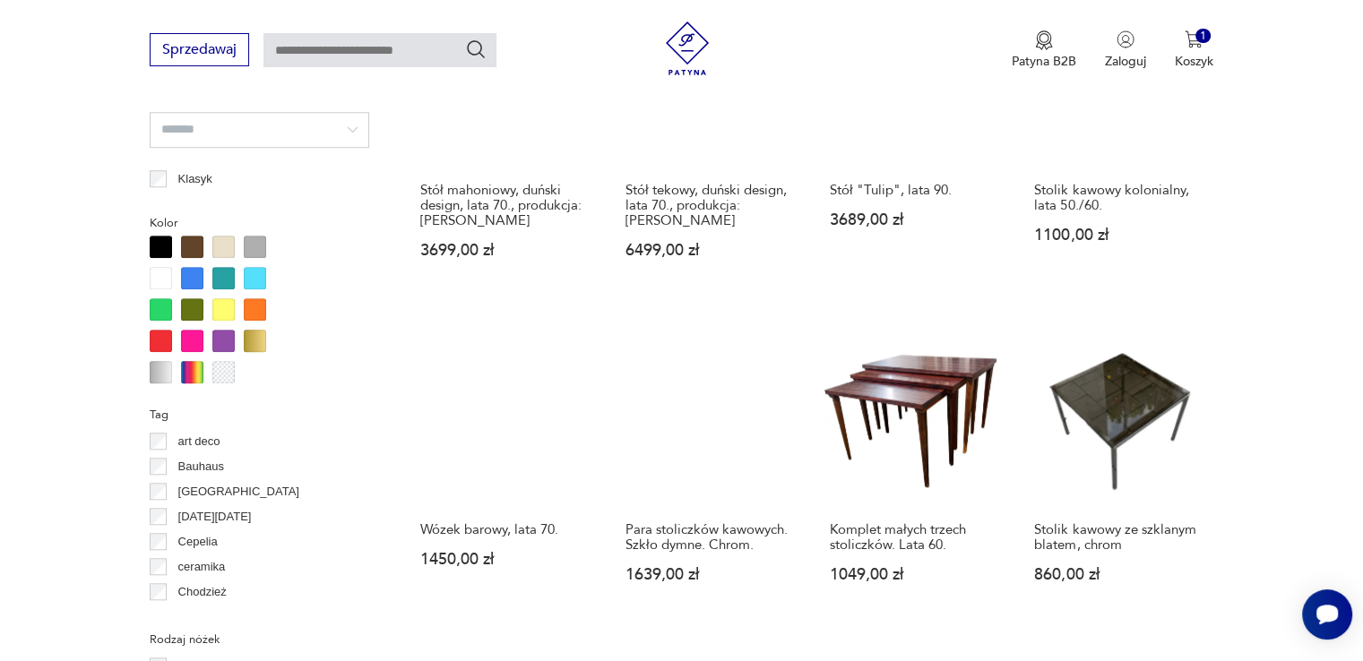
scroll to position [1729, 0]
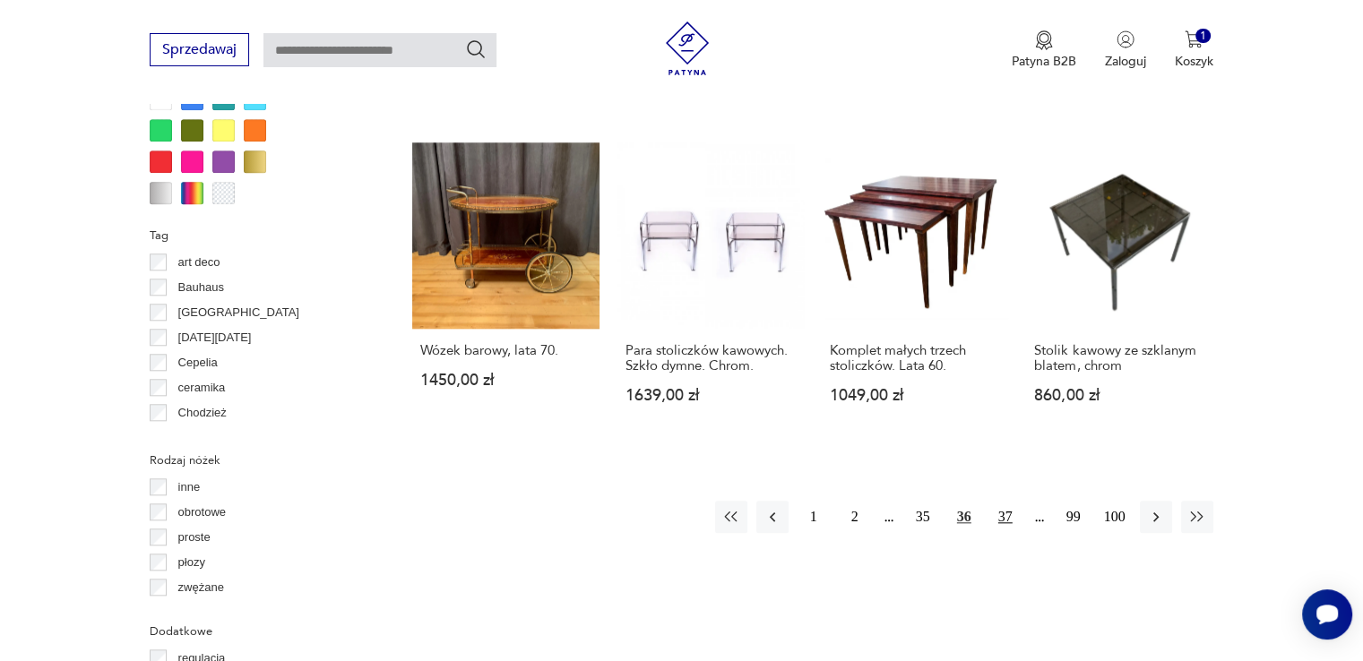
click at [1000, 501] on button "37" at bounding box center [1005, 517] width 32 height 32
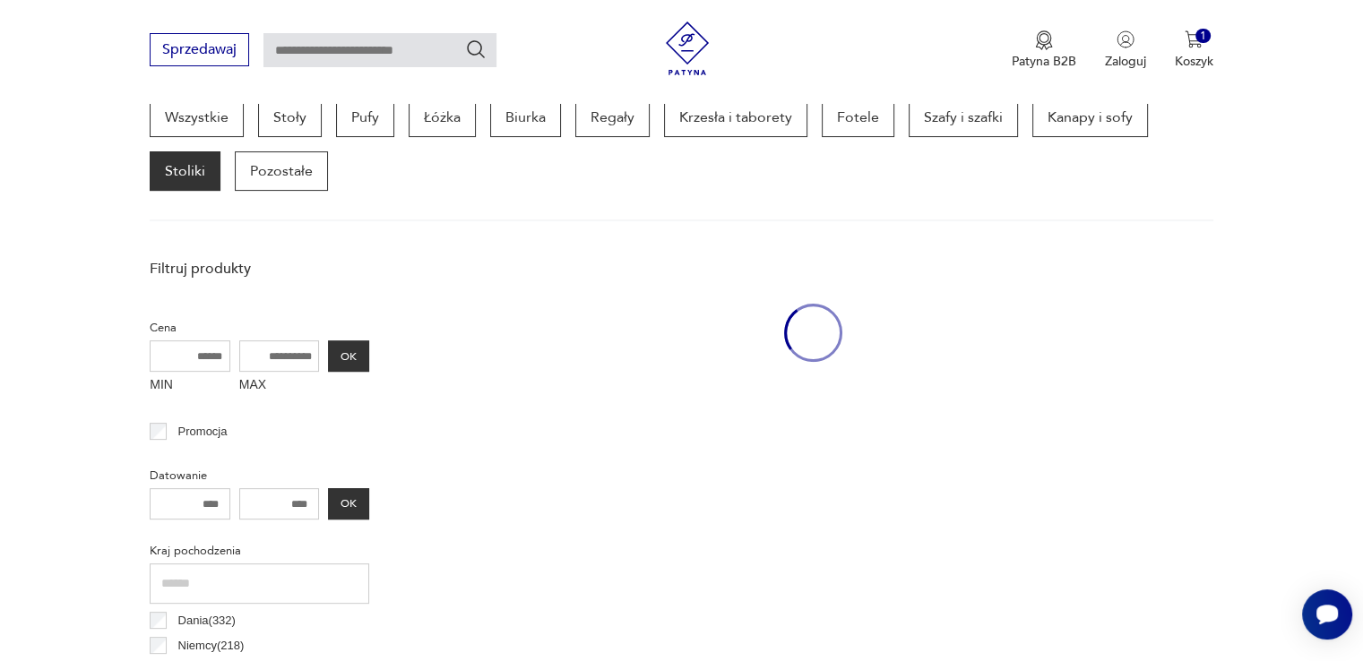
scroll to position [475, 0]
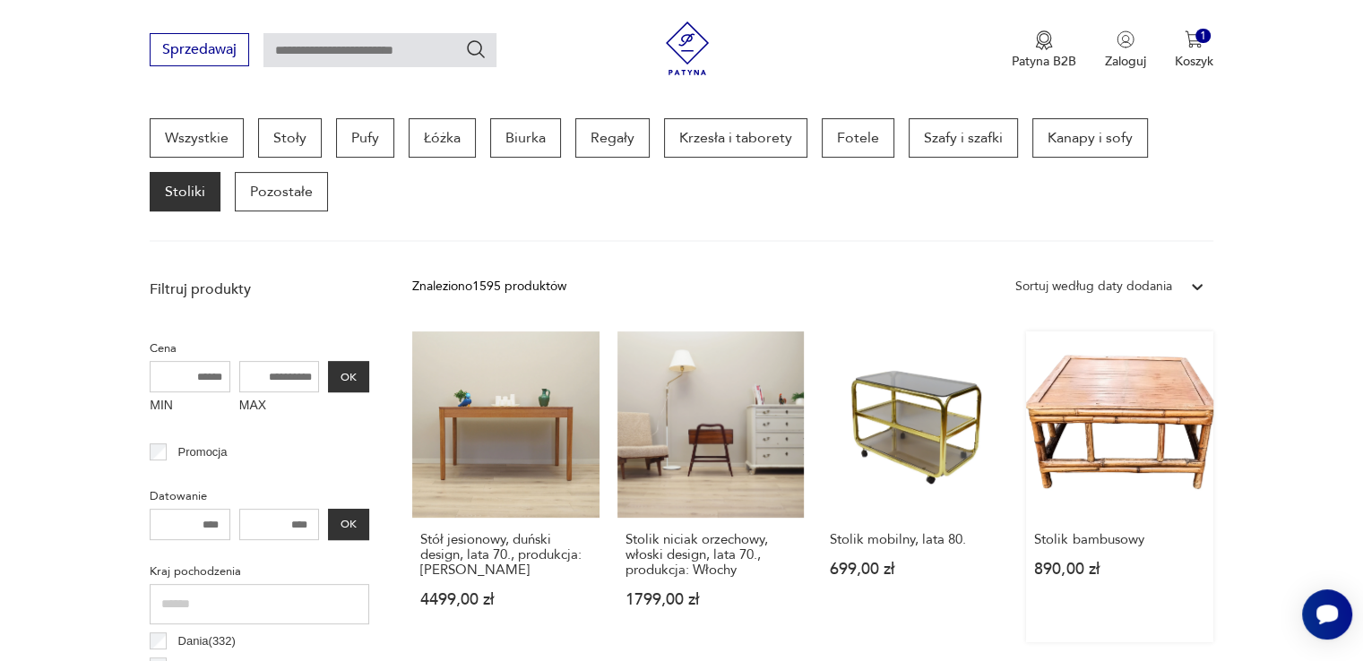
click at [1097, 421] on link "Stolik bambusowy 890,00 zł" at bounding box center [1119, 487] width 186 height 311
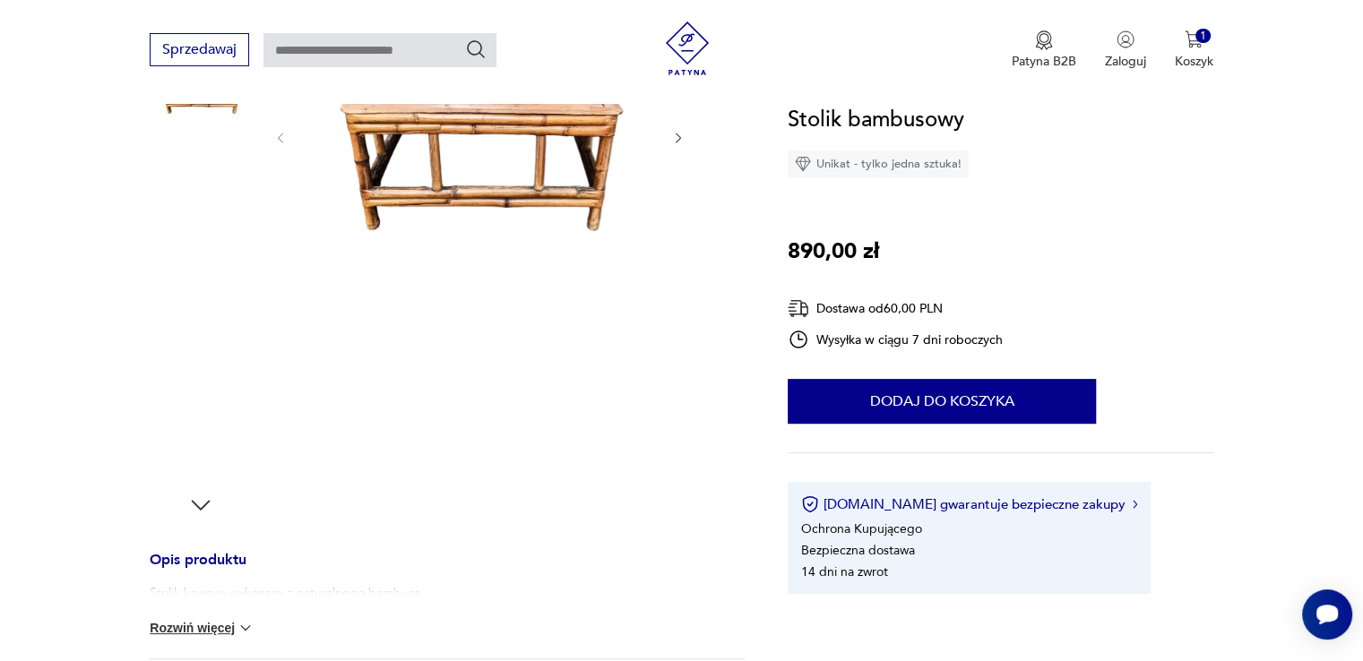
scroll to position [269, 0]
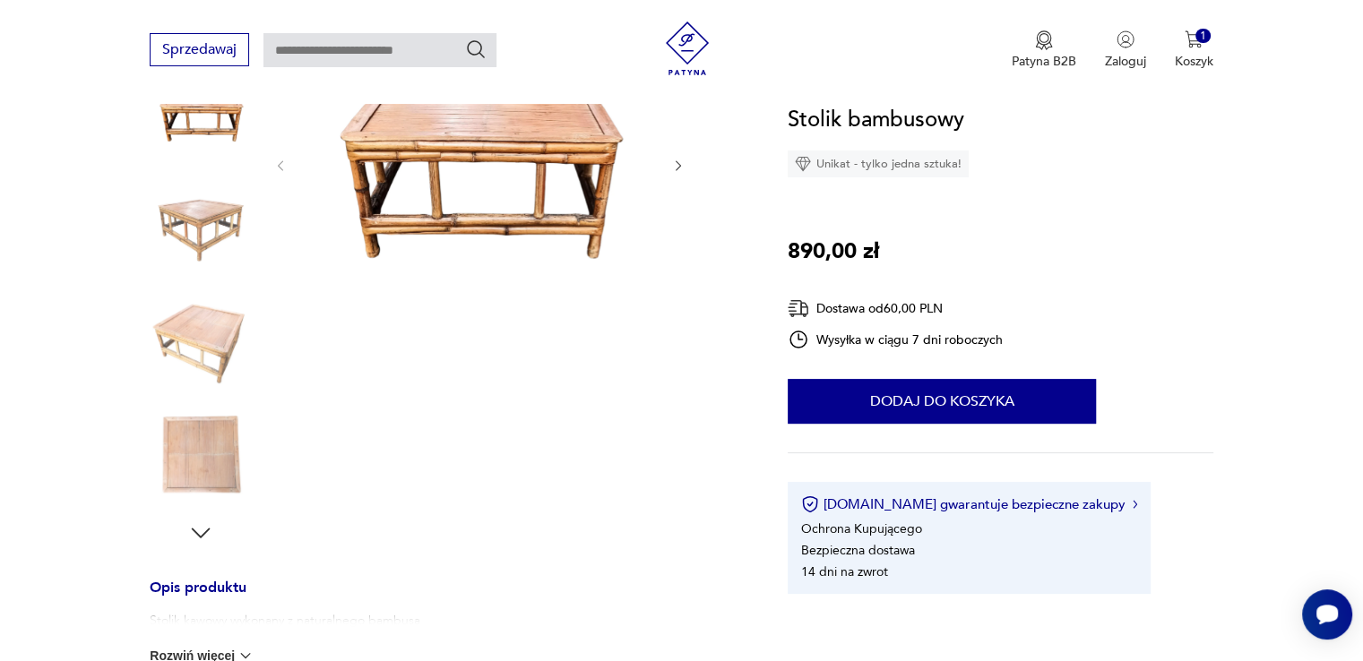
click at [679, 180] on div at bounding box center [479, 166] width 412 height 278
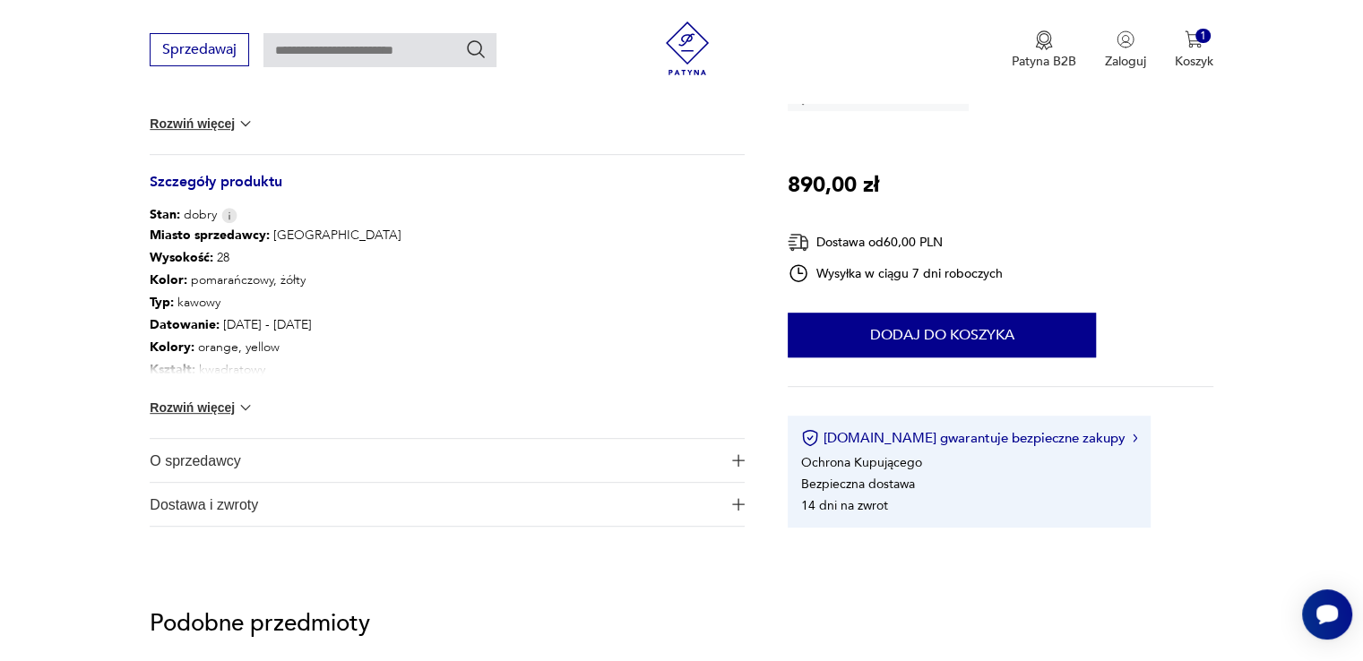
scroll to position [806, 0]
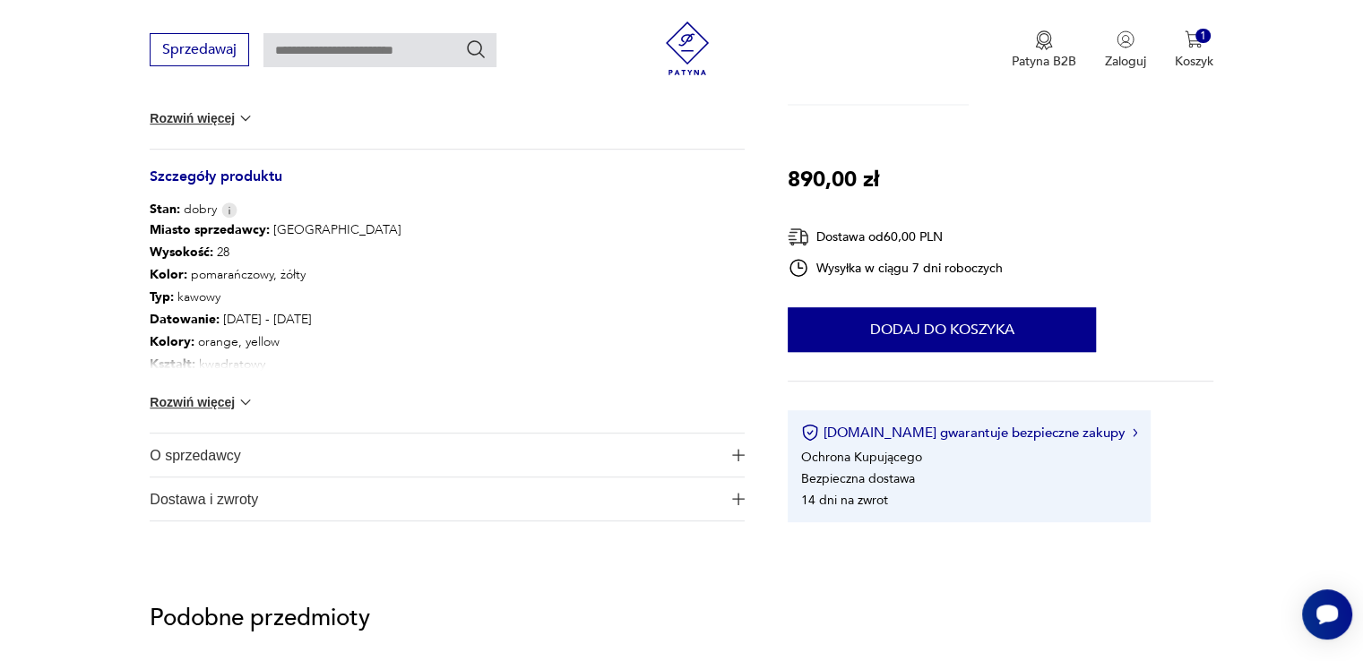
click at [244, 401] on img at bounding box center [246, 402] width 18 height 18
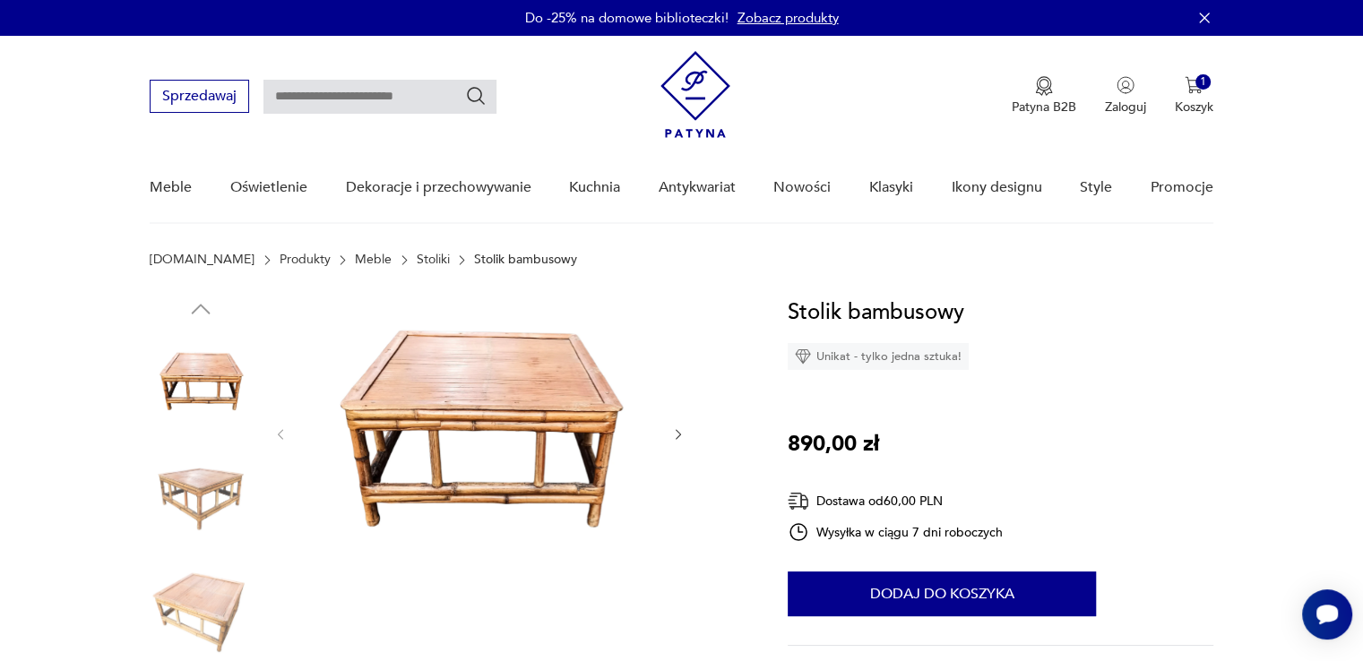
scroll to position [0, 0]
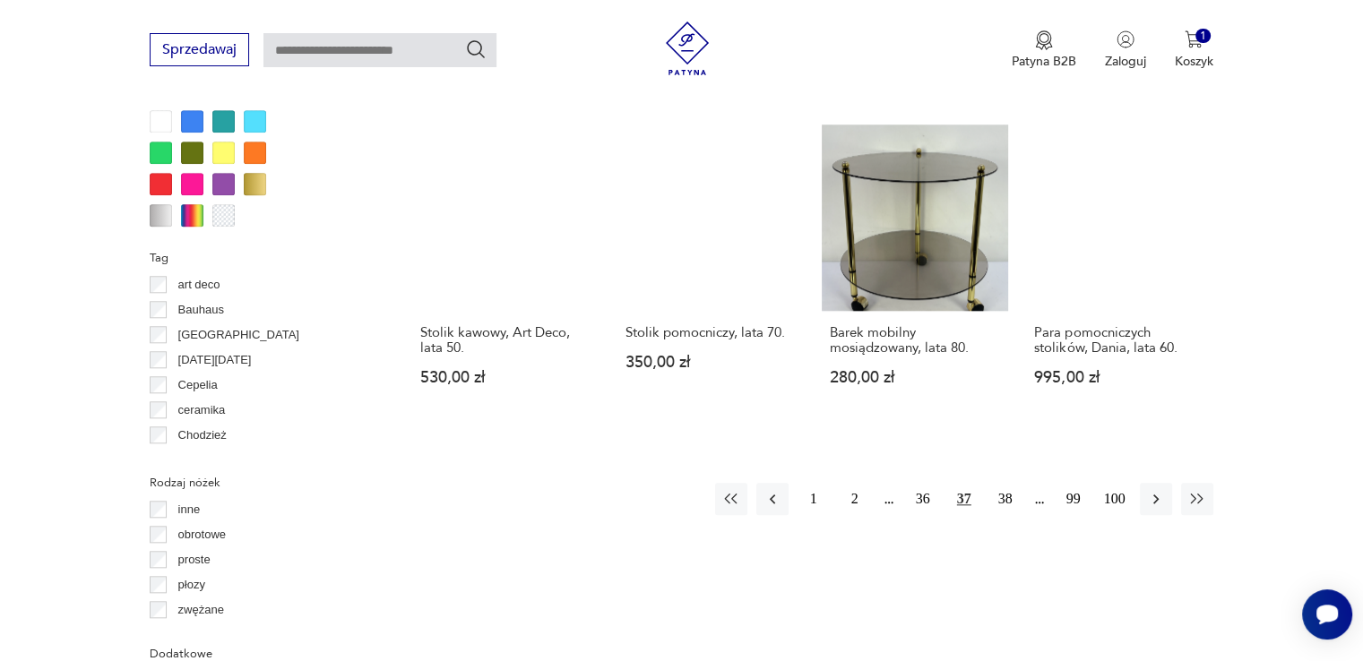
scroll to position [1814, 0]
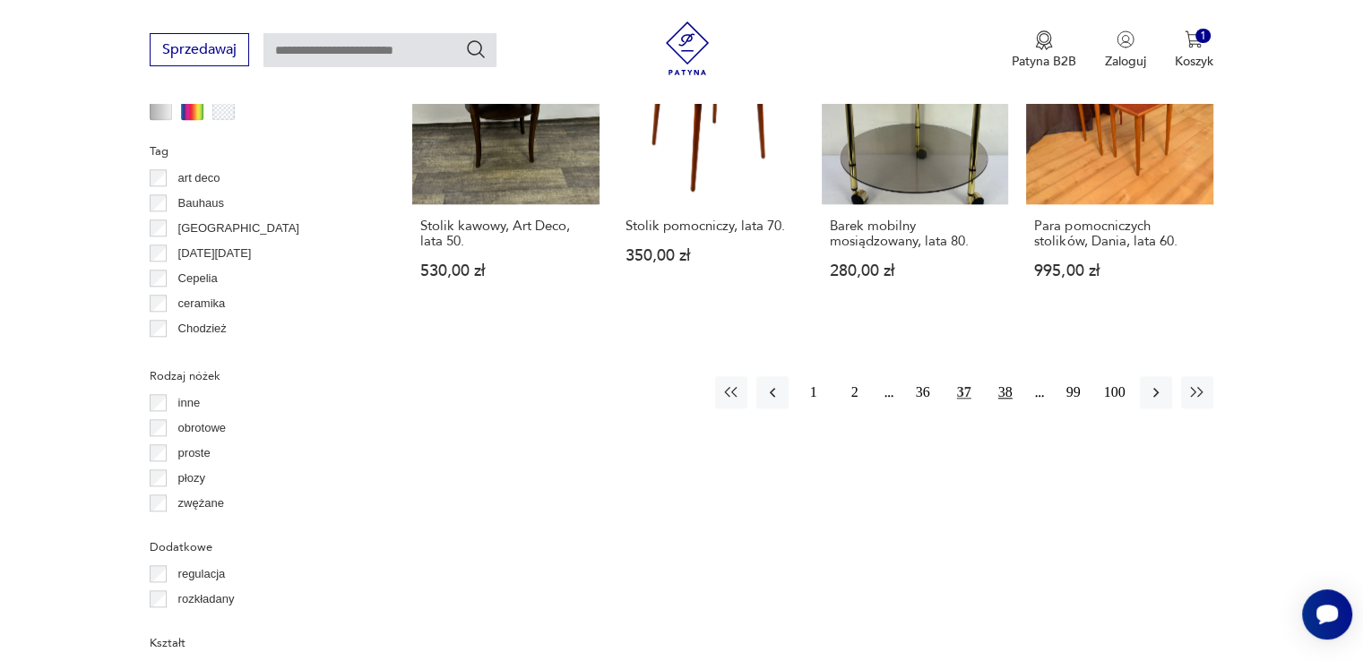
click at [997, 390] on button "38" at bounding box center [1005, 392] width 32 height 32
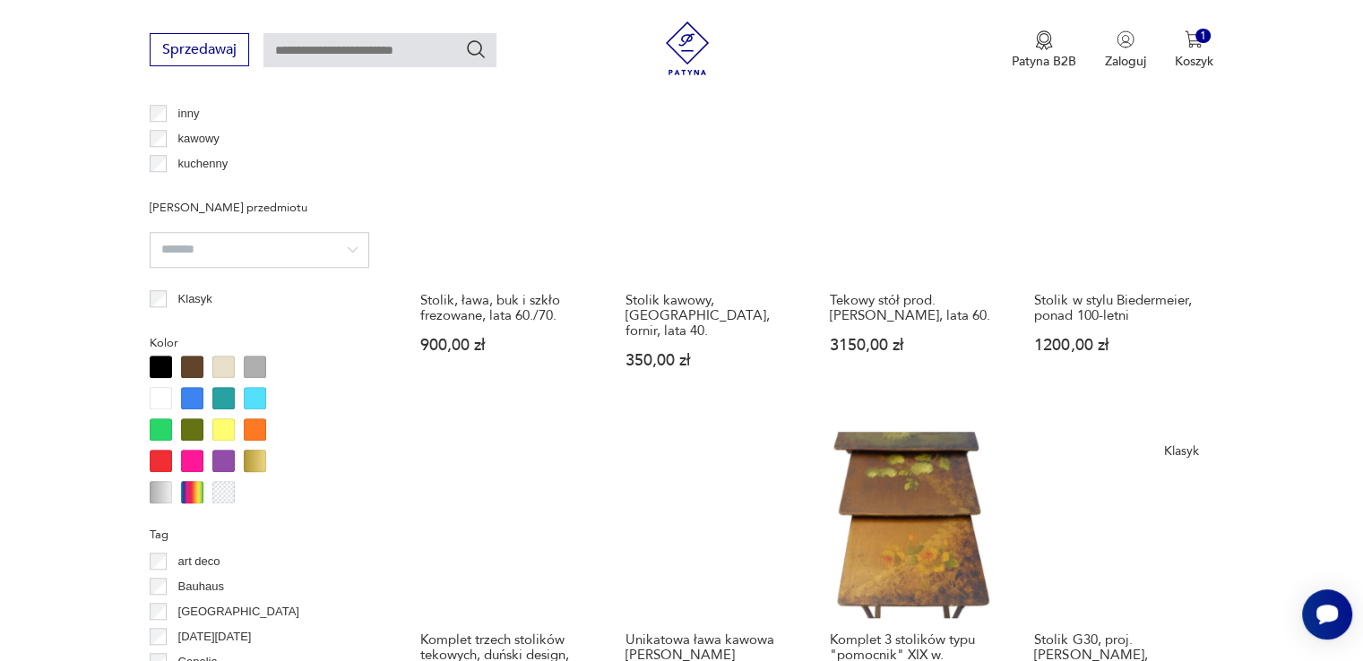
scroll to position [1461, 0]
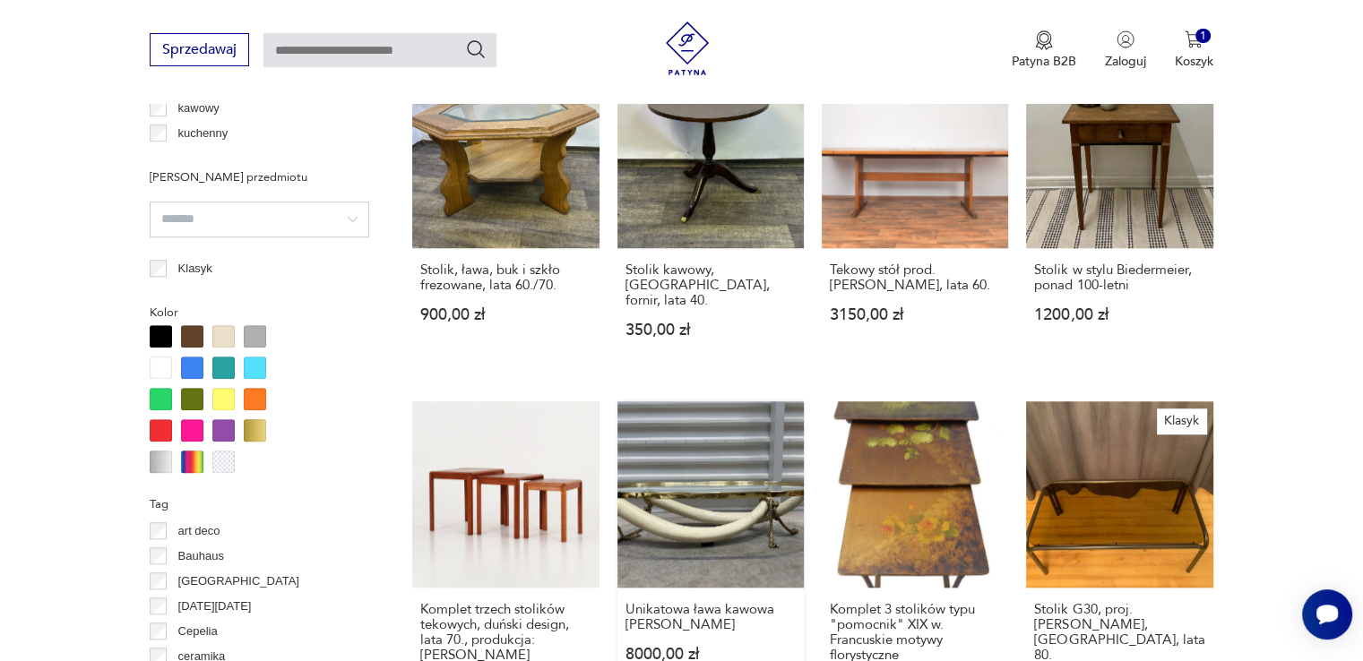
click at [754, 451] on link "Unikatowa ława kawowa Italo Valenti 8000,00 zł" at bounding box center [710, 564] width 186 height 326
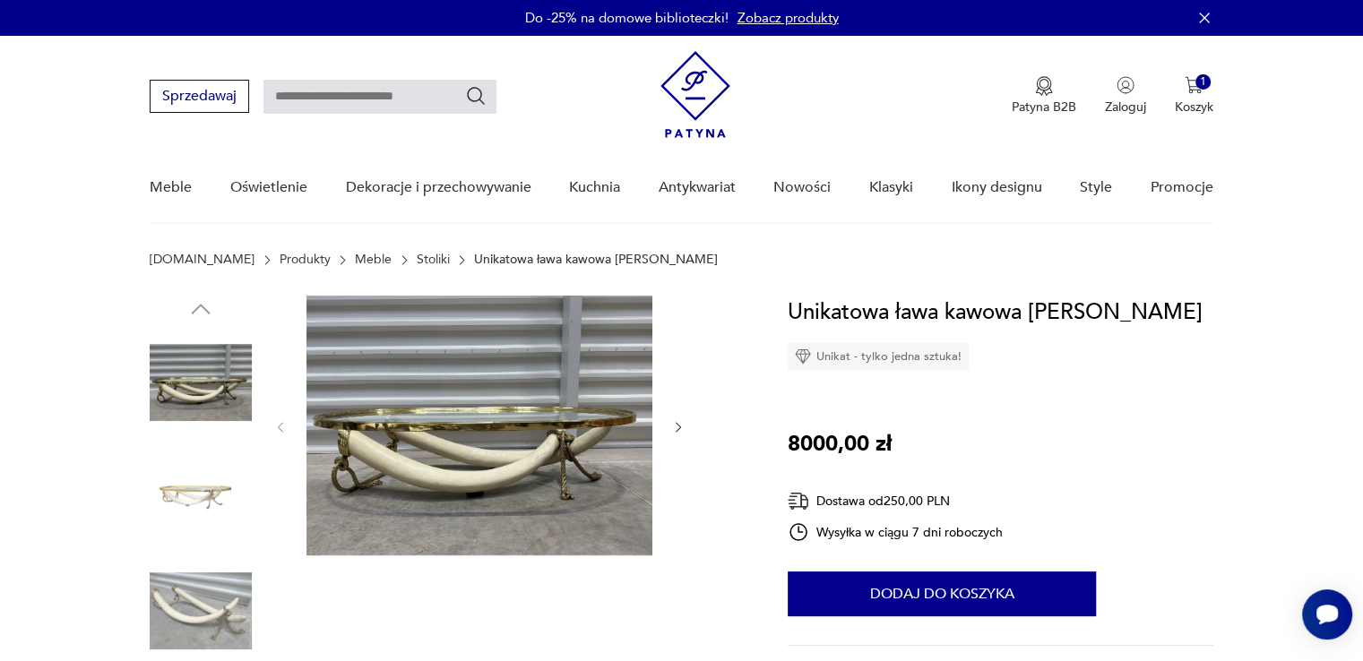
click at [200, 483] on img at bounding box center [201, 497] width 102 height 102
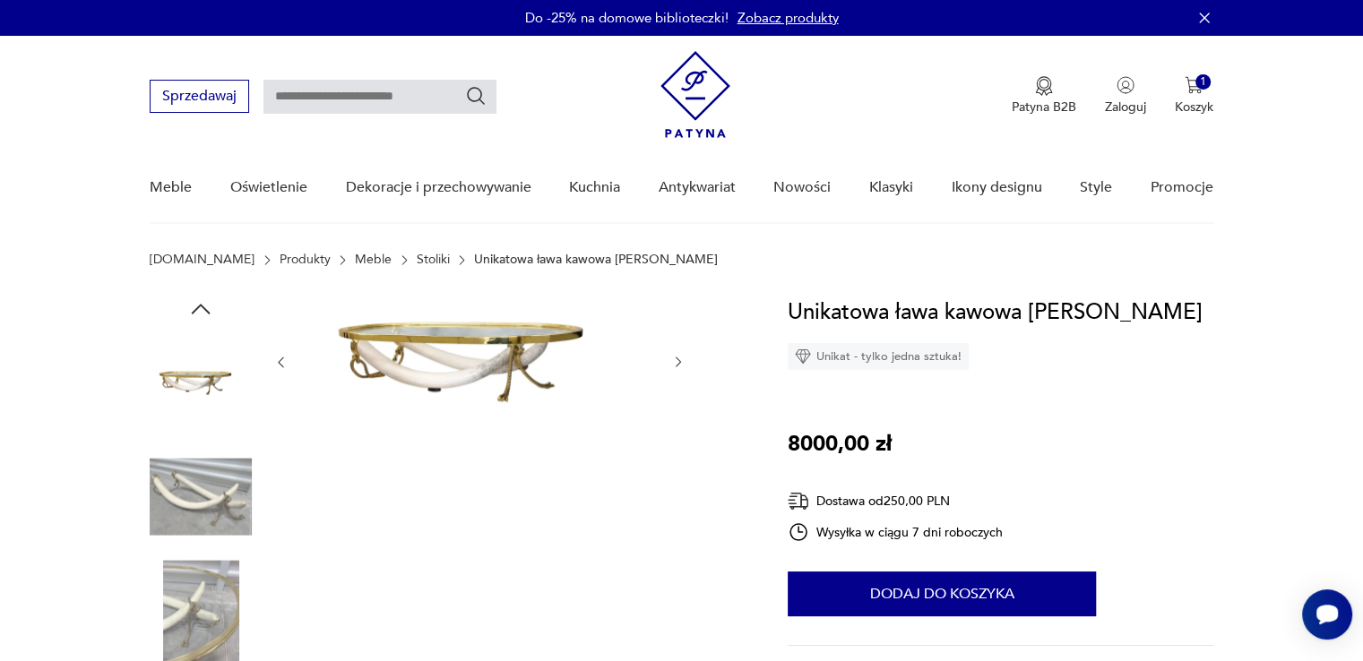
click at [203, 574] on img at bounding box center [201, 611] width 102 height 102
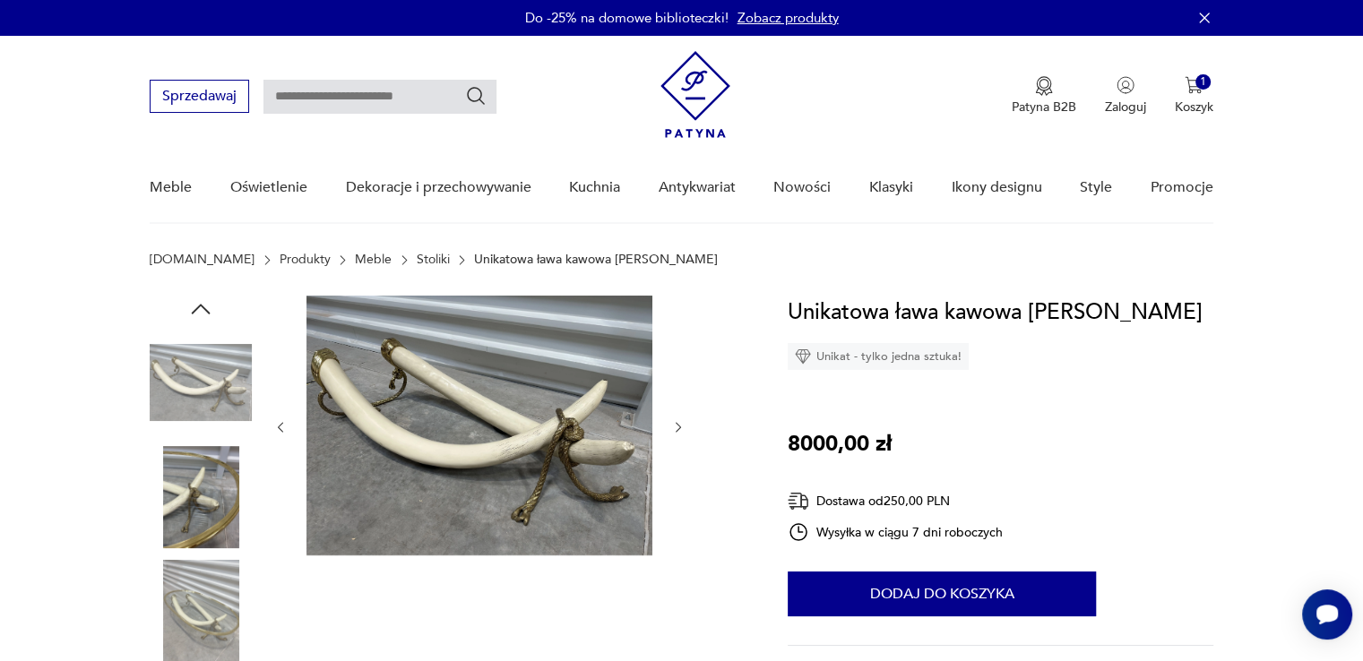
scroll to position [179, 0]
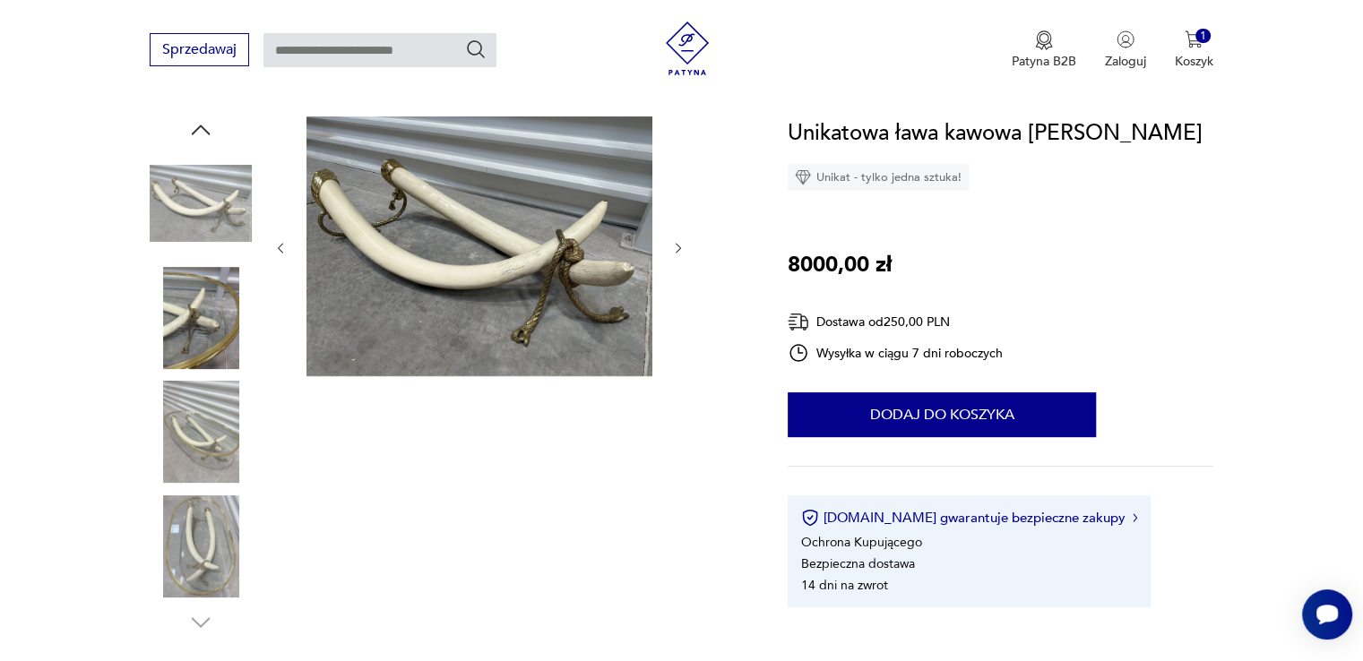
click at [197, 530] on img at bounding box center [201, 547] width 102 height 102
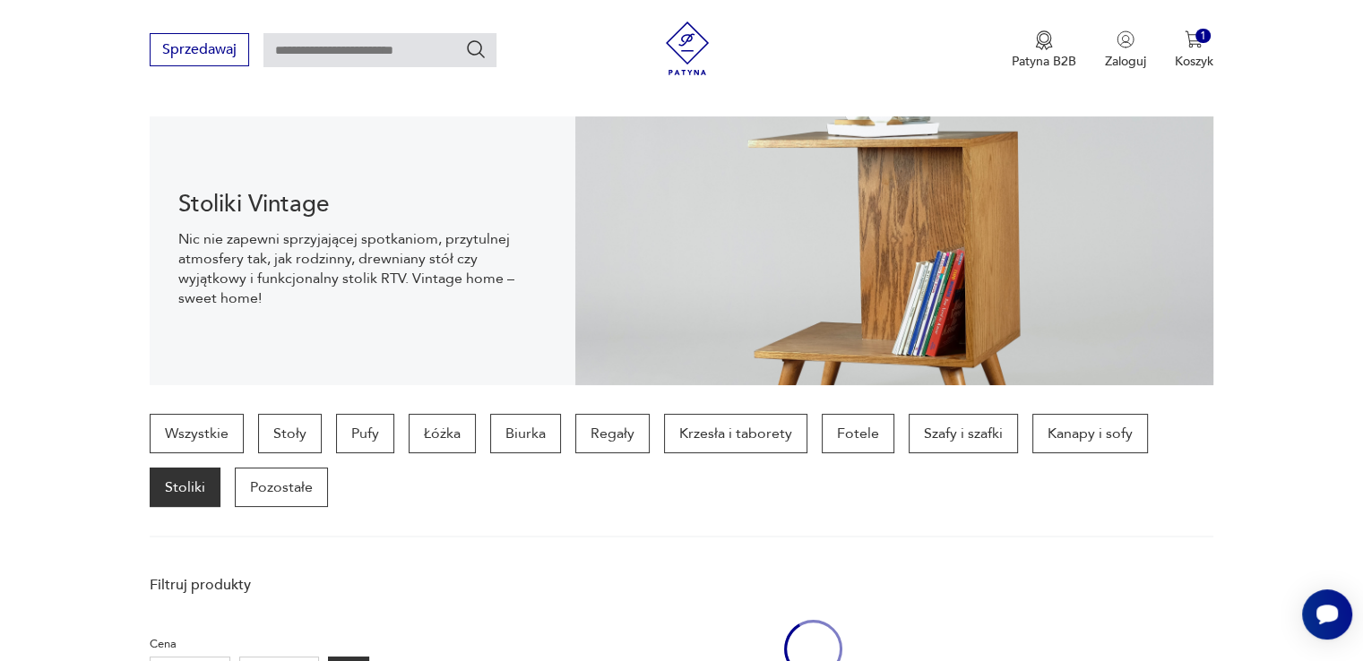
scroll to position [1620, 0]
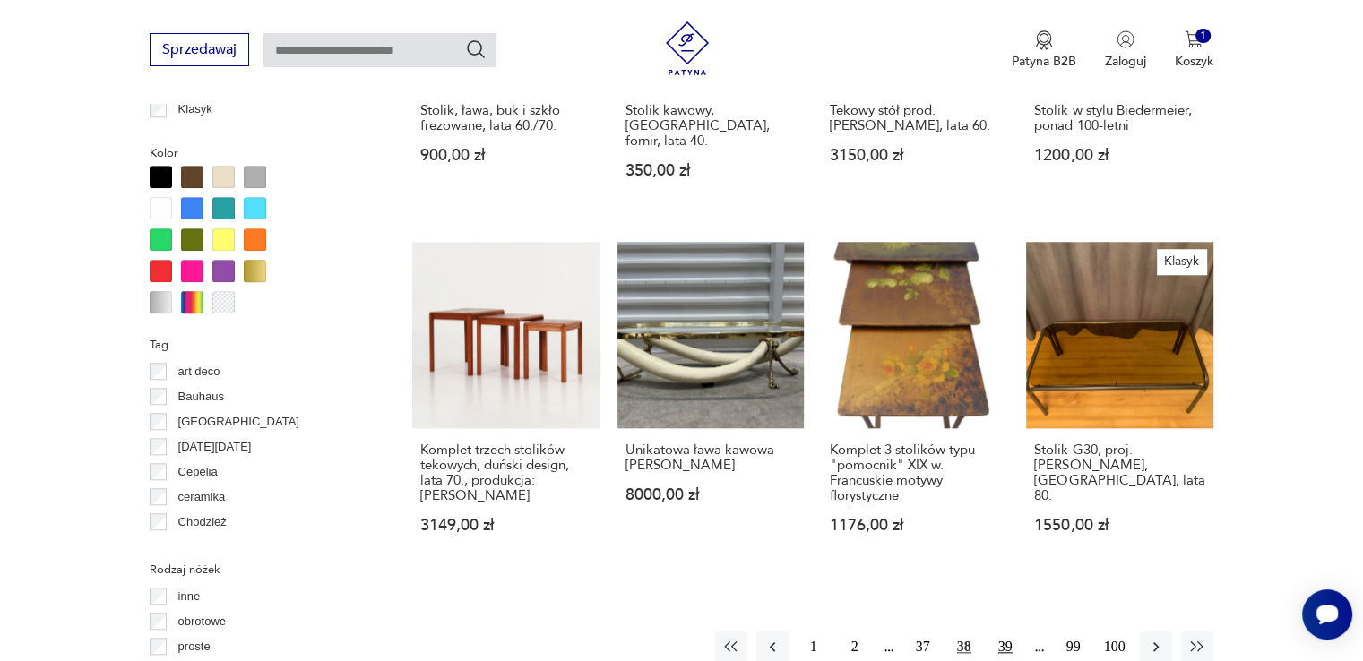
click at [1002, 631] on button "39" at bounding box center [1005, 647] width 32 height 32
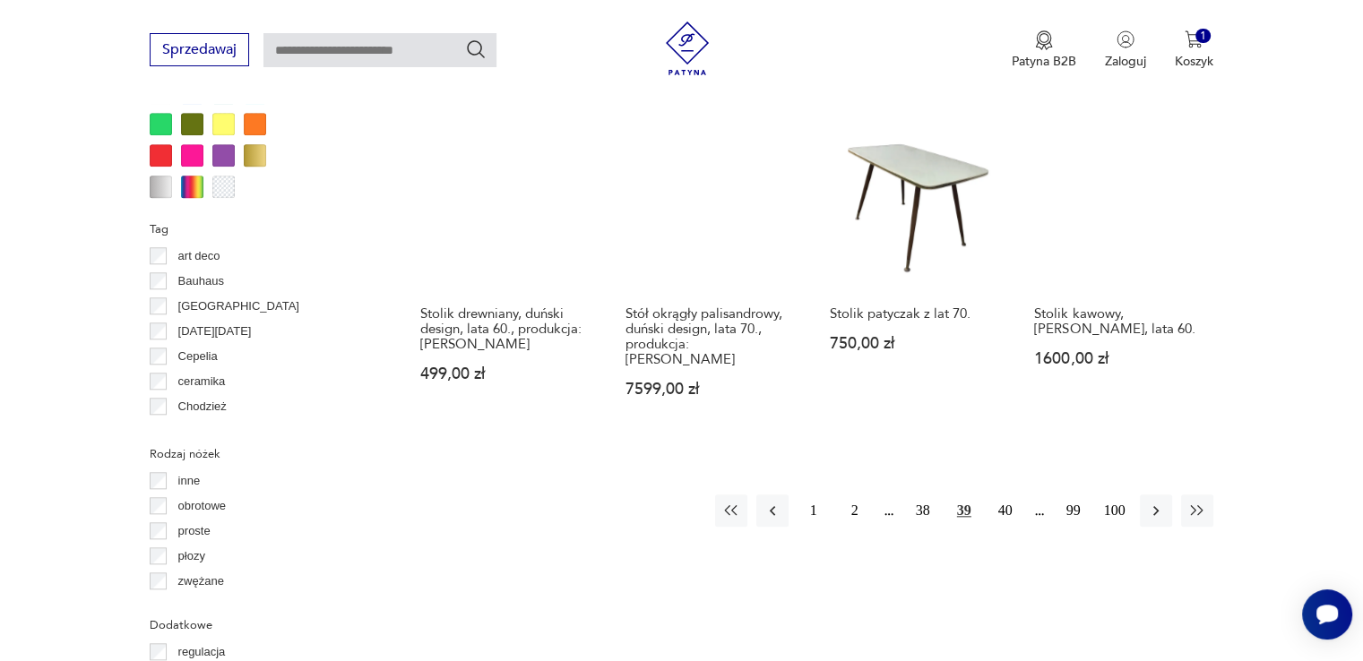
scroll to position [1819, 0]
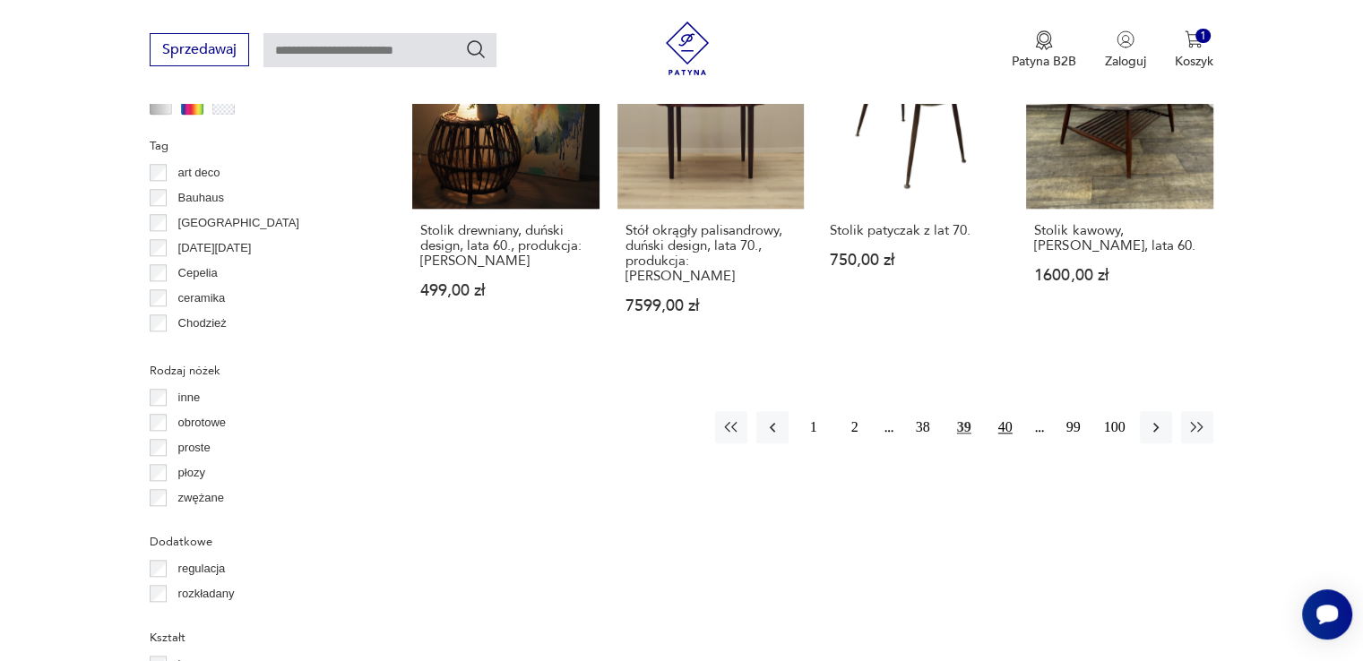
click at [996, 411] on button "40" at bounding box center [1005, 427] width 32 height 32
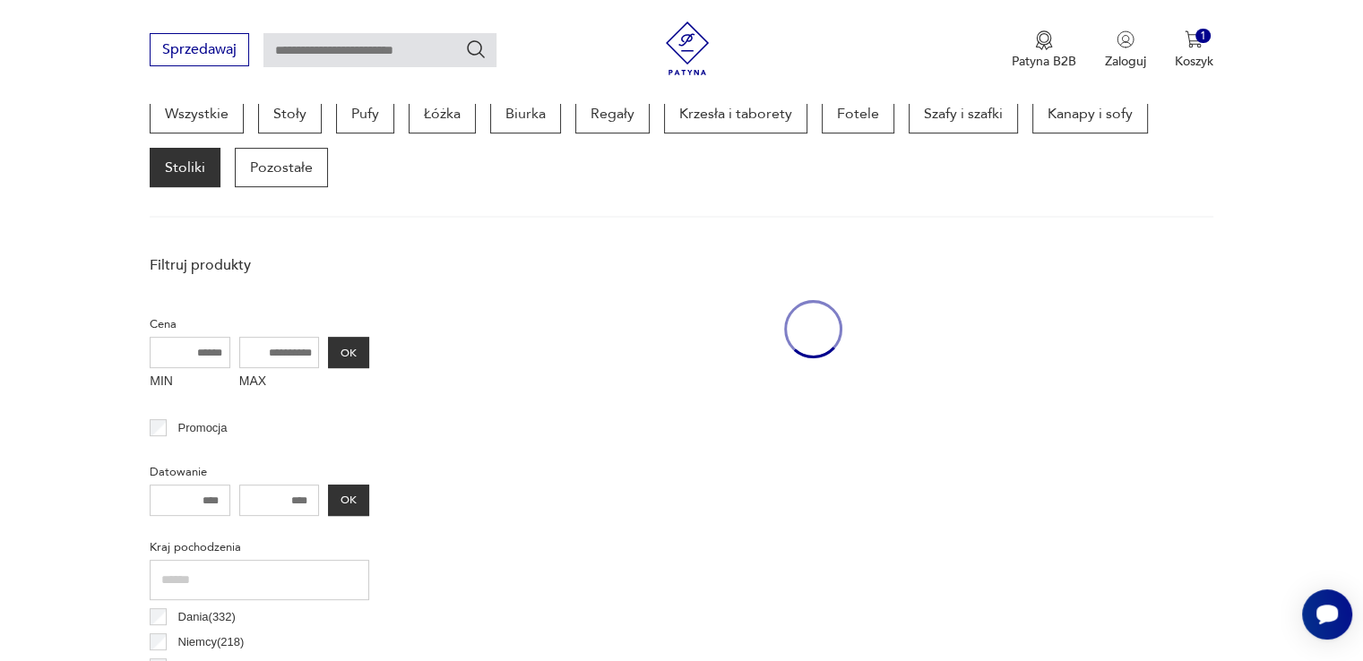
scroll to position [475, 0]
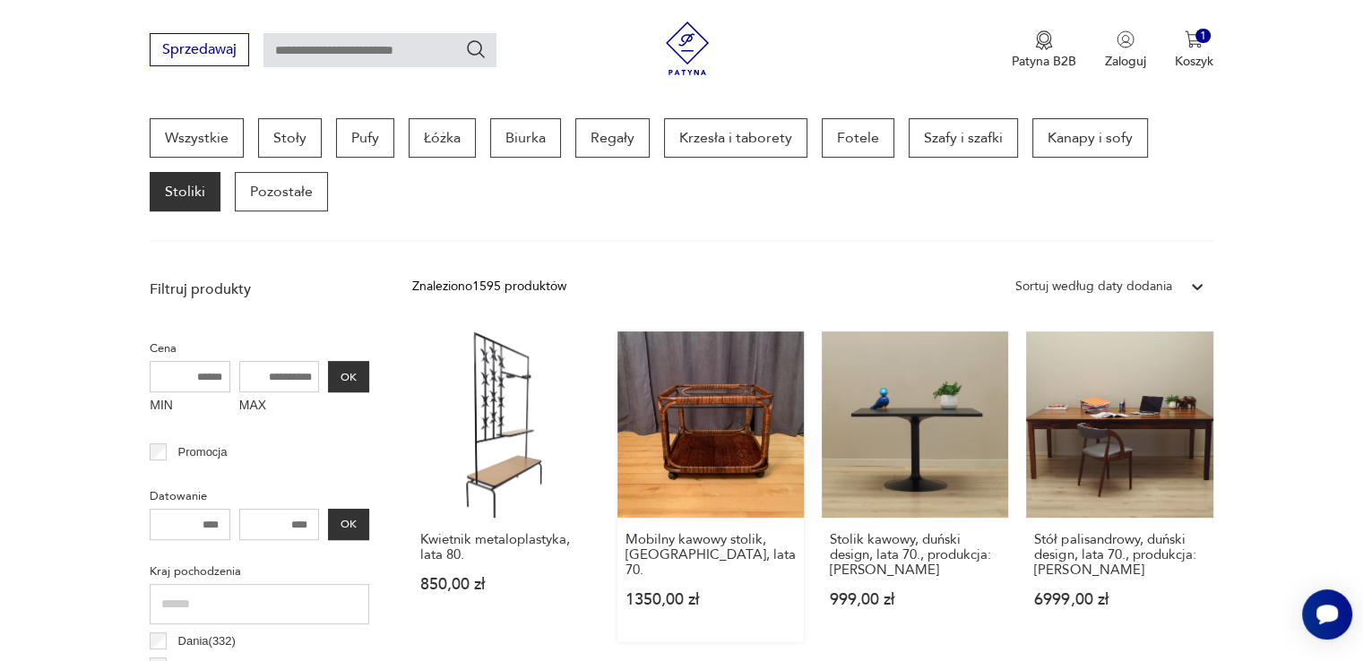
click at [729, 430] on link "Mobilny kawowy stolik, Włochy, lata 70. 1350,00 zł" at bounding box center [710, 487] width 186 height 311
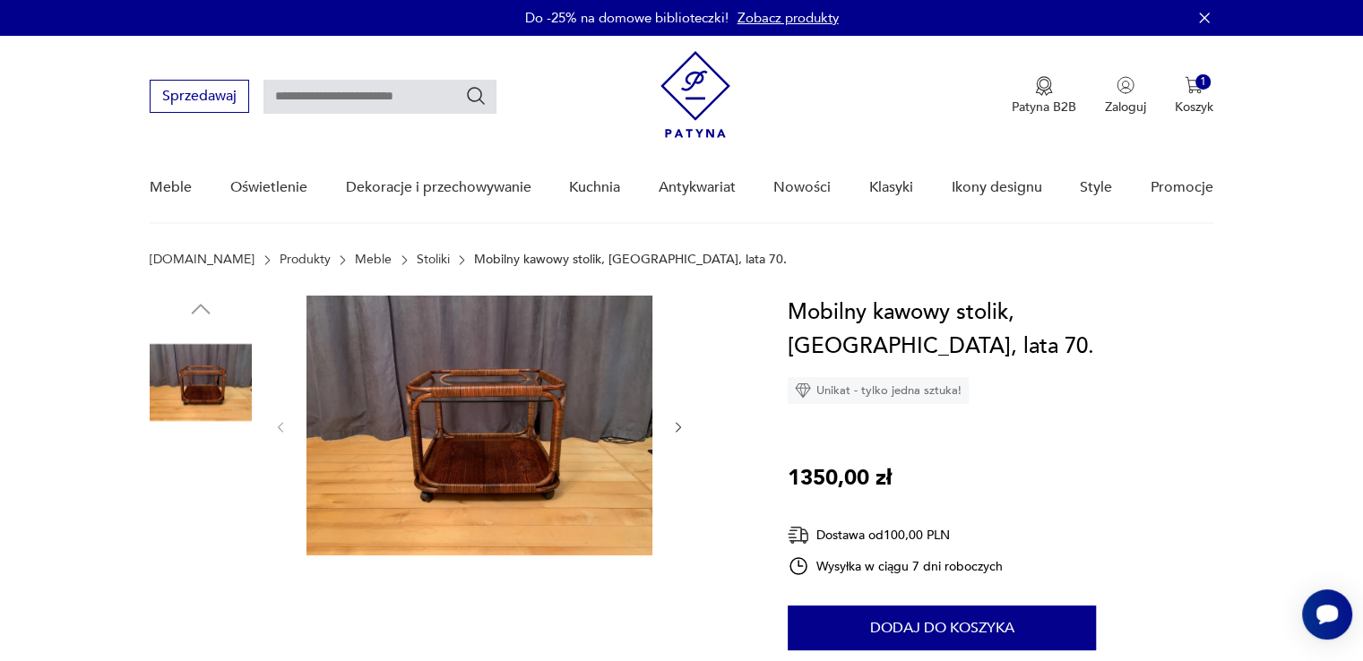
click at [174, 591] on img at bounding box center [201, 611] width 102 height 102
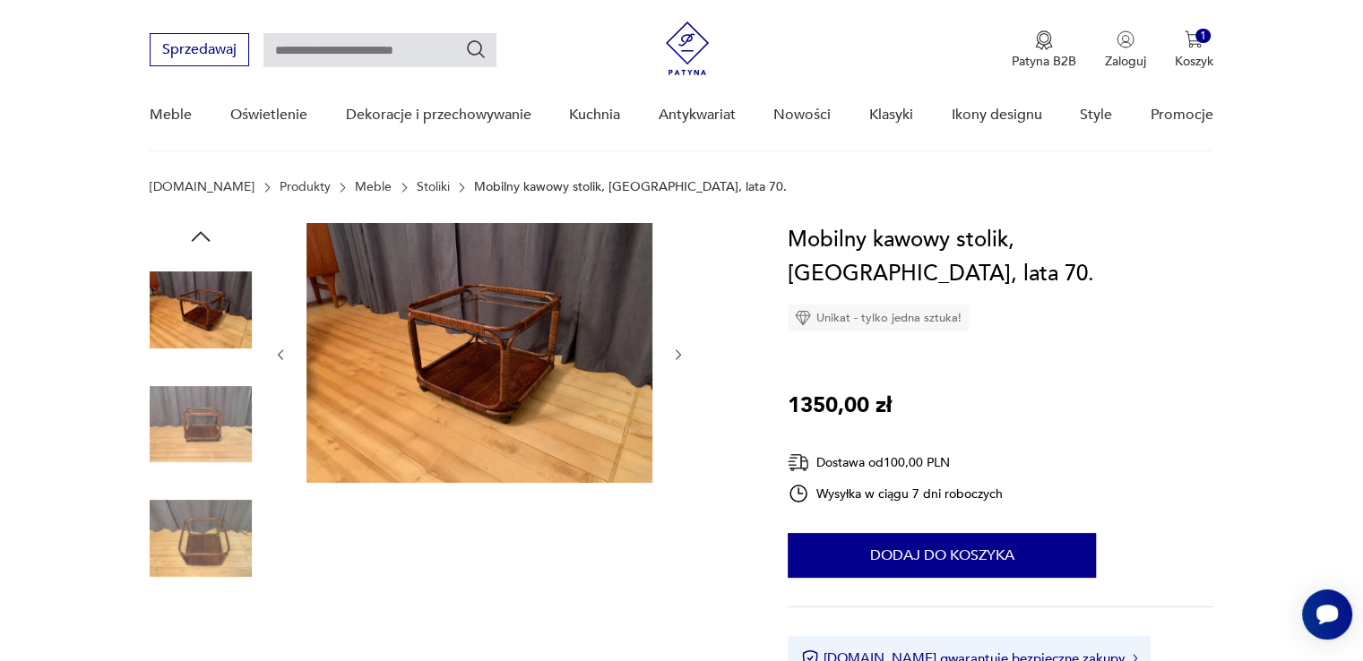
scroll to position [269, 0]
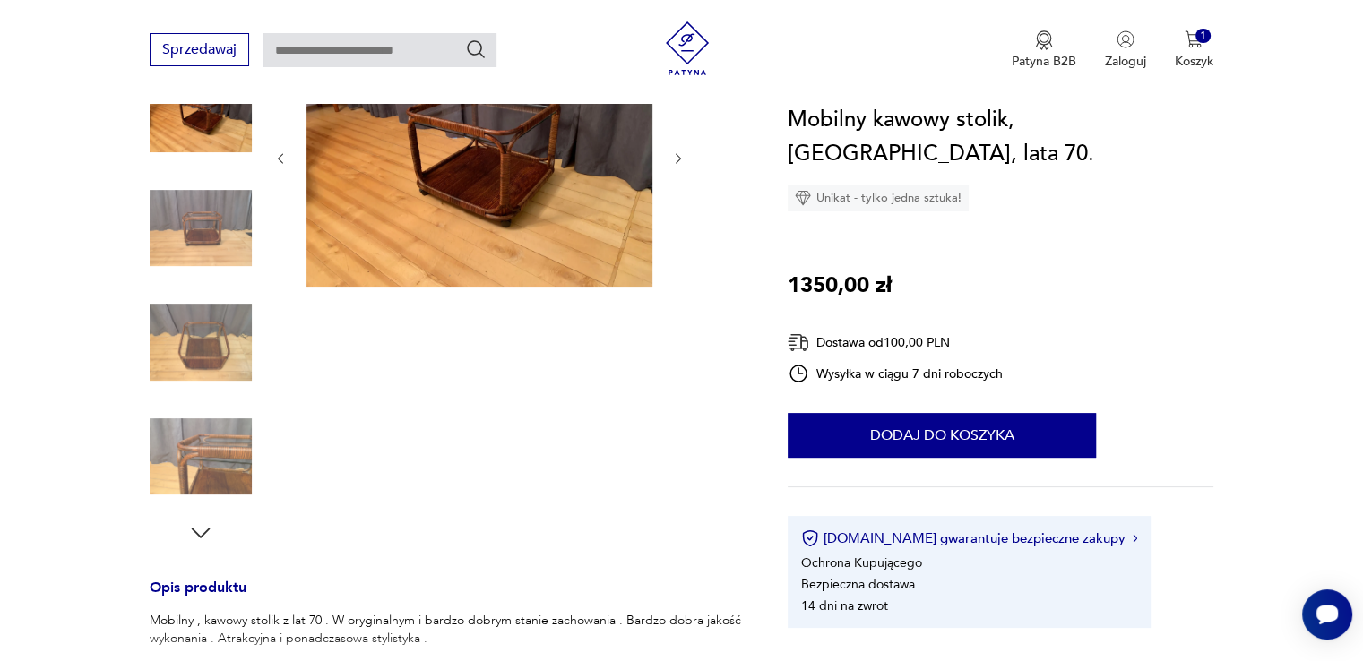
click at [216, 454] on img at bounding box center [201, 457] width 102 height 102
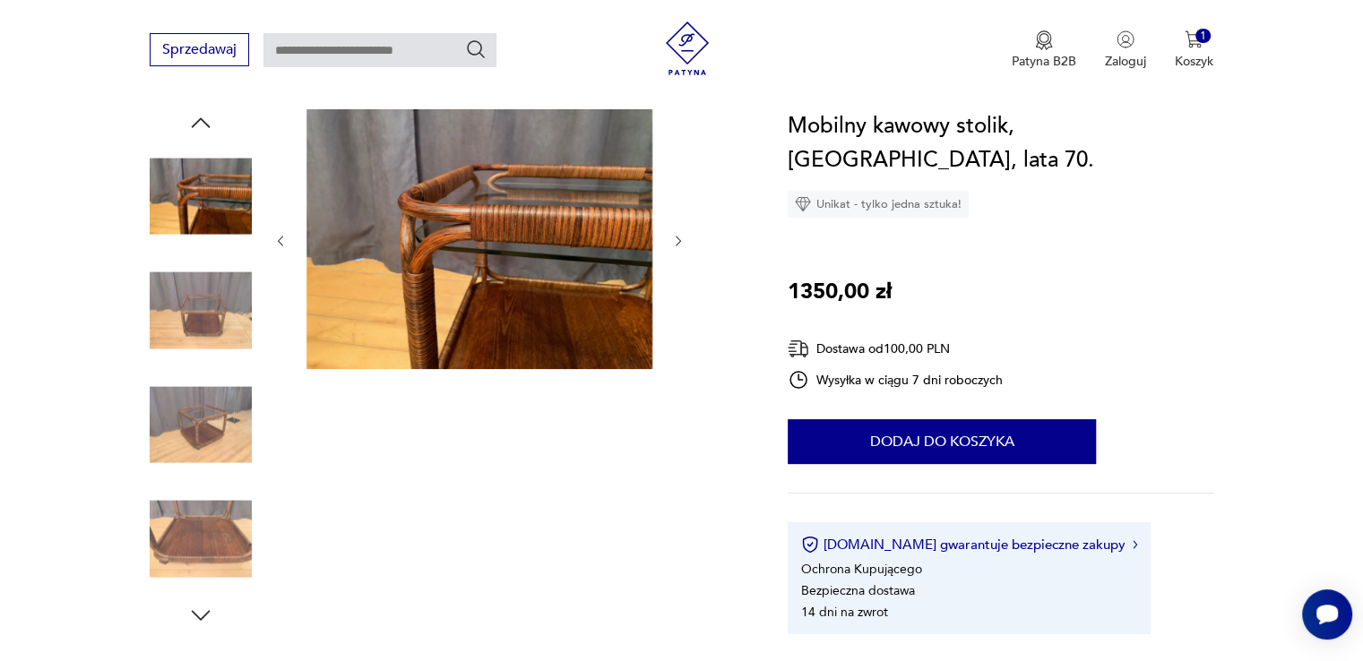
scroll to position [179, 0]
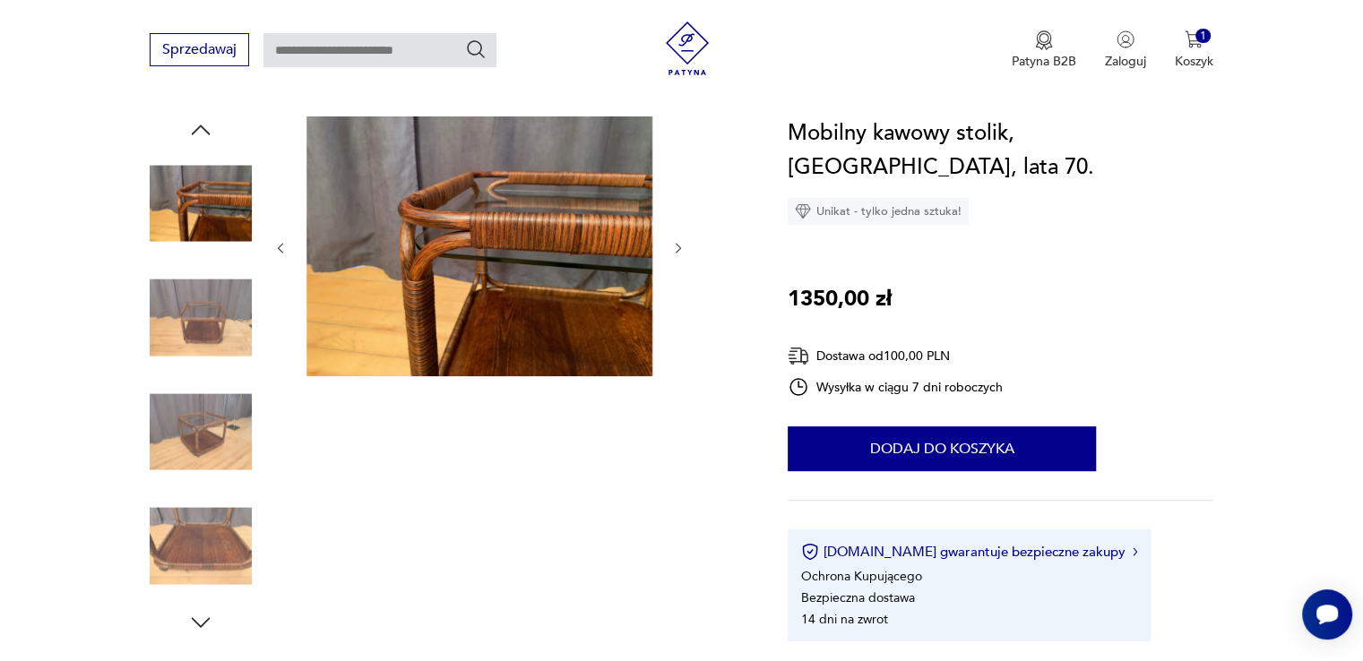
click at [230, 547] on img at bounding box center [201, 547] width 102 height 102
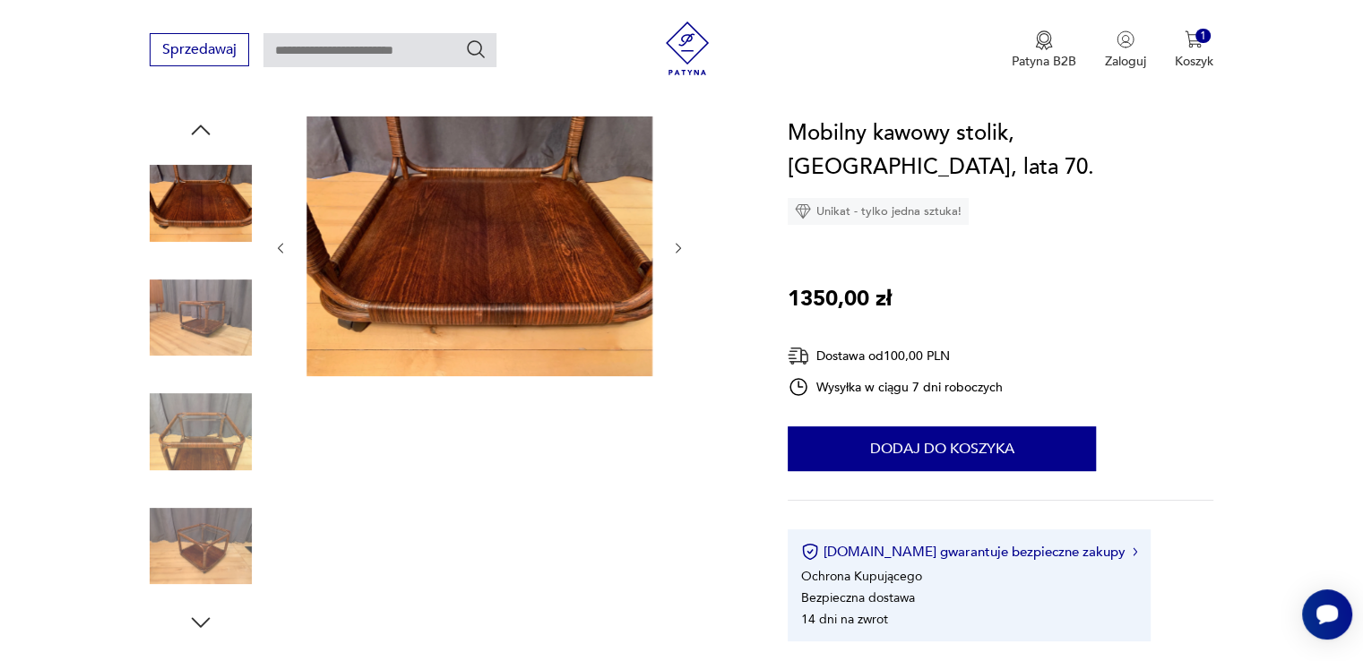
click at [220, 454] on img at bounding box center [201, 432] width 102 height 102
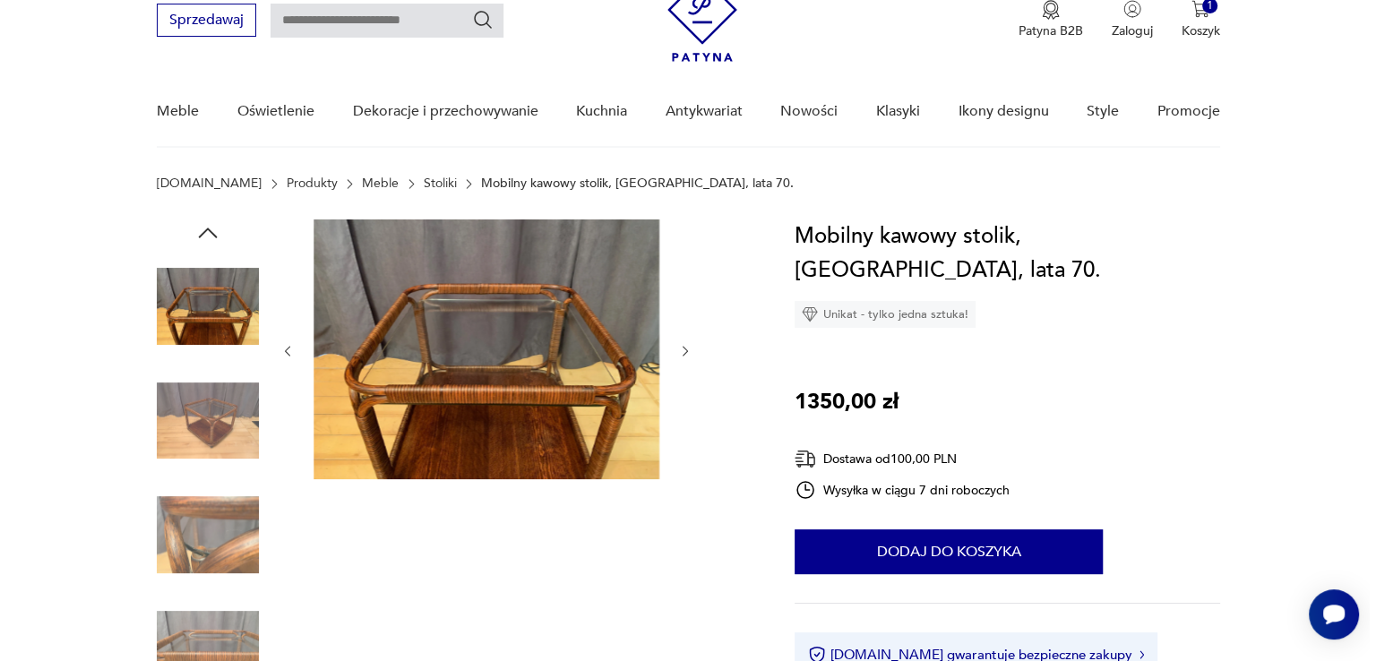
scroll to position [0, 0]
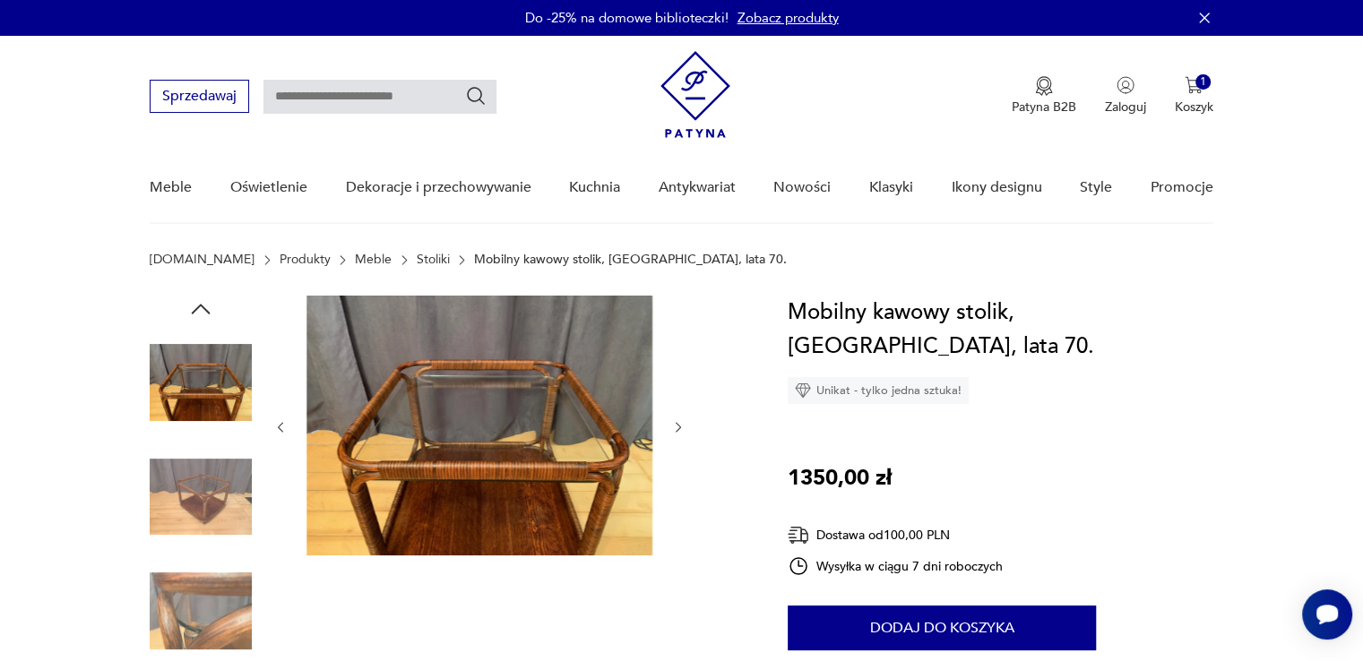
click at [201, 466] on img at bounding box center [201, 497] width 102 height 102
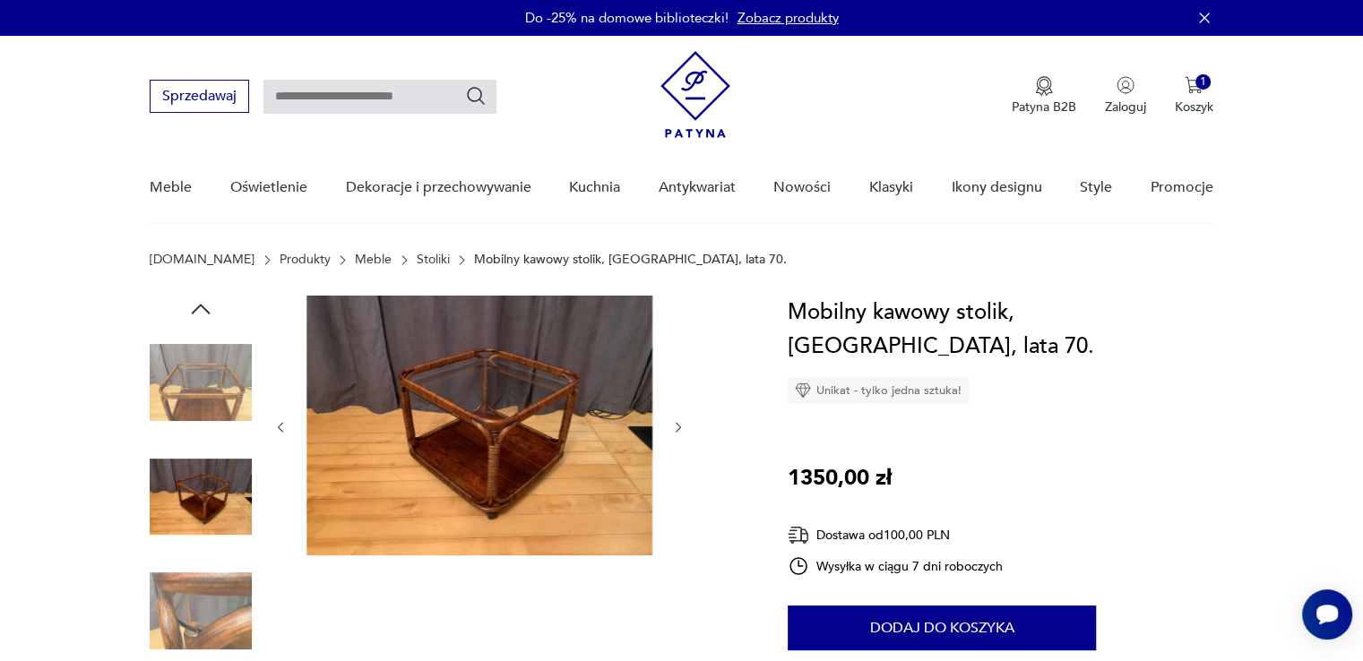
click at [390, 435] on img at bounding box center [479, 426] width 346 height 260
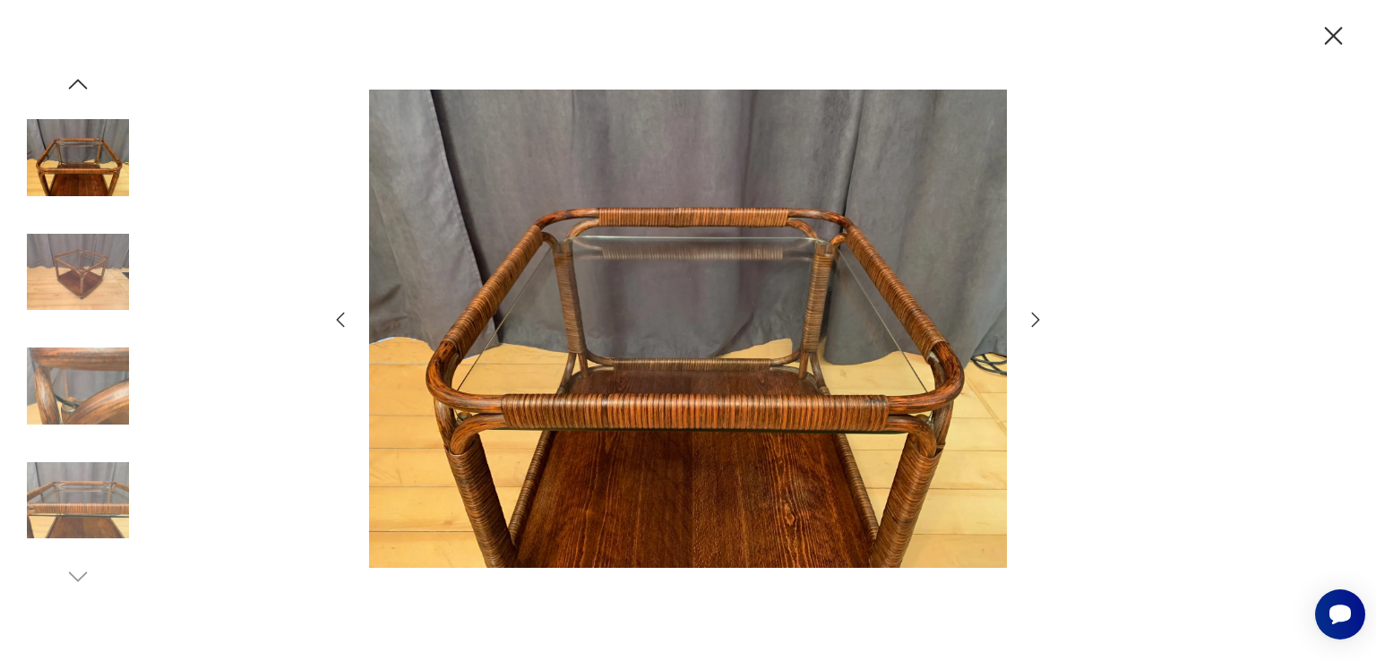
click at [1039, 316] on icon "button" at bounding box center [1036, 320] width 22 height 22
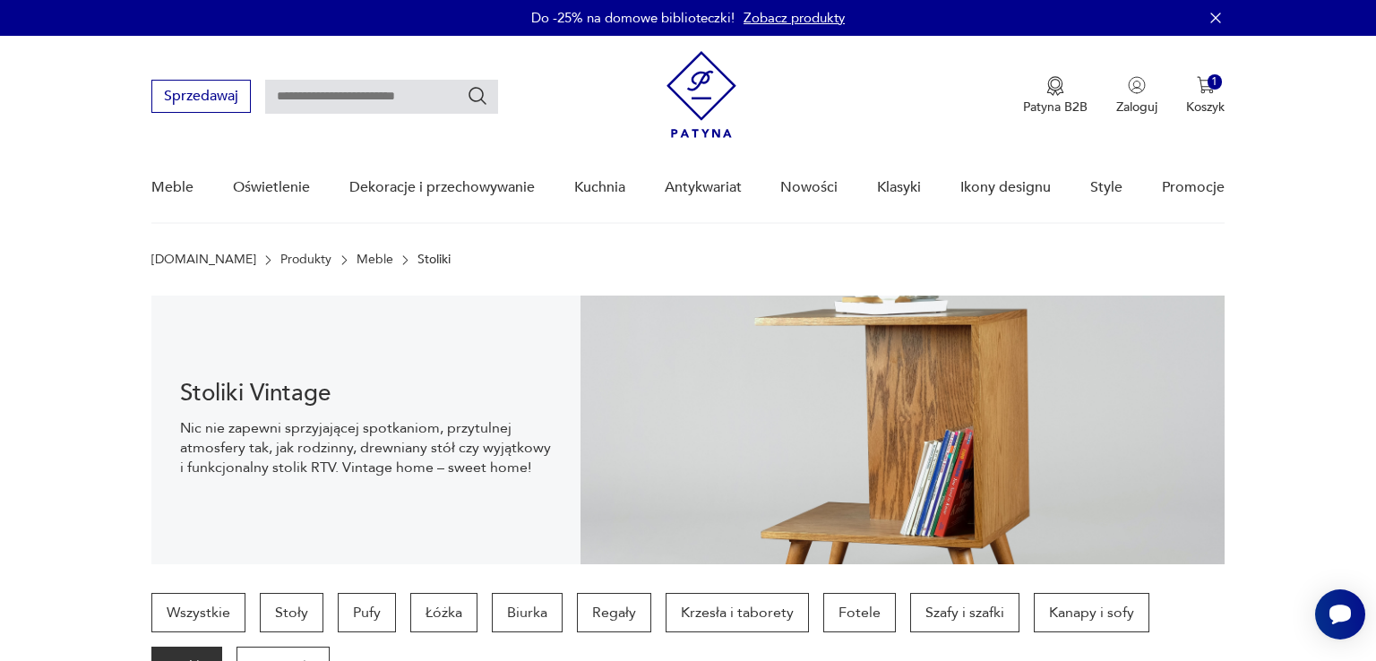
scroll to position [470, 0]
